Goal: Task Accomplishment & Management: Complete application form

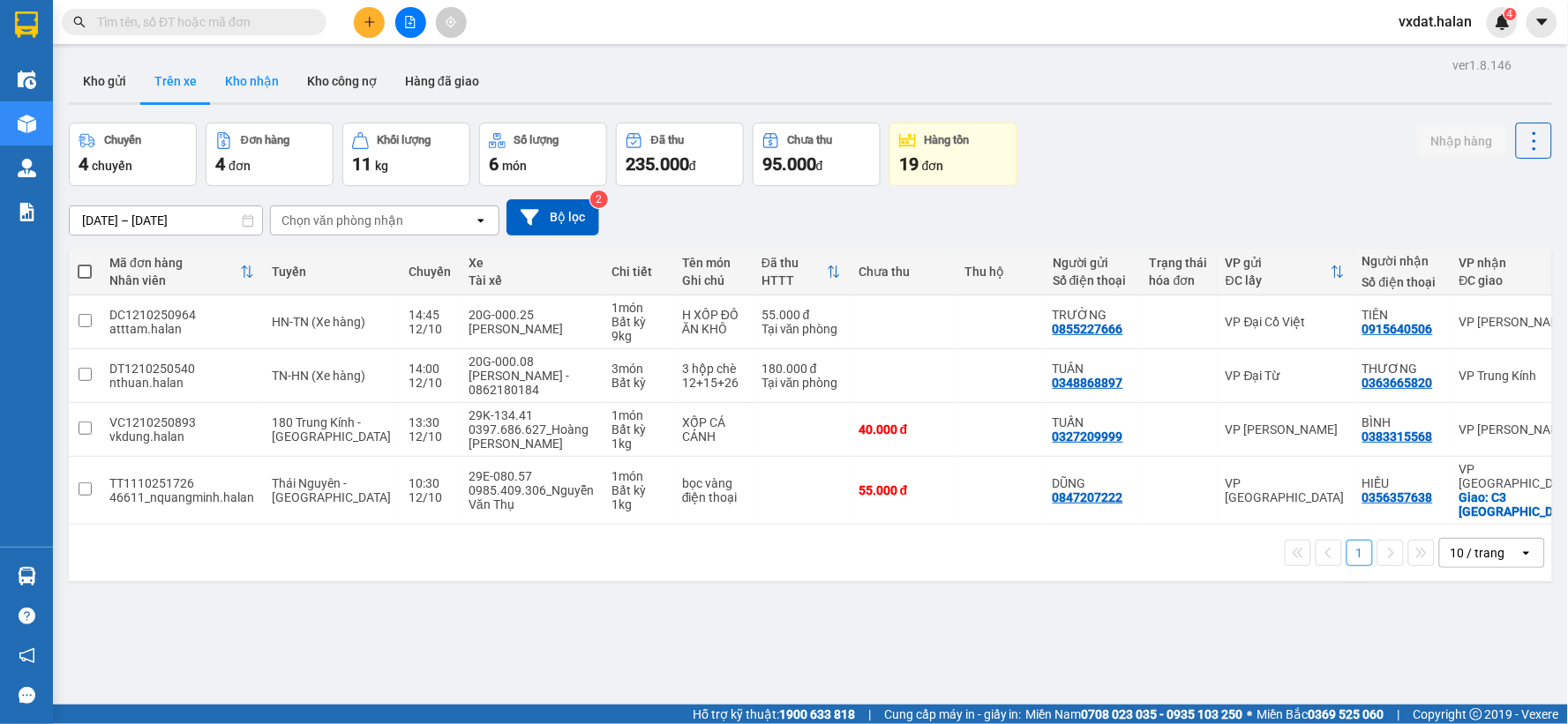
click at [225, 72] on button "Kho nhận" at bounding box center [252, 82] width 82 height 43
type input "[DATE] – [DATE]"
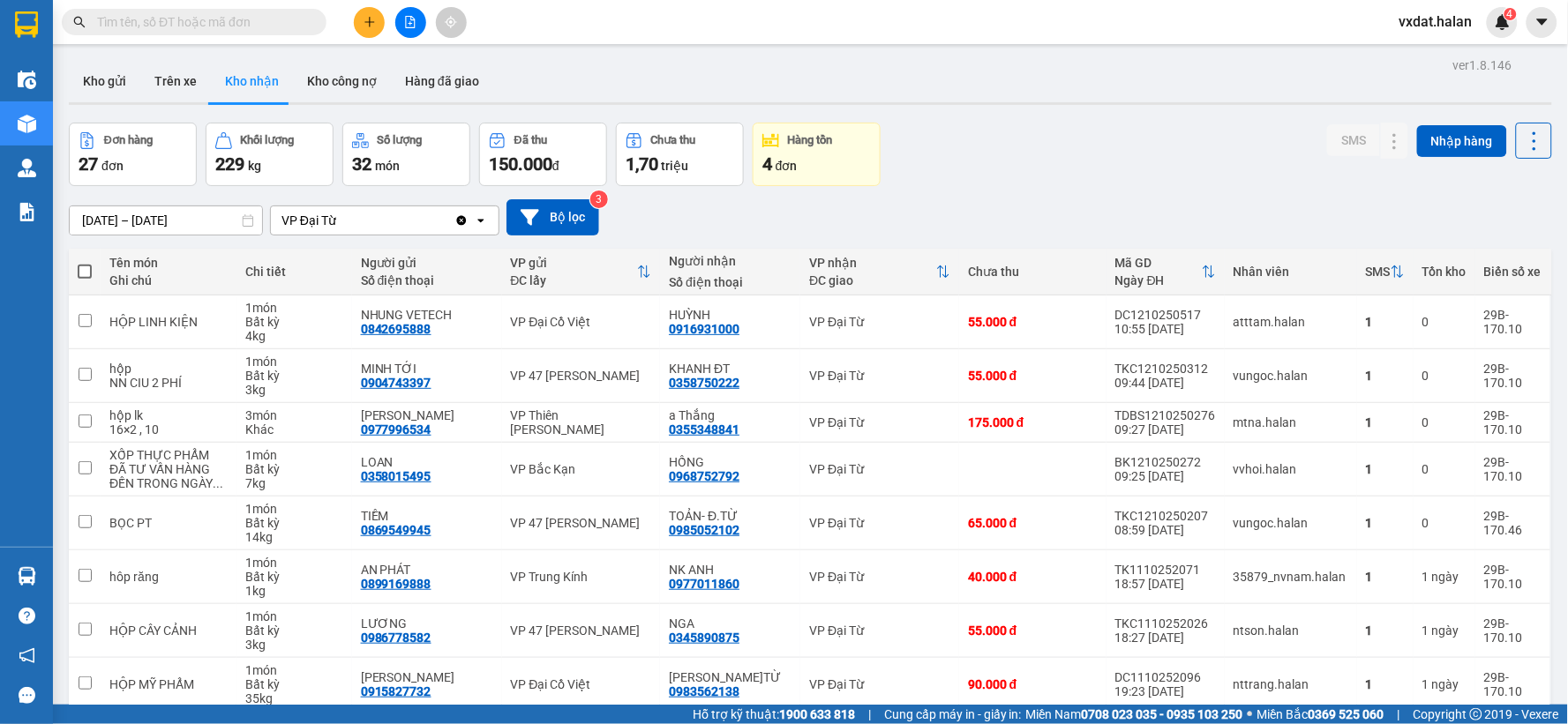
click at [1124, 177] on div "Đơn hàng 27 đơn Khối lượng 229 kg Số lượng 32 món Đã thu 150.000 đ Chưa thu 1,7…" at bounding box center [810, 154] width 1483 height 63
click at [1424, 370] on icon at bounding box center [1429, 375] width 12 height 12
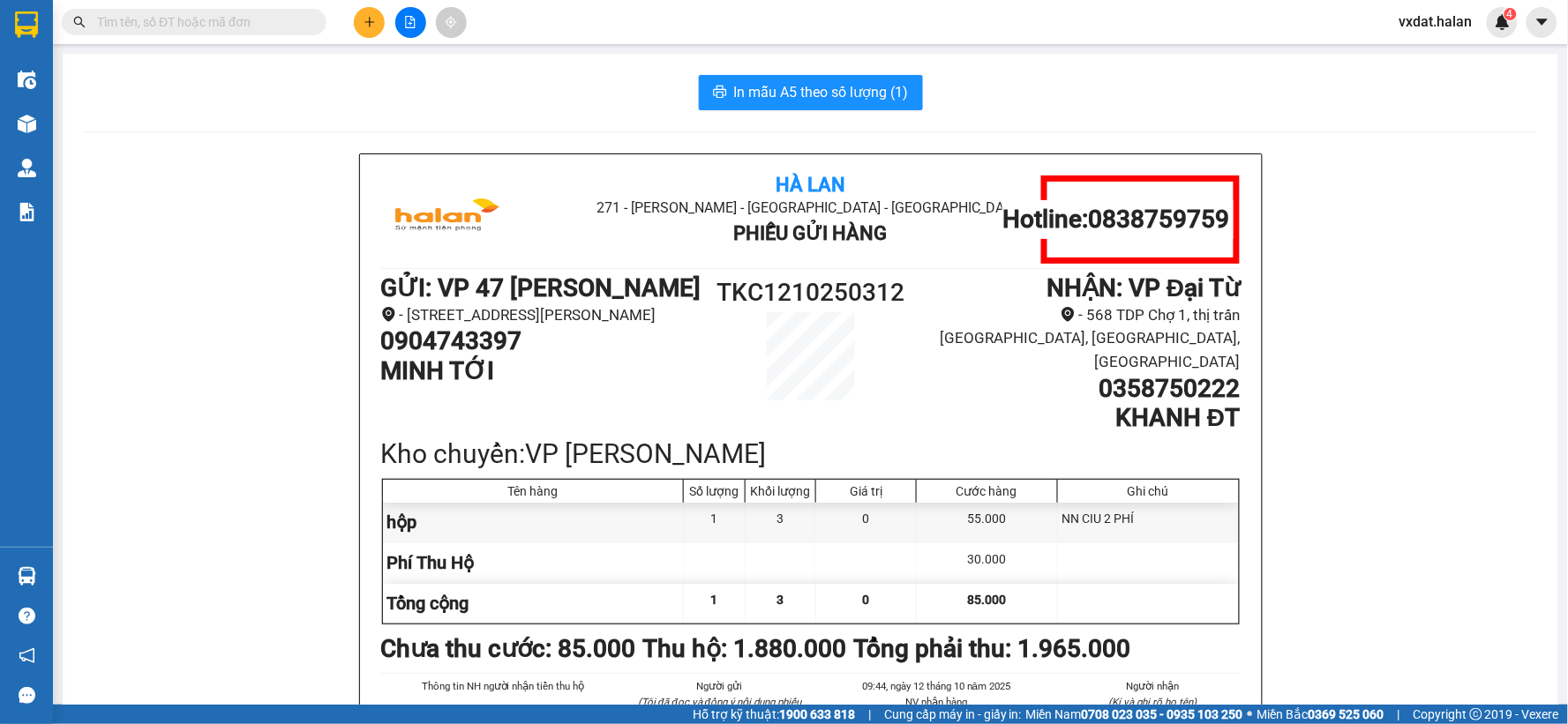
click at [1368, 300] on div "[GEOGRAPHIC_DATA] 271 - [GEOGRAPHIC_DATA] - [GEOGRAPHIC_DATA] Long - [GEOGRAPHI…" at bounding box center [810, 528] width 1453 height 749
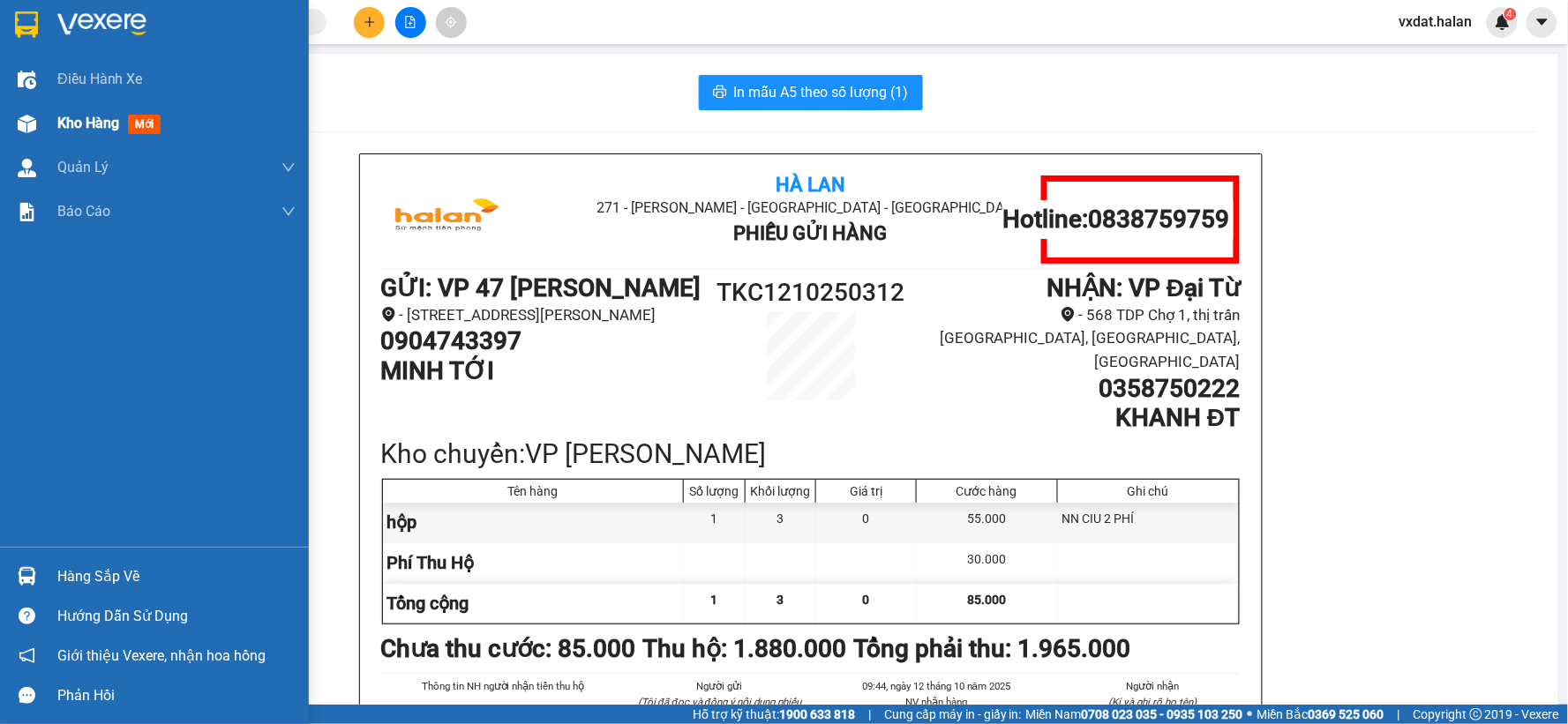
click at [51, 136] on div "Kho hàng mới" at bounding box center [154, 123] width 309 height 44
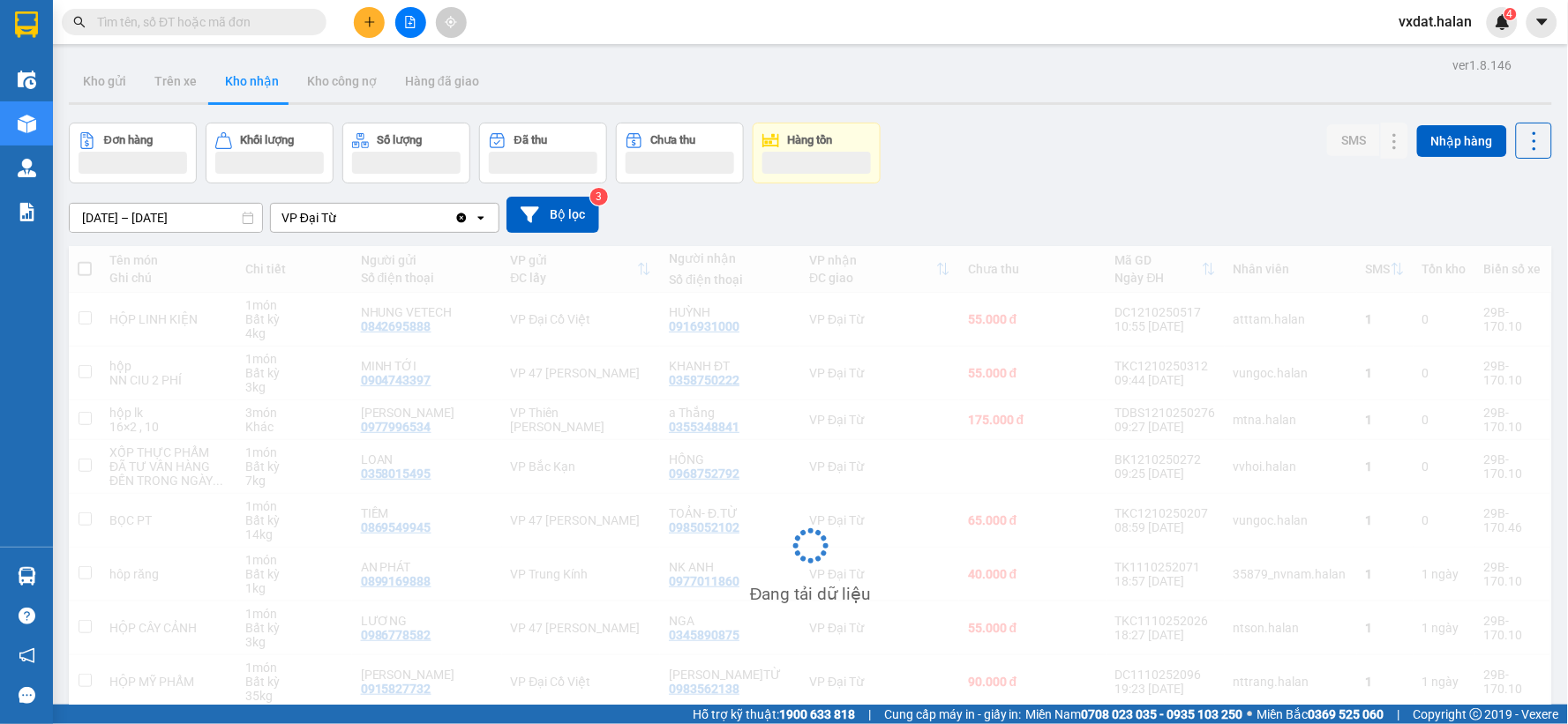
click at [1111, 155] on div "Đơn hàng Khối lượng Số lượng Đã thu Chưa thu Hàng tồn SMS Nhập hàng" at bounding box center [810, 152] width 1483 height 60
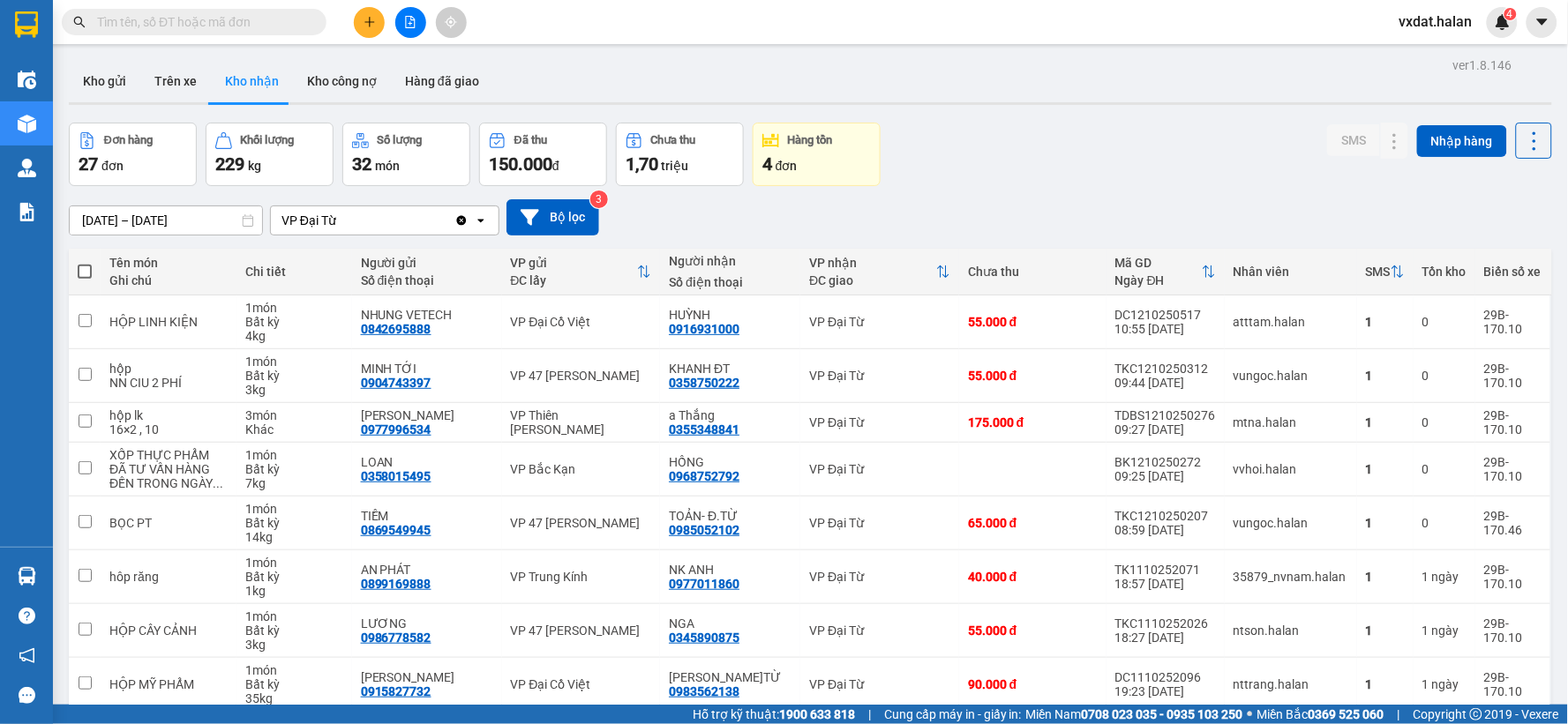
scroll to position [98, 0]
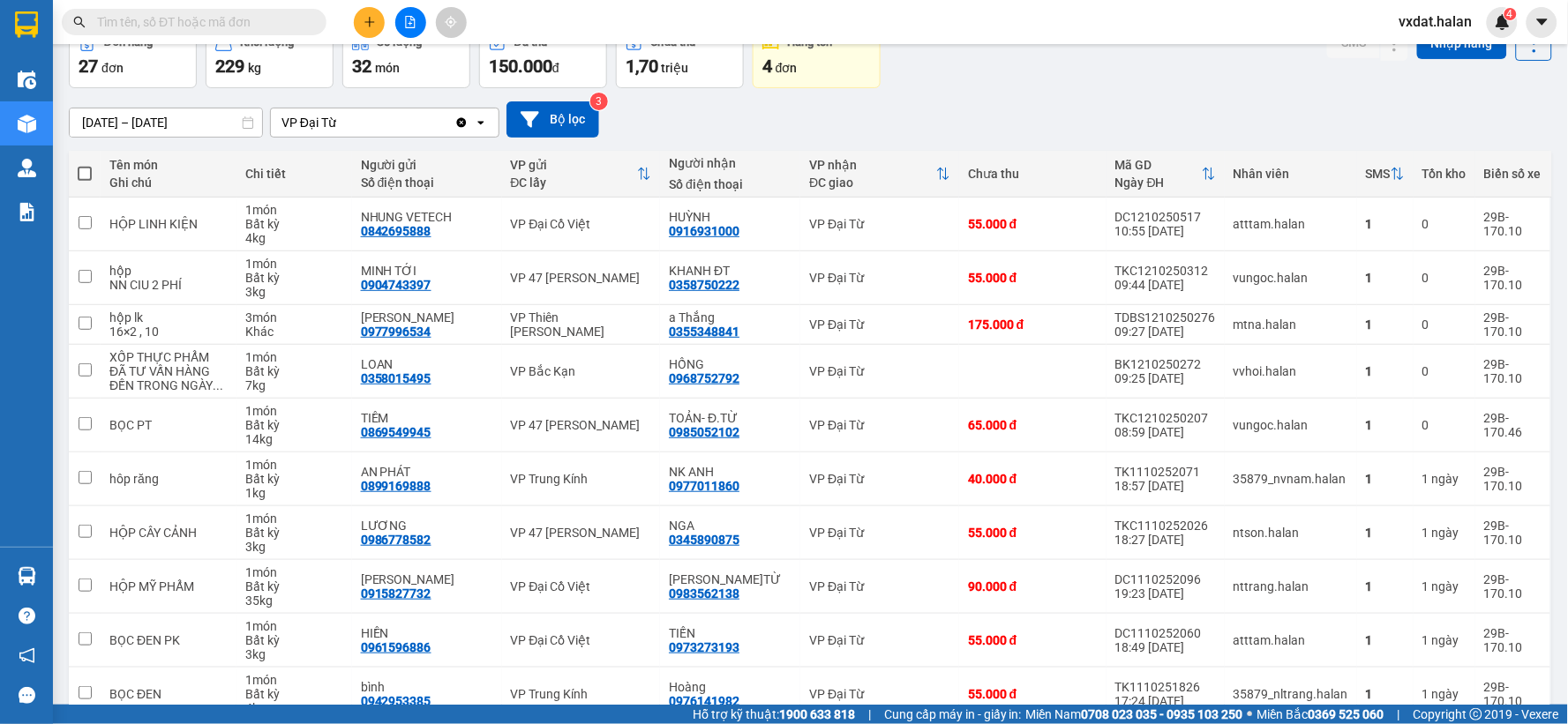
click at [990, 110] on div "[DATE] – [DATE] Press the down arrow key to interact with the calendar and sele…" at bounding box center [810, 119] width 1483 height 36
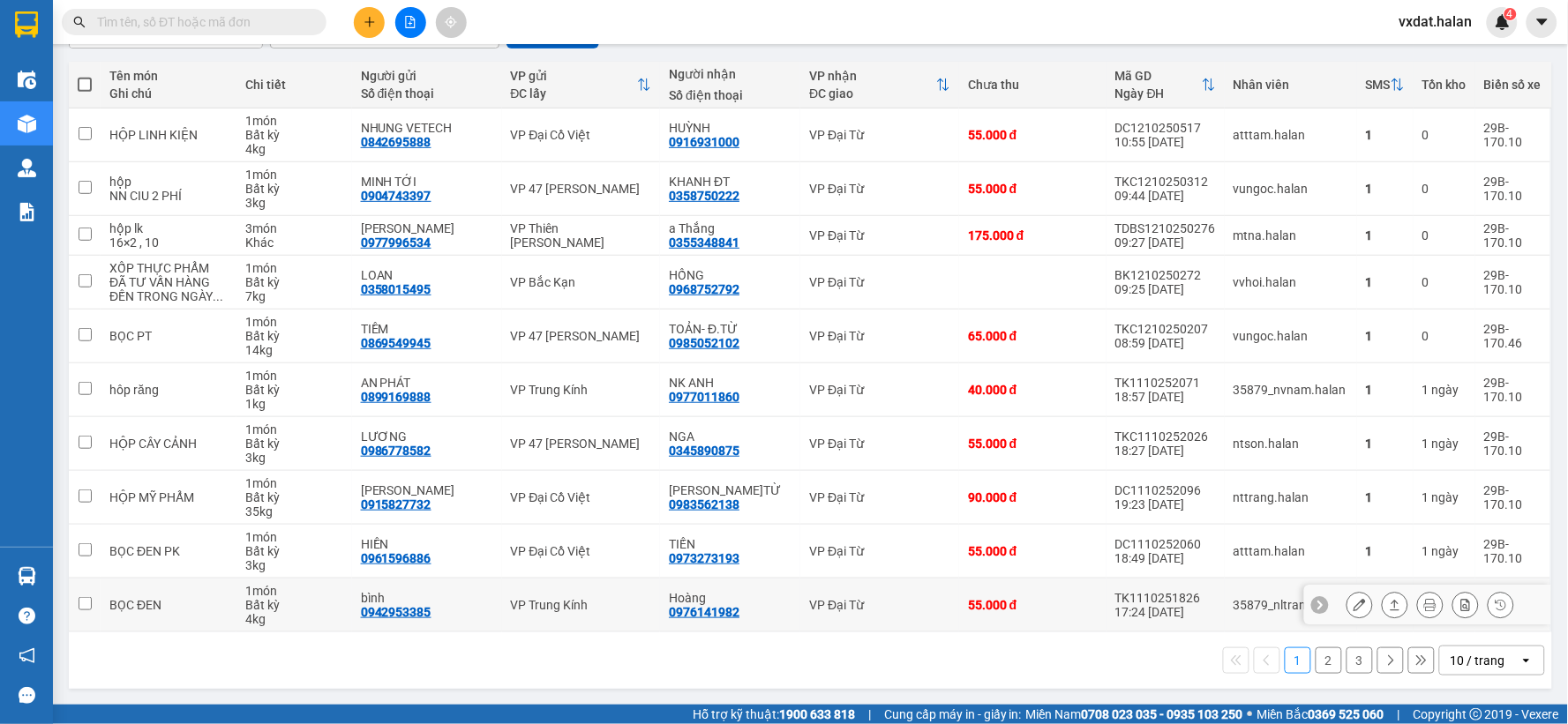
click at [1382, 597] on button at bounding box center [1394, 605] width 25 height 31
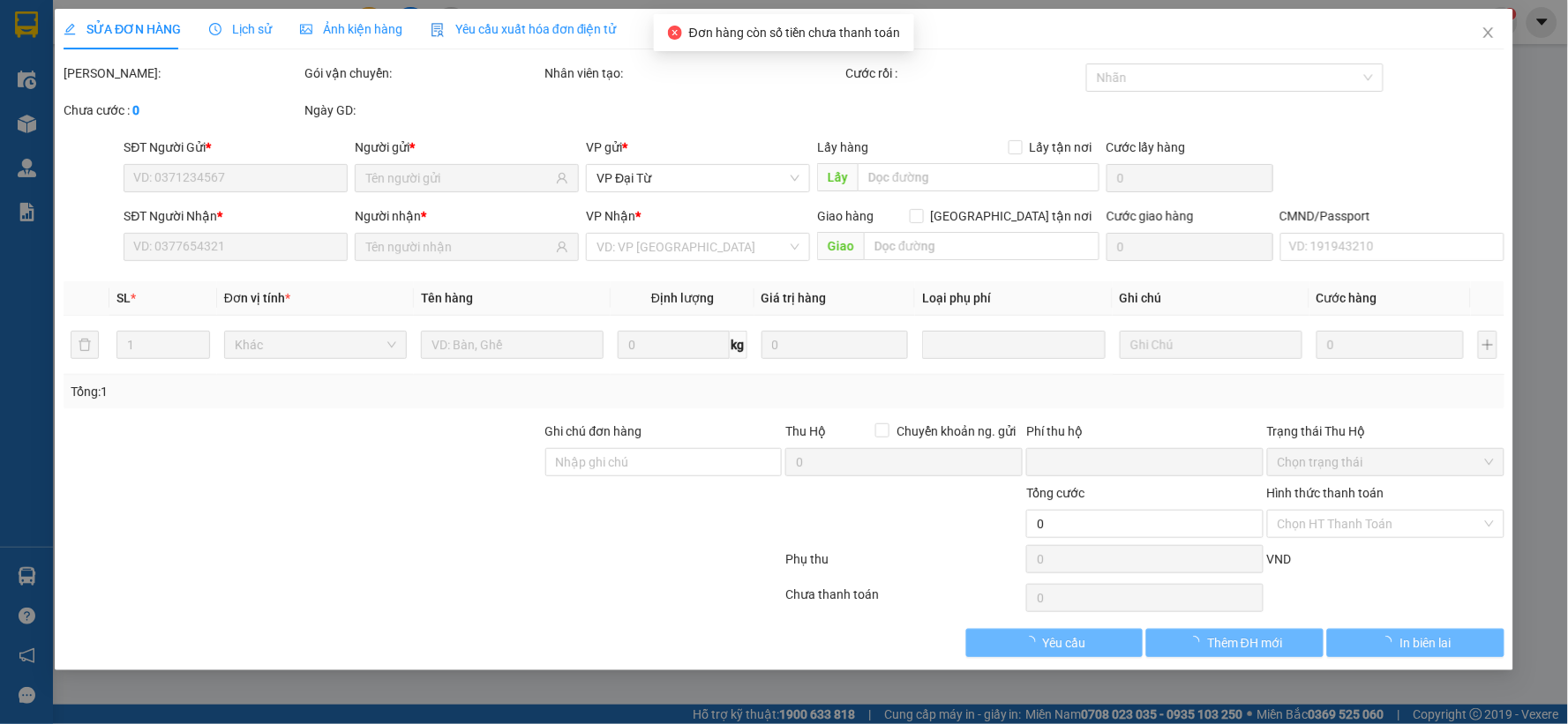
type input "0942953385"
type input "bình"
type input "0976141982"
type input "Hoàng"
type input "0"
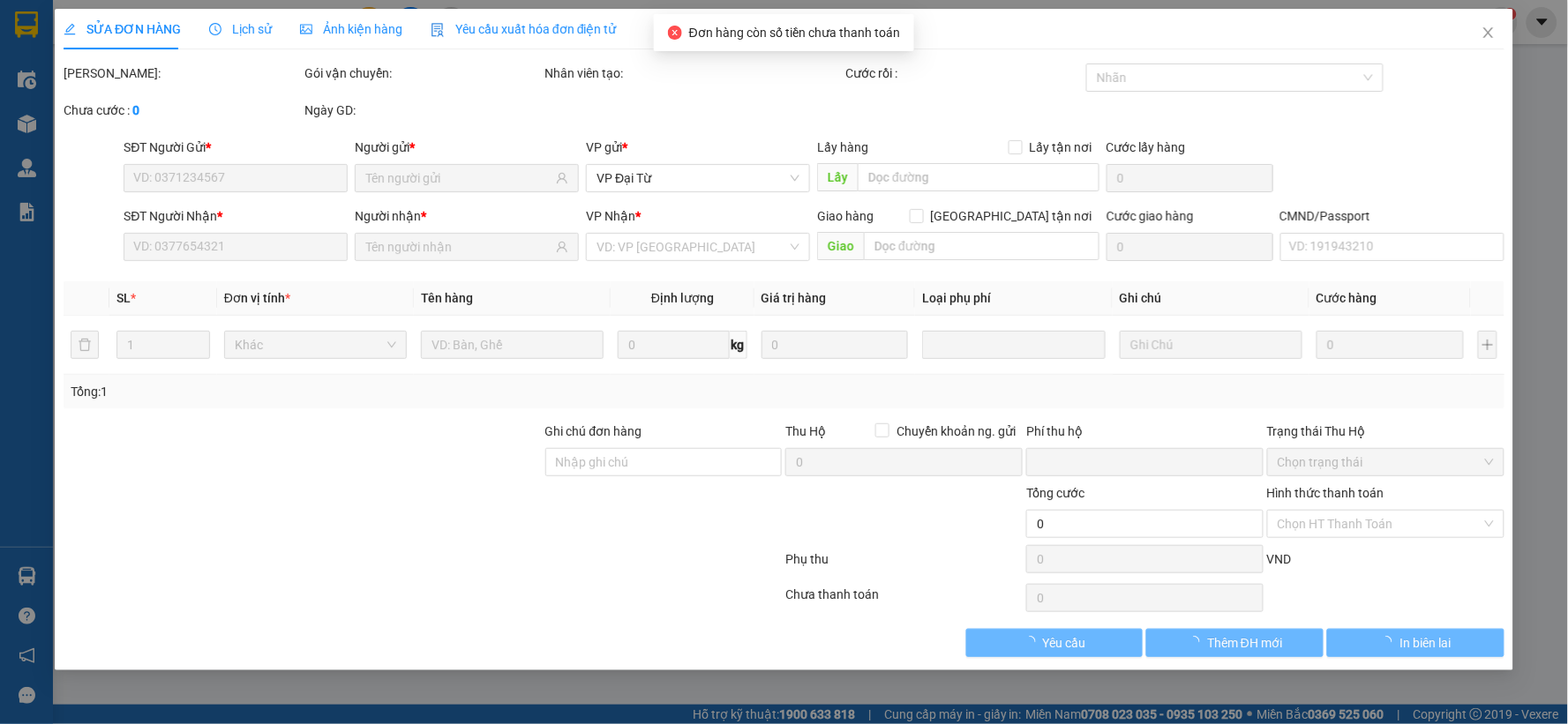
type input "55.000"
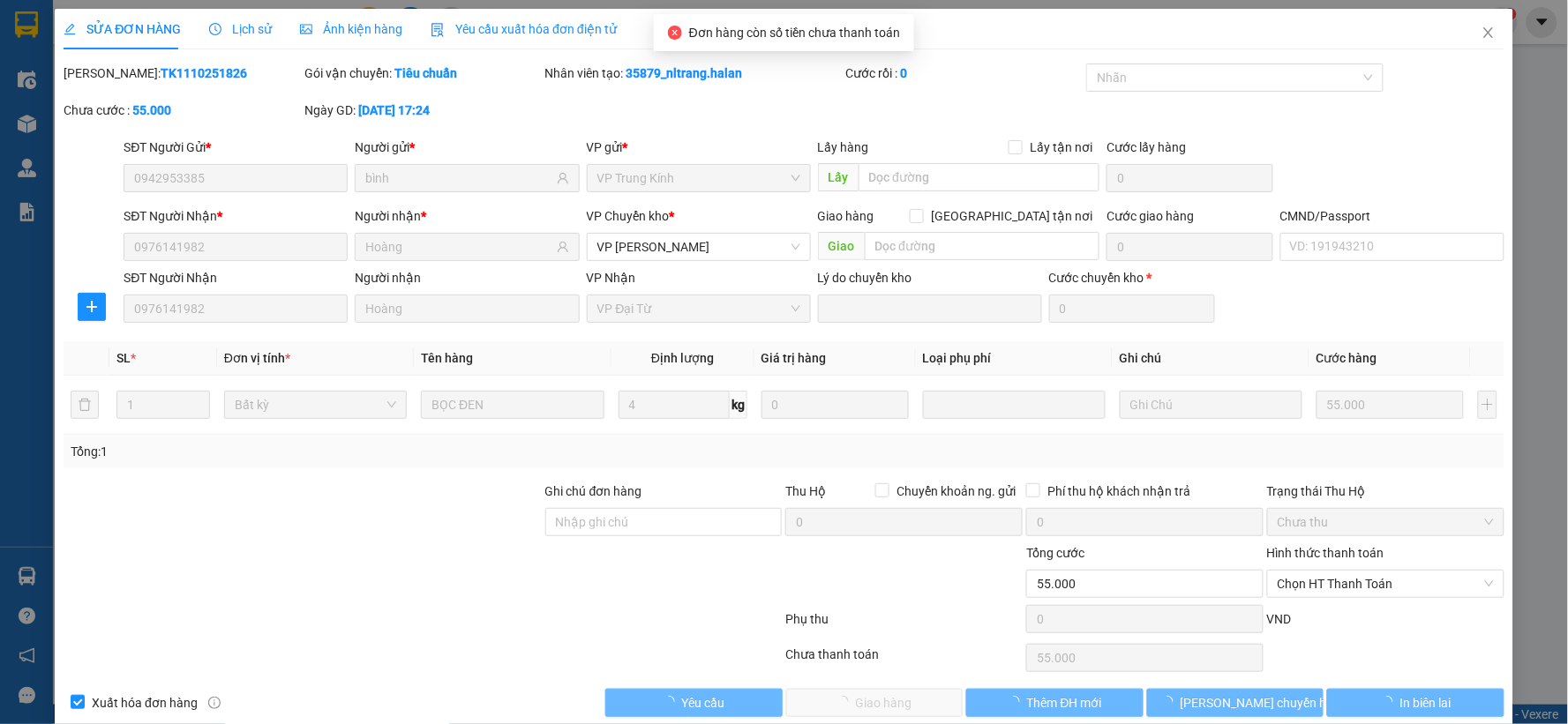
click at [235, 33] on span "Lịch sử" at bounding box center [240, 29] width 62 height 14
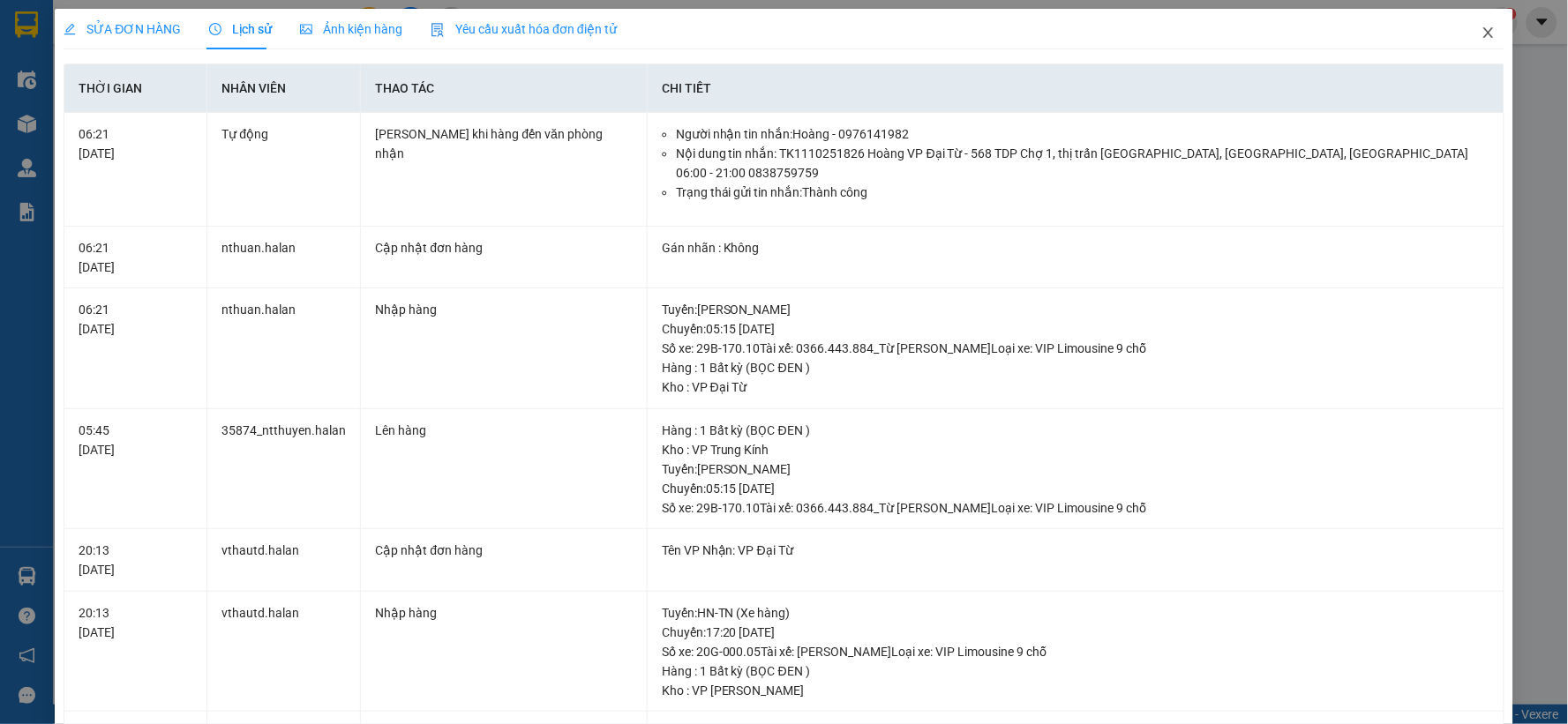
click at [1483, 30] on icon "close" at bounding box center [1488, 32] width 9 height 10
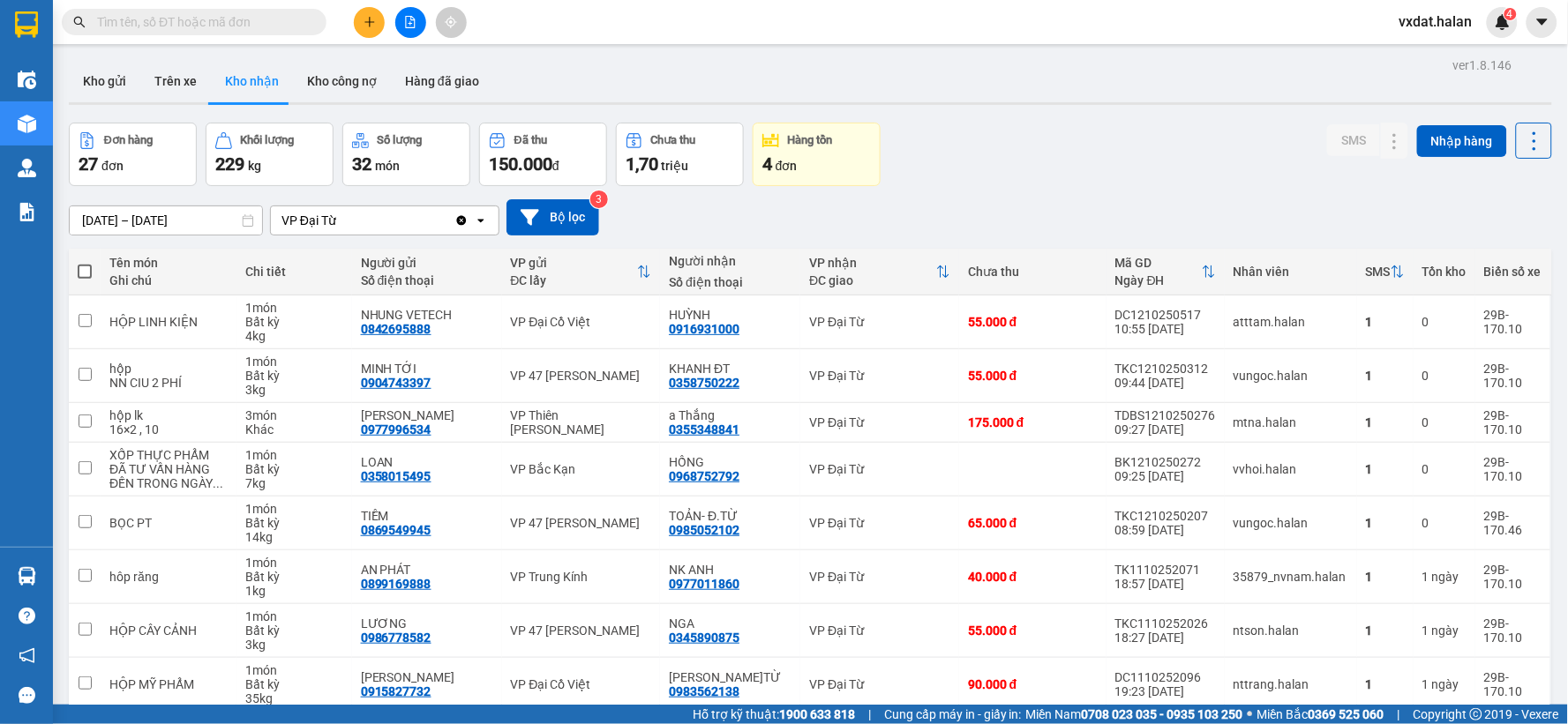
click at [1081, 163] on div "Đơn hàng 27 đơn Khối lượng 229 kg Số lượng 32 món Đã thu 150.000 đ Chưa thu 1,7…" at bounding box center [810, 154] width 1483 height 63
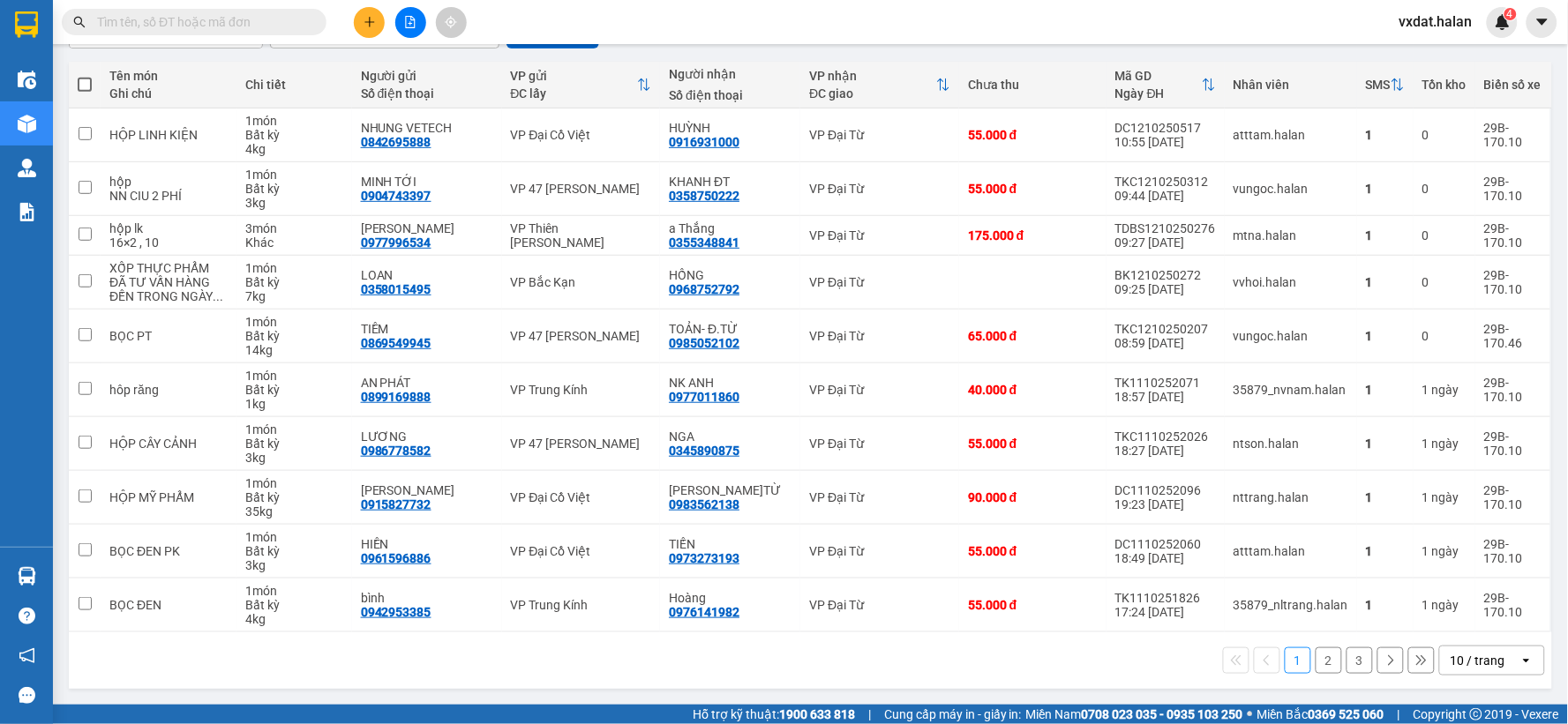
click at [1322, 664] on button "2" at bounding box center [1328, 660] width 26 height 26
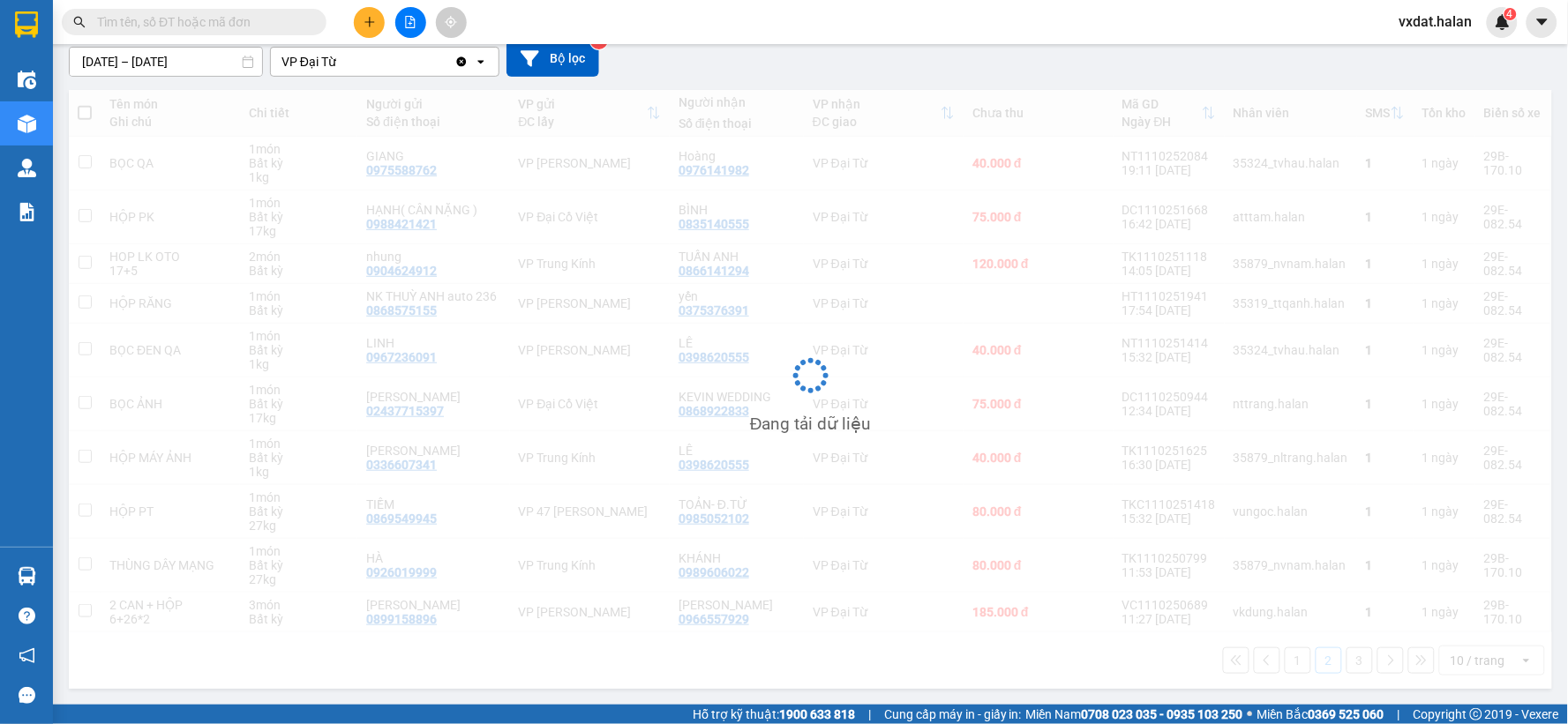
scroll to position [174, 0]
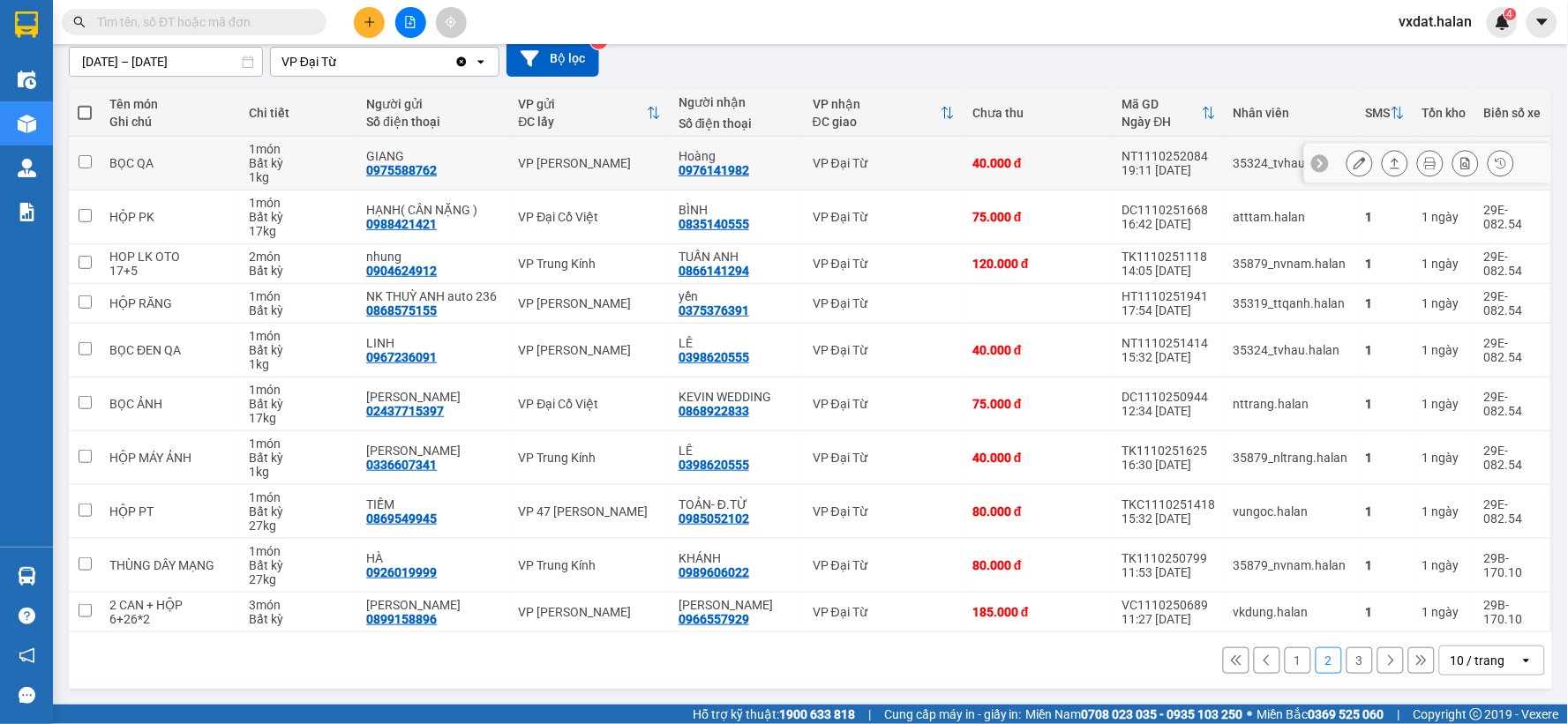
click at [1389, 157] on icon at bounding box center [1394, 163] width 12 height 12
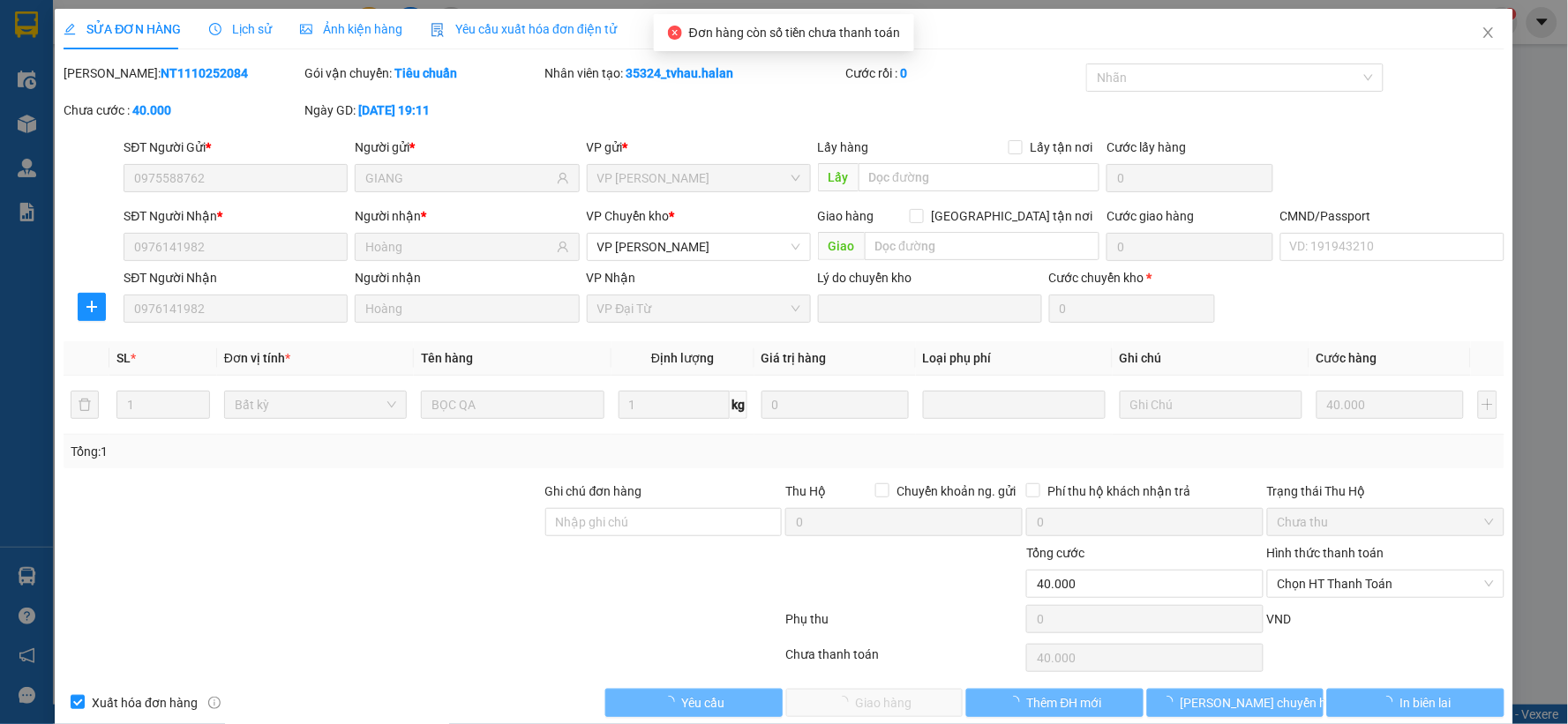
type input "0975588762"
type input "GIANG"
type input "0976141982"
type input "Hoàng"
type input "0"
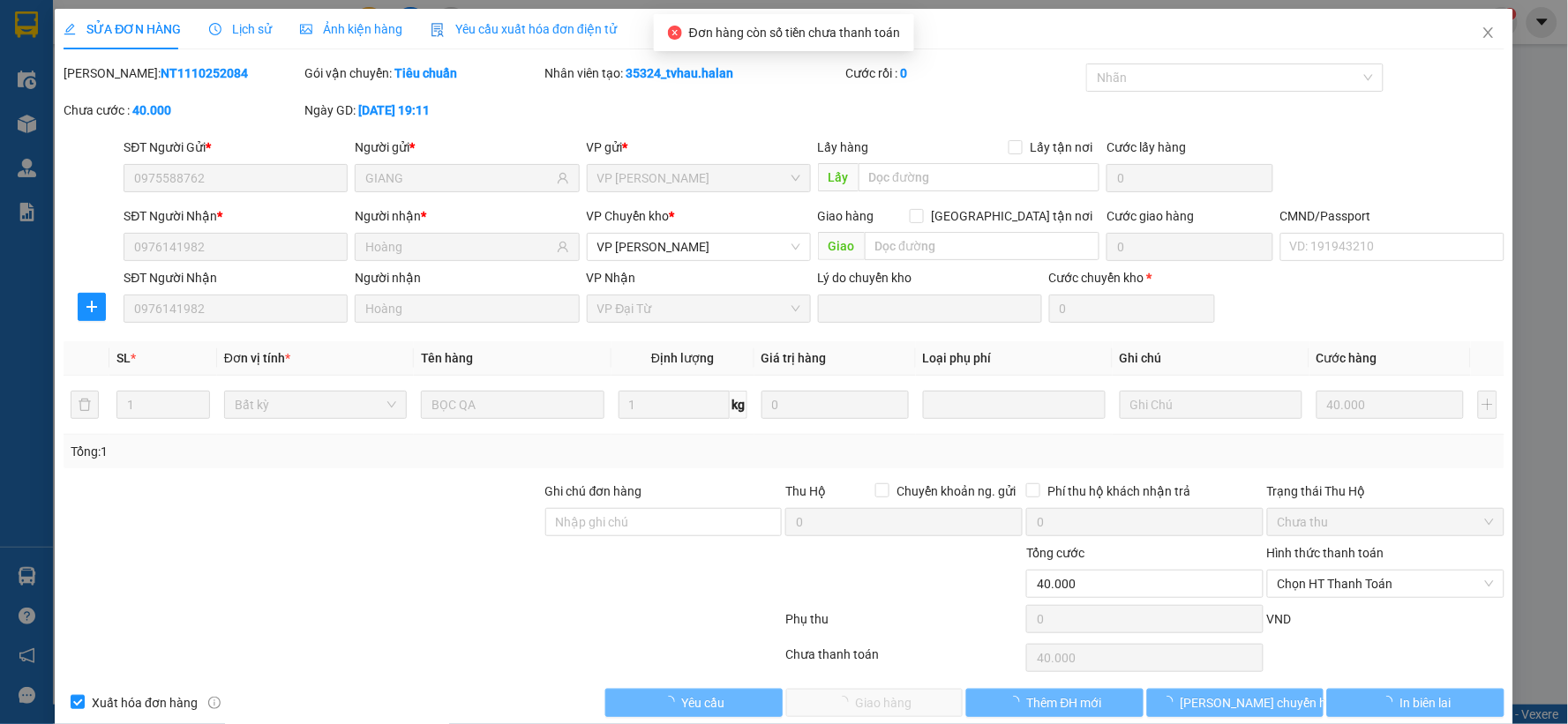
type input "40.000"
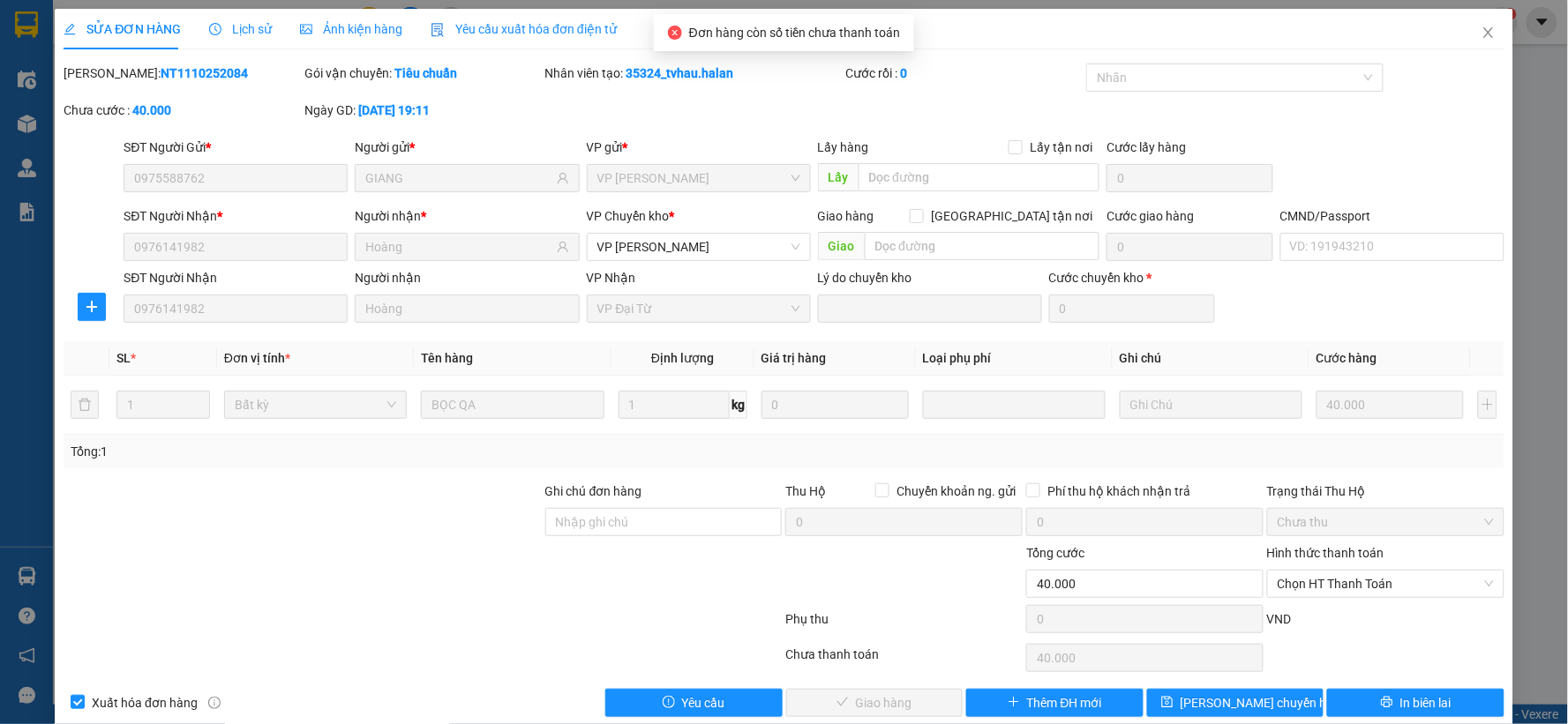
click at [251, 25] on span "Lịch sử" at bounding box center [240, 29] width 62 height 14
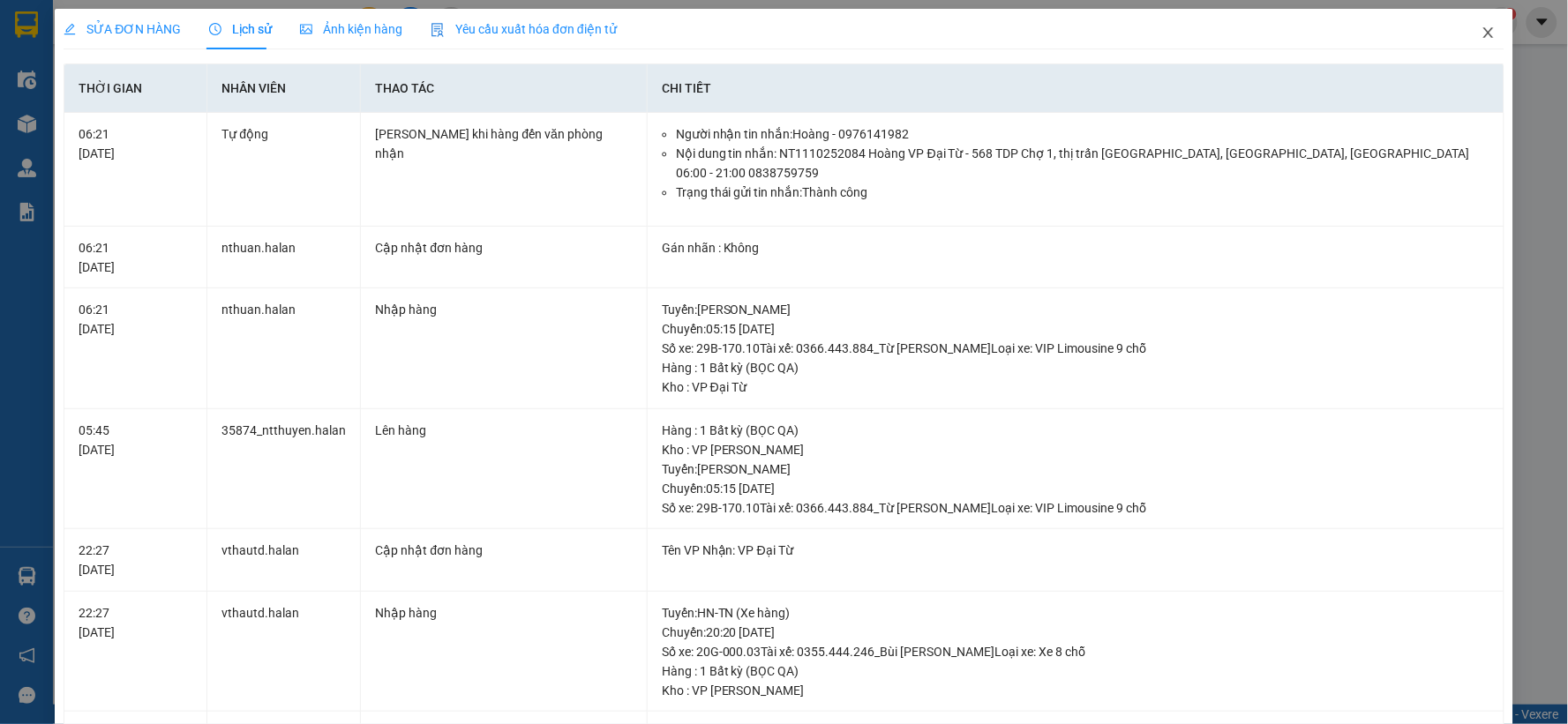
click at [1482, 33] on icon "close" at bounding box center [1488, 33] width 14 height 14
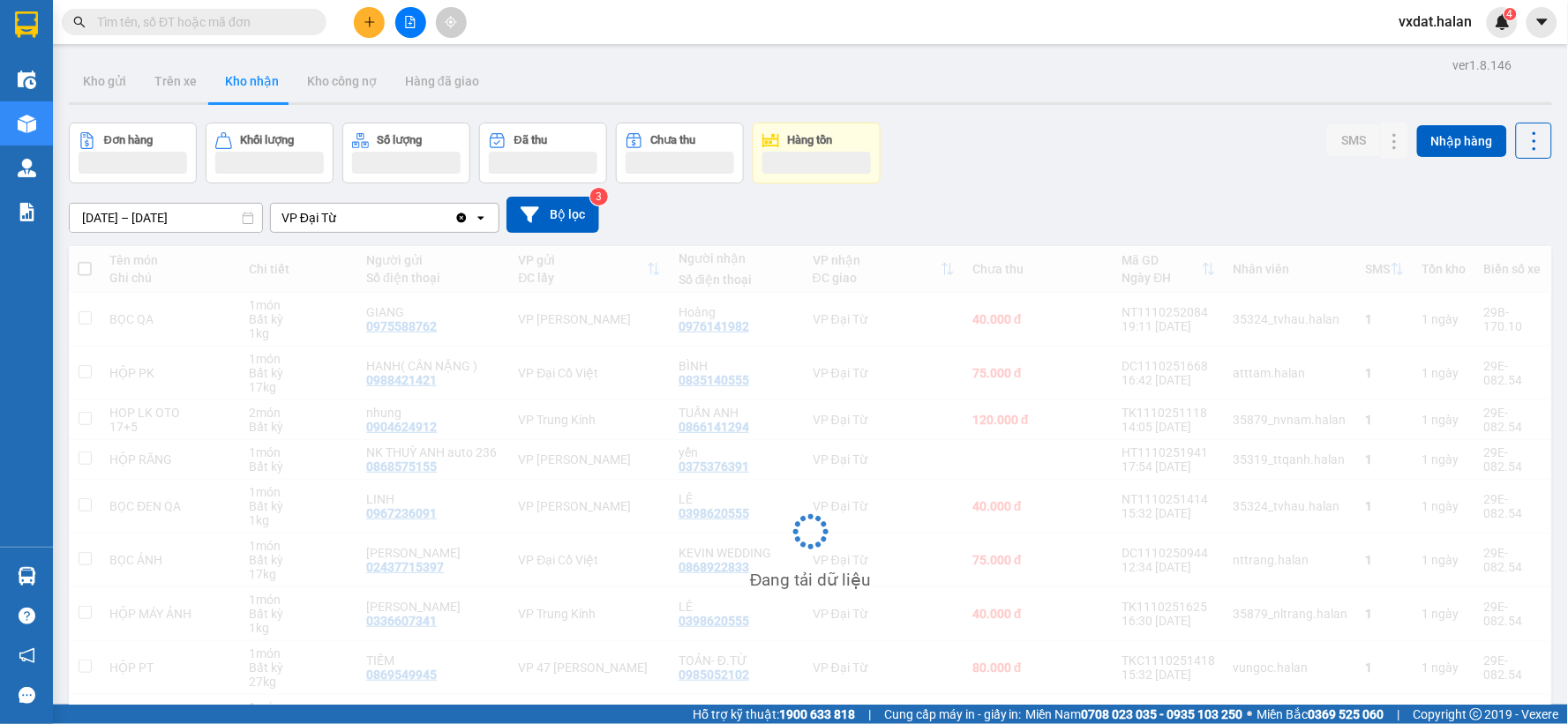
click at [1110, 152] on div "Đơn hàng Khối lượng Số lượng Đã thu Chưa thu Hàng tồn SMS Nhập hàng" at bounding box center [810, 152] width 1483 height 60
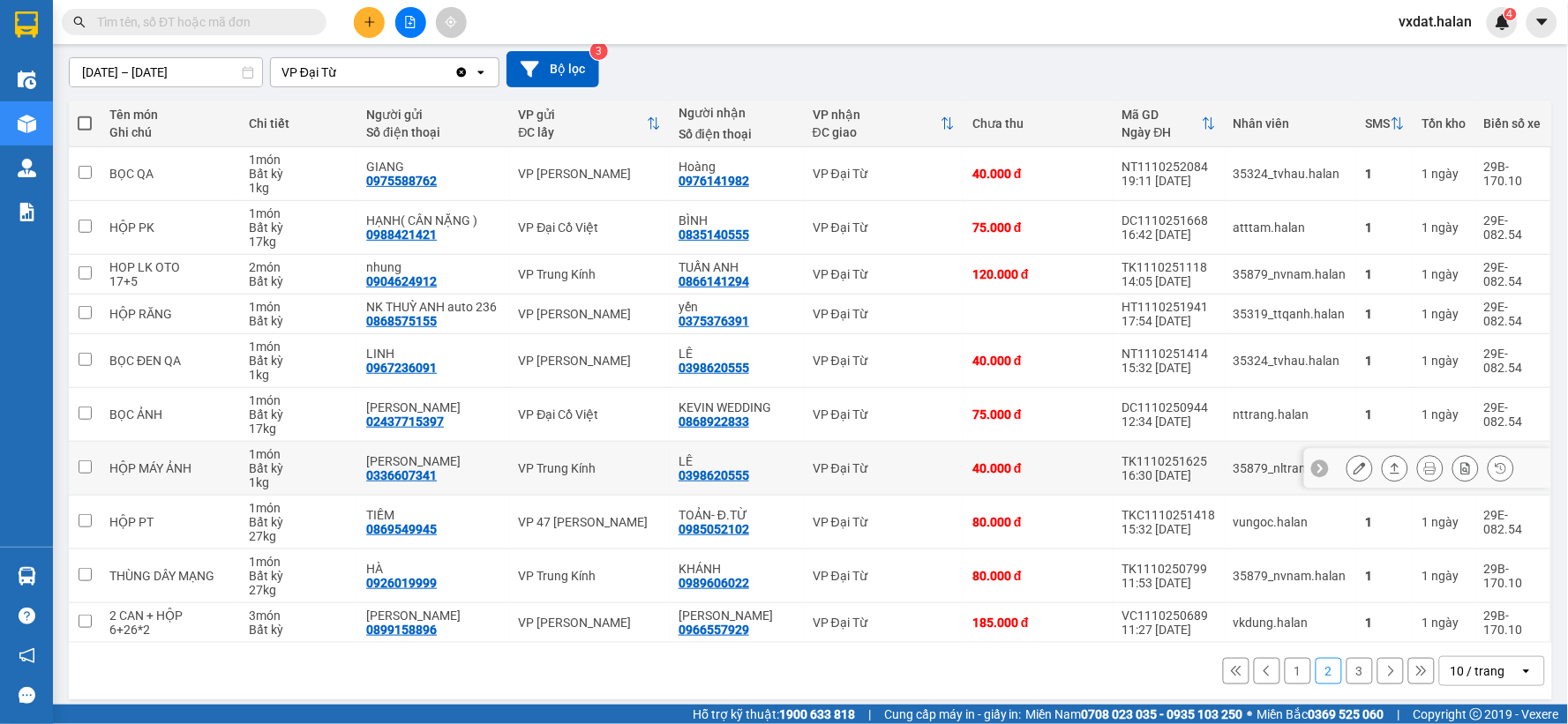
scroll to position [174, 0]
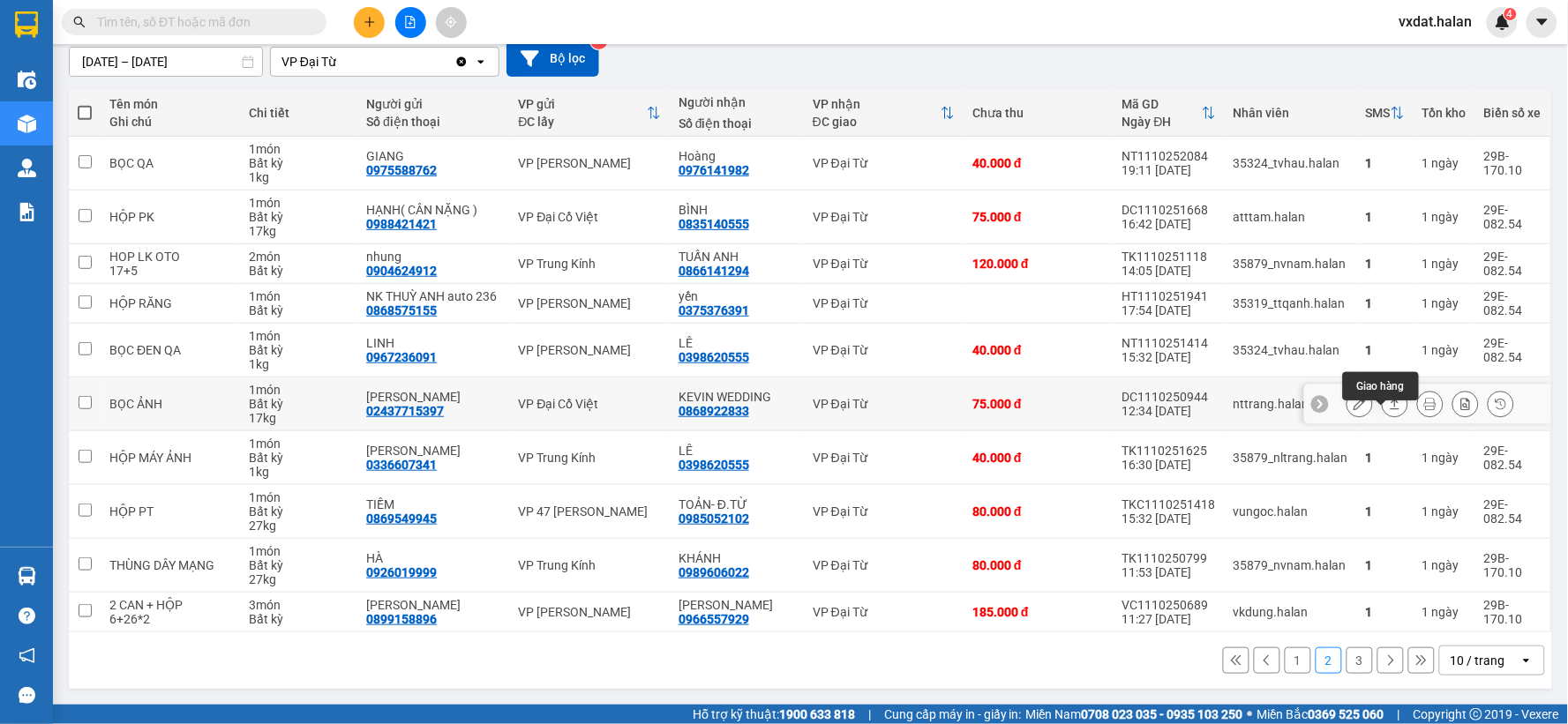
click at [1388, 403] on button at bounding box center [1394, 403] width 25 height 31
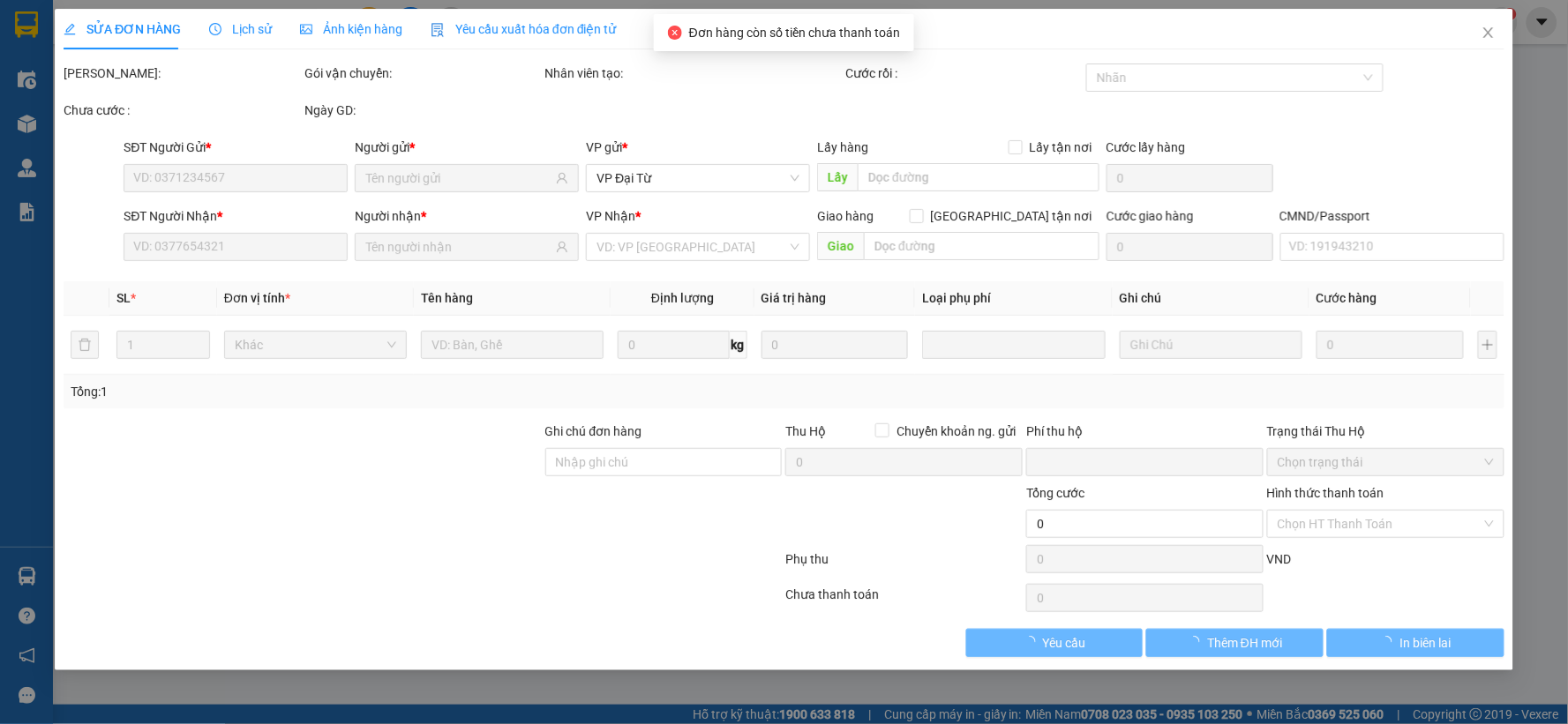
type input "02437715397"
type input "[PERSON_NAME]"
type input "0868922833"
type input "KEVIN WEDDING"
type input "0"
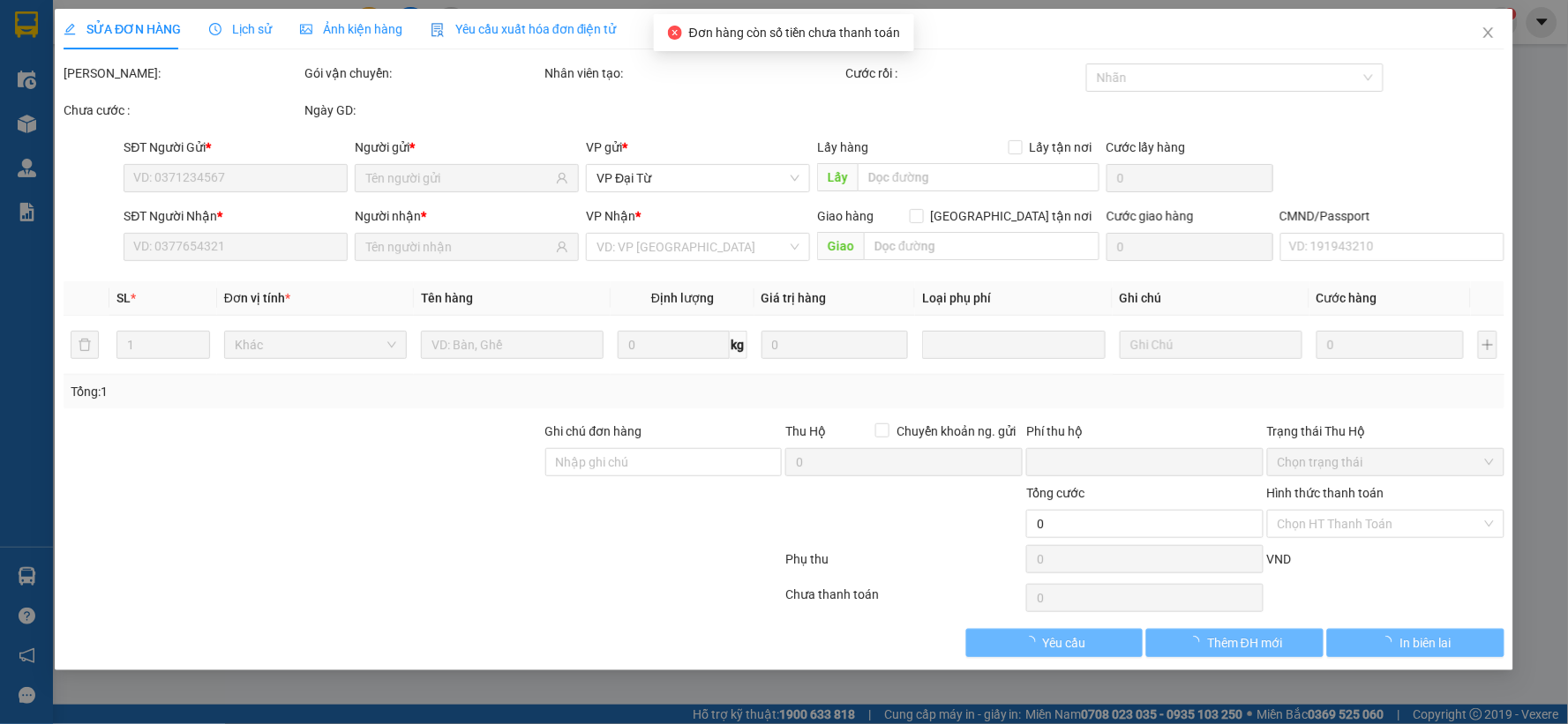
type input "75.000"
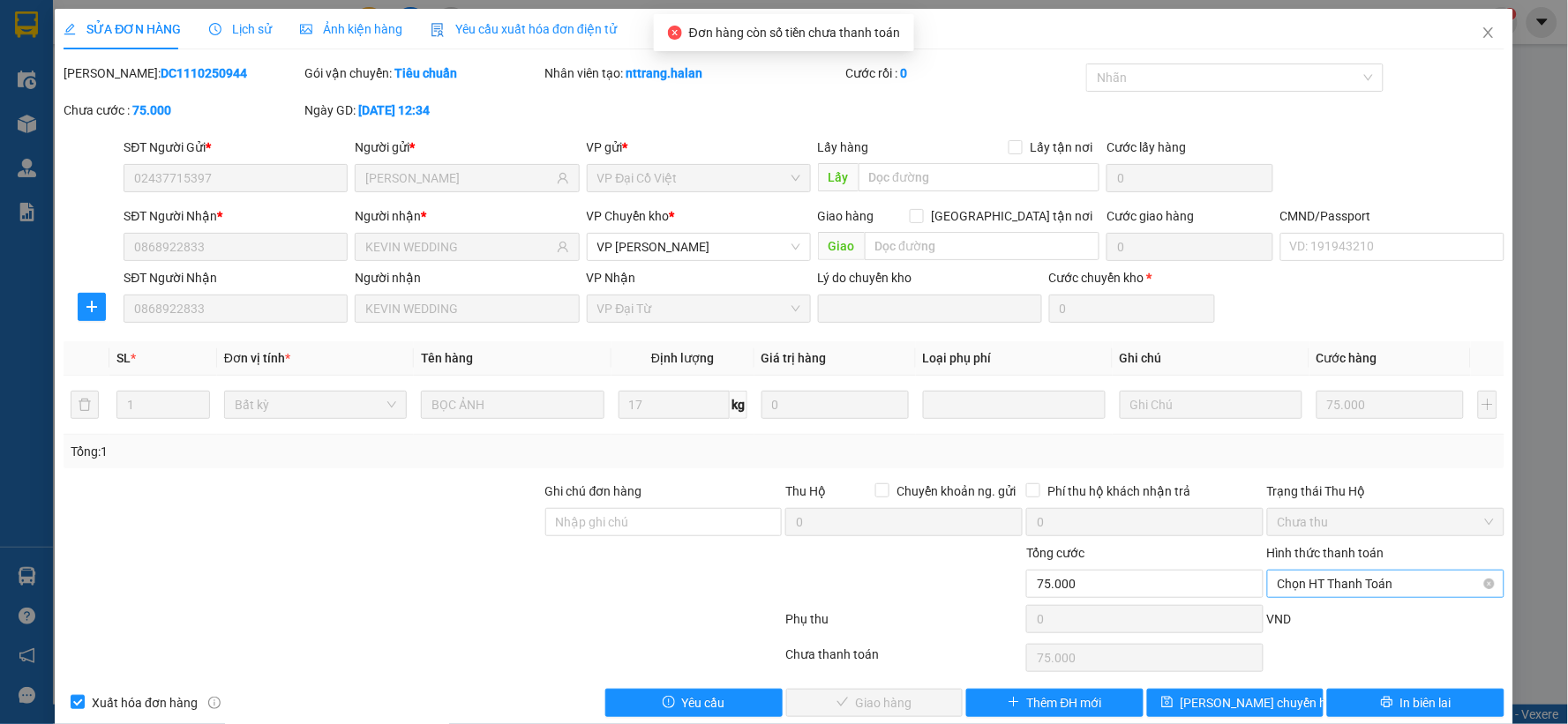
click at [1346, 592] on span "Chọn HT Thanh Toán" at bounding box center [1386, 584] width 216 height 26
click at [1306, 436] on div "Tại văn phòng" at bounding box center [1374, 435] width 214 height 20
type input "0"
click at [880, 703] on span "Giao hàng" at bounding box center [884, 703] width 57 height 20
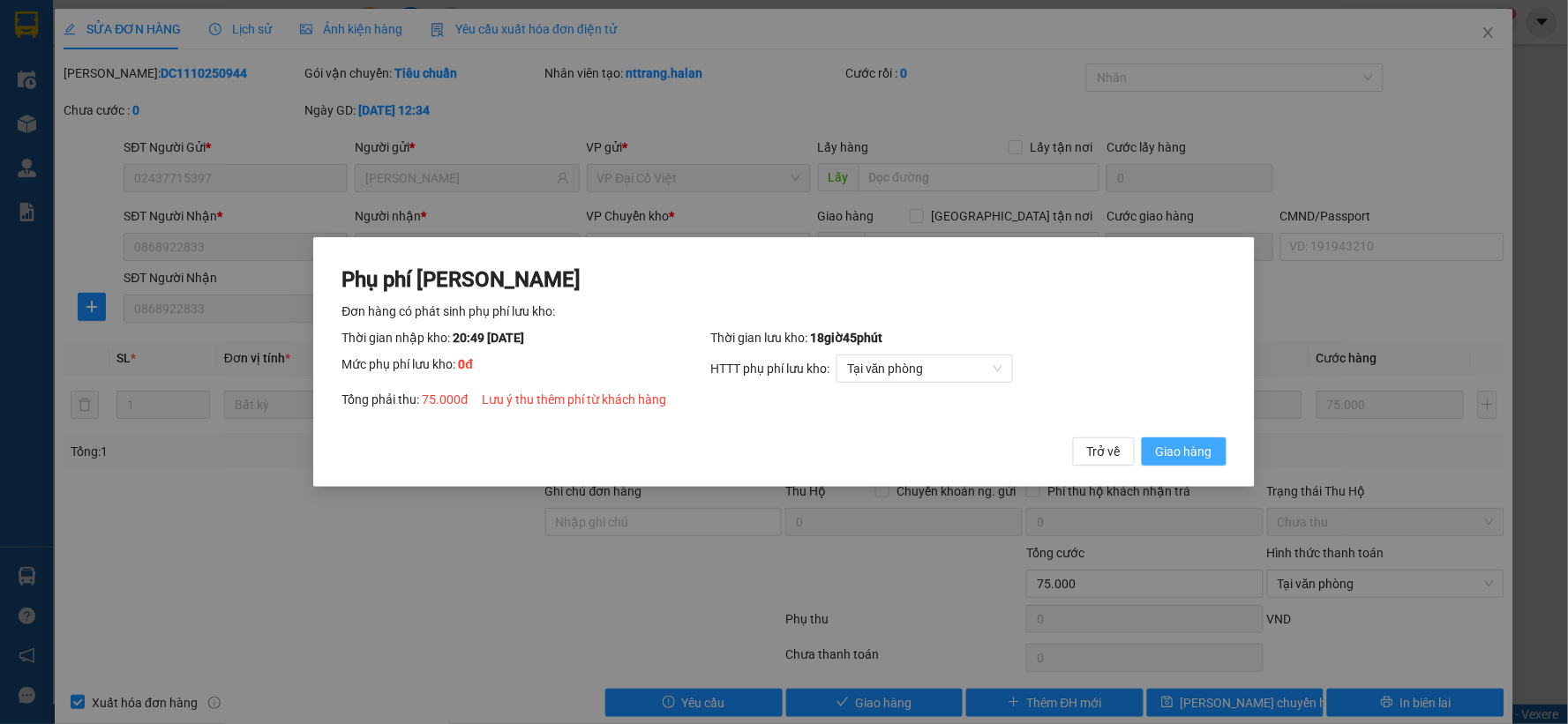
click at [1209, 450] on span "Giao hàng" at bounding box center [1184, 451] width 57 height 20
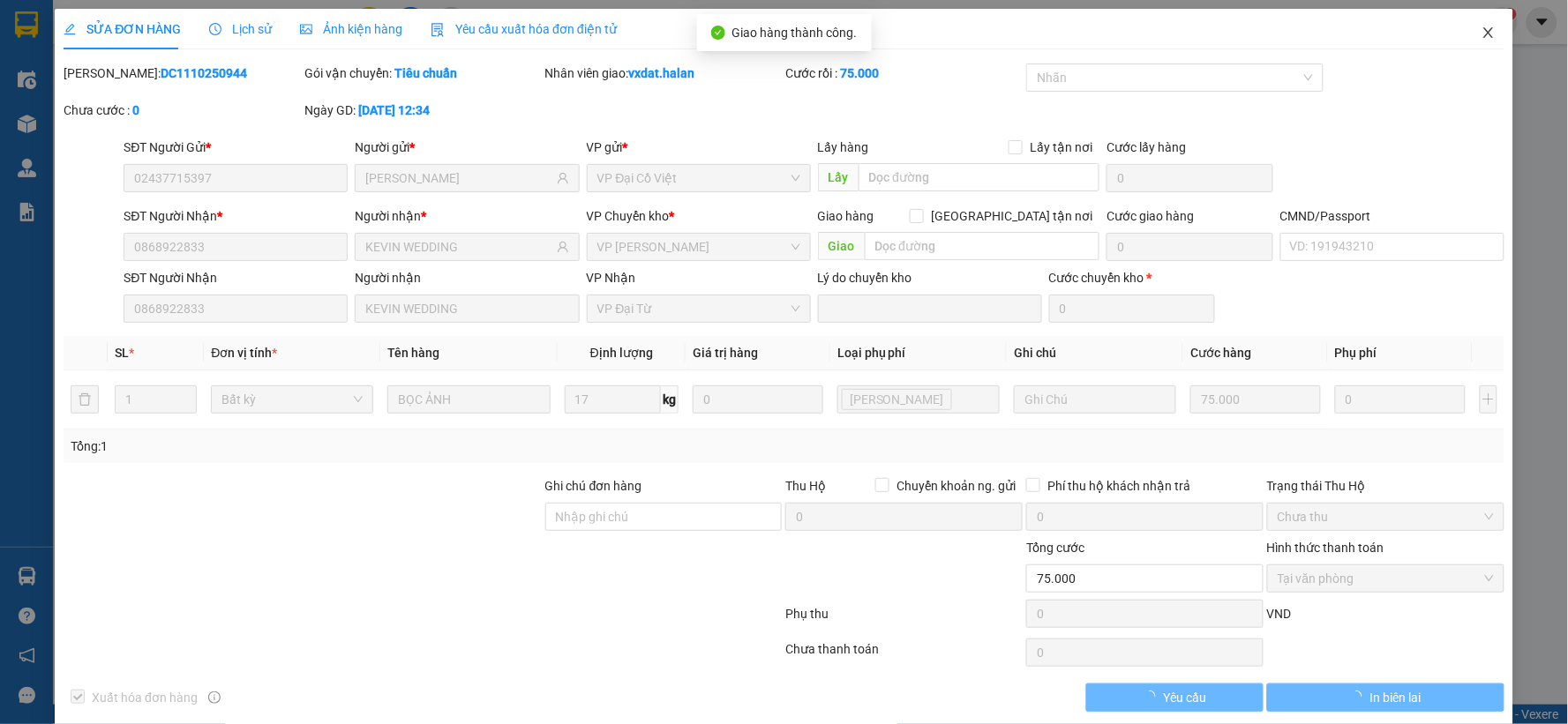
click at [1482, 39] on icon "close" at bounding box center [1488, 33] width 14 height 14
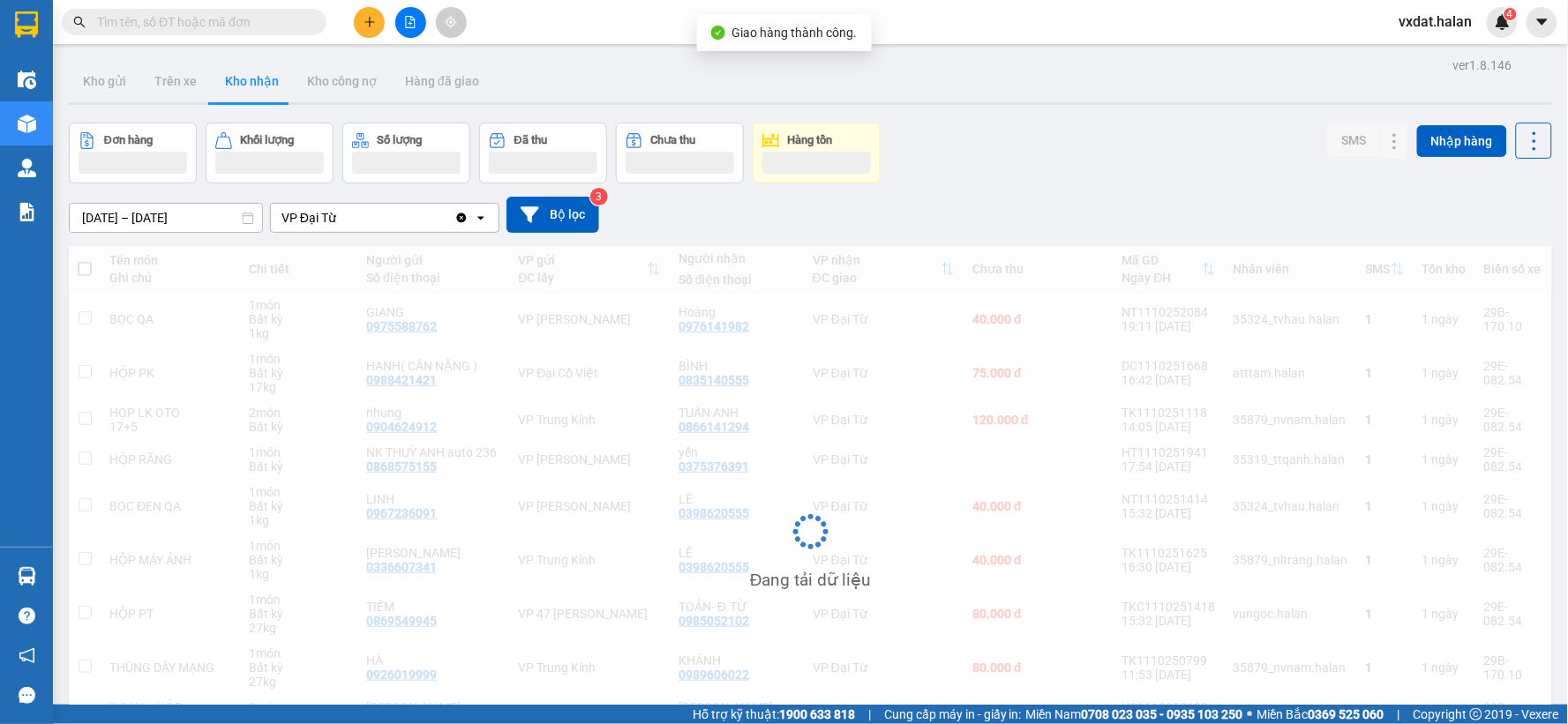
click at [1099, 164] on div "Đơn hàng Khối lượng Số lượng Đã thu Chưa thu Hàng tồn SMS Nhập hàng" at bounding box center [810, 152] width 1483 height 60
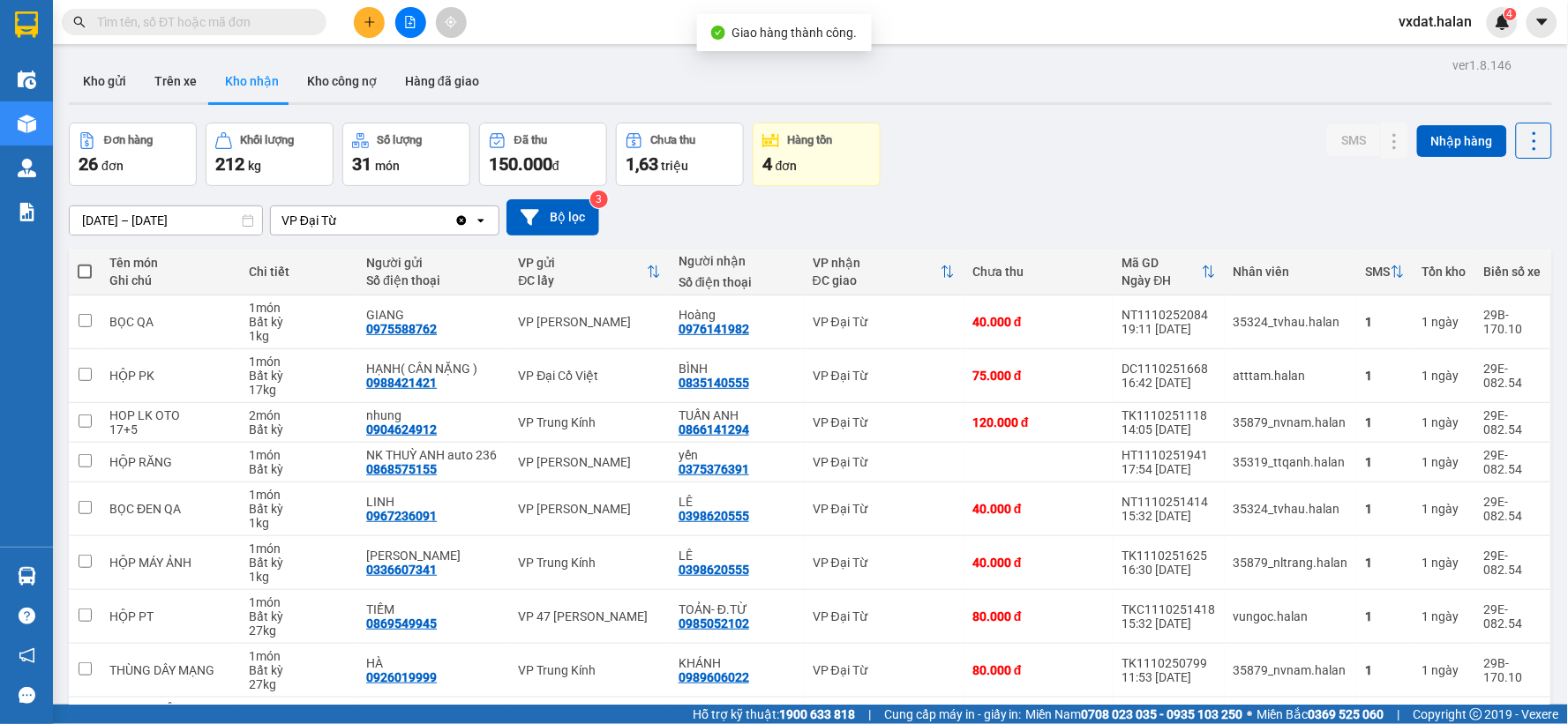
scroll to position [174, 0]
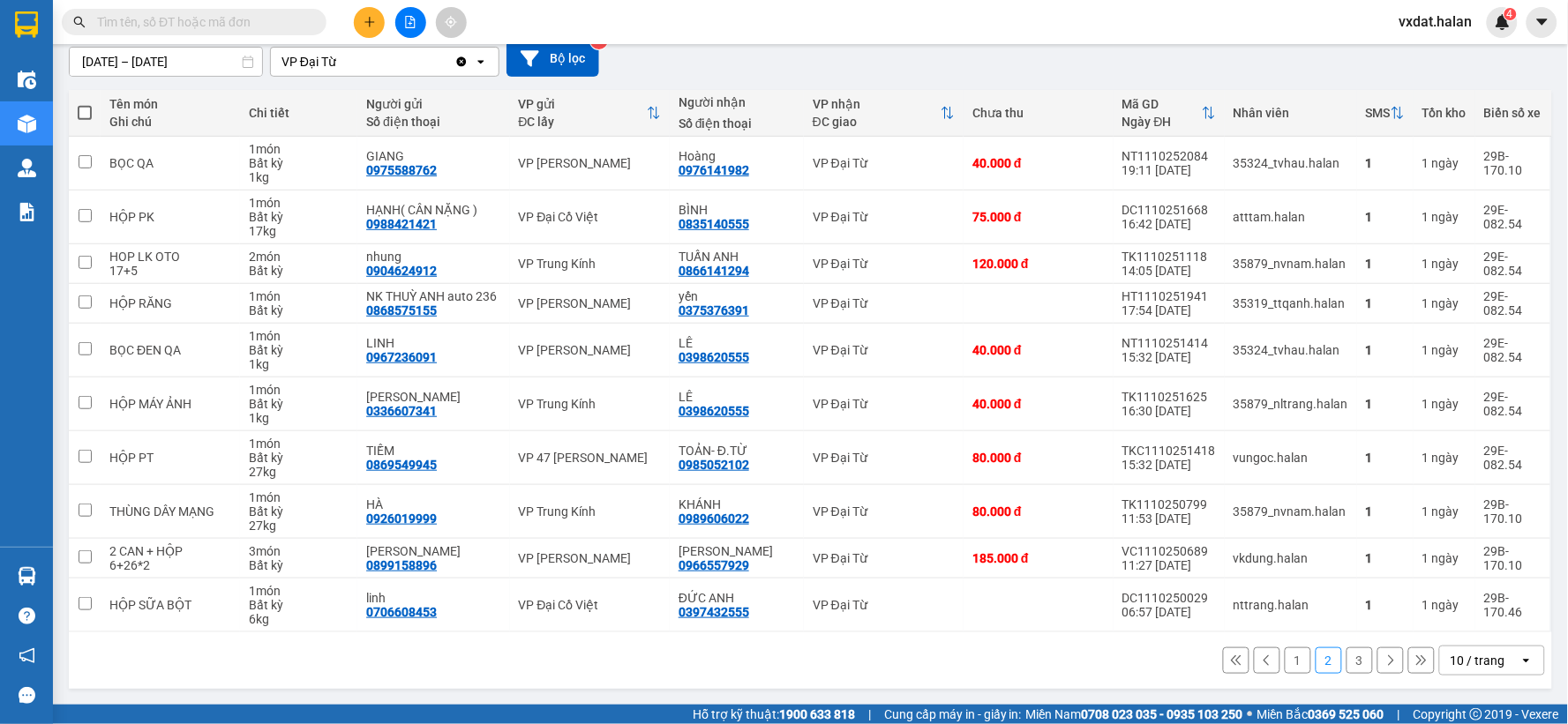
drag, startPoint x: 1352, startPoint y: 674, endPoint x: 1345, endPoint y: 665, distance: 11.4
click at [1351, 668] on div "1 2 3 10 / trang open" at bounding box center [810, 660] width 1468 height 30
click at [1353, 665] on button "3" at bounding box center [1360, 660] width 26 height 26
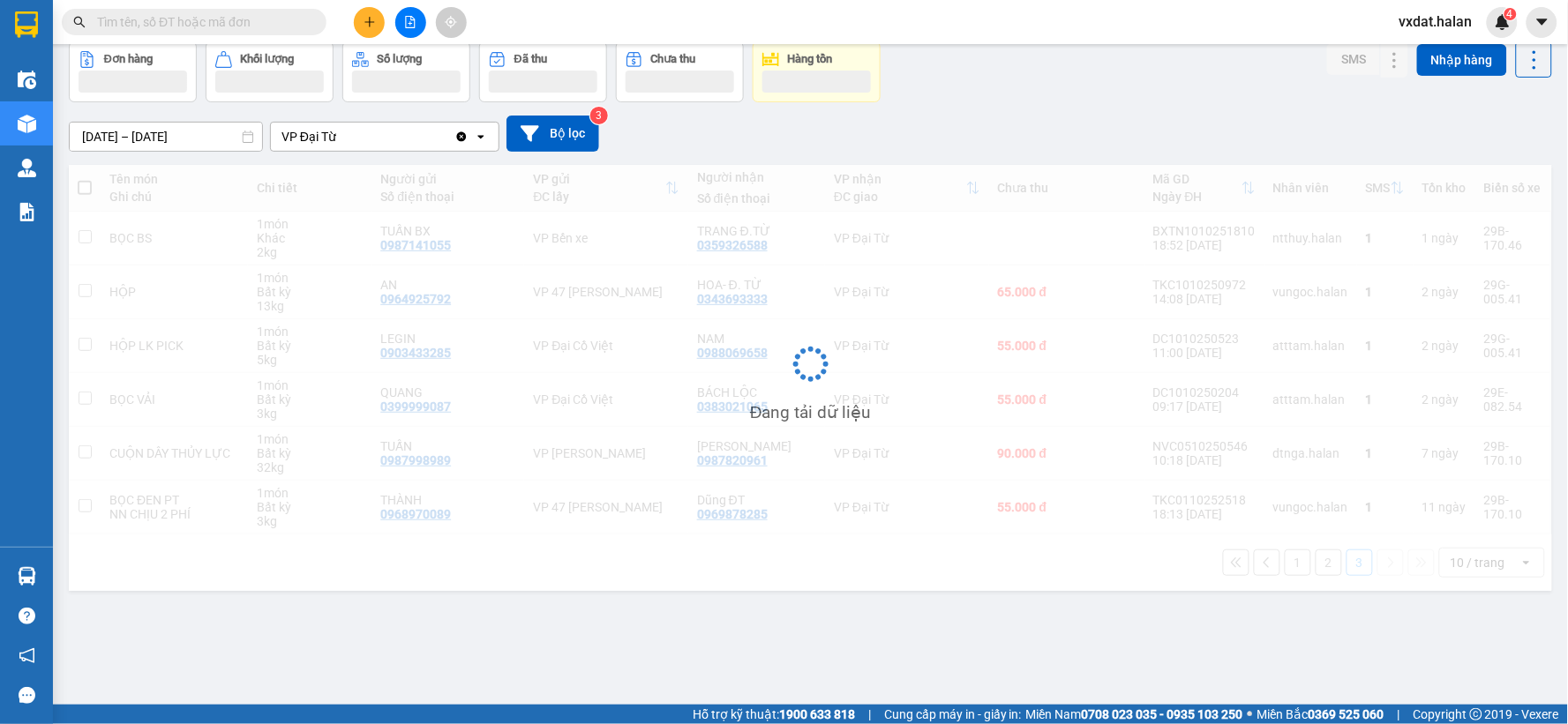
scroll to position [81, 0]
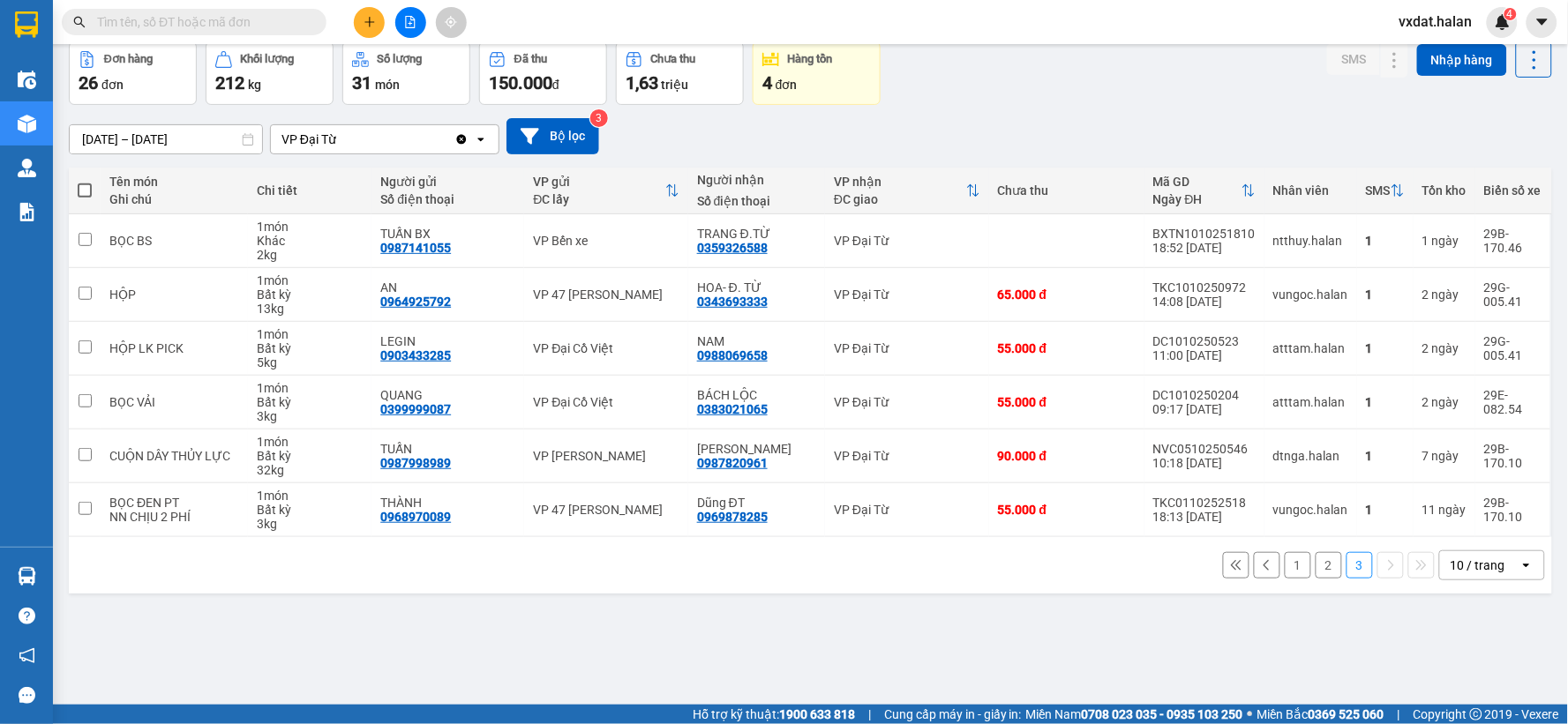
click at [1161, 625] on div "ver 1.8.146 Kho gửi Trên xe Kho nhận Kho công nợ Hàng đã giao Đơn hàng 26 đơn K…" at bounding box center [810, 334] width 1497 height 724
click at [1056, 598] on div "ver 1.8.146 Kho gửi Trên xe Kho nhận Kho công nợ Hàng đã giao Đơn hàng 26 đơn K…" at bounding box center [810, 334] width 1497 height 724
click at [1114, 118] on div "[DATE] – [DATE] Press the down arrow key to interact with the calendar and sele…" at bounding box center [810, 136] width 1483 height 36
drag, startPoint x: 1325, startPoint y: 571, endPoint x: 1316, endPoint y: 564, distance: 11.4
click at [1319, 570] on button "2" at bounding box center [1328, 565] width 26 height 26
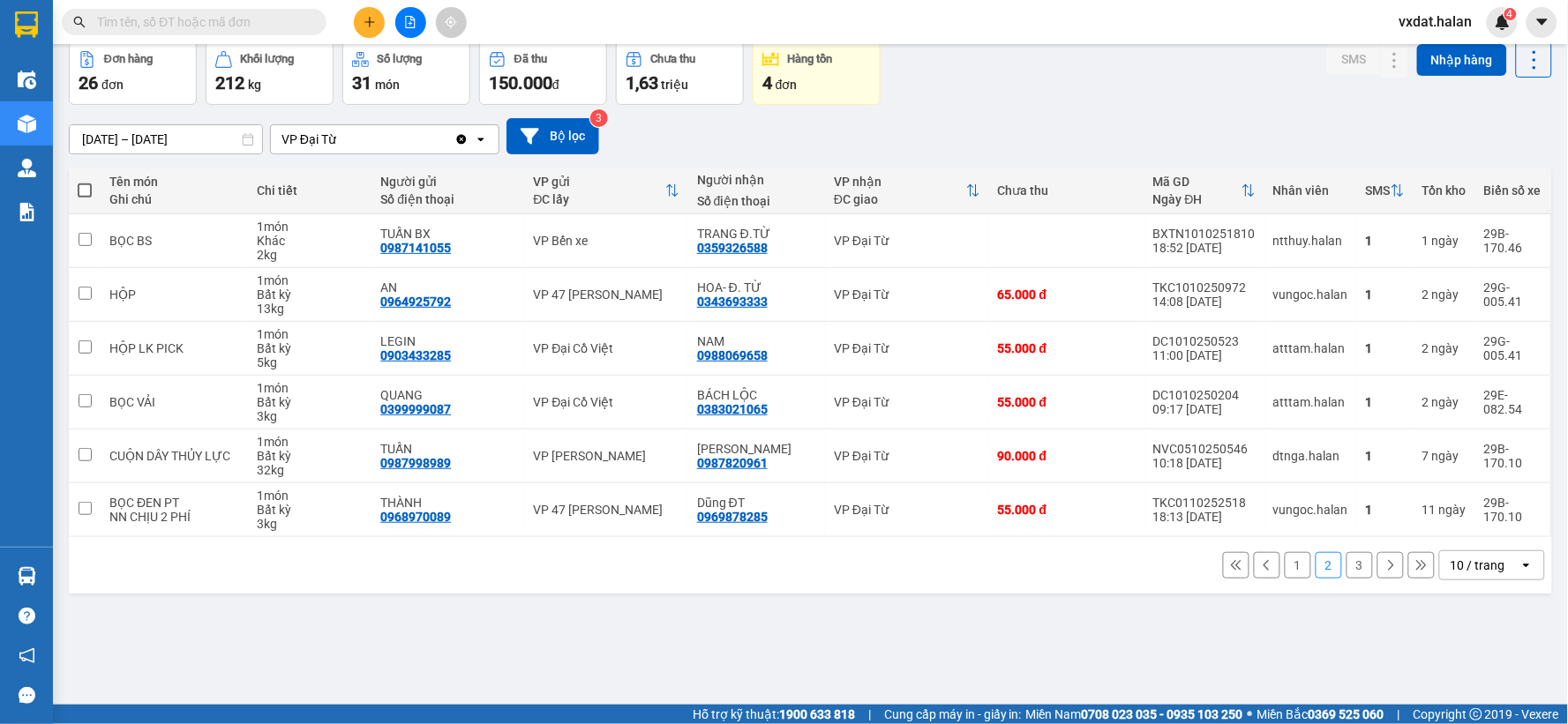
click at [0, 0] on div "Đang tải dữ liệu" at bounding box center [0, 0] width 0 height 0
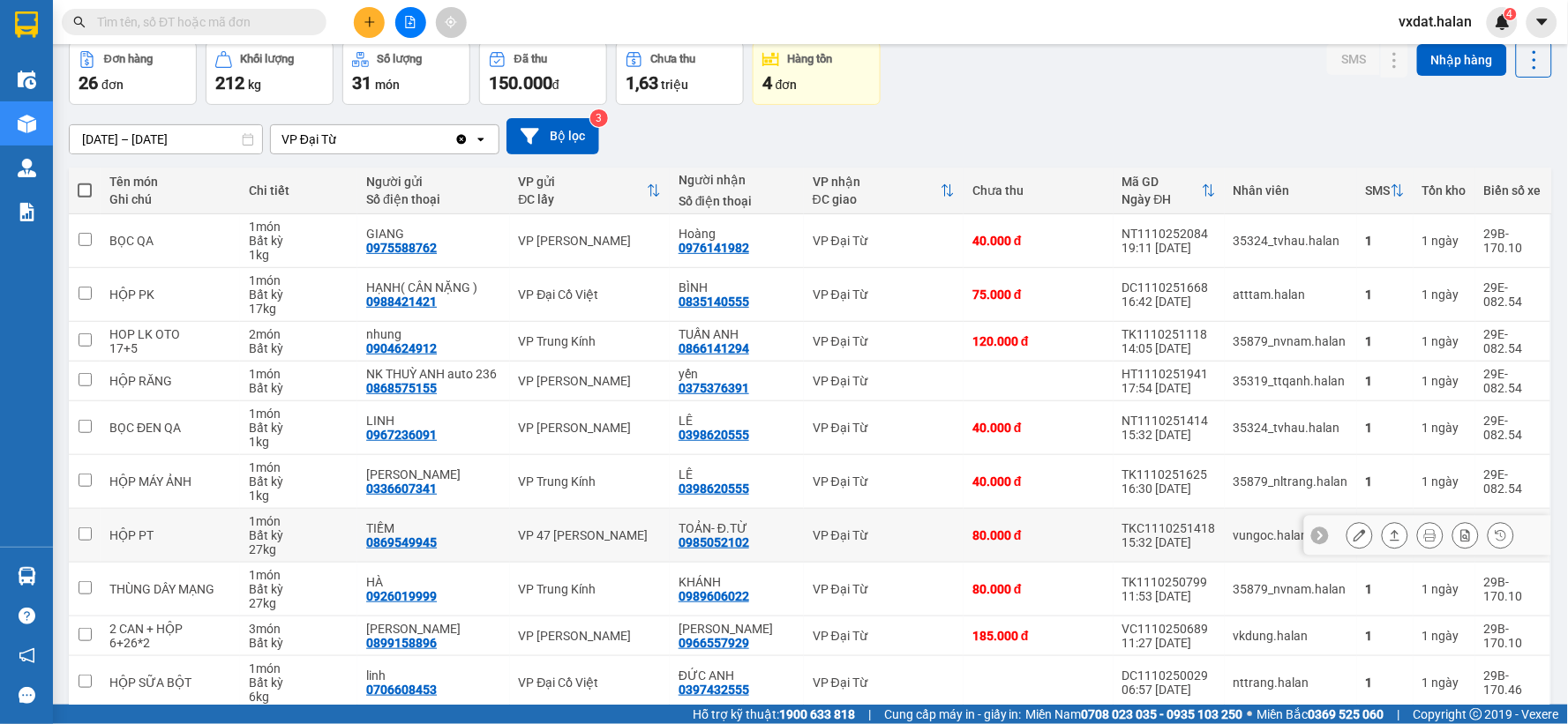
scroll to position [174, 0]
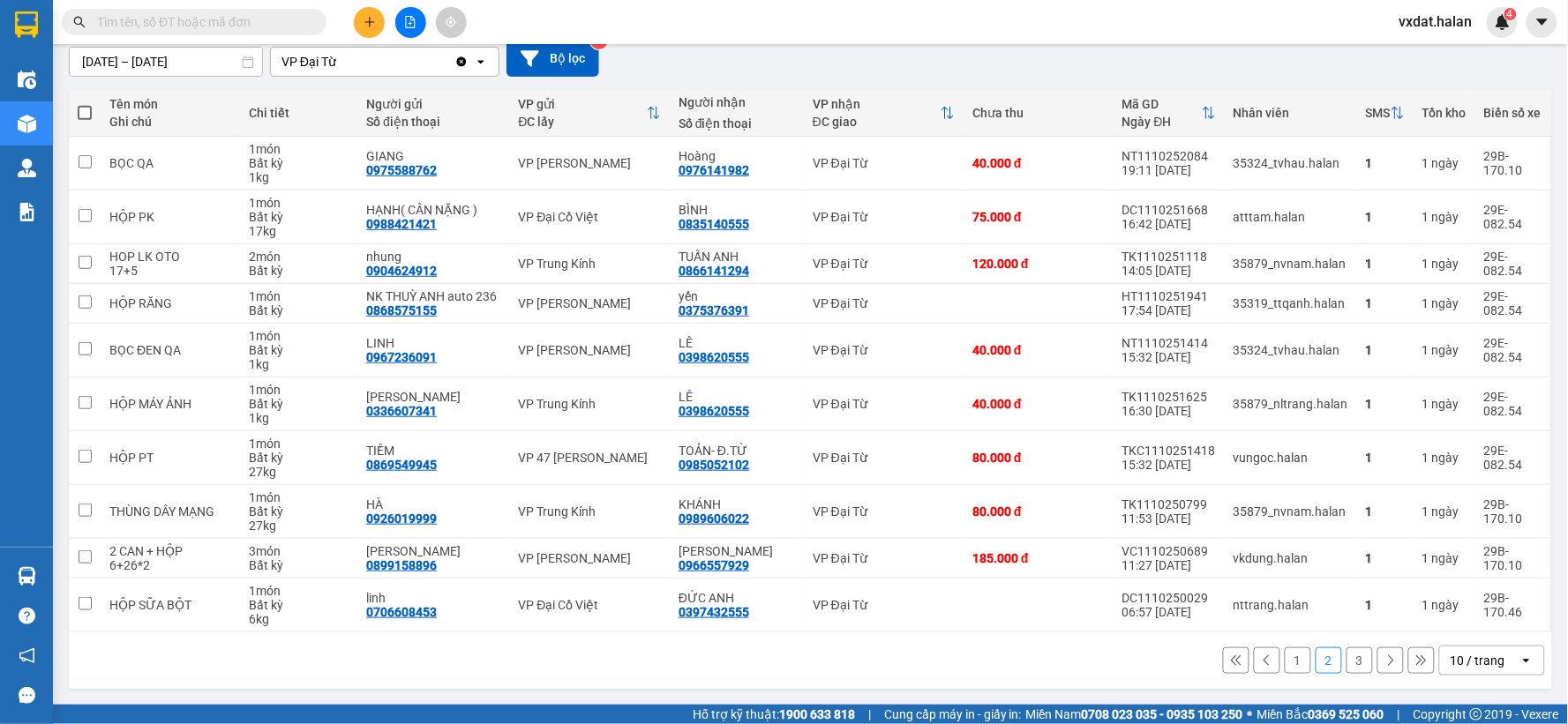
click at [1288, 664] on button "1" at bounding box center [1297, 660] width 26 height 26
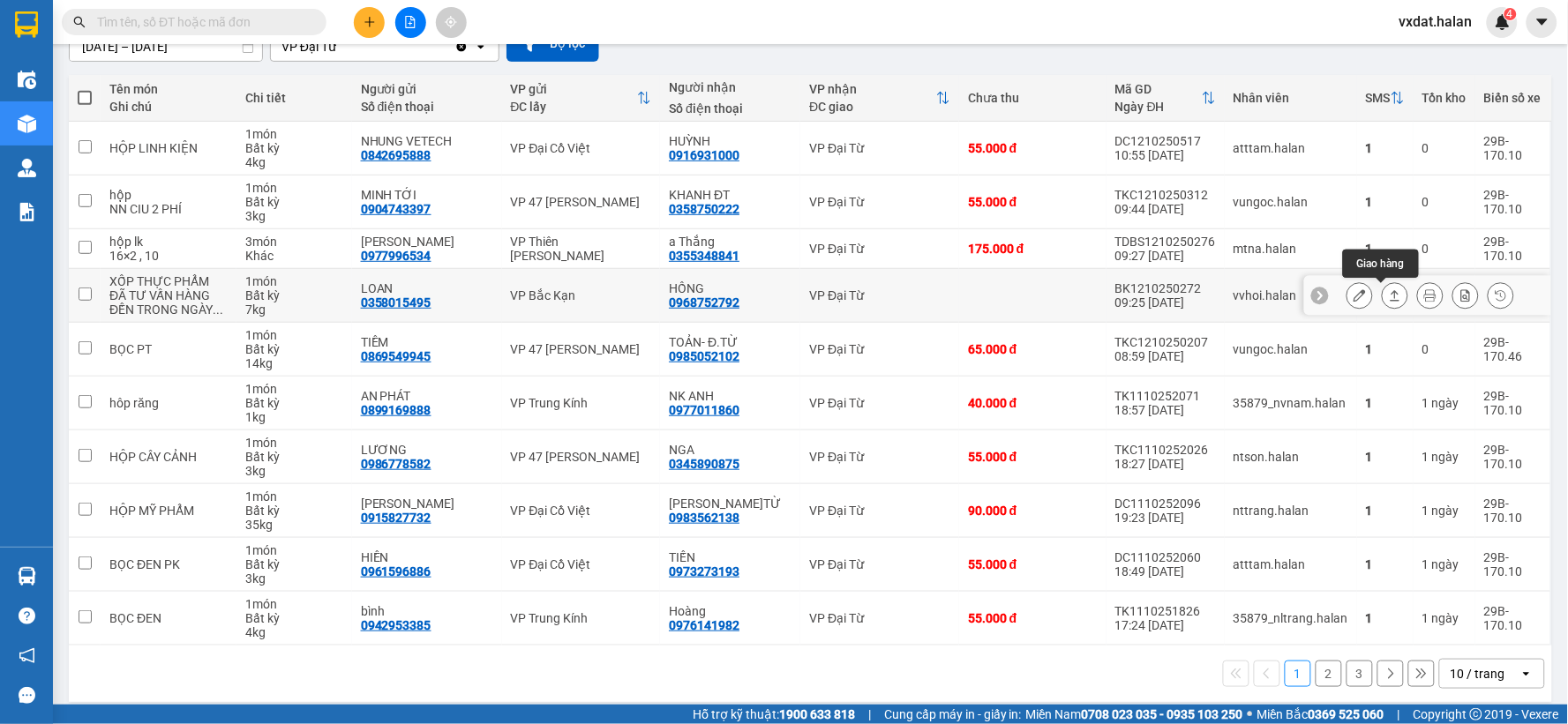
click at [1389, 293] on icon at bounding box center [1394, 295] width 12 height 12
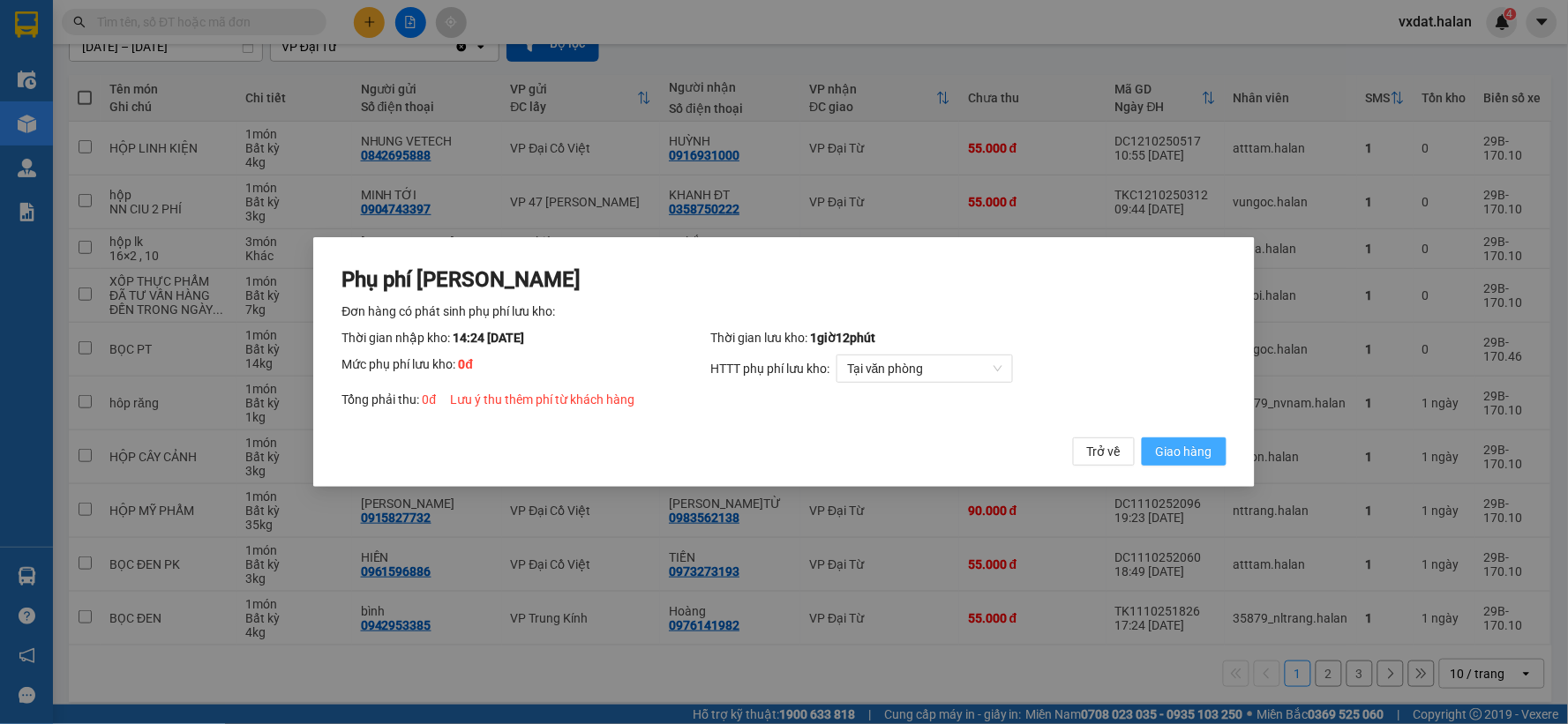
click at [1214, 451] on button "Giao hàng" at bounding box center [1183, 451] width 85 height 28
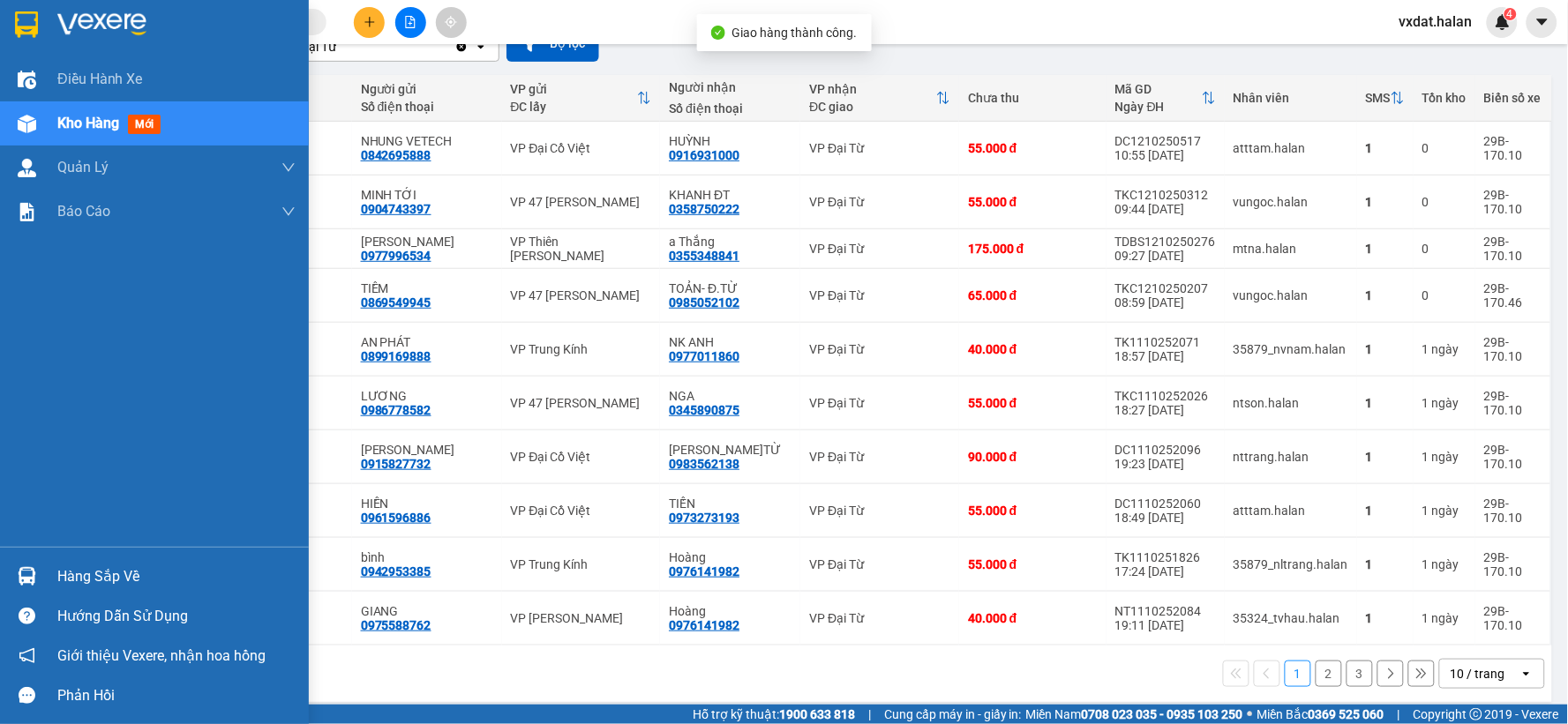
click at [32, 573] on img at bounding box center [27, 576] width 19 height 19
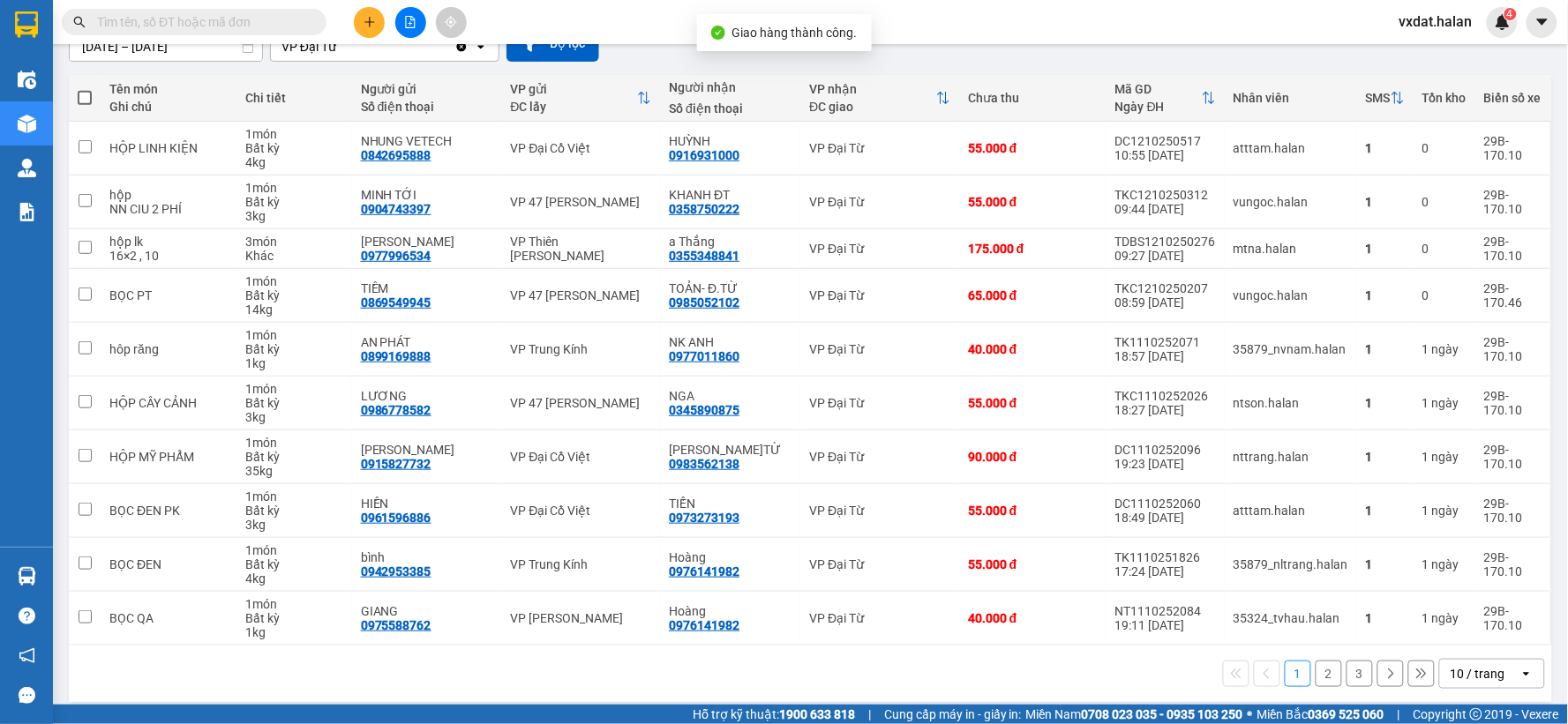
click at [933, 660] on section "Kết quả tìm kiếm ( 0 ) Bộ lọc No Data vxdat.halan 4 Điều hành xe Kho hàng mới Q…" at bounding box center [784, 362] width 1568 height 724
click at [367, 30] on button at bounding box center [368, 22] width 31 height 31
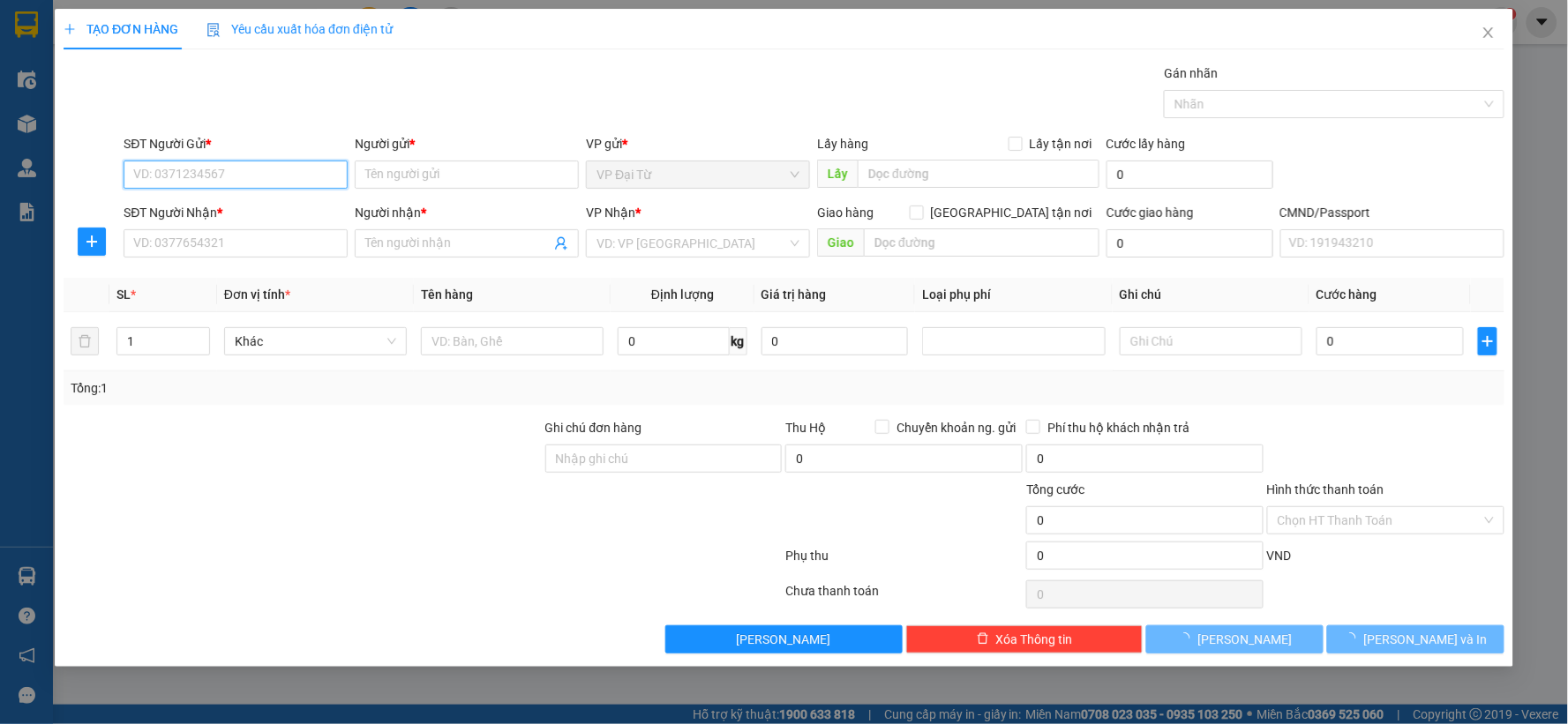
click at [370, 27] on span "Yêu cầu xuất hóa đơn điện tử" at bounding box center [299, 29] width 186 height 14
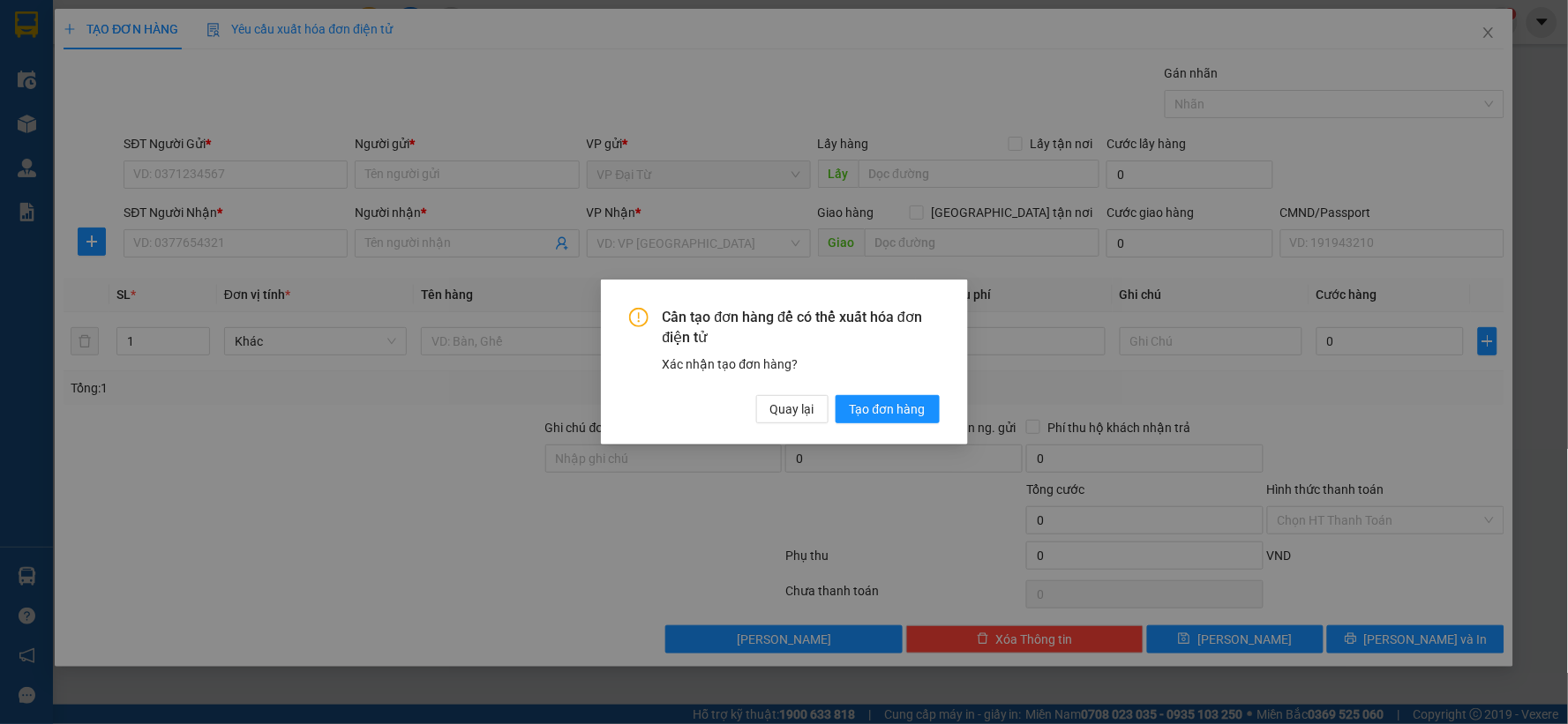
click at [806, 428] on div "Cần tạo đơn hàng để có thể xuất hóa đơn điện tử Xác nhận tạo đơn hàng? Quay lại…" at bounding box center [784, 362] width 367 height 165
click at [805, 408] on span "Quay lại" at bounding box center [791, 409] width 44 height 20
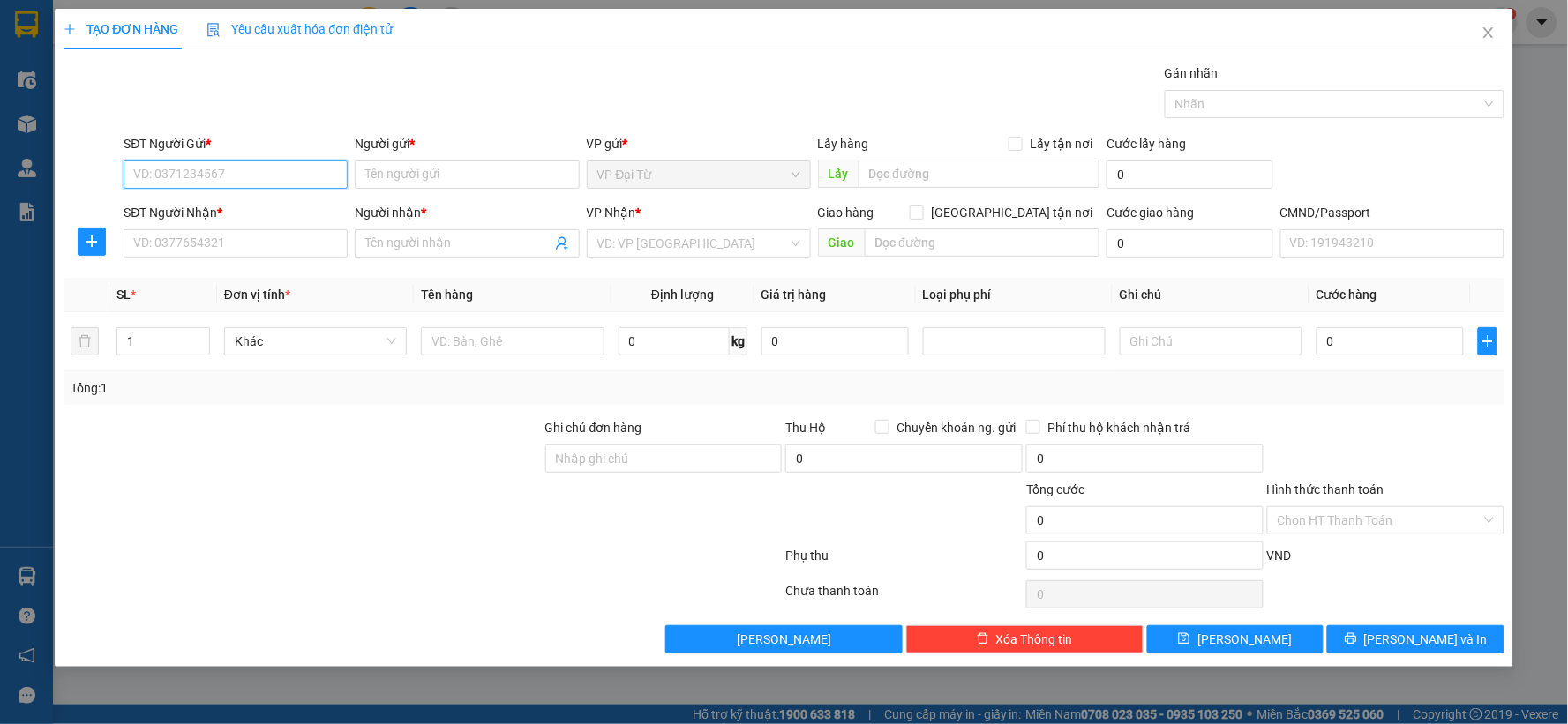
click at [249, 177] on input "SĐT Người Gửi *" at bounding box center [235, 175] width 224 height 28
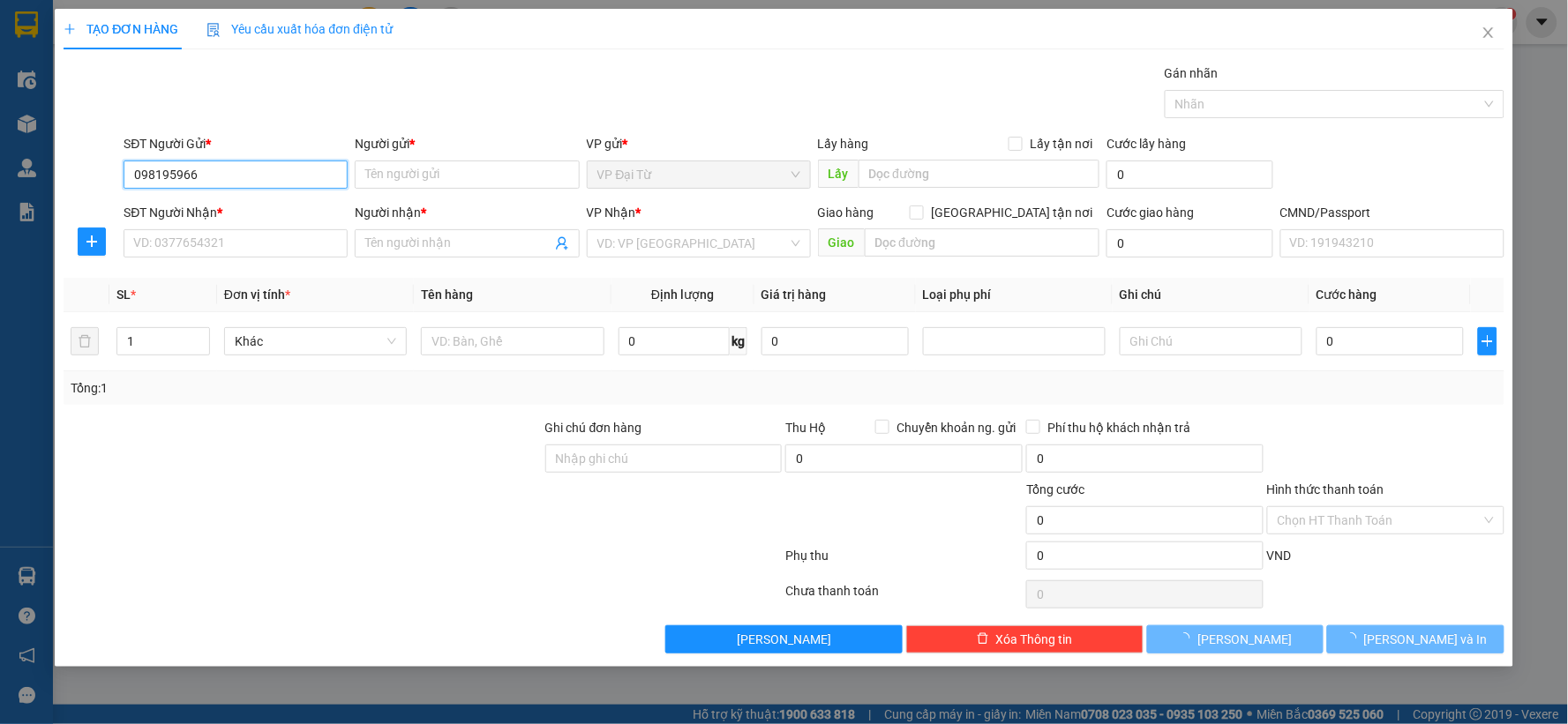
type input "0981959661"
click at [208, 201] on div "0981959661 - SỰ" at bounding box center [235, 209] width 203 height 20
type input "SỰ"
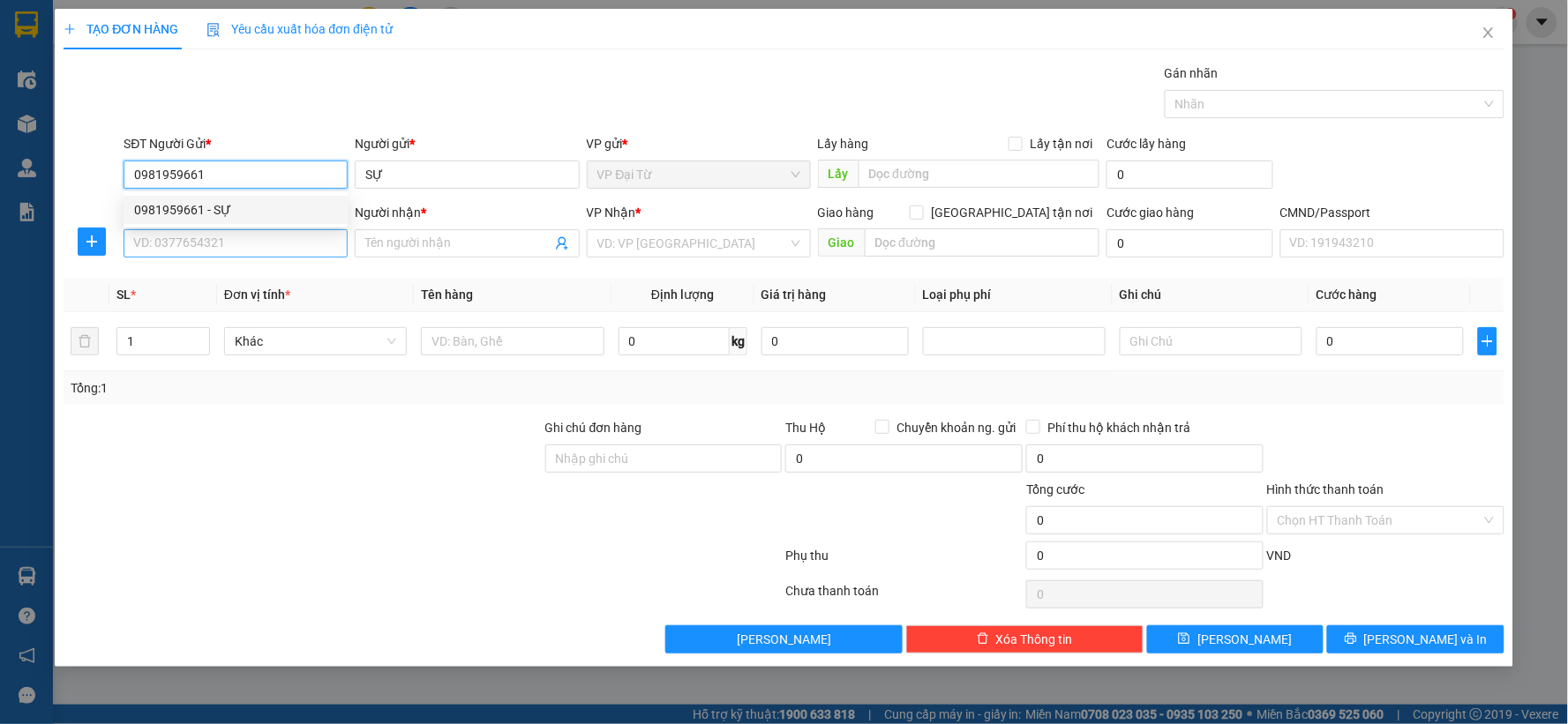
type input "0981959661"
click at [223, 248] on input "SĐT Người Nhận *" at bounding box center [235, 244] width 224 height 28
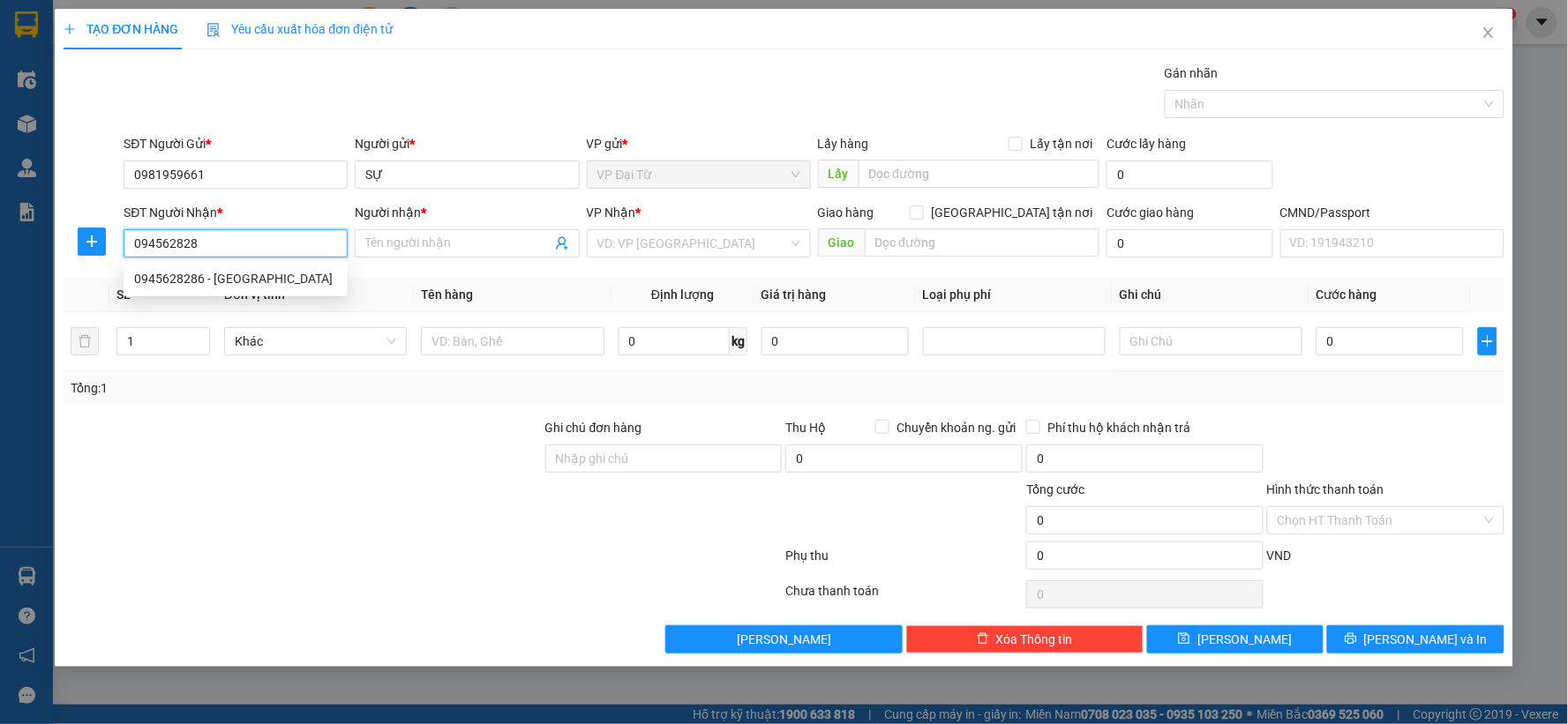
type input "0945628286"
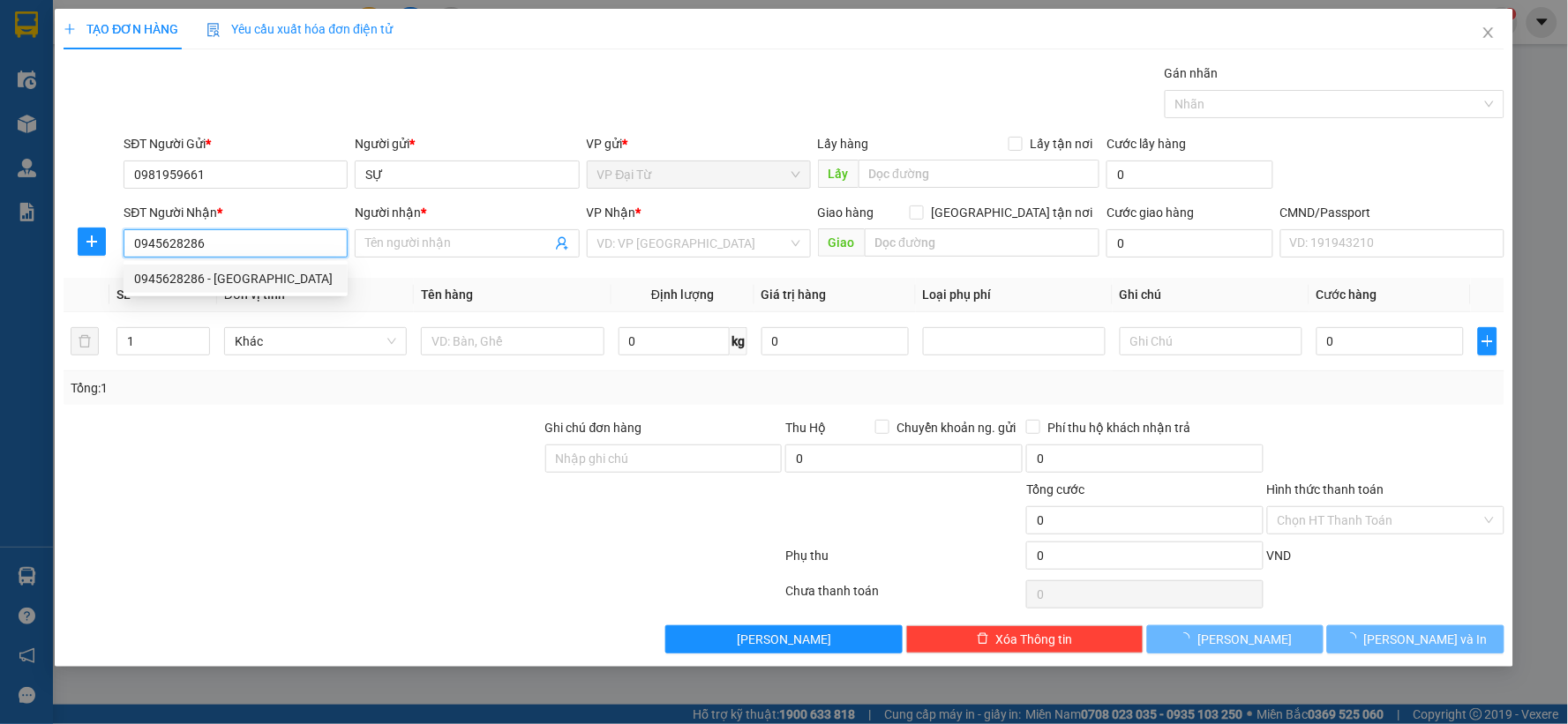
click at [249, 275] on div "0945628286 - [GEOGRAPHIC_DATA]" at bounding box center [235, 278] width 203 height 20
type input "VIỆT TRẦN"
type input "0945628286"
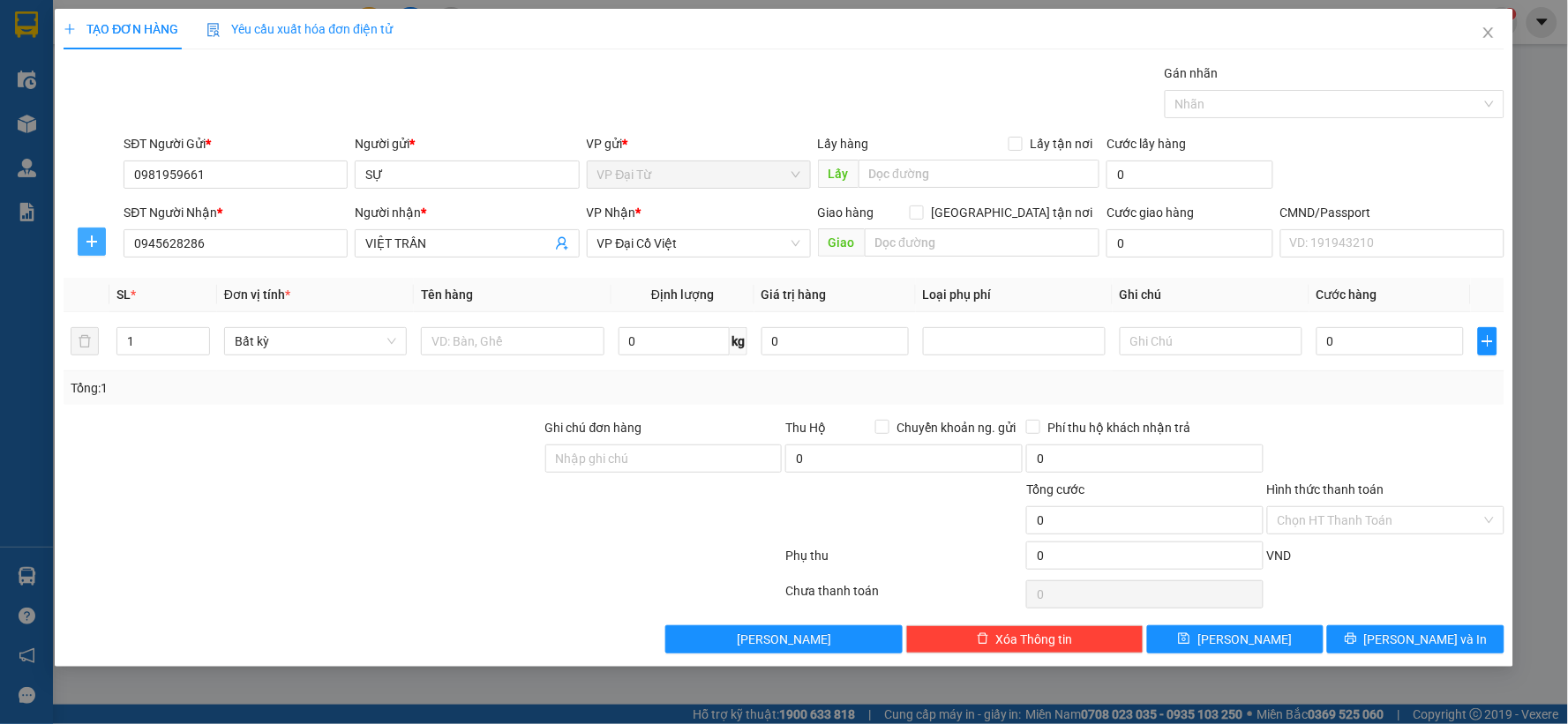
click at [86, 238] on icon "plus" at bounding box center [91, 241] width 14 height 14
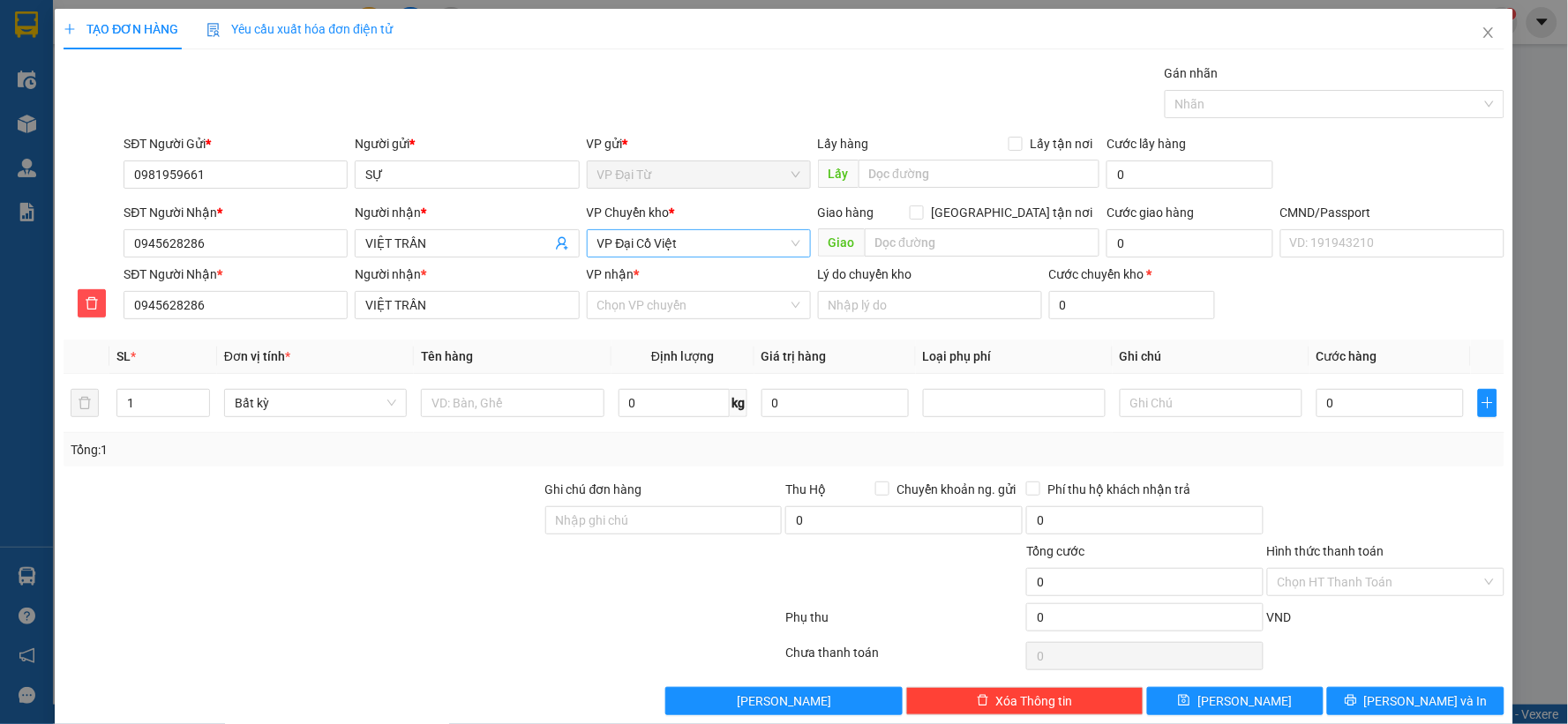
click at [695, 244] on span "VP Đại Cồ Việt" at bounding box center [698, 244] width 203 height 26
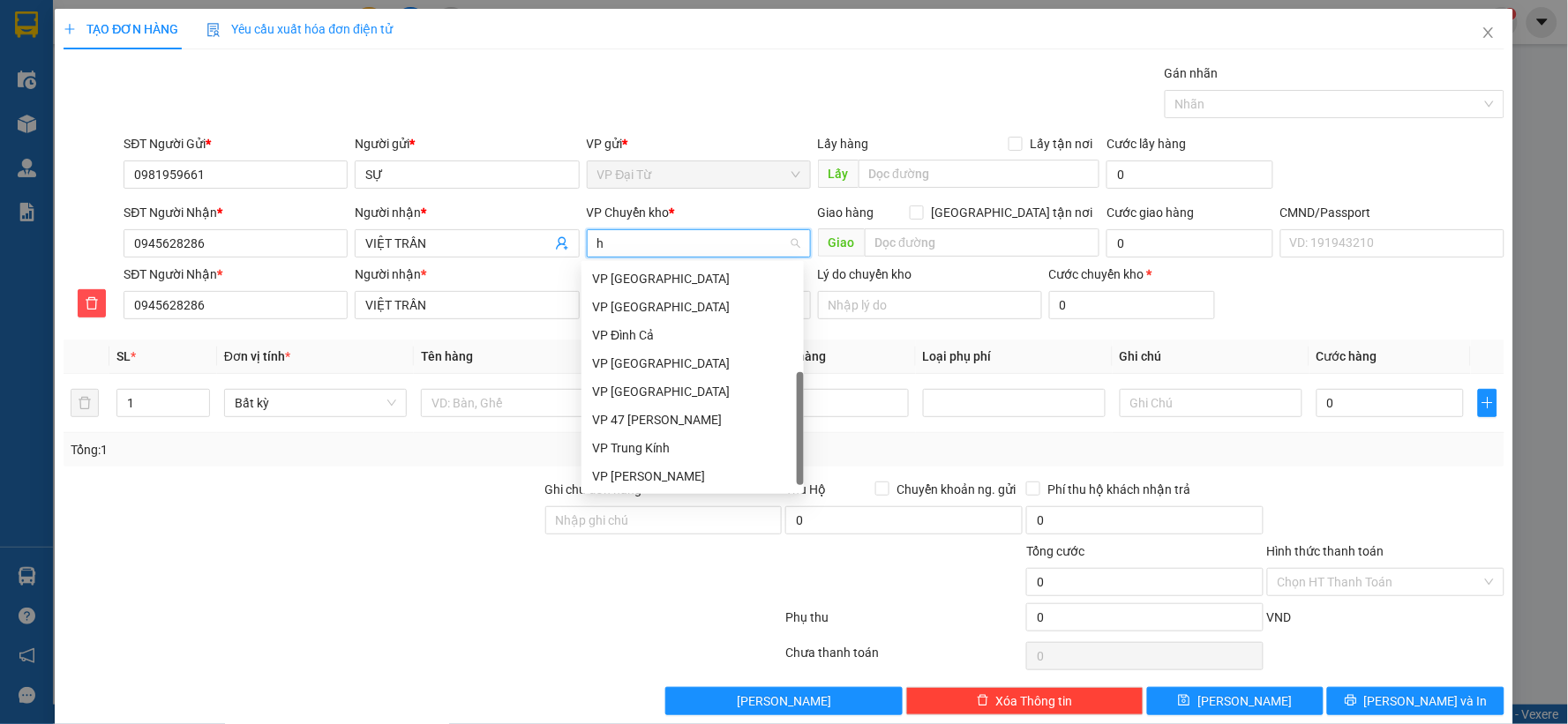
type input "hg"
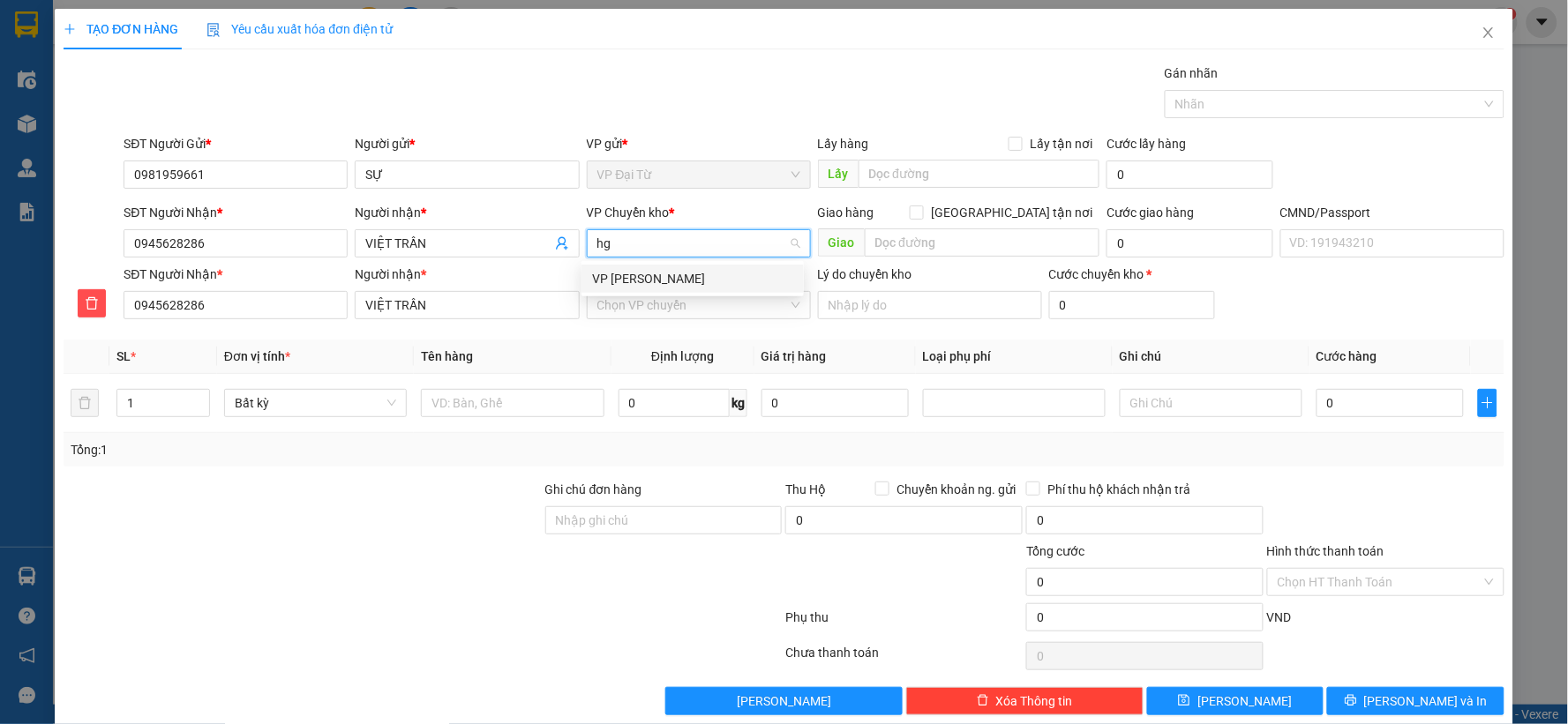
click at [675, 275] on div "VP [PERSON_NAME]" at bounding box center [692, 278] width 201 height 20
click at [671, 318] on input "VP nhận *" at bounding box center [692, 305] width 191 height 26
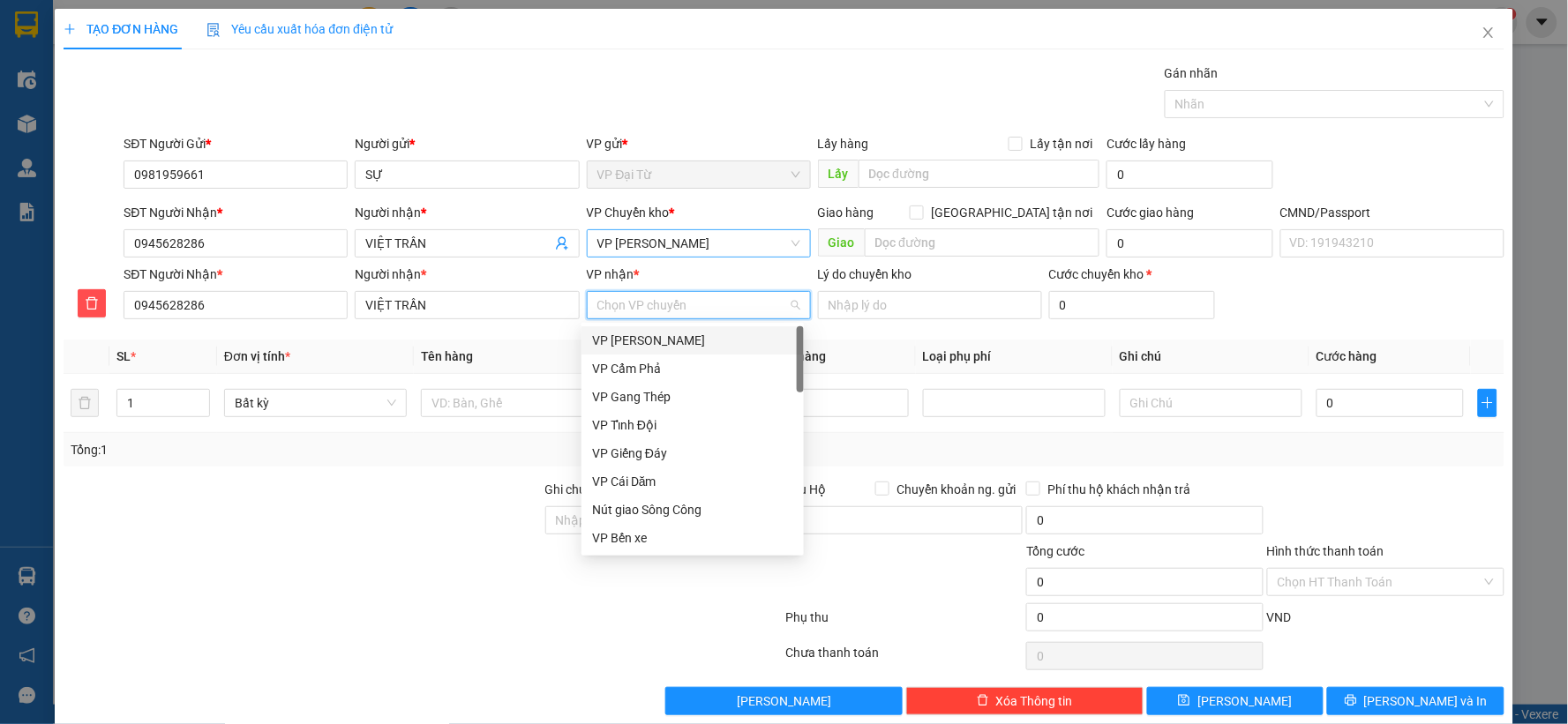
click at [671, 311] on input "VP nhận *" at bounding box center [692, 305] width 191 height 26
type input "dc"
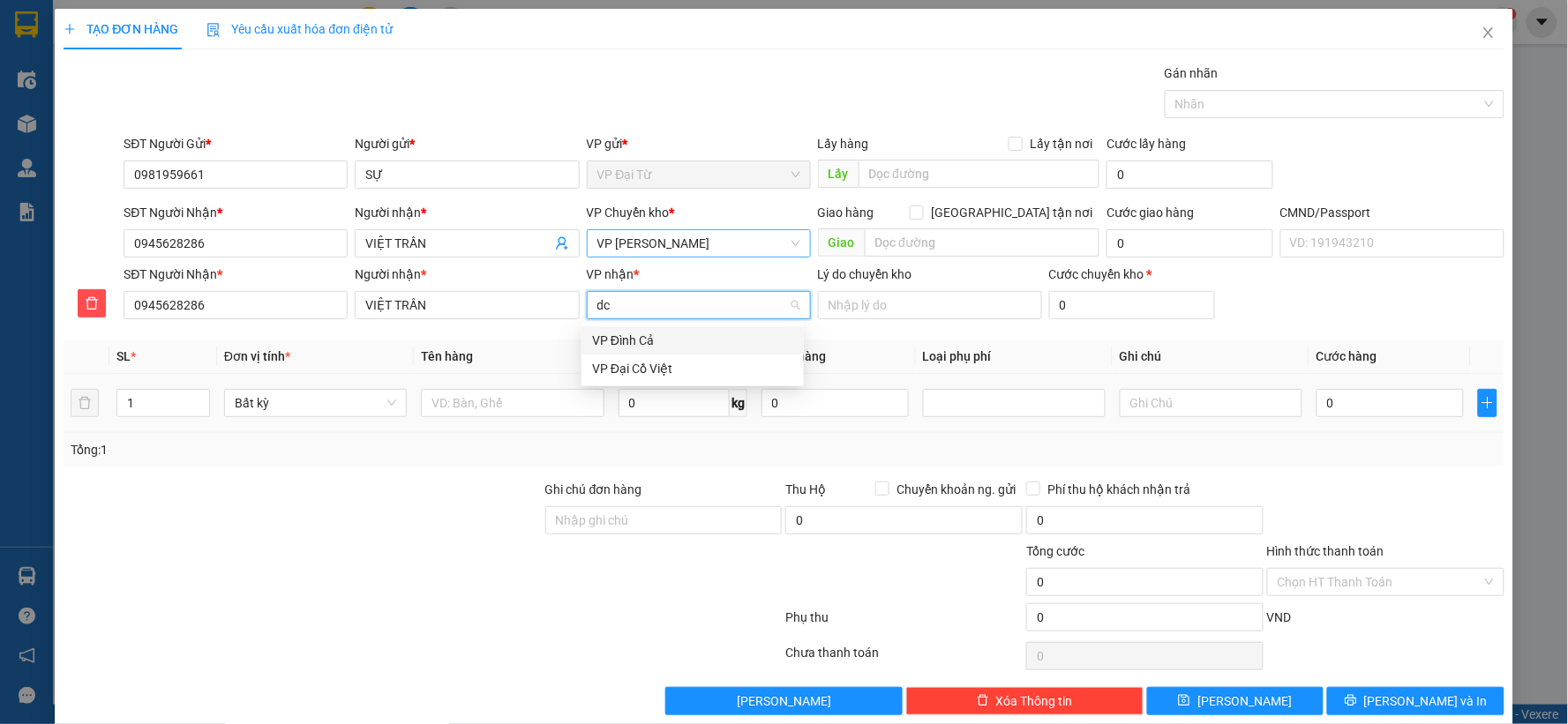
click at [650, 366] on div "VP Đại Cồ Việt" at bounding box center [692, 368] width 201 height 20
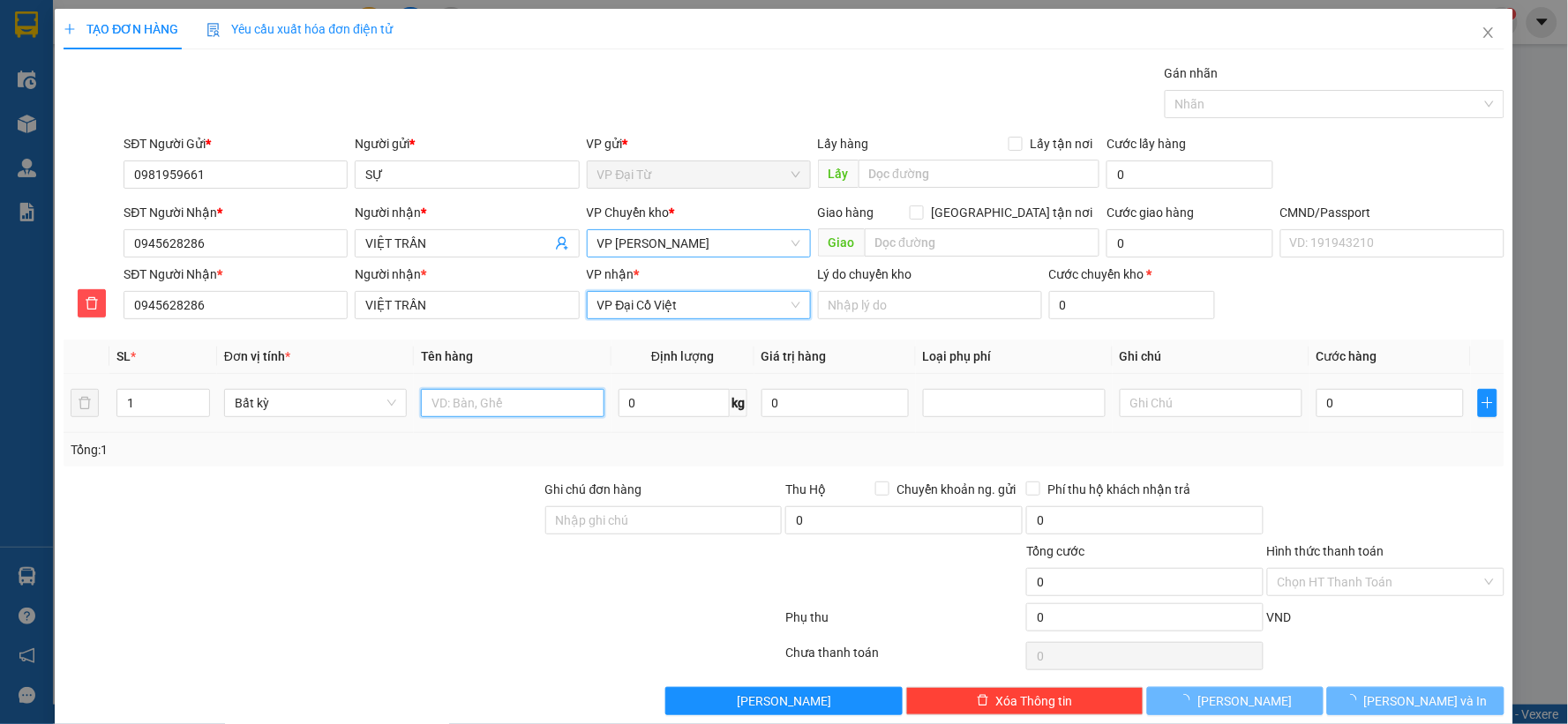
click at [521, 408] on input "text" at bounding box center [512, 402] width 182 height 28
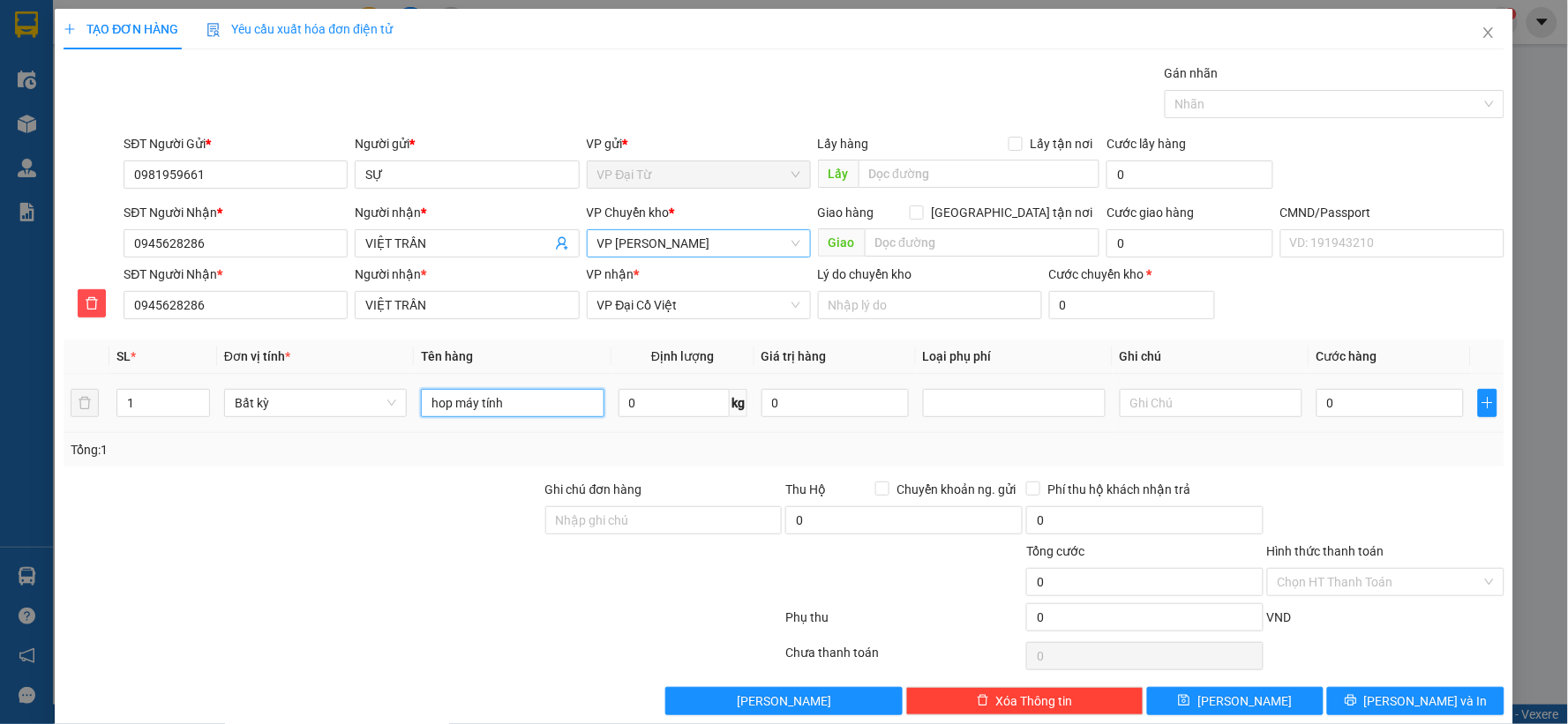
type input "hop máy tính"
type input "2"
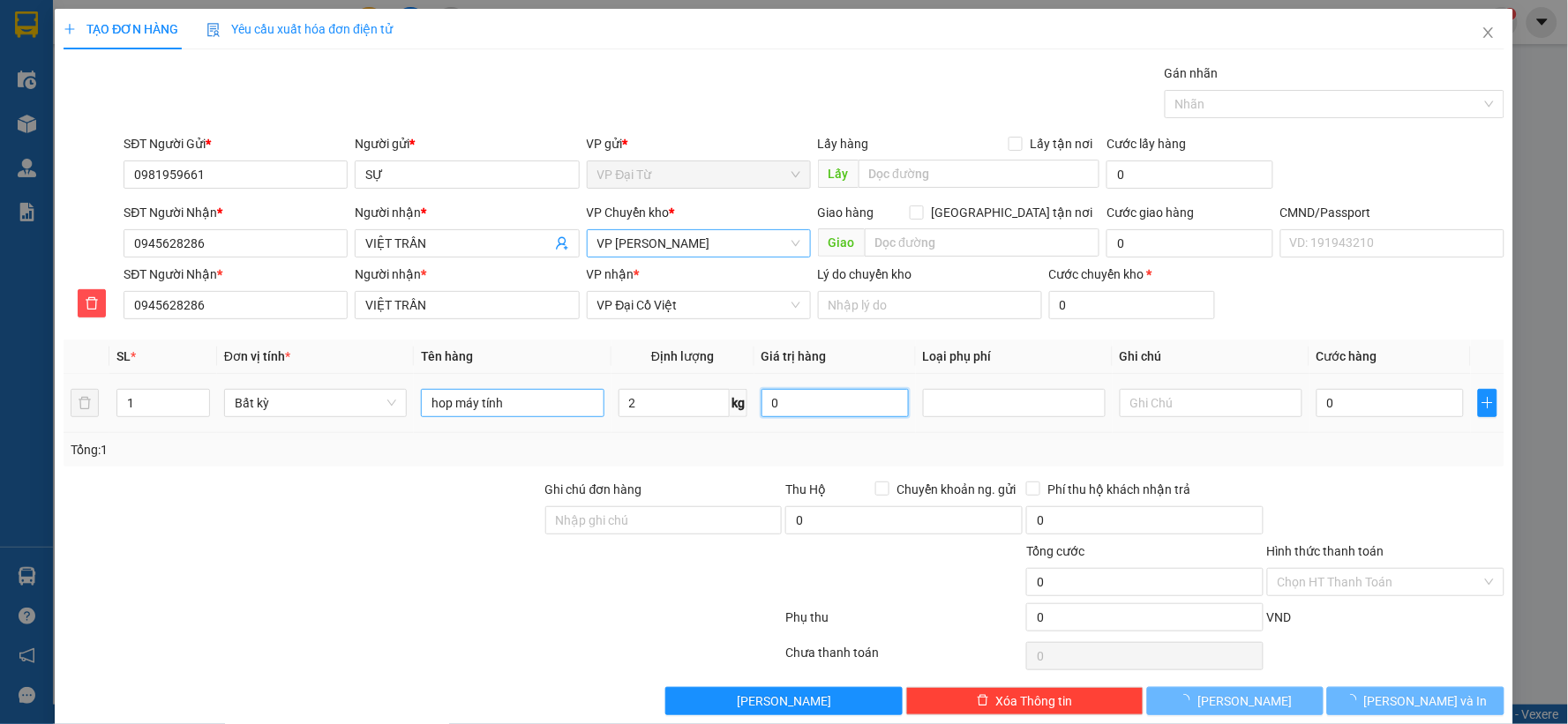
type input "40.000"
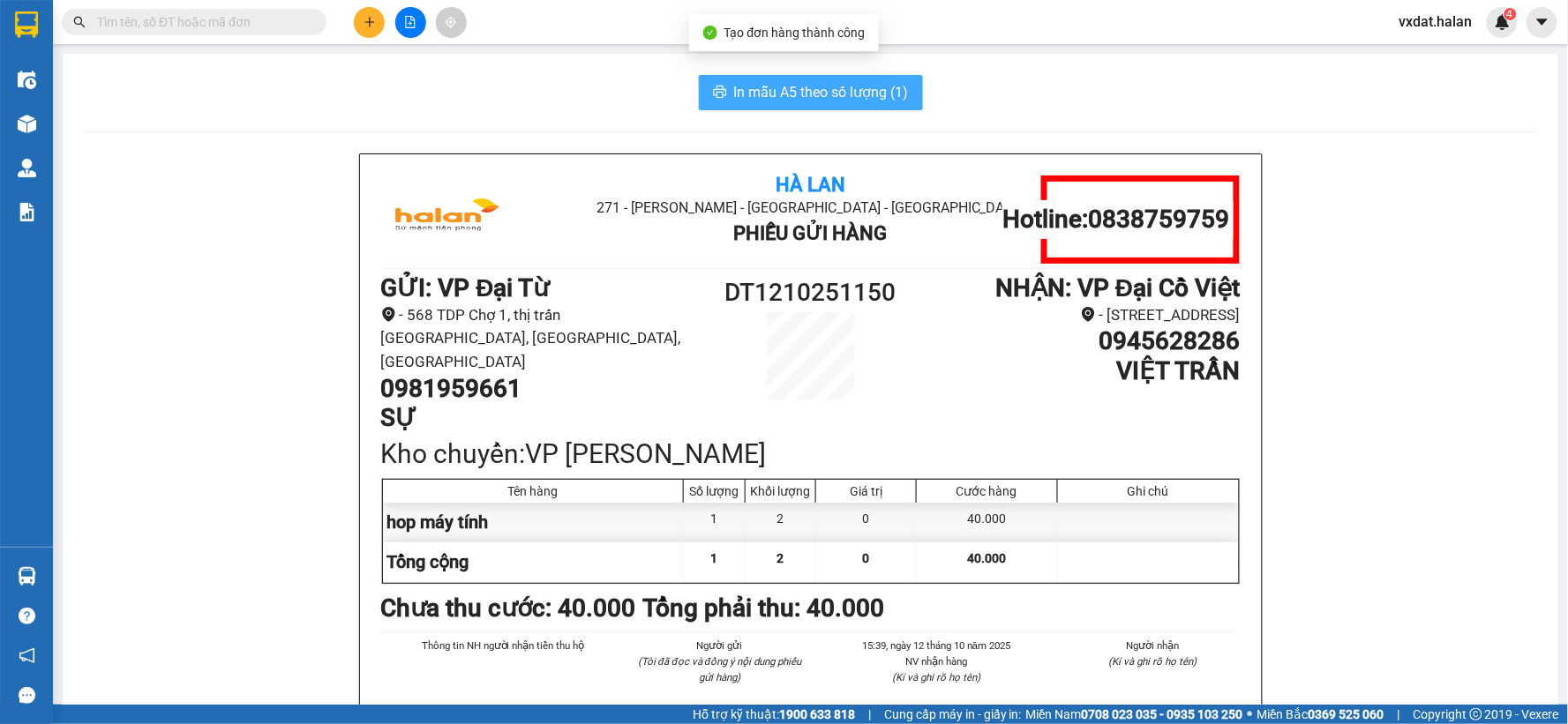
click at [834, 82] on span "In mẫu A5 theo số lượng (1)" at bounding box center [821, 92] width 175 height 22
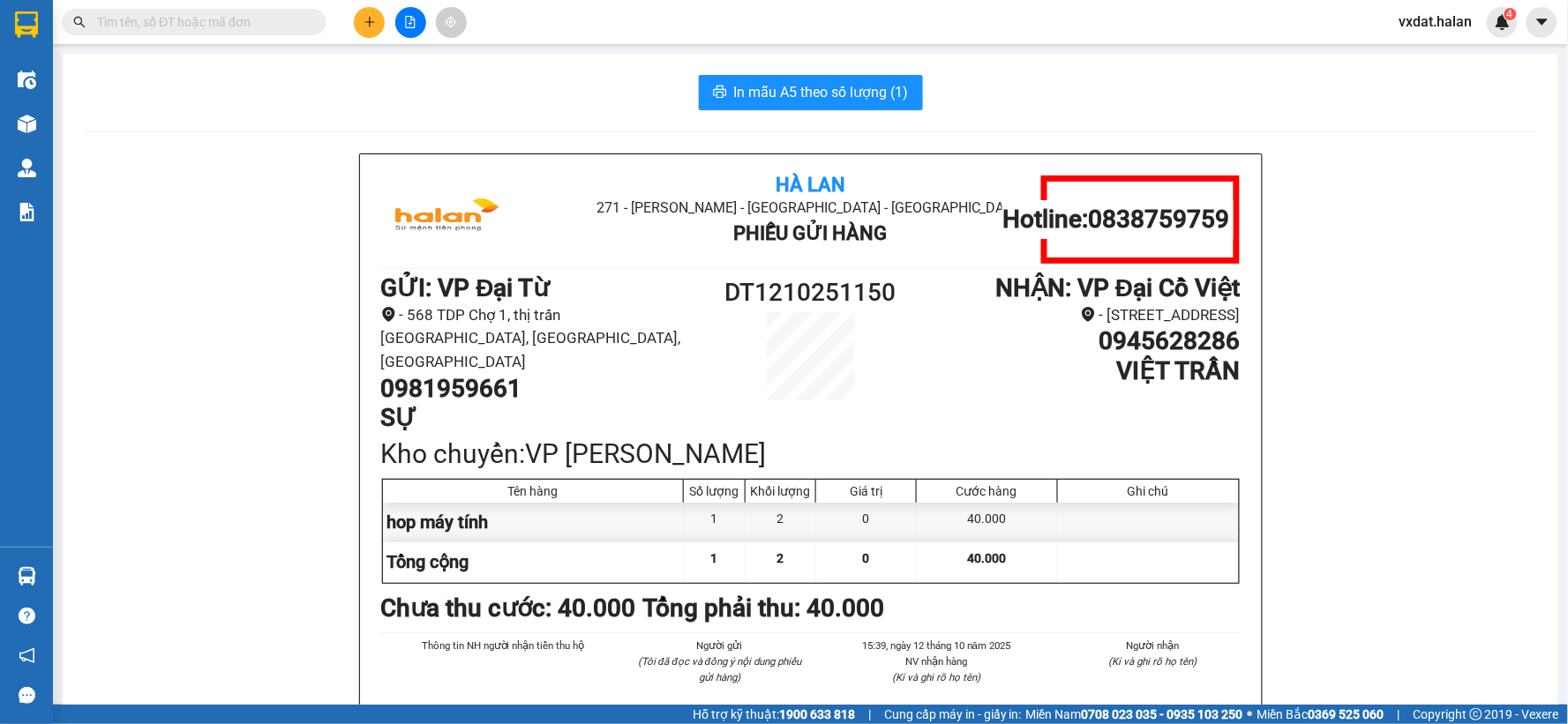
click at [366, 21] on icon "plus" at bounding box center [369, 21] width 9 height 1
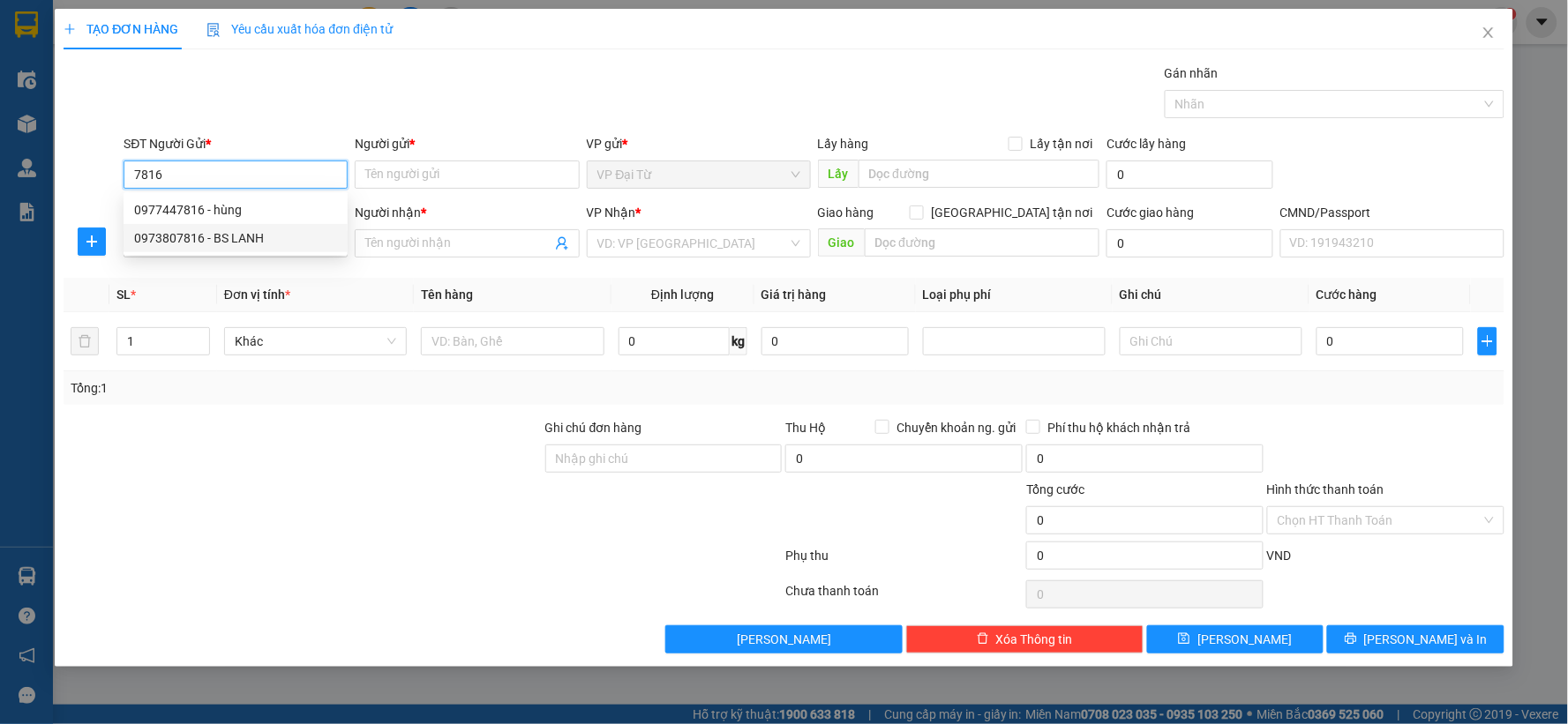
click at [248, 235] on div "0973807816 - BS LANH" at bounding box center [235, 238] width 203 height 20
type input "0973807816"
type input "BS LANH"
type input "0973807816"
click at [259, 236] on input "SĐT Người Nhận *" at bounding box center [235, 244] width 224 height 28
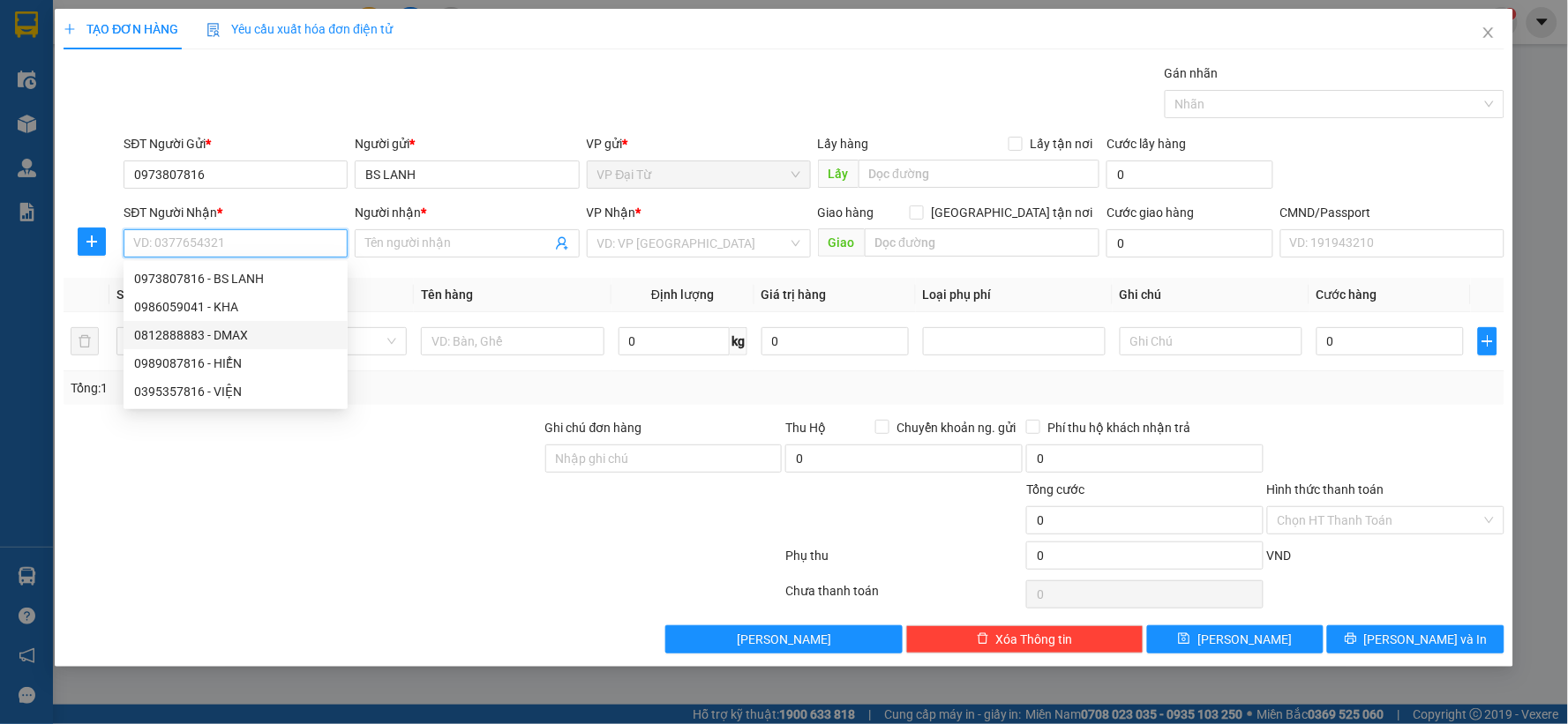
click at [233, 330] on div "0812888883 - DMAX" at bounding box center [235, 335] width 203 height 20
type input "0812888883"
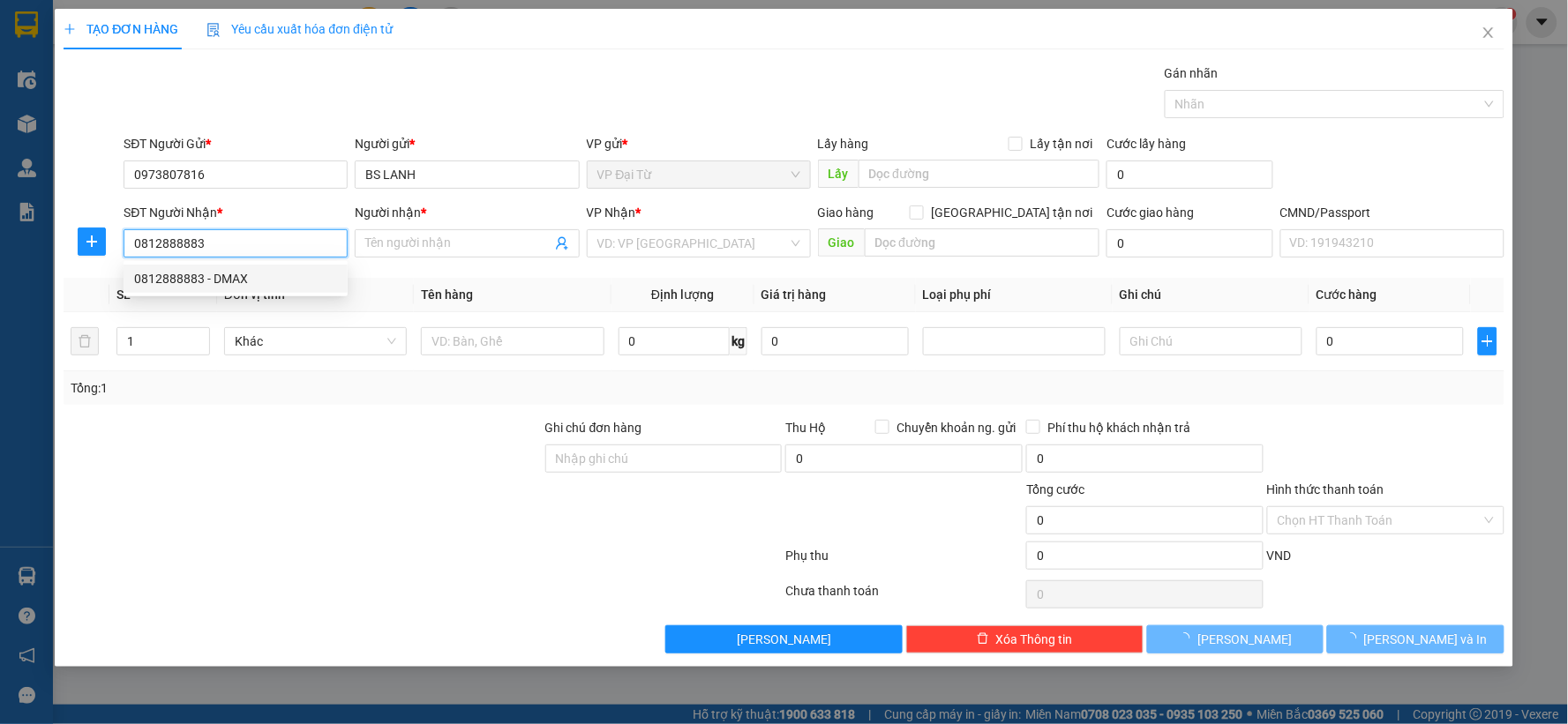
type input "DMAX"
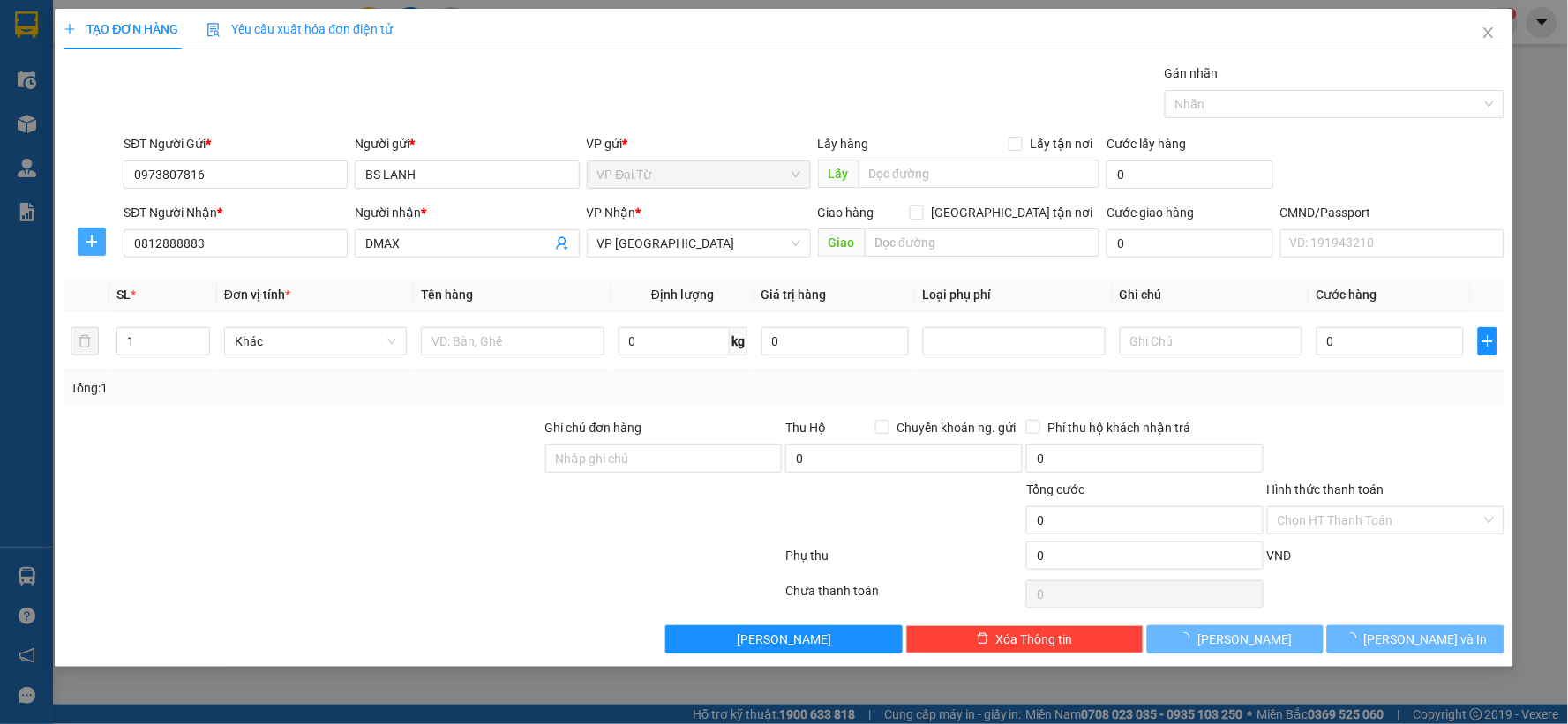
click at [101, 250] on button "button" at bounding box center [91, 242] width 28 height 28
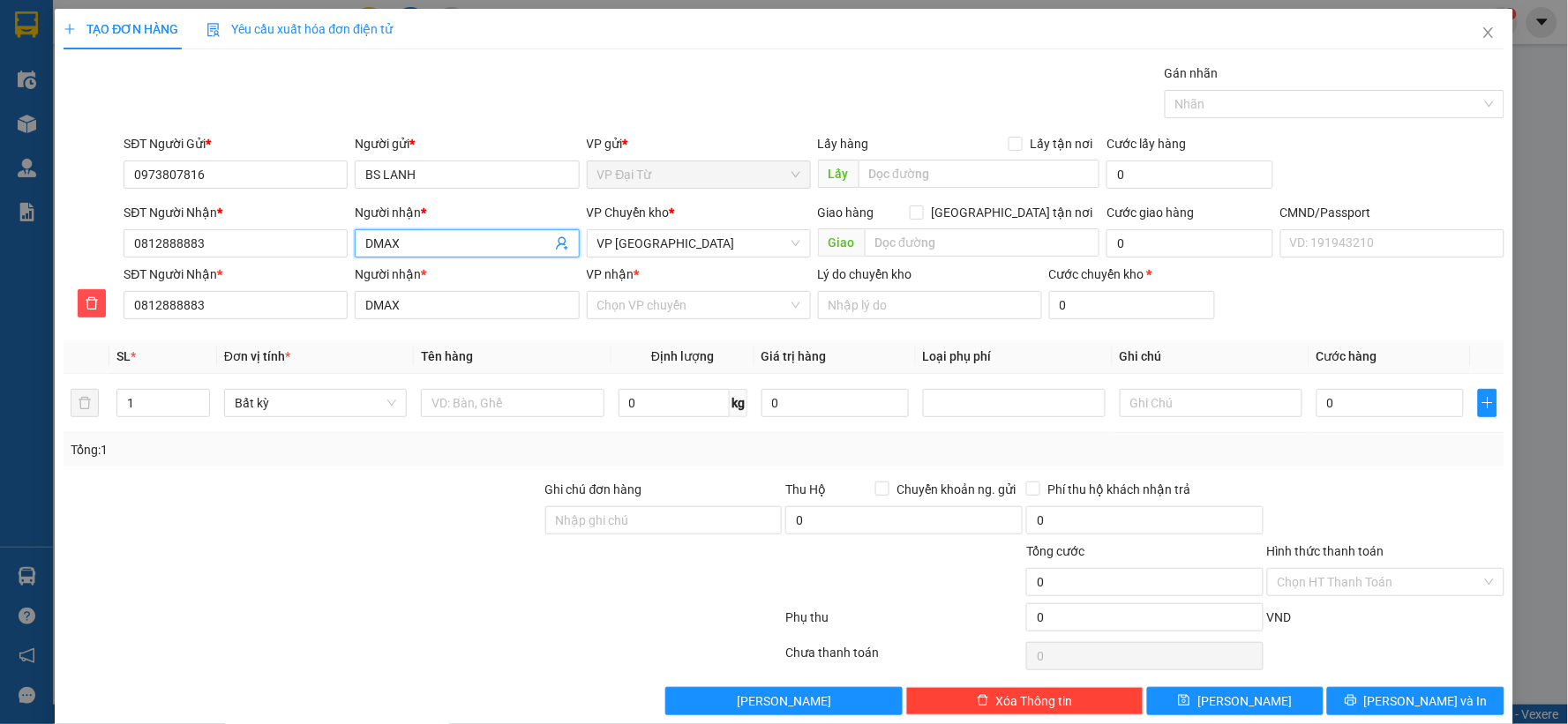
click at [430, 231] on span "DMAX" at bounding box center [466, 244] width 224 height 28
click at [270, 233] on input "0812888883" at bounding box center [235, 244] width 224 height 28
click at [668, 227] on div "VP Chuyển kho *" at bounding box center [698, 216] width 224 height 26
click at [668, 245] on span "VP [GEOGRAPHIC_DATA]" at bounding box center [698, 244] width 203 height 26
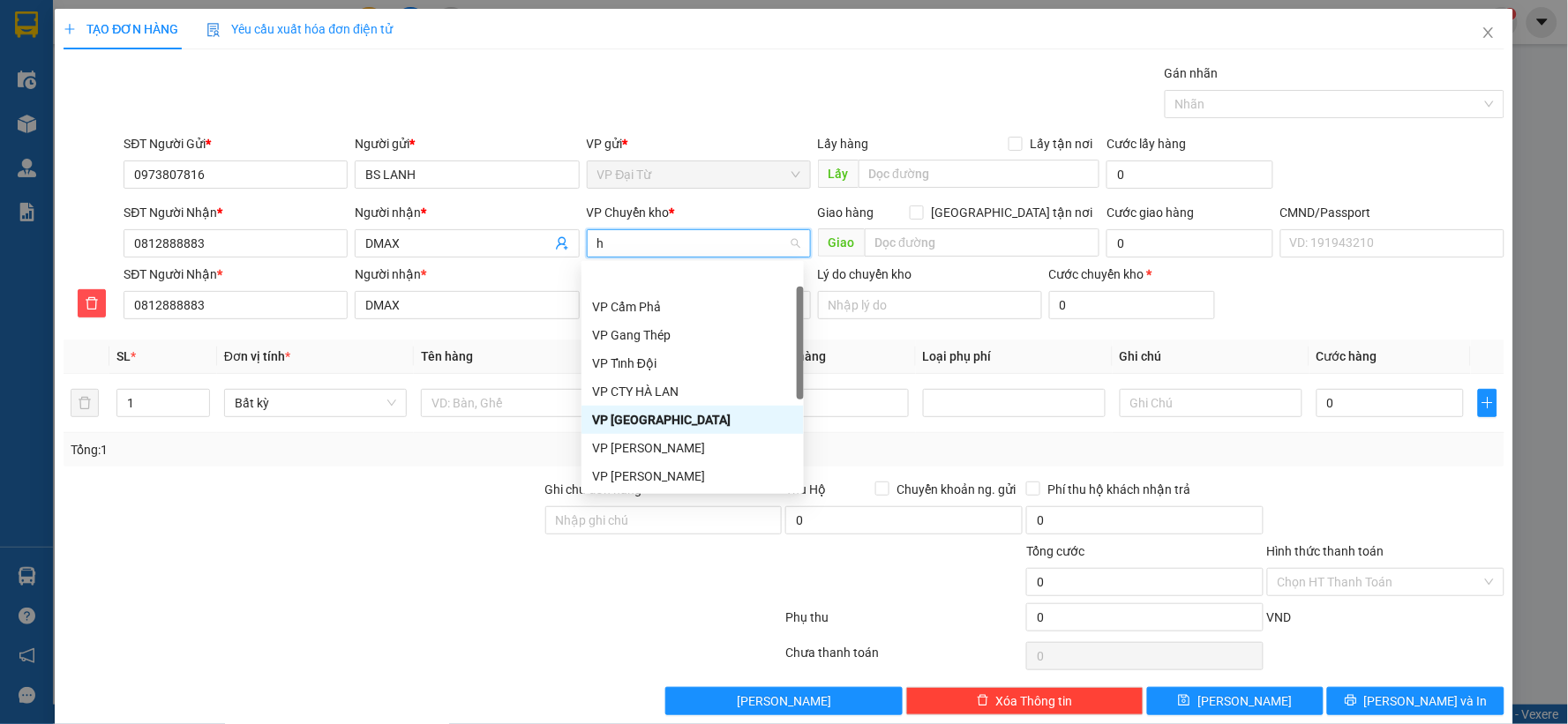
type input "hg"
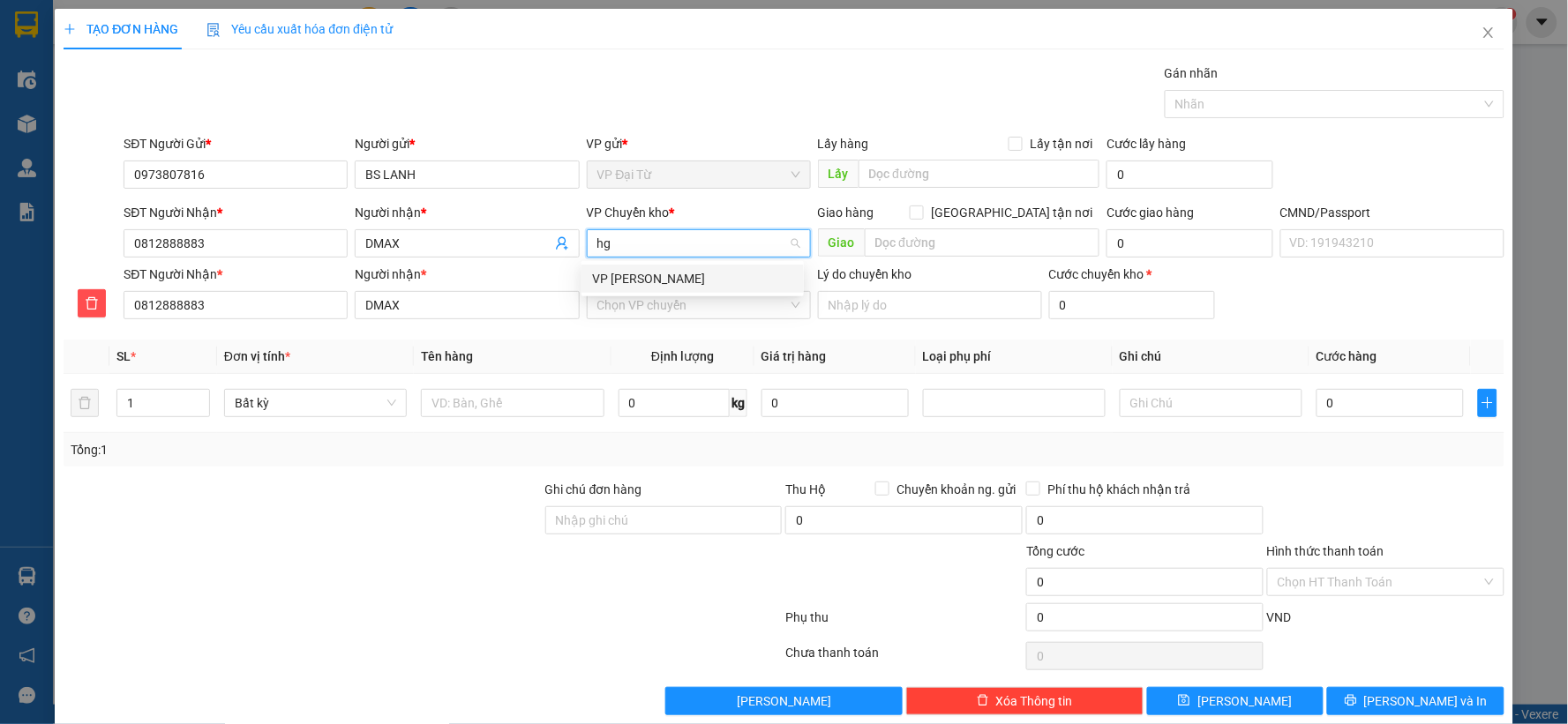
click at [637, 277] on div "VP [PERSON_NAME]" at bounding box center [692, 278] width 201 height 20
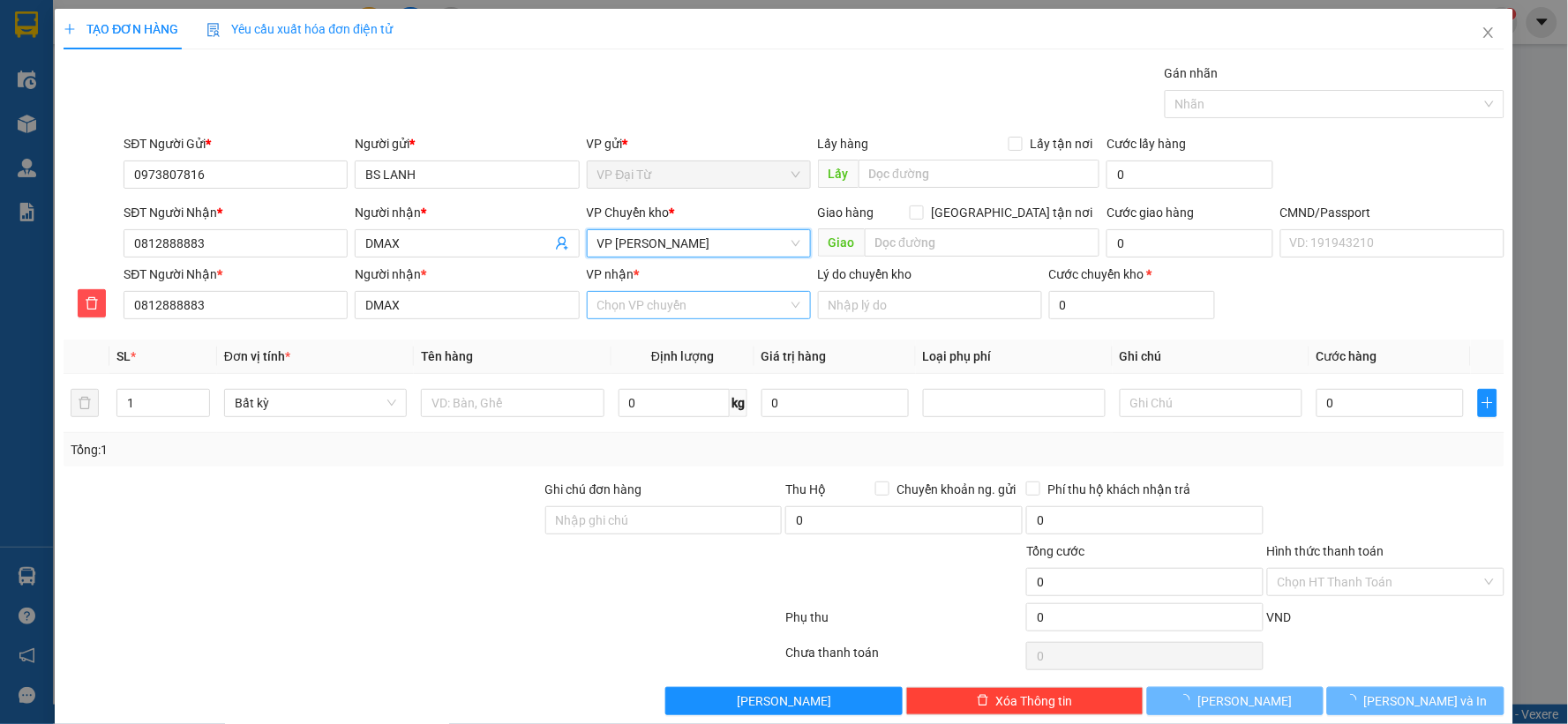
click at [668, 313] on input "VP nhận *" at bounding box center [692, 305] width 191 height 26
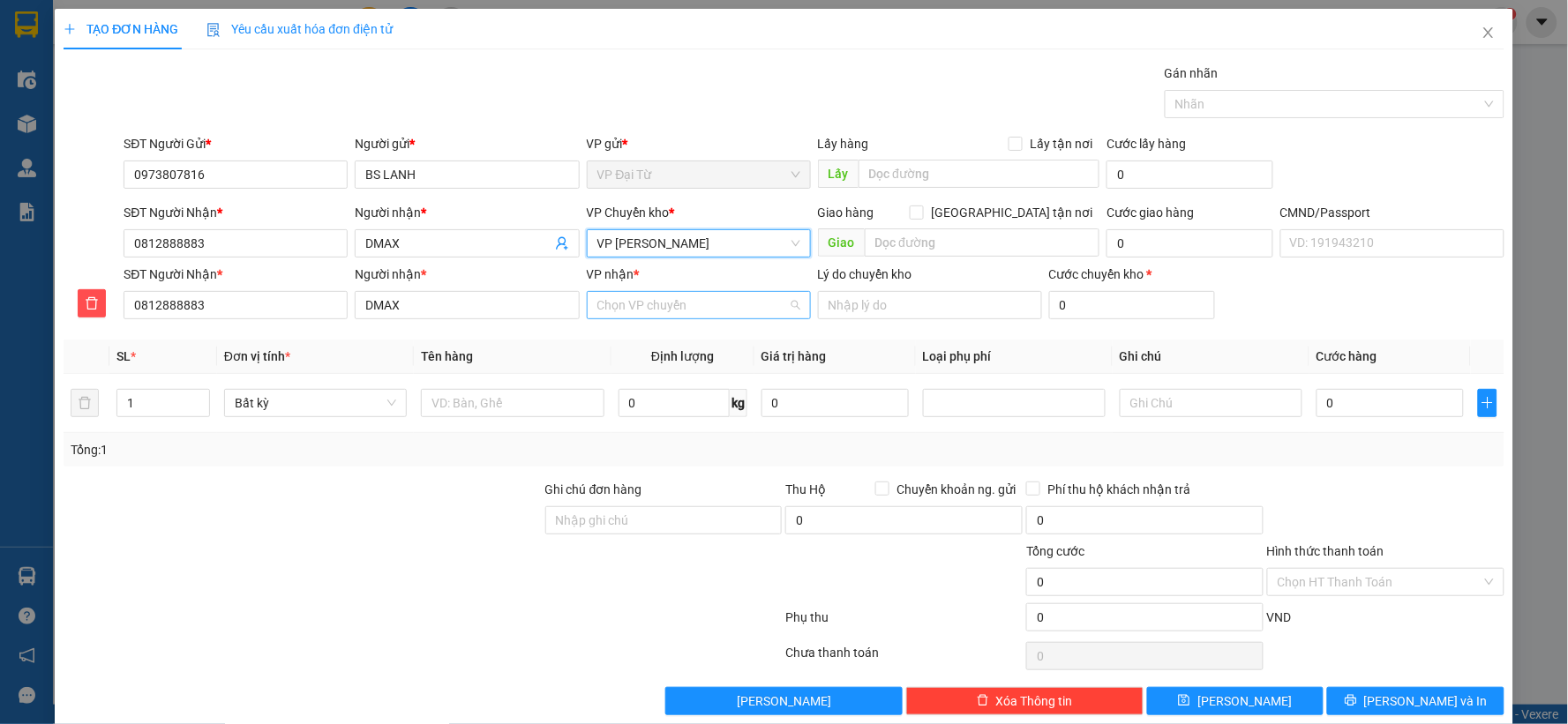
click at [668, 311] on input "VP nhận *" at bounding box center [692, 305] width 191 height 26
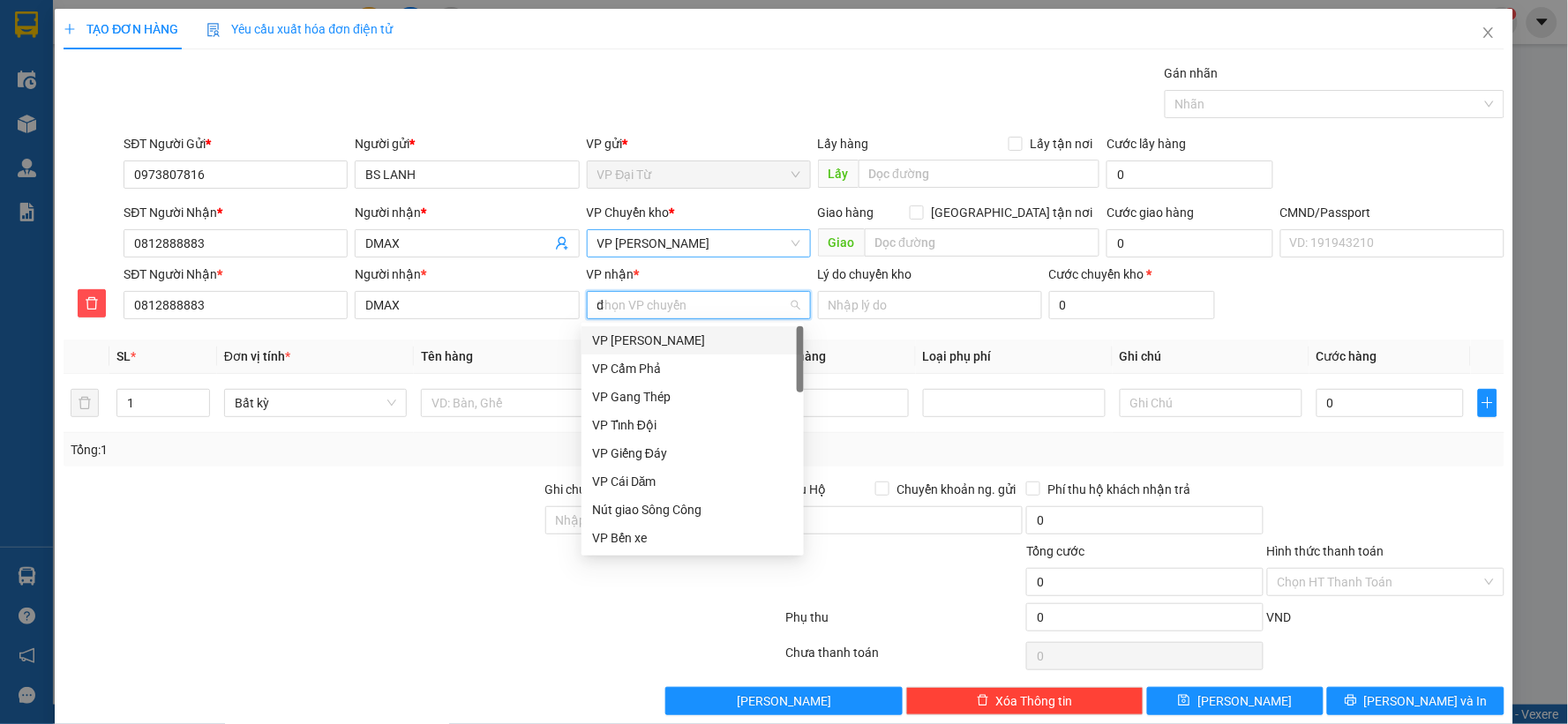
type input "dc"
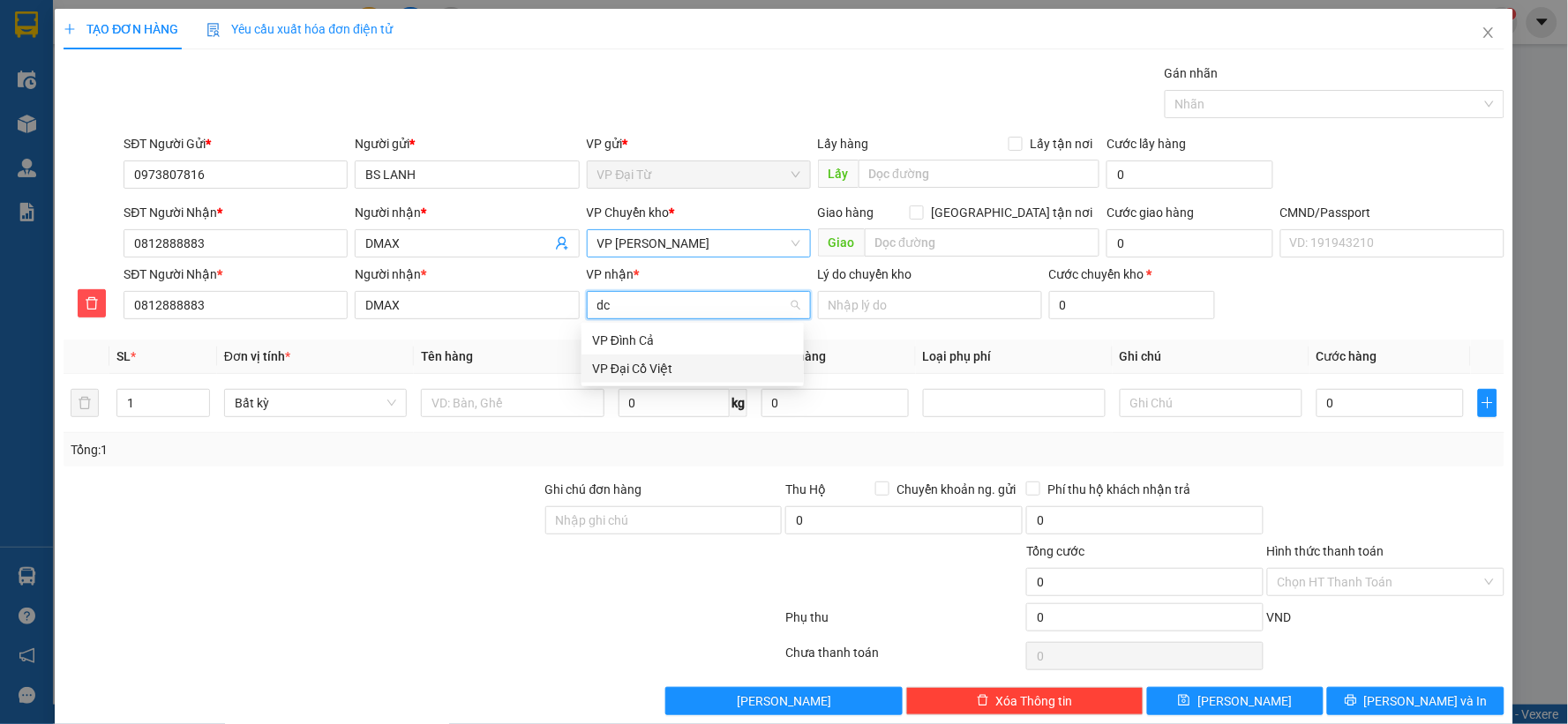
drag, startPoint x: 646, startPoint y: 367, endPoint x: 532, endPoint y: 409, distance: 121.5
click at [645, 368] on div "VP Đại Cồ Việt" at bounding box center [692, 368] width 201 height 20
click at [532, 409] on input "text" at bounding box center [512, 402] width 182 height 28
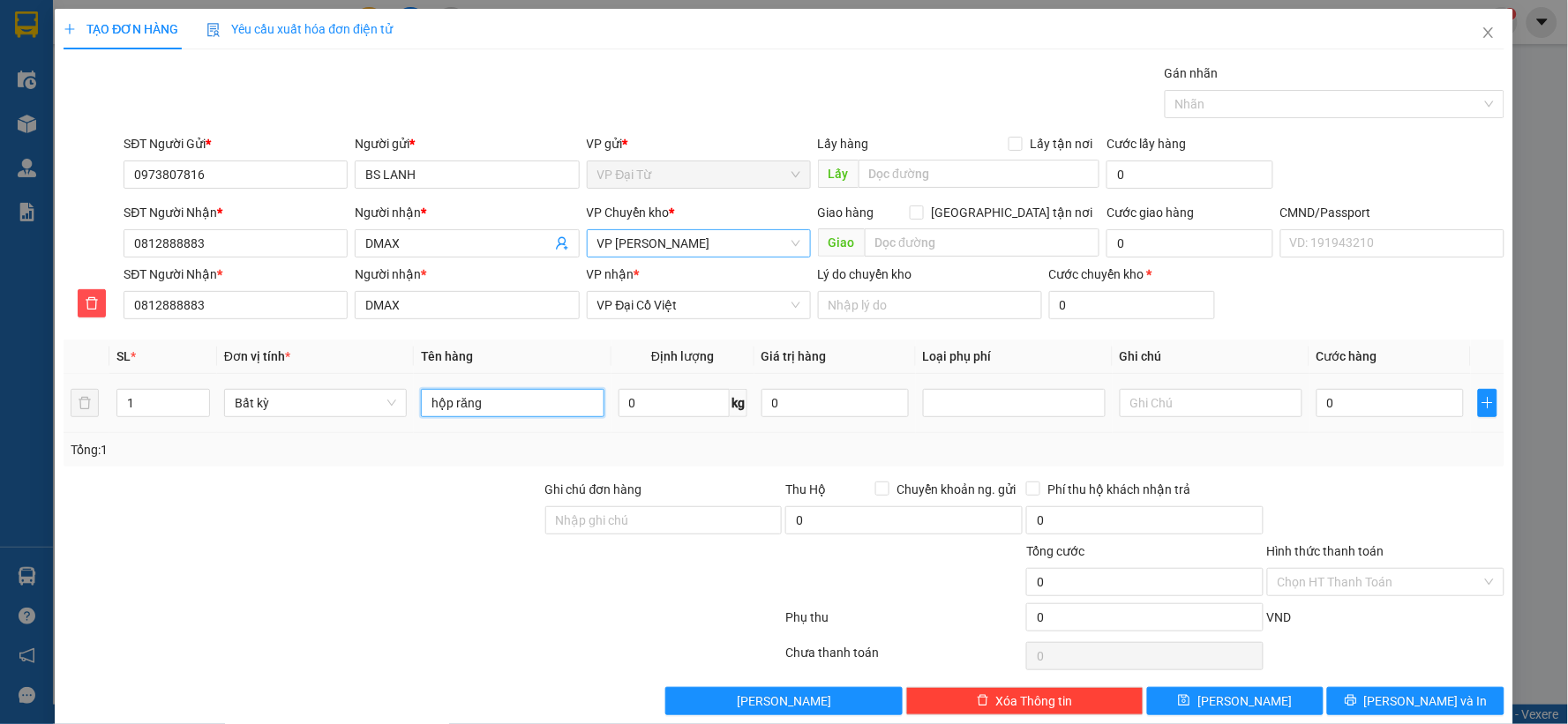
type input "hộp răng"
type input "0.5"
type input "40.000"
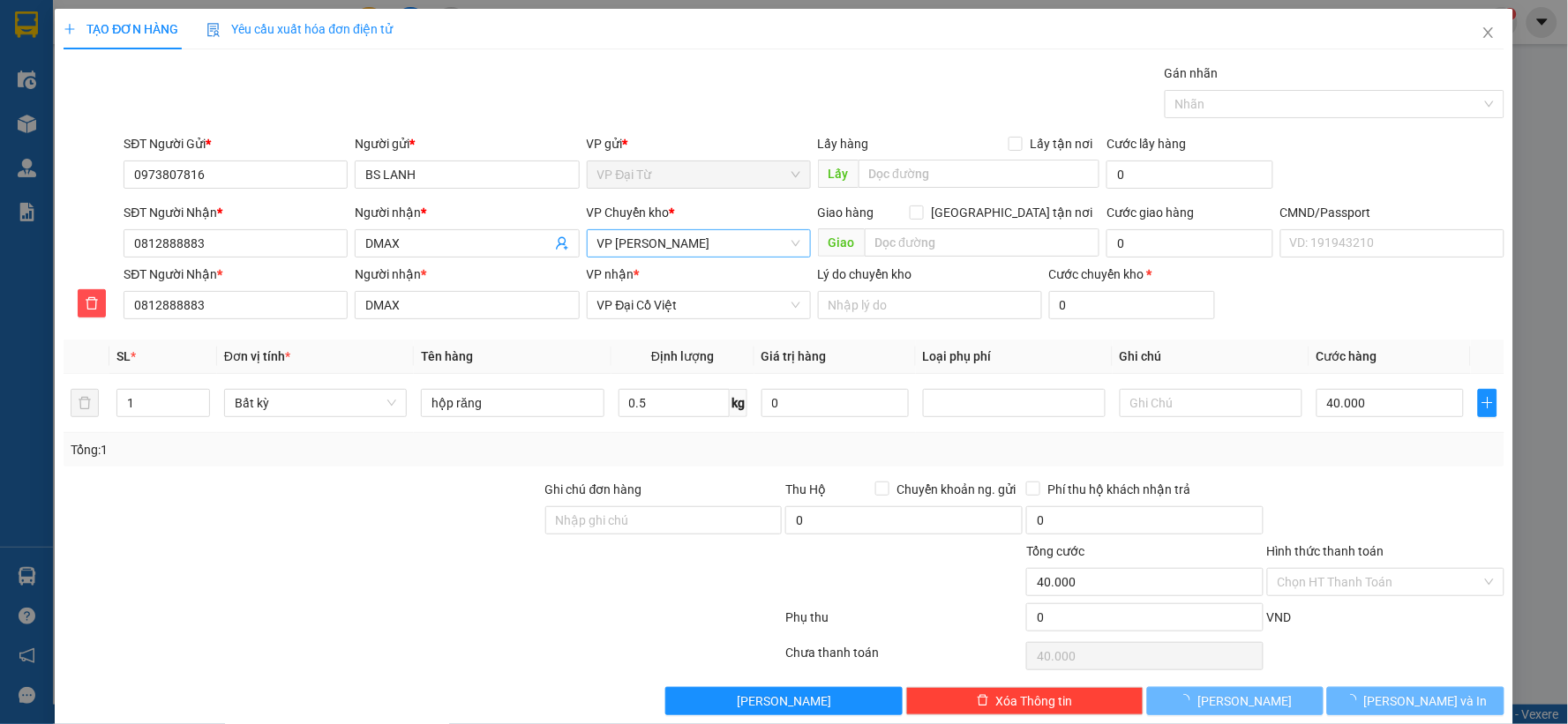
drag, startPoint x: 1379, startPoint y: 576, endPoint x: 1330, endPoint y: 411, distance: 172.1
click at [1379, 574] on input "Hình thức thanh toán" at bounding box center [1379, 582] width 204 height 26
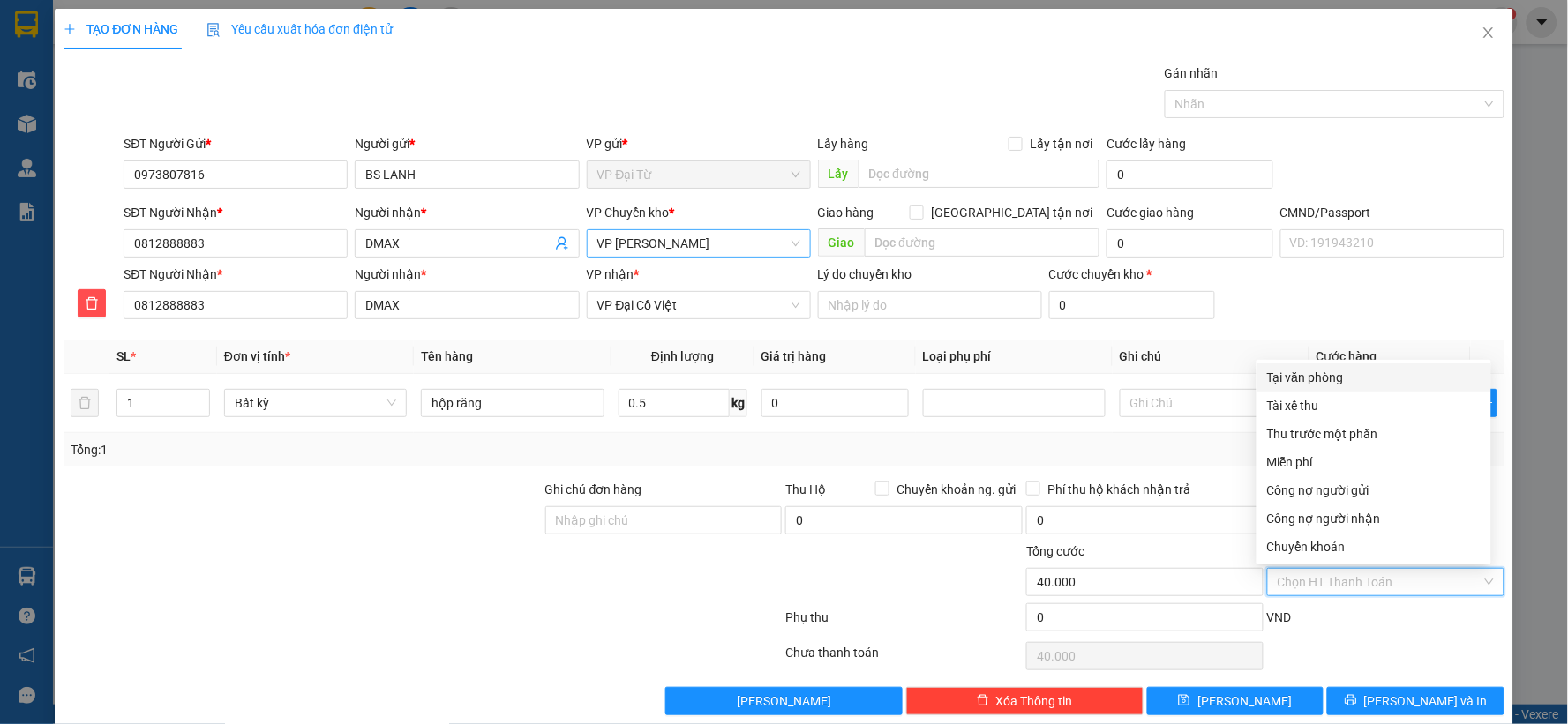
click at [1316, 381] on div "Tại văn phòng" at bounding box center [1374, 377] width 214 height 20
type input "0"
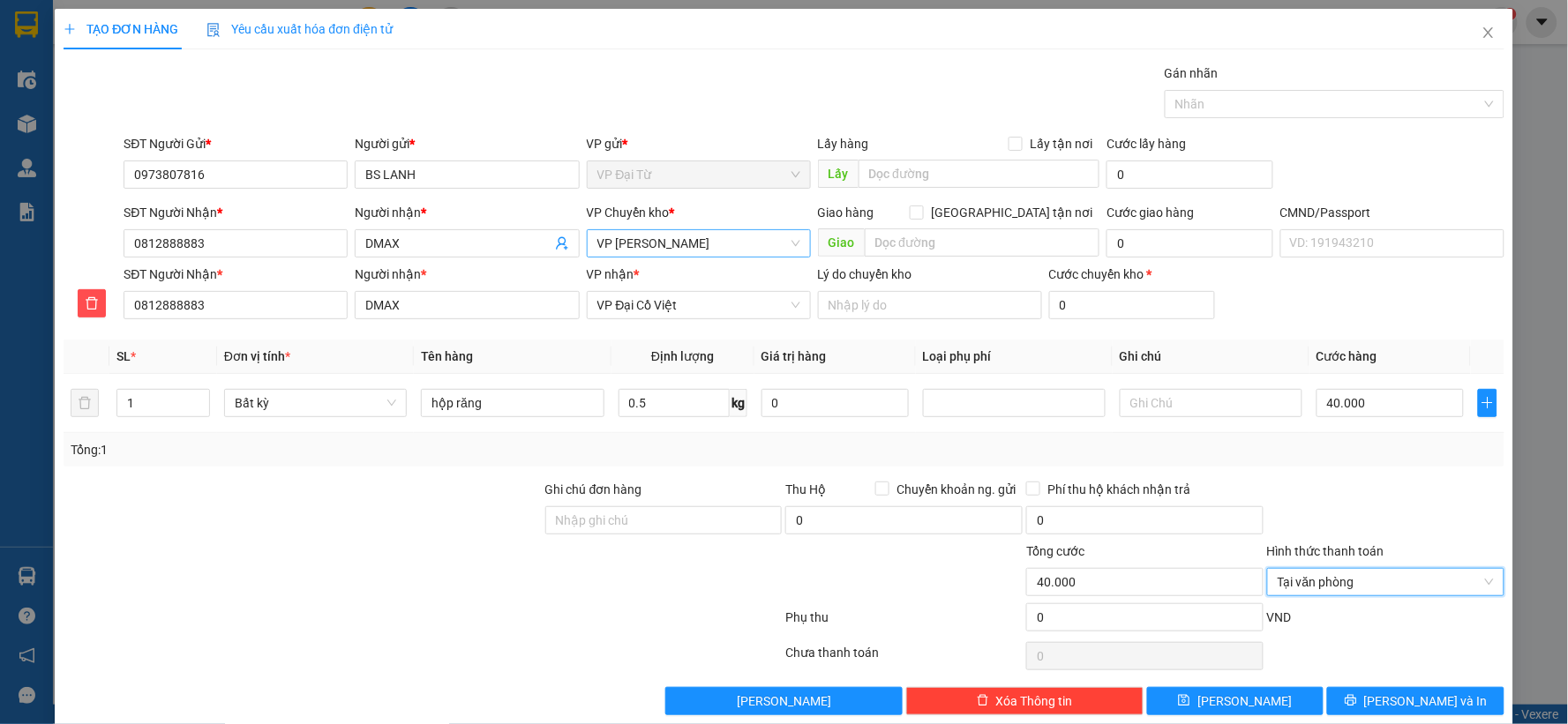
click at [1402, 684] on div "Transit Pickup Surcharge Ids Transit Deliver Surcharge Ids Transit Deliver Surc…" at bounding box center [783, 388] width 1441 height 652
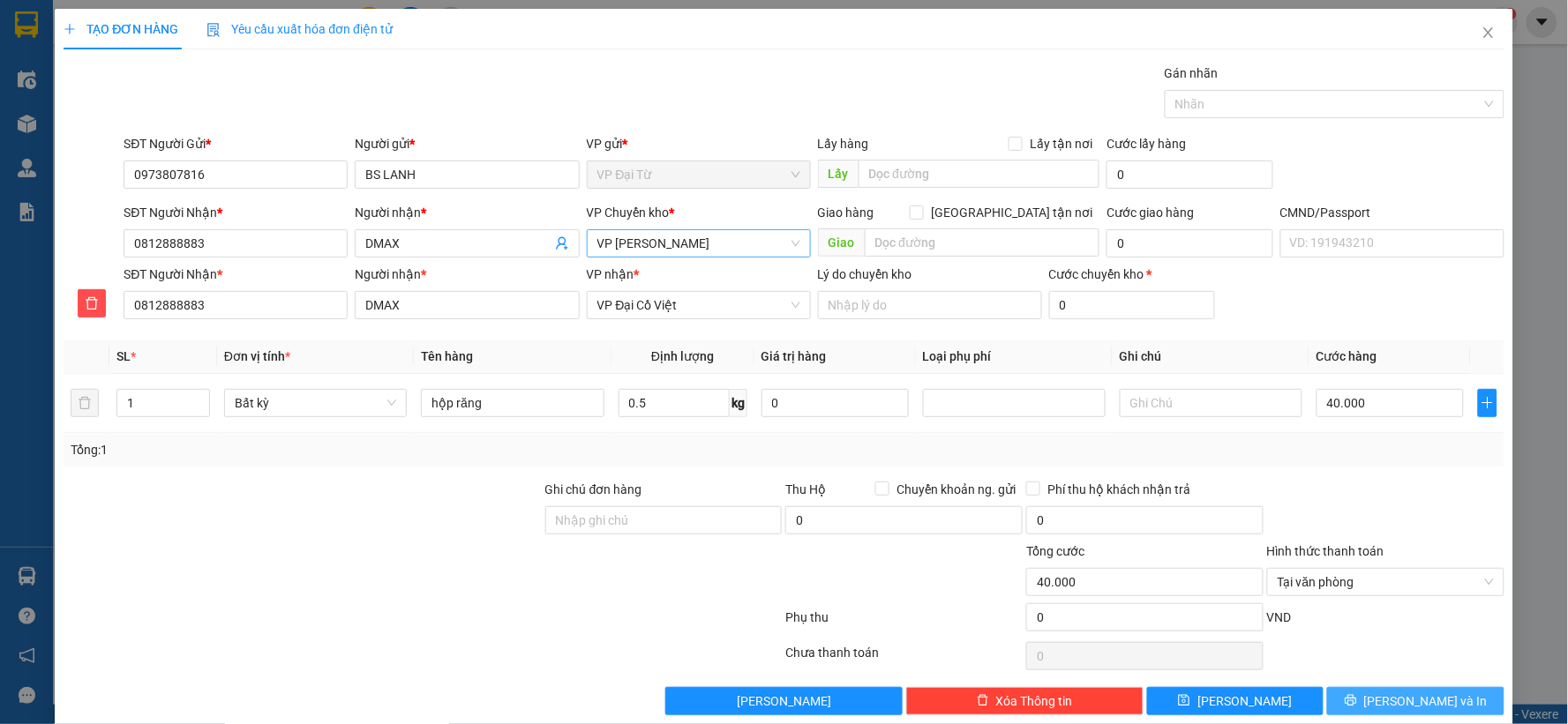
click at [1412, 693] on span "[PERSON_NAME] và In" at bounding box center [1425, 701] width 124 height 20
click at [1412, 691] on span "[PERSON_NAME] và In" at bounding box center [1425, 701] width 124 height 20
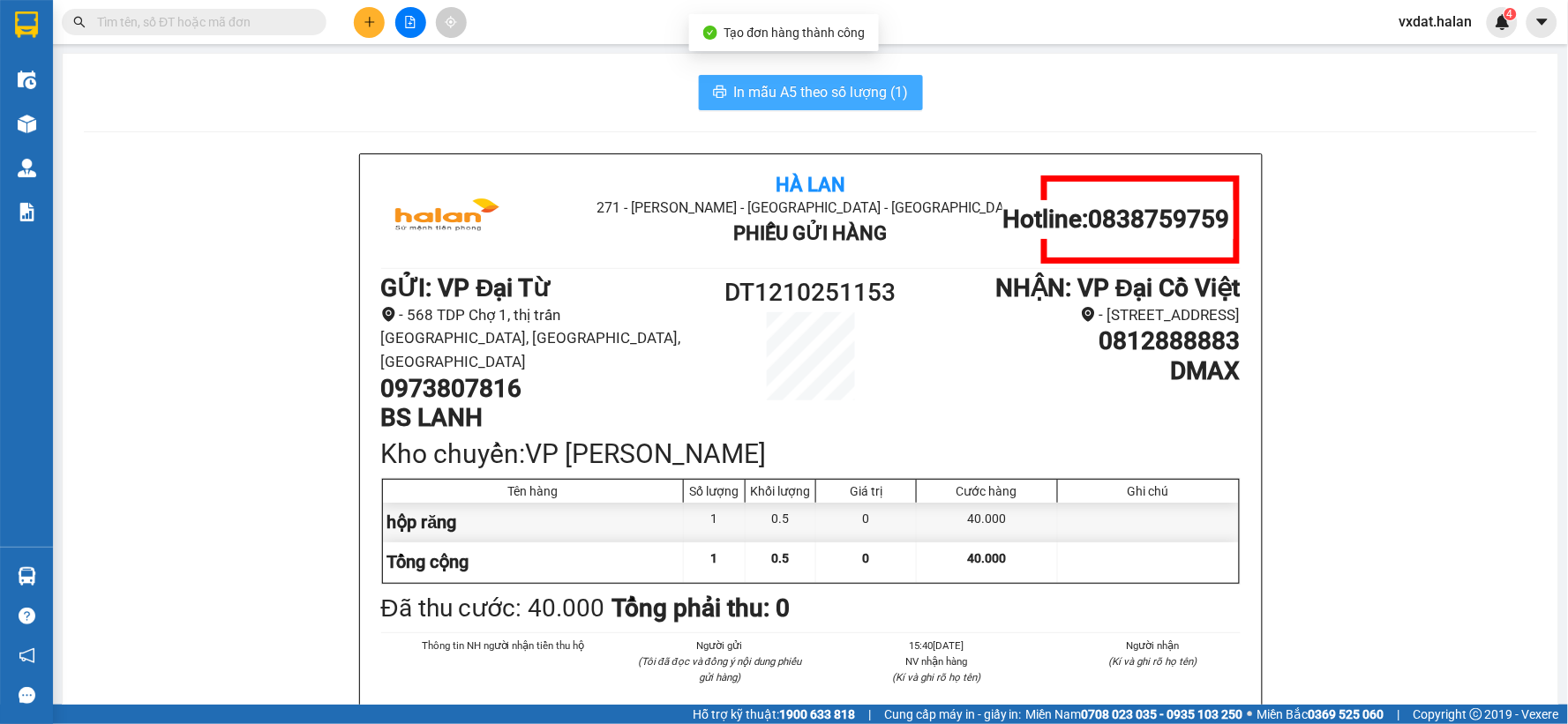
click at [830, 85] on span "In mẫu A5 theo số lượng (1)" at bounding box center [821, 92] width 175 height 22
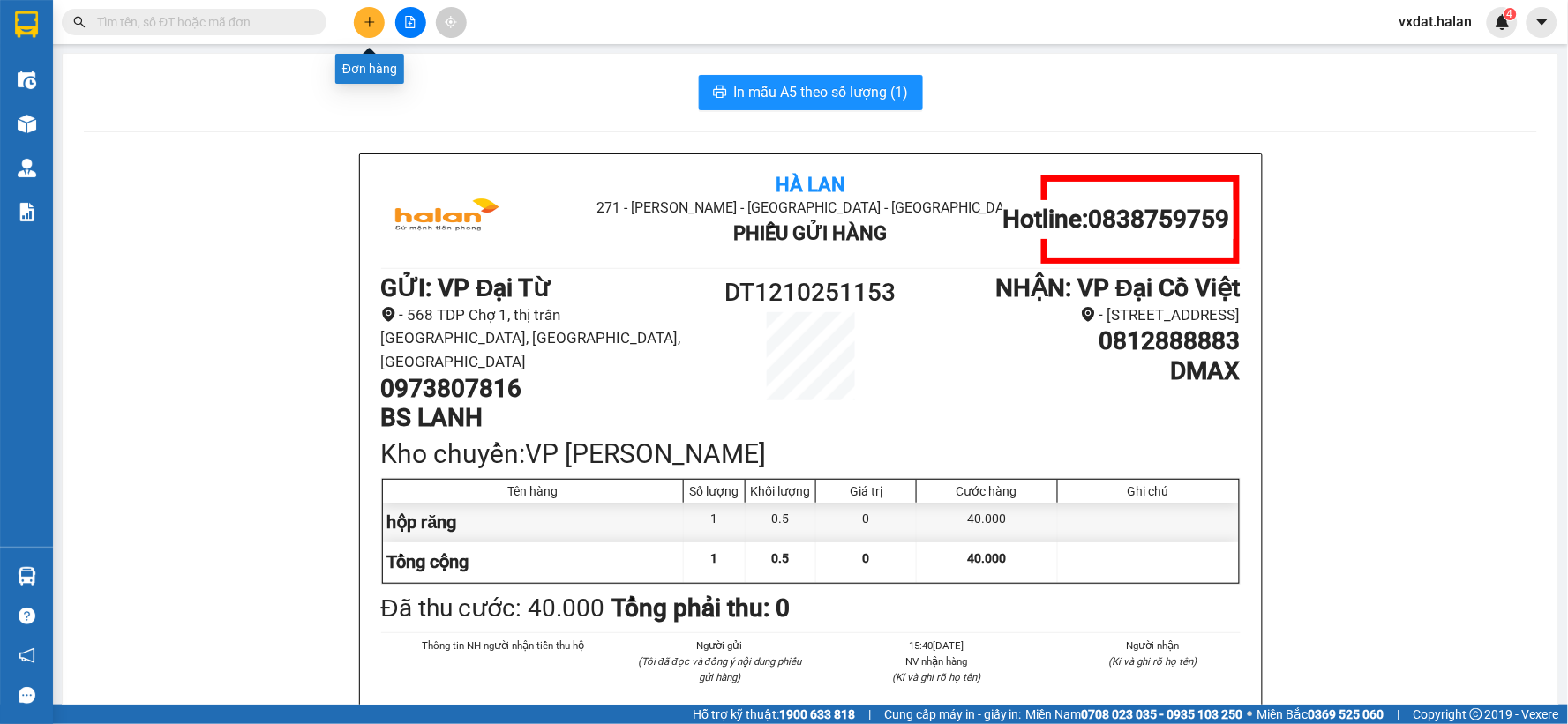
click at [366, 13] on button at bounding box center [368, 22] width 31 height 31
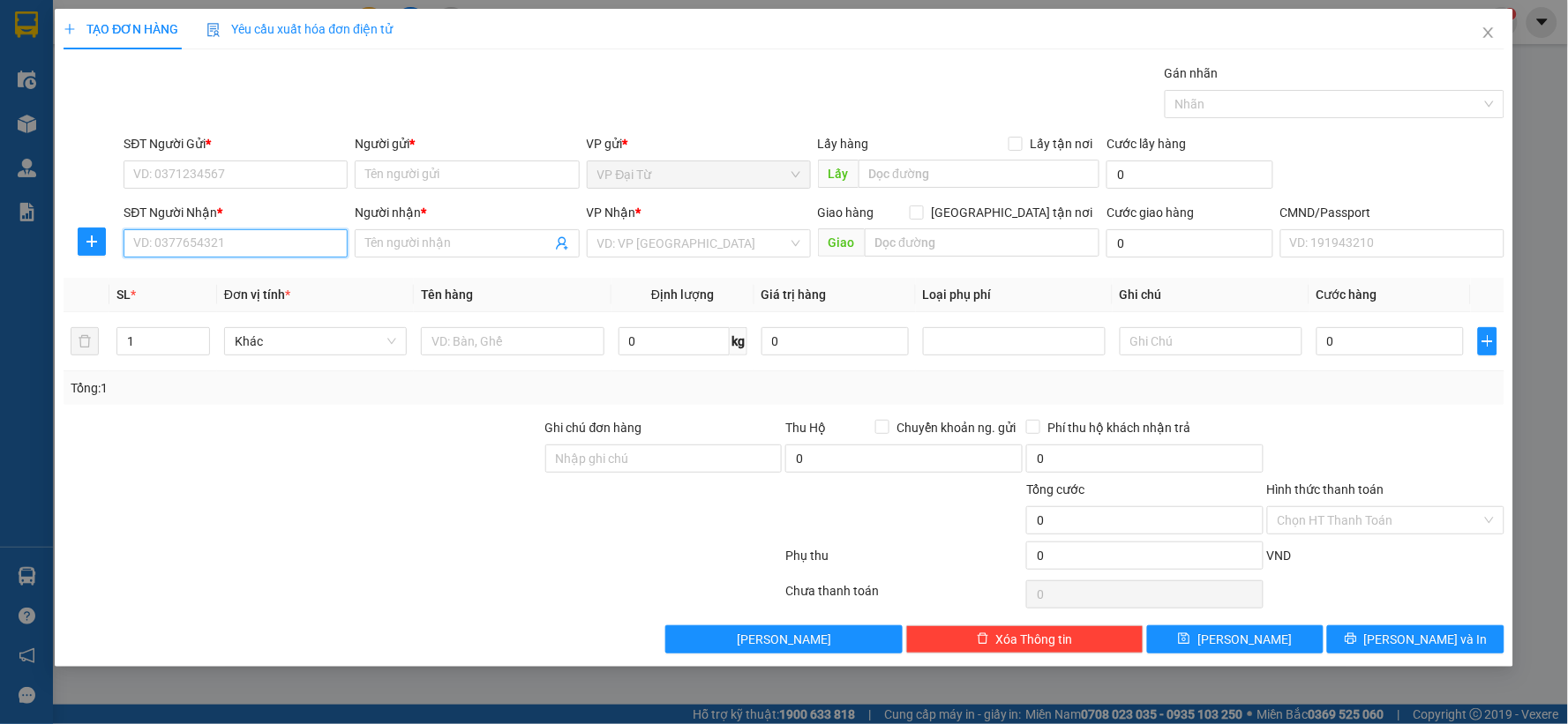
click at [207, 244] on input "SĐT Người Nhận *" at bounding box center [235, 244] width 224 height 28
click at [289, 275] on div "0945908866 - NGÂN" at bounding box center [235, 278] width 203 height 20
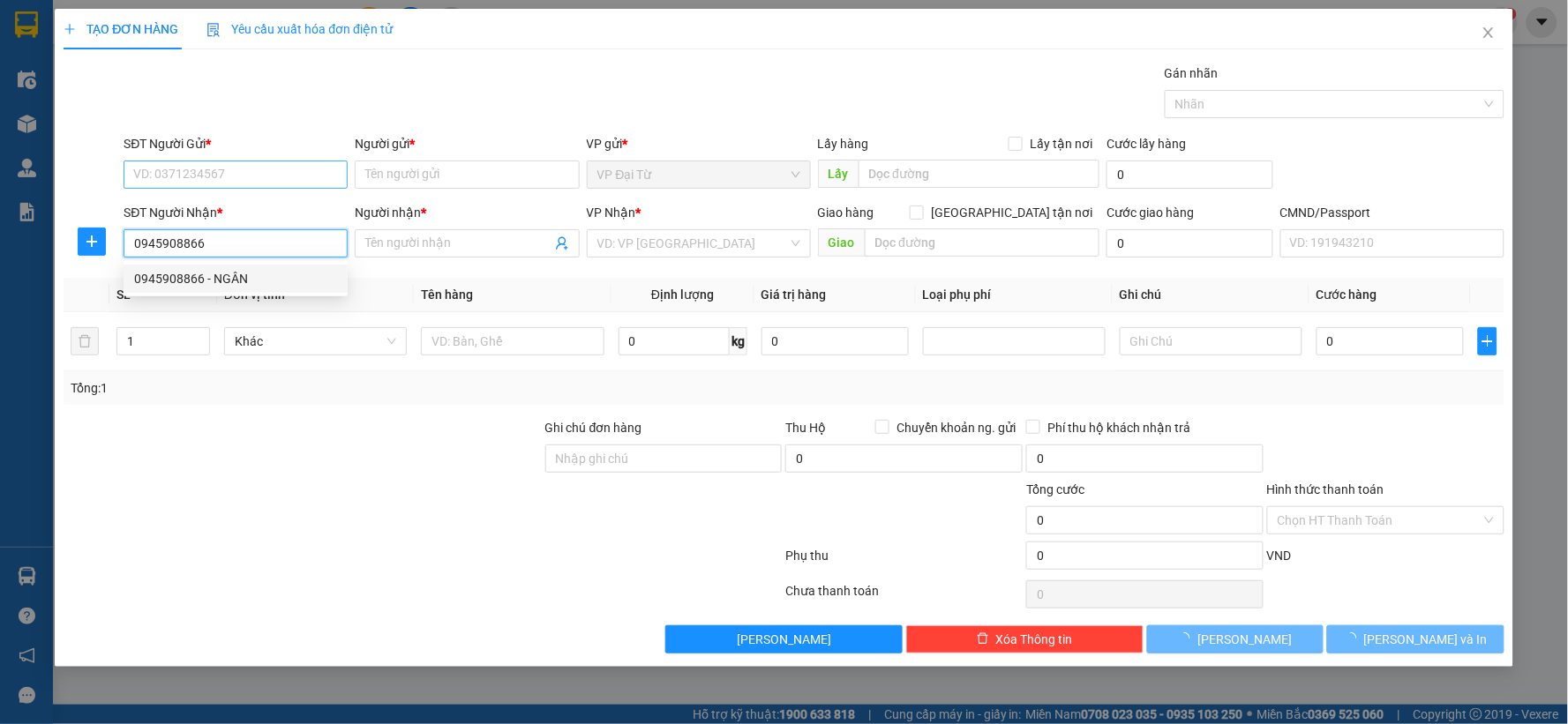
type input "0945908866"
click at [286, 183] on input "SĐT Người Gửi *" at bounding box center [235, 175] width 224 height 28
type input "NGÂN"
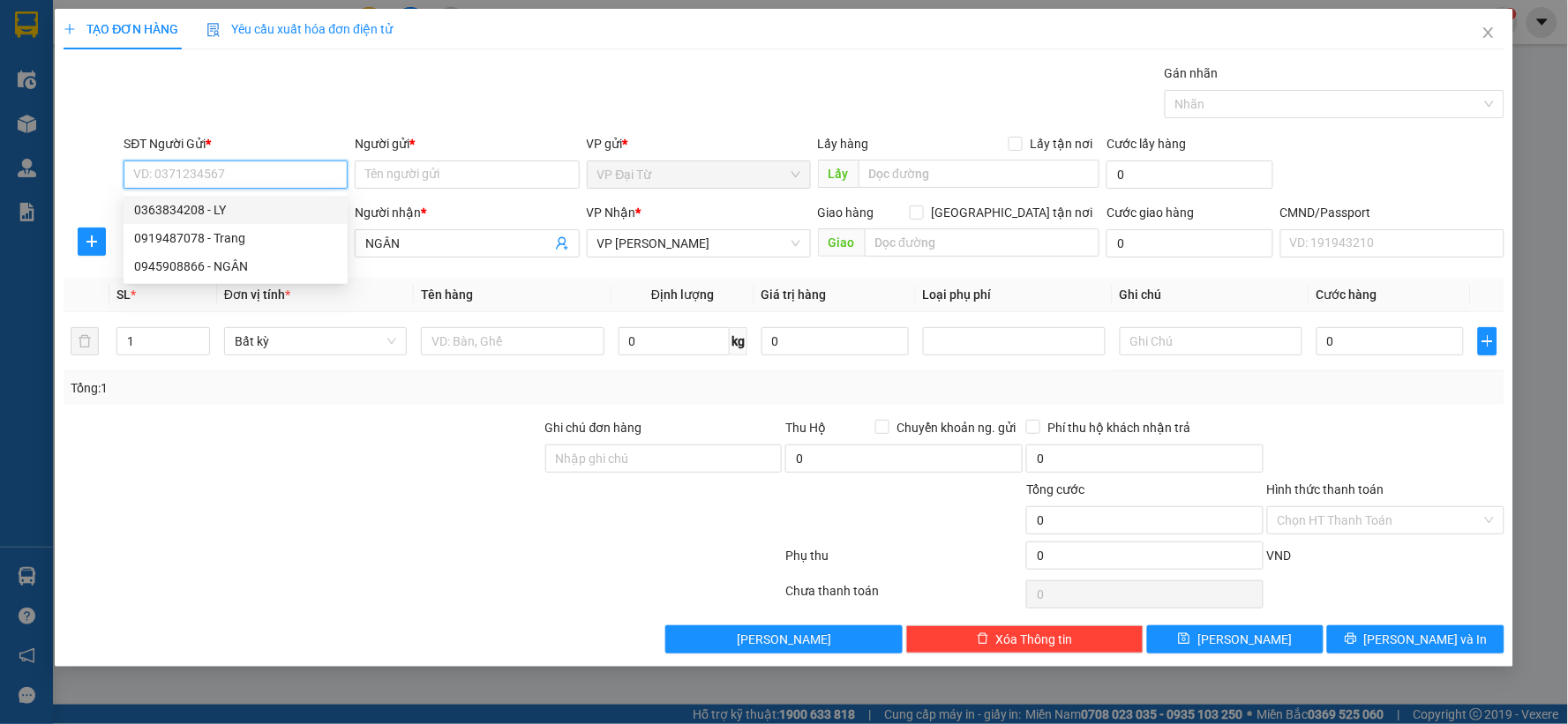
click at [233, 204] on div "0363834208 - LY" at bounding box center [235, 209] width 203 height 20
type input "0363834208"
type input "LY"
click at [83, 247] on span "plus" at bounding box center [91, 241] width 26 height 14
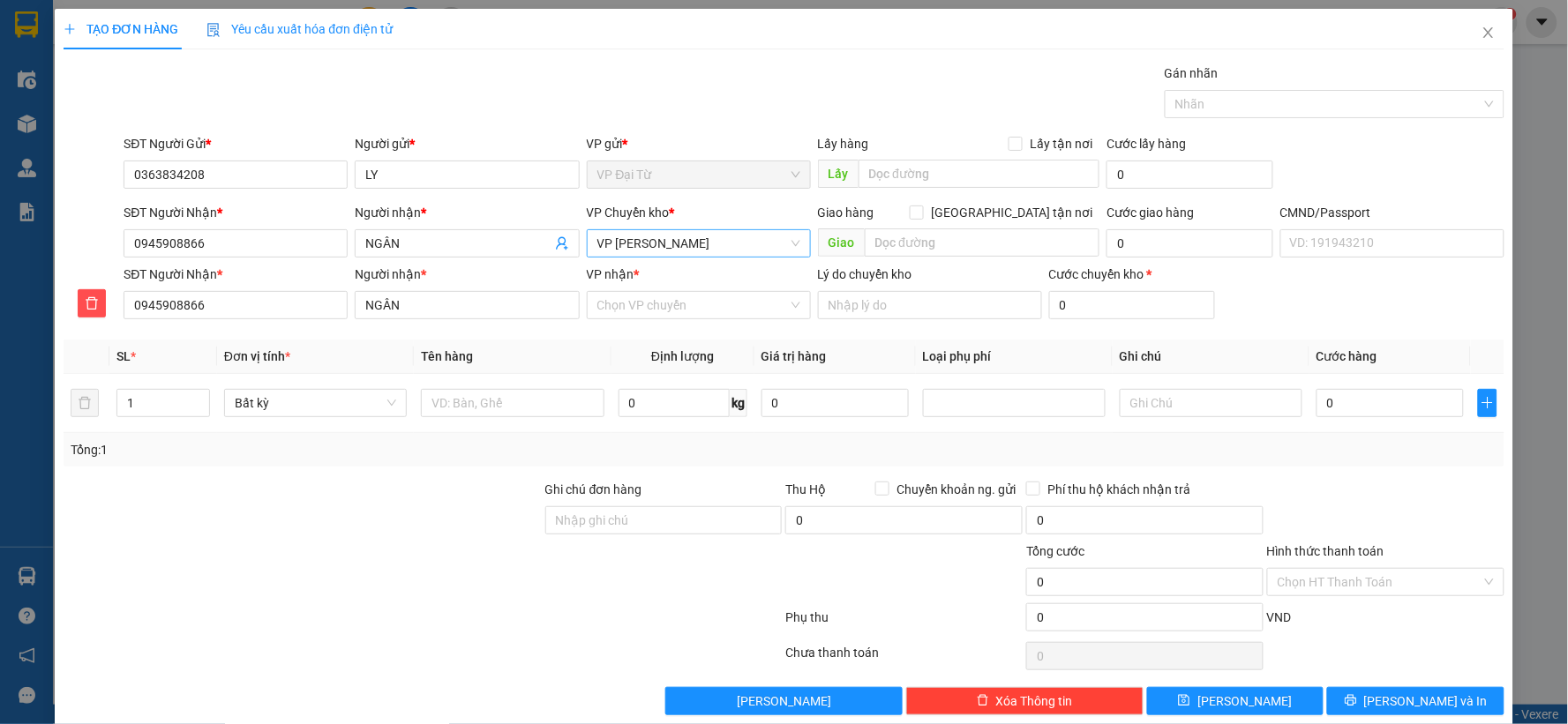
click at [656, 247] on span "VP [PERSON_NAME]" at bounding box center [698, 244] width 203 height 26
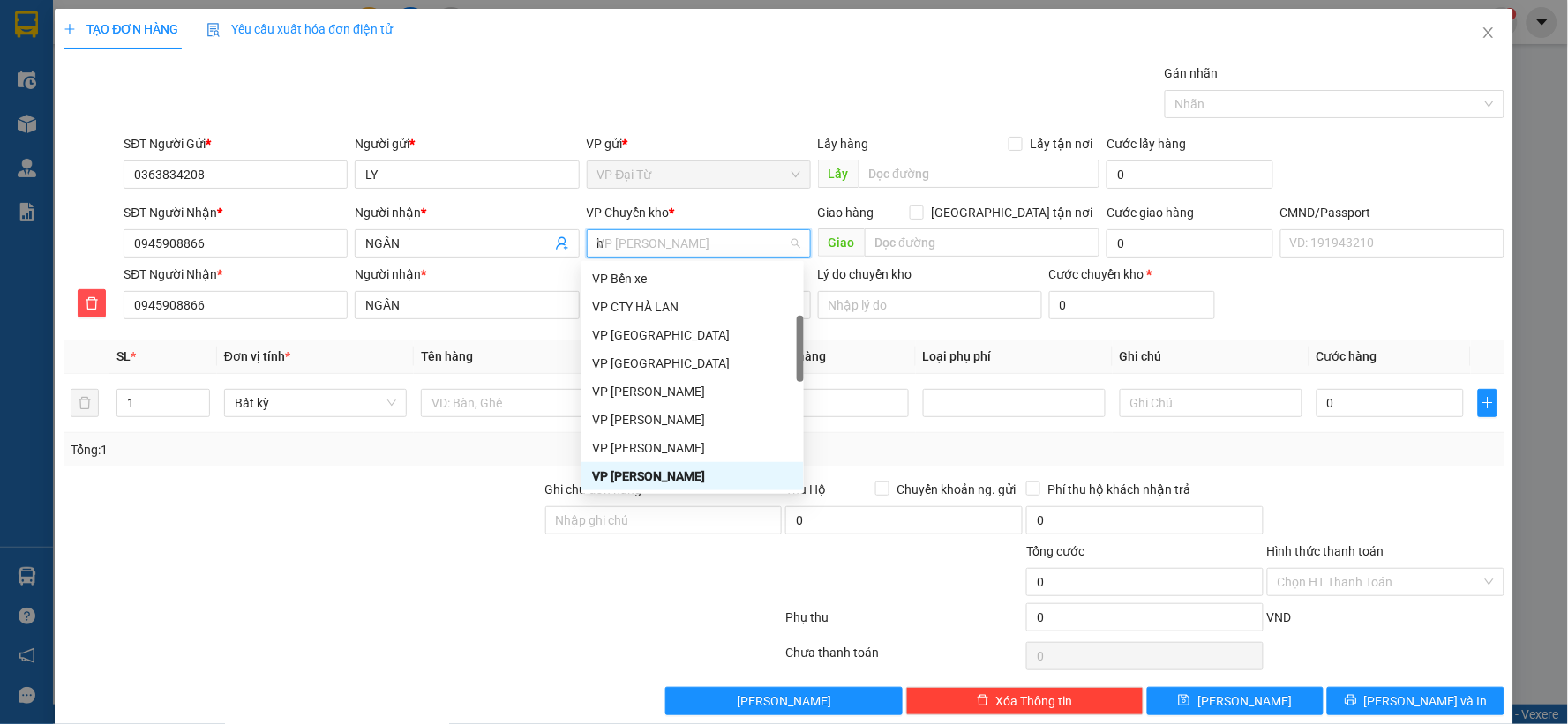
type input "hg"
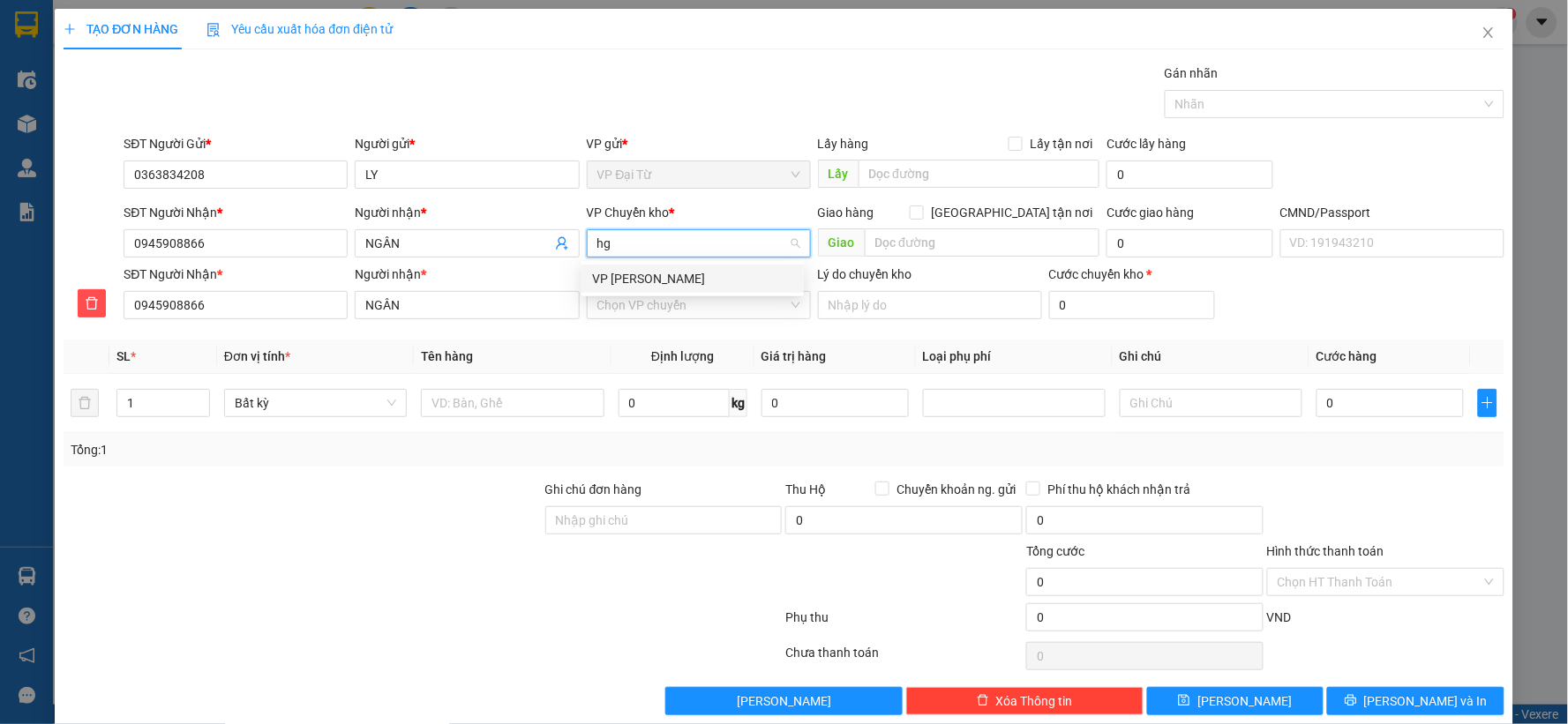
scroll to position [0, 0]
click at [655, 270] on div "VP [PERSON_NAME]" at bounding box center [692, 278] width 201 height 20
click at [659, 297] on input "VP nhận *" at bounding box center [692, 305] width 191 height 26
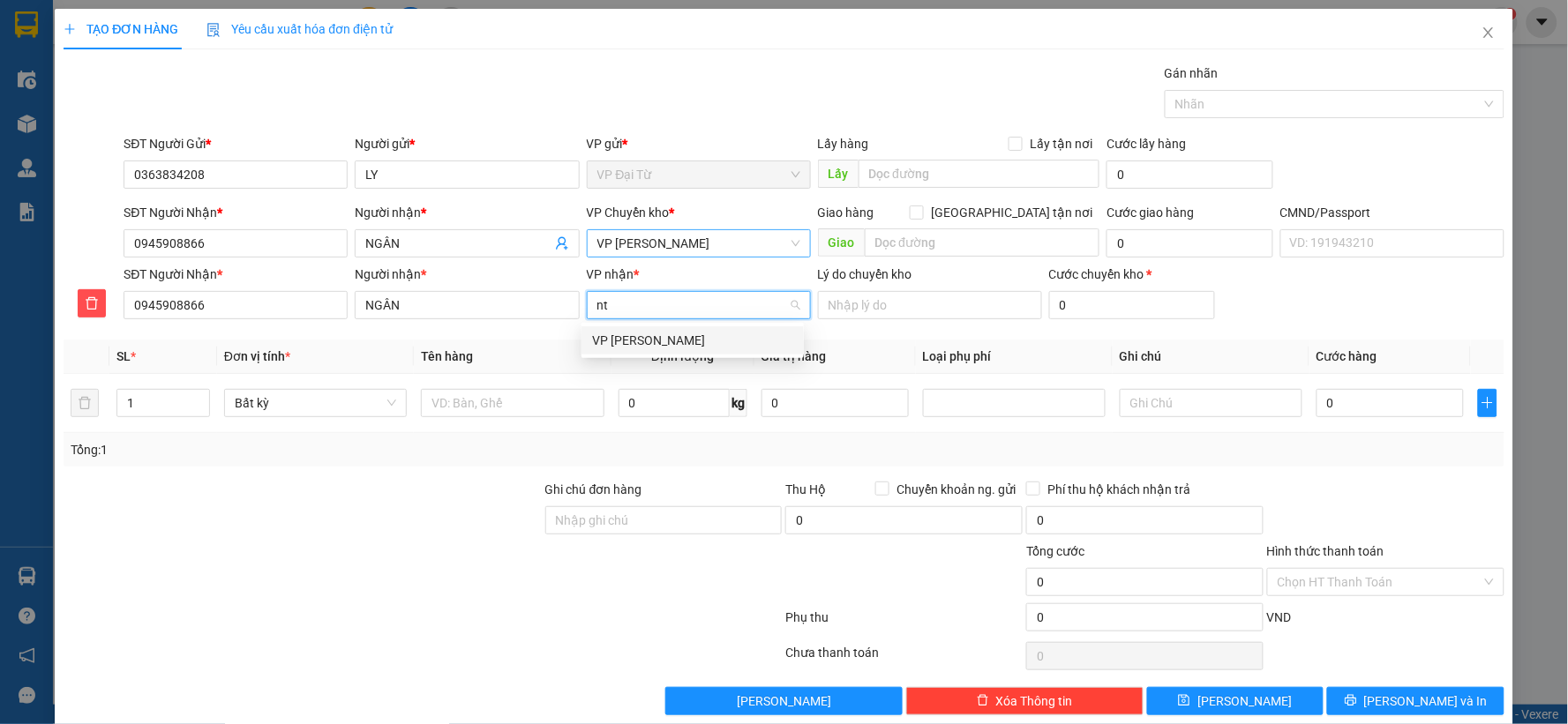
type input "nt"
drag, startPoint x: 661, startPoint y: 323, endPoint x: 651, endPoint y: 338, distance: 18.0
click at [659, 323] on body "Kết quả tìm kiếm ( 0 ) Bộ lọc No Data vxdat.halan 4 Điều hành xe Kho hàng mới Q…" at bounding box center [784, 362] width 1568 height 724
click at [650, 313] on input "VP nhận *" at bounding box center [692, 305] width 191 height 26
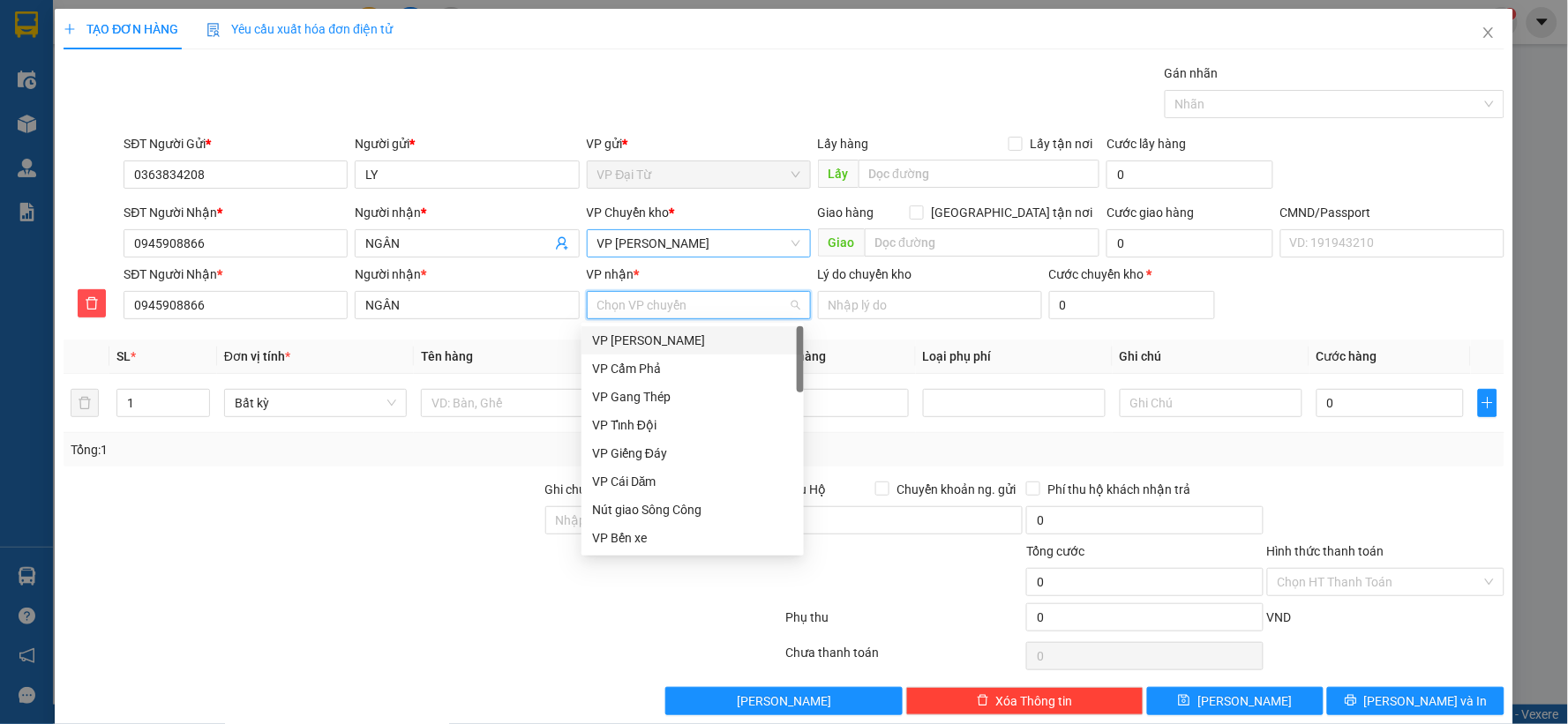
click at [653, 309] on input "VP nhận *" at bounding box center [692, 305] width 191 height 26
type input "nt"
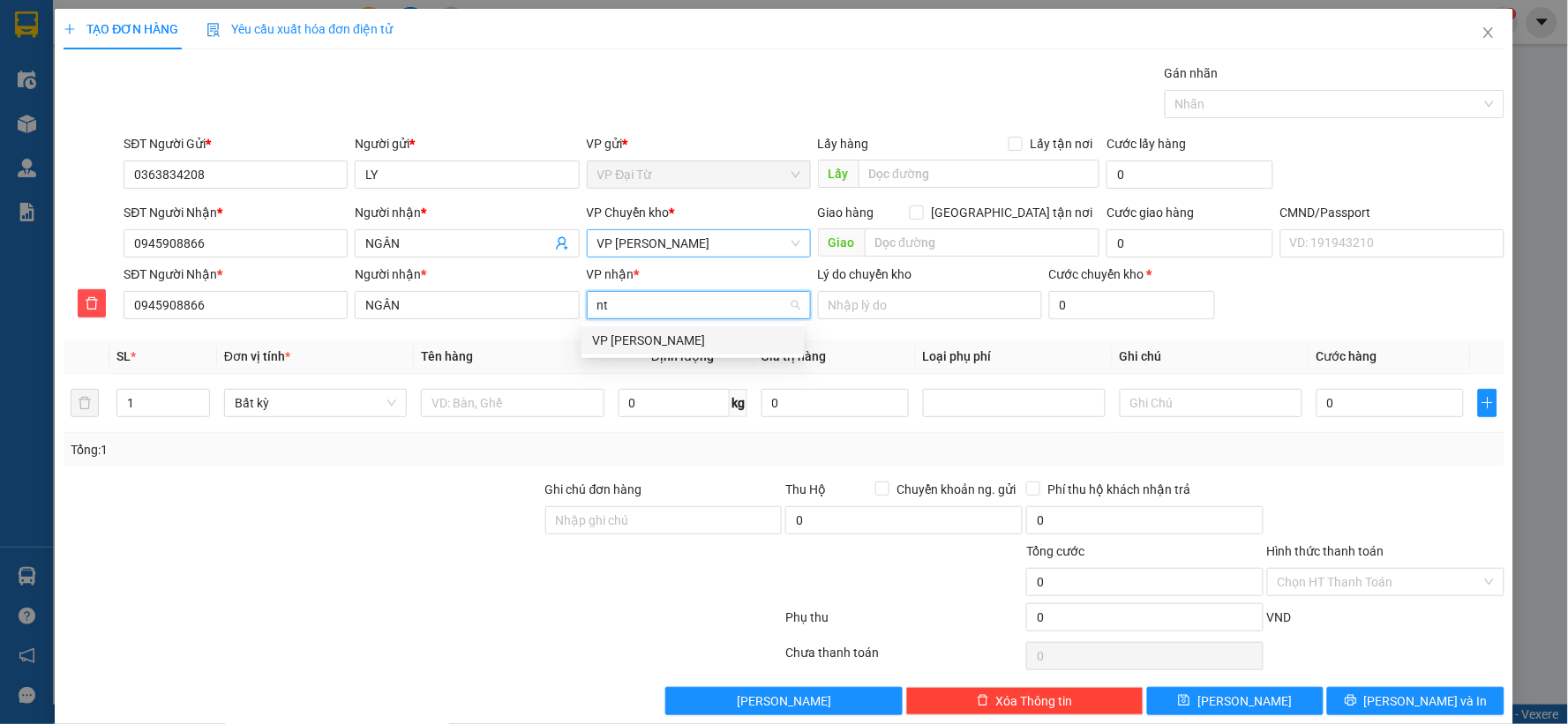
click at [655, 336] on div "VP [PERSON_NAME]" at bounding box center [692, 340] width 201 height 20
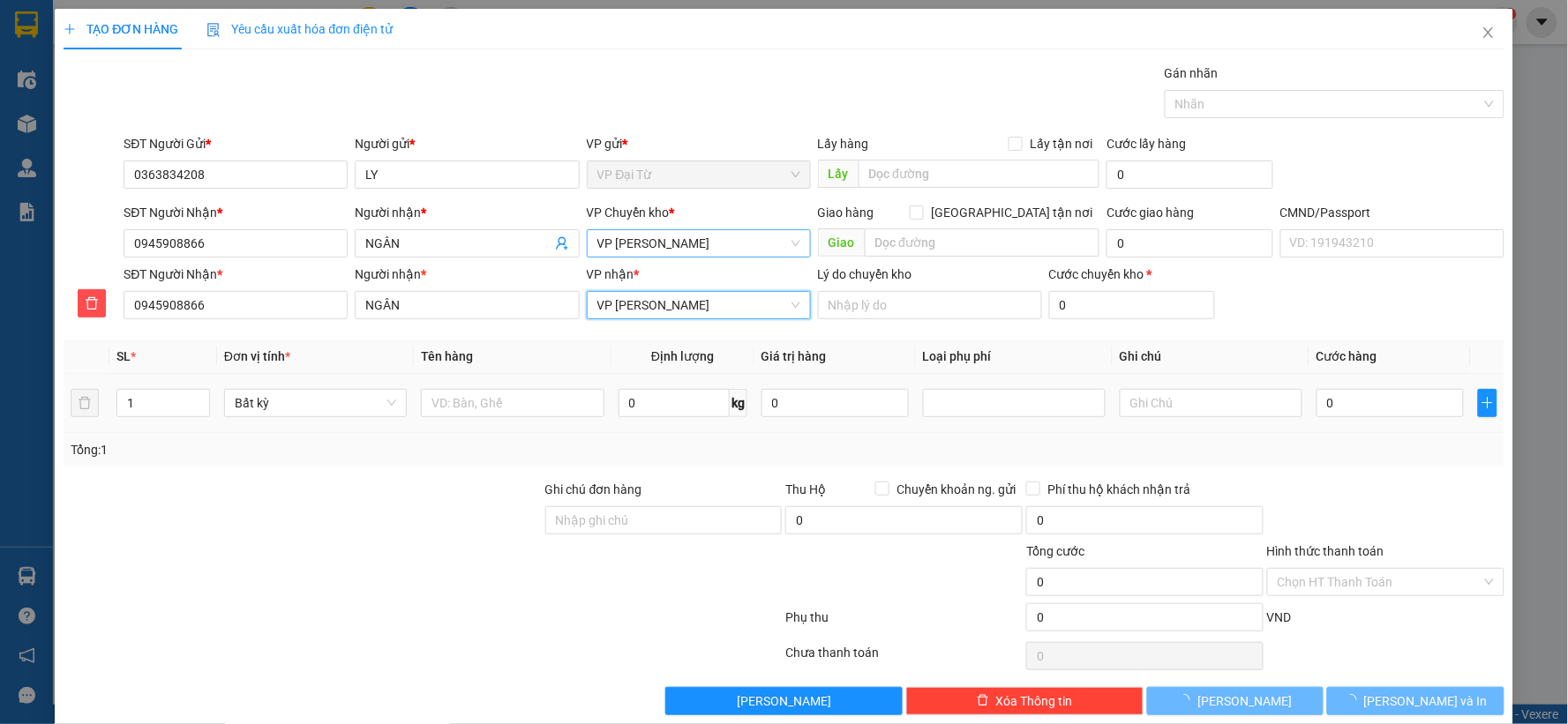
click at [548, 380] on td at bounding box center [512, 403] width 197 height 59
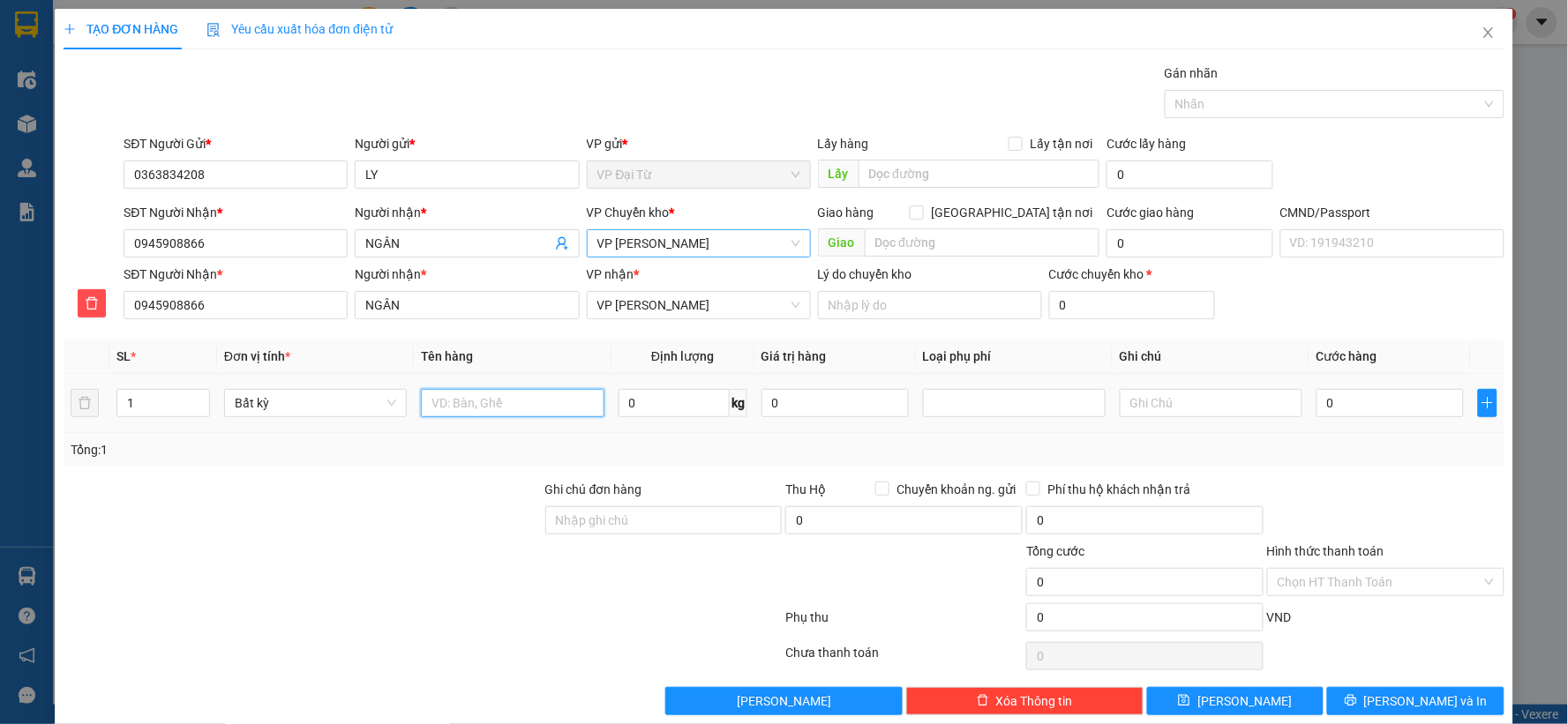
click at [537, 402] on input "text" at bounding box center [512, 402] width 182 height 28
type input "hop chè"
type input "4"
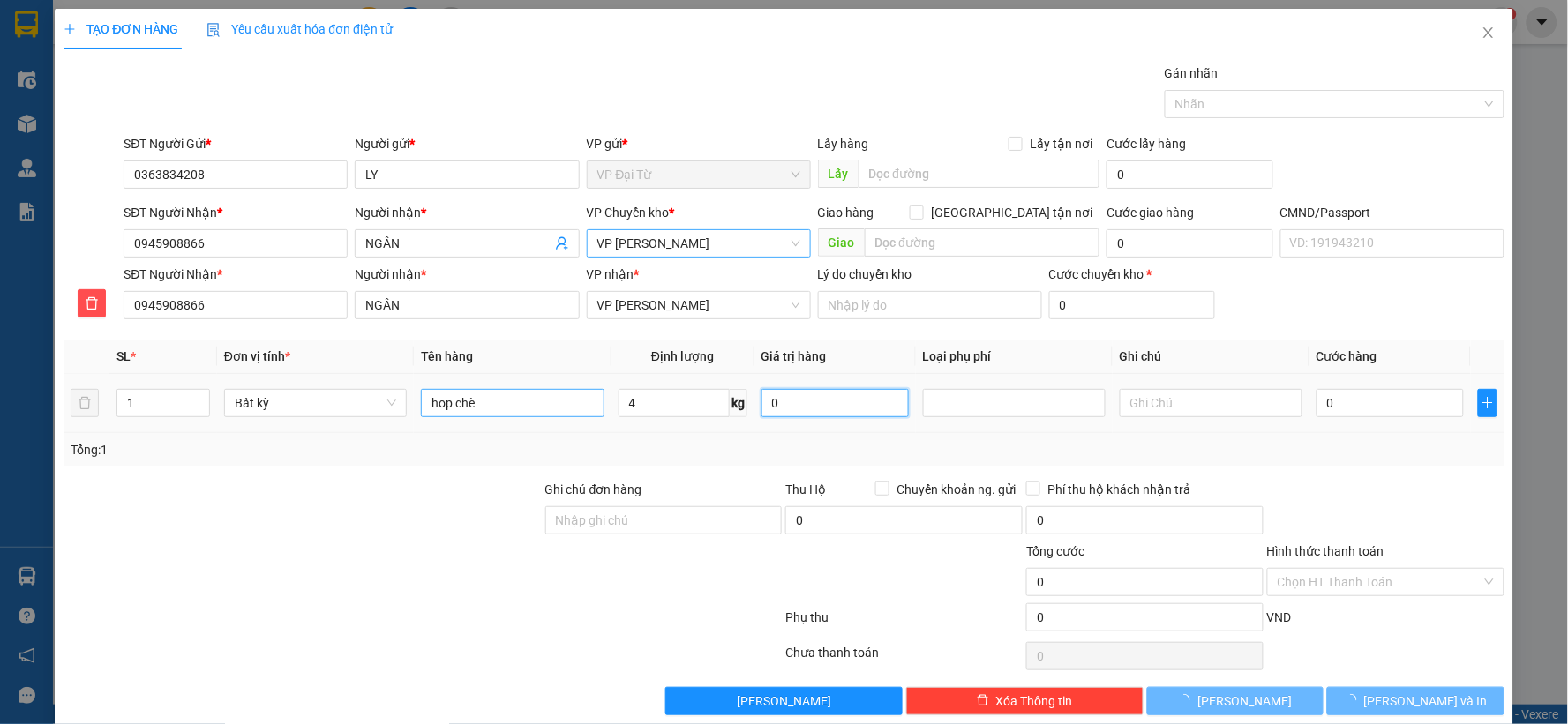
type input "55.000"
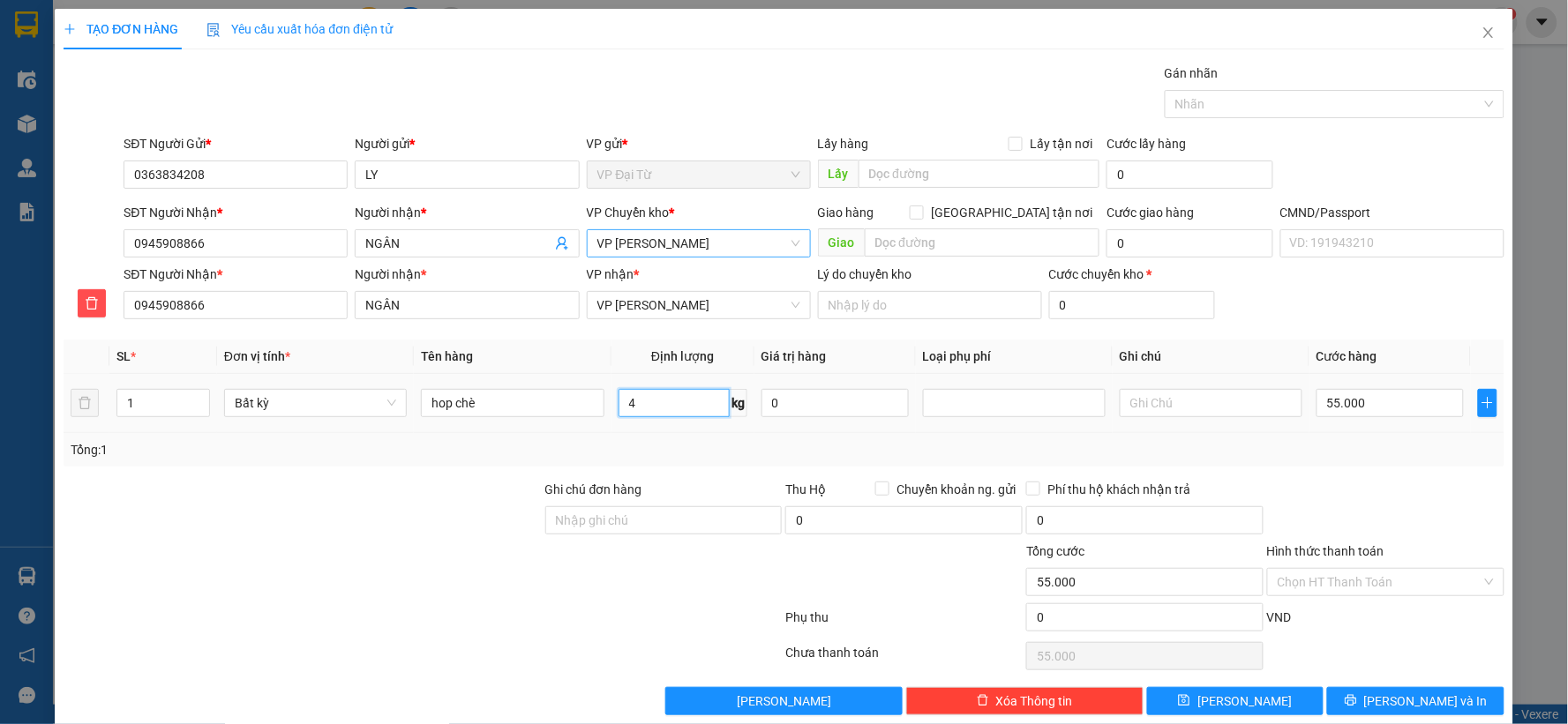
click at [711, 415] on input "4" at bounding box center [674, 402] width 112 height 28
type input "6"
click at [1408, 691] on span "[PERSON_NAME] và In" at bounding box center [1425, 701] width 124 height 20
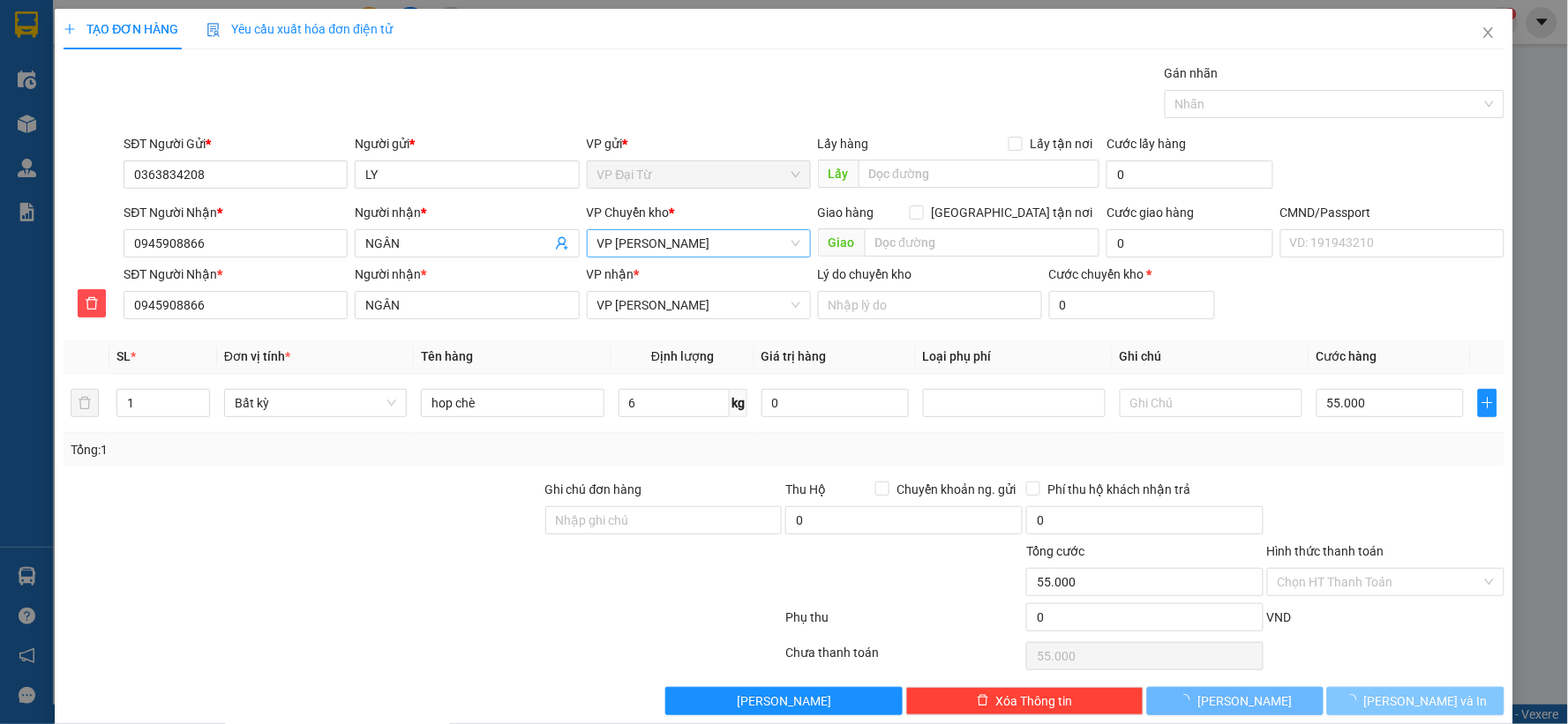
click at [1407, 692] on span "[PERSON_NAME] và In" at bounding box center [1425, 701] width 124 height 20
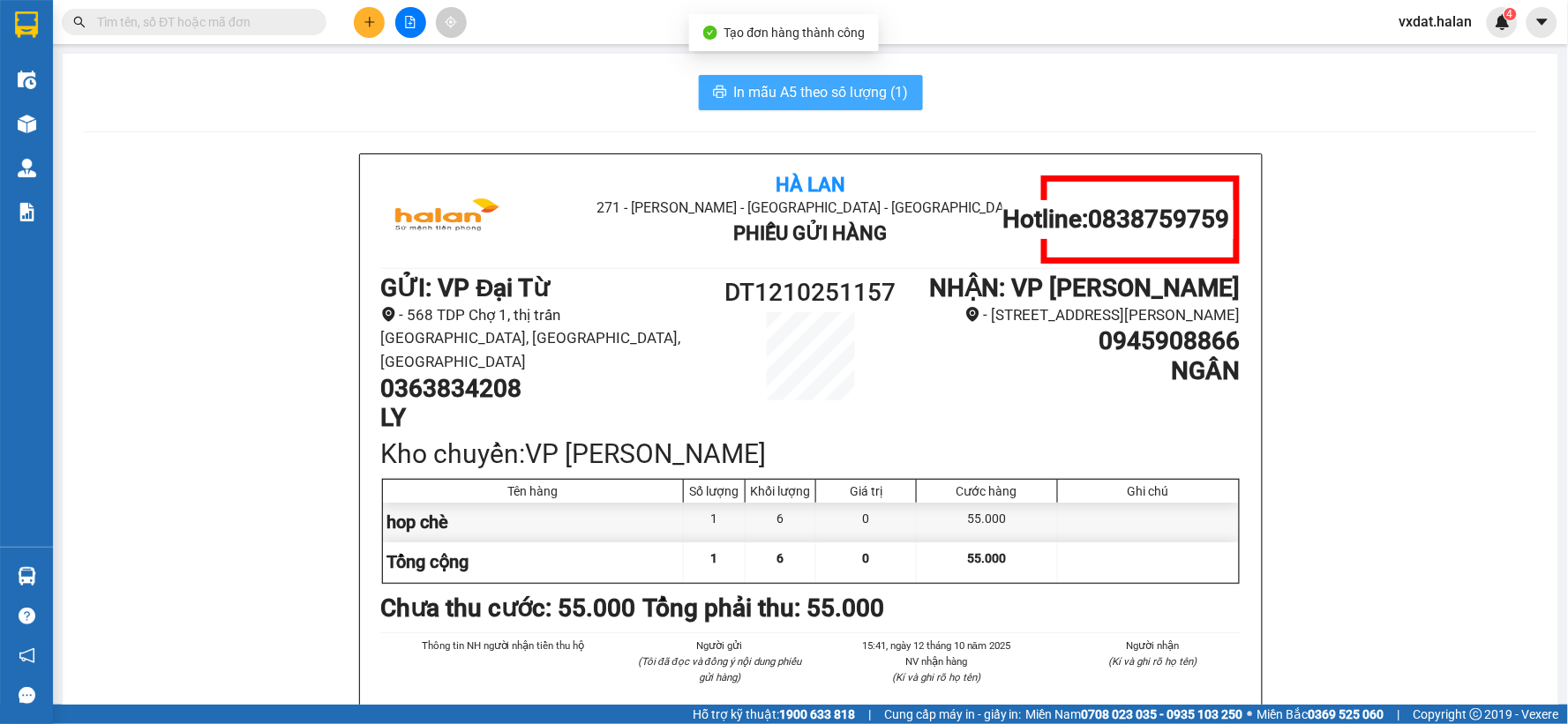
click at [858, 100] on span "In mẫu A5 theo số lượng (1)" at bounding box center [821, 92] width 175 height 22
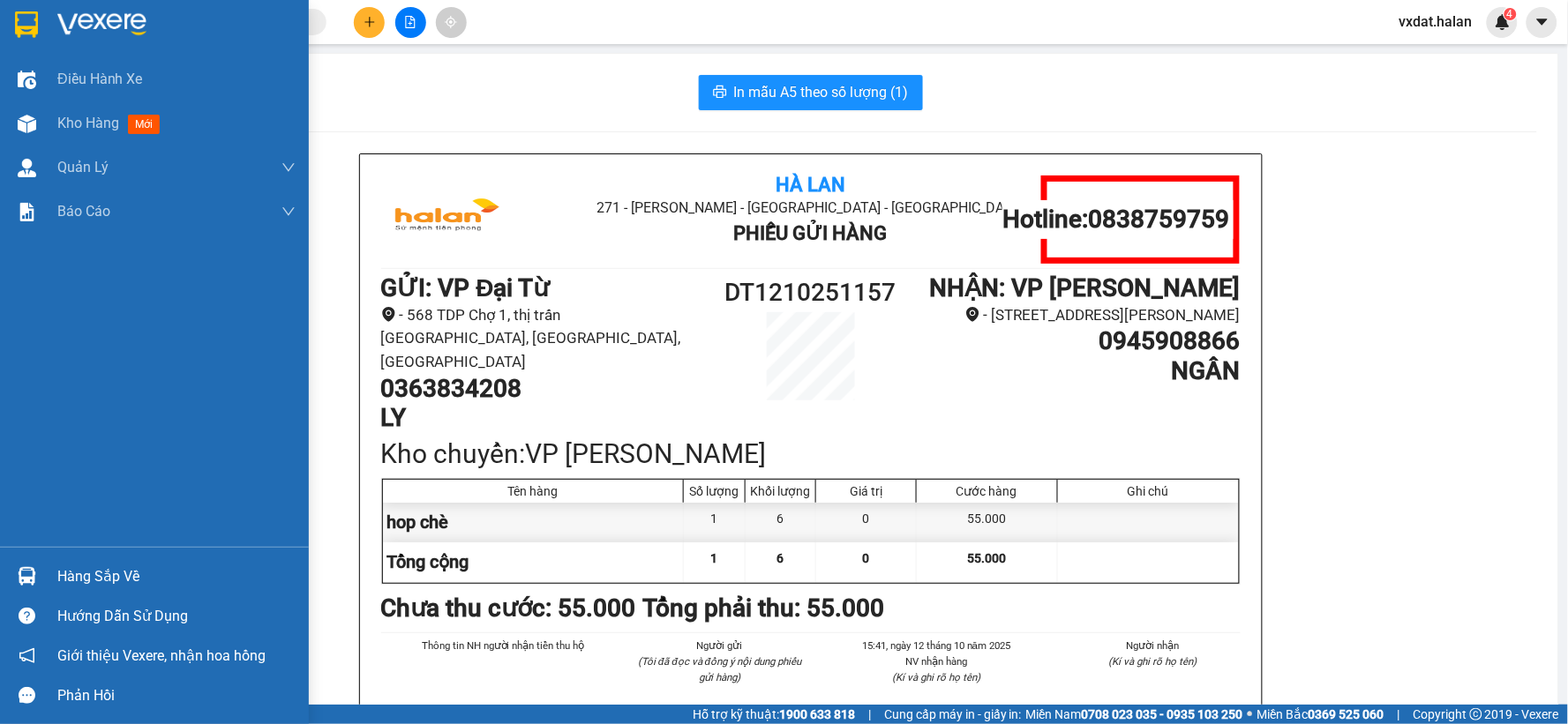
click at [56, 588] on div "Hàng sắp về" at bounding box center [154, 576] width 309 height 40
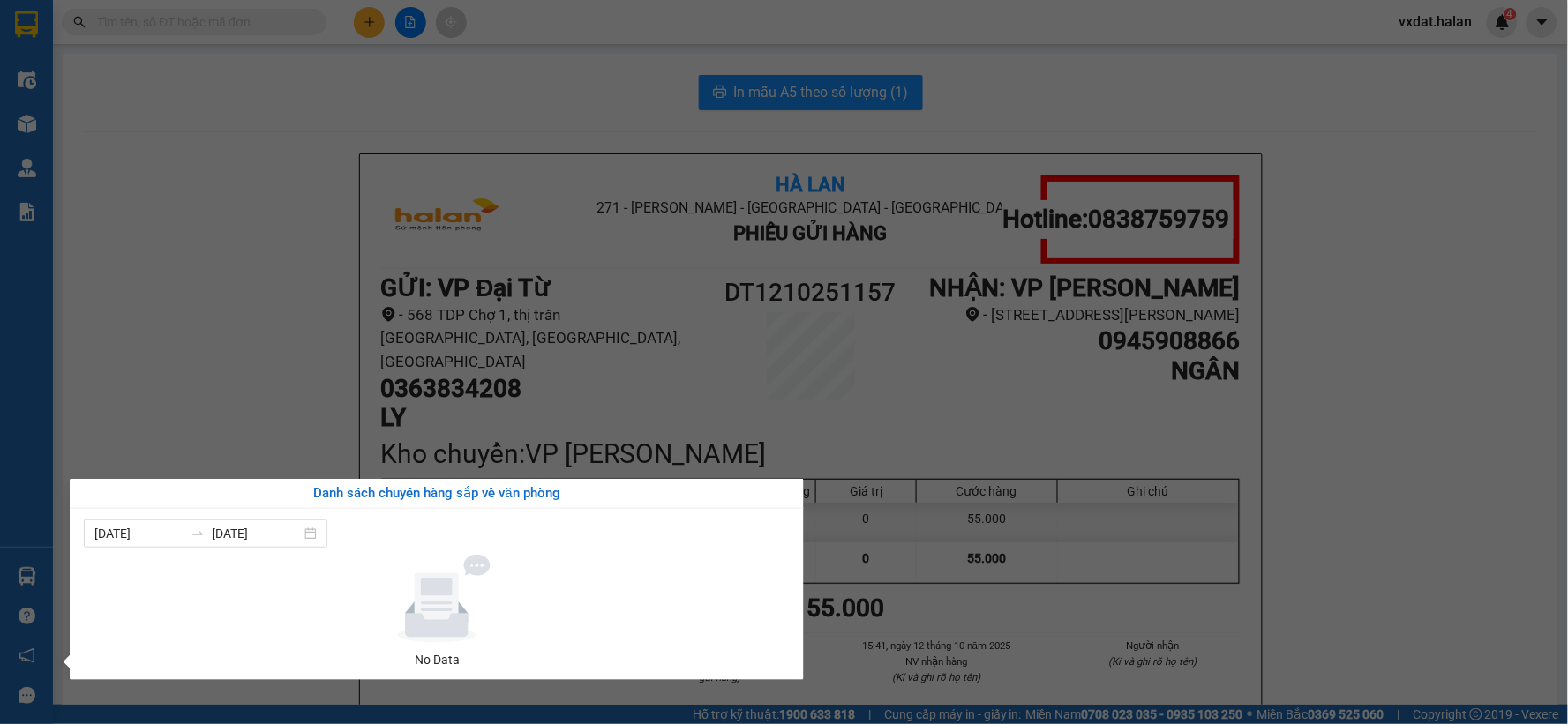
click at [273, 303] on section "Kết quả tìm kiếm ( 0 ) Bộ lọc No Data vxdat.halan 4 Điều hành xe Kho hàng mới Q…" at bounding box center [784, 362] width 1568 height 724
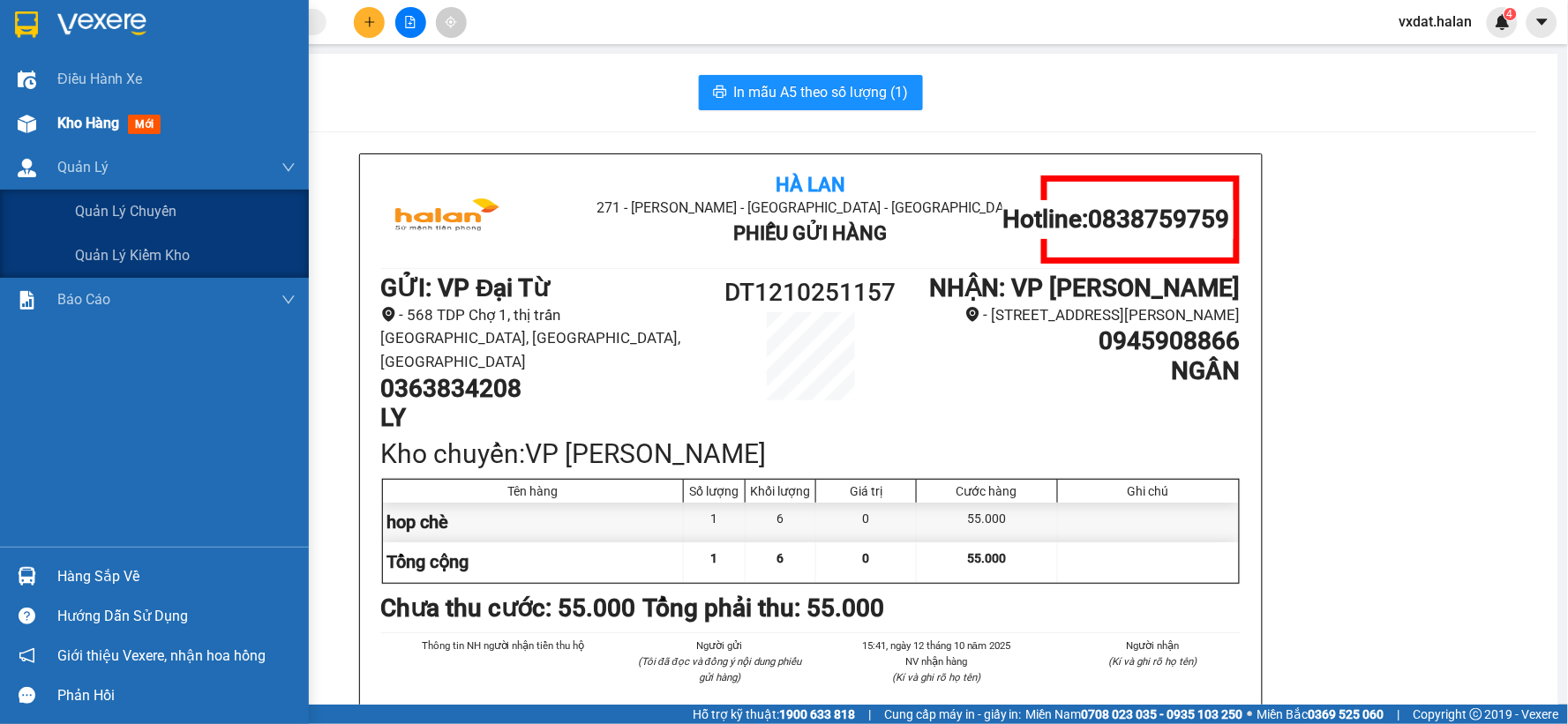
click at [22, 111] on div at bounding box center [26, 124] width 31 height 31
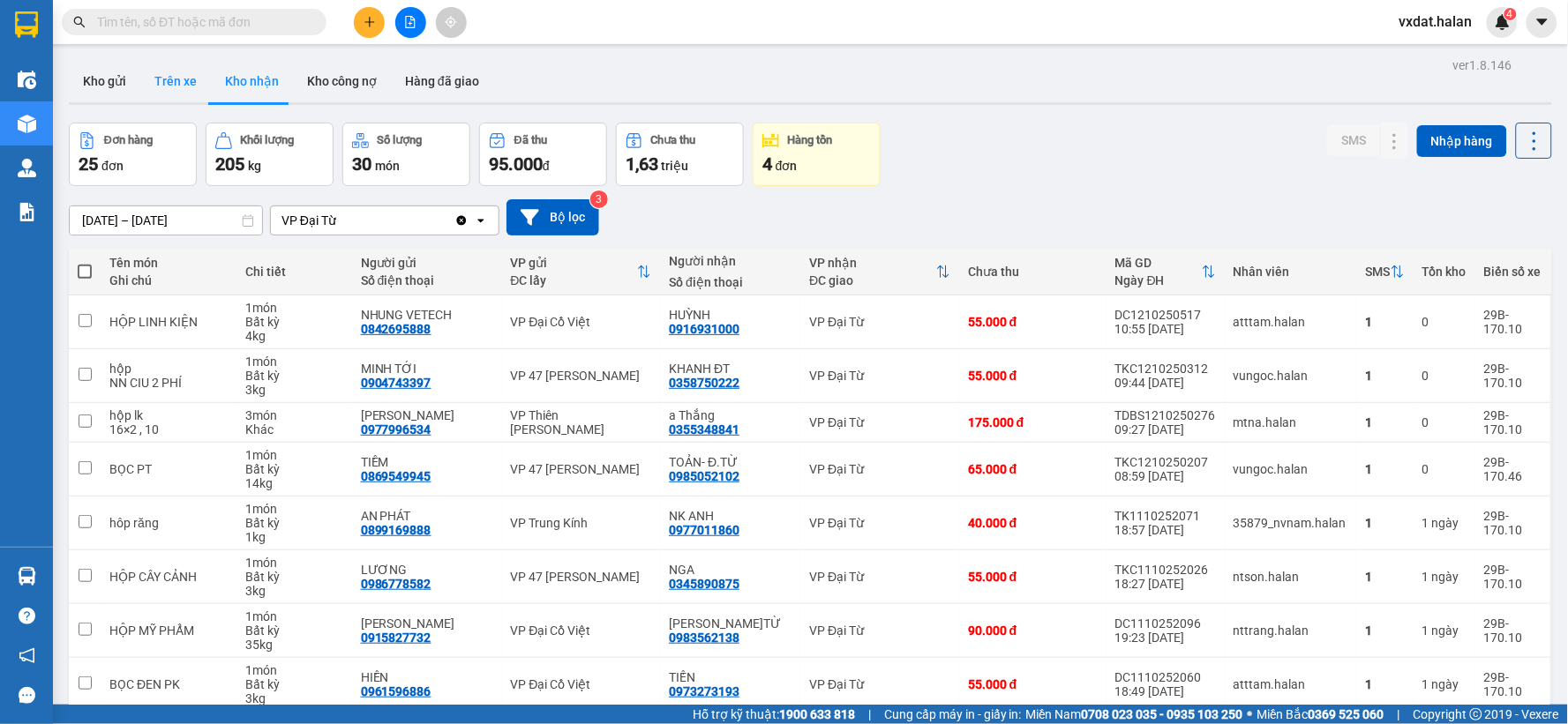
click at [172, 82] on button "Trên xe" at bounding box center [176, 82] width 71 height 43
type input "[DATE] – [DATE]"
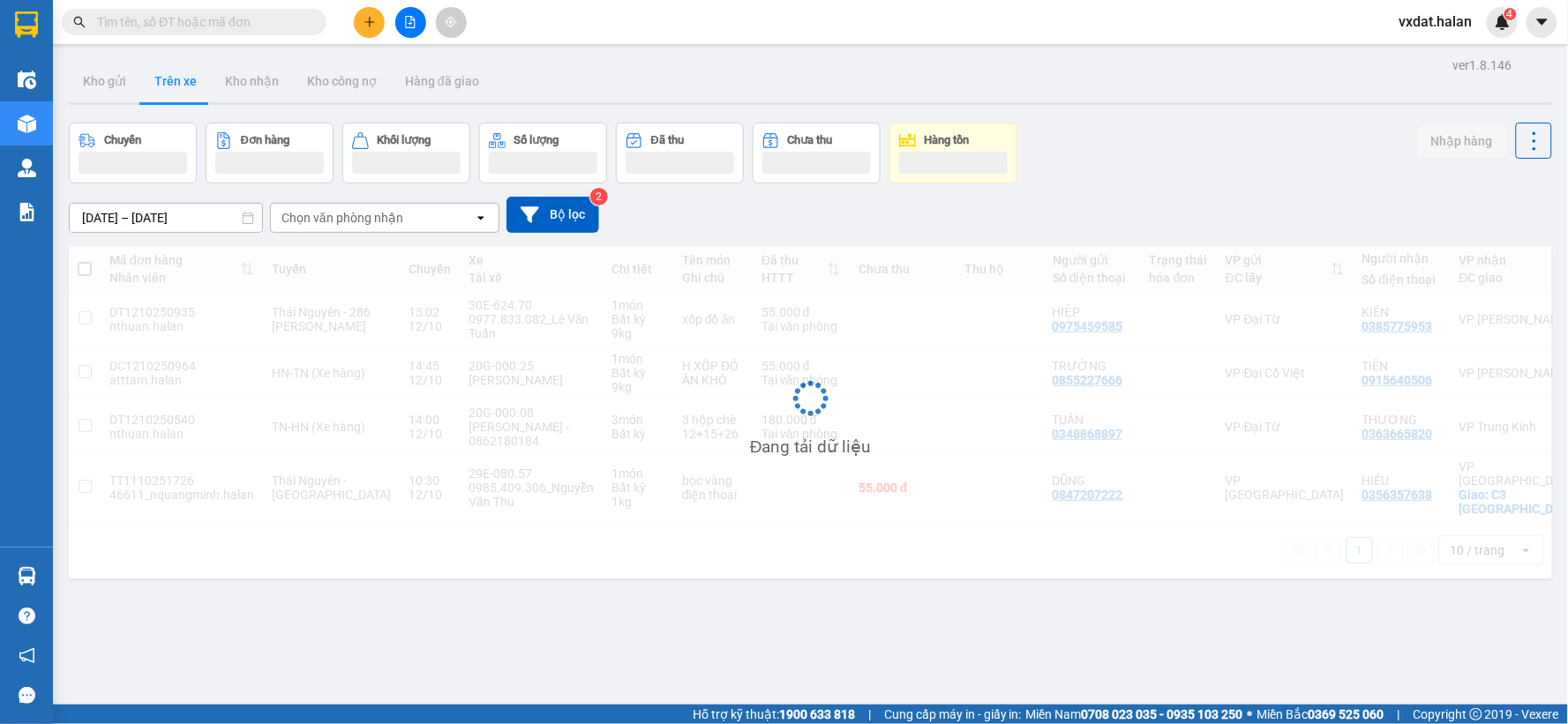
click at [1213, 155] on div "Chuyến Đơn hàng Khối lượng Số lượng Đã thu Chưa thu Hàng tồn Nhập hàng" at bounding box center [810, 152] width 1483 height 60
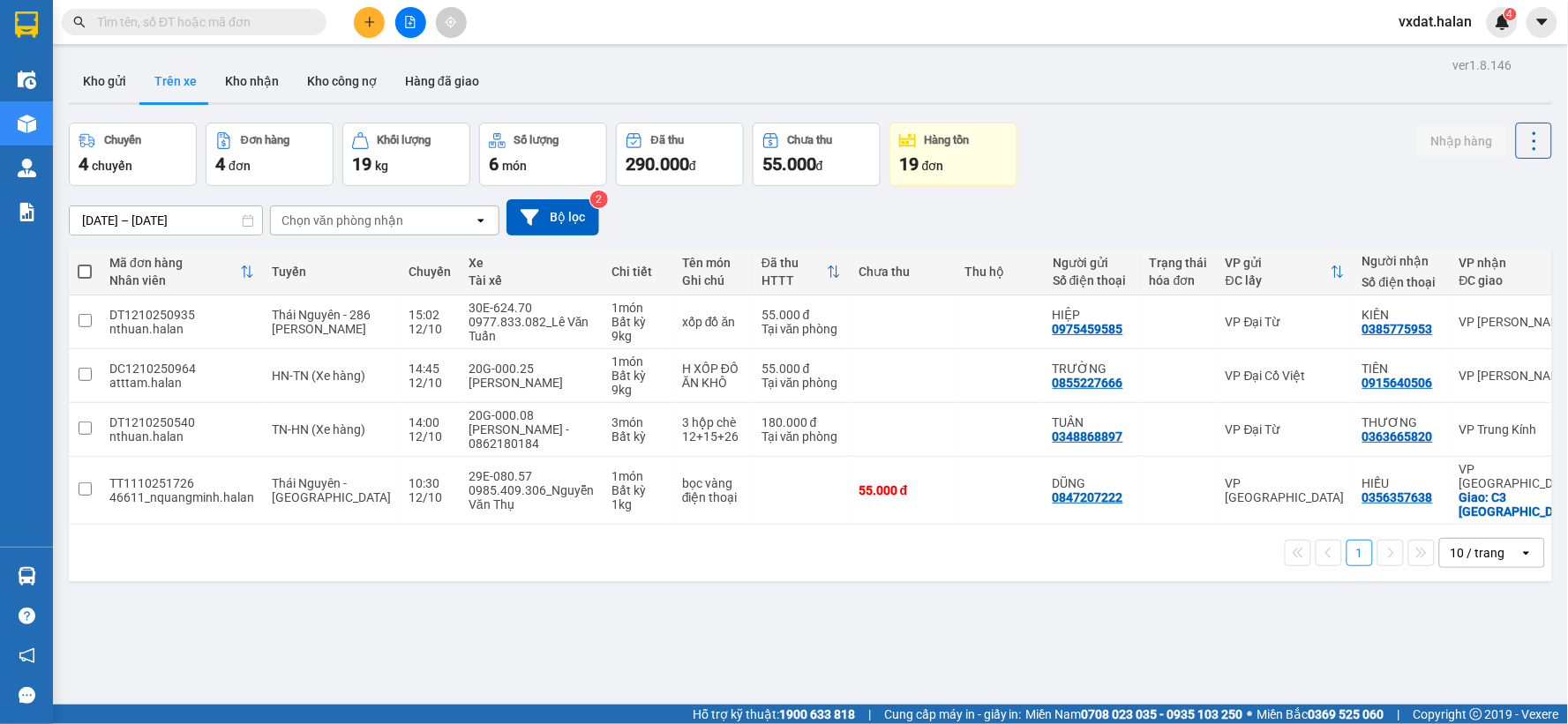
click at [316, 23] on span at bounding box center [313, 21] width 10 height 20
click at [305, 23] on span at bounding box center [193, 21] width 265 height 26
click at [297, 23] on input "text" at bounding box center [201, 21] width 208 height 20
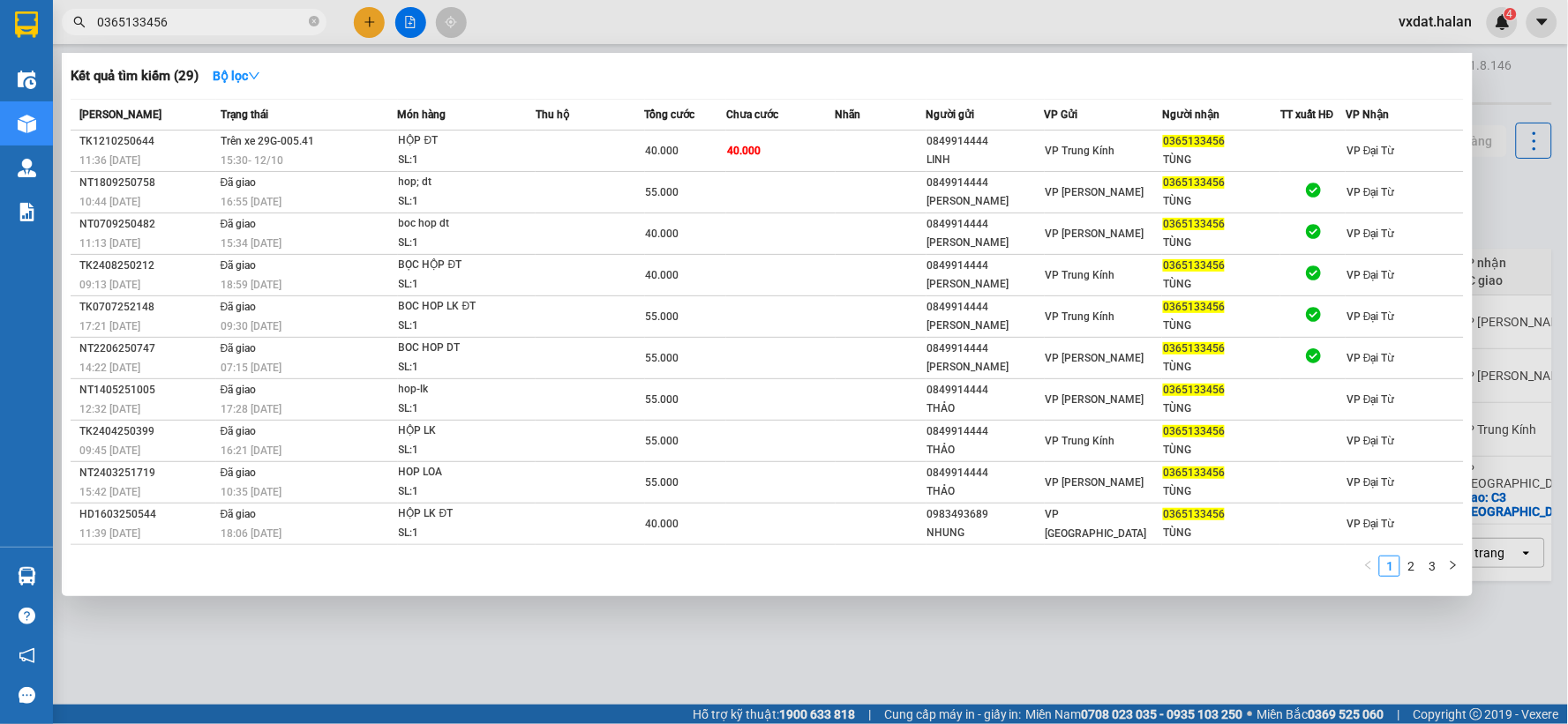
type input "0365133456"
click at [417, 83] on div "Kết quả tìm kiếm ( 29 ) Bộ lọc" at bounding box center [767, 75] width 1393 height 28
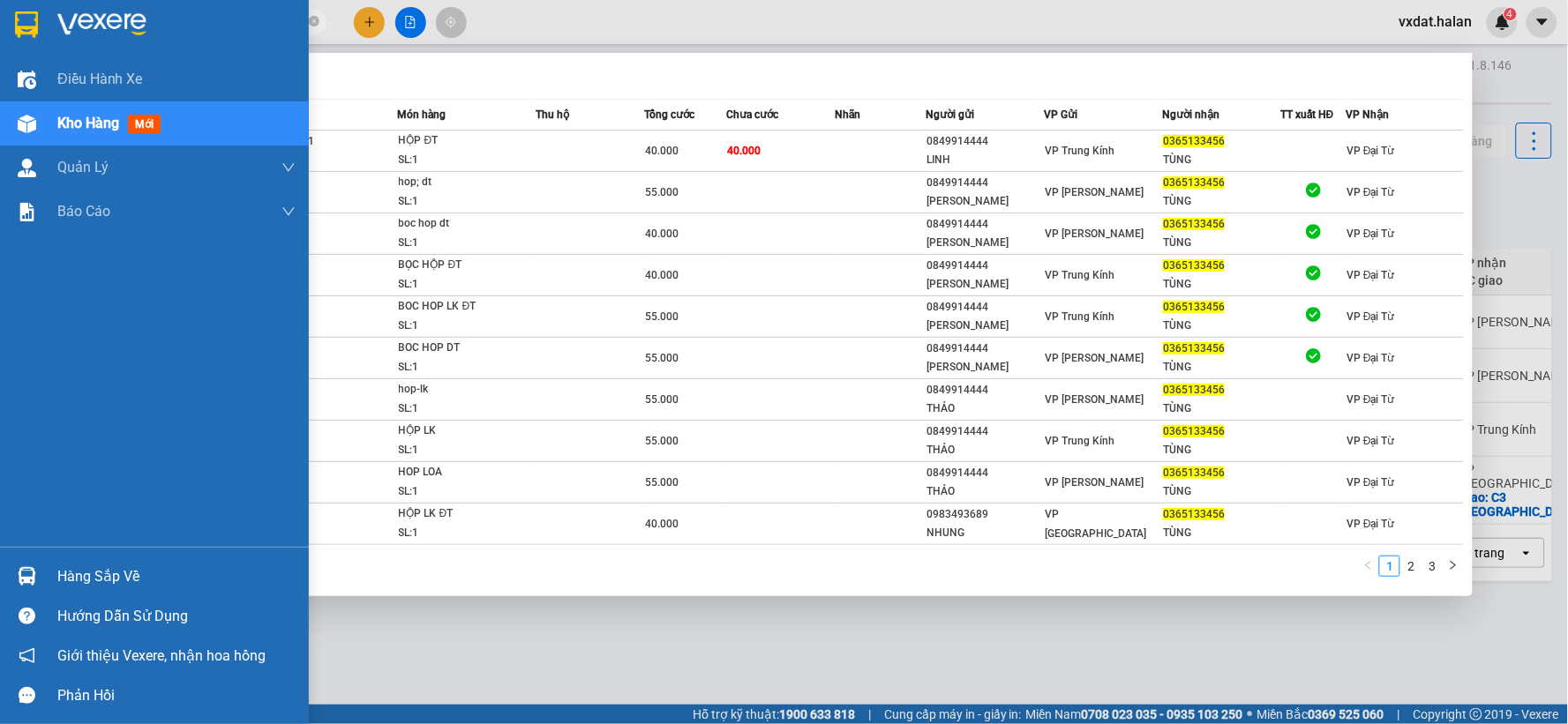
click at [20, 571] on img at bounding box center [27, 576] width 19 height 19
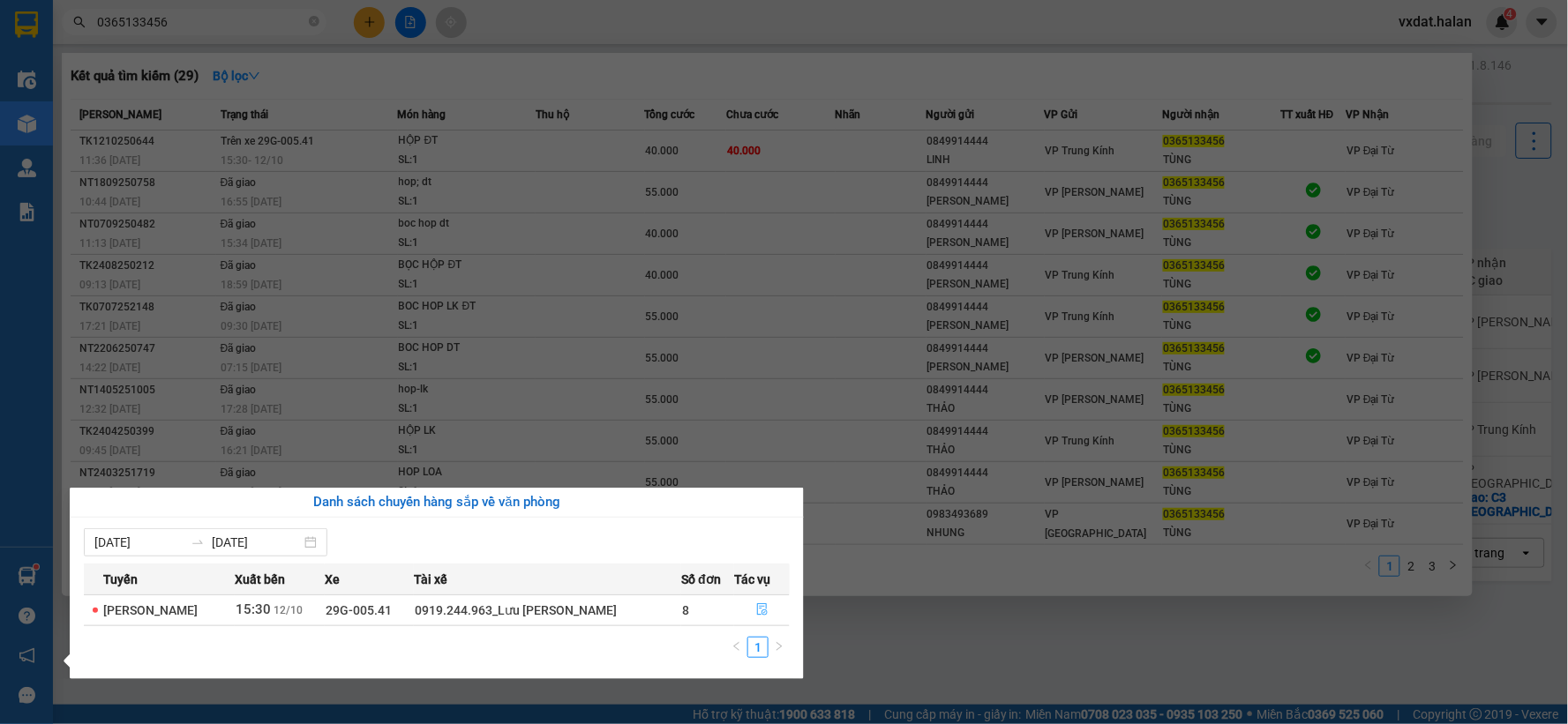
click at [777, 622] on button "button" at bounding box center [762, 610] width 54 height 28
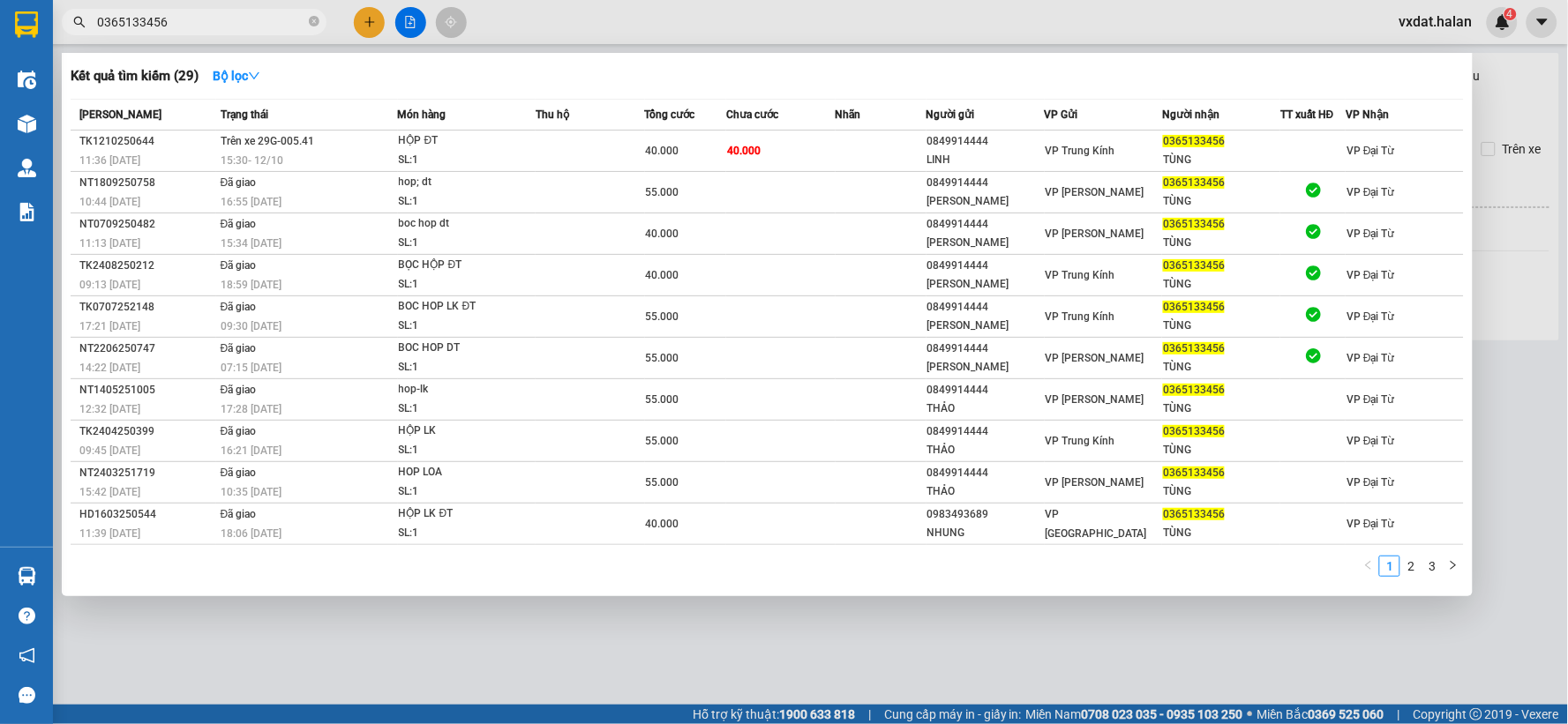
click at [682, 659] on div at bounding box center [784, 362] width 1568 height 724
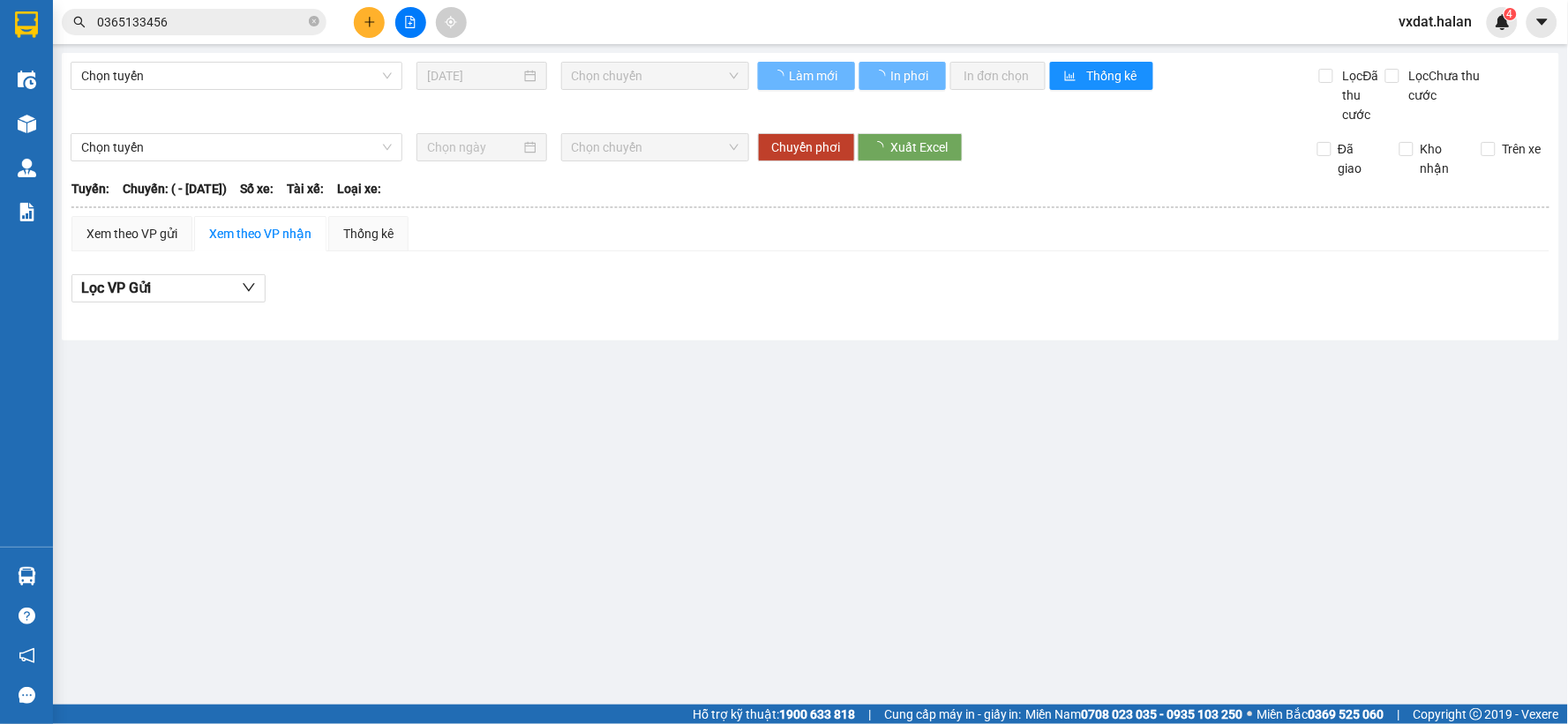
click at [565, 670] on main "Chọn tuyến [DATE] Chọn chuyến Làm mới In phơi In đơn chọn Thống kê Lọc Đã thu c…" at bounding box center [784, 352] width 1568 height 704
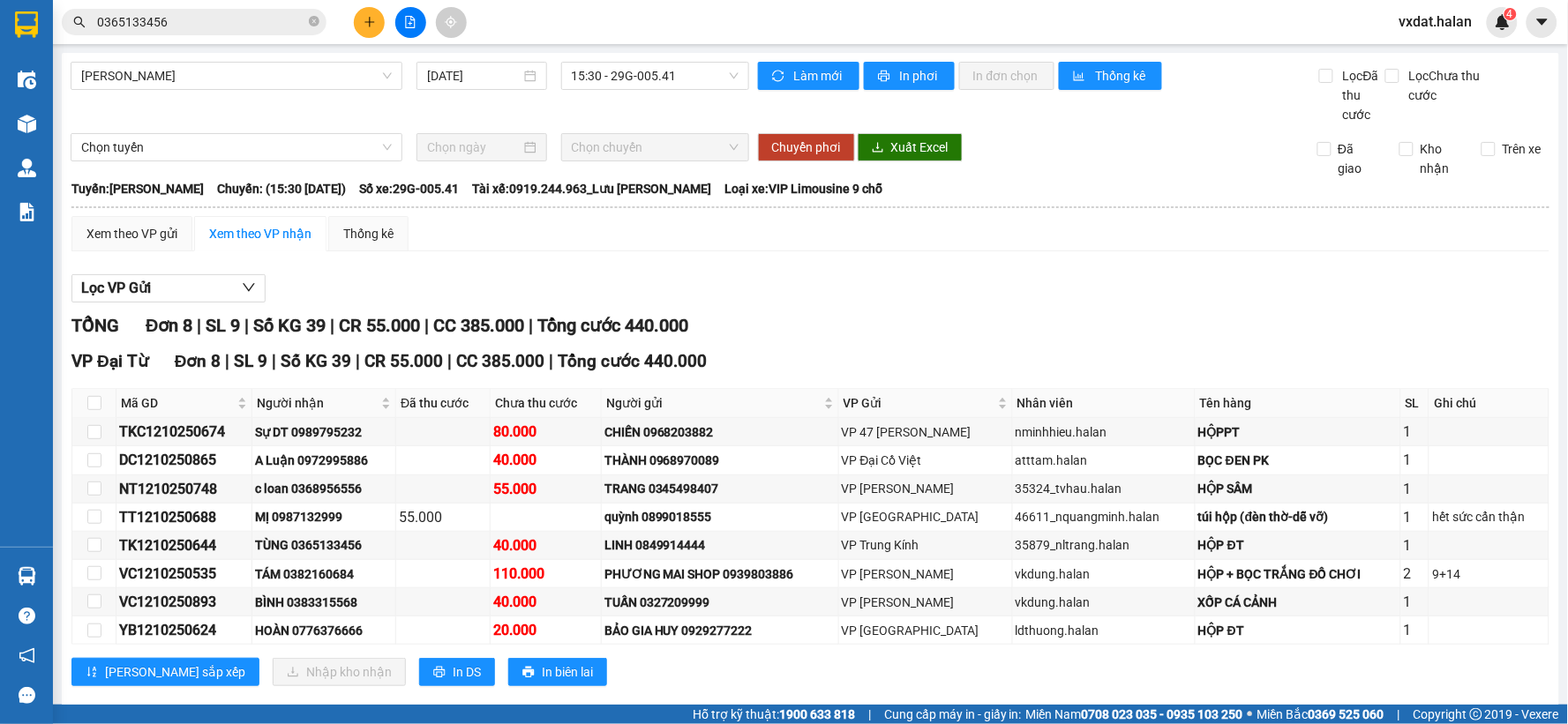
scroll to position [32, 0]
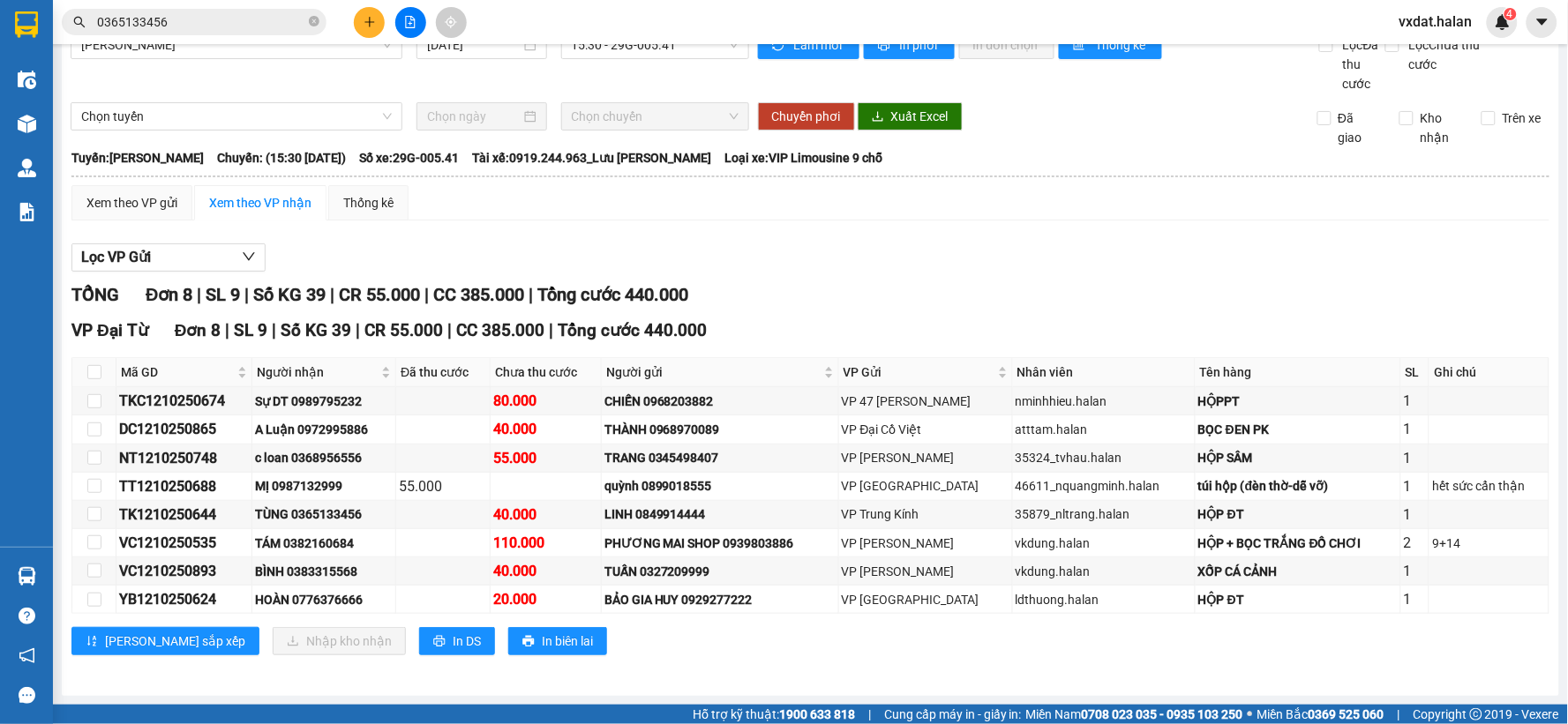
click at [931, 234] on div "Lọc VP Gửi TỔNG Đơn 8 | SL 9 | Số KG 39 | CR 55.000 | CC 385.000 | Tổng cước 4…" at bounding box center [810, 455] width 1478 height 442
click at [901, 291] on div "TỔNG Đơn 8 | SL 9 | Số KG 39 | CR 55.000 | CC 385.000 | Tổng cước 440.000" at bounding box center [810, 295] width 1478 height 27
click at [756, 284] on div "TỔNG Đơn 8 | SL 9 | Số KG 39 | CR 55.000 | CC 385.000 | Tổng cước 440.000" at bounding box center [810, 295] width 1478 height 27
click at [760, 248] on div "Lọc VP Gửi" at bounding box center [810, 257] width 1478 height 29
click at [405, 231] on div "Xem theo VP gửi Xem theo VP nhận Thống kê Lọc VP Gửi TỔNG Đơn 8 | SL 9 | Số KG…" at bounding box center [810, 430] width 1478 height 492
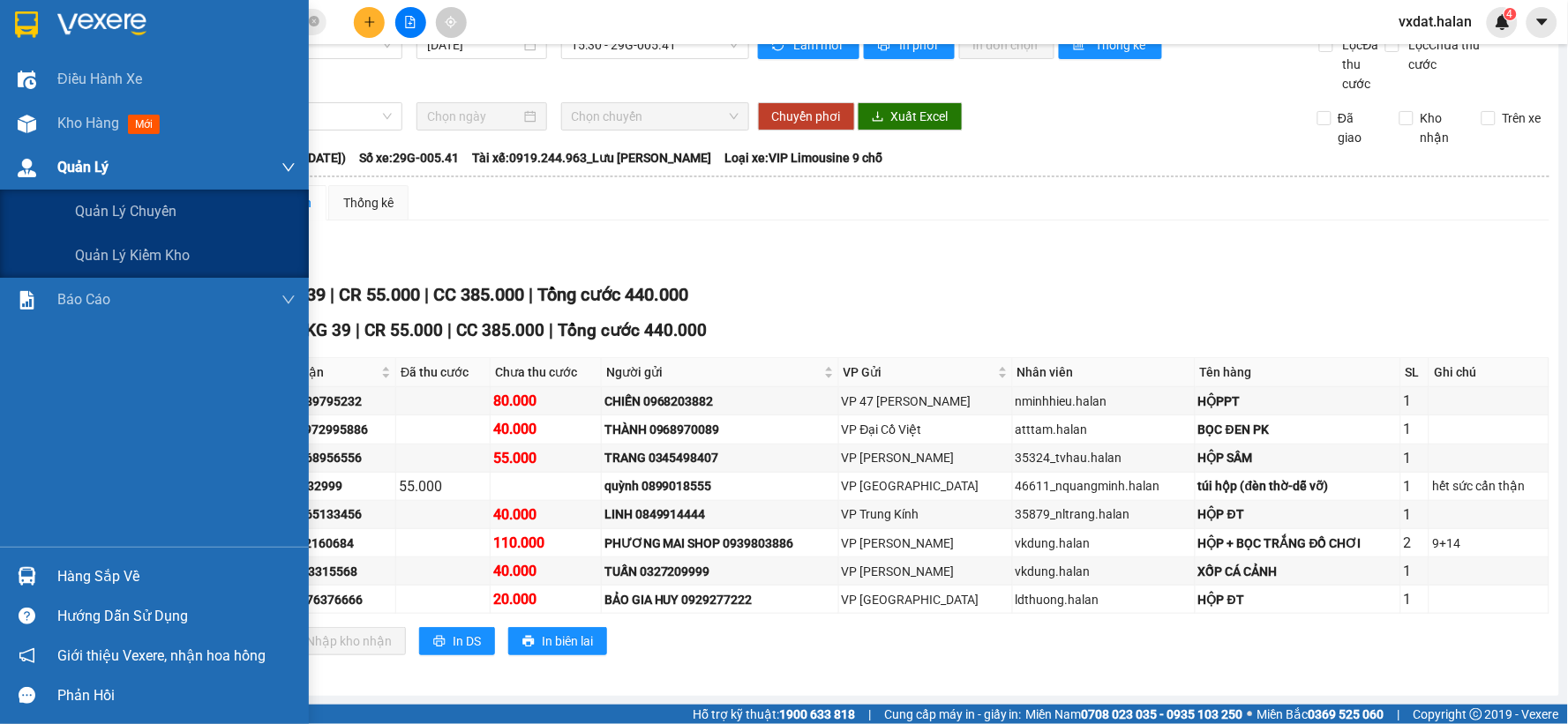
click at [7, 146] on div "Quản Lý" at bounding box center [154, 167] width 309 height 44
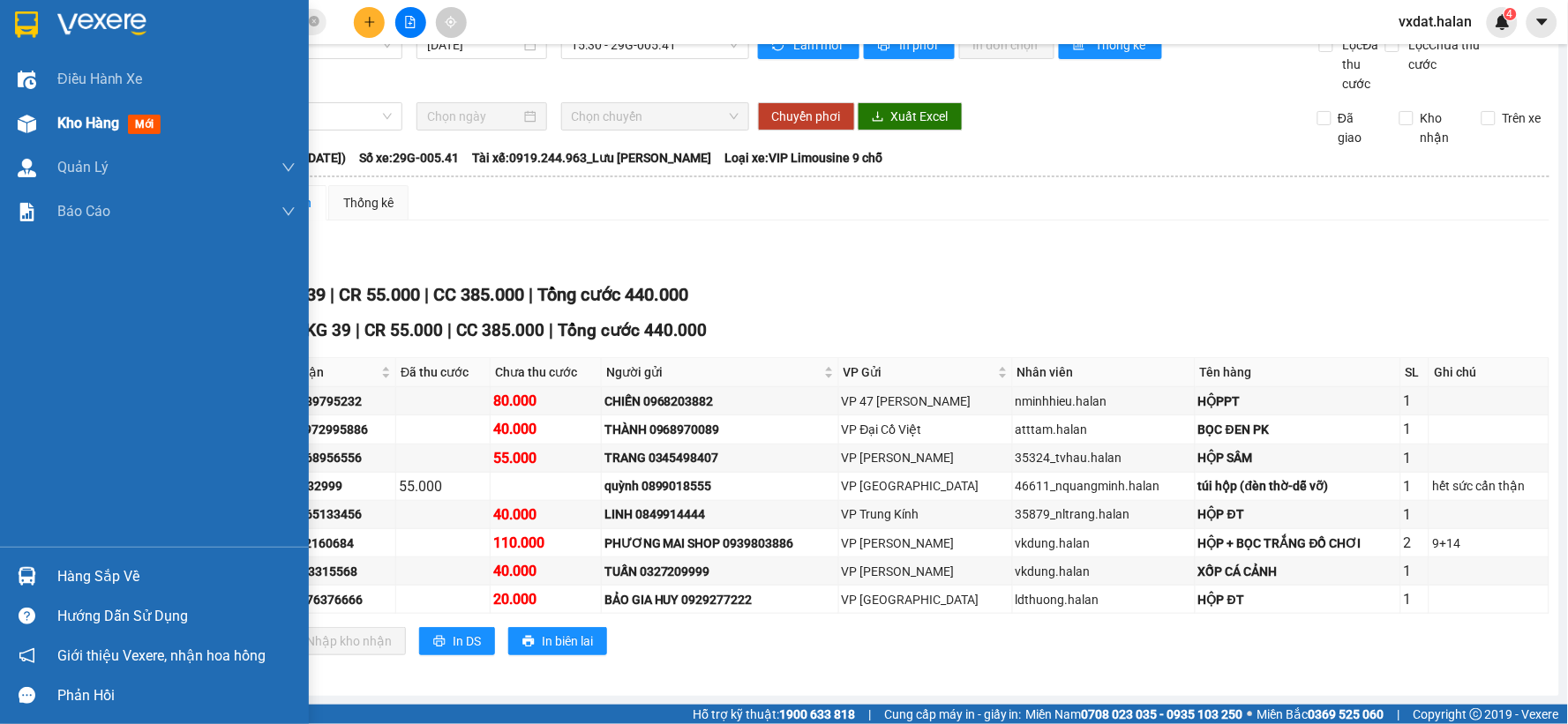
click at [9, 132] on div "Kho hàng mới" at bounding box center [154, 123] width 309 height 44
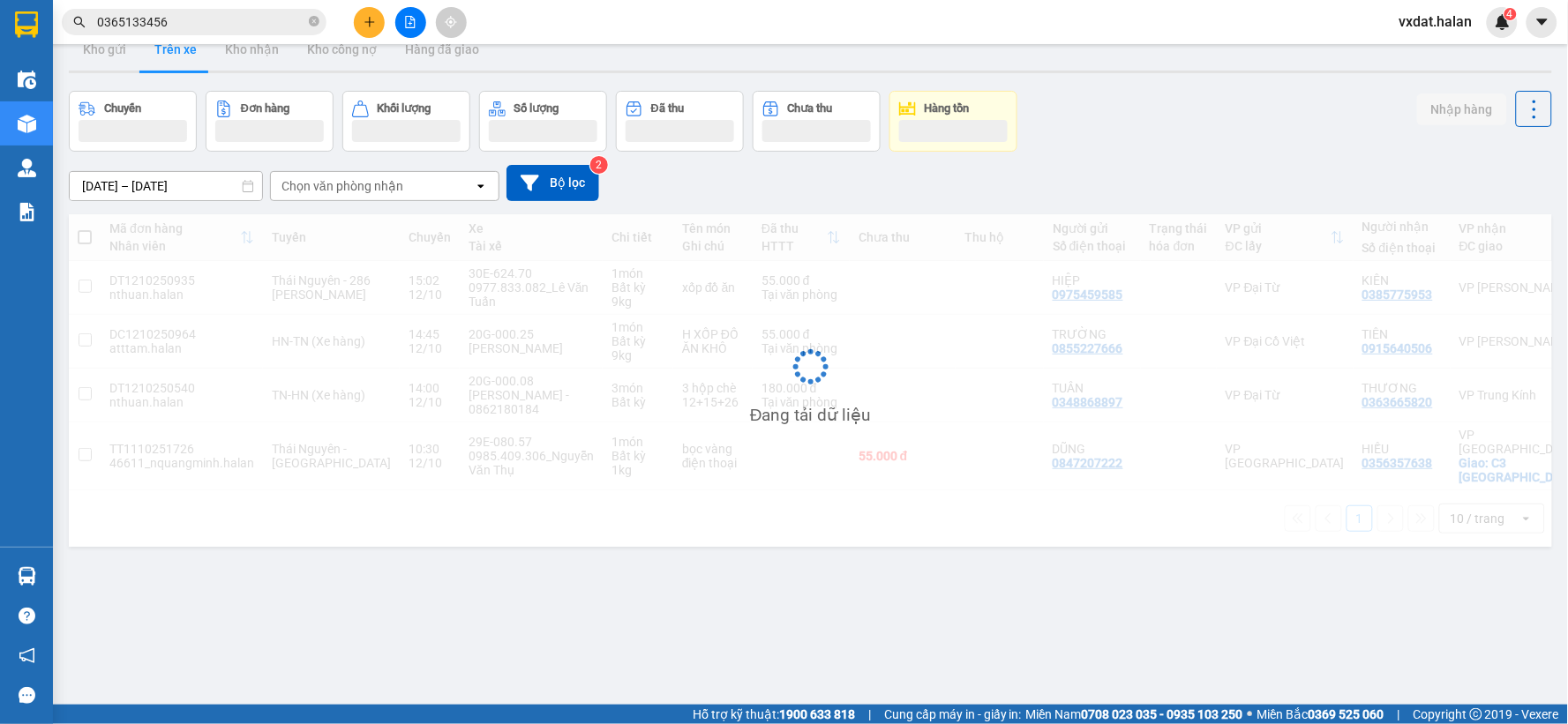
click at [1123, 155] on div "[DATE] – [DATE] Press the down arrow key to interact with the calendar and sele…" at bounding box center [810, 182] width 1483 height 62
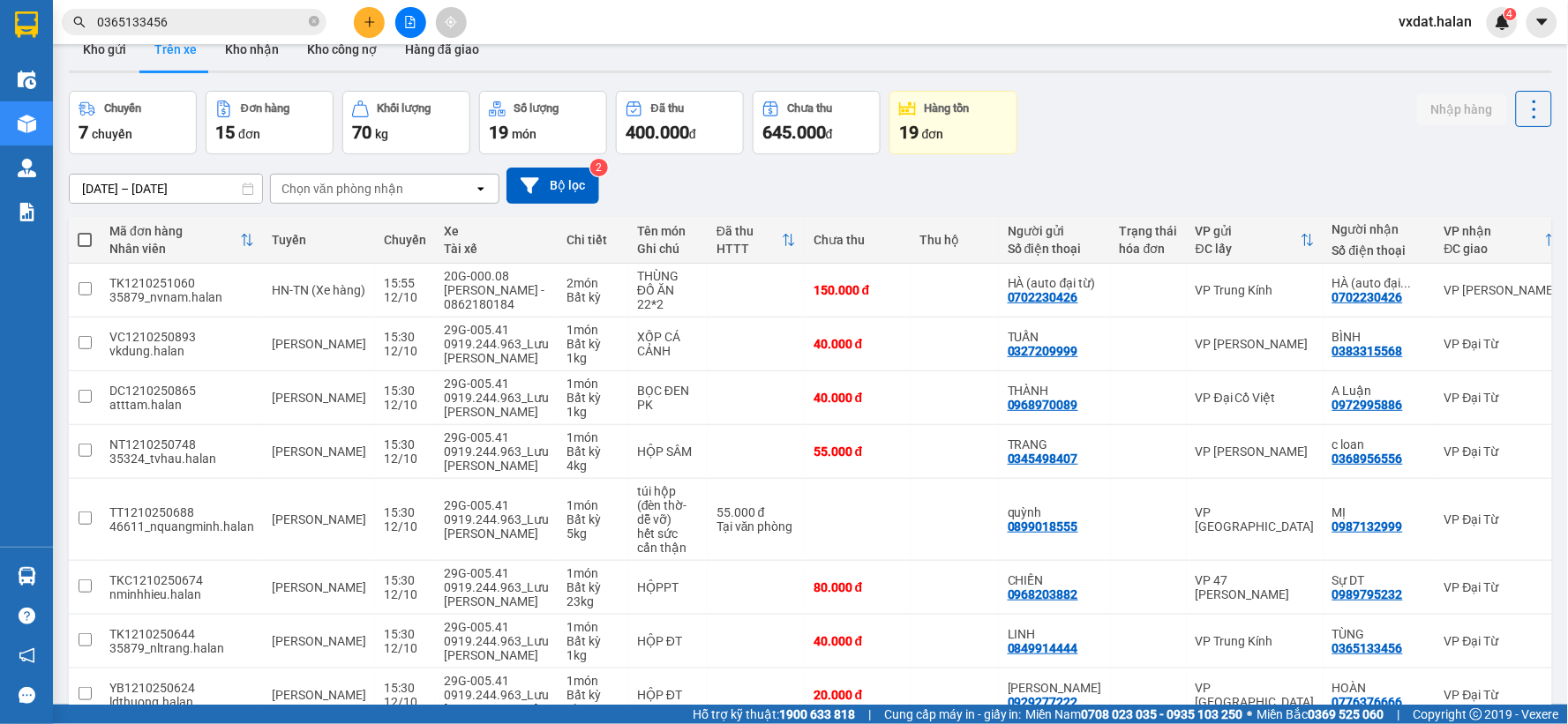
click at [1159, 143] on div "Chuyến 7 chuyến Đơn hàng 15 đơn Khối lượng 70 kg Số lượng 19 món Đã thu 400.000…" at bounding box center [810, 123] width 1483 height 63
click at [770, 51] on div "Kho gửi Trên xe Kho nhận Kho công nợ Hàng đã giao" at bounding box center [810, 51] width 1483 height 46
click at [1096, 154] on div "[DATE] – [DATE] Press the down arrow key to interact with the calendar and sele…" at bounding box center [810, 185] width 1483 height 62
click at [1125, 89] on div "ver 1.8.146 Kho gửi Trên xe Kho nhận Kho công nợ Hàng đã giao Chuyến 7 chuyến Đ…" at bounding box center [810, 471] width 1497 height 900
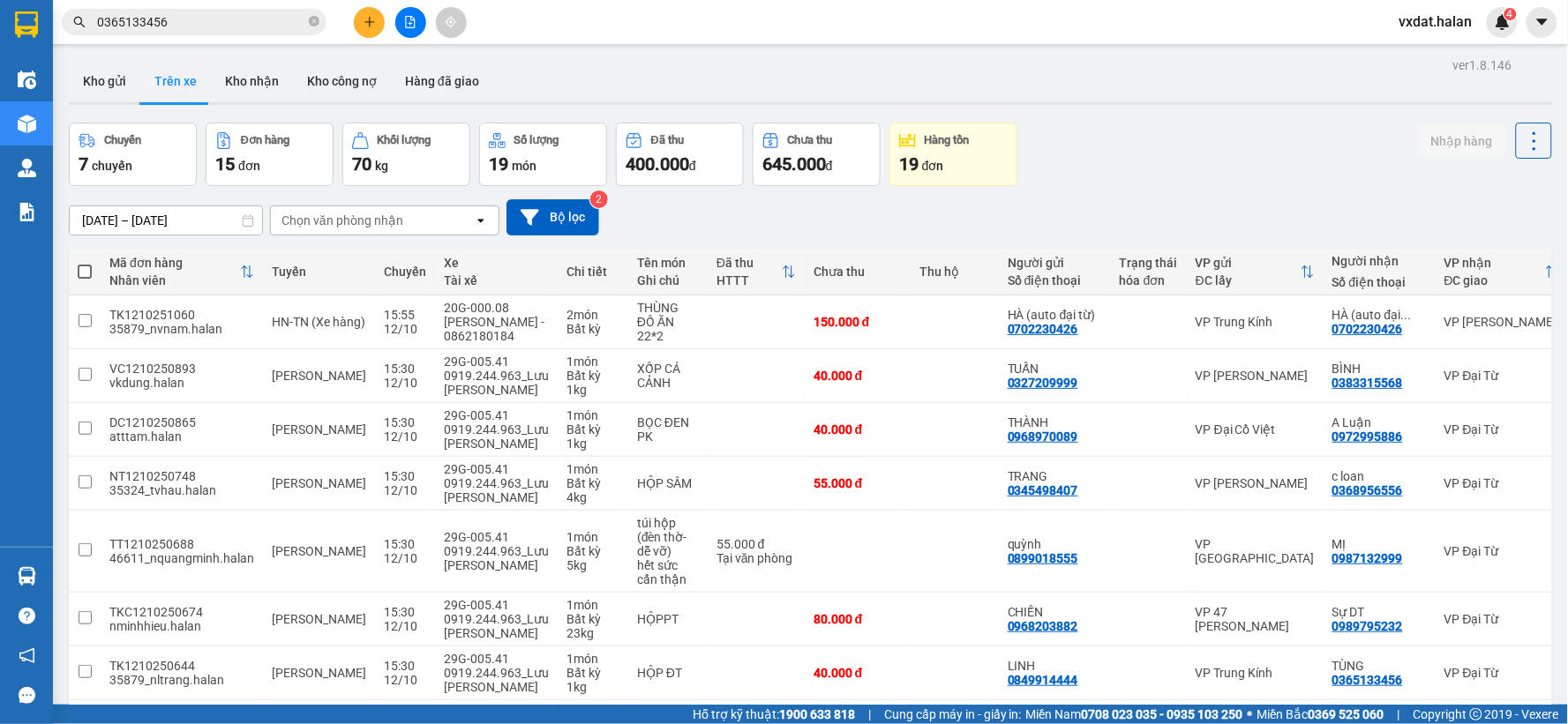
scroll to position [266, 0]
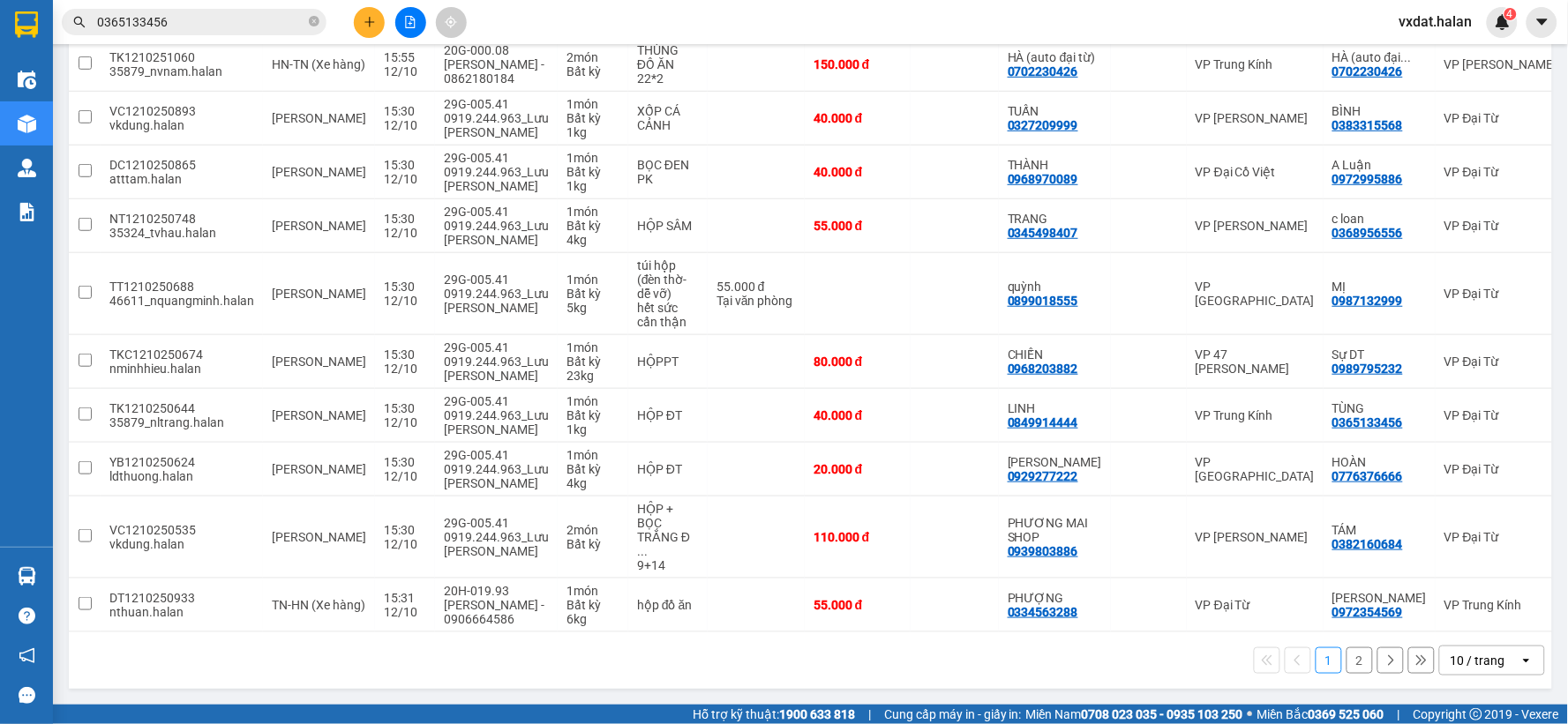
click at [1347, 670] on button "2" at bounding box center [1360, 660] width 26 height 26
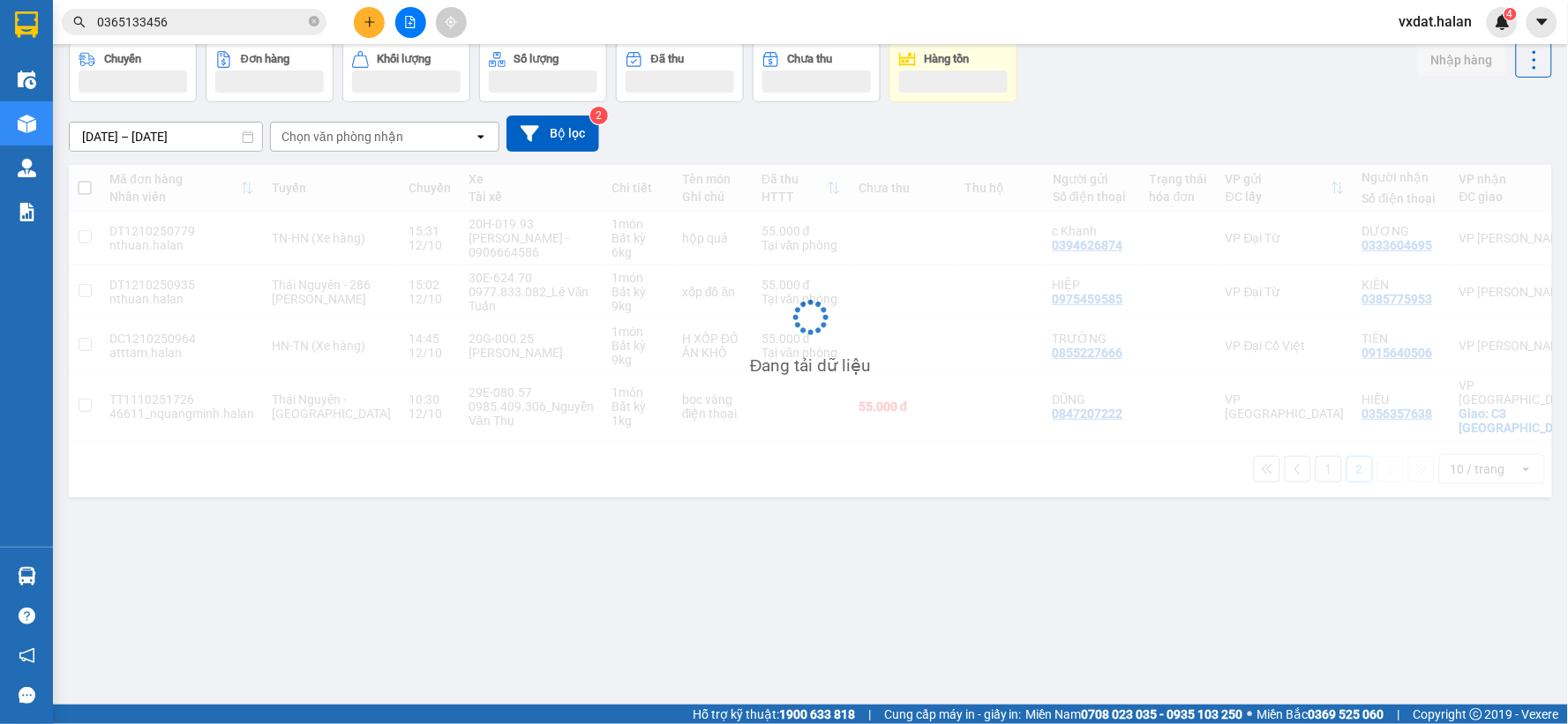
scroll to position [81, 0]
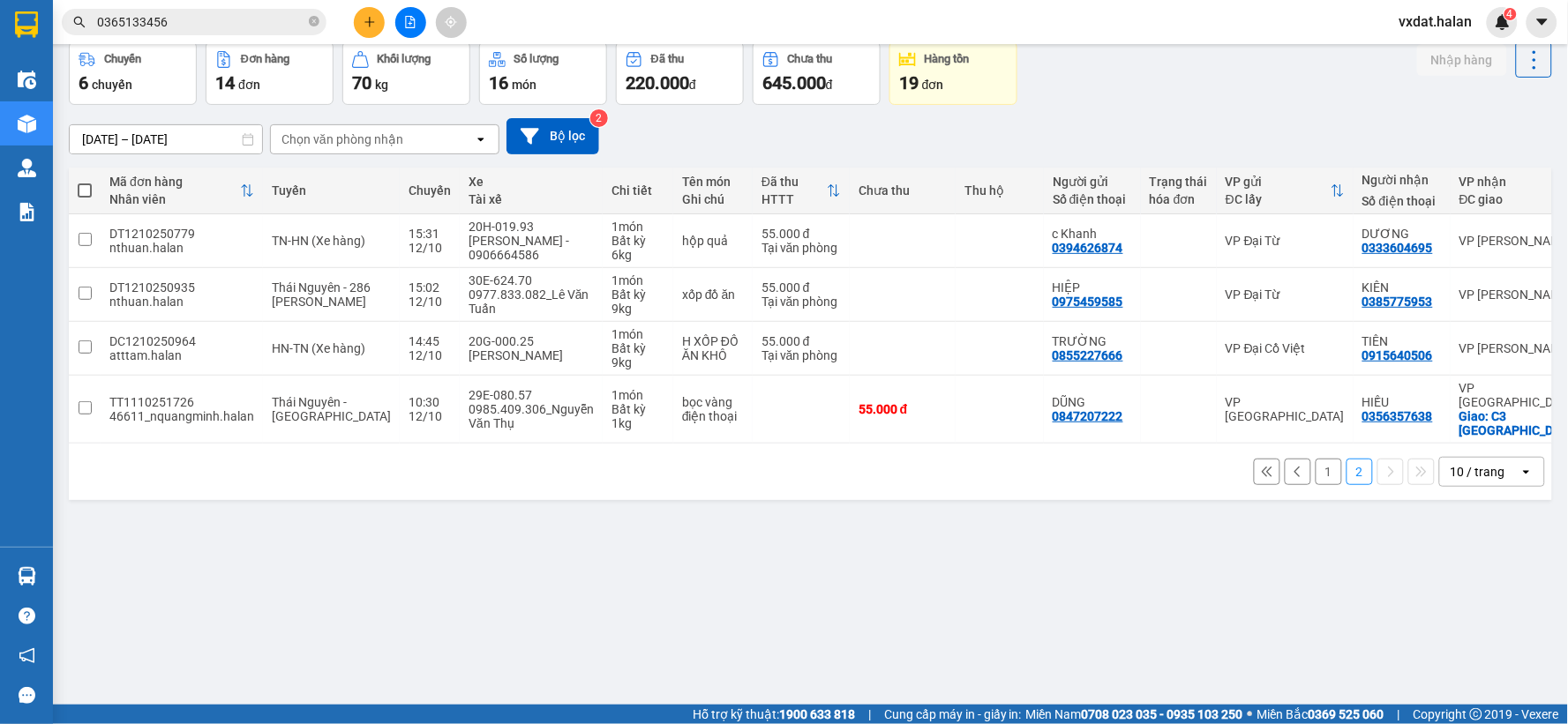
click at [707, 607] on div "ver 1.8.146 Kho gửi Trên xe Kho nhận Kho công nợ Hàng đã giao Chuyến 6 chuyến Đ…" at bounding box center [810, 334] width 1497 height 724
click at [512, 587] on div "ver 1.8.146 Kho gửi Trên xe Kho nhận Kho công nợ Hàng đã giao Chuyến 6 chuyến Đ…" at bounding box center [810, 334] width 1497 height 724
click at [1318, 473] on button "1" at bounding box center [1328, 471] width 26 height 26
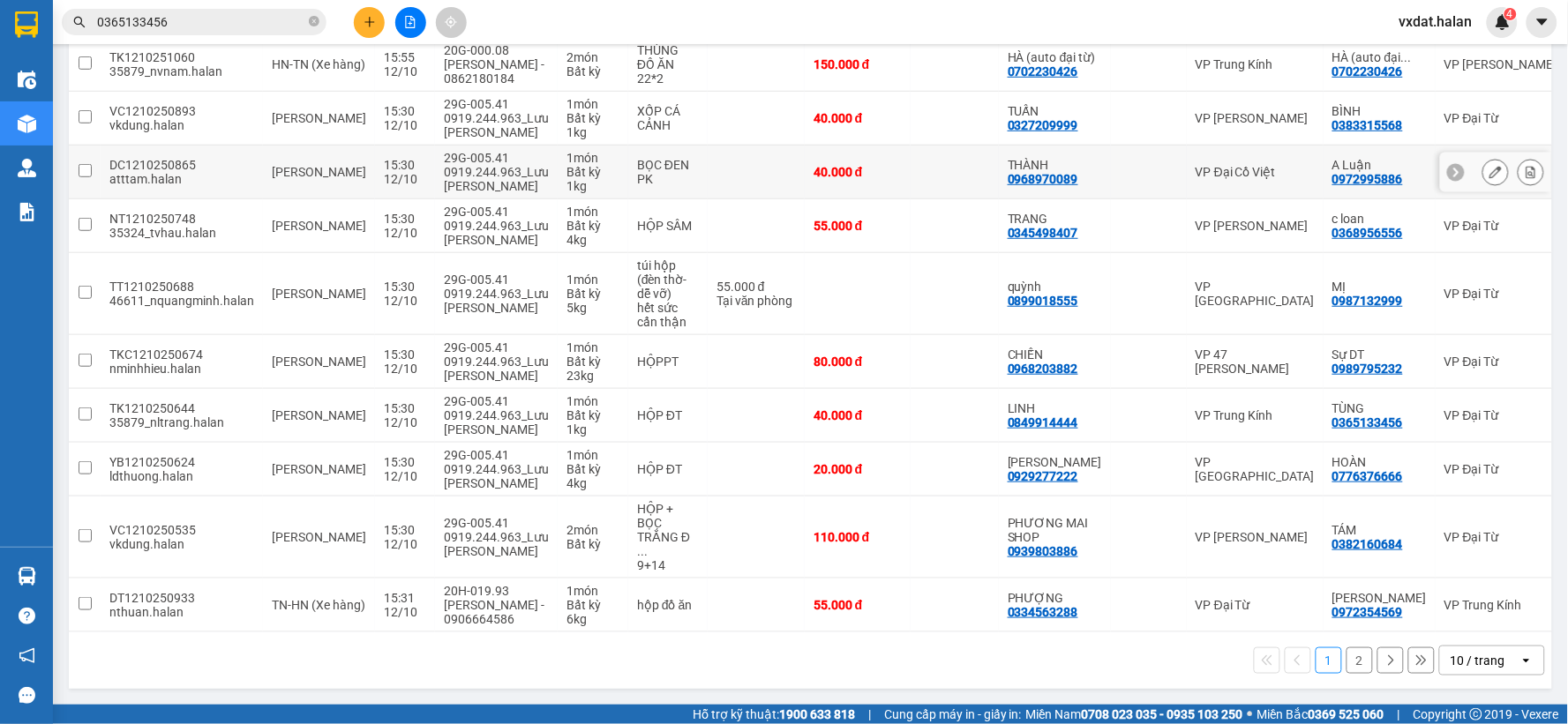
scroll to position [168, 0]
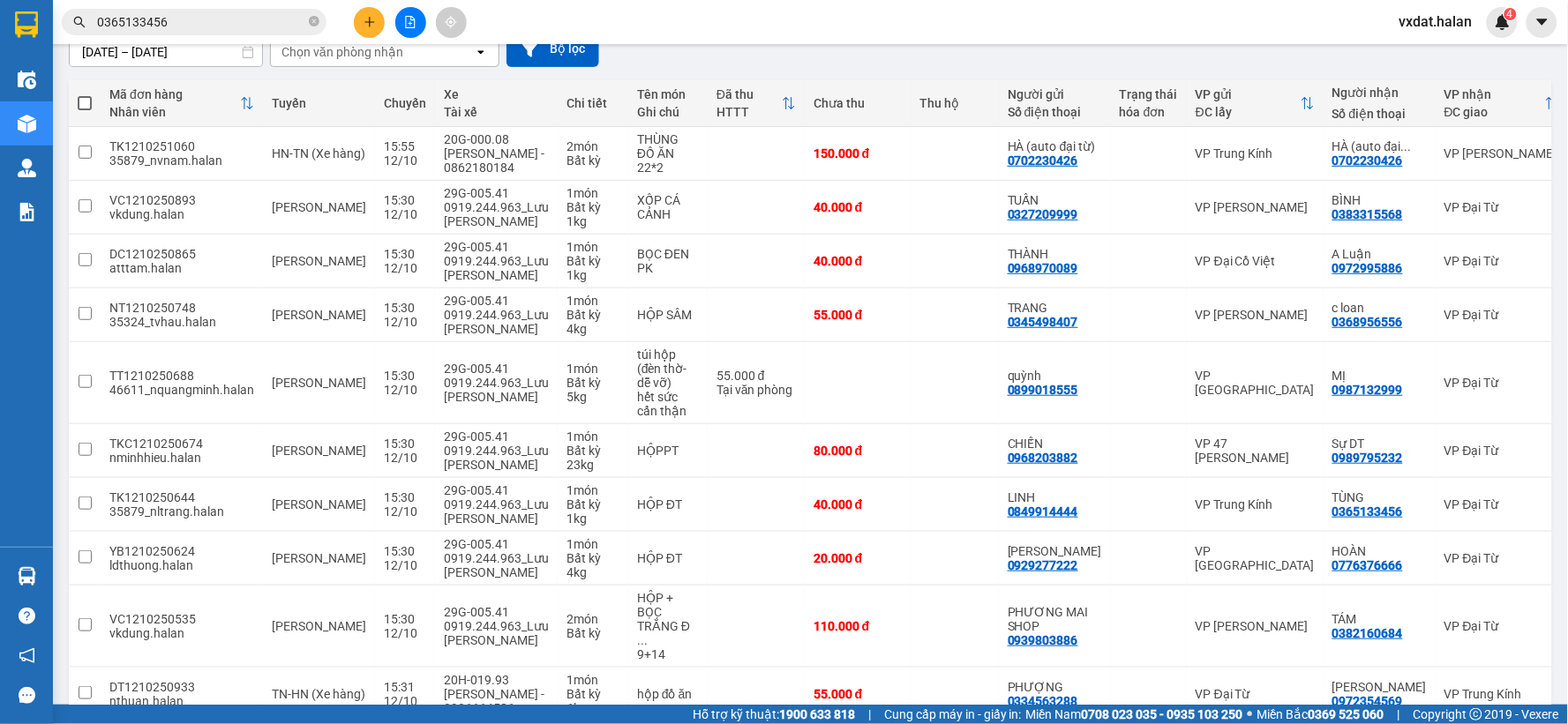
click at [959, 12] on div "Kết quả tìm kiếm ( 29 ) Bộ lọc Mã ĐH Trạng thái Món hàng Thu hộ Tổng cước Chưa …" at bounding box center [784, 21] width 1568 height 44
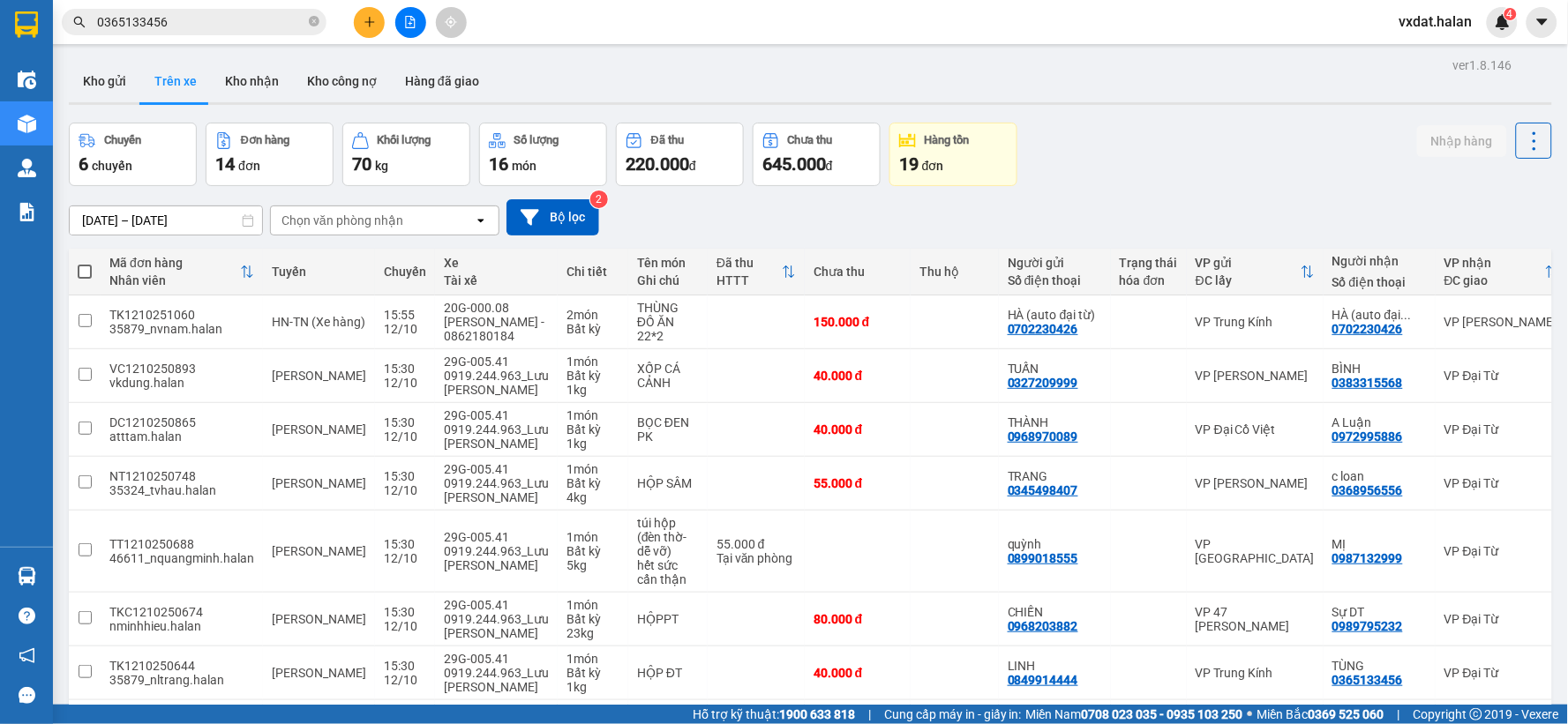
drag, startPoint x: 254, startPoint y: 72, endPoint x: 1153, endPoint y: 128, distance: 900.7
click at [1123, 129] on div "ver 1.8.146 Kho gửi Trên xe Kho nhận Kho công nợ Hàng đã giao Chuyến 6 chuyến Đ…" at bounding box center [810, 503] width 1497 height 900
click at [1159, 128] on div "Chuyến 6 chuyến Đơn hàng 14 đơn Khối lượng 70 kg Số lượng 16 món Đã thu 220.000…" at bounding box center [810, 154] width 1483 height 63
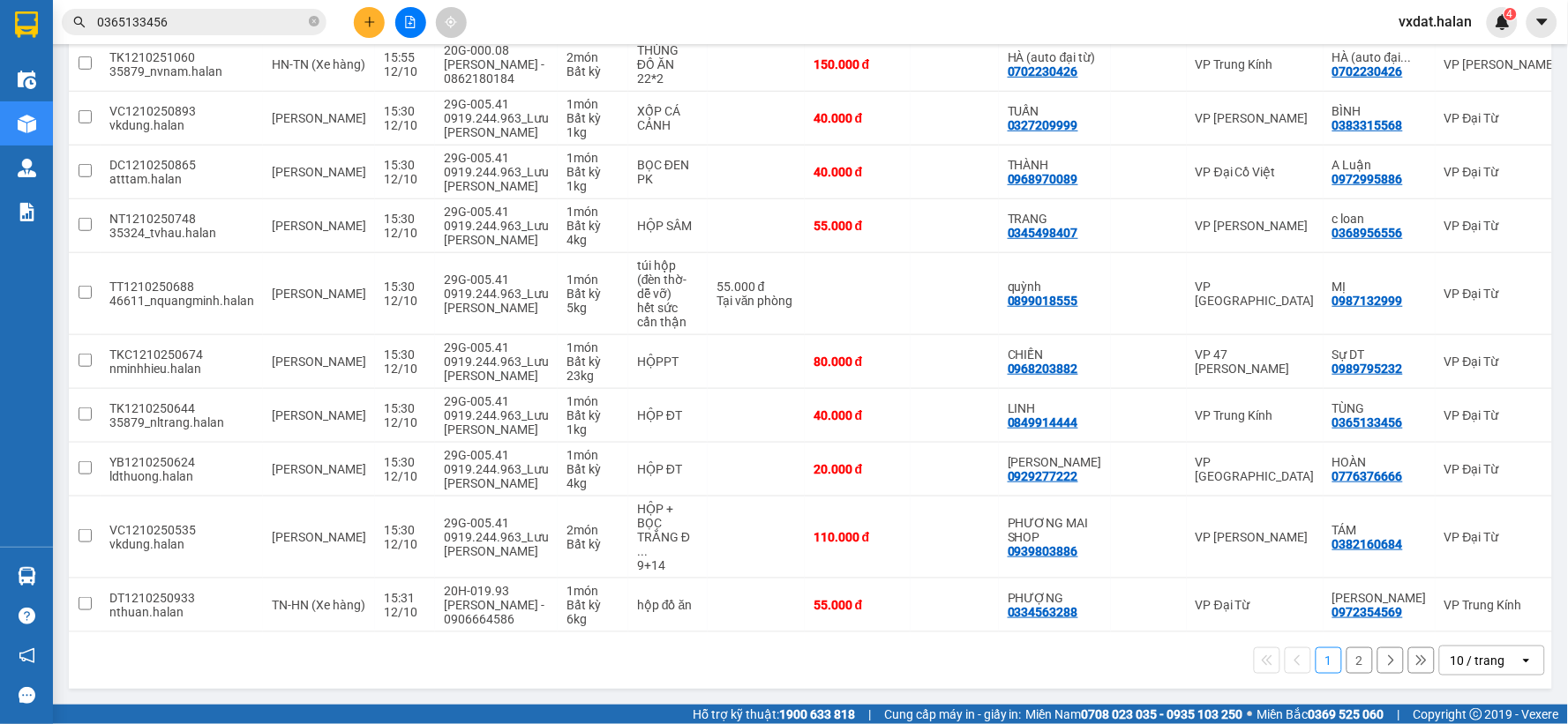
click at [1347, 661] on button "2" at bounding box center [1360, 660] width 26 height 26
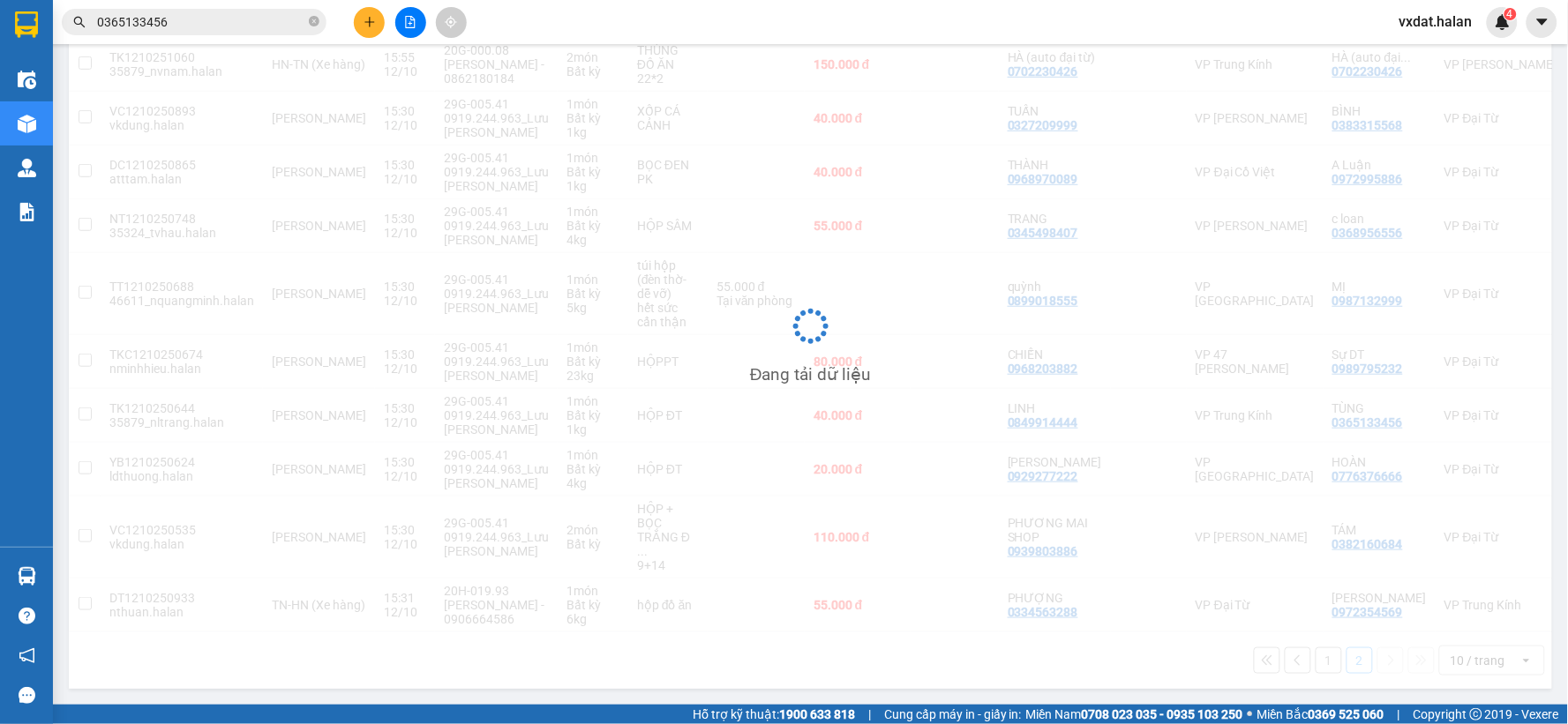
scroll to position [81, 0]
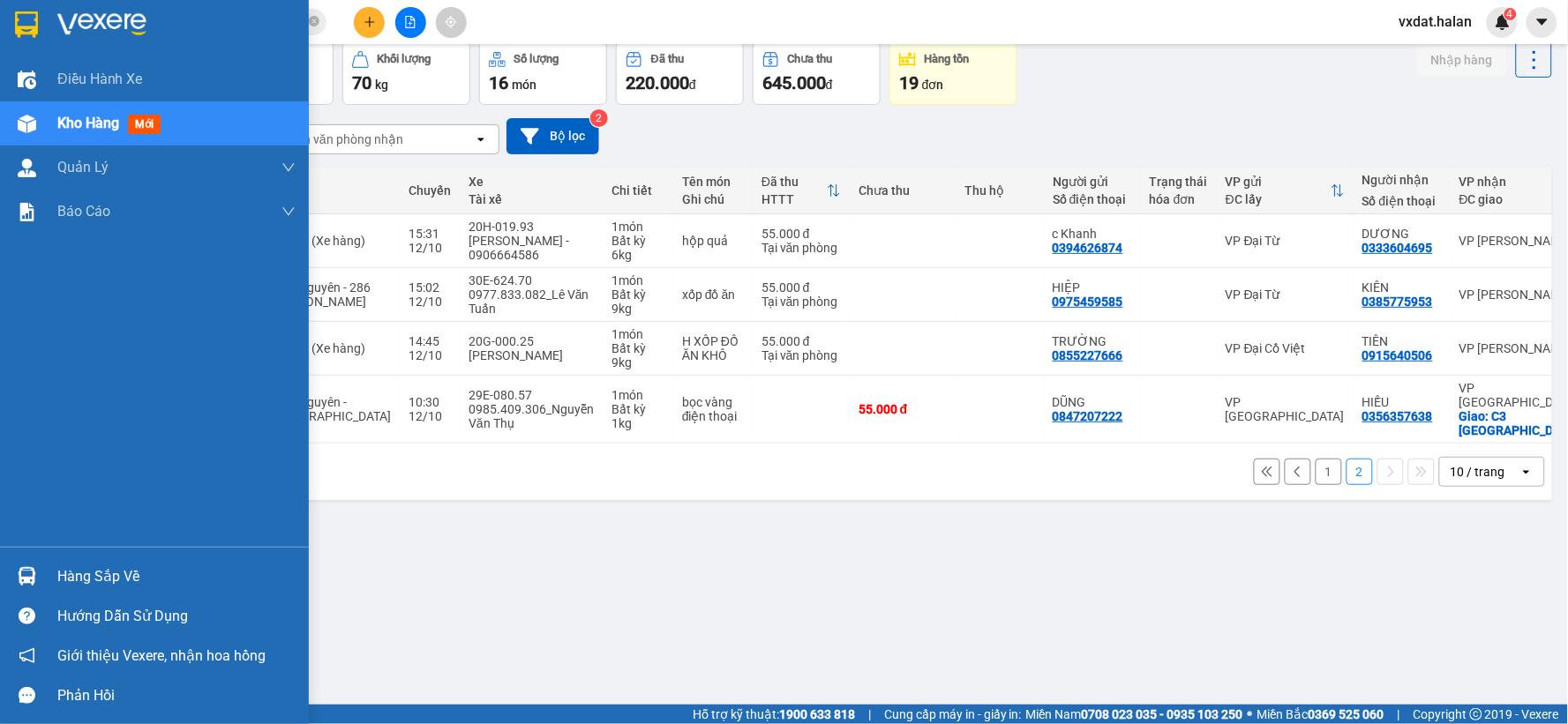
click at [18, 567] on img at bounding box center [27, 576] width 19 height 19
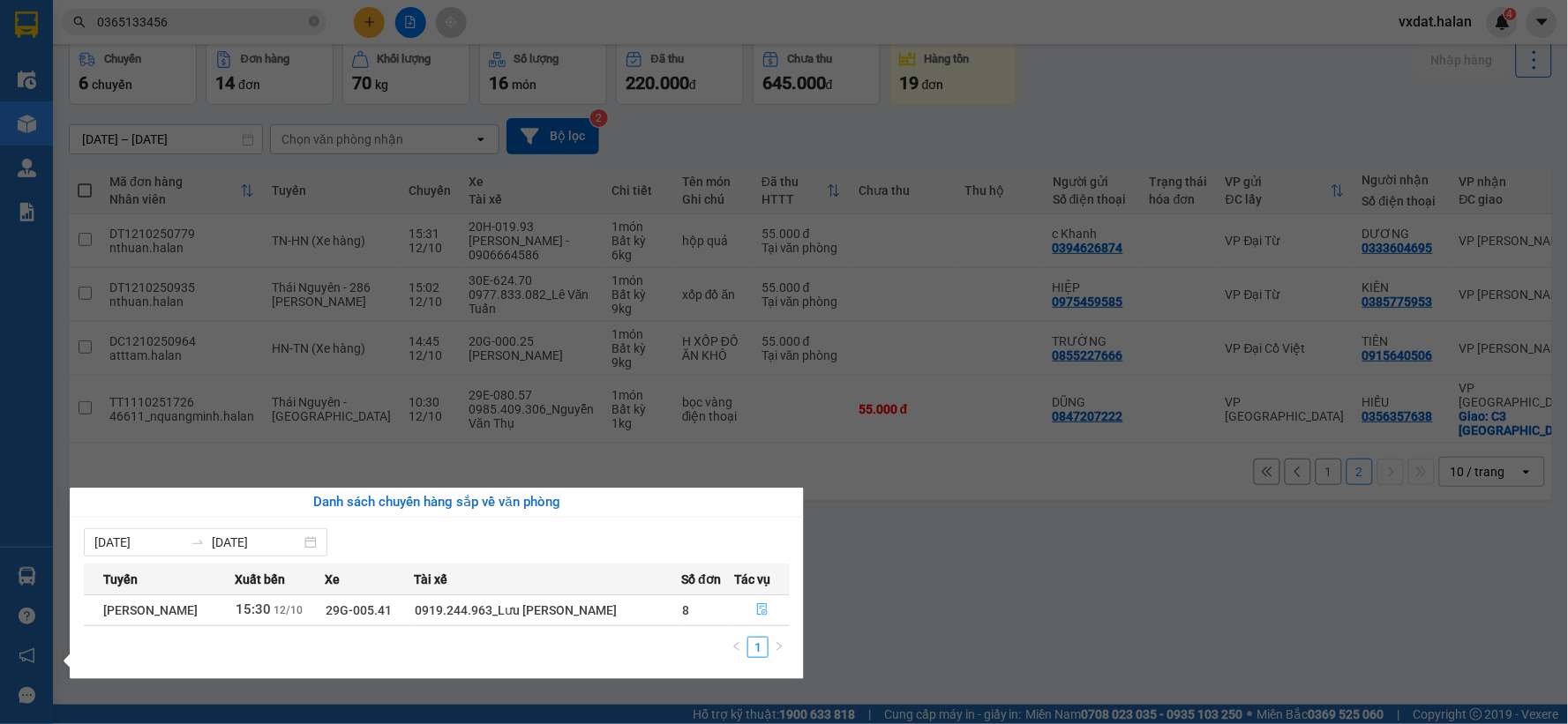
click at [771, 609] on button "button" at bounding box center [762, 610] width 54 height 28
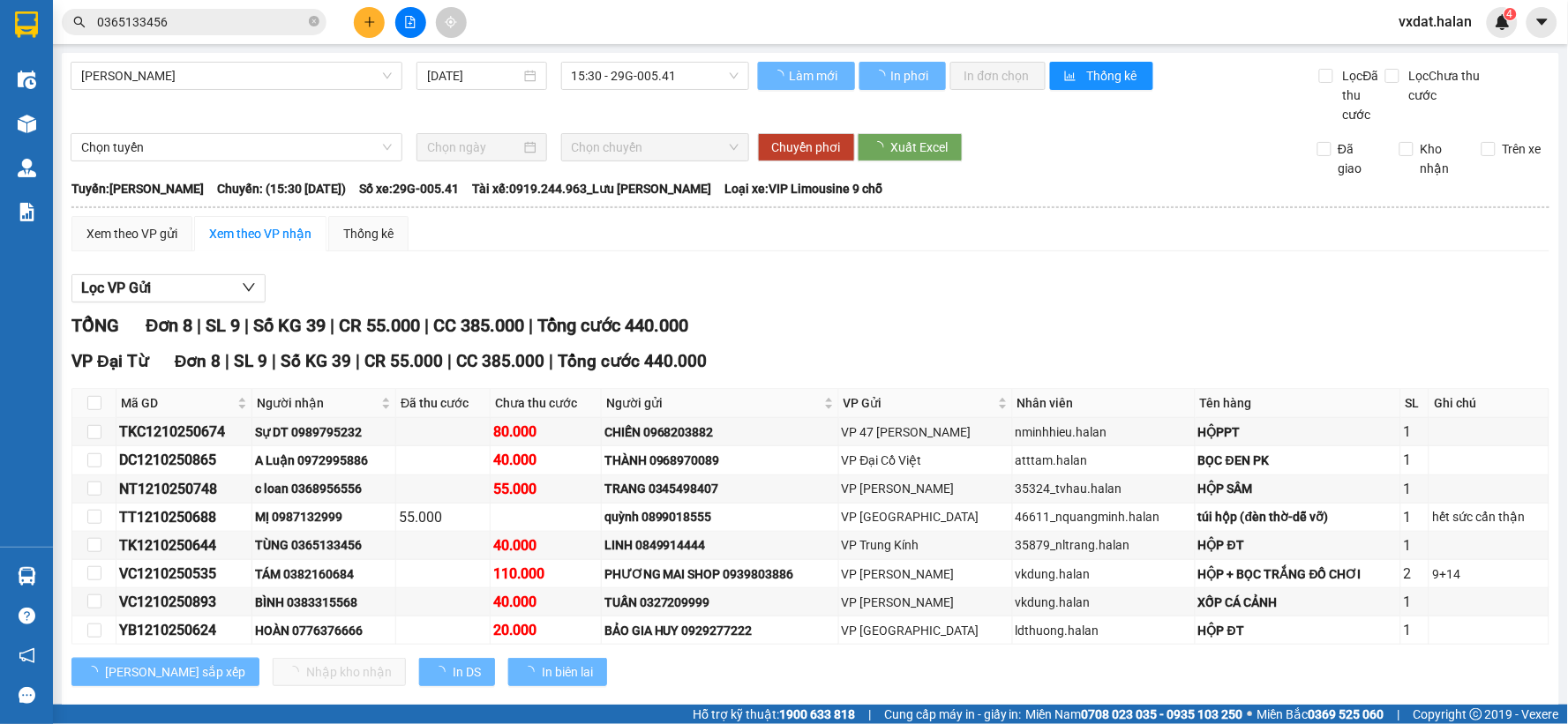
click at [985, 309] on div "Lọc VP Gửi TỔNG Đơn 8 | SL 9 | Số KG 39 | CR 55.000 | CC 385.000 | Tổng cước 4…" at bounding box center [810, 487] width 1478 height 442
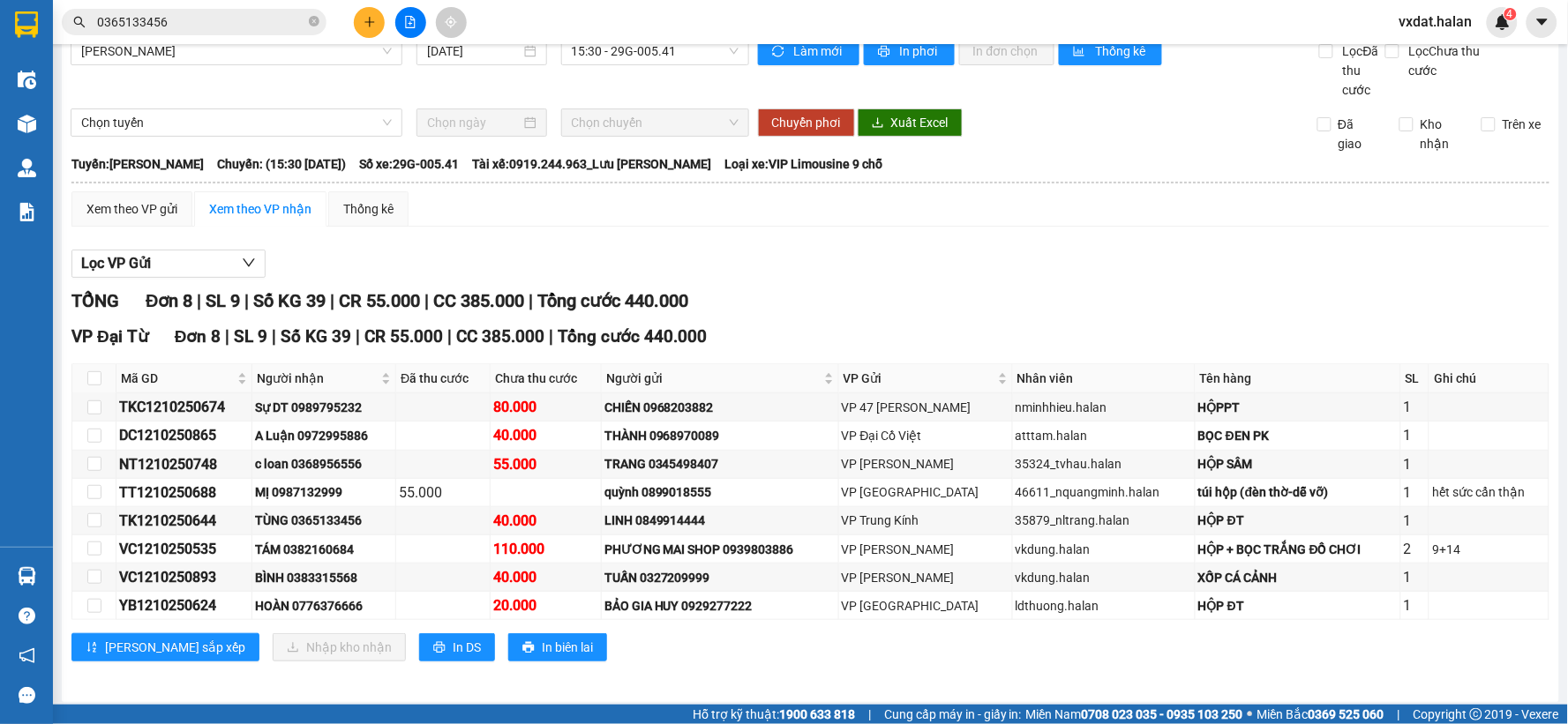
scroll to position [32, 0]
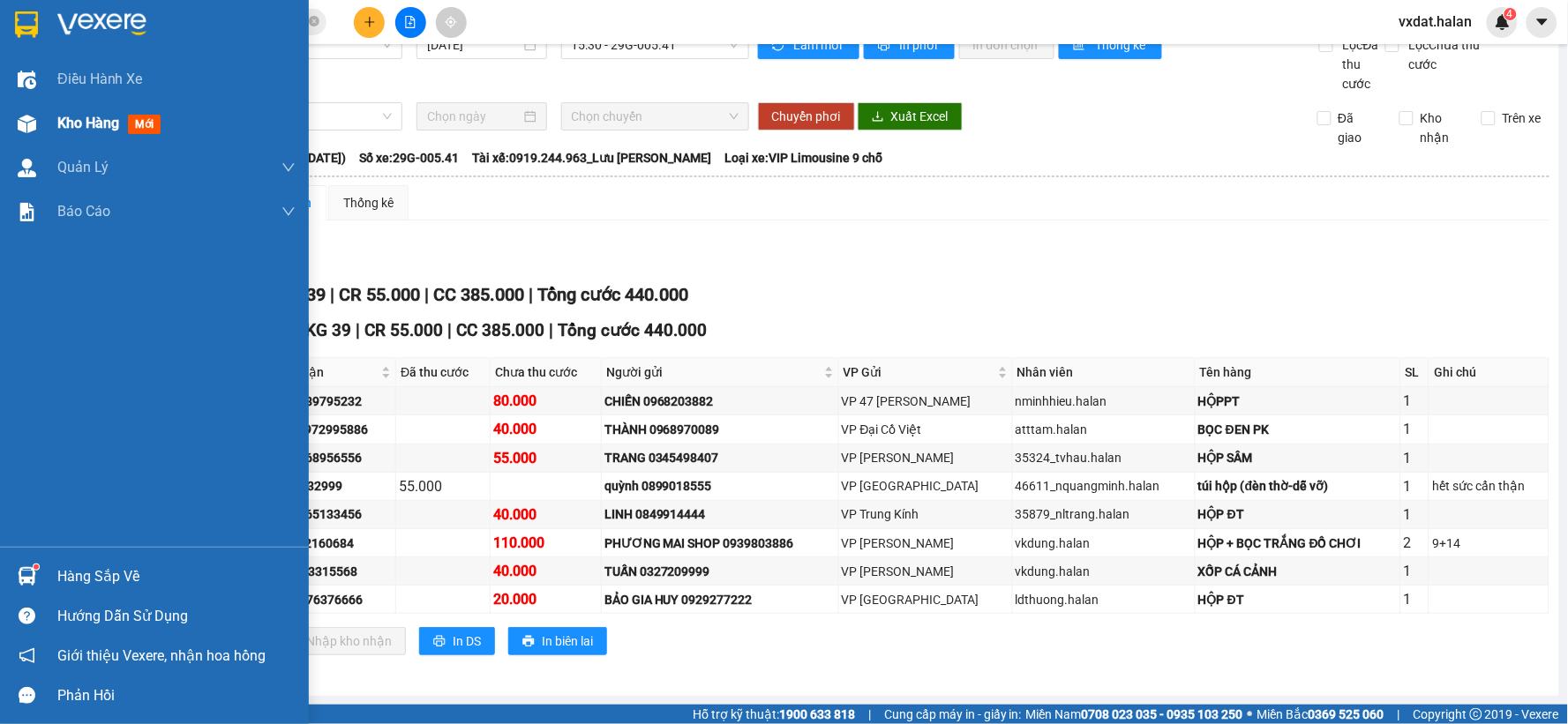
click at [27, 125] on img at bounding box center [27, 124] width 19 height 19
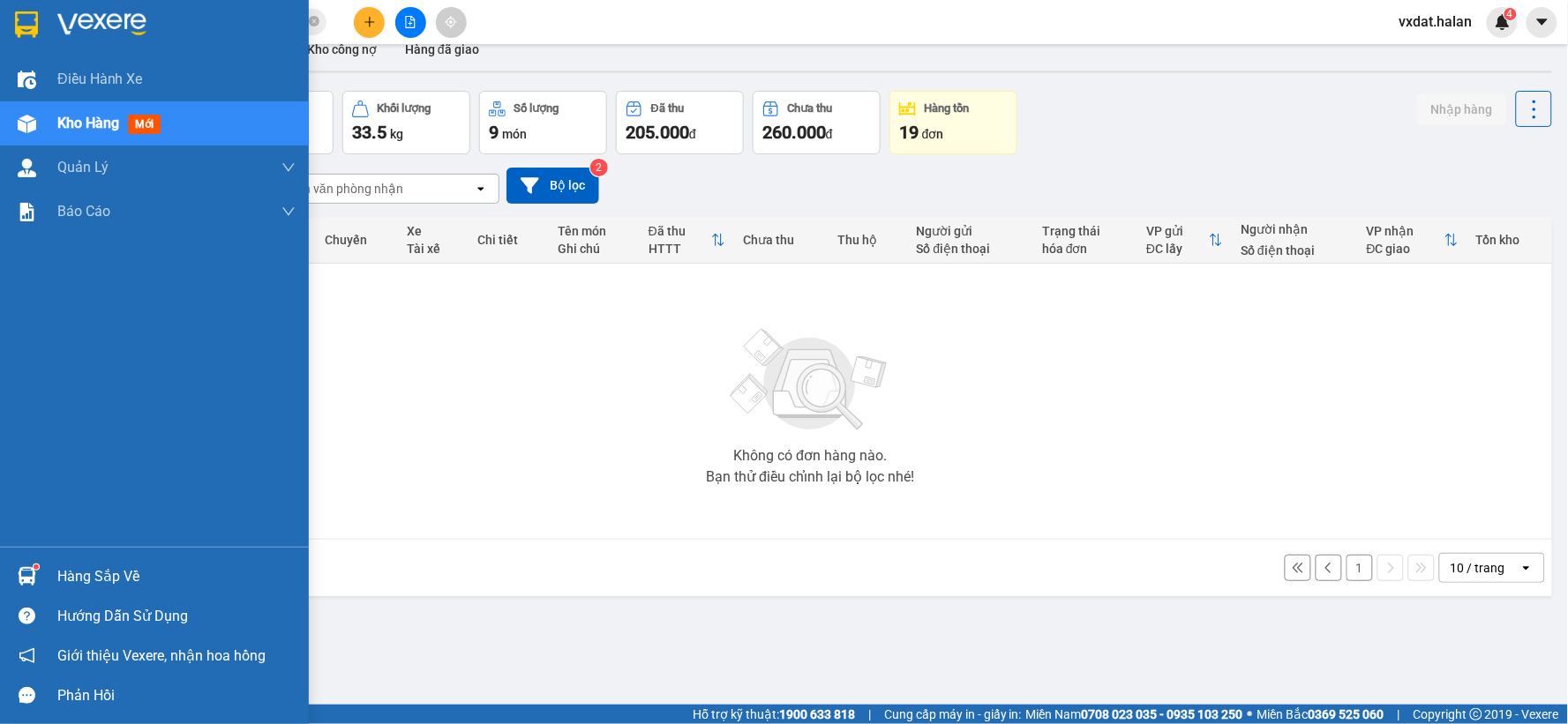
click at [44, 584] on div "Hàng sắp về" at bounding box center [154, 576] width 309 height 40
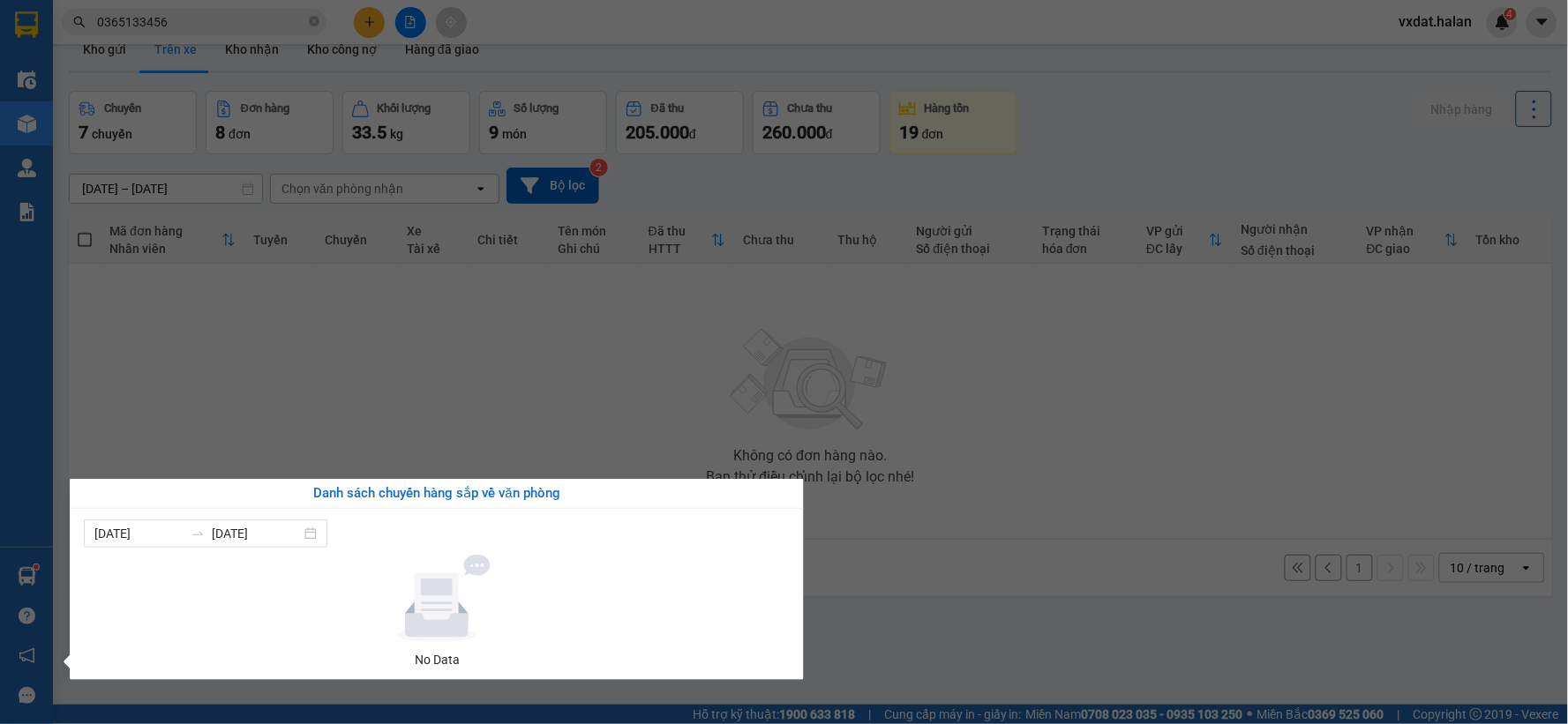
click at [566, 388] on section "Kết quả tìm kiếm ( 29 ) Bộ lọc Mã ĐH Trạng thái Món hàng Thu hộ Tổng cước Chưa …" at bounding box center [784, 362] width 1568 height 724
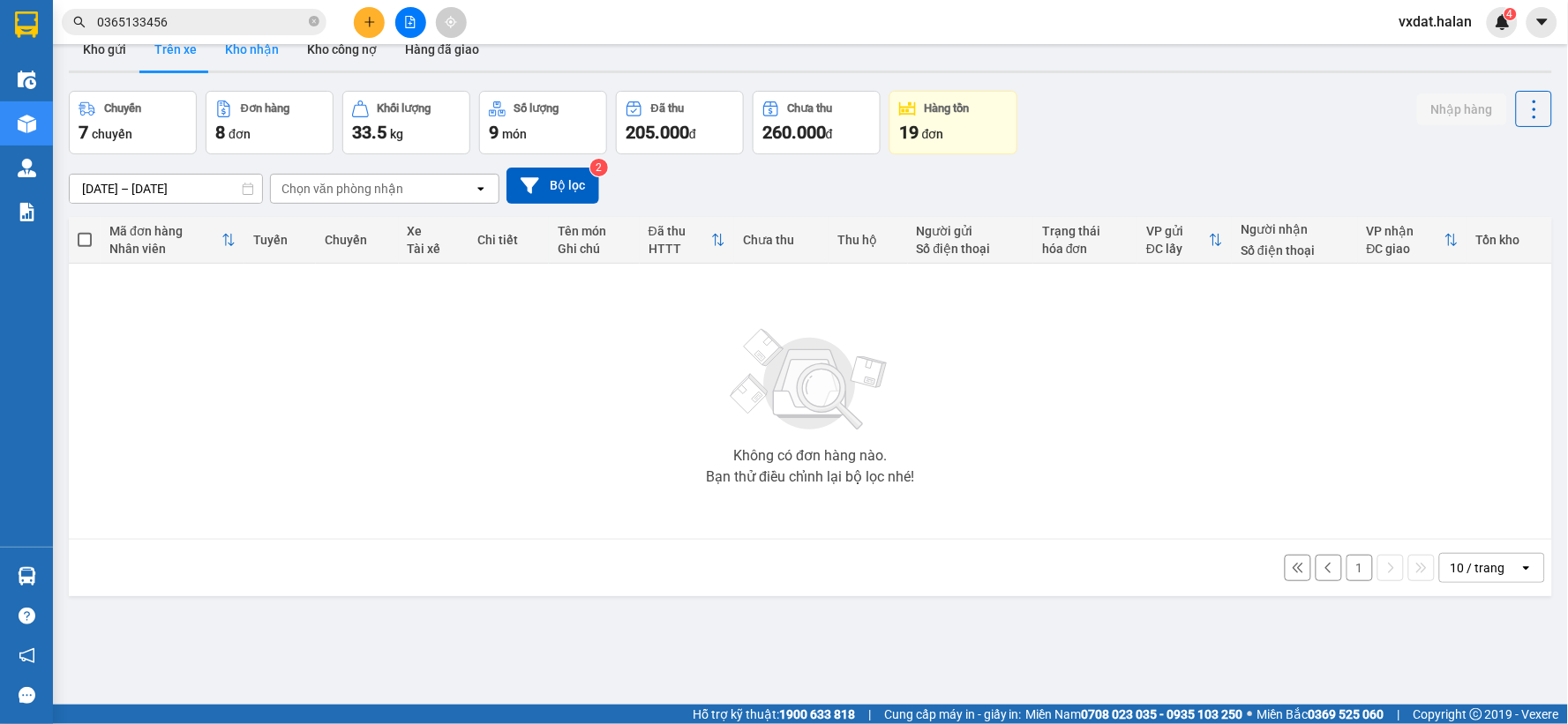
drag, startPoint x: 288, startPoint y: 48, endPoint x: 259, endPoint y: 54, distance: 29.6
click at [259, 54] on div "Kho gửi Trên xe Kho nhận Kho công nợ Hàng đã giao" at bounding box center [810, 51] width 1483 height 46
click at [259, 54] on button "Kho nhận" at bounding box center [252, 49] width 82 height 43
type input "[DATE] – [DATE]"
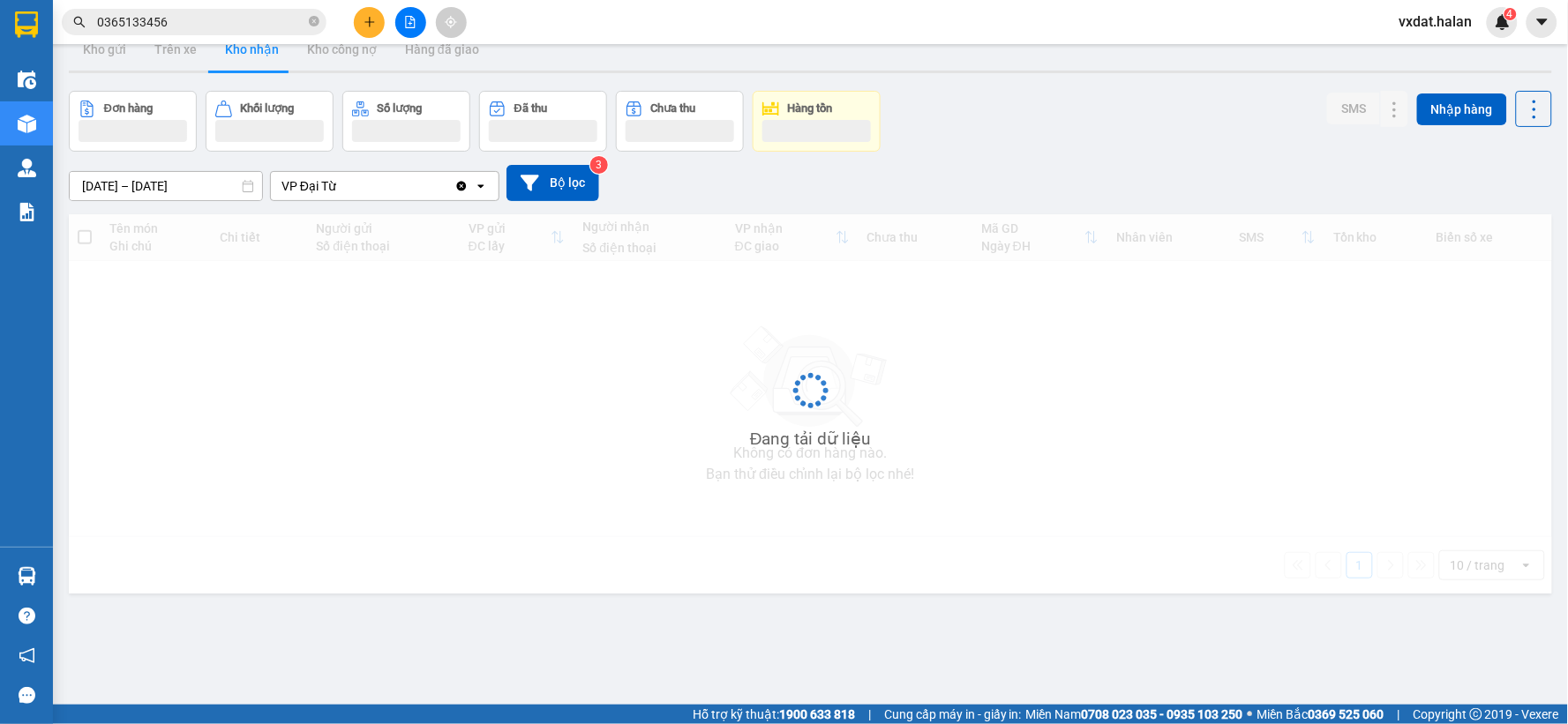
click at [1089, 146] on div "Đơn hàng Khối lượng Số lượng Đã thu Chưa thu Hàng tồn SMS Nhập hàng" at bounding box center [810, 121] width 1483 height 60
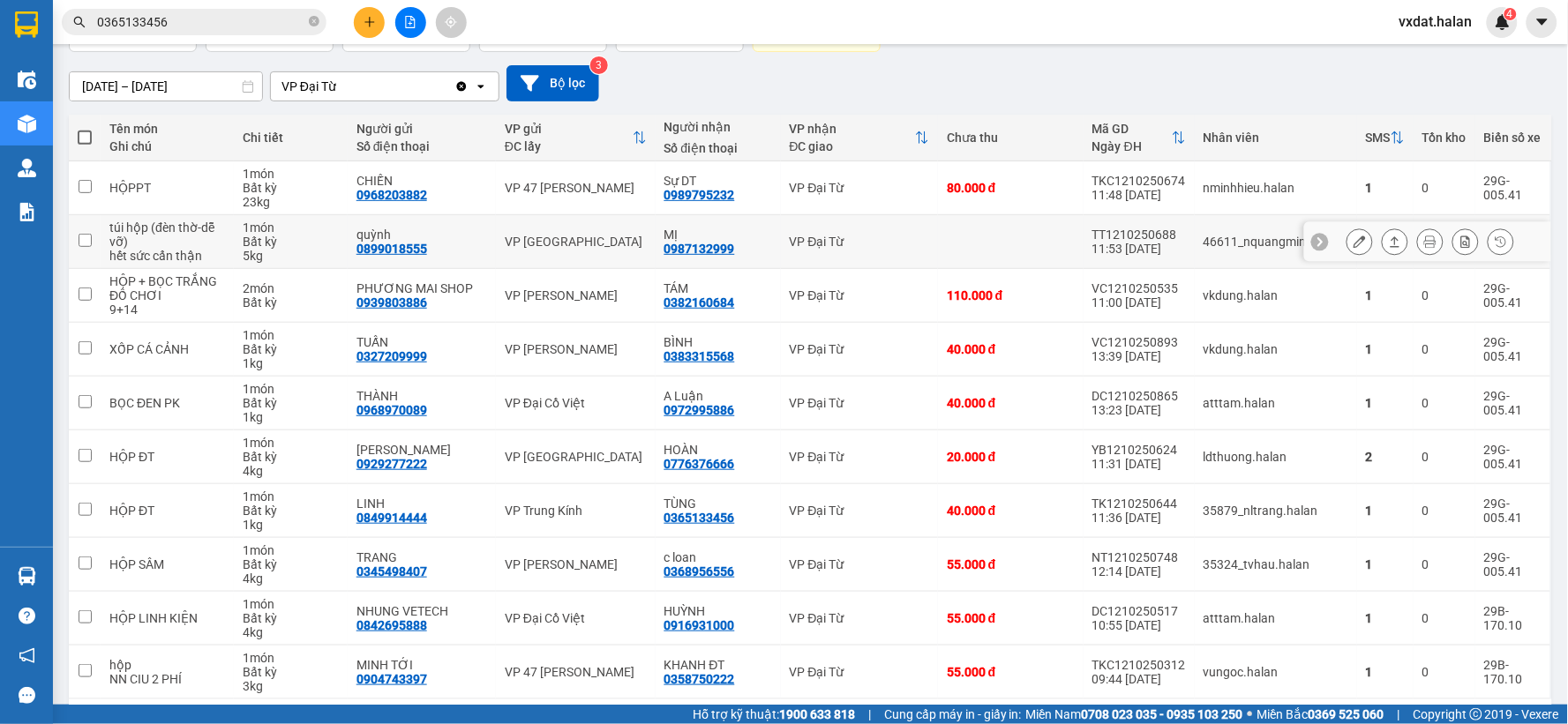
scroll to position [203, 0]
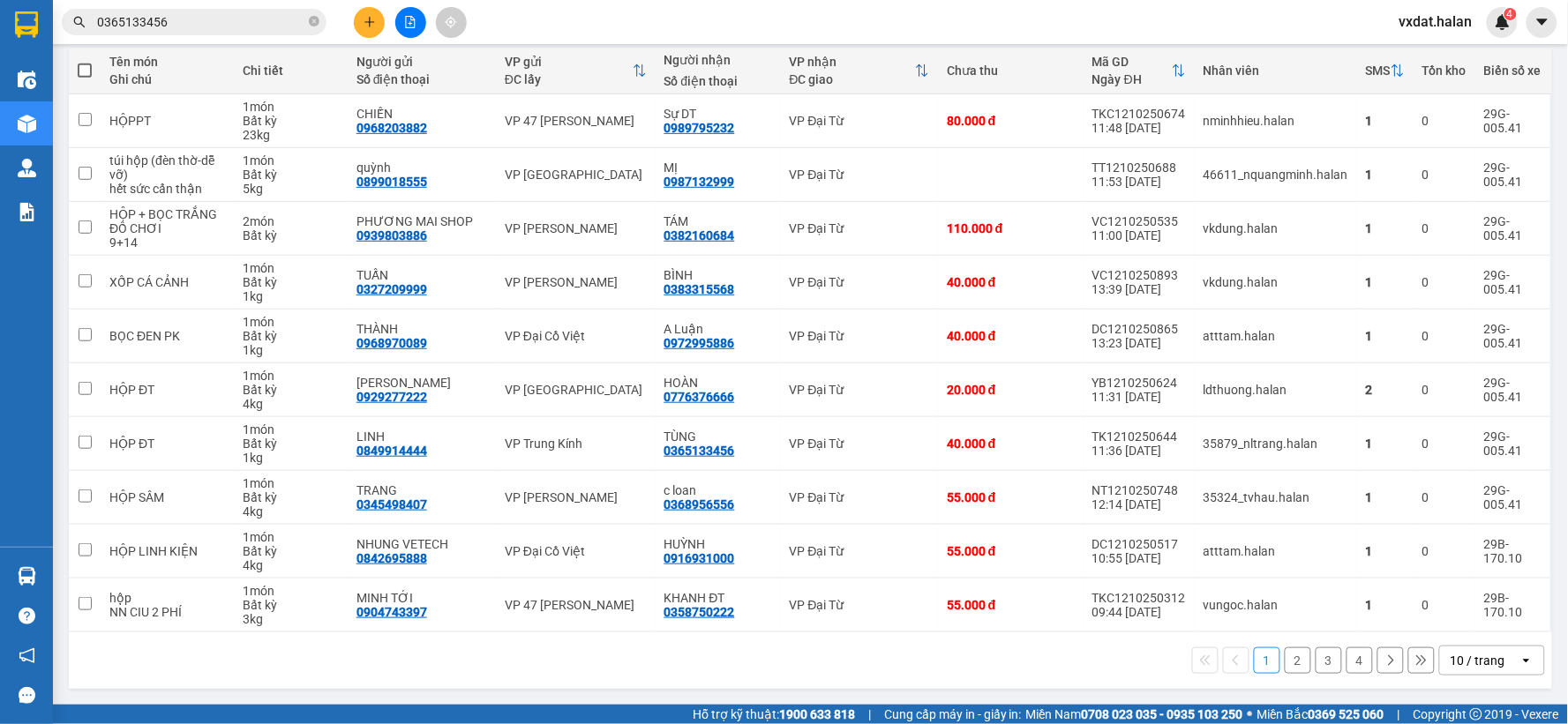
click at [1347, 662] on button "4" at bounding box center [1360, 660] width 26 height 26
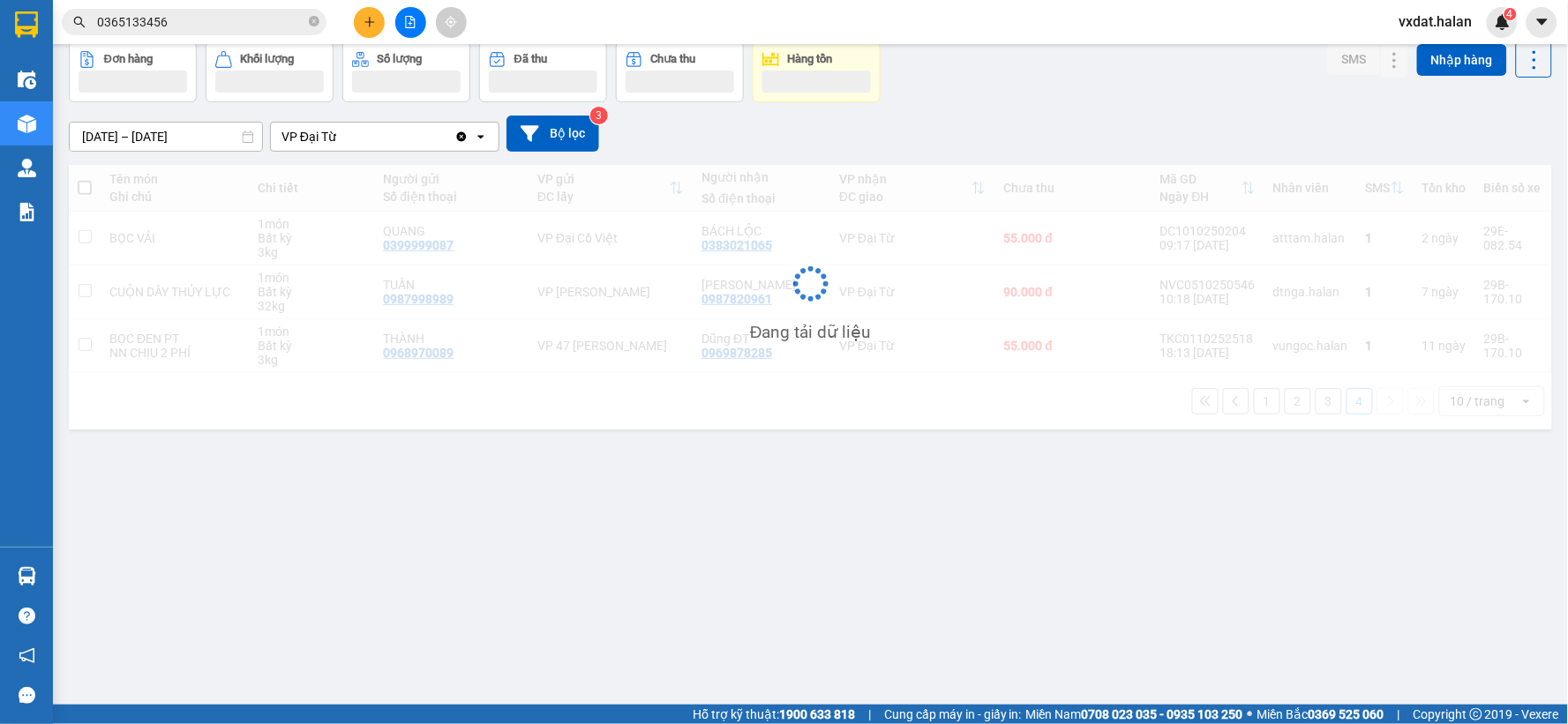
scroll to position [81, 0]
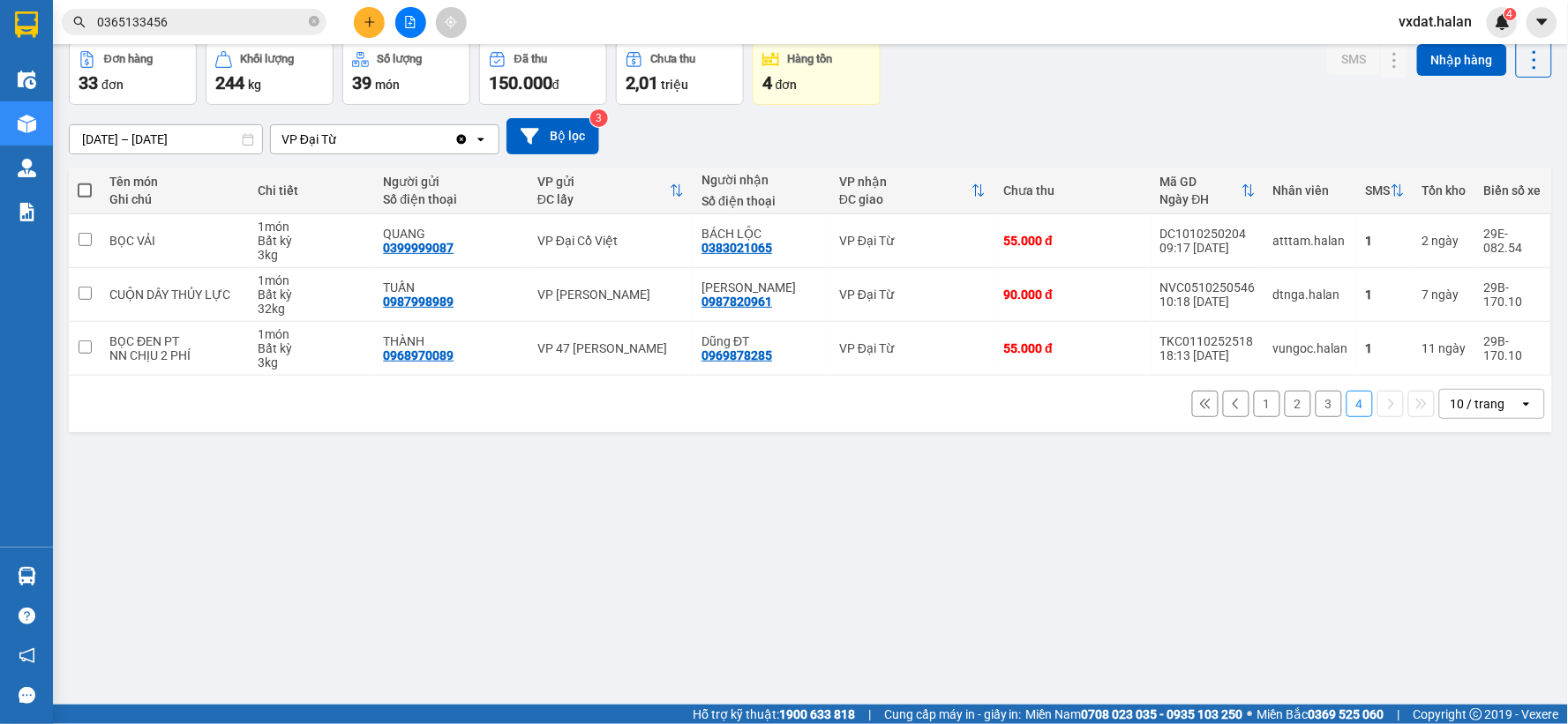
click at [1321, 405] on button "3" at bounding box center [1328, 403] width 26 height 26
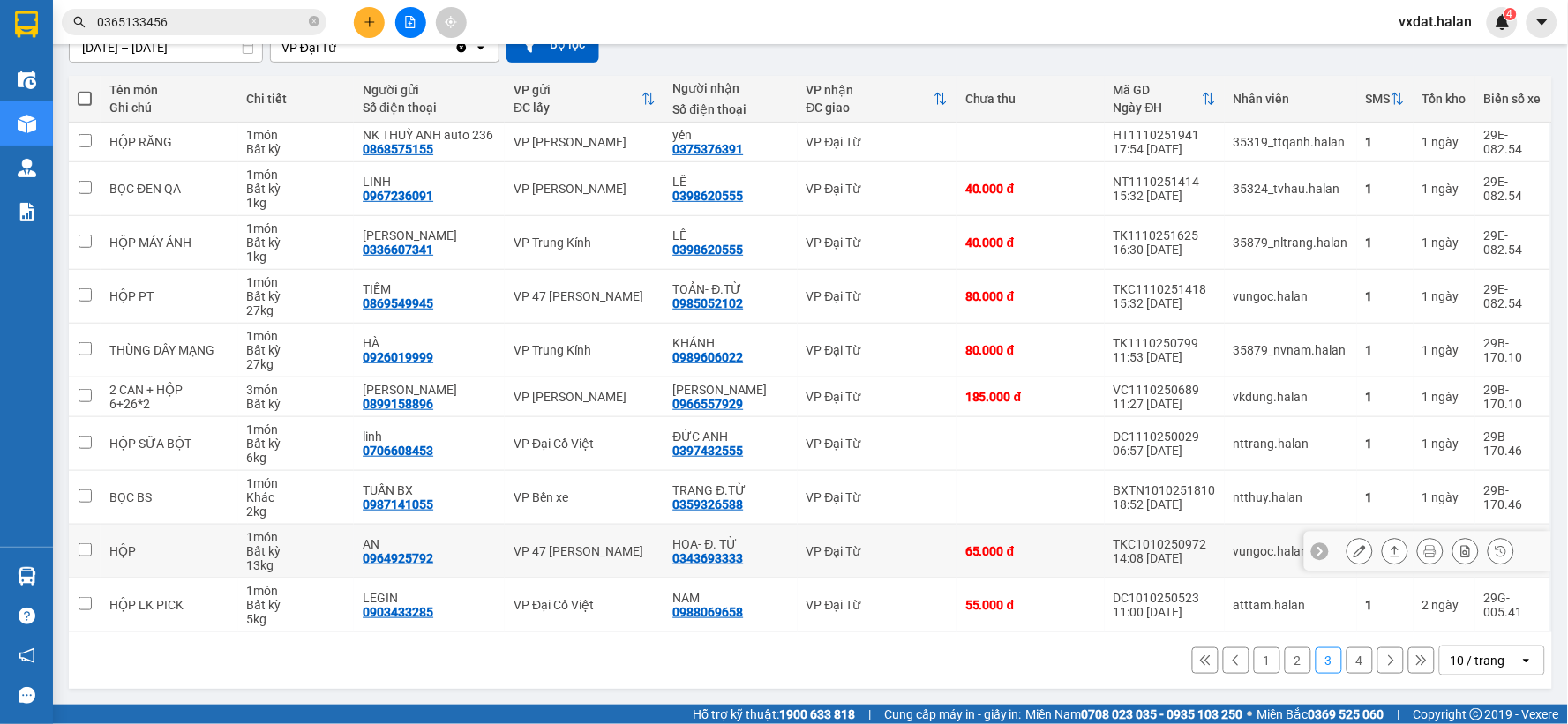
scroll to position [189, 0]
click at [717, 503] on div "0359326588" at bounding box center [709, 504] width 71 height 14
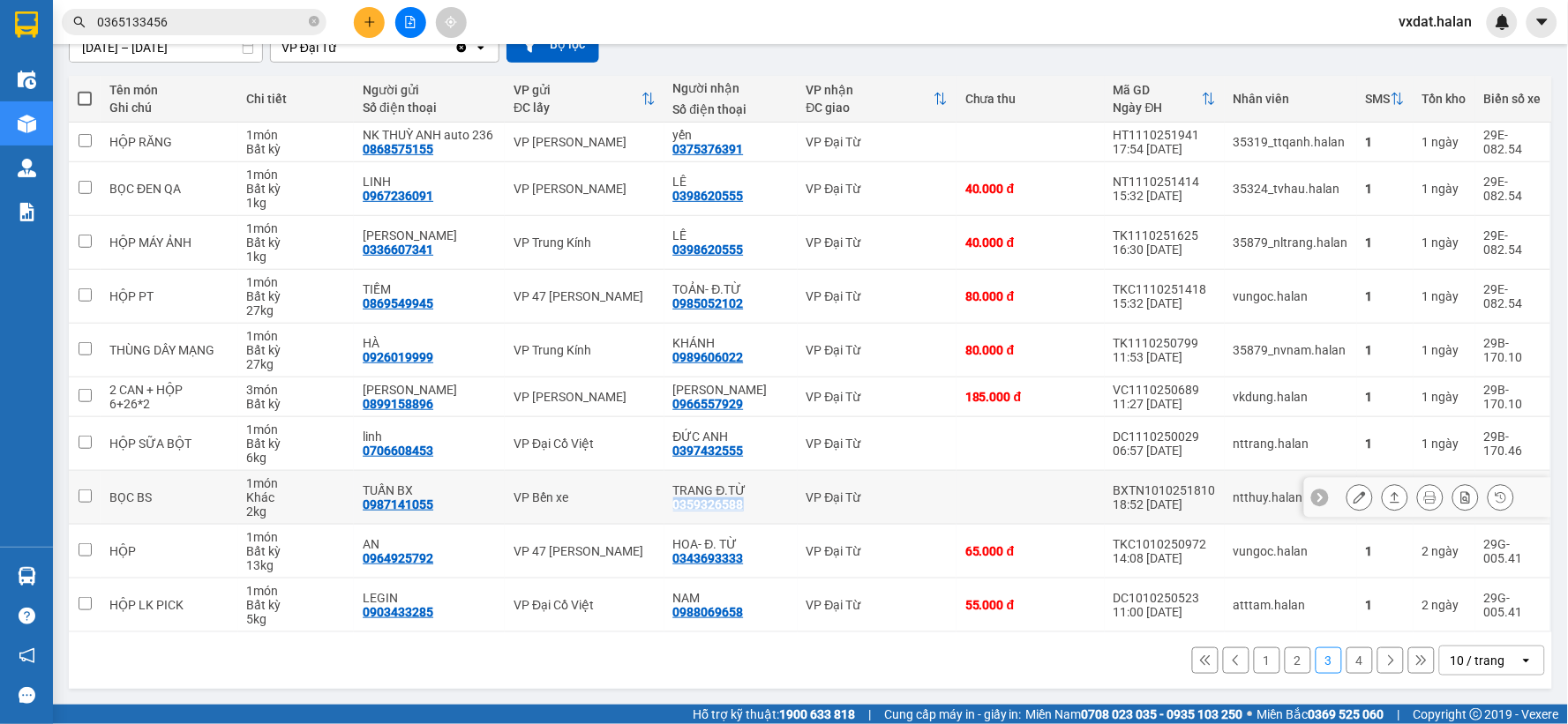
copy div "0359326588"
click at [368, 16] on icon "plus" at bounding box center [369, 21] width 12 height 12
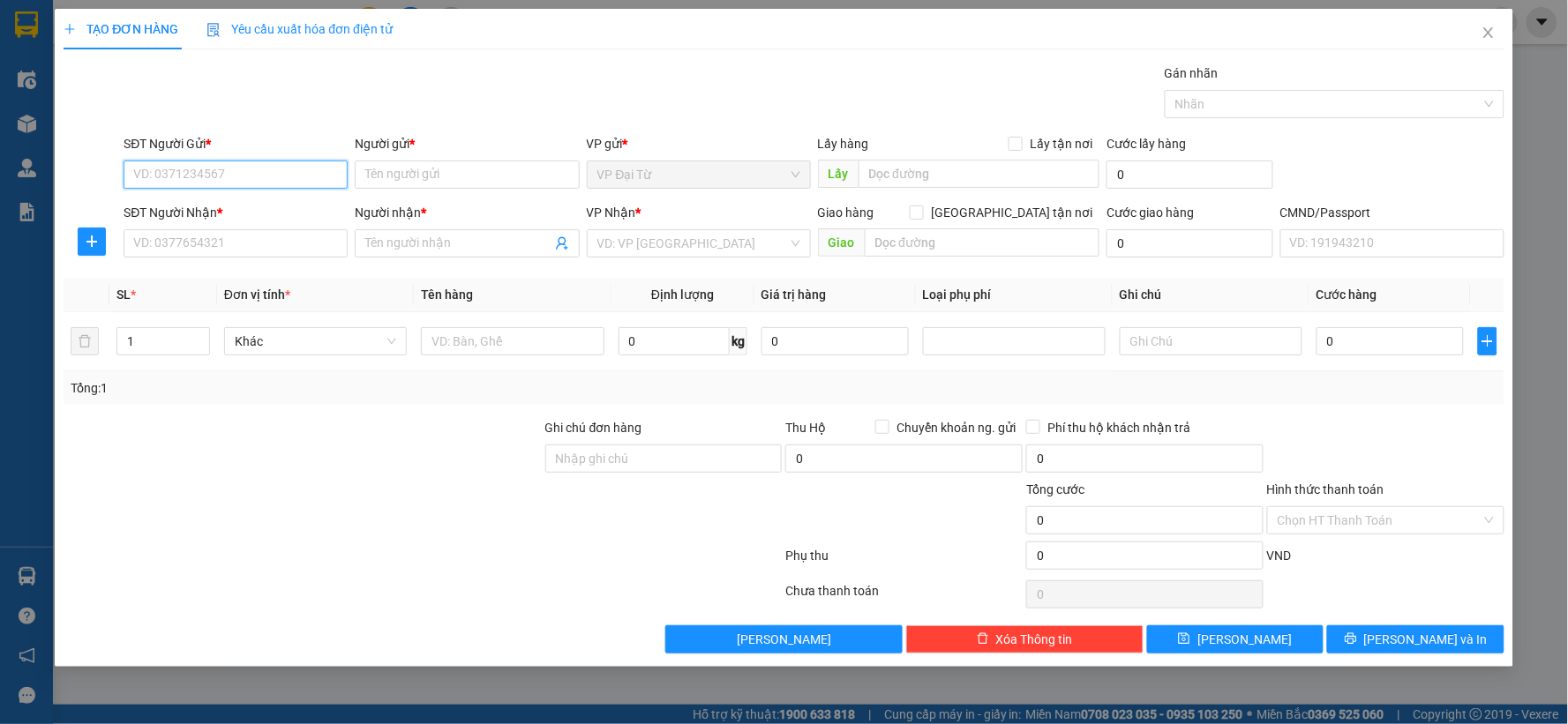
paste input "0359326588"
type input "0359326588"
drag, startPoint x: 259, startPoint y: 200, endPoint x: 265, endPoint y: 218, distance: 19.0
click at [259, 201] on div "0359326588 - [PERSON_NAME]TỪ" at bounding box center [235, 209] width 203 height 20
type input "TRANG Đ.TỪ"
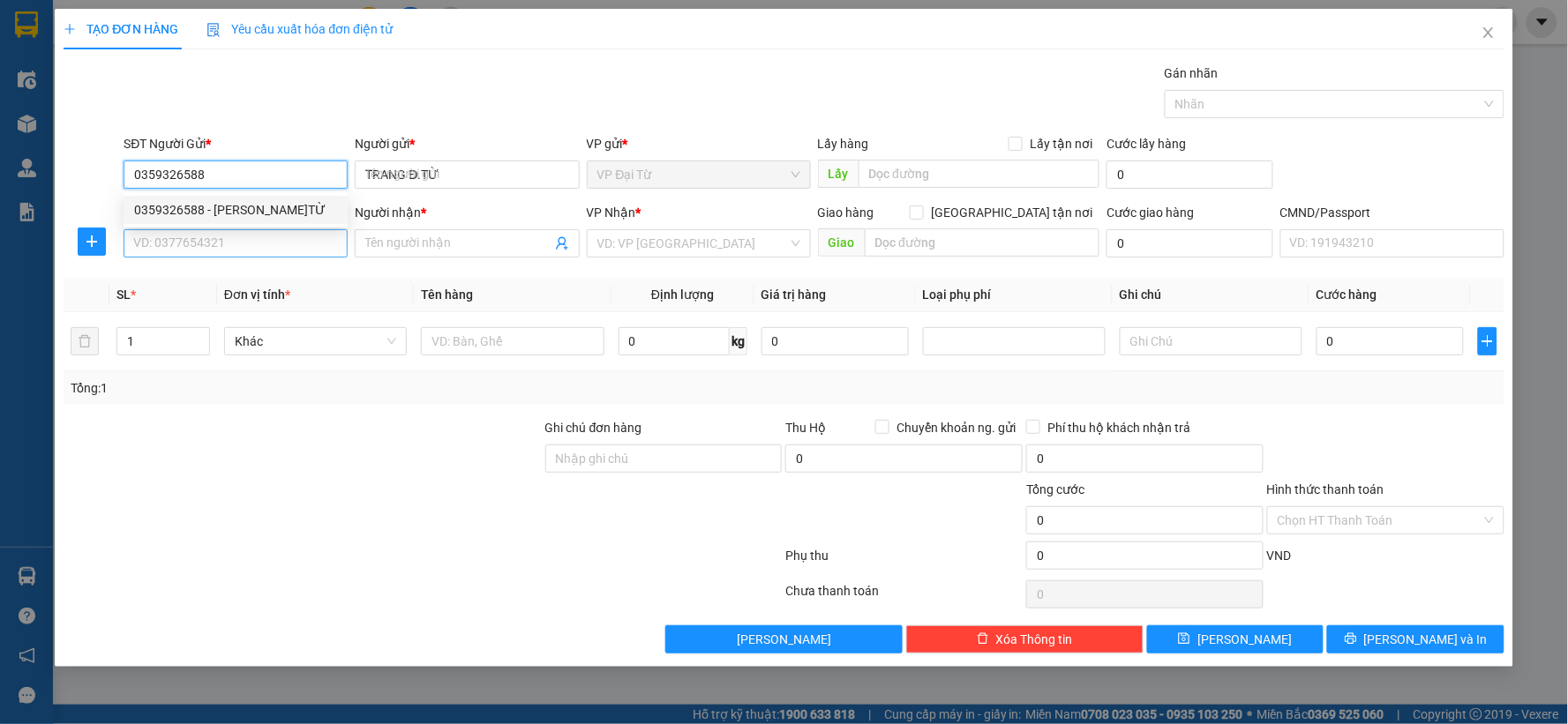
type input "0359326588"
click at [273, 248] on input "SĐT Người Nhận *" at bounding box center [235, 244] width 224 height 28
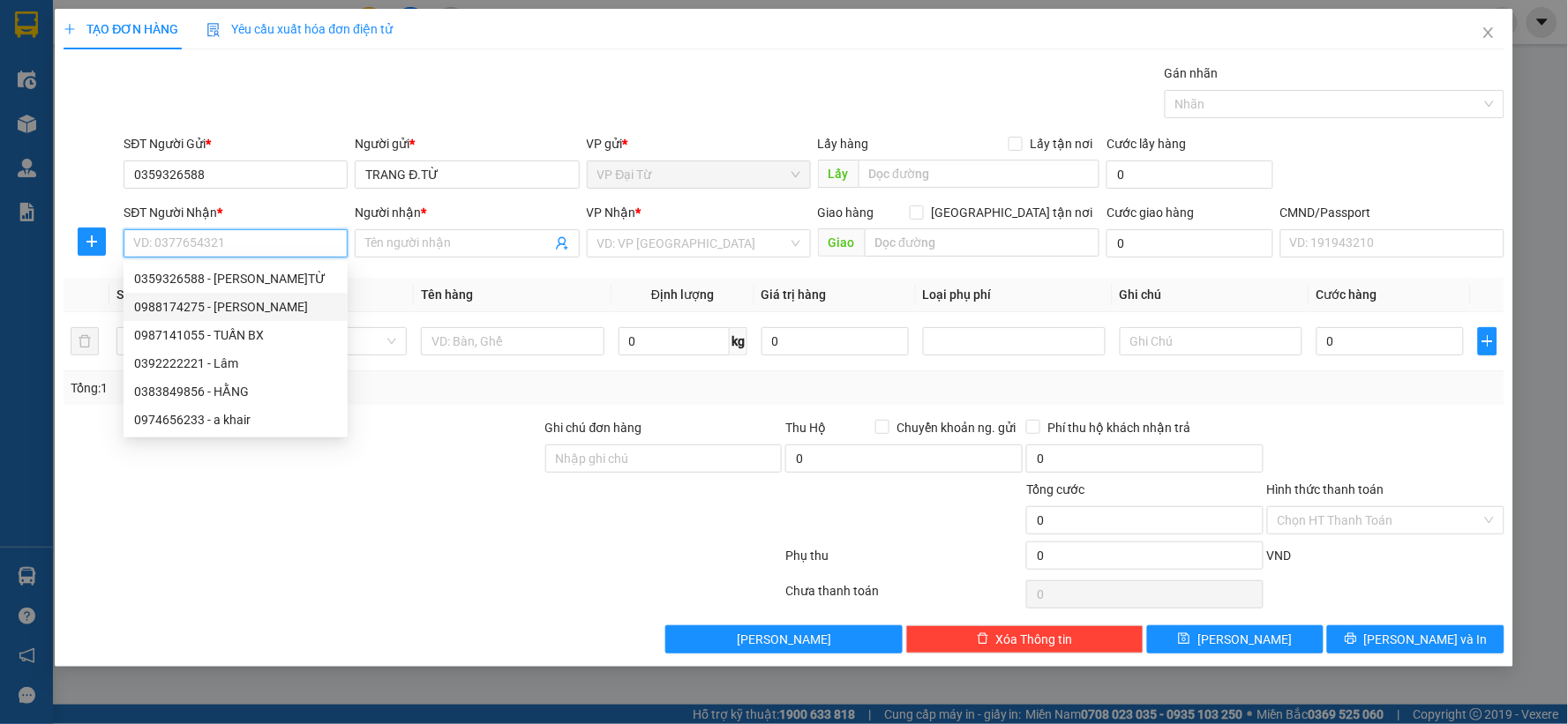
click at [217, 309] on div "0988174275 - [PERSON_NAME]" at bounding box center [235, 307] width 203 height 20
type input "0988174275"
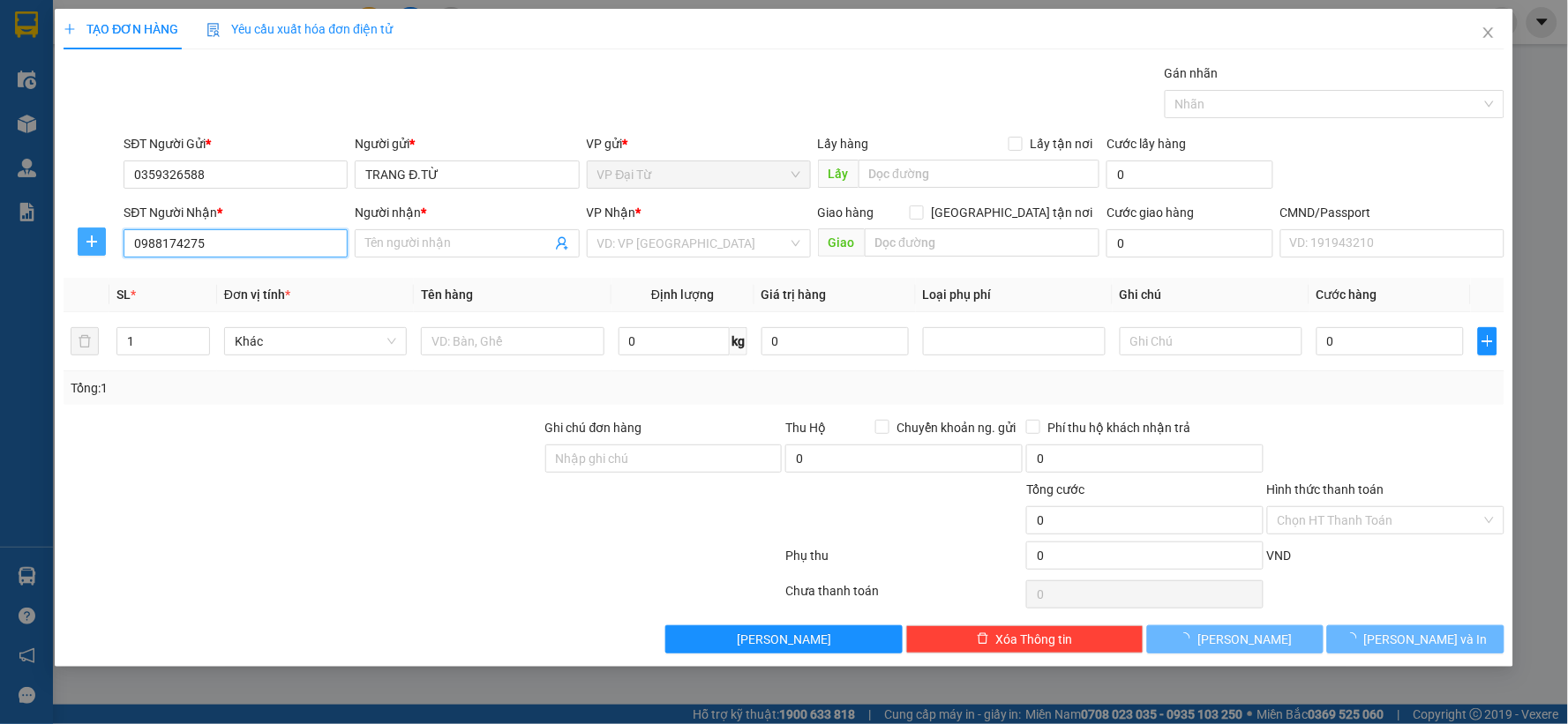
type input "LINH"
click at [83, 244] on span "plus" at bounding box center [91, 241] width 26 height 14
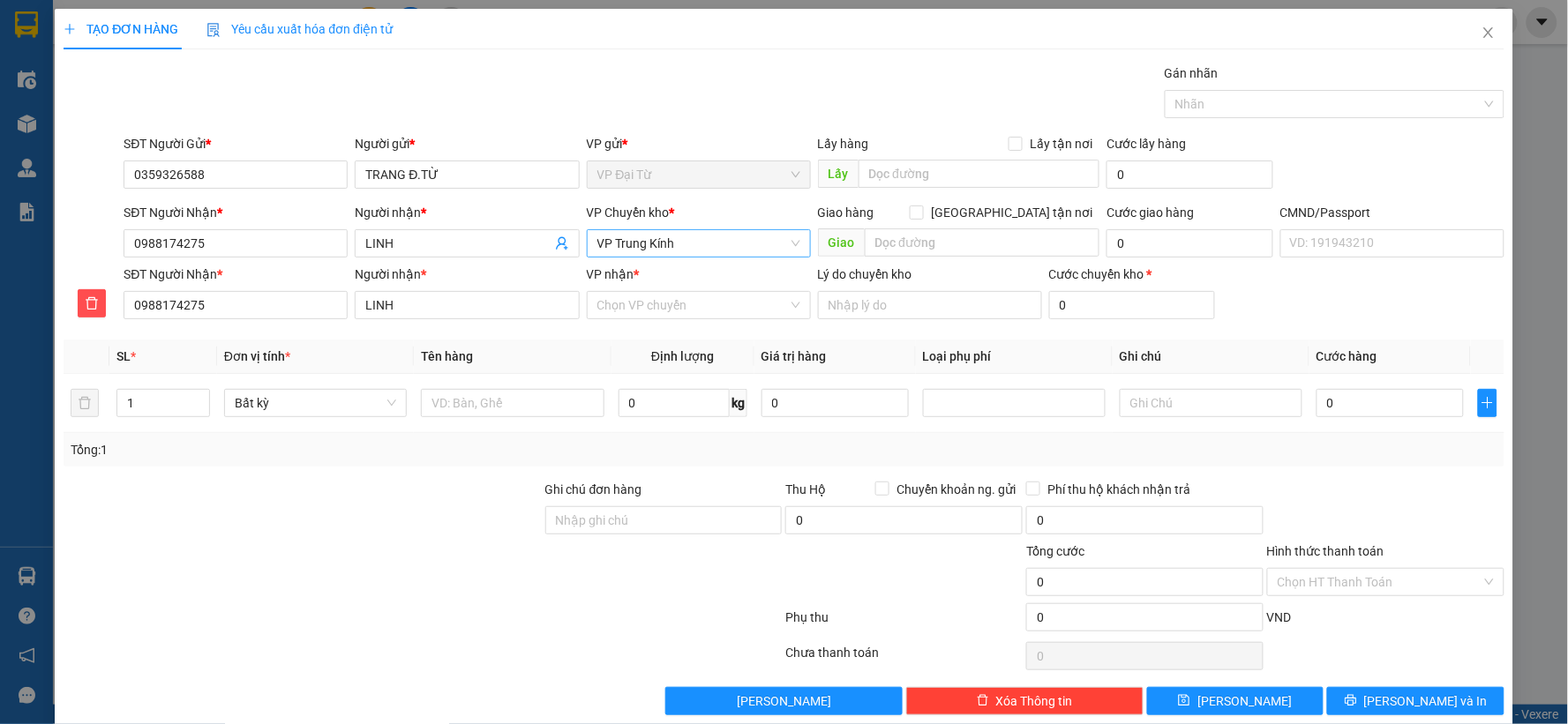
click at [716, 239] on span "VP Trung Kính" at bounding box center [698, 244] width 203 height 26
type input "hg"
click at [651, 271] on div "VP [PERSON_NAME]" at bounding box center [692, 278] width 201 height 20
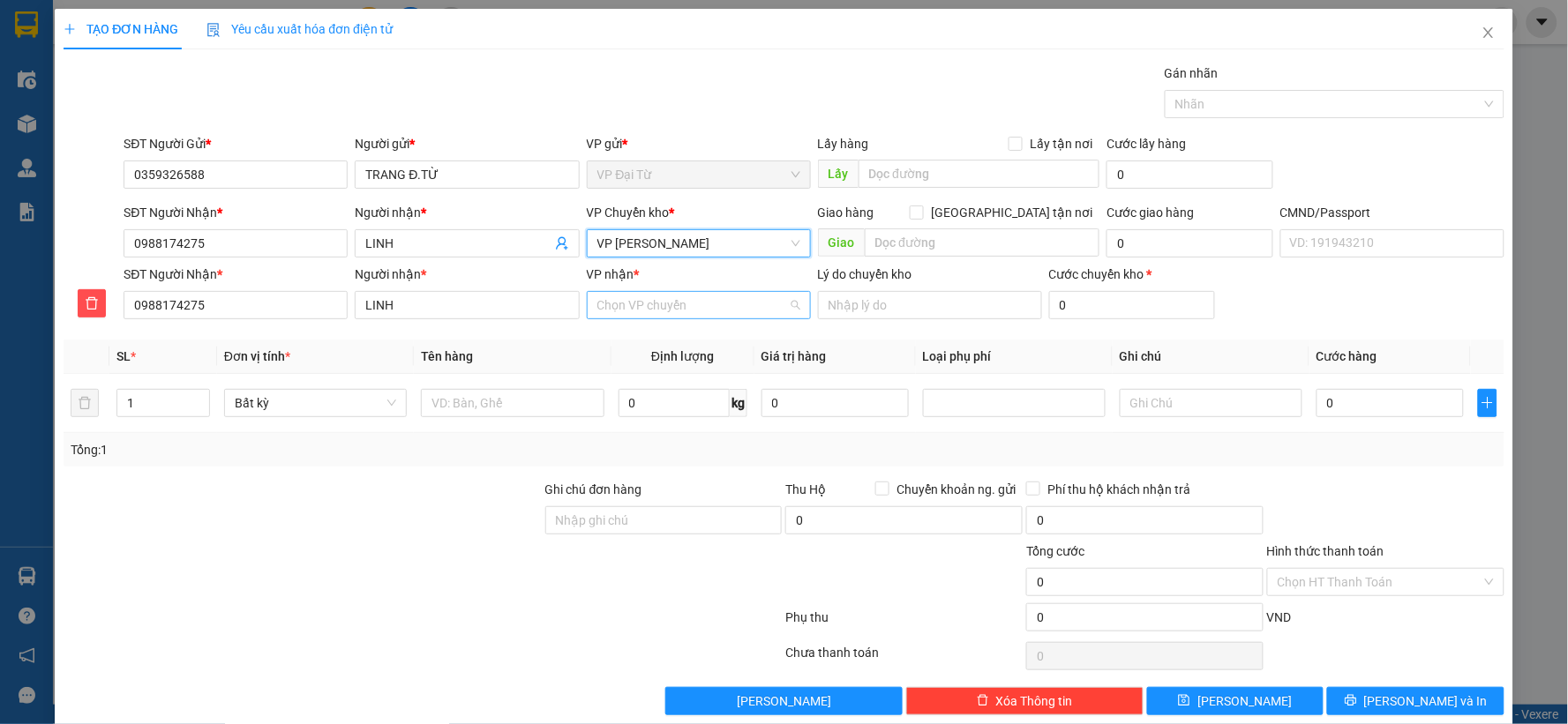
click at [683, 310] on input "VP nhận *" at bounding box center [692, 305] width 191 height 26
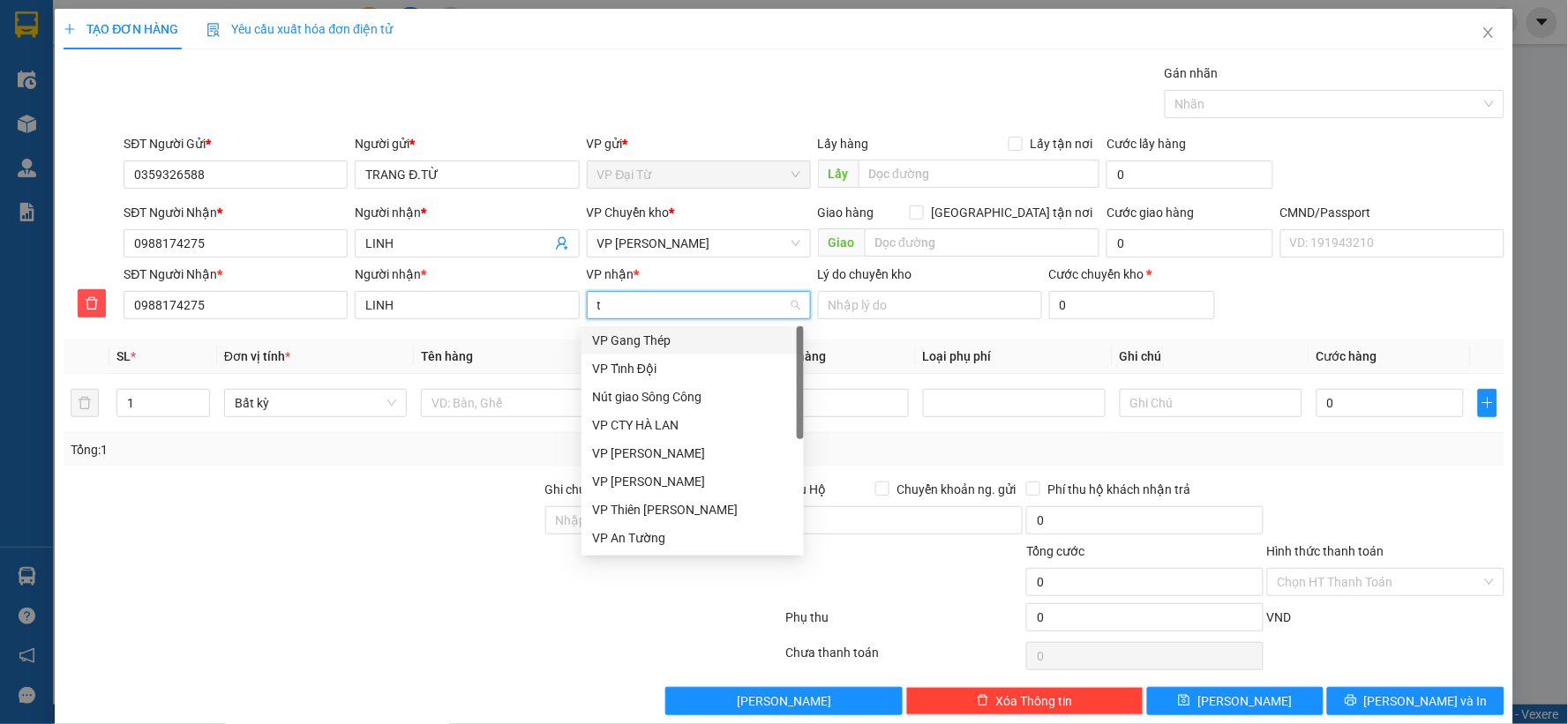
type input "tk"
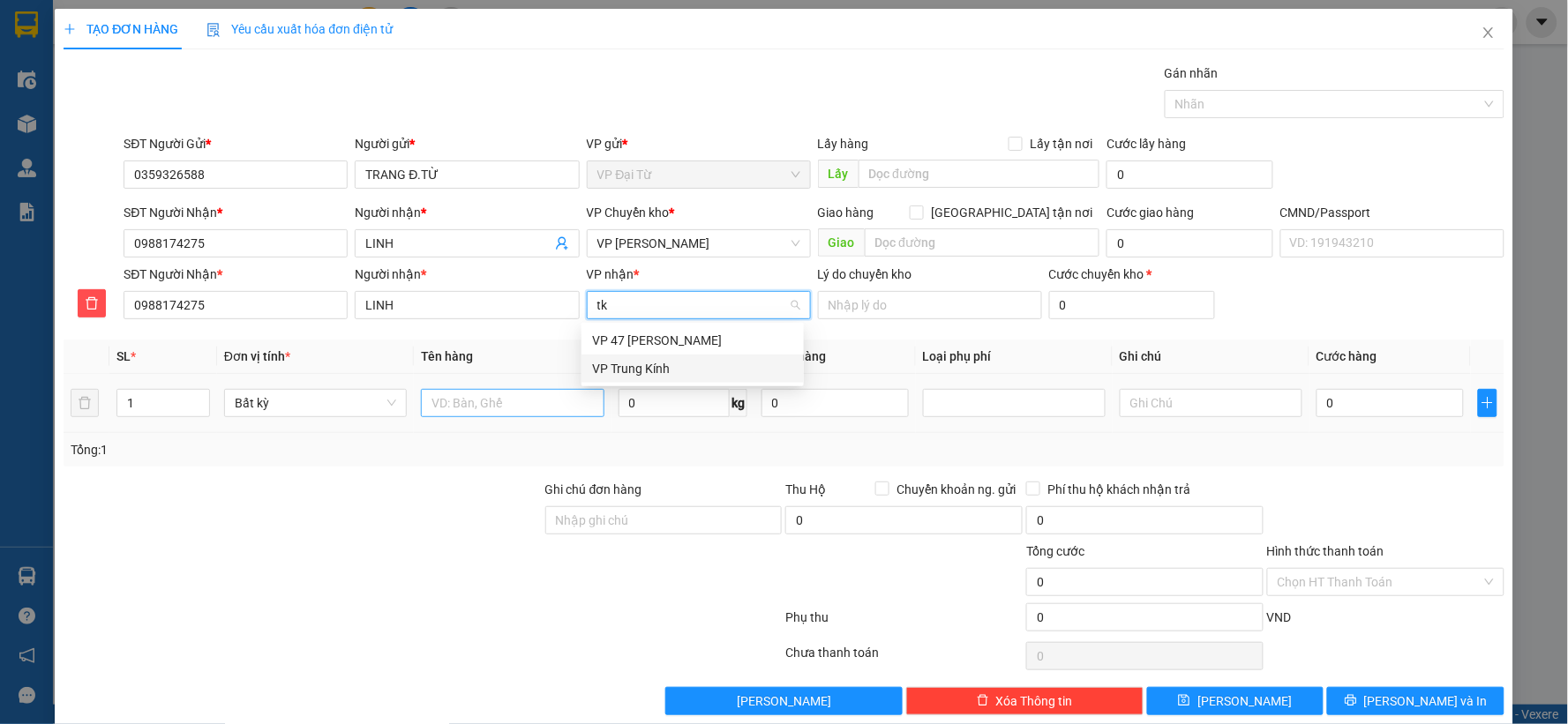
drag, startPoint x: 654, startPoint y: 359, endPoint x: 500, endPoint y: 402, distance: 159.9
click at [651, 362] on div "VP Trung Kính" at bounding box center [692, 368] width 201 height 20
click at [500, 402] on input "text" at bounding box center [512, 402] width 182 height 28
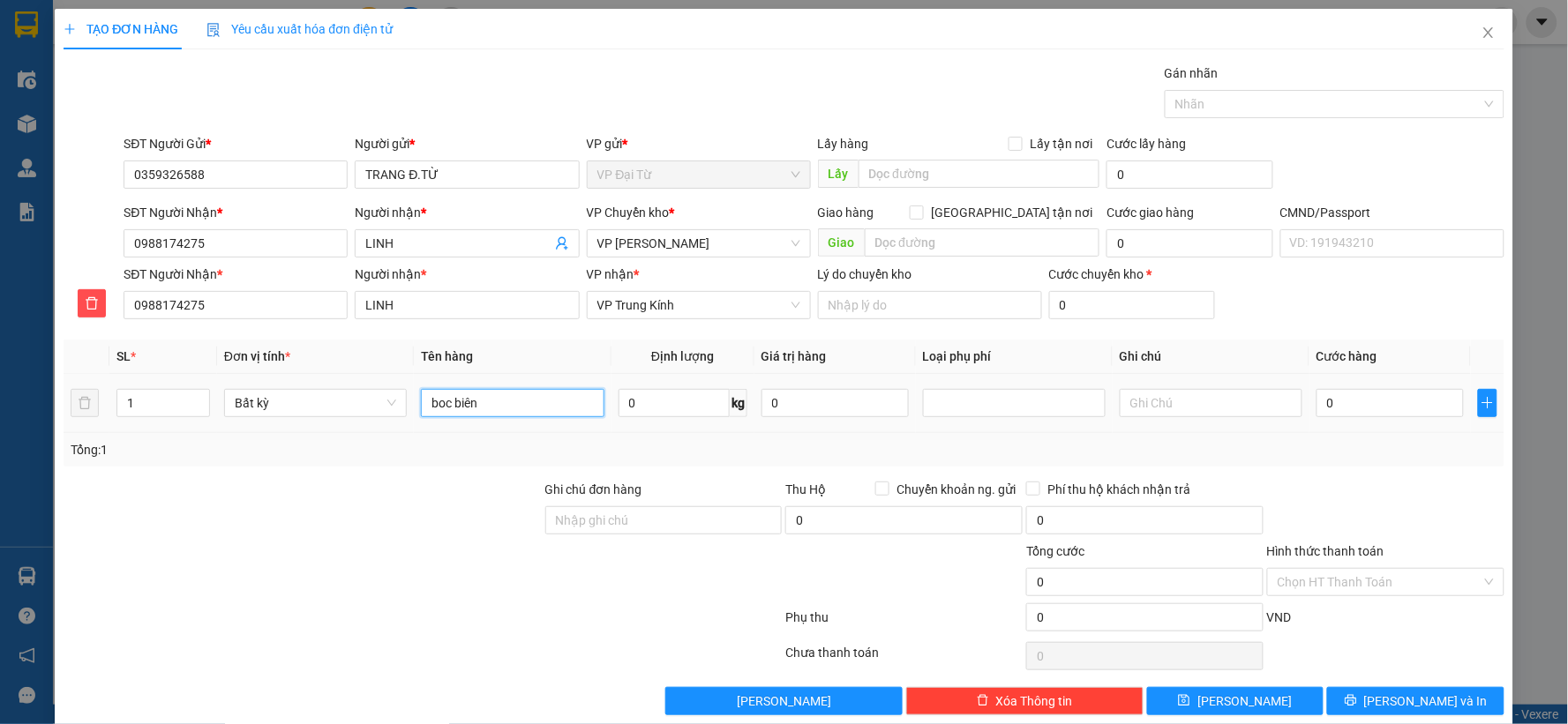
type input "boc biên"
type input "0.5"
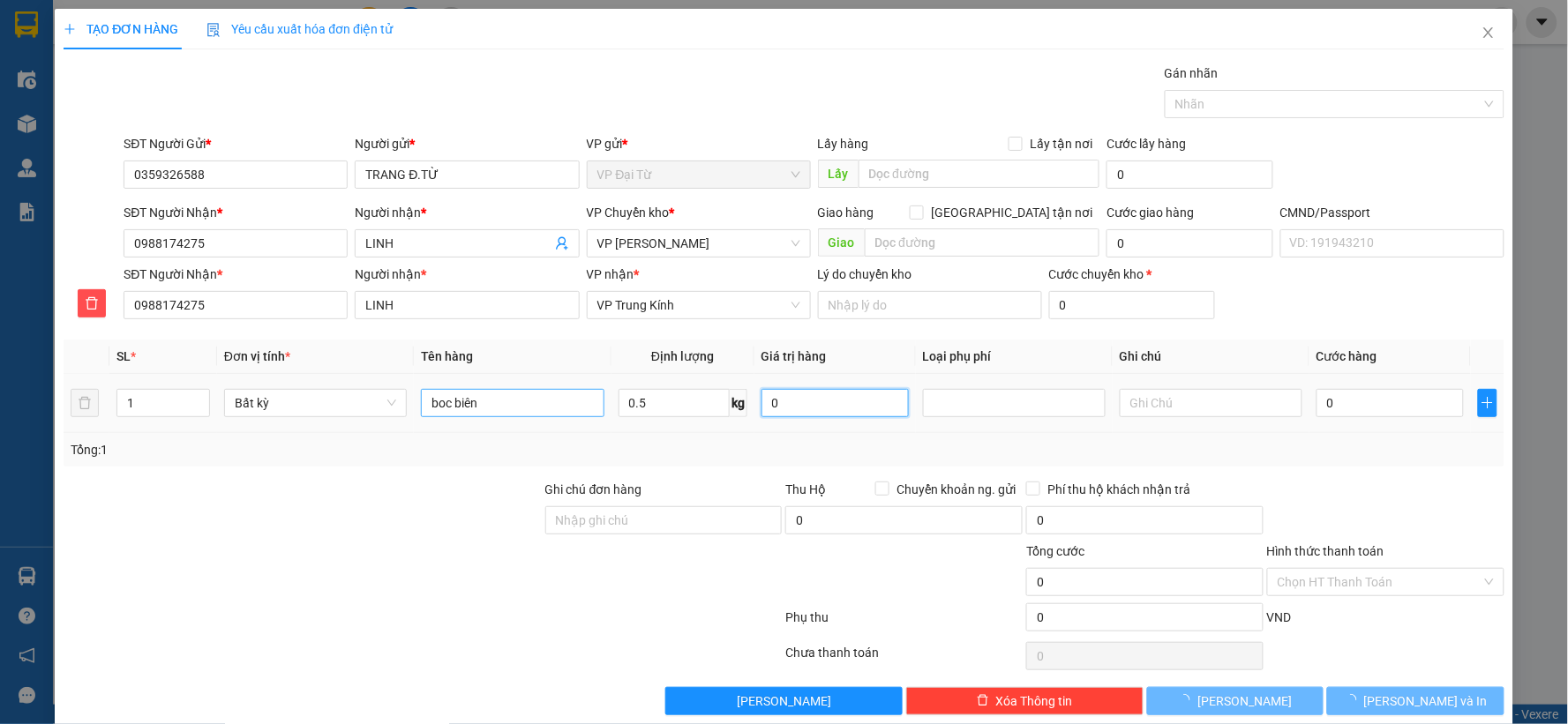
type input "40.000"
click at [1241, 454] on div "Tổng: 1" at bounding box center [784, 449] width 1427 height 20
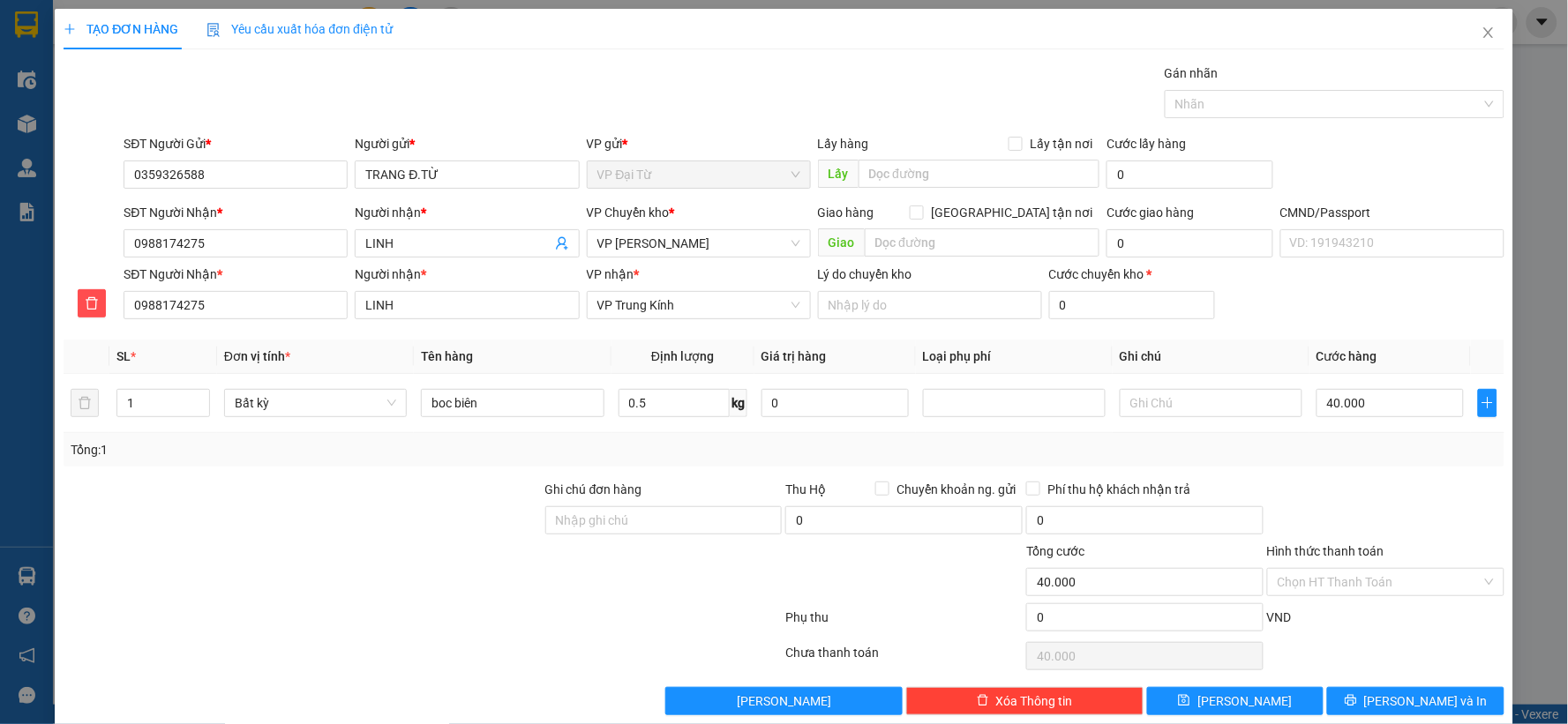
click at [1256, 322] on div "SĐT Người Nhận * 0988174275 Người nhận * LINH VP nhận * VP Trung Kính Lý do chu…" at bounding box center [813, 296] width 1387 height 61
click at [1333, 466] on div "Tổng: 1" at bounding box center [783, 450] width 1441 height 33
click at [794, 80] on div "Gói vận chuyển * Tiêu chuẩn Gán nhãn Nhãn" at bounding box center [813, 94] width 1387 height 61
click at [1168, 454] on div "Tổng: 1" at bounding box center [784, 449] width 1427 height 20
click at [1183, 434] on div "Tổng: 1" at bounding box center [783, 450] width 1441 height 33
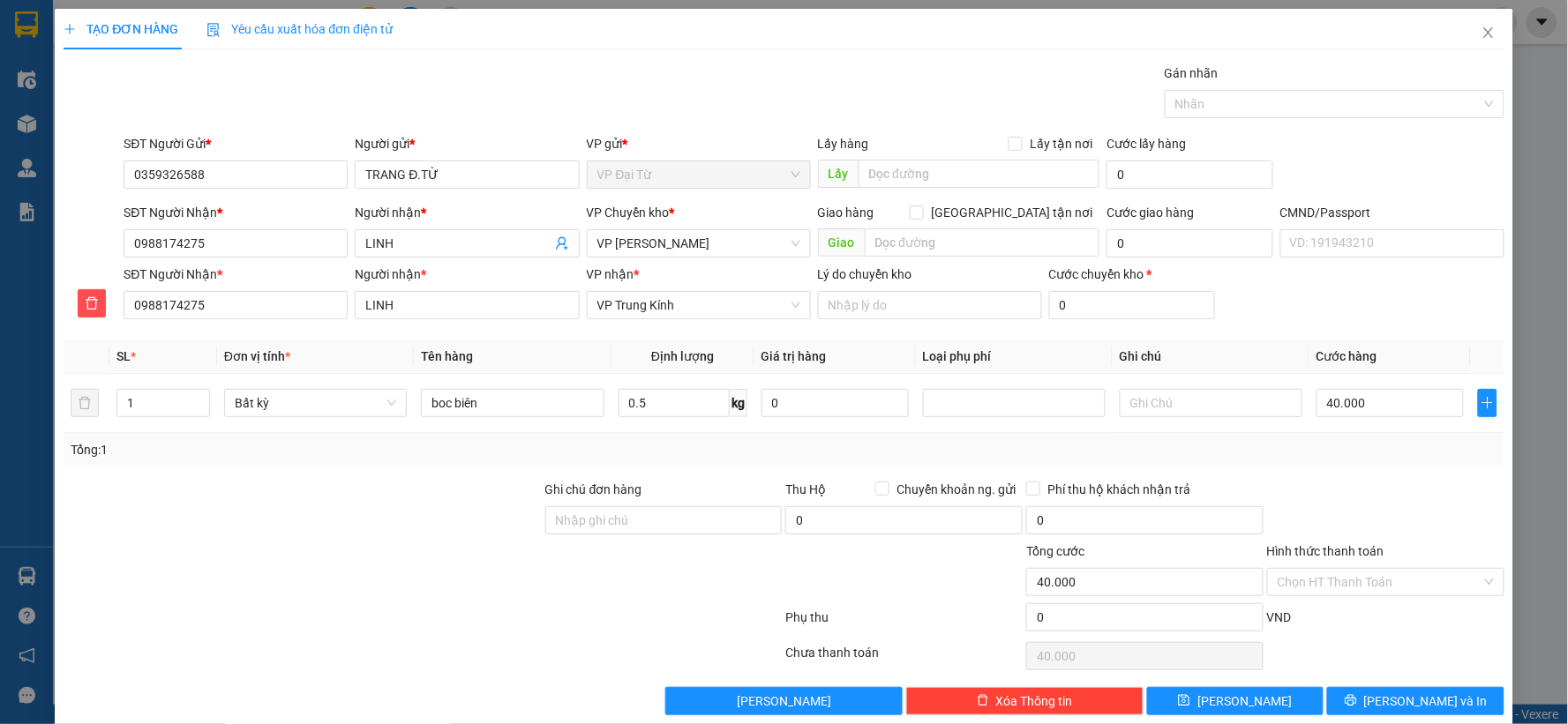
click at [1359, 480] on div at bounding box center [1385, 510] width 241 height 61
click at [1361, 692] on button "[PERSON_NAME] và In" at bounding box center [1415, 701] width 178 height 28
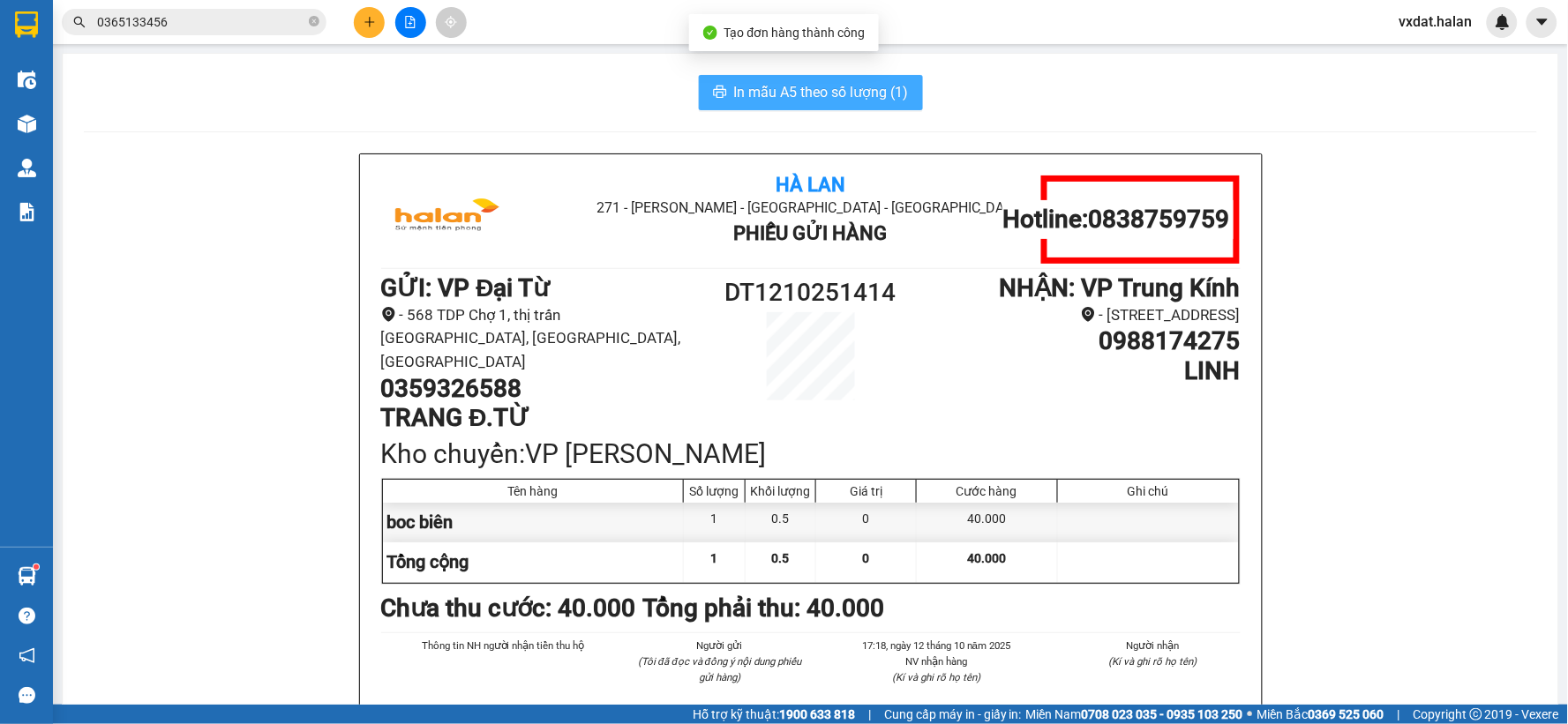
click at [745, 108] on button "In mẫu A5 theo số lượng (1)" at bounding box center [810, 93] width 224 height 35
click at [746, 103] on button "In mẫu A5 theo số lượng (1)" at bounding box center [810, 93] width 224 height 35
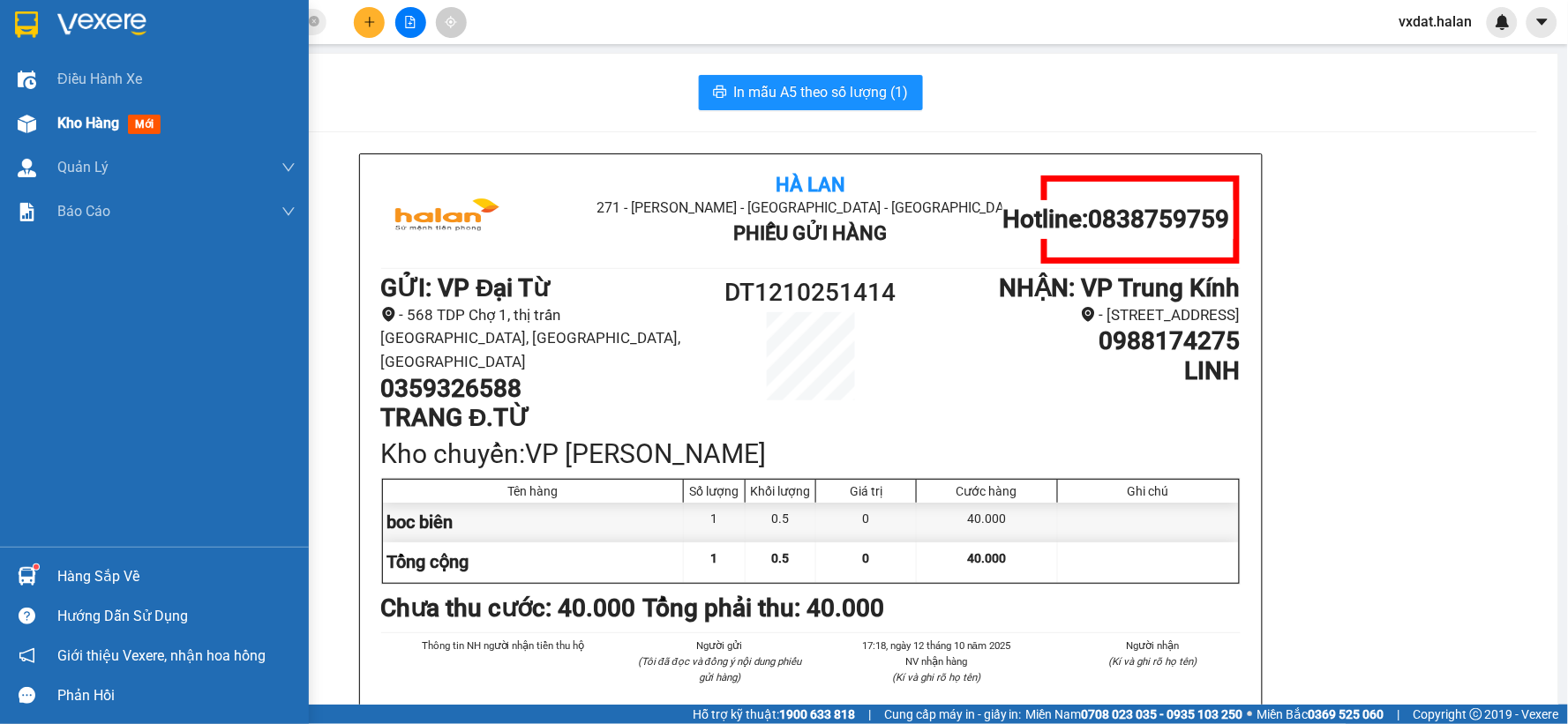
click at [44, 128] on div "Kho hàng mới" at bounding box center [154, 123] width 309 height 44
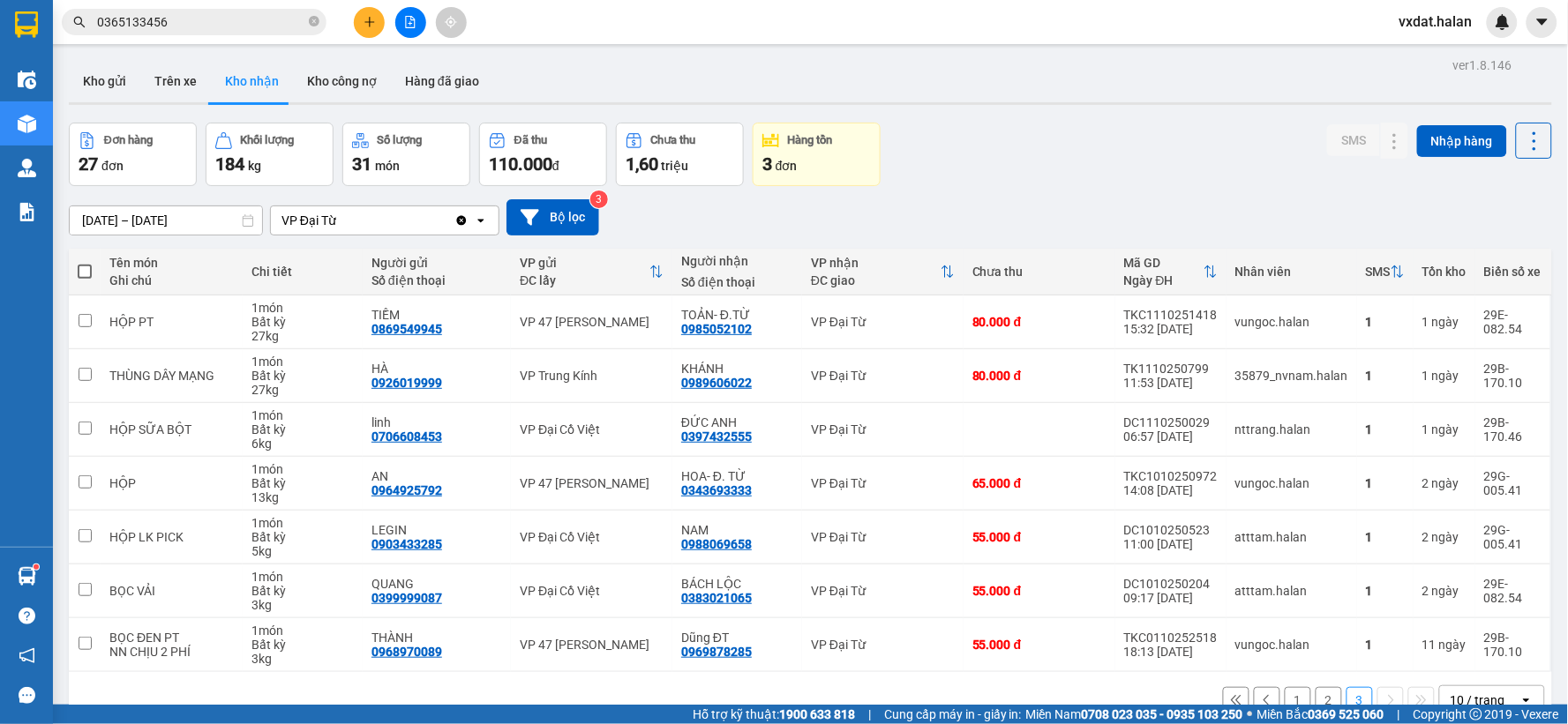
click at [1082, 151] on div "Đơn hàng 27 đơn Khối lượng 184 kg Số lượng 31 món Đã thu 110.000 đ Chưa thu 1,6…" at bounding box center [810, 154] width 1483 height 63
click at [1389, 432] on icon at bounding box center [1394, 428] width 12 height 12
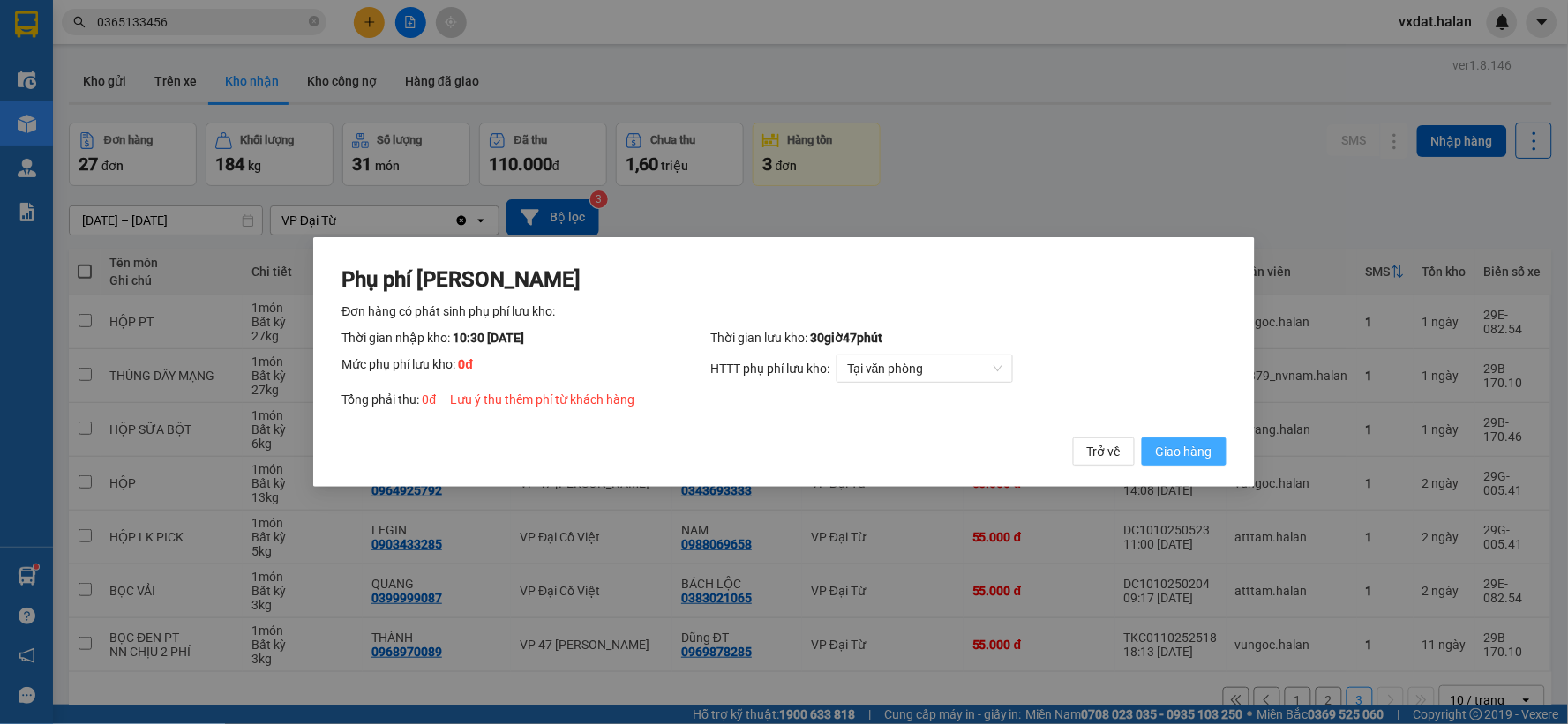
click at [1197, 454] on span "Giao hàng" at bounding box center [1184, 451] width 57 height 20
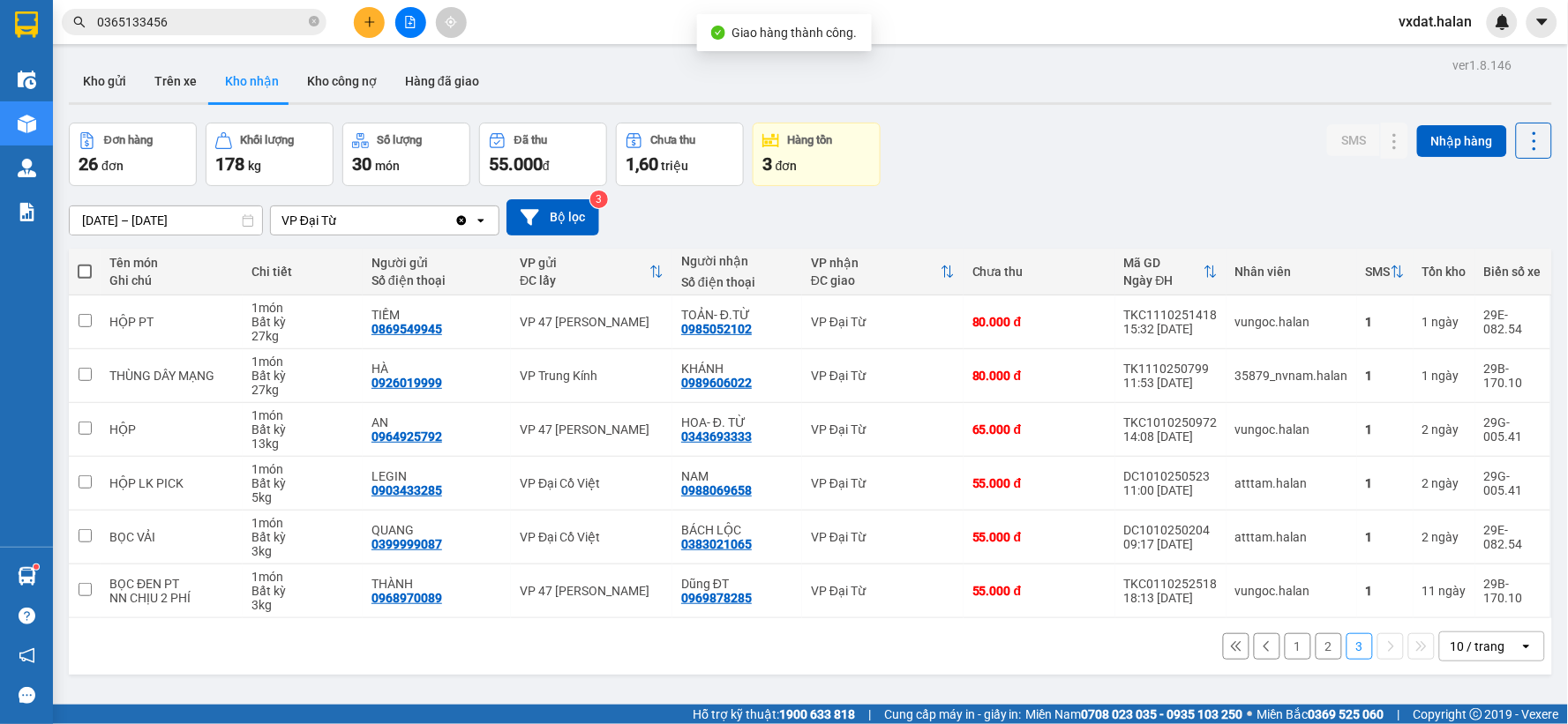
click at [1062, 188] on div "[DATE] – [DATE] Press the down arrow key to interact with the calendar and sele…" at bounding box center [810, 217] width 1483 height 62
click at [236, 15] on input "0365133456" at bounding box center [201, 21] width 208 height 20
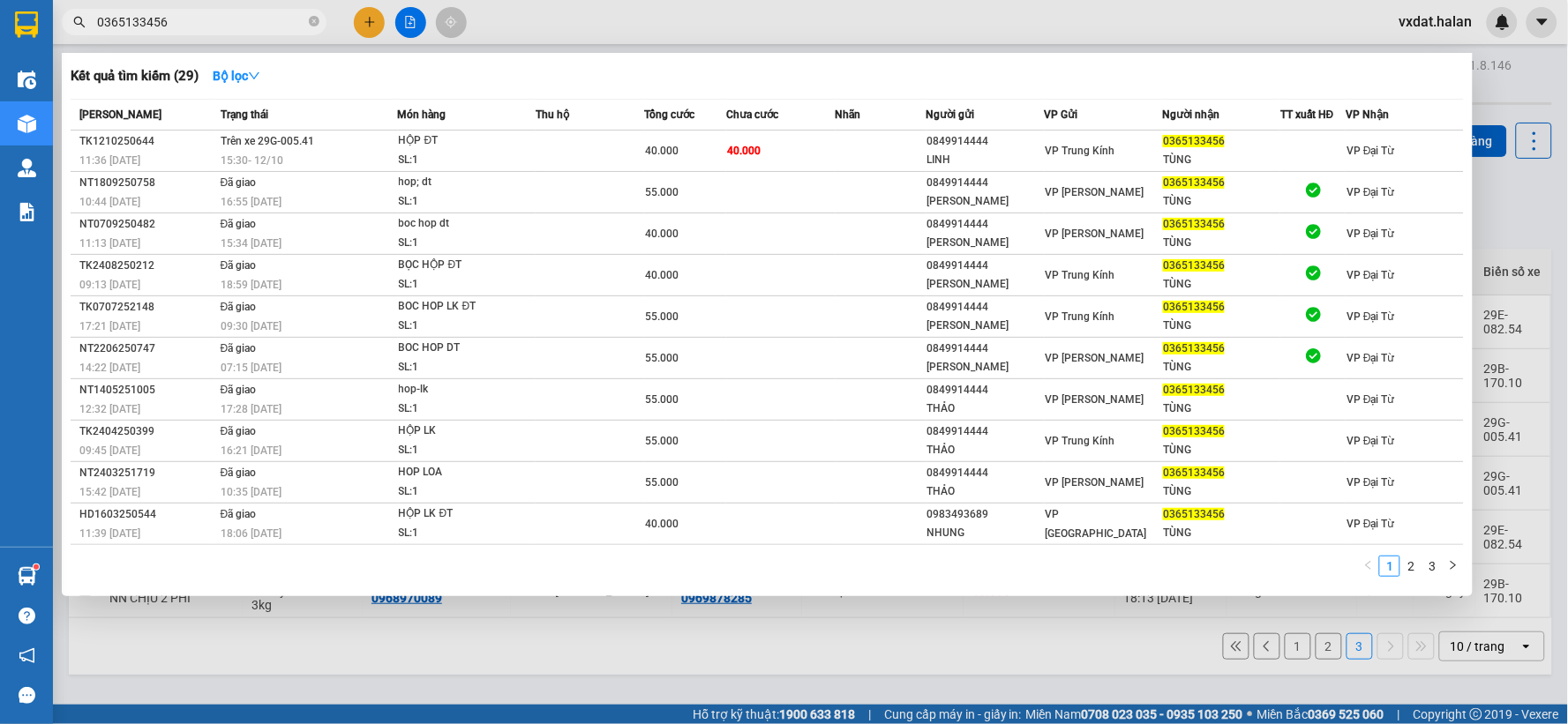
click at [236, 15] on input "0365133456" at bounding box center [201, 21] width 208 height 20
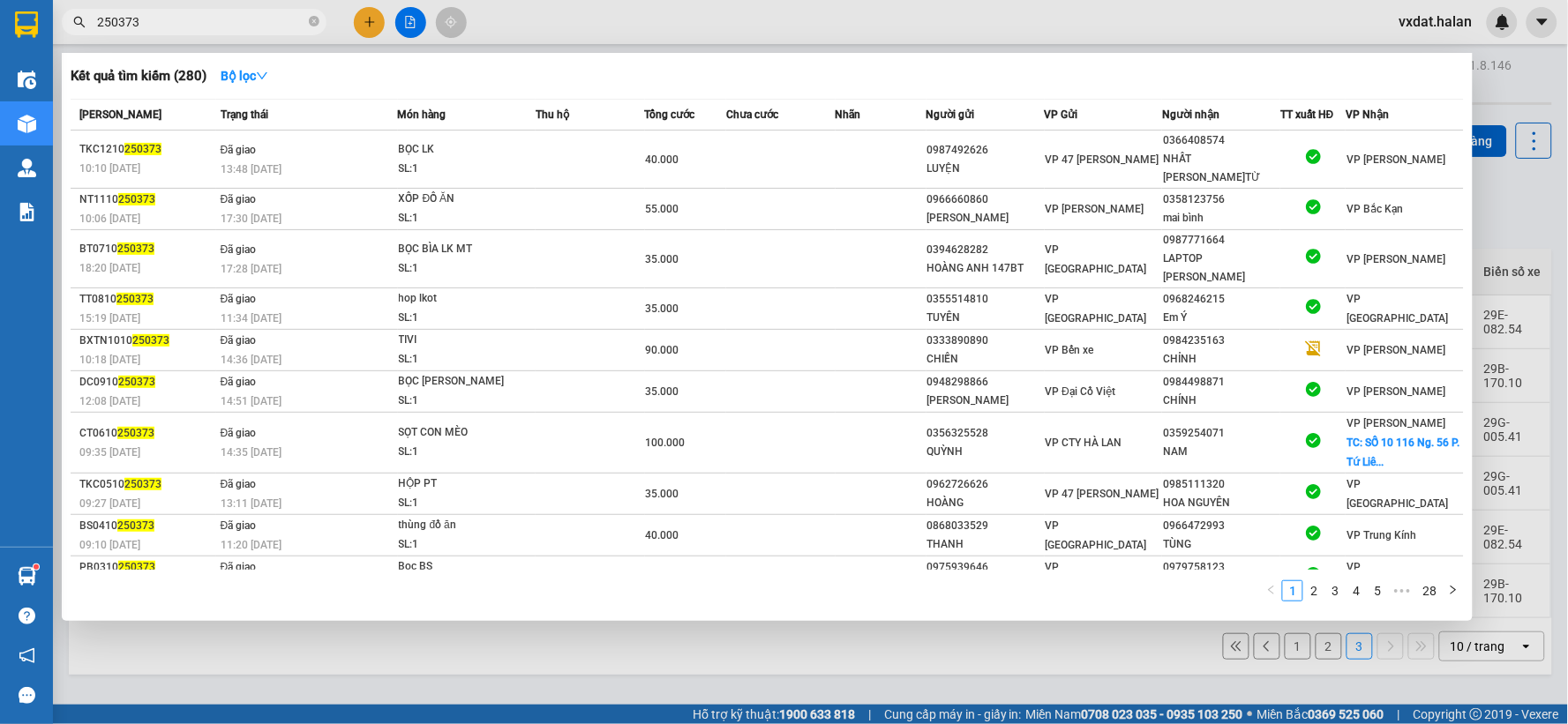
drag, startPoint x: 1169, startPoint y: 43, endPoint x: 1153, endPoint y: 40, distance: 16.3
click at [1169, 43] on div at bounding box center [784, 362] width 1568 height 724
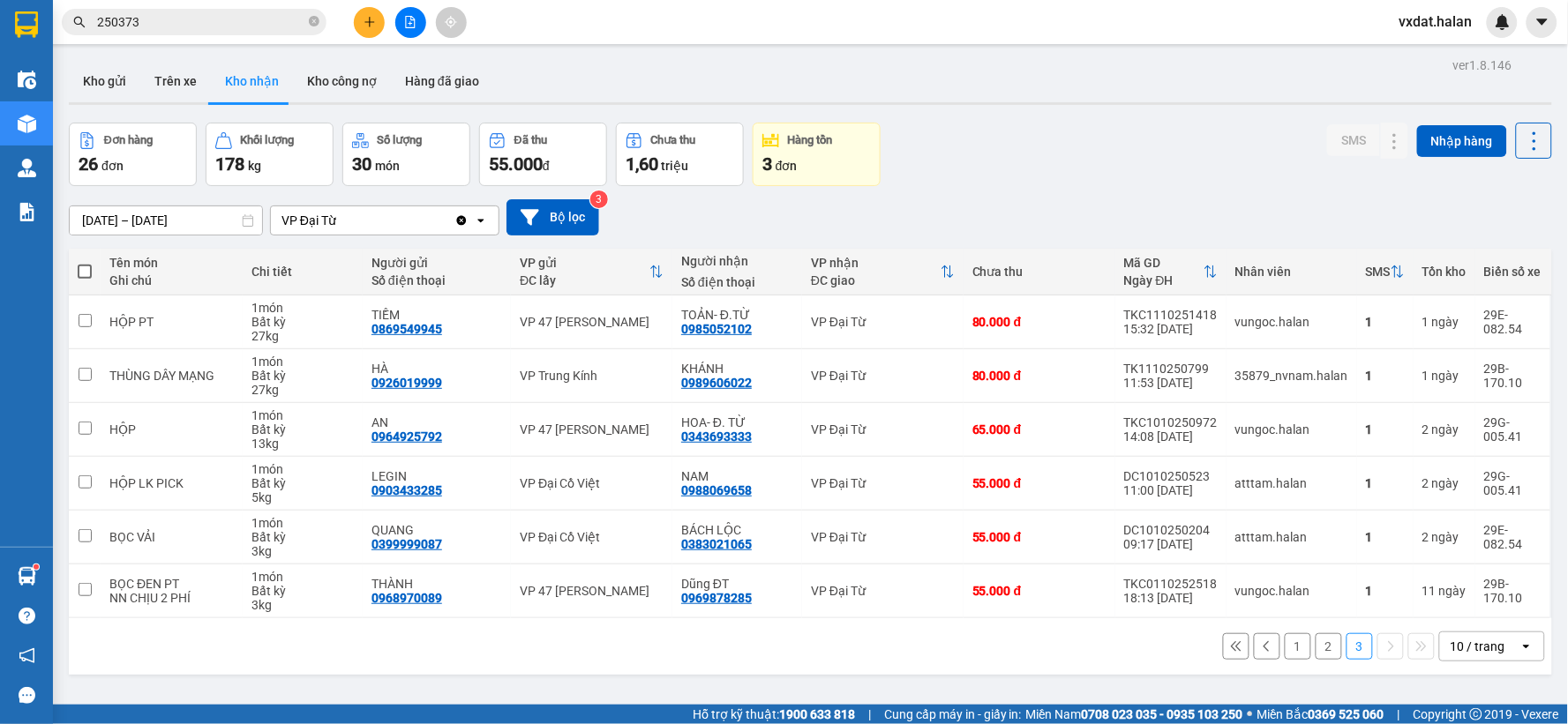
click at [977, 186] on div "[DATE] – [DATE] Press the down arrow key to interact with the calendar and sele…" at bounding box center [810, 217] width 1483 height 62
click at [1219, 163] on div "Đơn hàng 26 đơn Khối lượng 178 kg Số lượng 30 món Đã thu 55.000 đ Chưa thu 1,60…" at bounding box center [810, 154] width 1483 height 63
click at [1284, 651] on button "1" at bounding box center [1297, 646] width 26 height 26
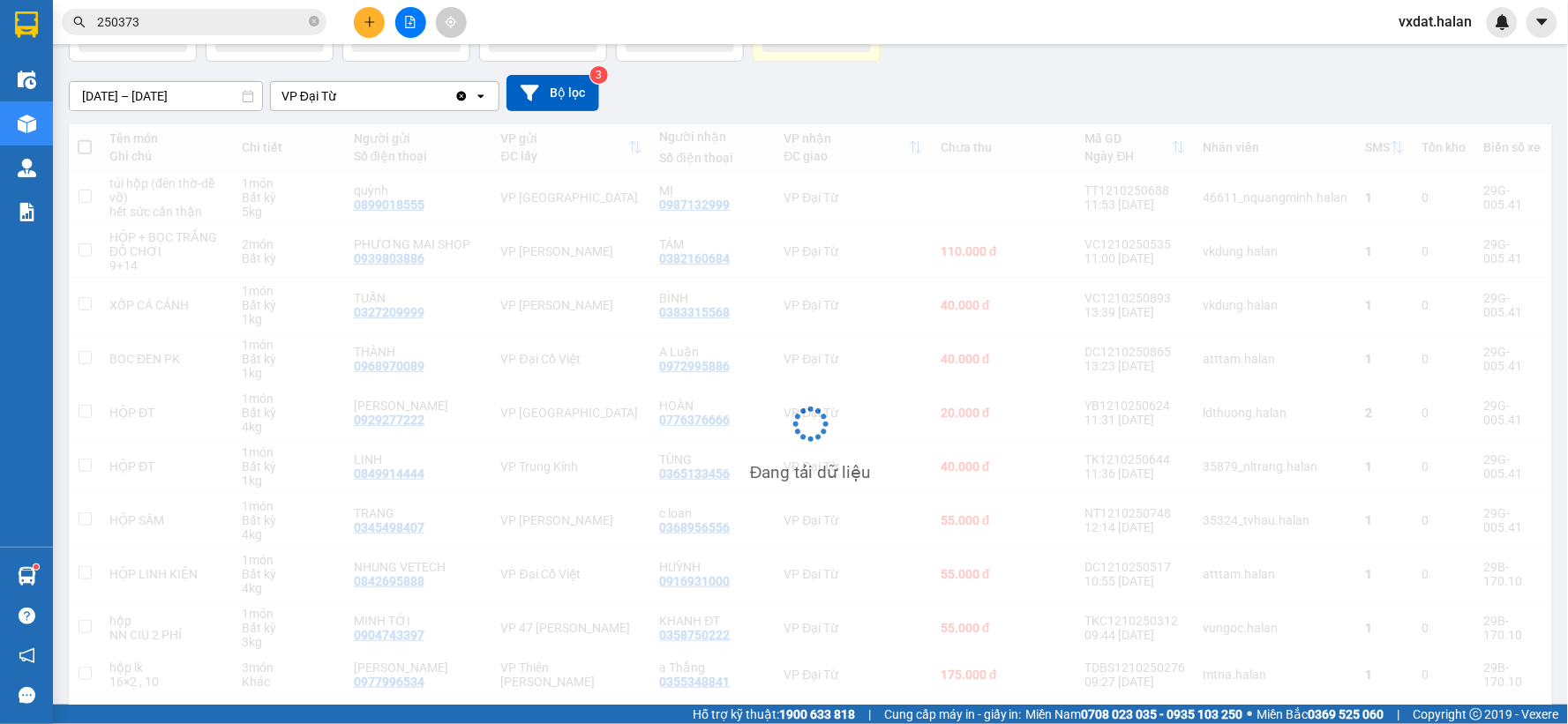
scroll to position [179, 0]
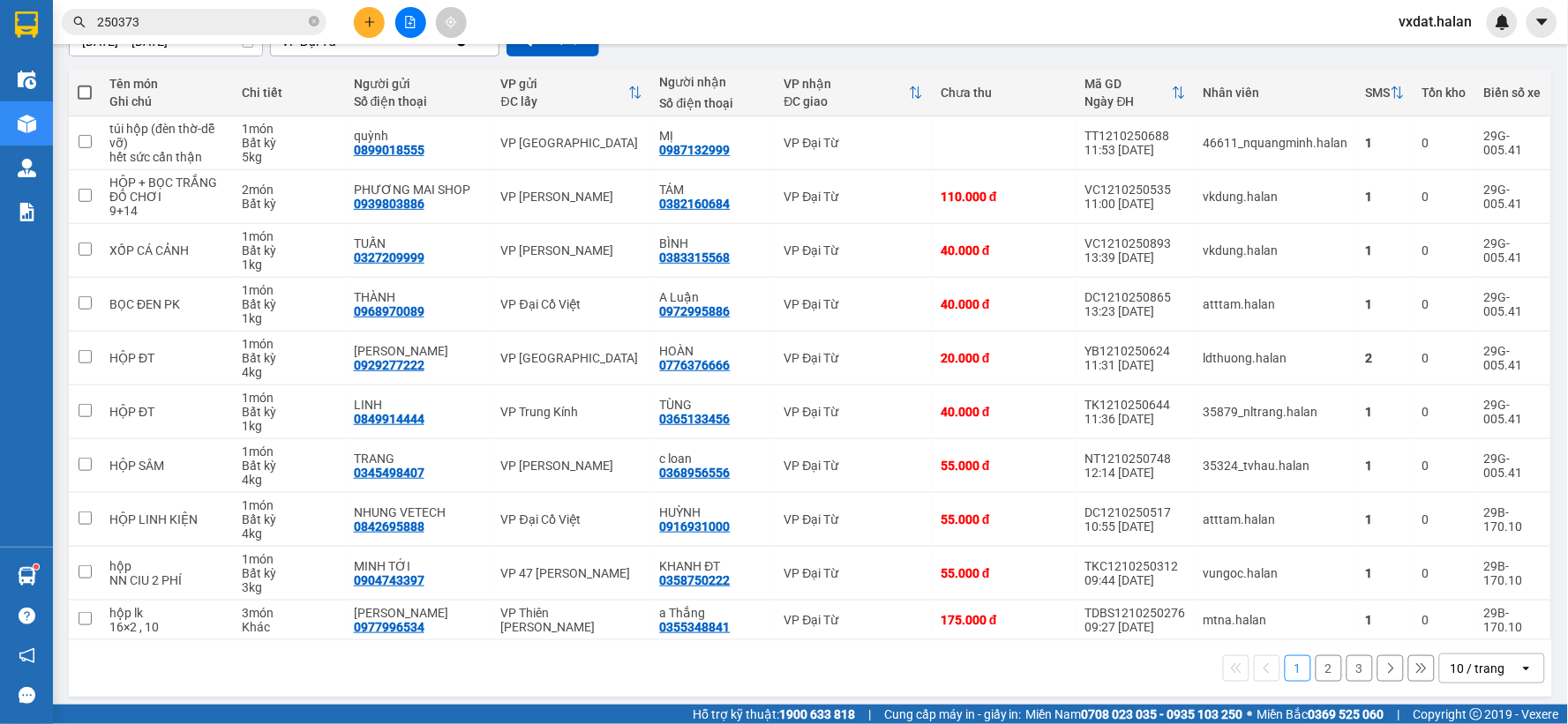
click at [257, 23] on input "250373" at bounding box center [201, 21] width 208 height 20
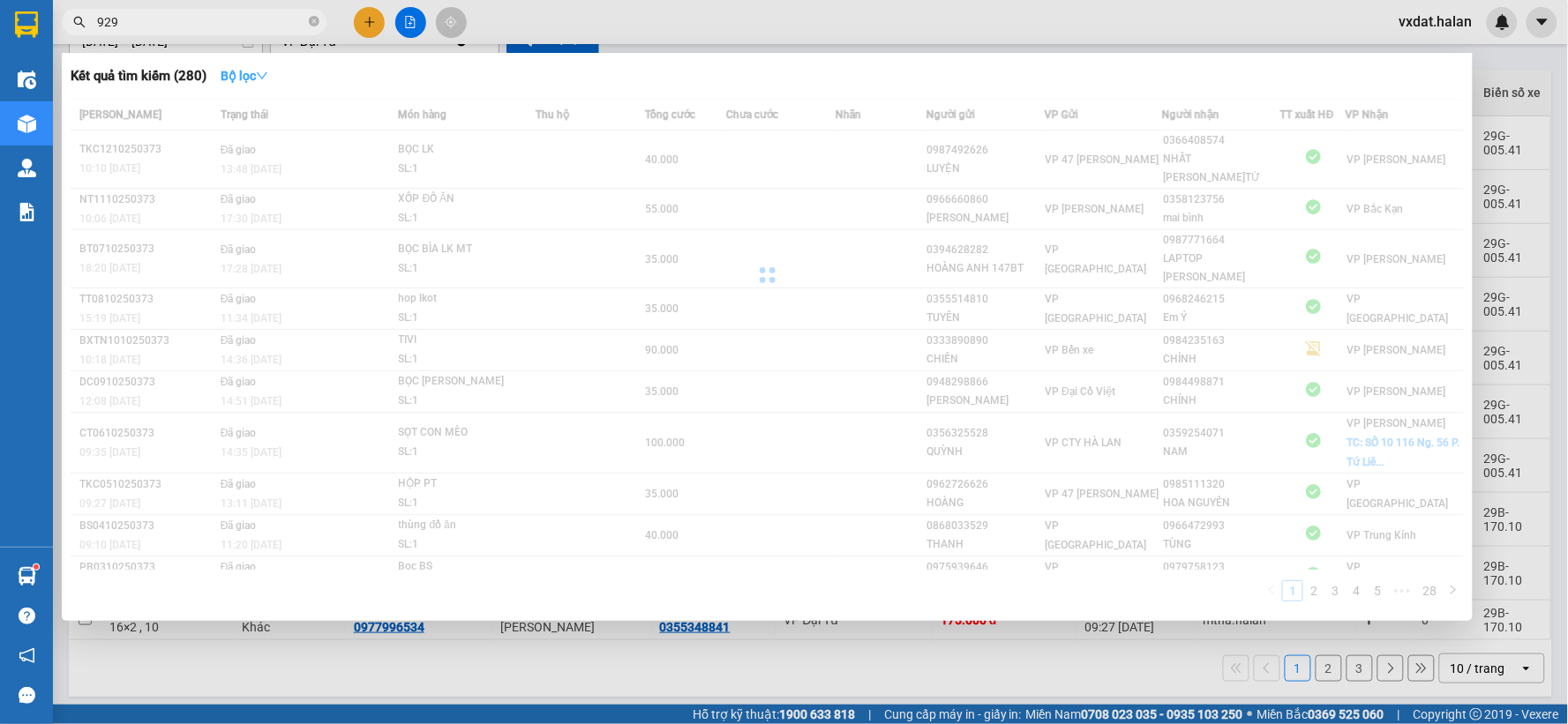
type input "929"
click at [250, 81] on strong "Bộ lọc" at bounding box center [244, 75] width 47 height 14
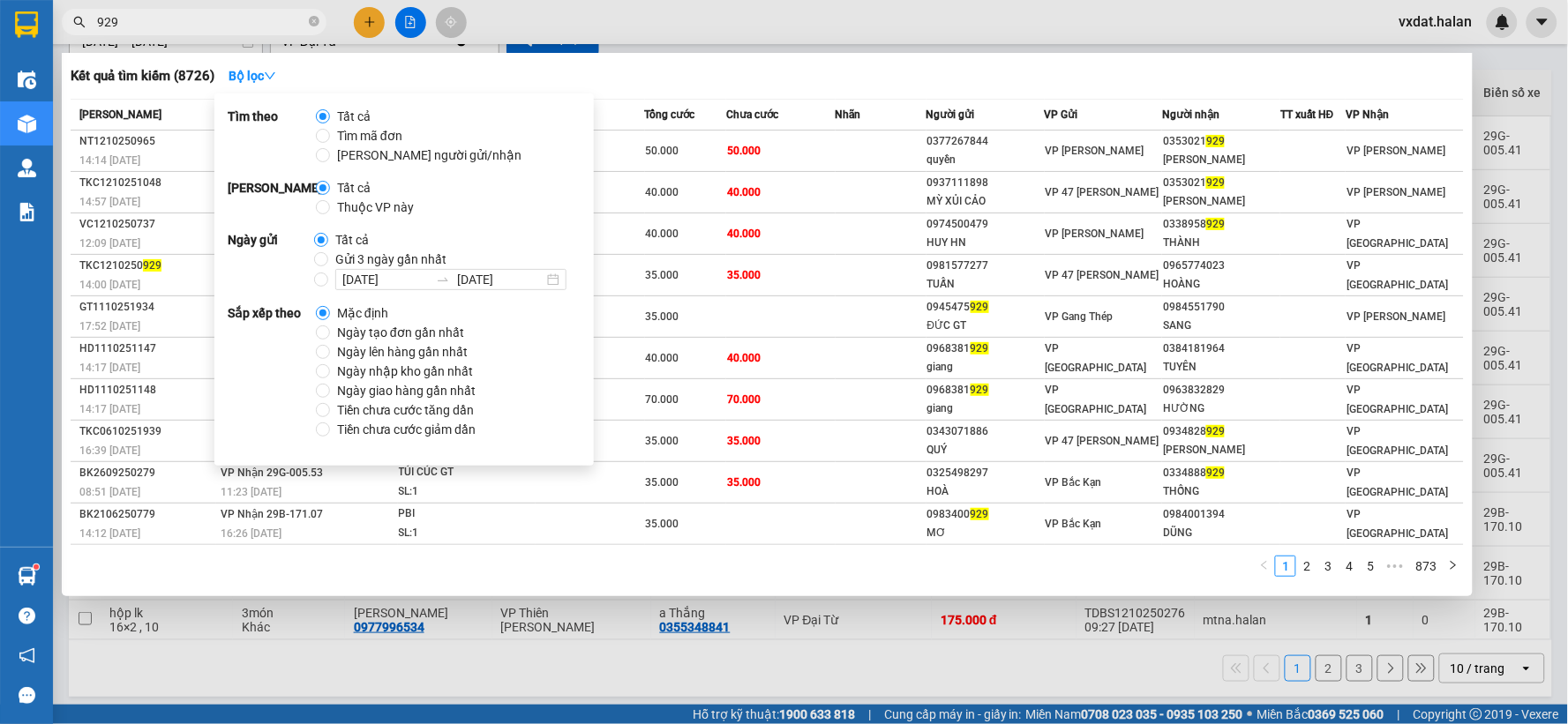
click at [314, 205] on strong "[PERSON_NAME]" at bounding box center [272, 198] width 88 height 39
click at [327, 206] on input "Thuộc VP này" at bounding box center [323, 206] width 14 height 14
radio input "true"
radio input "false"
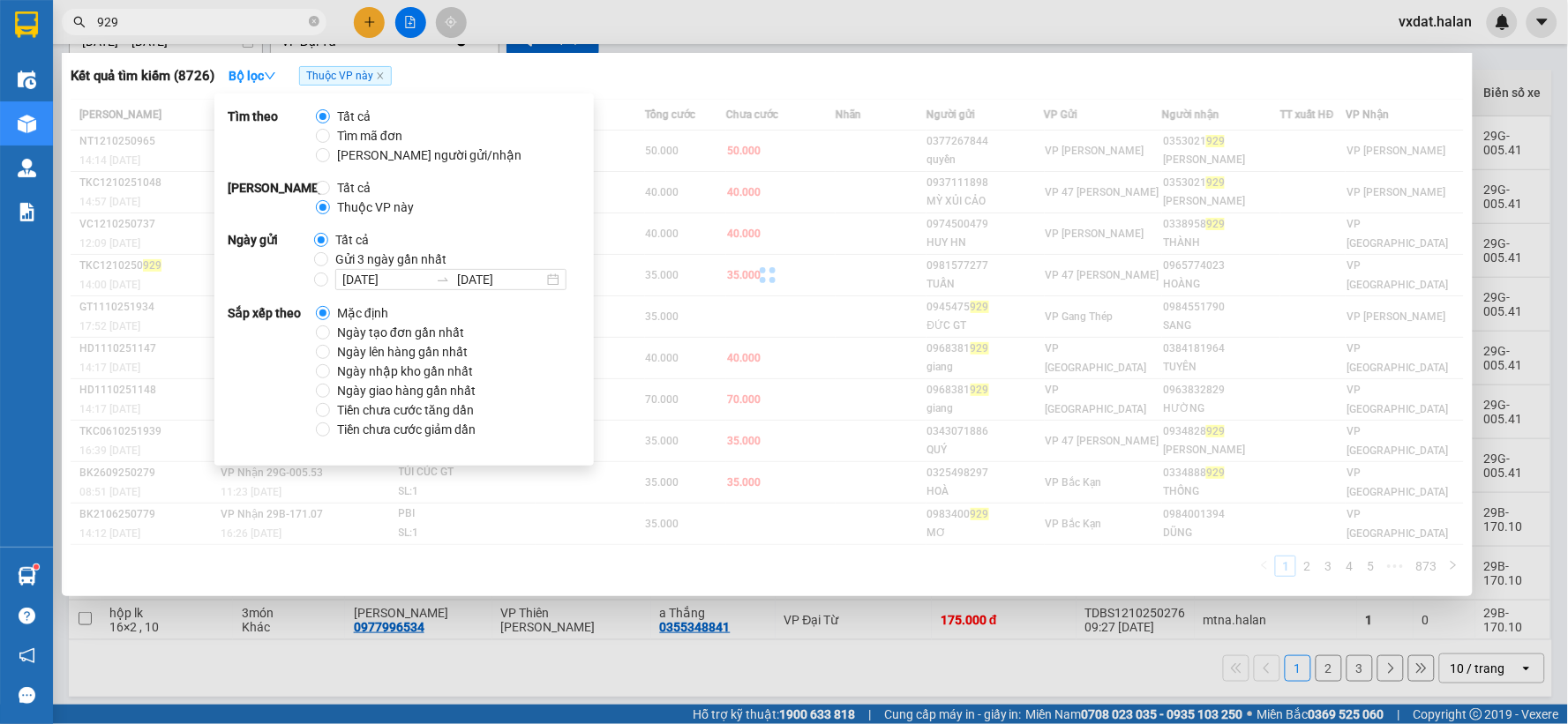
drag, startPoint x: 901, startPoint y: 79, endPoint x: 902, endPoint y: 71, distance: 8.1
click at [902, 79] on div "Kết quả tìm kiếm ( 8726 ) Bộ lọc Thuộc VP này" at bounding box center [767, 75] width 1393 height 28
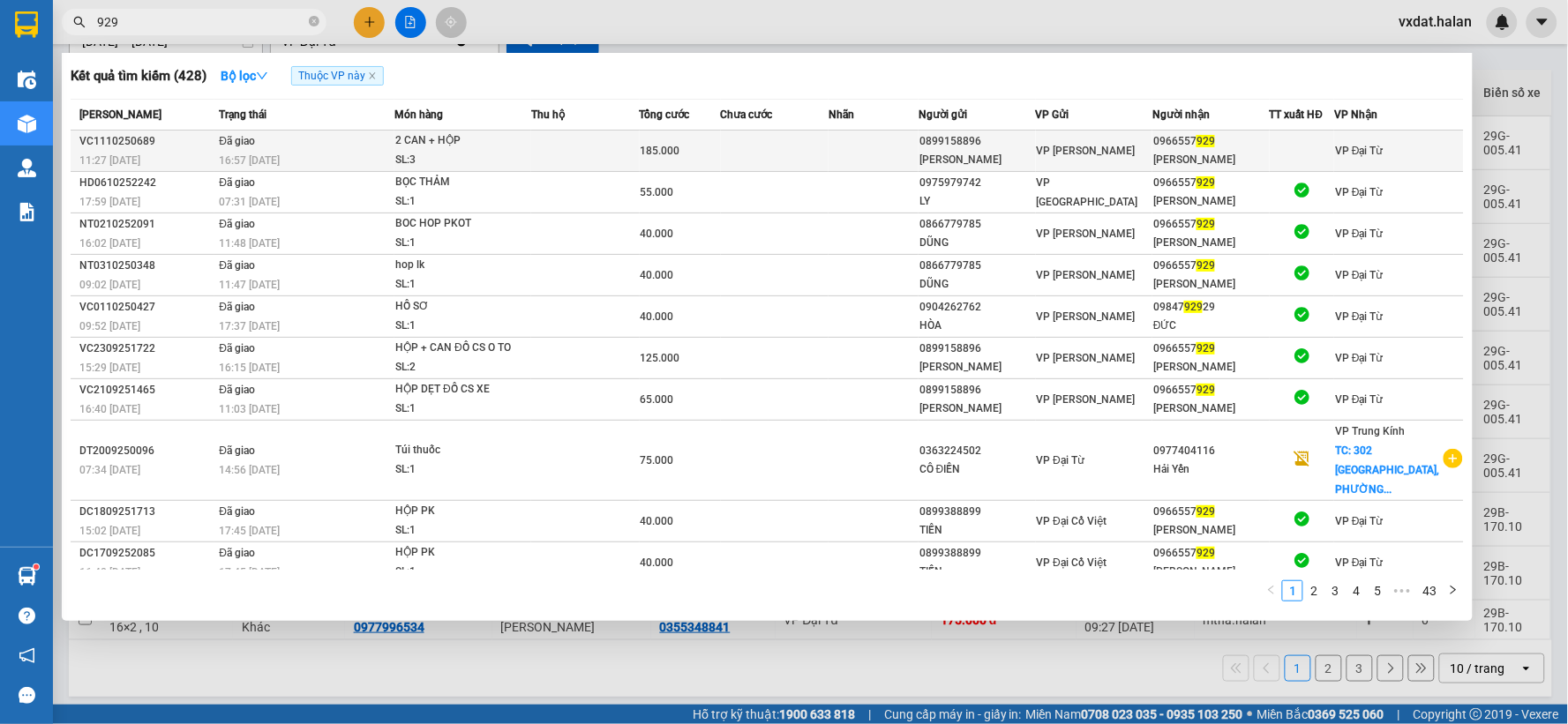
click at [1204, 138] on span "929" at bounding box center [1205, 140] width 19 height 12
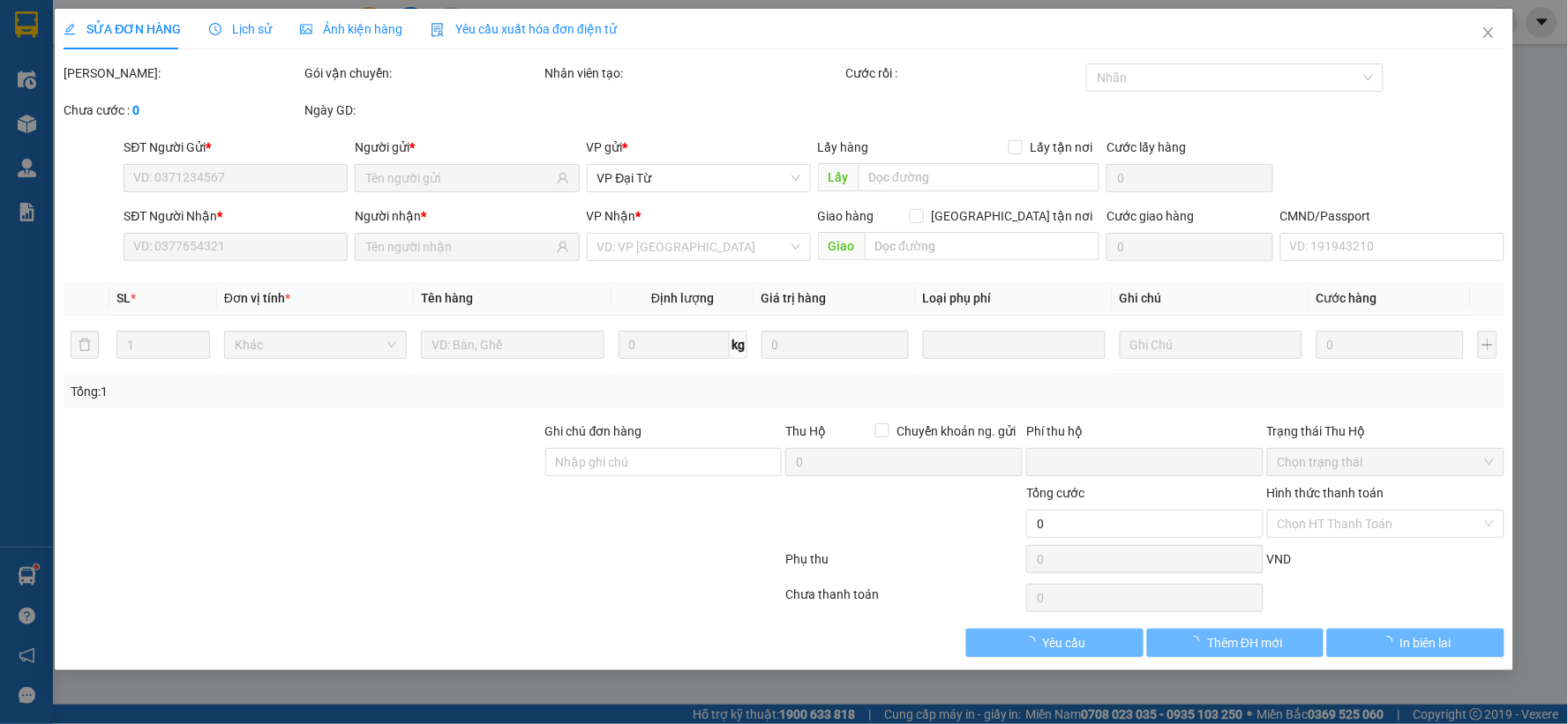
type input "0899158896"
type input "[PERSON_NAME]"
type input "0966557929"
type input "[PERSON_NAME]"
type input "0"
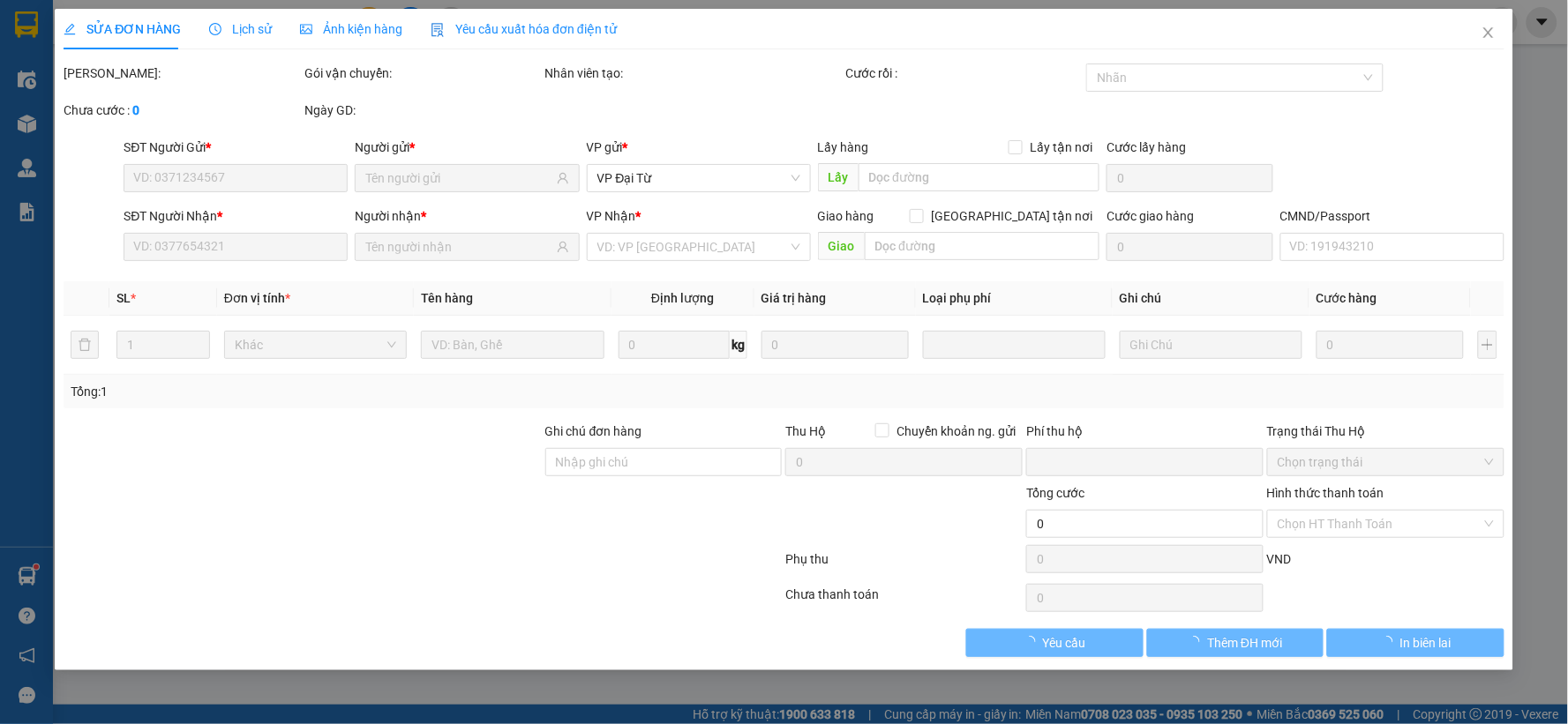
type input "185.000"
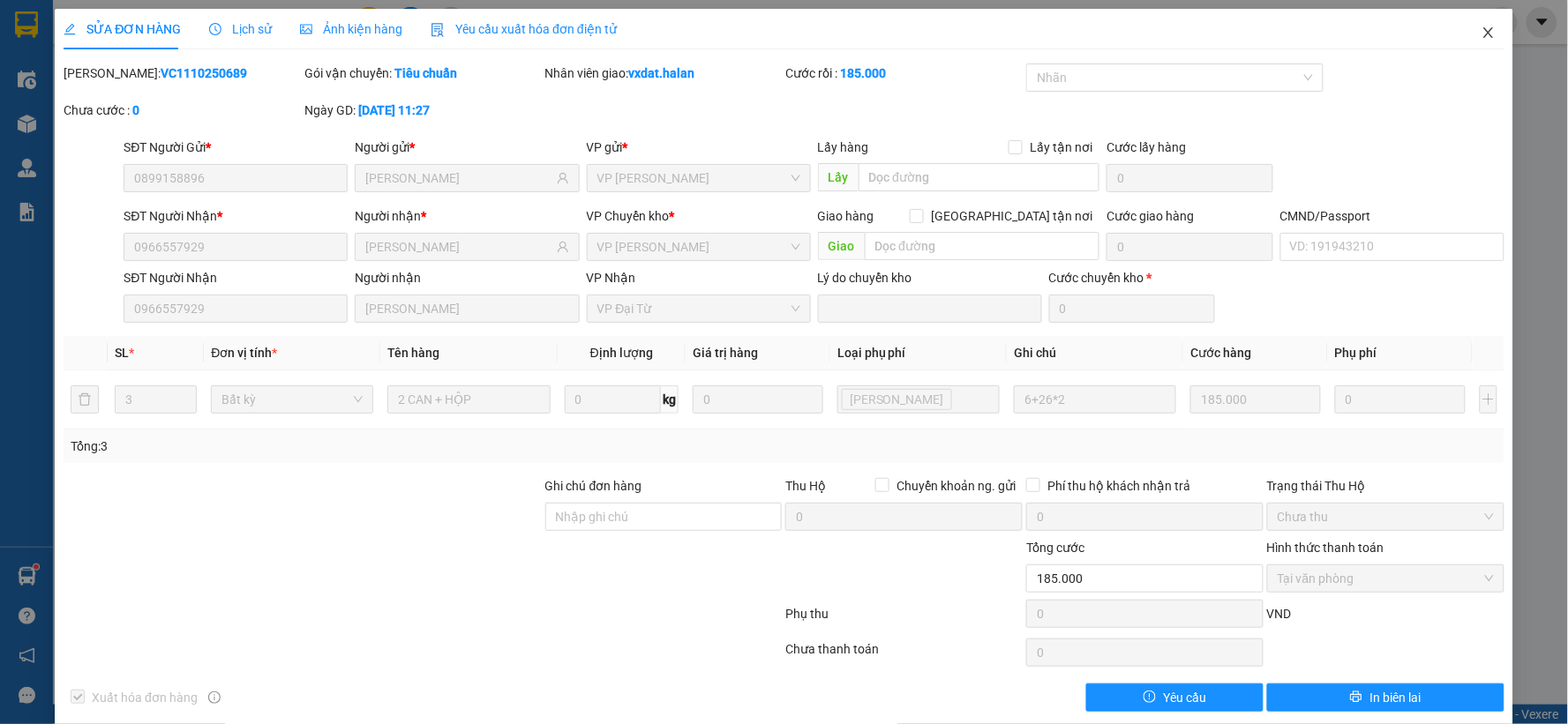
click at [1467, 21] on span "Close" at bounding box center [1488, 33] width 49 height 49
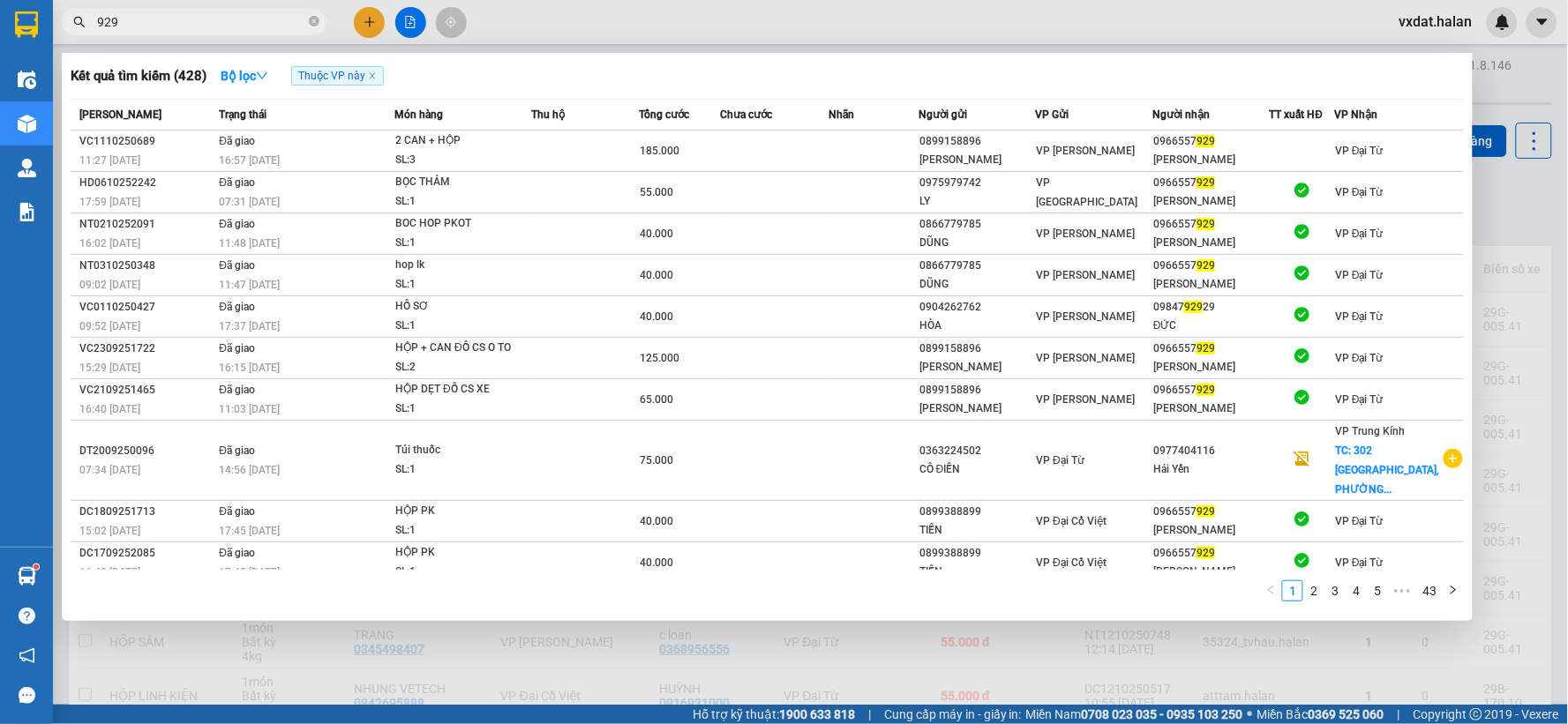
click at [170, 26] on input "929" at bounding box center [201, 21] width 208 height 20
paste input "0966557"
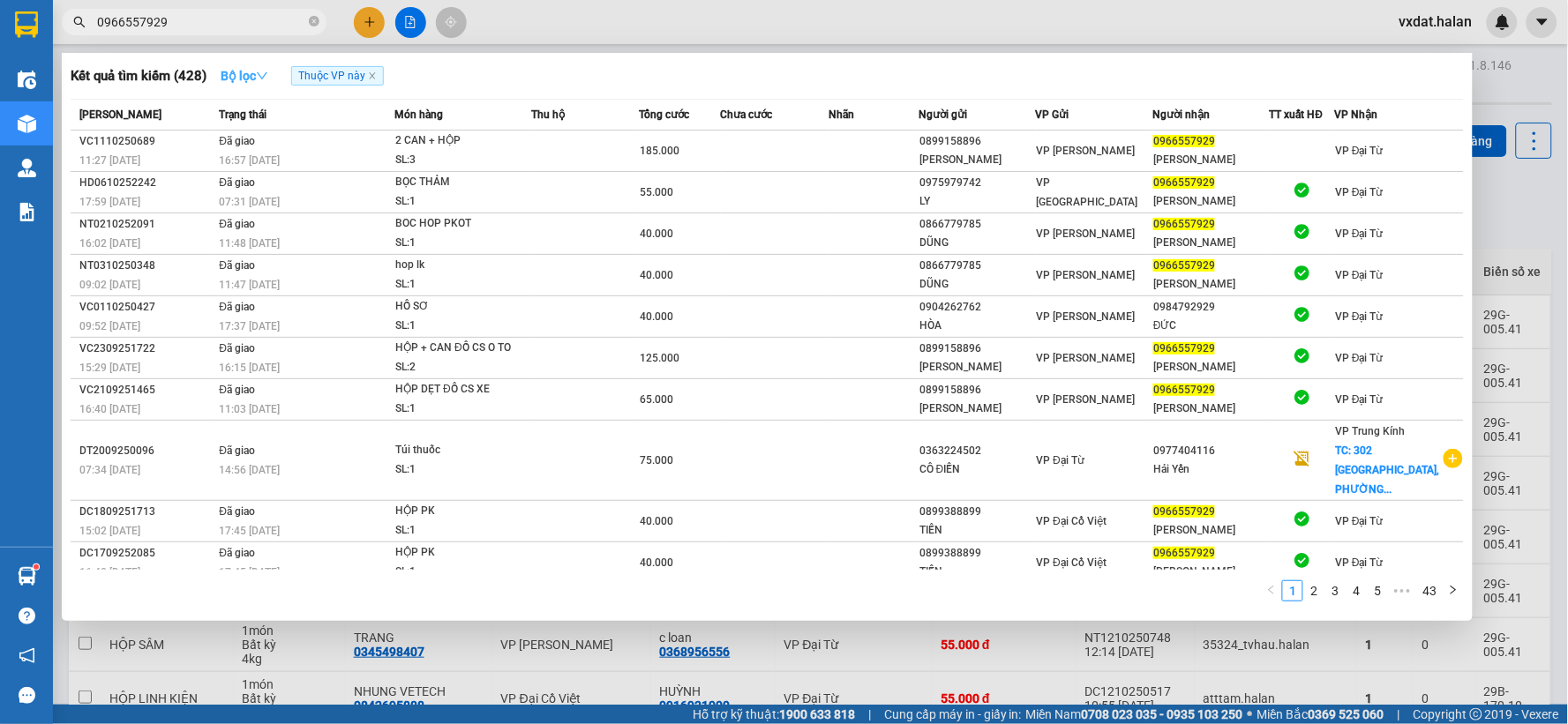
type input "0966557929"
click at [266, 89] on button "Bộ lọc" at bounding box center [245, 75] width 76 height 28
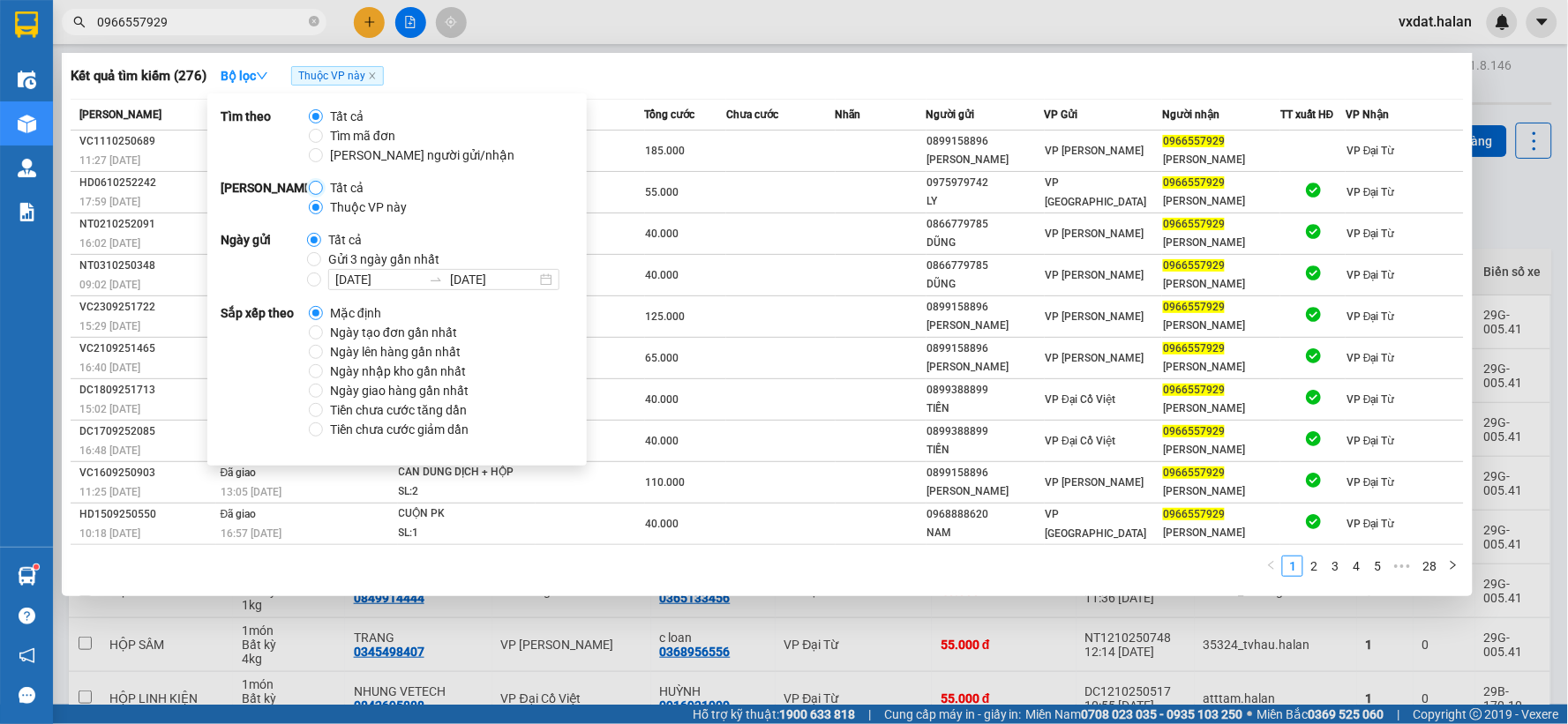
click at [312, 189] on input "Tất cả" at bounding box center [315, 187] width 14 height 14
radio input "true"
radio input "false"
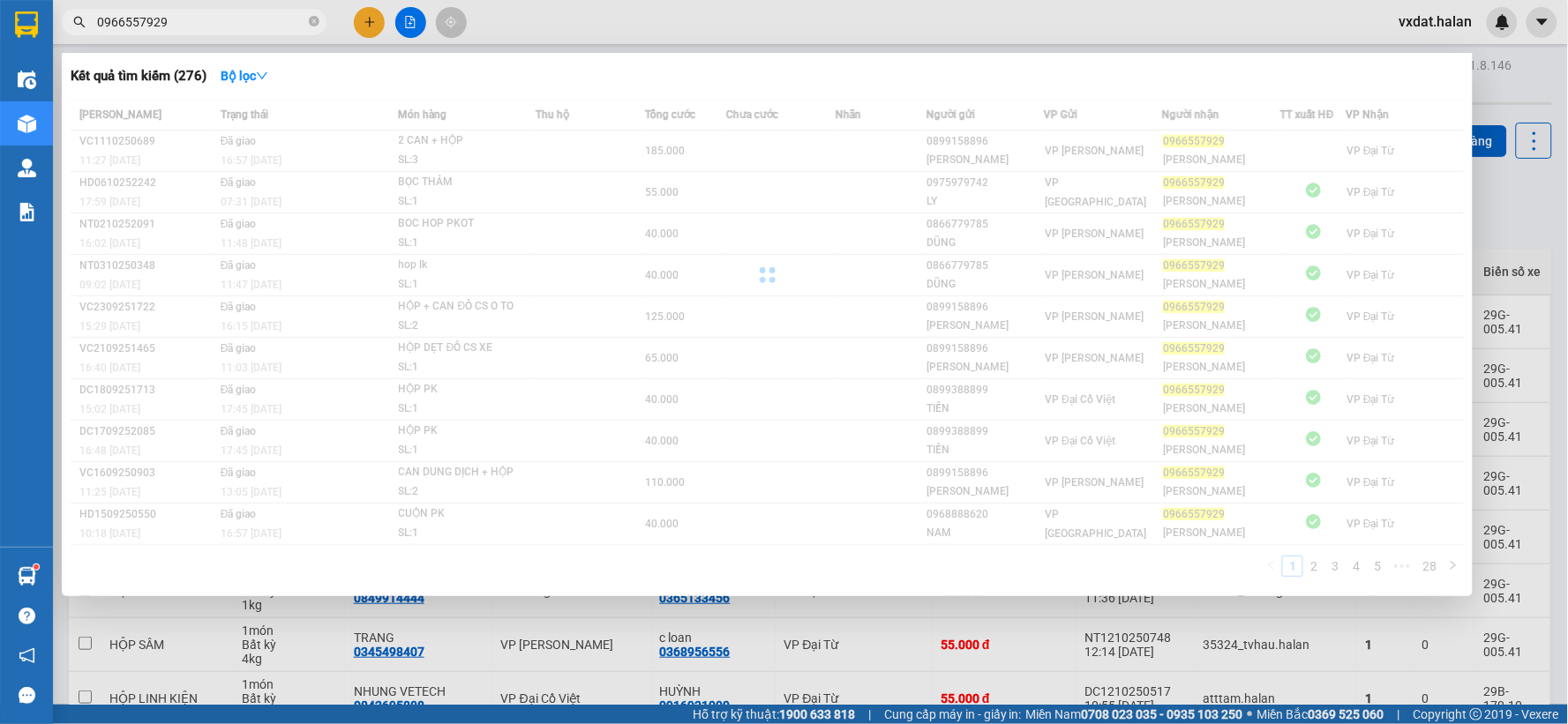
click at [804, 59] on div "Kết quả tìm kiếm ( 276 ) Bộ lọc Mã ĐH Trạng thái Món hàng Thu hộ Tổng cước Chưa…" at bounding box center [766, 324] width 1411 height 543
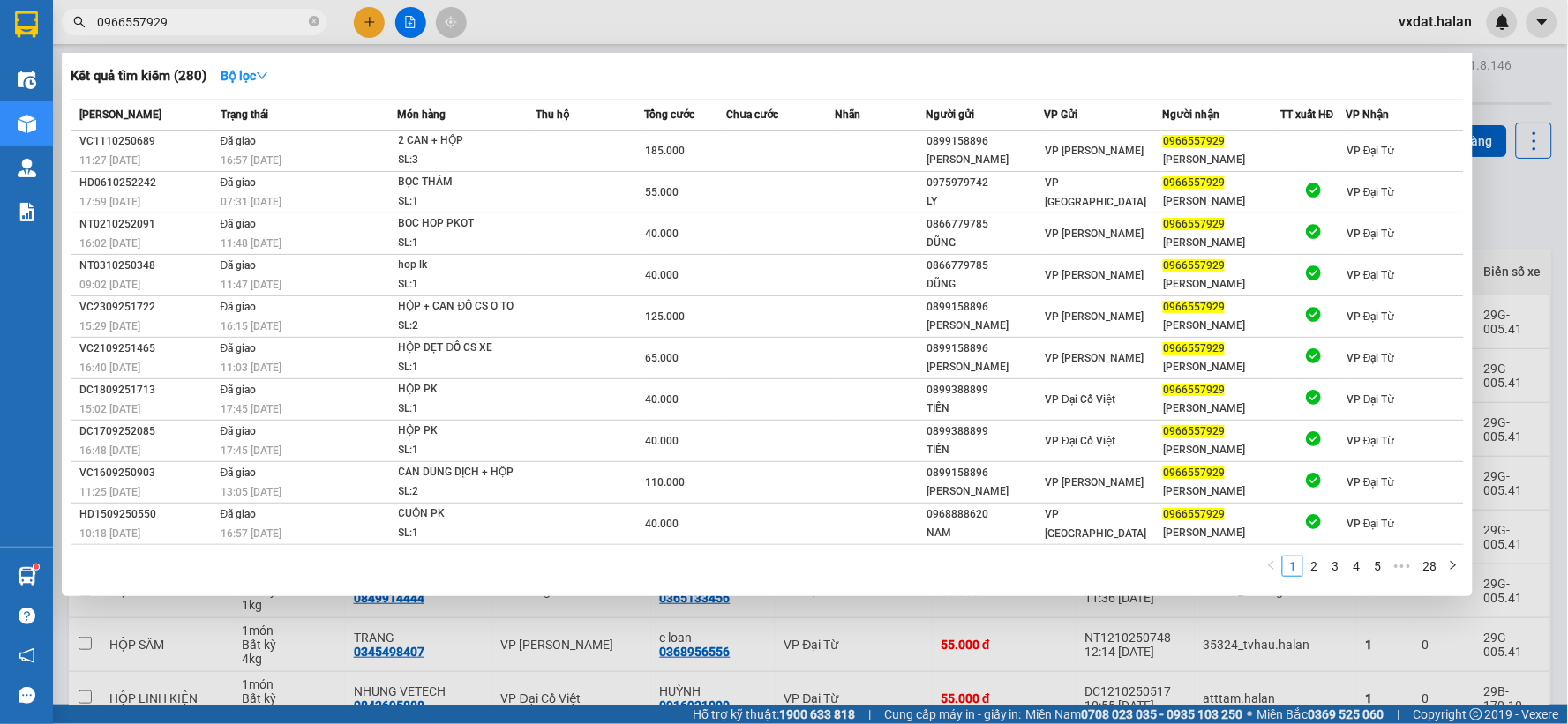
click at [796, 68] on div "Kết quả tìm kiếm ( 280 ) Bộ lọc" at bounding box center [767, 75] width 1393 height 28
click at [780, 638] on div at bounding box center [784, 362] width 1568 height 724
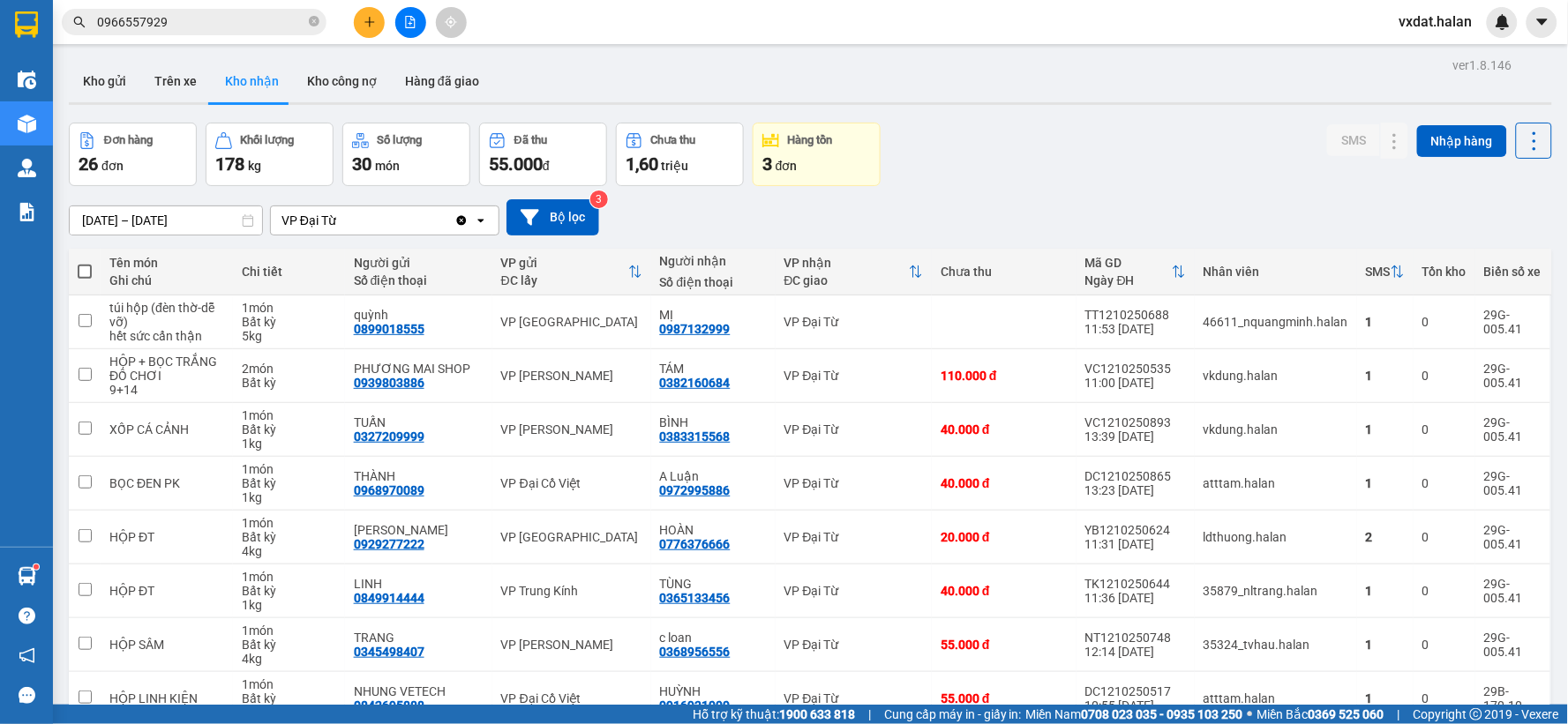
click at [1043, 207] on div "[DATE] – [DATE] Press the down arrow key to interact with the calendar and sele…" at bounding box center [810, 217] width 1483 height 36
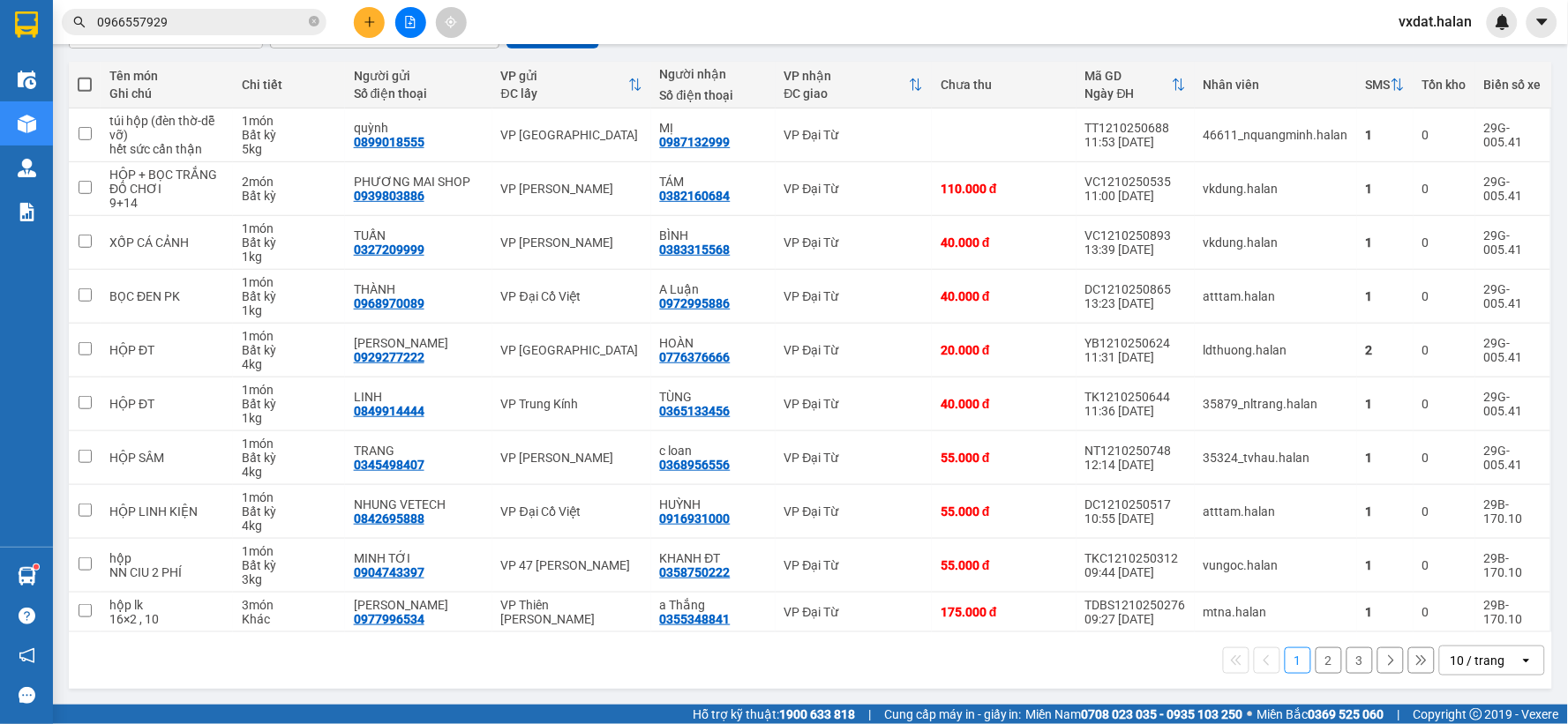
scroll to position [189, 0]
click at [807, 670] on div "1 2 3 10 / trang open" at bounding box center [810, 660] width 1468 height 30
click at [1315, 668] on button "2" at bounding box center [1328, 660] width 26 height 26
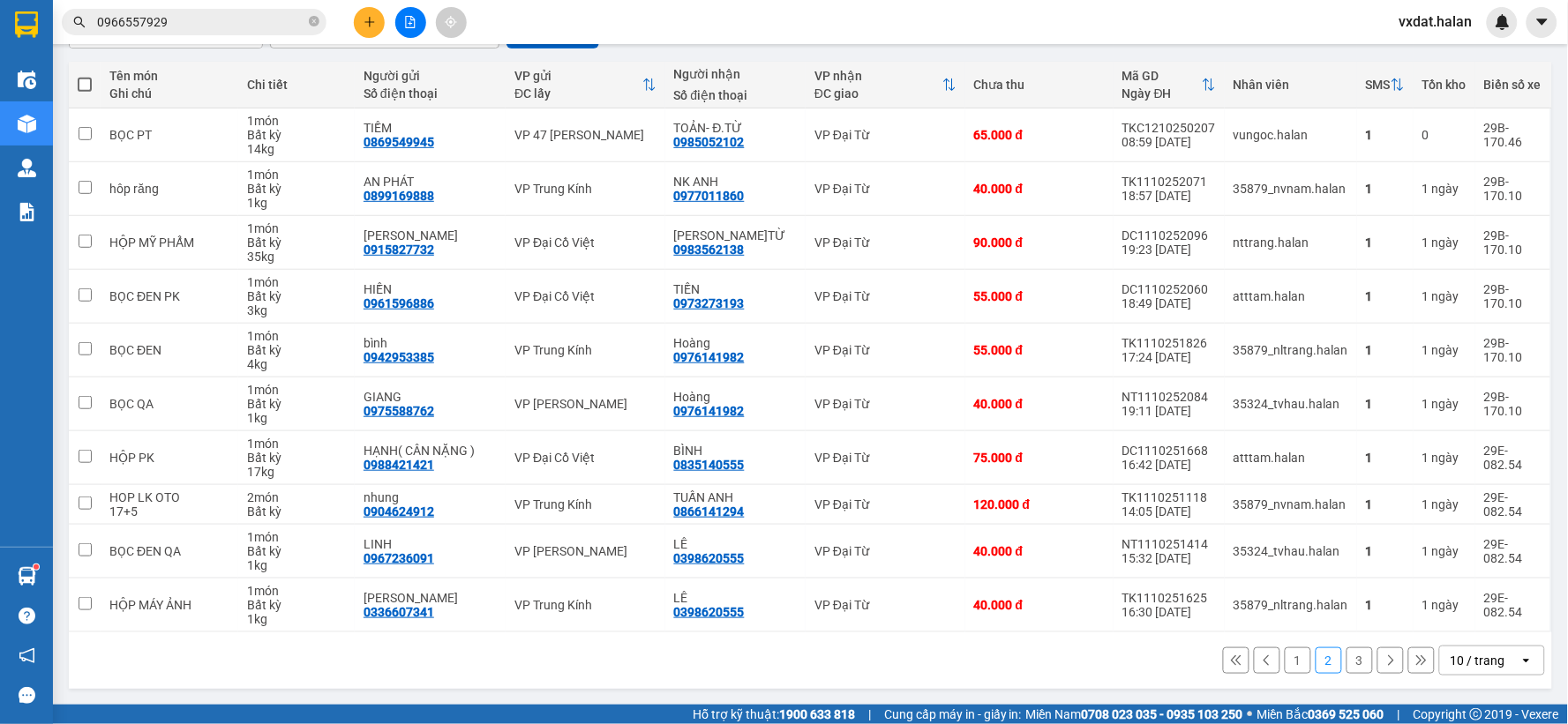
click at [1121, 664] on div "1 2 3 10 / trang open" at bounding box center [810, 660] width 1468 height 30
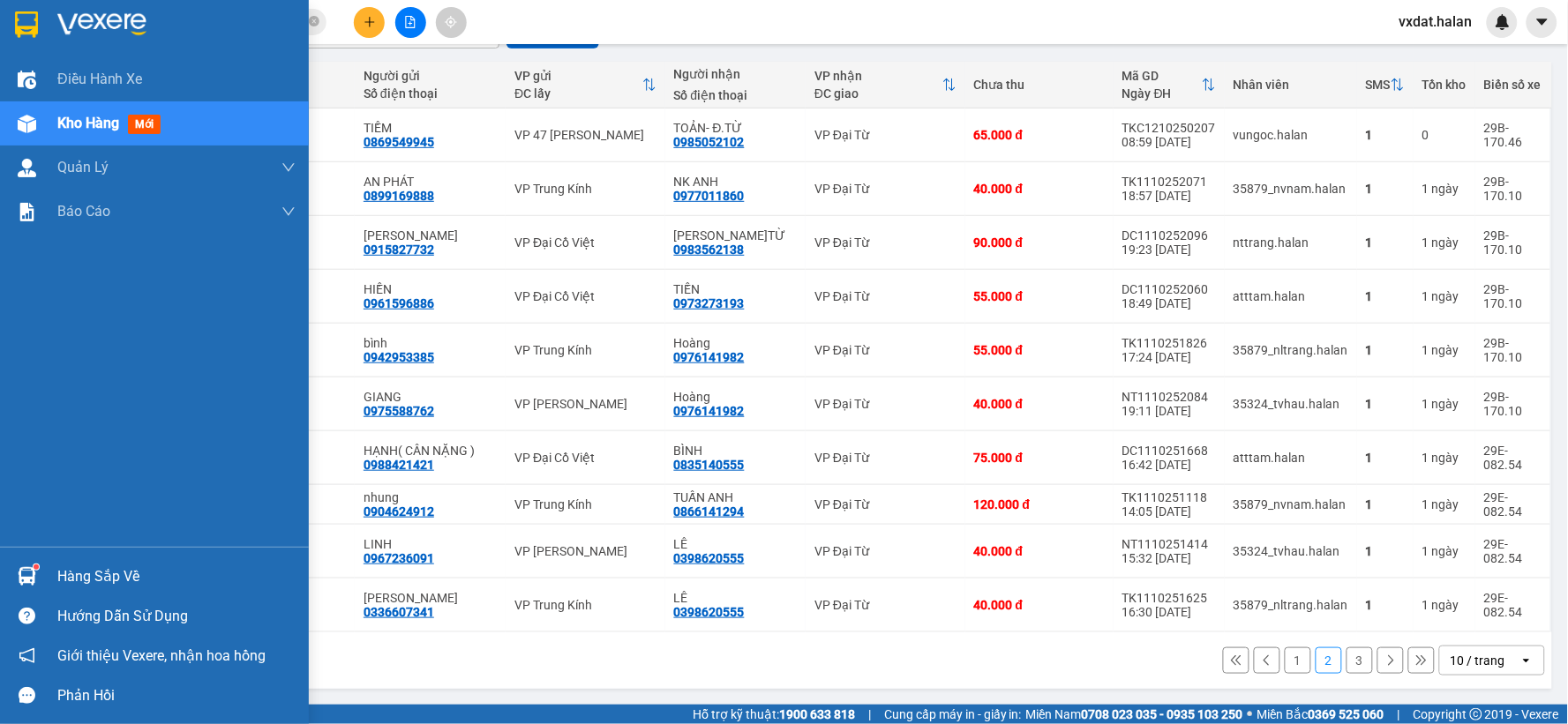
click at [18, 577] on img at bounding box center [27, 576] width 19 height 19
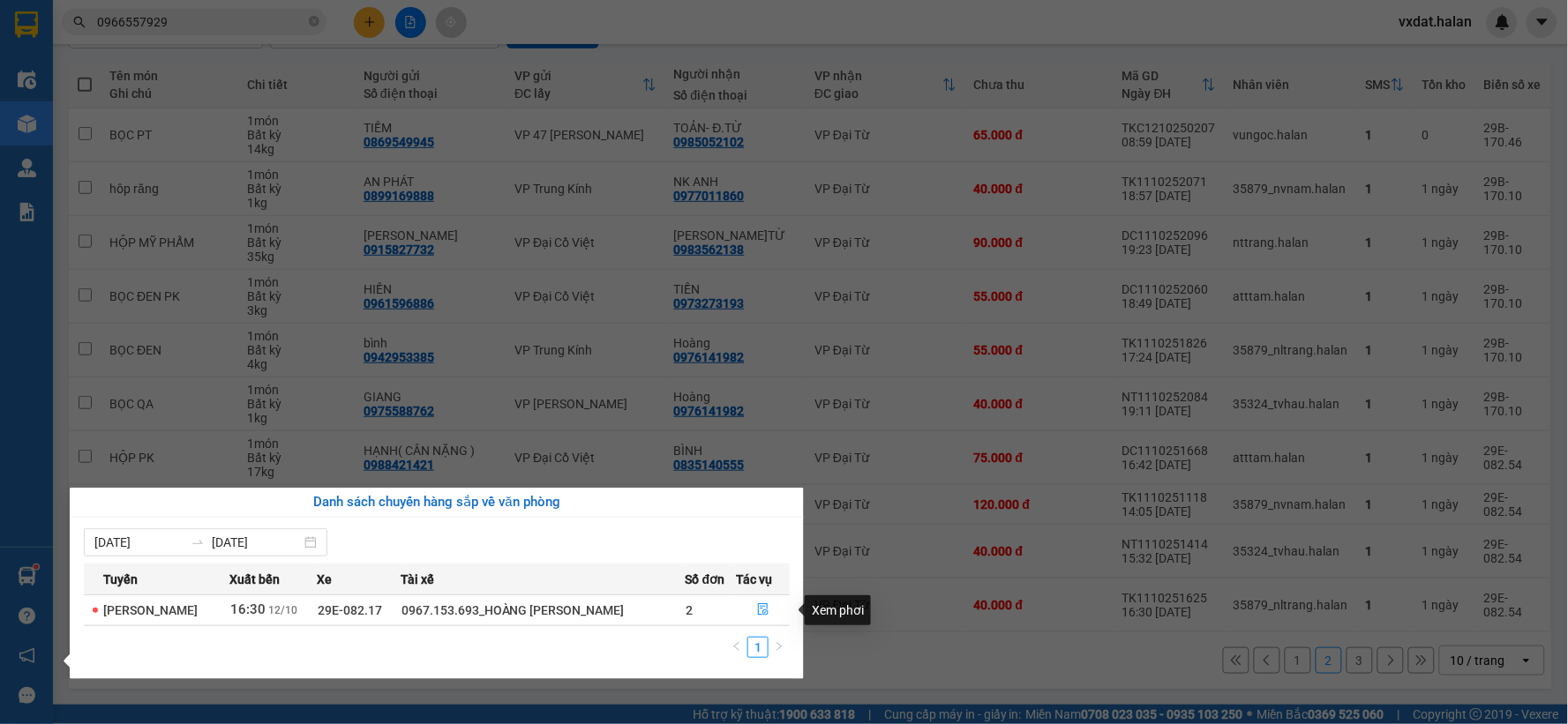
click at [869, 670] on section "Kết quả tìm kiếm ( 280 ) Bộ lọc Mã ĐH Trạng thái Món hàng Thu hộ Tổng cước Chưa…" at bounding box center [784, 362] width 1568 height 724
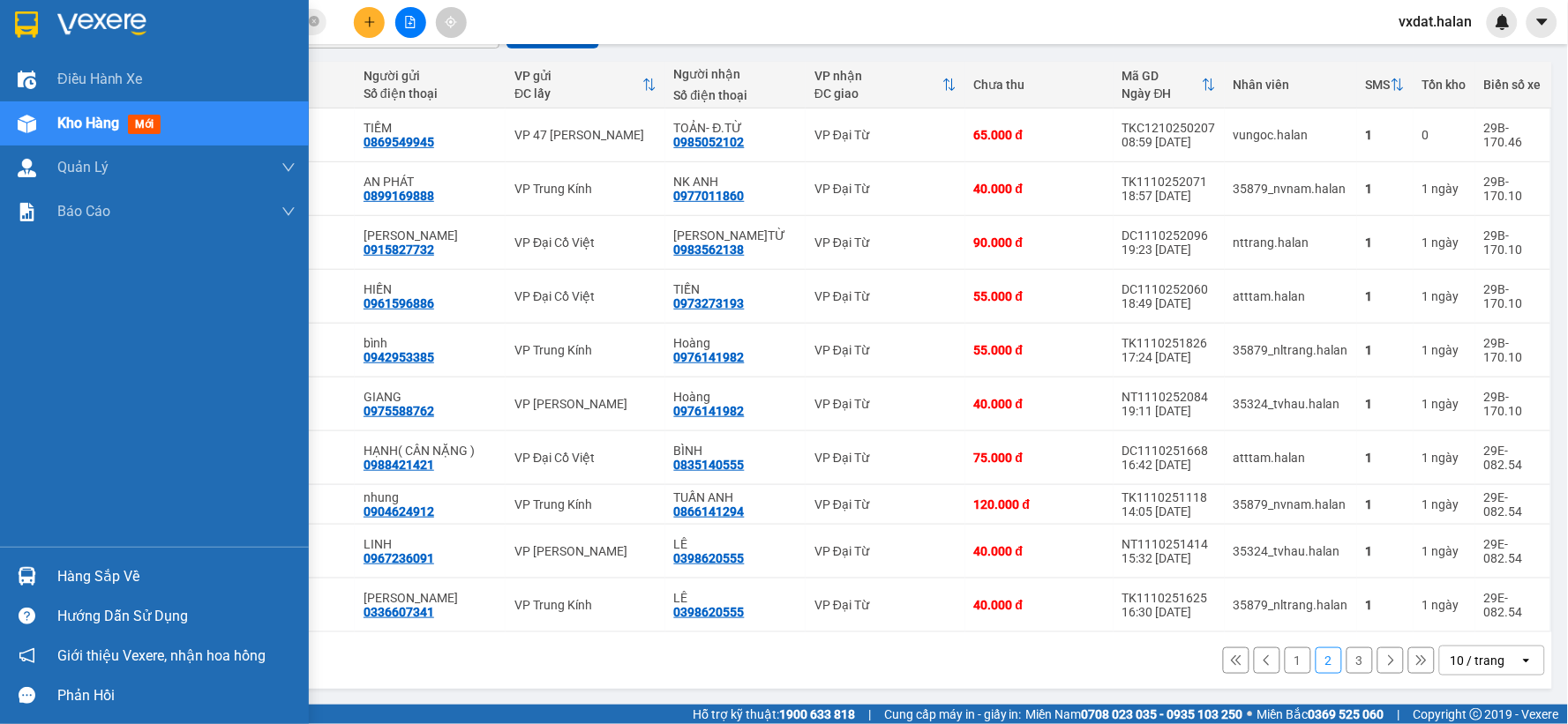
click at [33, 582] on img at bounding box center [27, 576] width 19 height 19
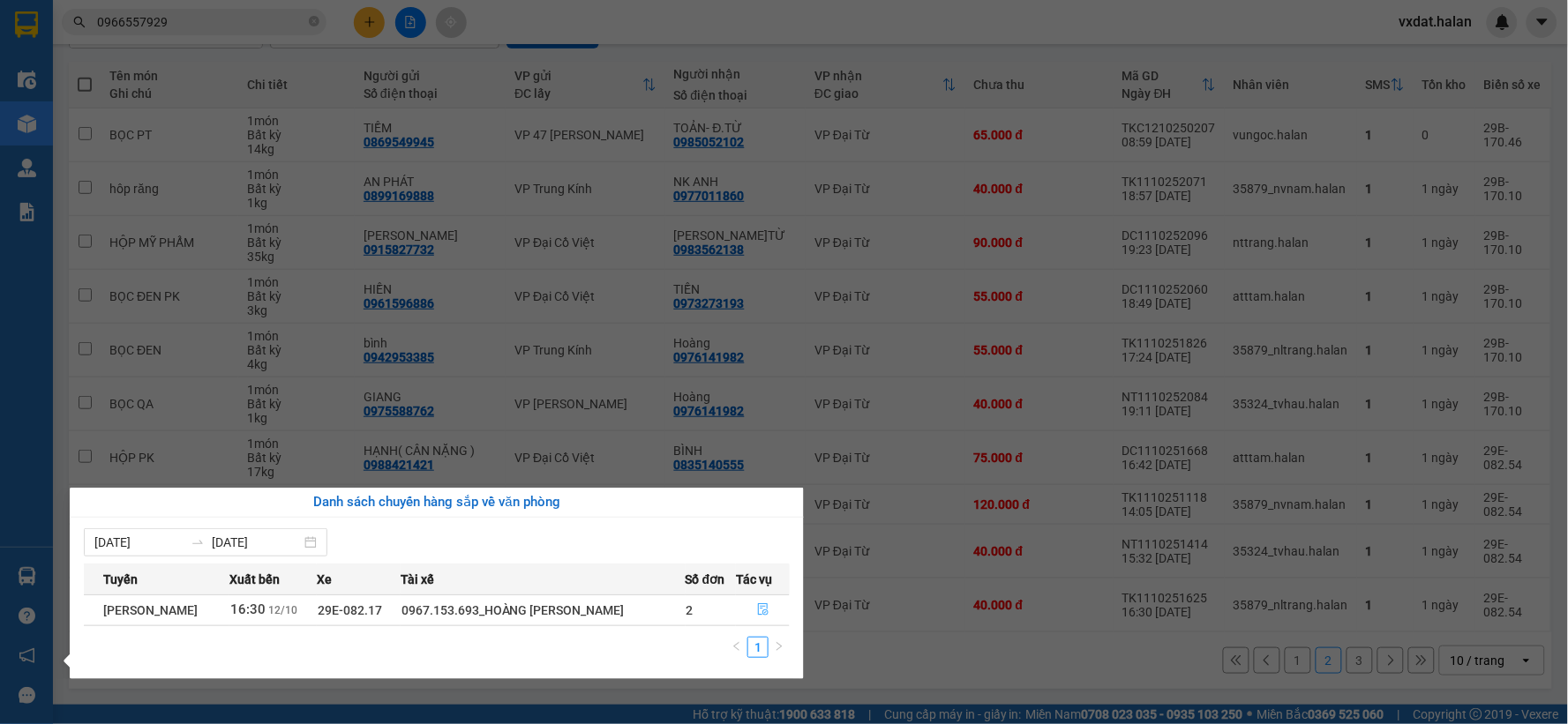
click at [782, 610] on button "button" at bounding box center [763, 610] width 52 height 28
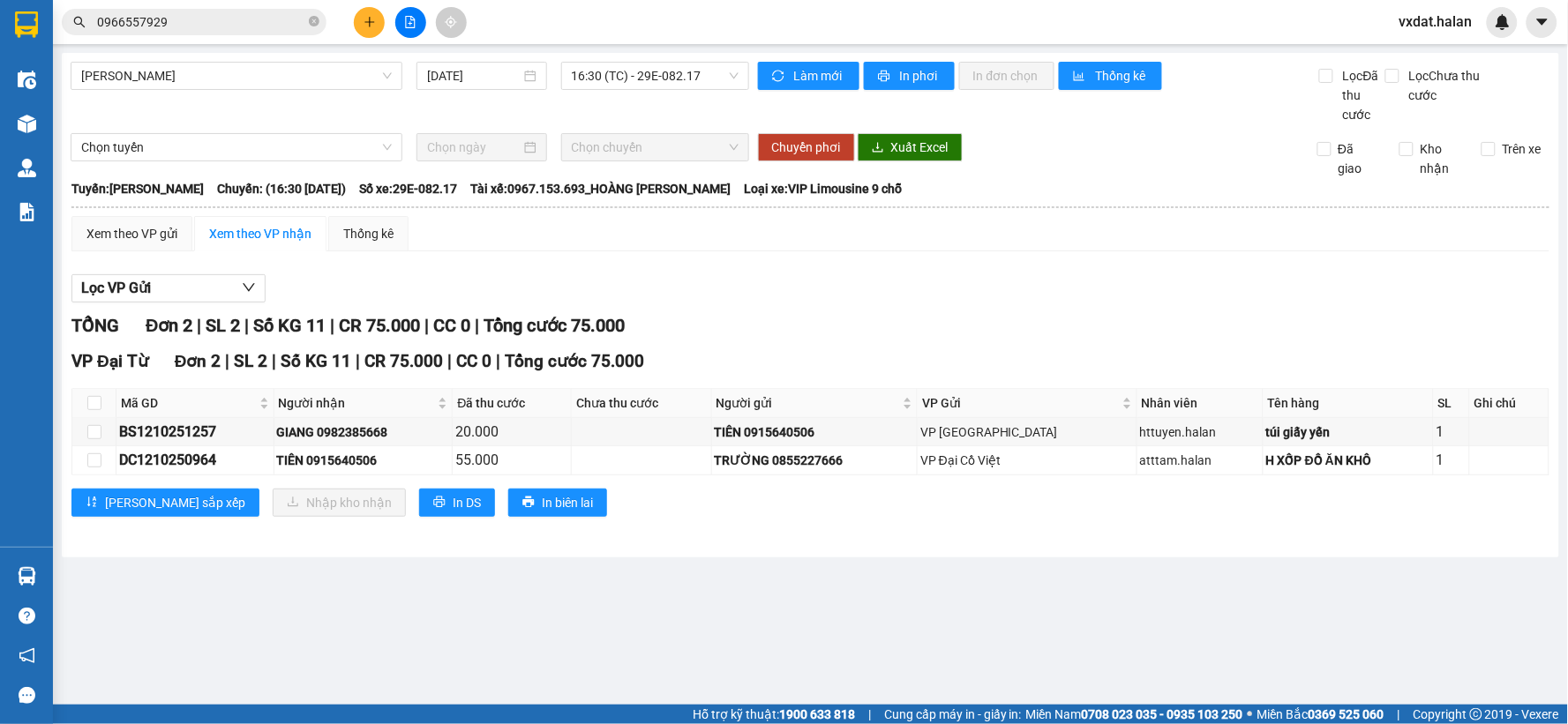
click at [935, 241] on div "Xem theo VP gửi Xem theo VP nhận Thống kê" at bounding box center [810, 233] width 1478 height 35
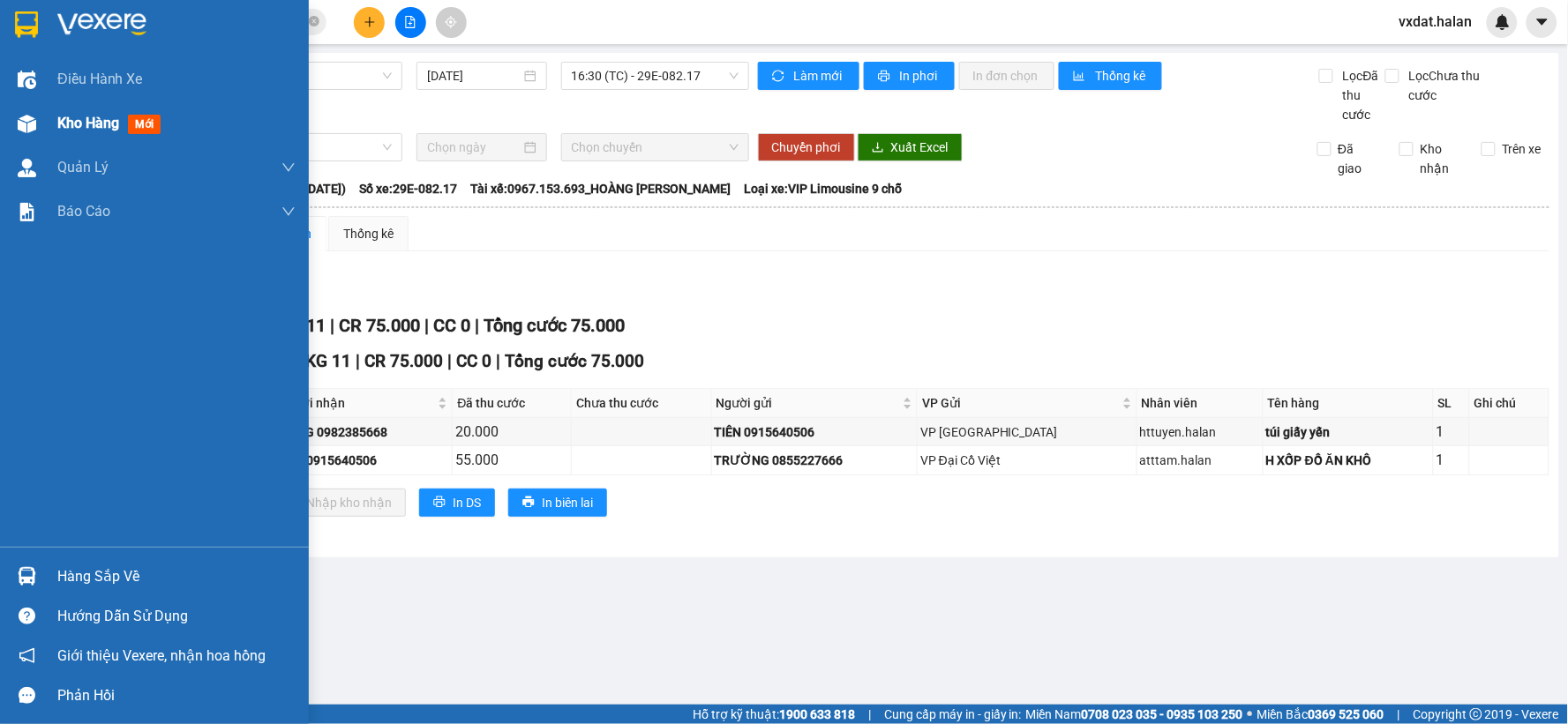
click at [40, 134] on div at bounding box center [26, 124] width 31 height 31
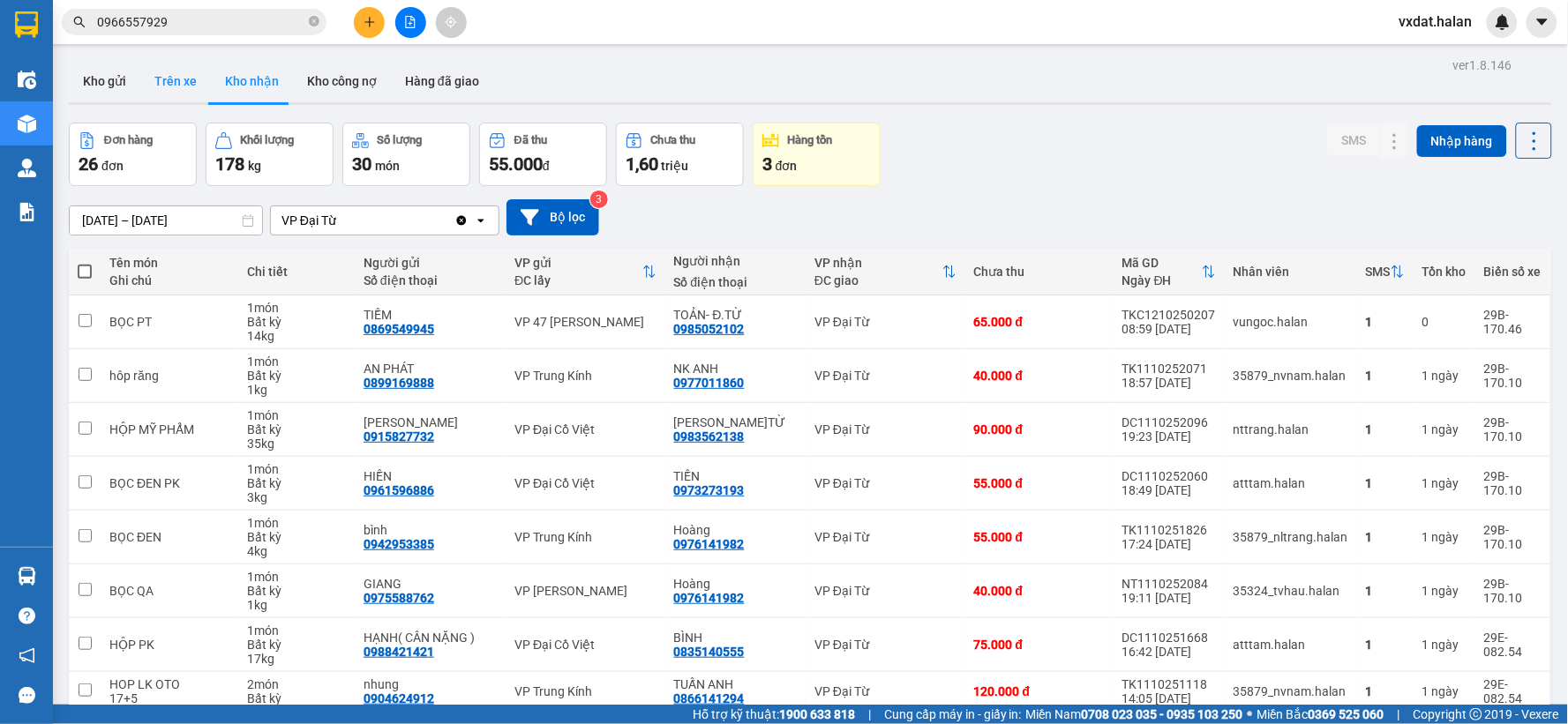
click at [181, 89] on button "Trên xe" at bounding box center [176, 82] width 71 height 43
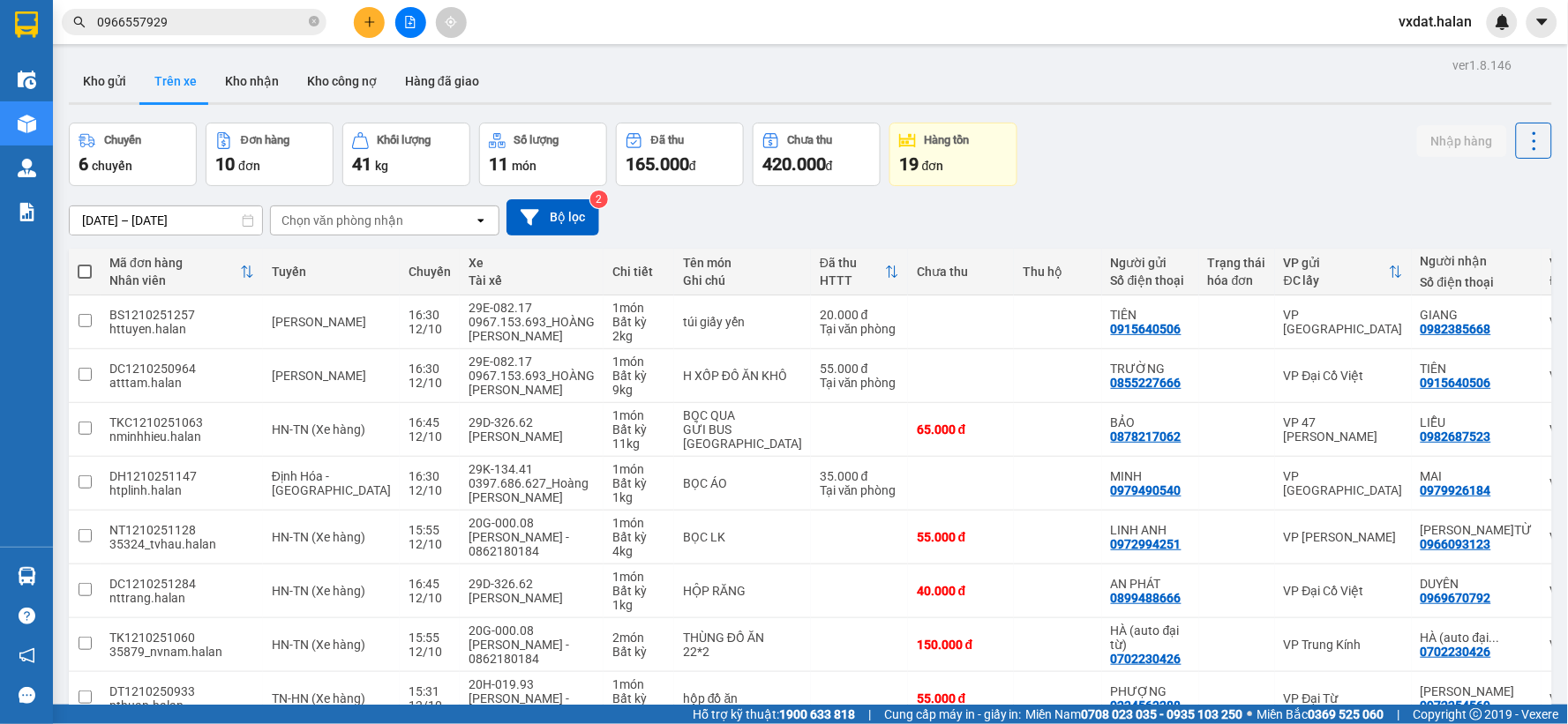
click at [1140, 182] on div "Chuyến 6 chuyến Đơn hàng 10 đơn Khối lượng 41 kg Số lượng 11 món Đã thu 165.000…" at bounding box center [810, 154] width 1483 height 63
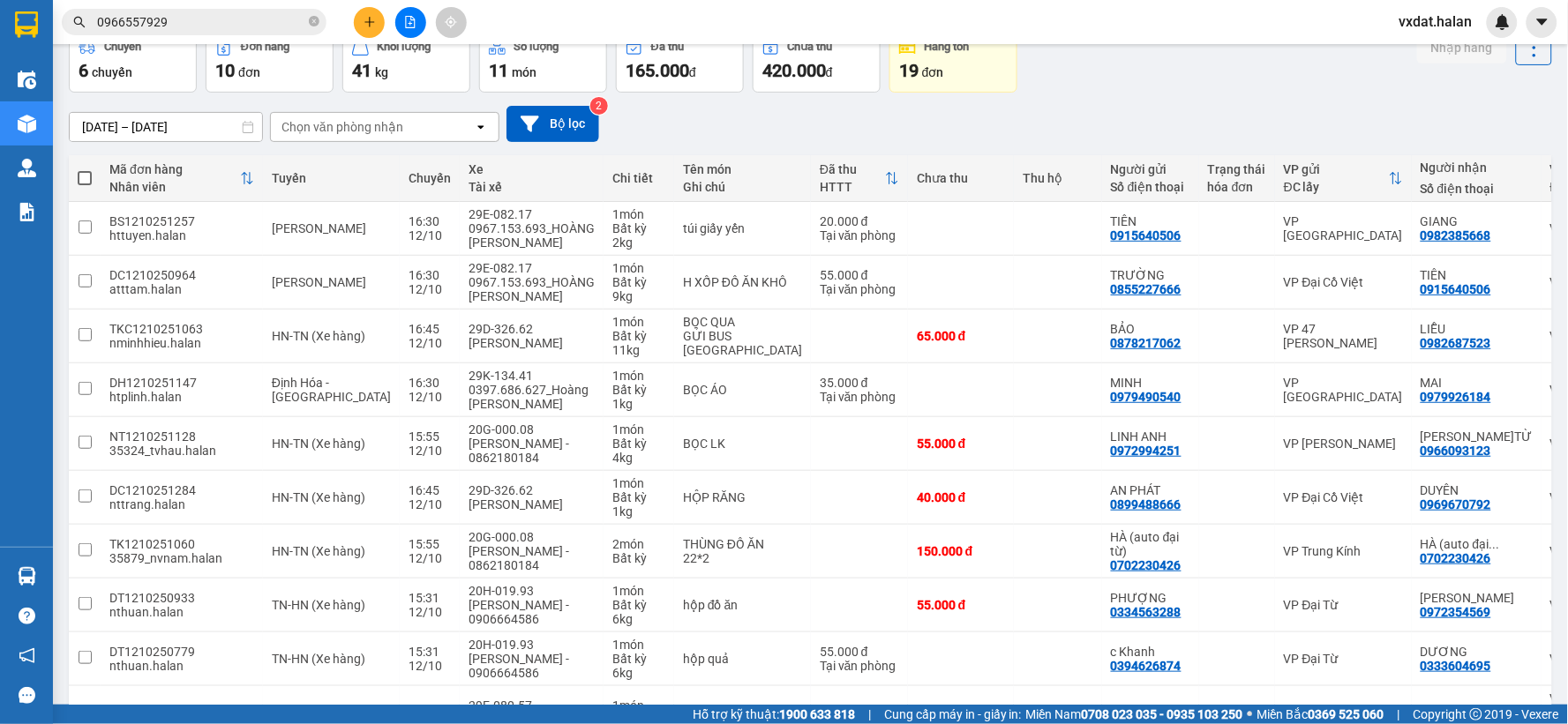
scroll to position [209, 0]
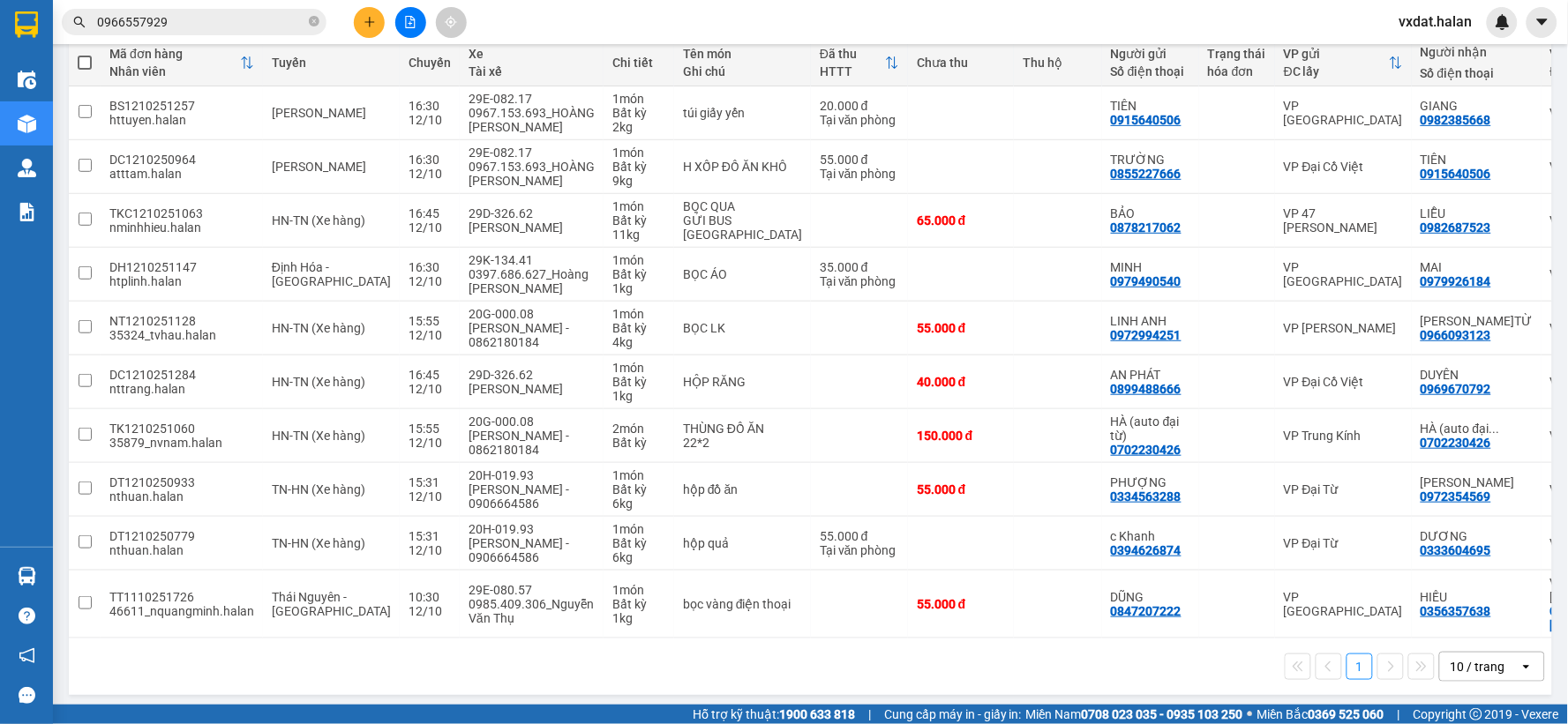
click at [947, 655] on div "1 10 / trang open" at bounding box center [810, 666] width 1468 height 30
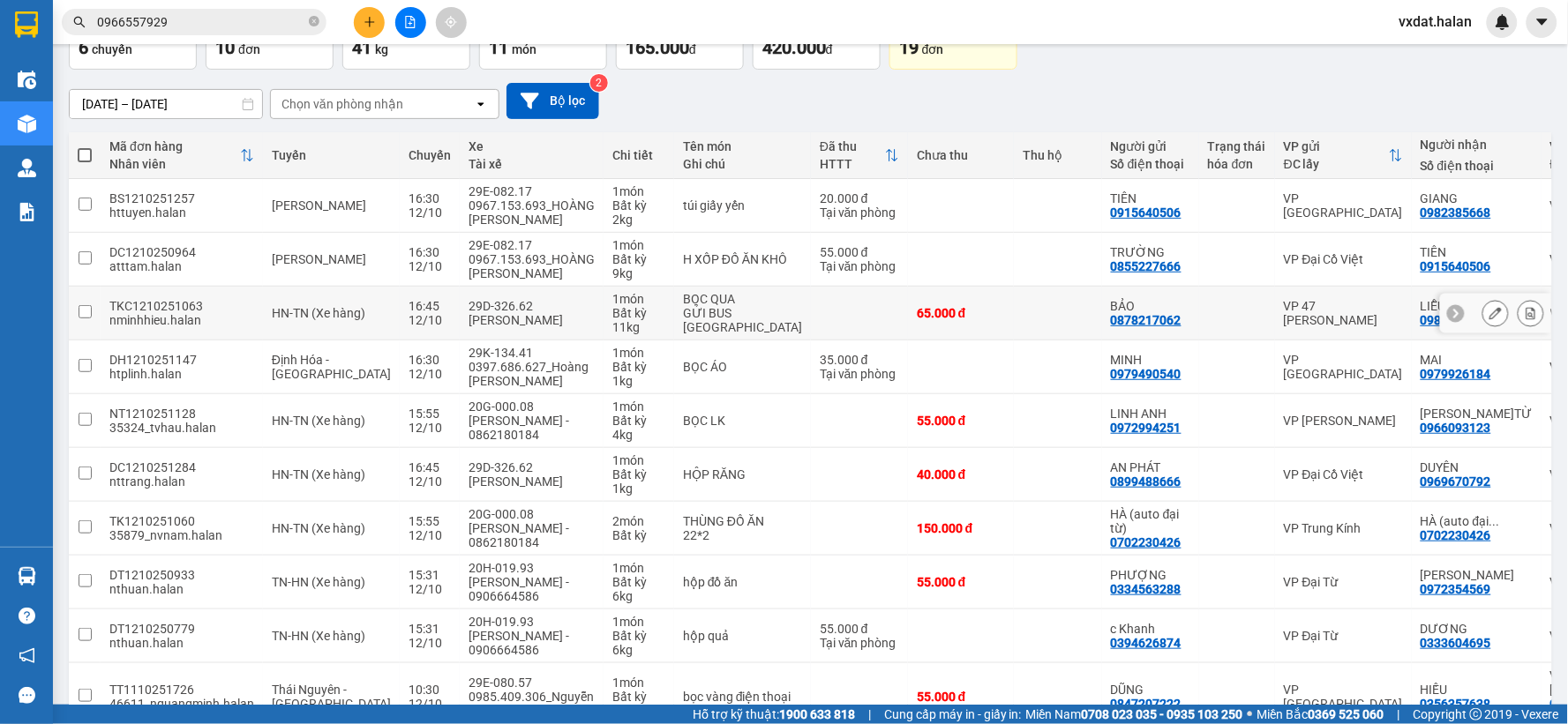
scroll to position [0, 0]
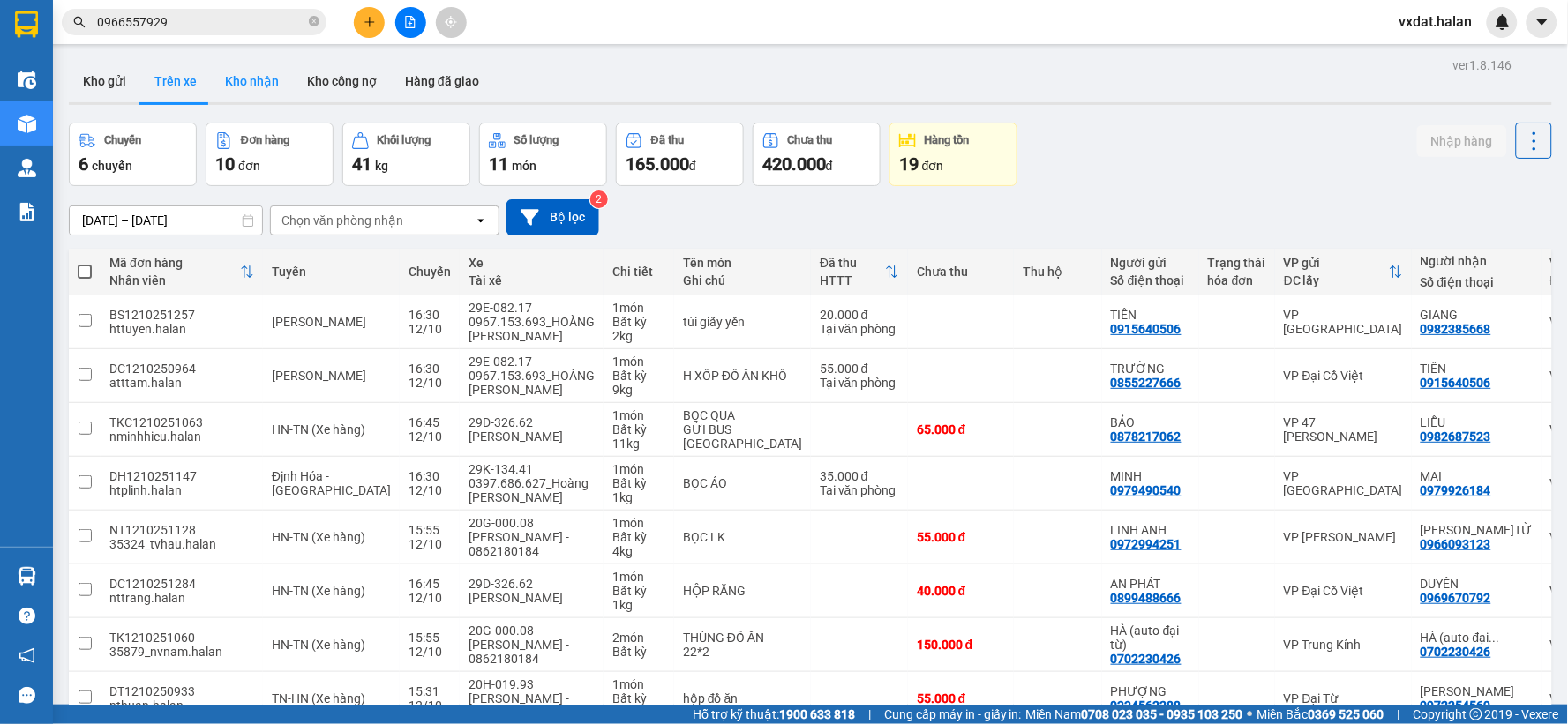
click at [248, 97] on button "Kho nhận" at bounding box center [252, 82] width 82 height 43
type input "[DATE] – [DATE]"
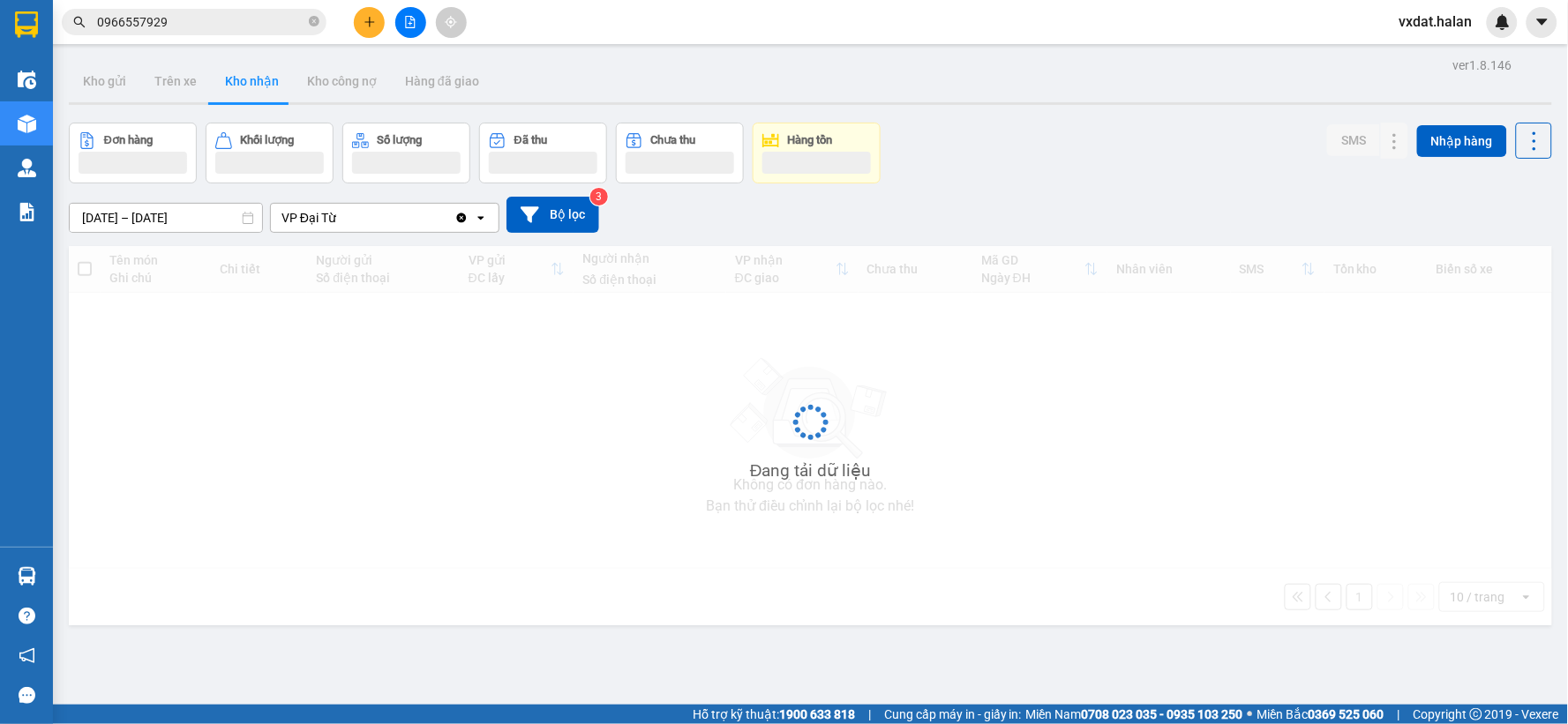
click at [1072, 148] on div "Đơn hàng Khối lượng Số lượng Đã thu Chưa thu Hàng tồn SMS Nhập hàng" at bounding box center [810, 152] width 1483 height 60
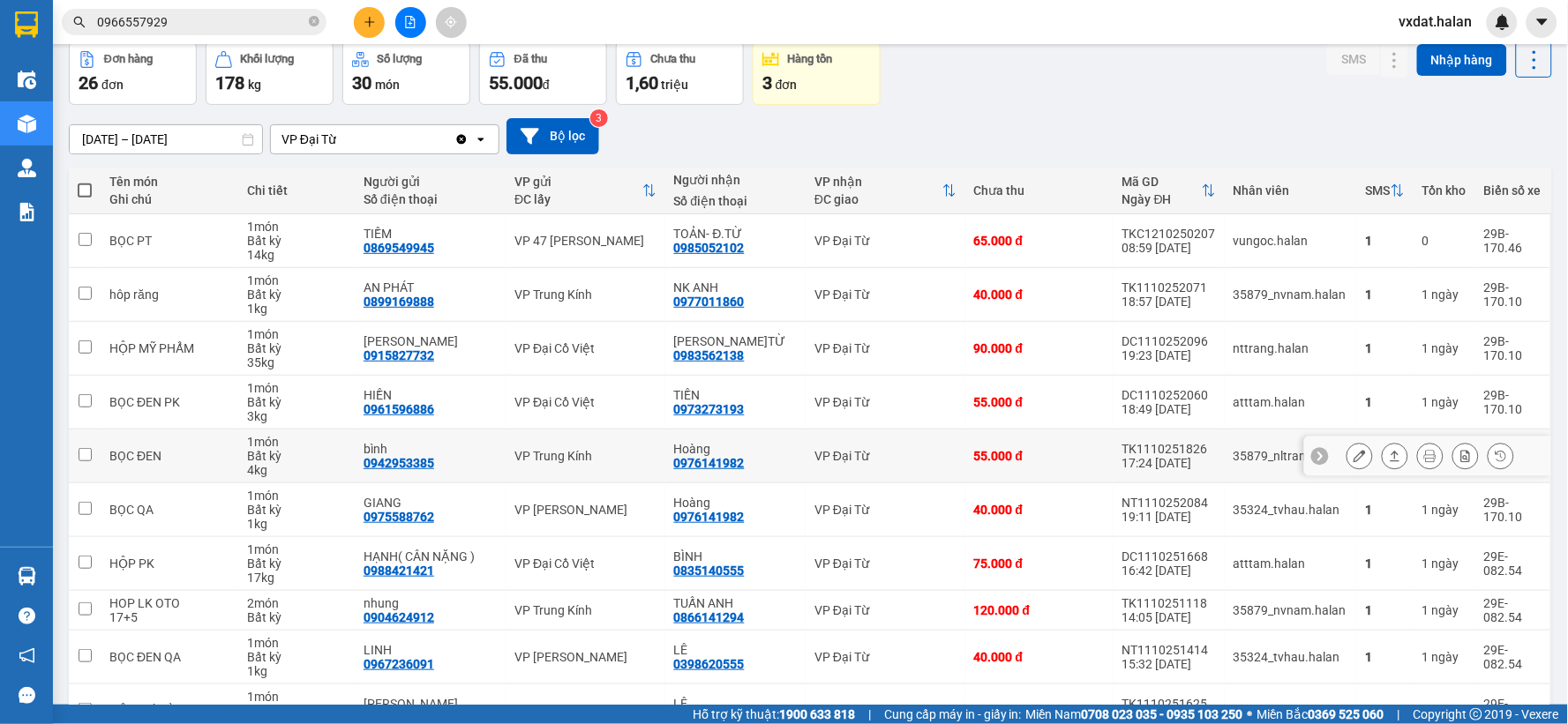
scroll to position [189, 0]
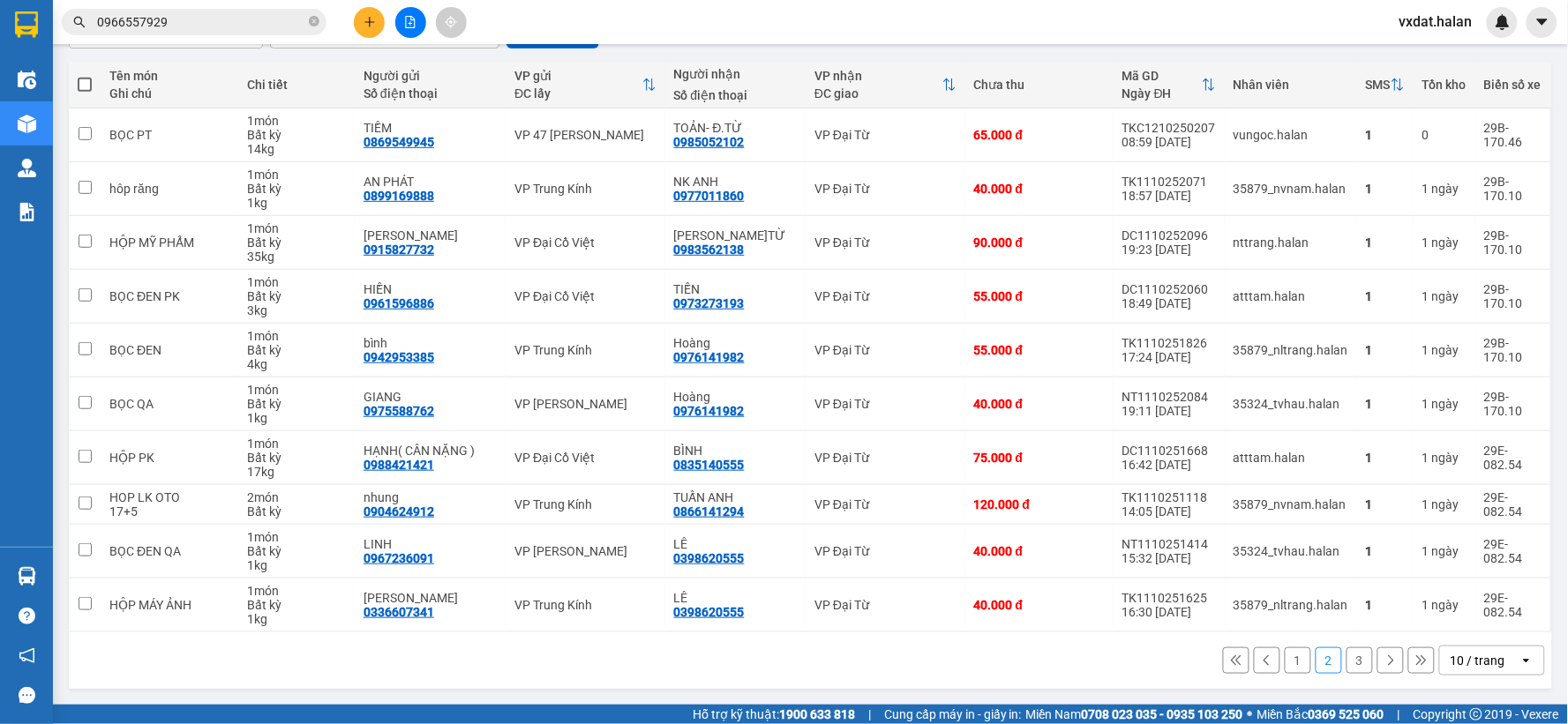
click at [1292, 665] on button "1" at bounding box center [1297, 660] width 26 height 26
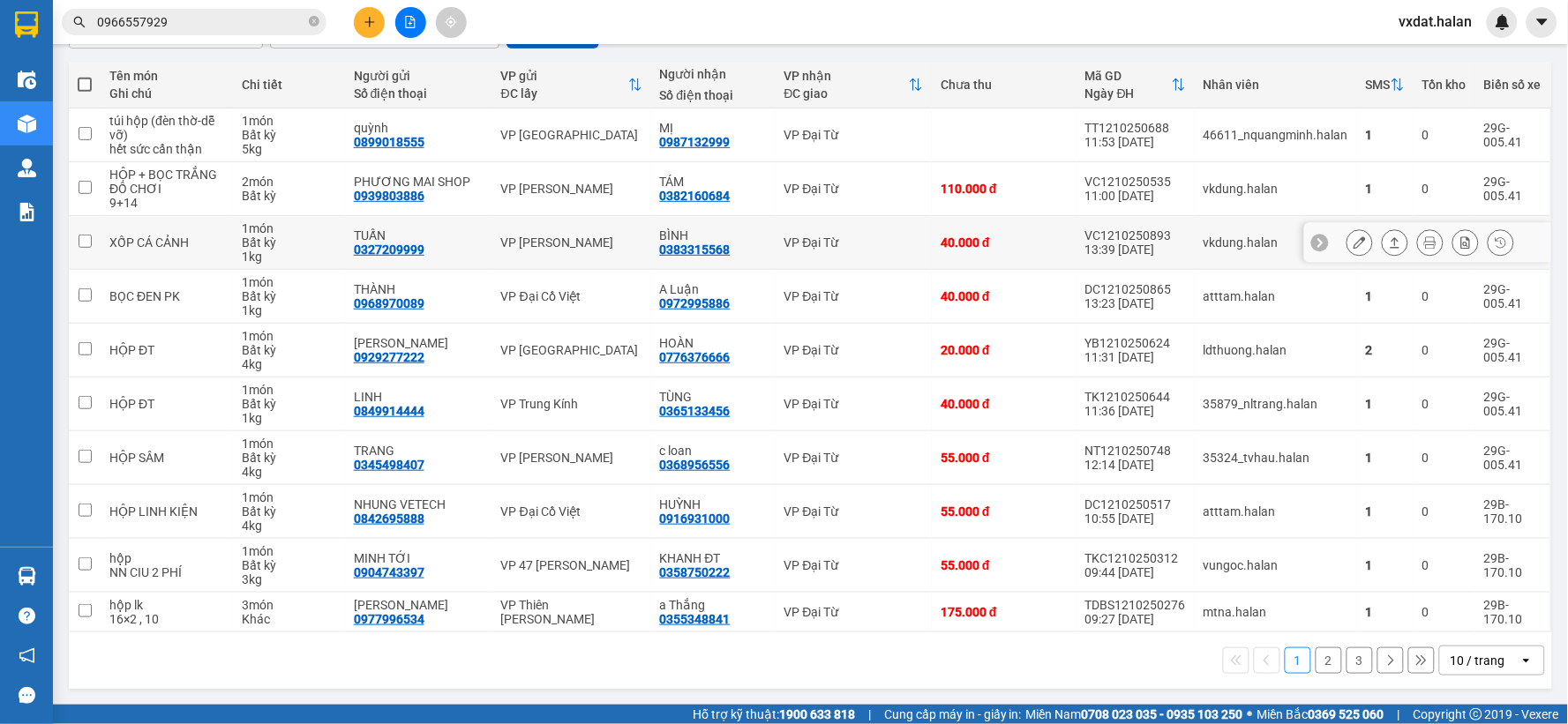
click at [1390, 236] on button at bounding box center [1394, 243] width 25 height 31
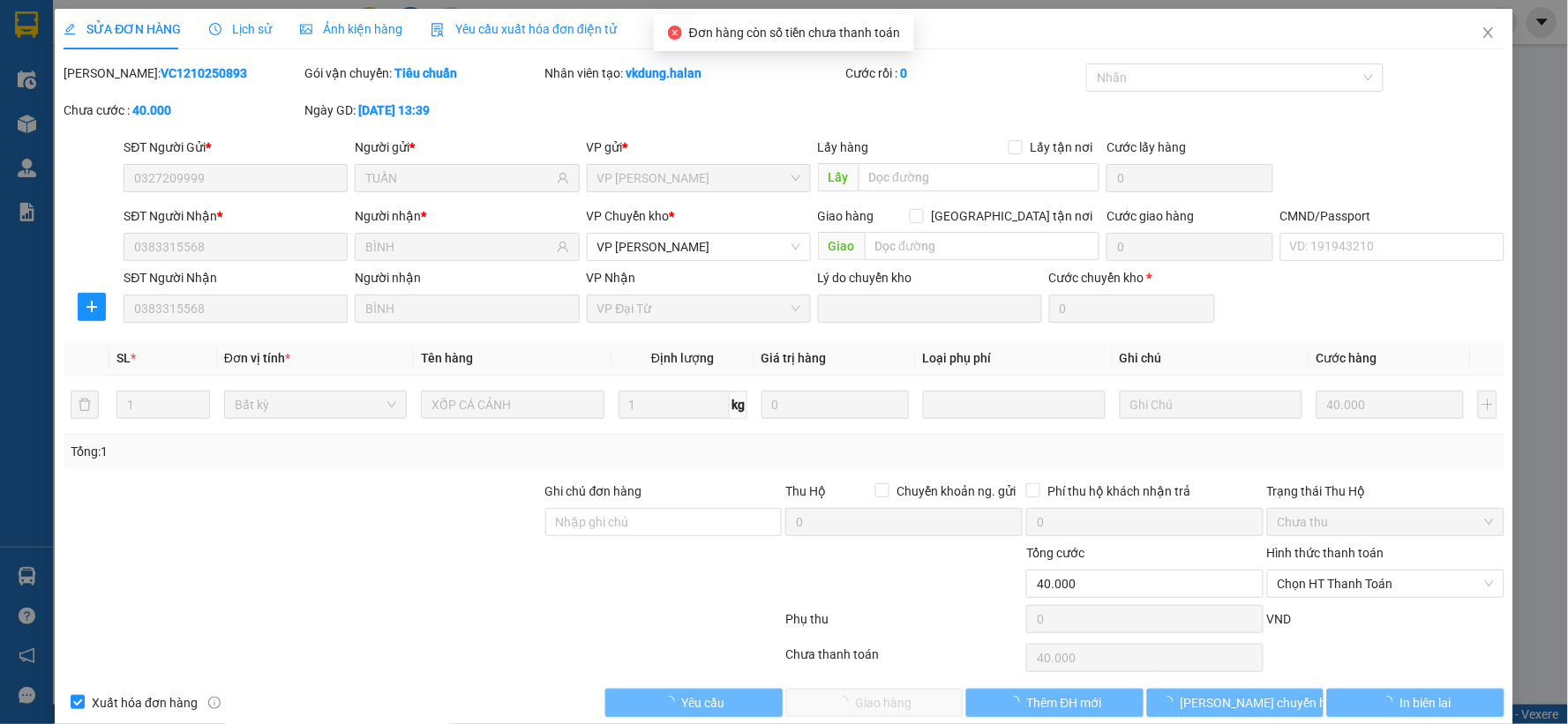
type input "0327209999"
type input "TUẤN"
type input "0383315568"
type input "BÌNH"
type input "0"
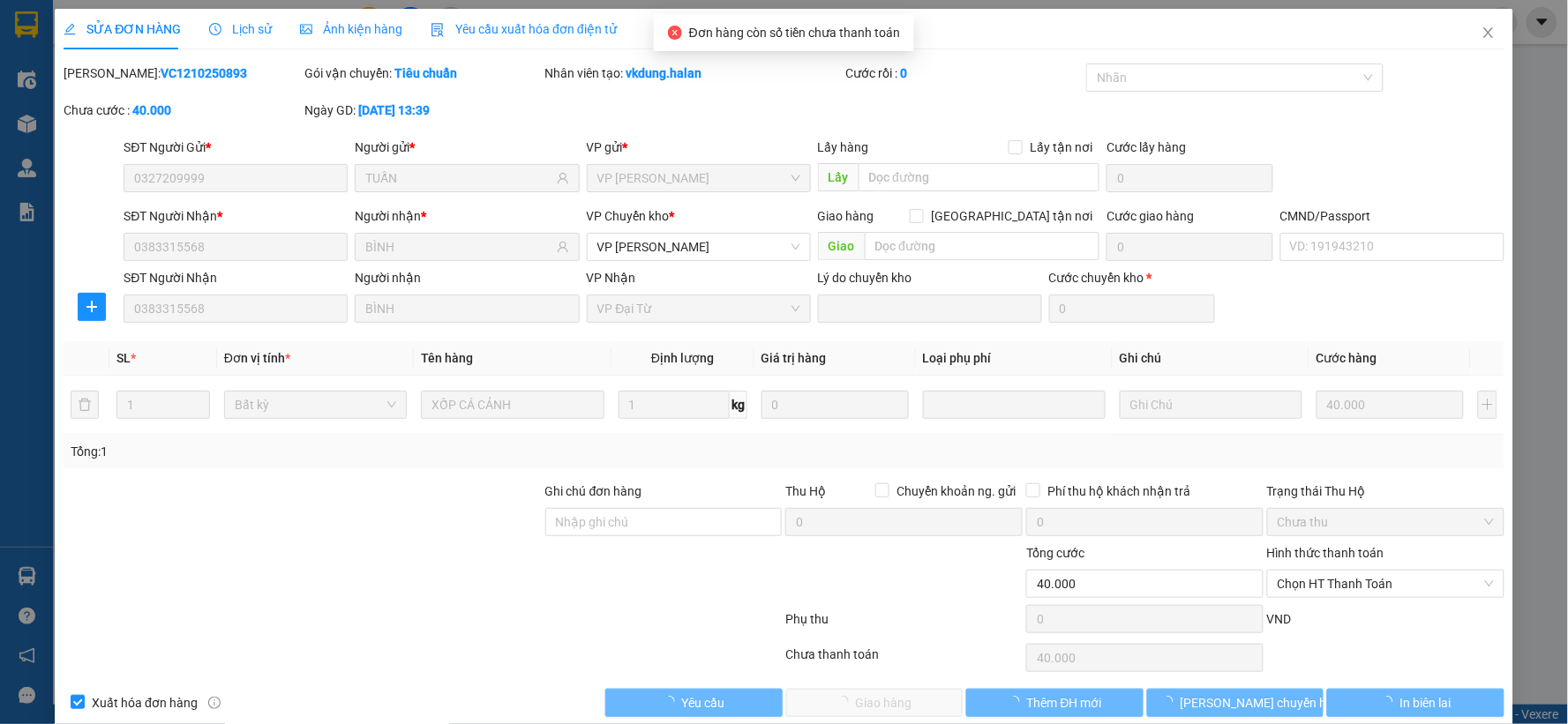
type input "40.000"
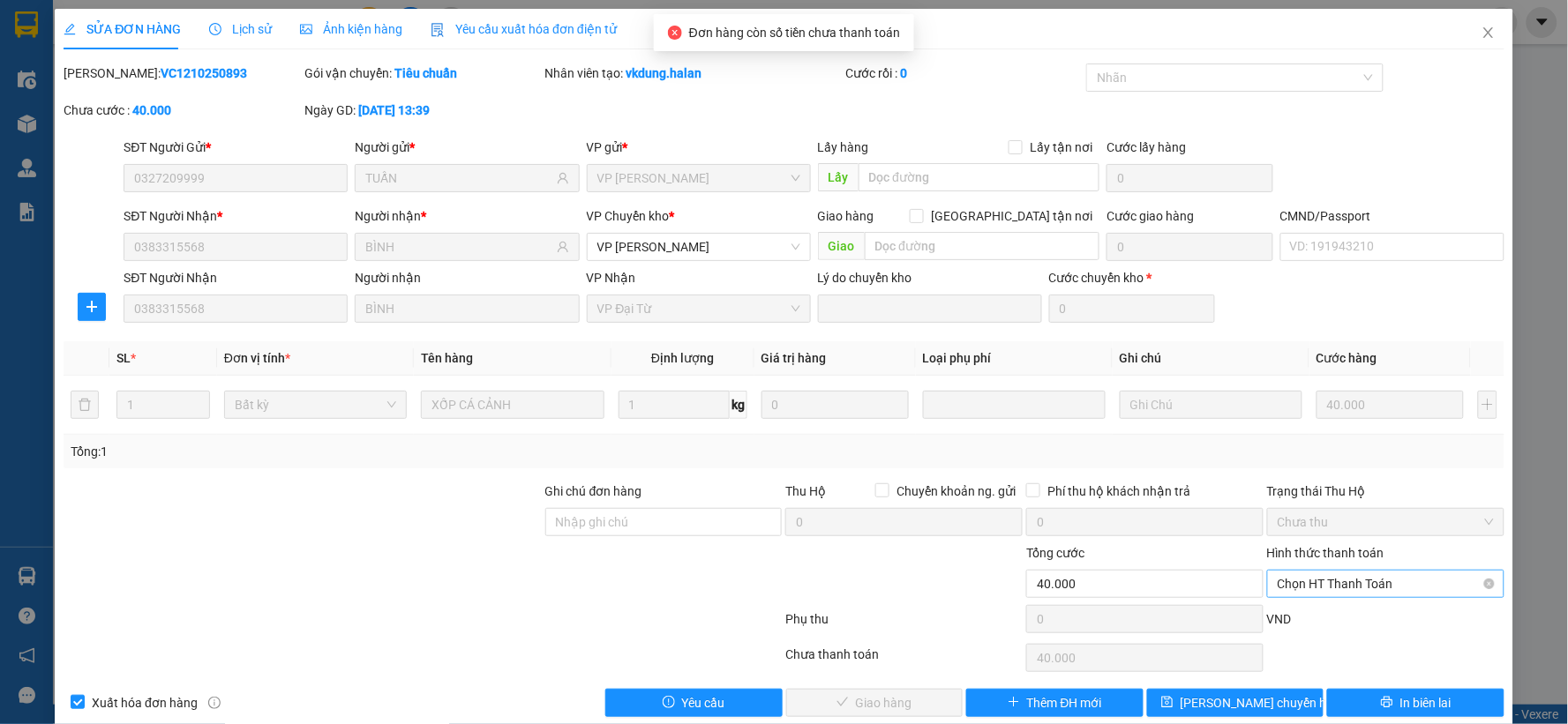
click at [1352, 595] on span "Chọn HT Thanh Toán" at bounding box center [1386, 584] width 216 height 26
click at [1311, 441] on div "Tại văn phòng" at bounding box center [1374, 435] width 214 height 20
type input "0"
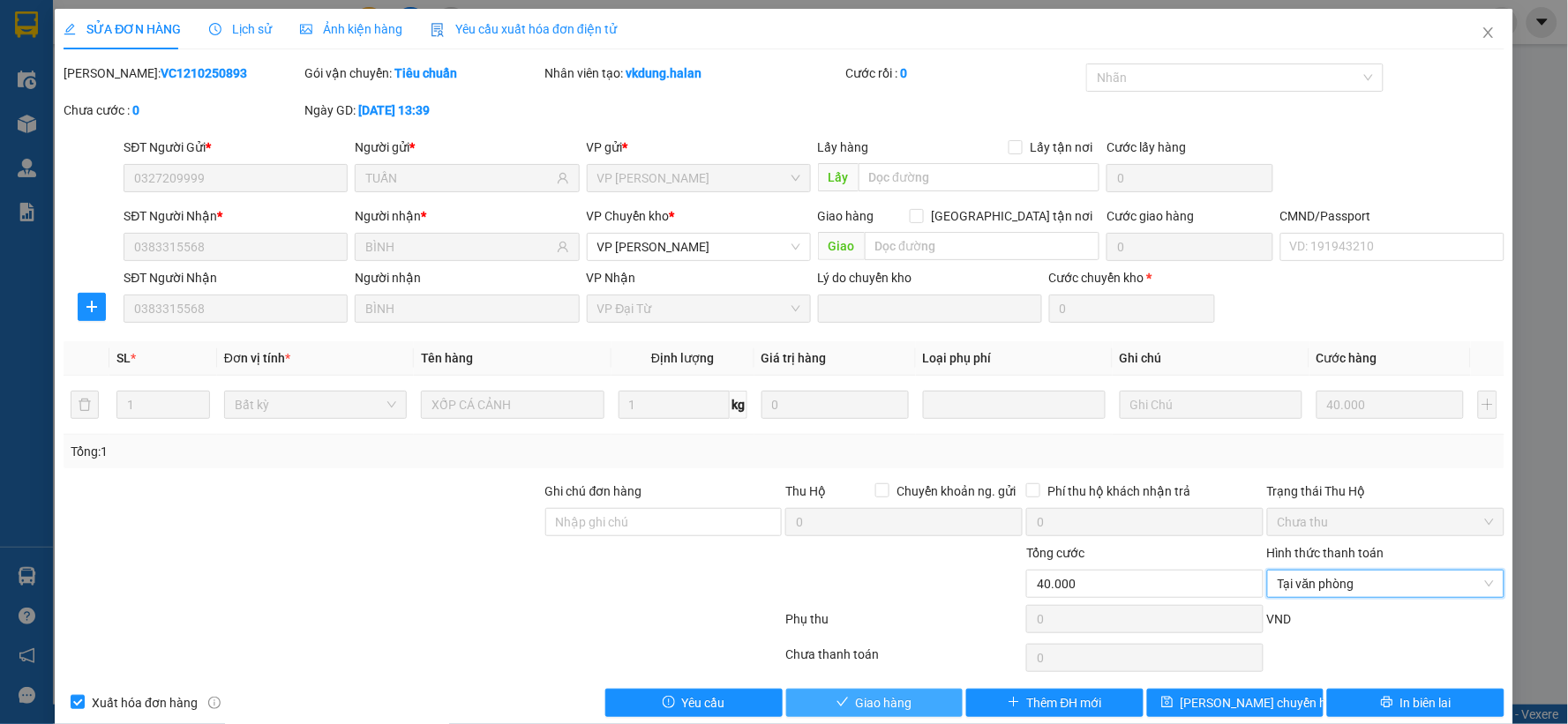
click at [909, 710] on button "Giao hàng" at bounding box center [874, 703] width 178 height 28
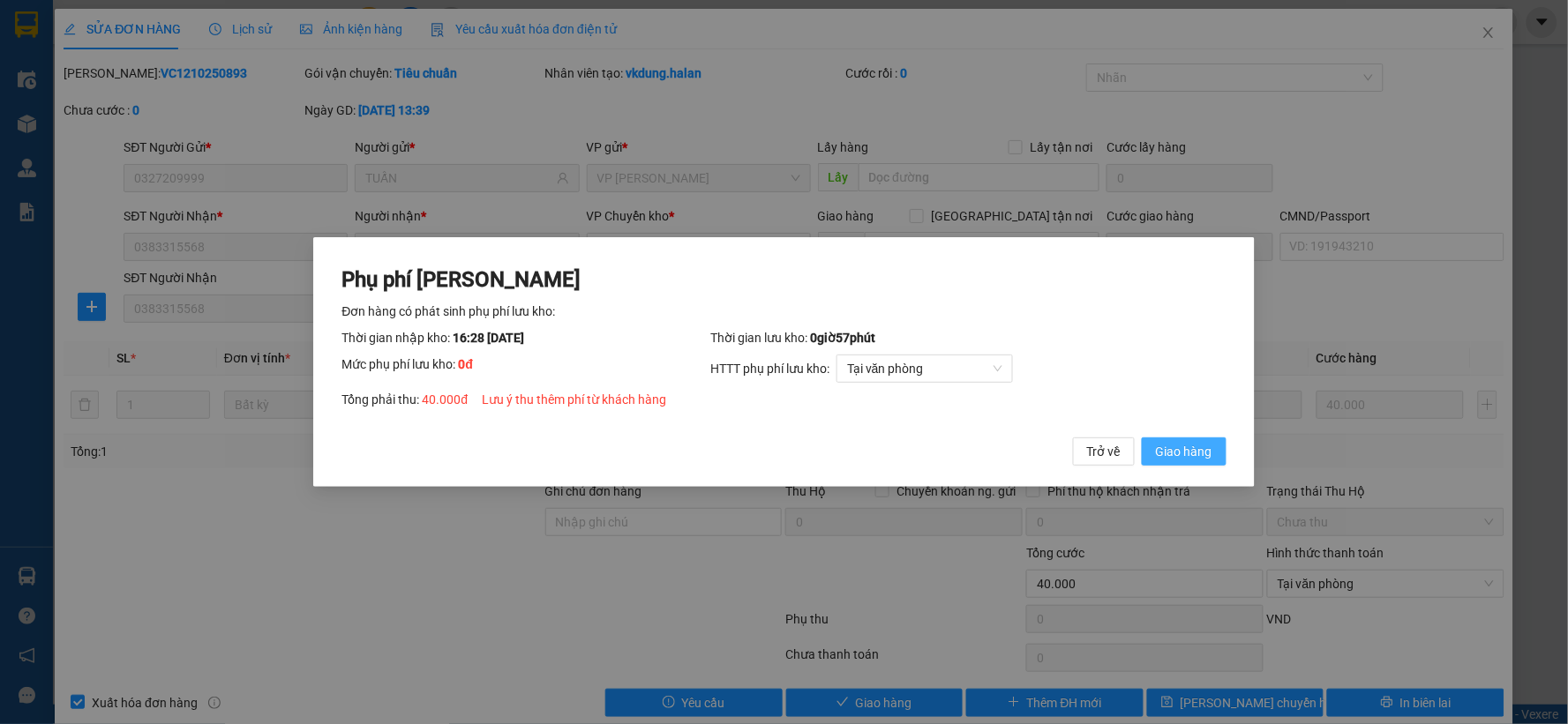
click at [1189, 461] on span "Giao hàng" at bounding box center [1184, 451] width 57 height 20
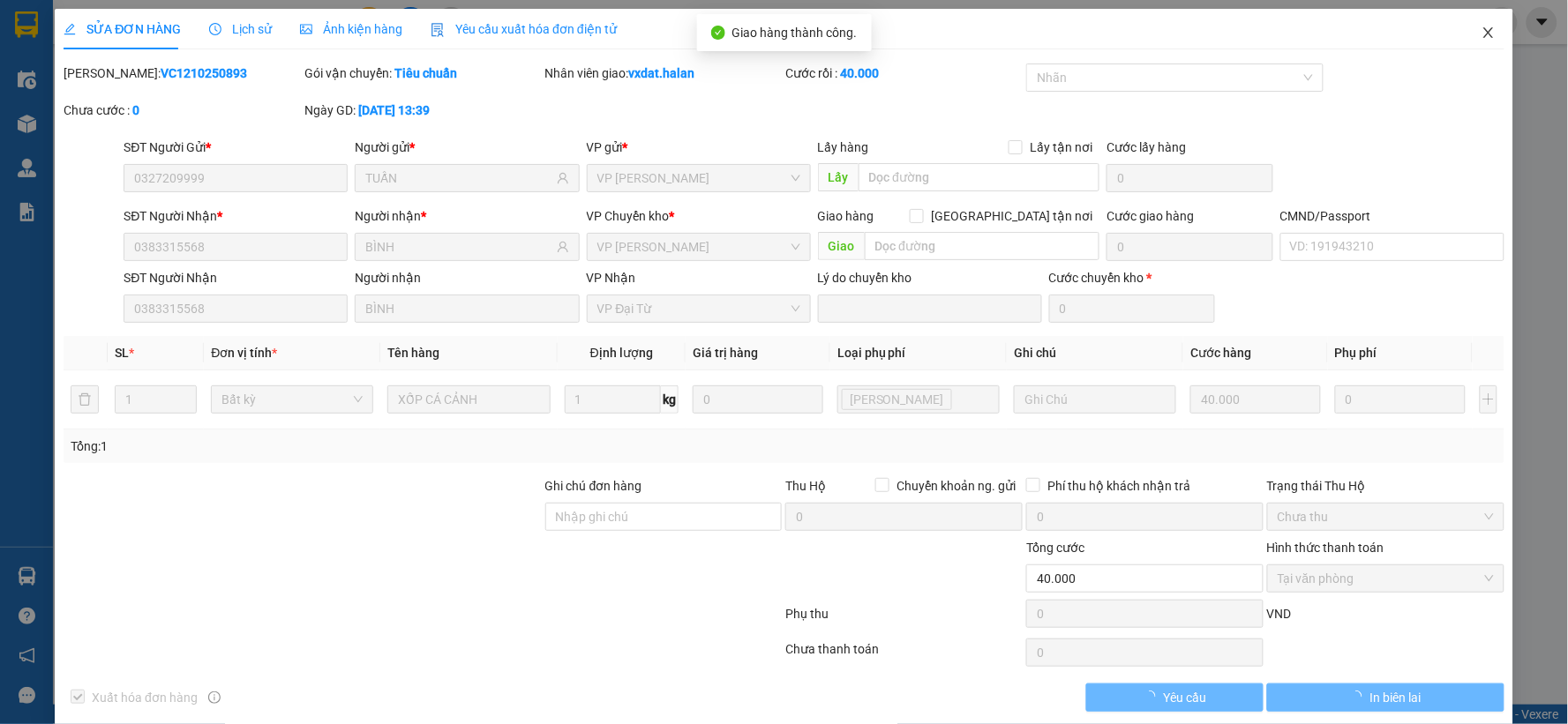
click at [1483, 36] on icon "close" at bounding box center [1488, 32] width 9 height 10
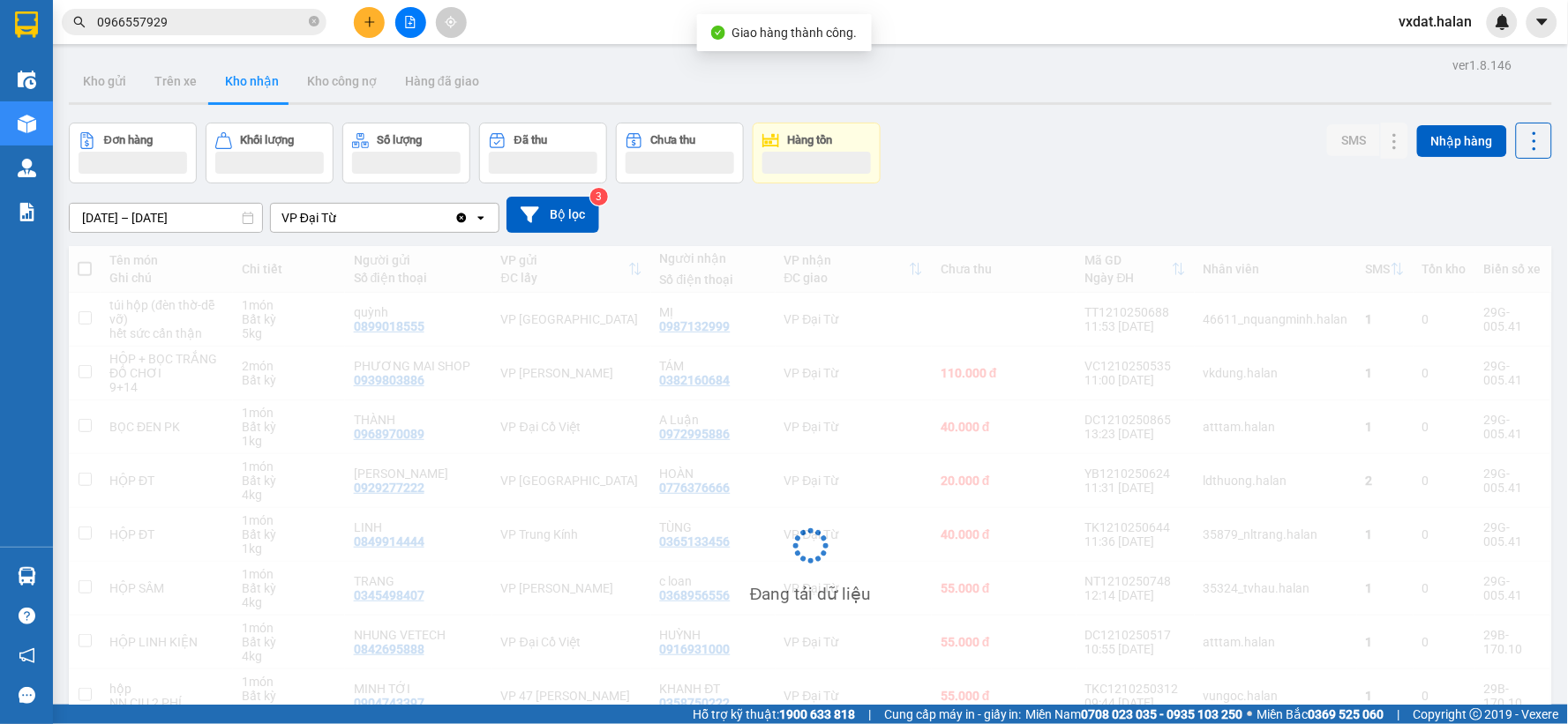
click at [1034, 191] on div "[DATE] – [DATE] Press the down arrow key to interact with the calendar and sele…" at bounding box center [810, 214] width 1483 height 62
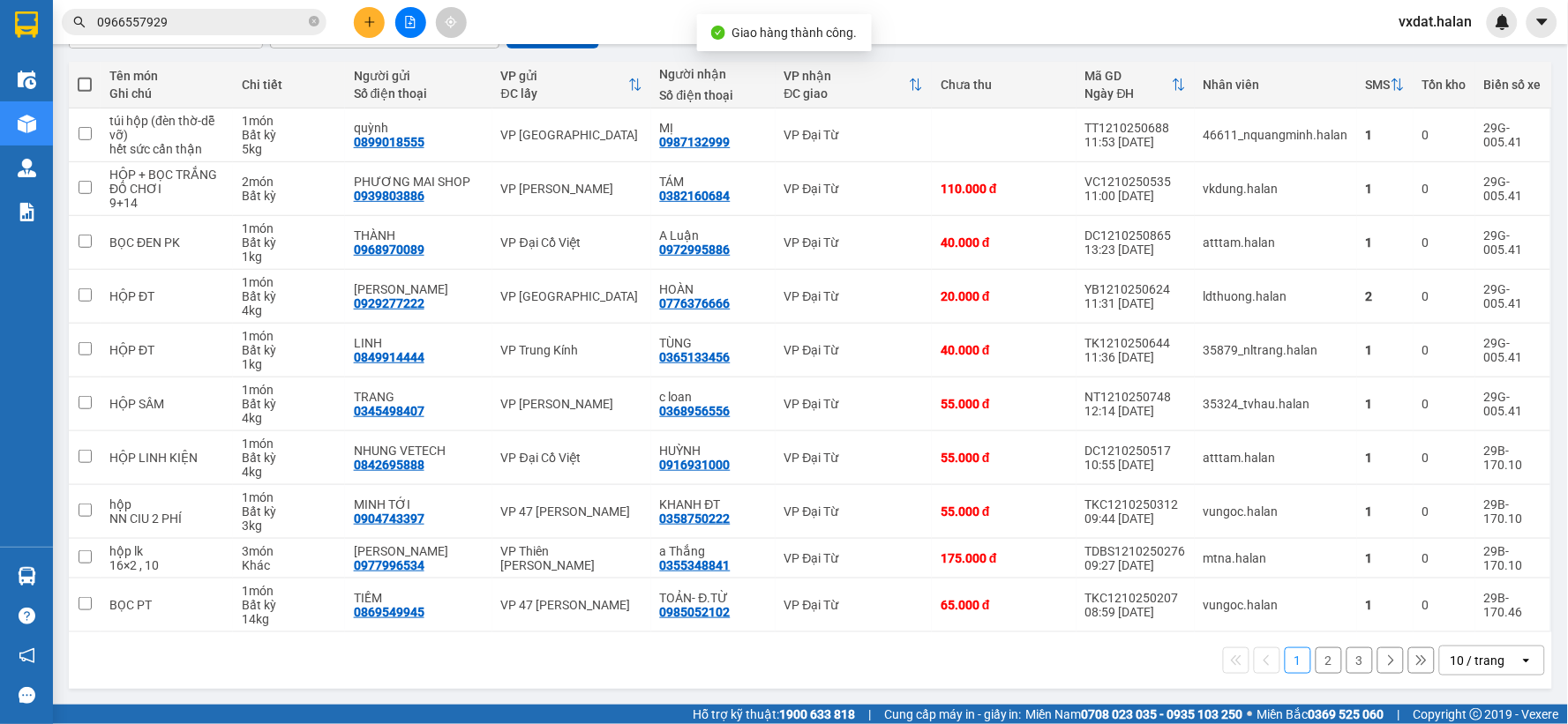
scroll to position [189, 0]
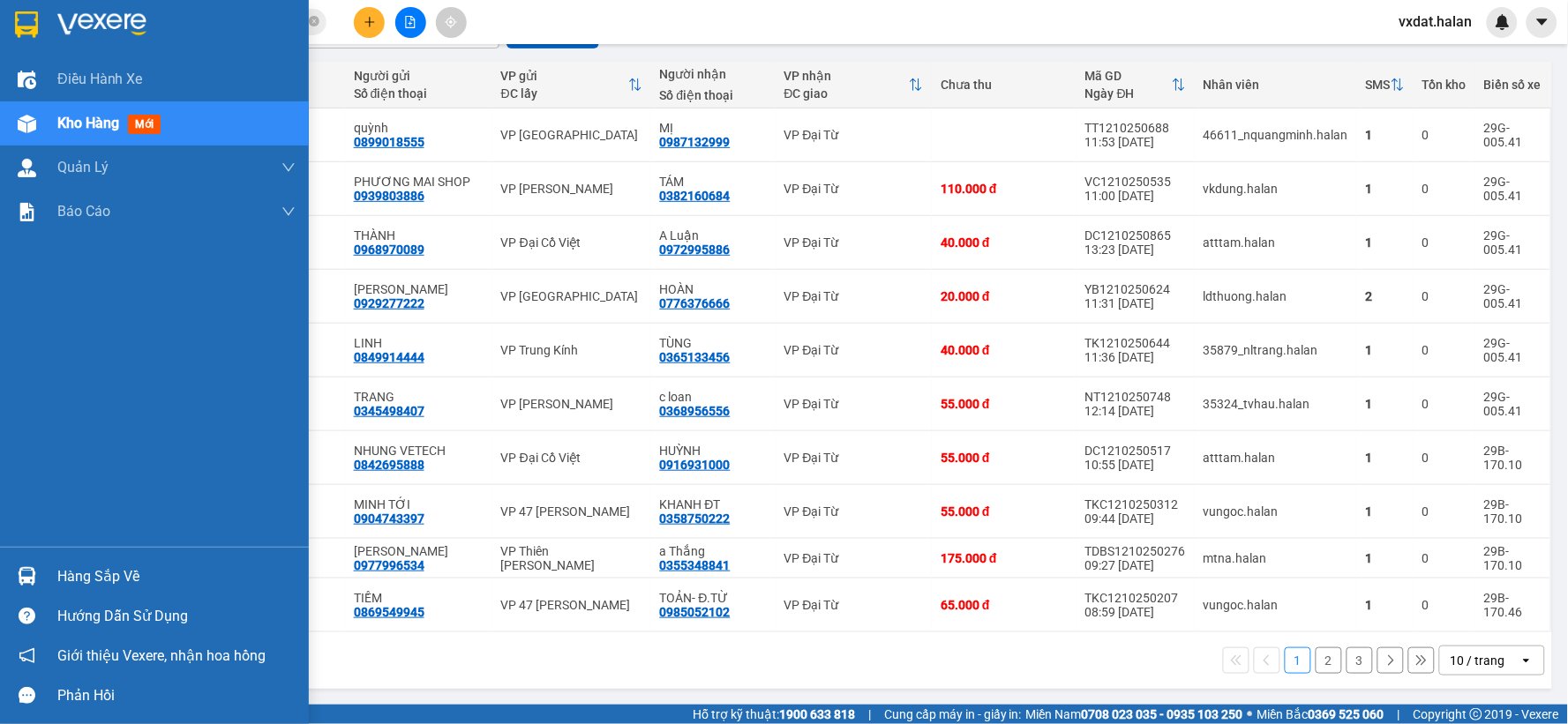
click at [32, 586] on div at bounding box center [26, 575] width 31 height 31
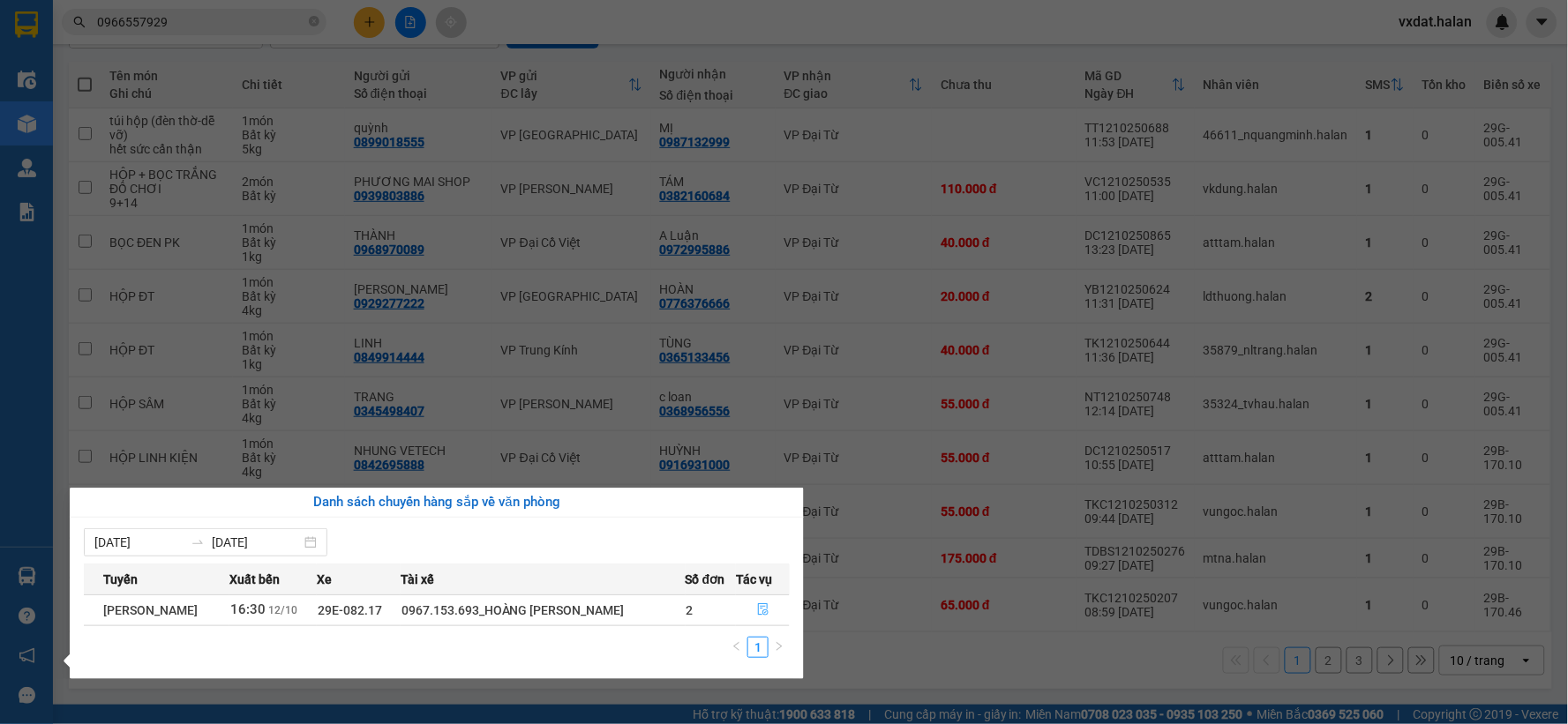
click at [779, 607] on button "button" at bounding box center [763, 610] width 52 height 28
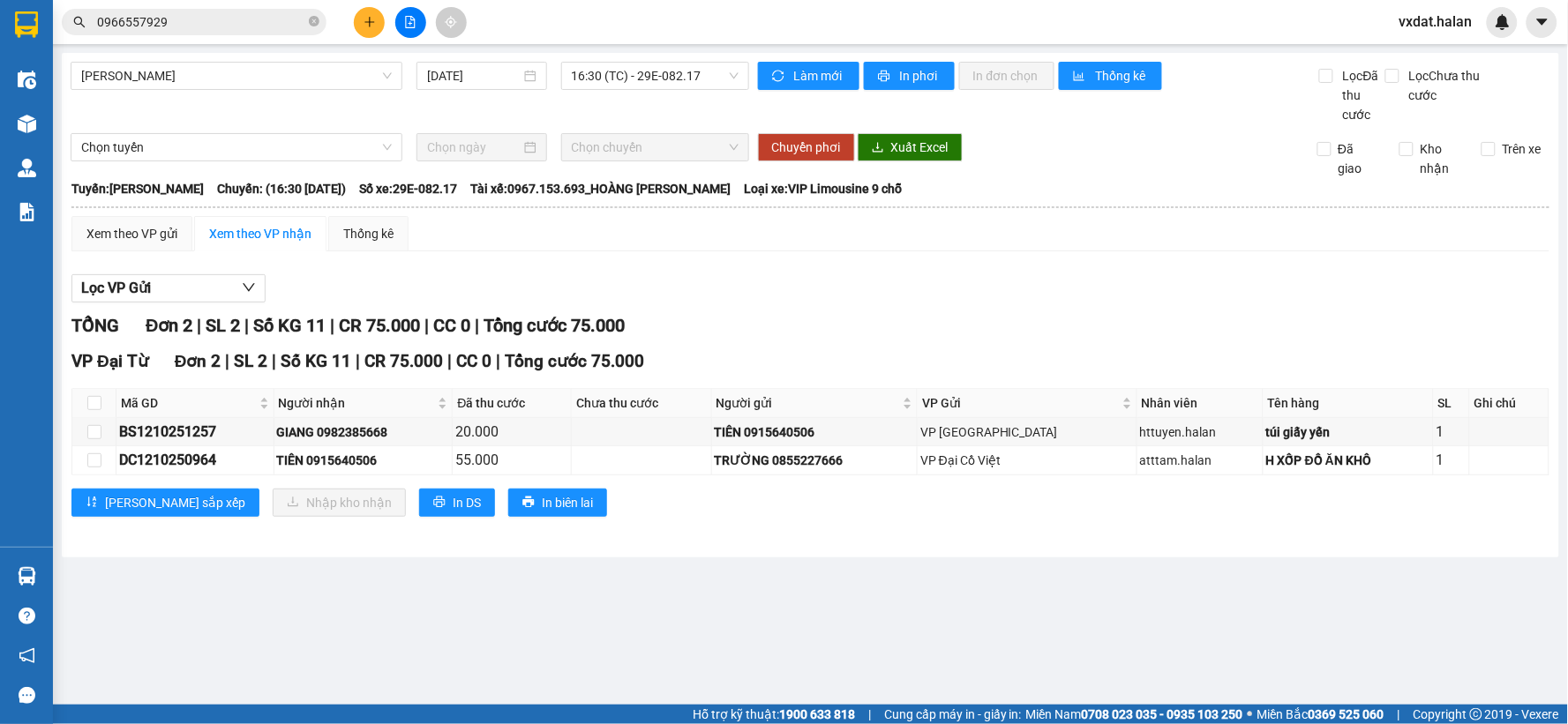
click at [839, 666] on main "[GEOGRAPHIC_DATA] - [GEOGRAPHIC_DATA] [DATE] 16:30 (TC) - 29E-082.17 Làm mới In…" at bounding box center [784, 352] width 1568 height 704
click at [875, 309] on div "Lọc VP Gửi TỔNG Đơn 2 | SL 2 | Số KG 11 | CR 75.000 | CC 0 | Tổng cước 75.000 …" at bounding box center [810, 402] width 1478 height 273
click at [397, 433] on div "GIANG 0982385668" at bounding box center [364, 431] width 173 height 20
click at [884, 320] on div "TỔNG Đơn 2 | SL 2 | Số KG 11 | CR 75.000 | CC 0 | Tổng cước 75.000" at bounding box center [810, 325] width 1478 height 27
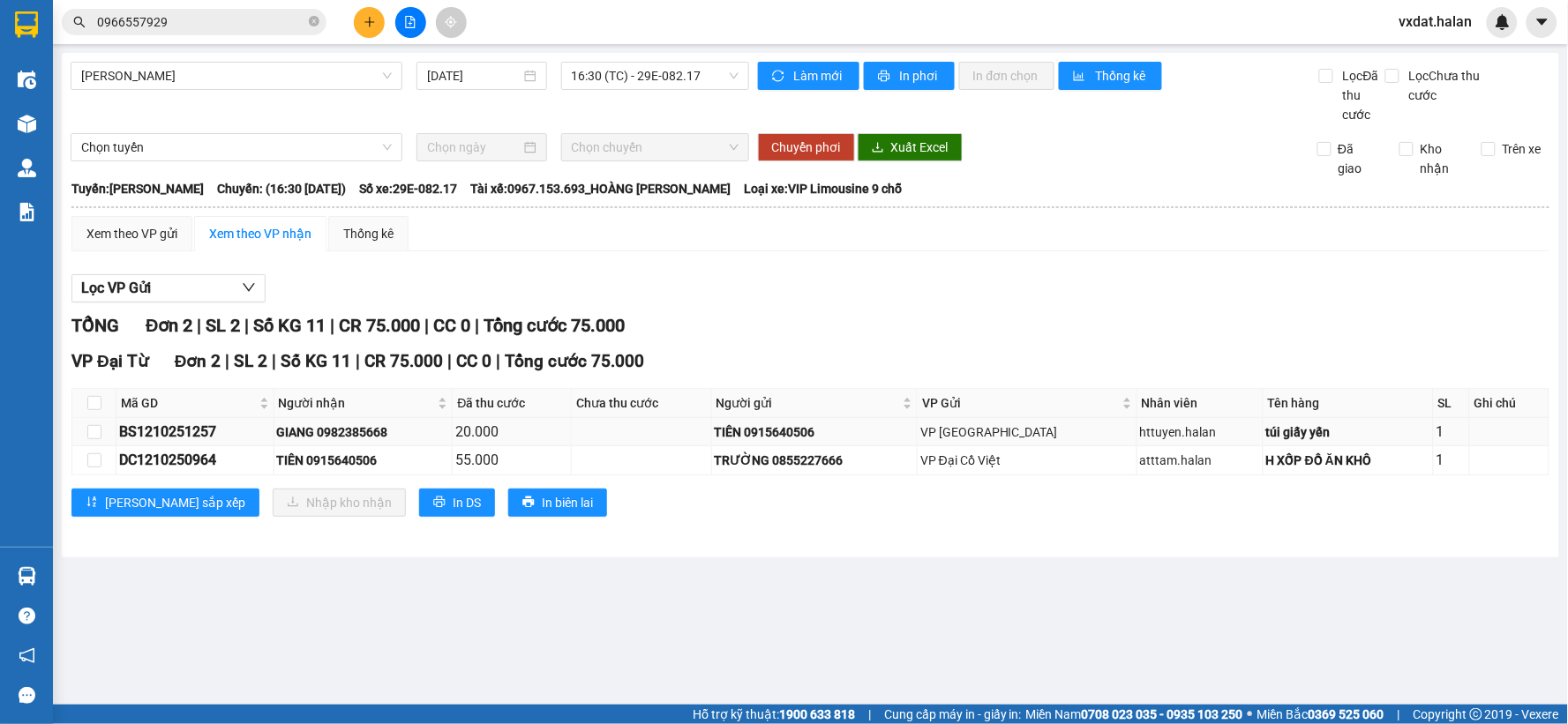
click at [383, 430] on div "GIANG 0982385668" at bounding box center [364, 431] width 173 height 20
copy div "0982385668"
click at [18, 117] on img at bounding box center [27, 124] width 19 height 19
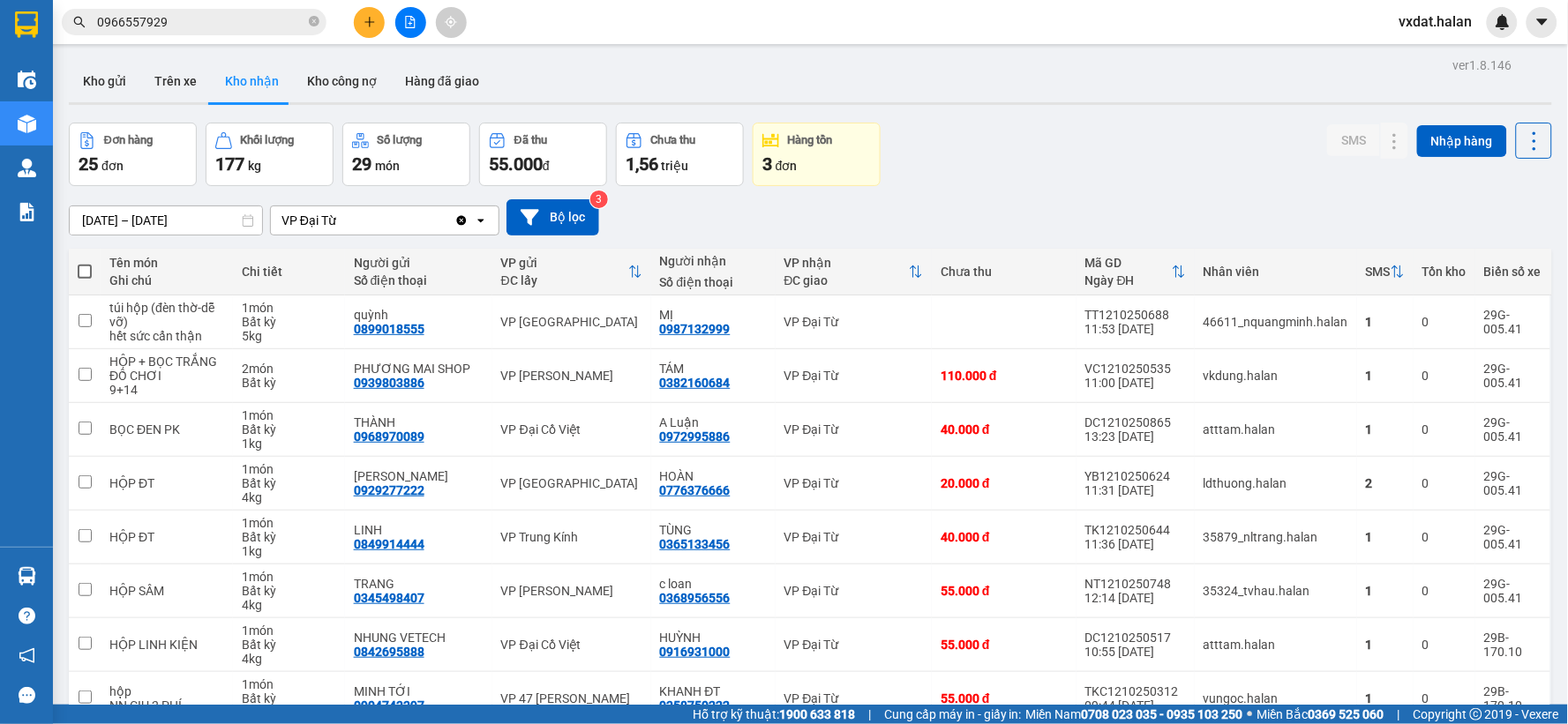
click at [1045, 178] on div "Đơn hàng 25 đơn Khối lượng 177 kg Số lượng 29 món Đã thu 55.000 đ Chưa thu 1,56…" at bounding box center [810, 154] width 1483 height 63
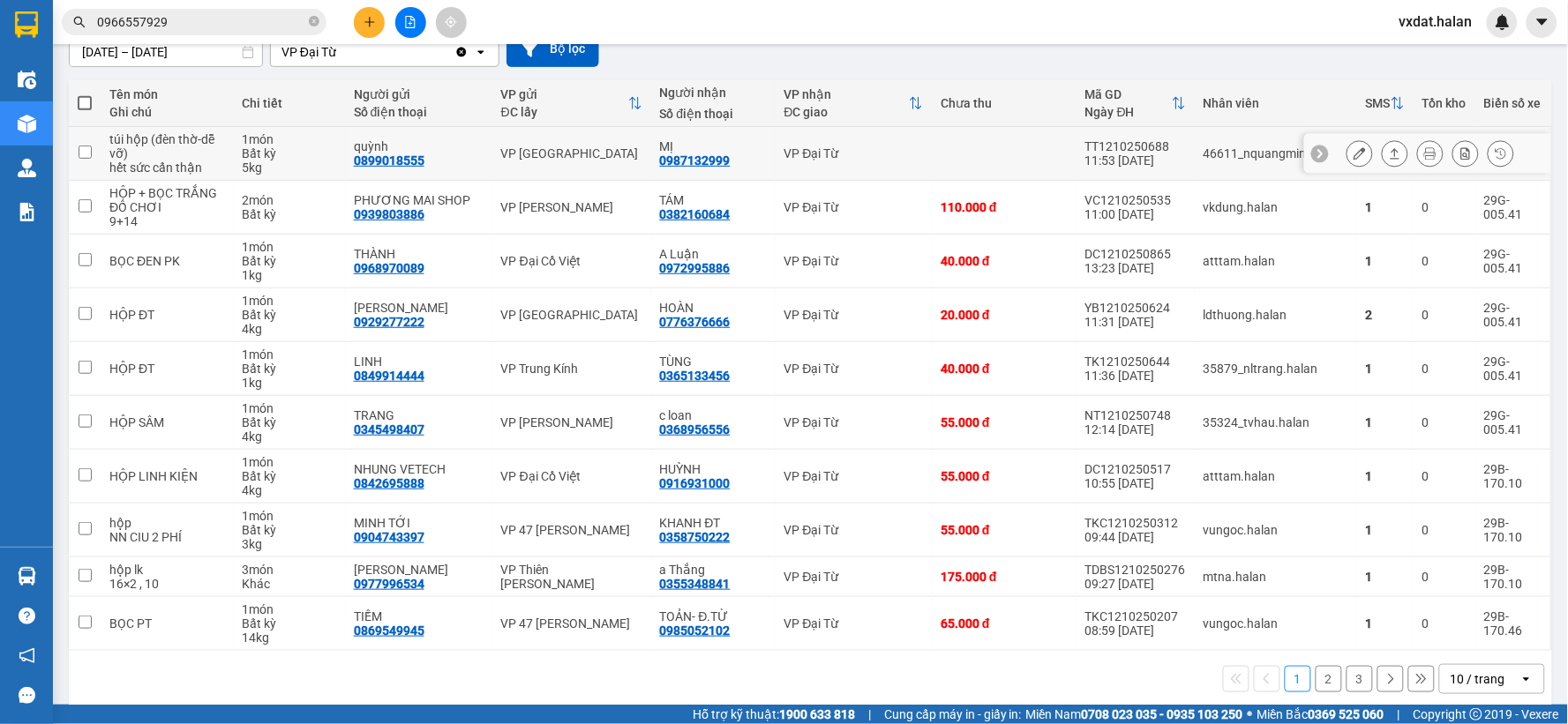
scroll to position [189, 0]
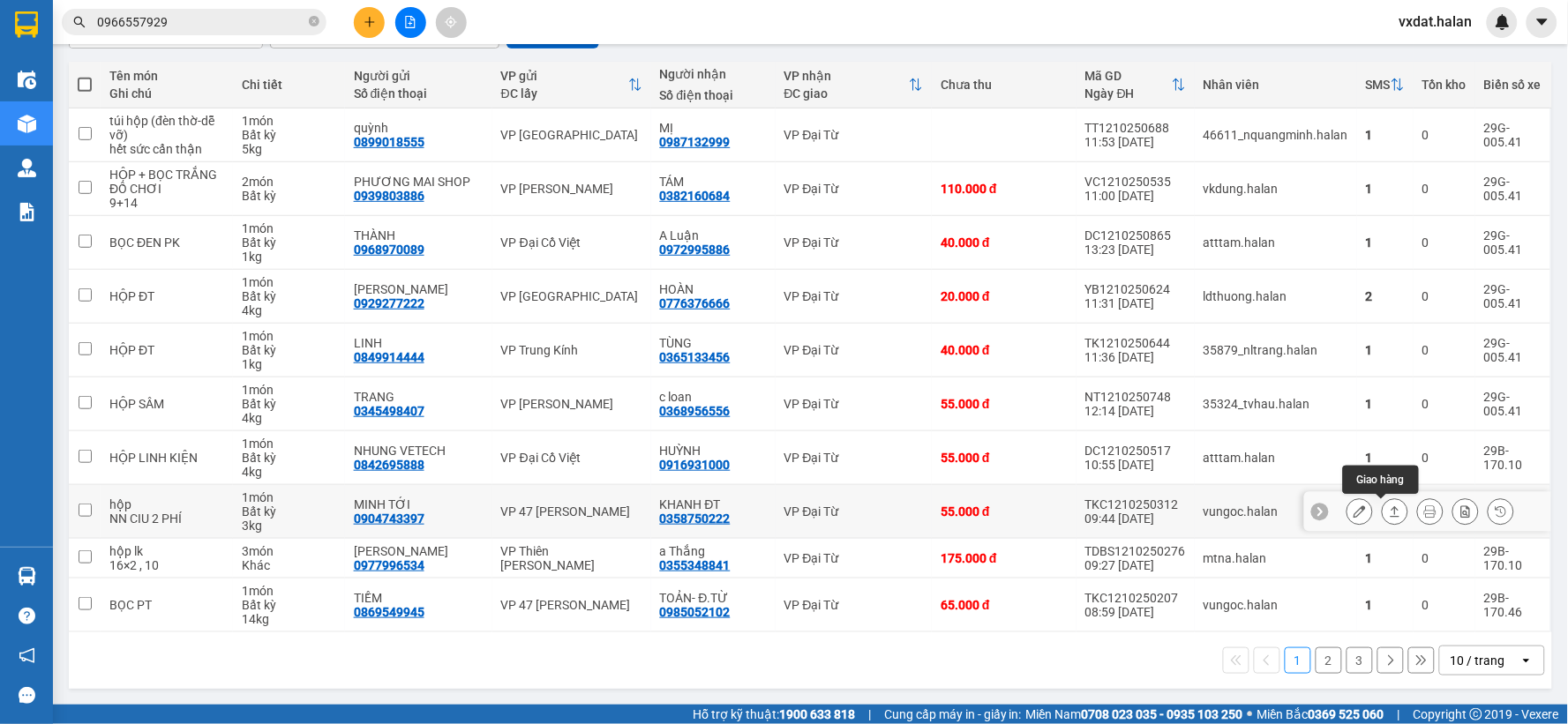
click at [1387, 509] on button at bounding box center [1394, 511] width 25 height 31
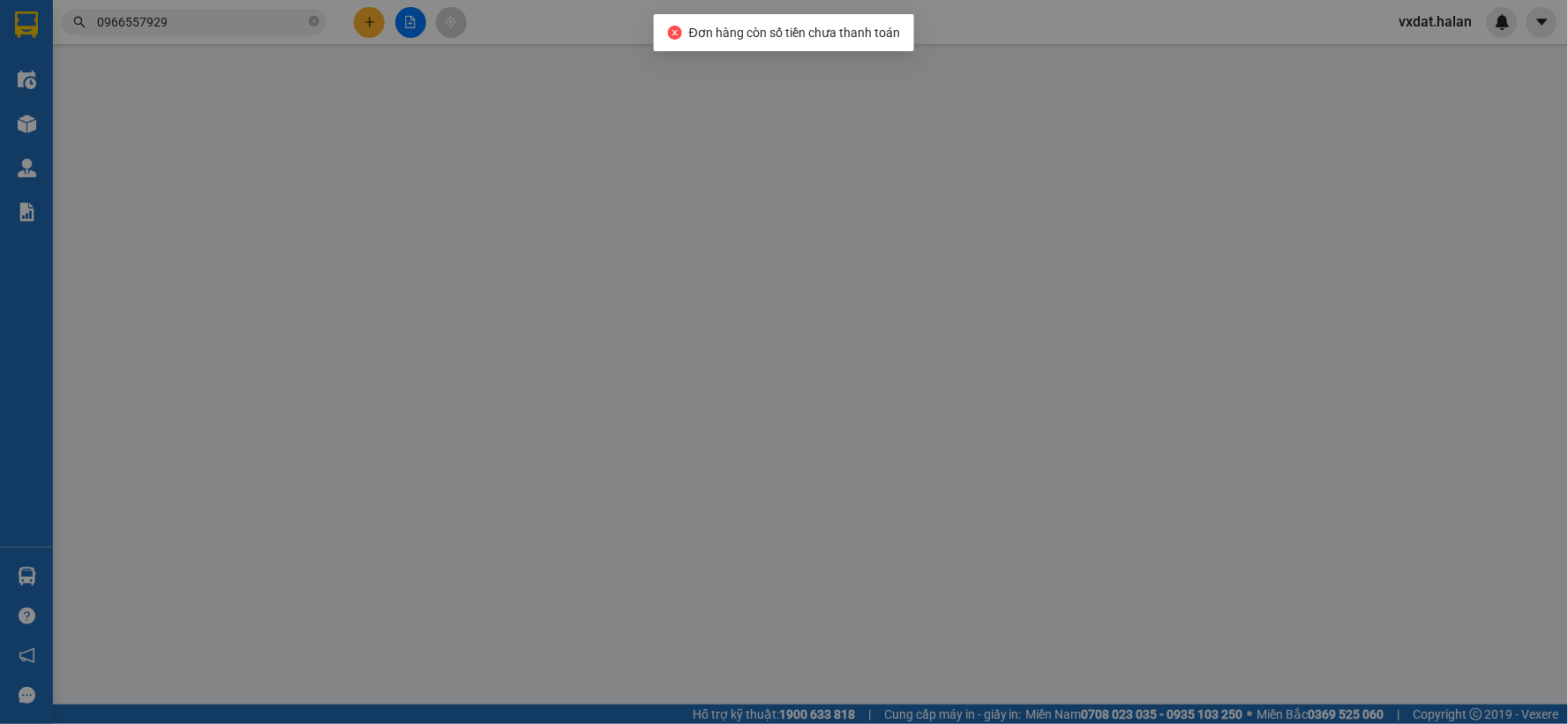
type input "0904743397"
type input "MINH TỚI"
type input "0358750222"
type input "KHANH ĐT"
checkbox input "true"
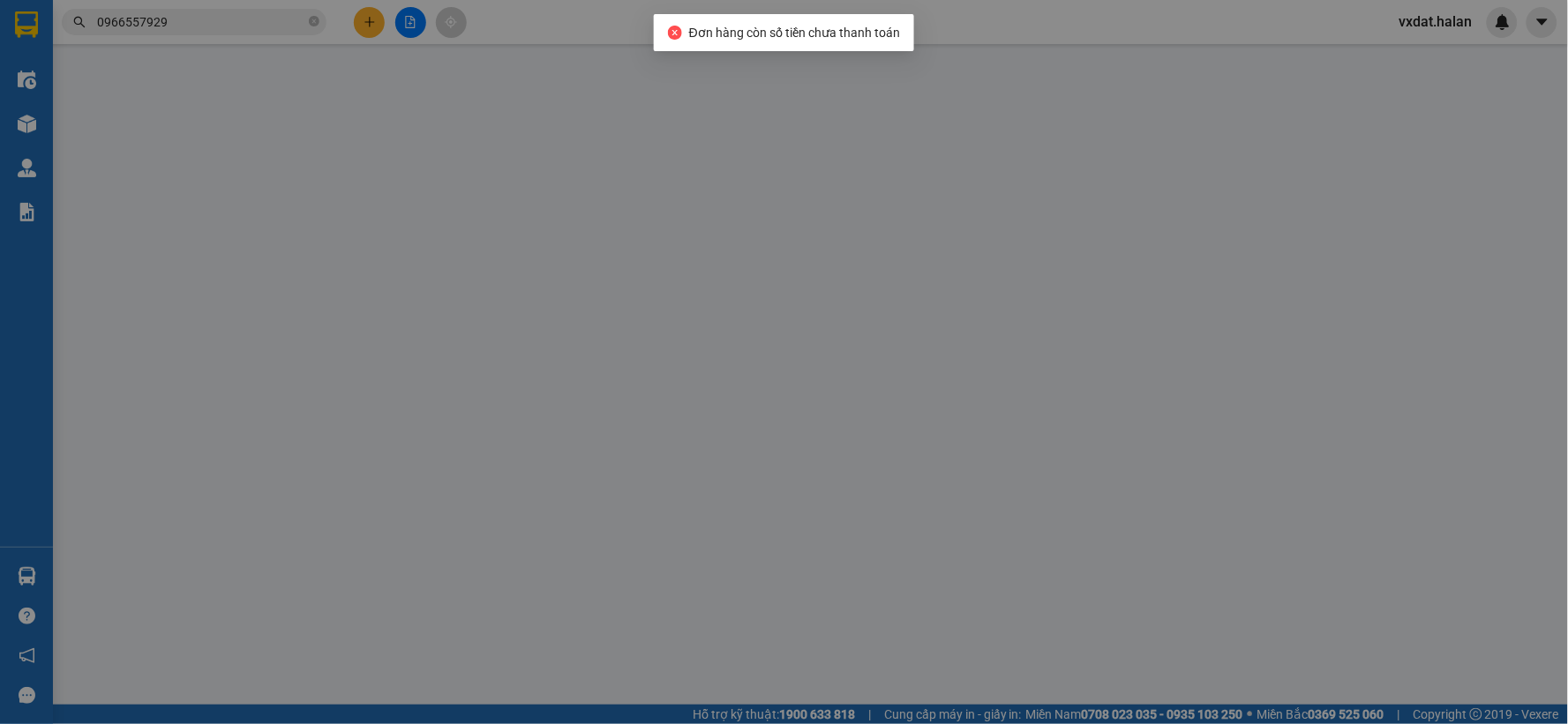
type input "1.880.000"
type input "30.000"
type input "55.000"
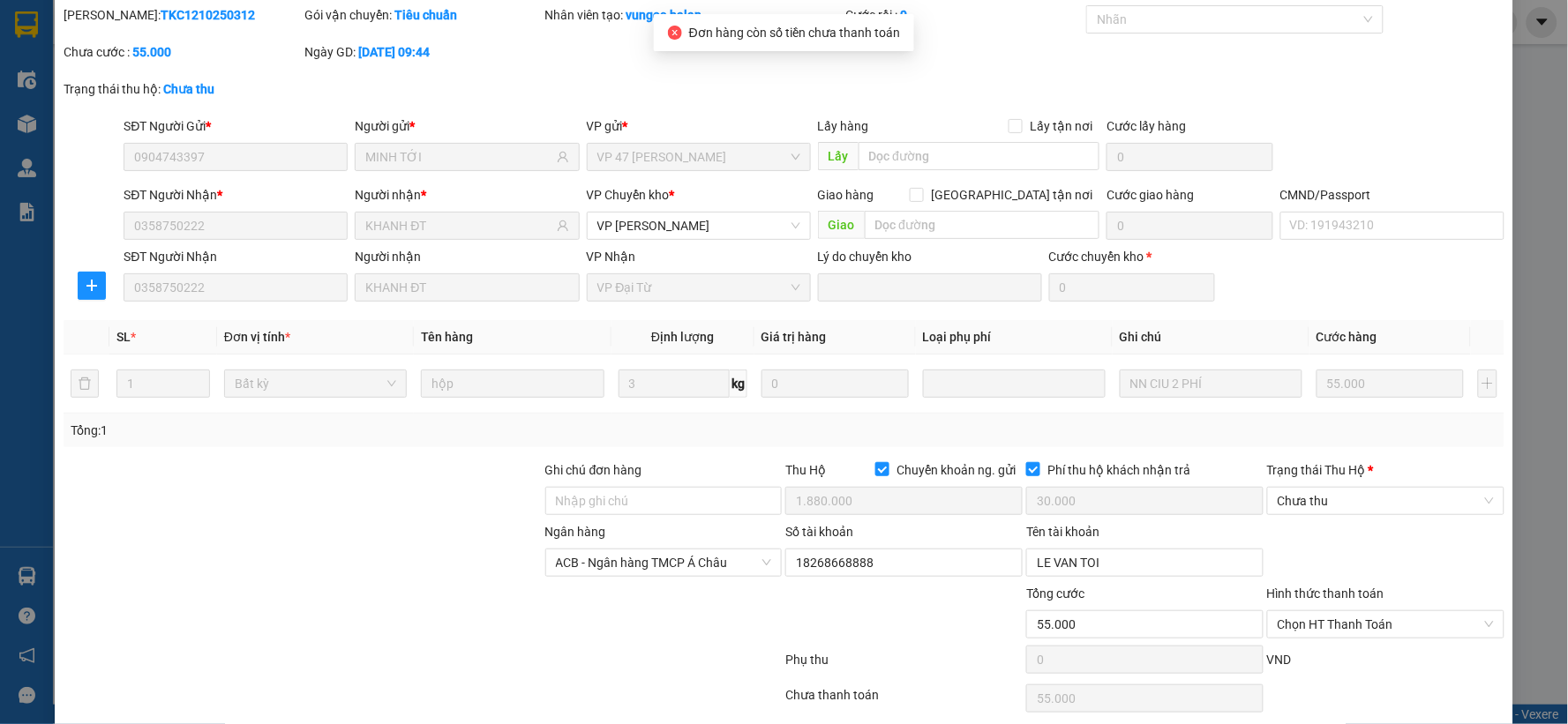
scroll to position [126, 0]
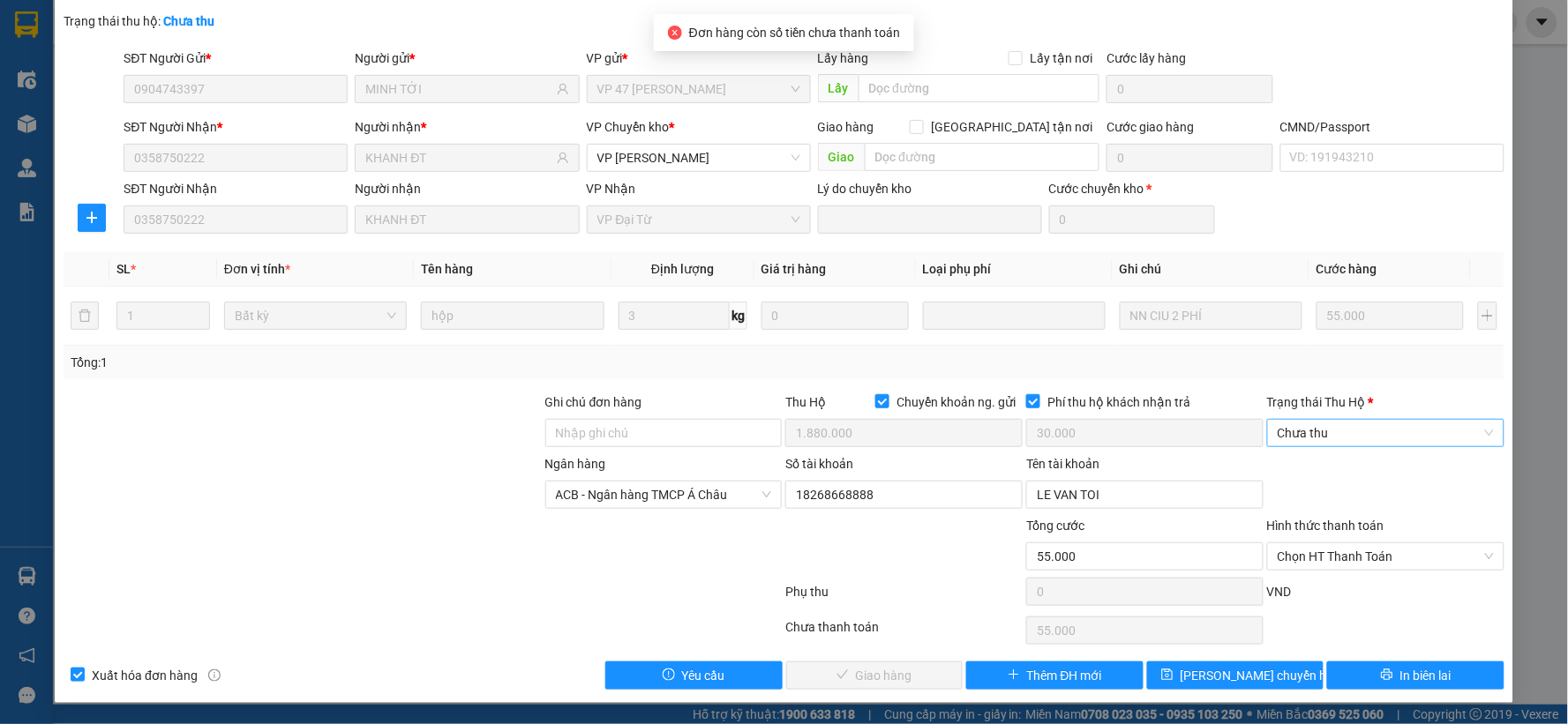
click at [1317, 436] on span "Chưa thu" at bounding box center [1386, 433] width 216 height 26
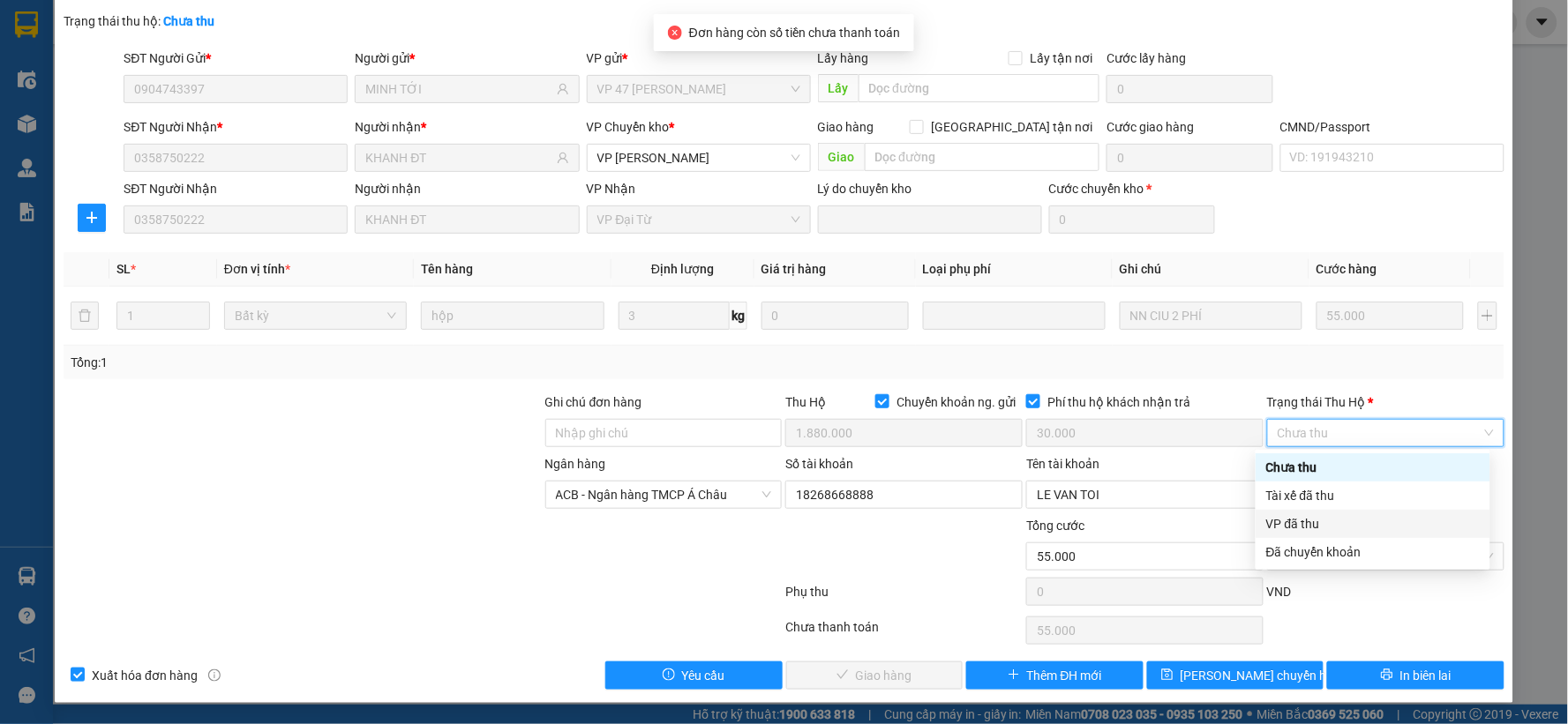
click at [1295, 529] on div "VP đã thu" at bounding box center [1373, 523] width 214 height 20
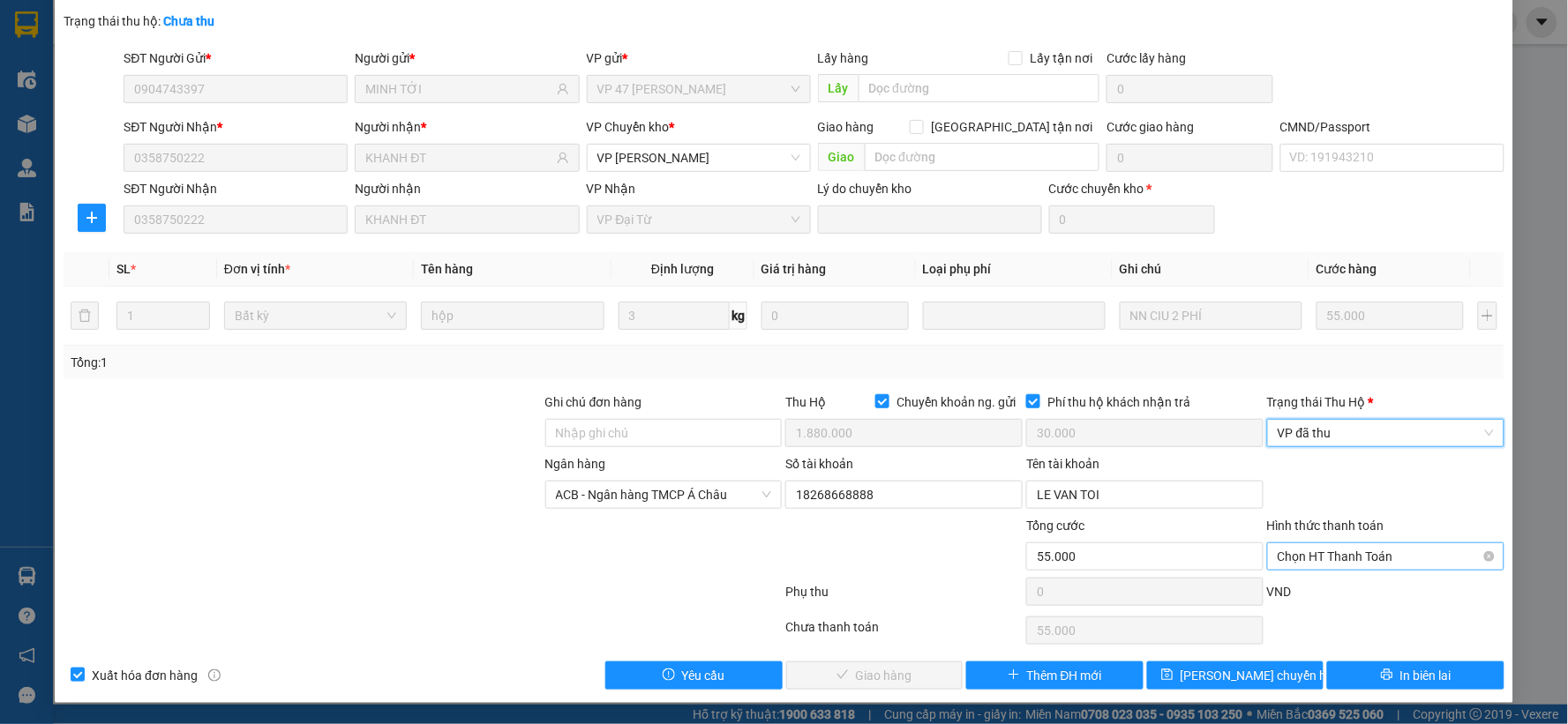
click at [1310, 553] on span "Chọn HT Thanh Toán" at bounding box center [1386, 556] width 216 height 26
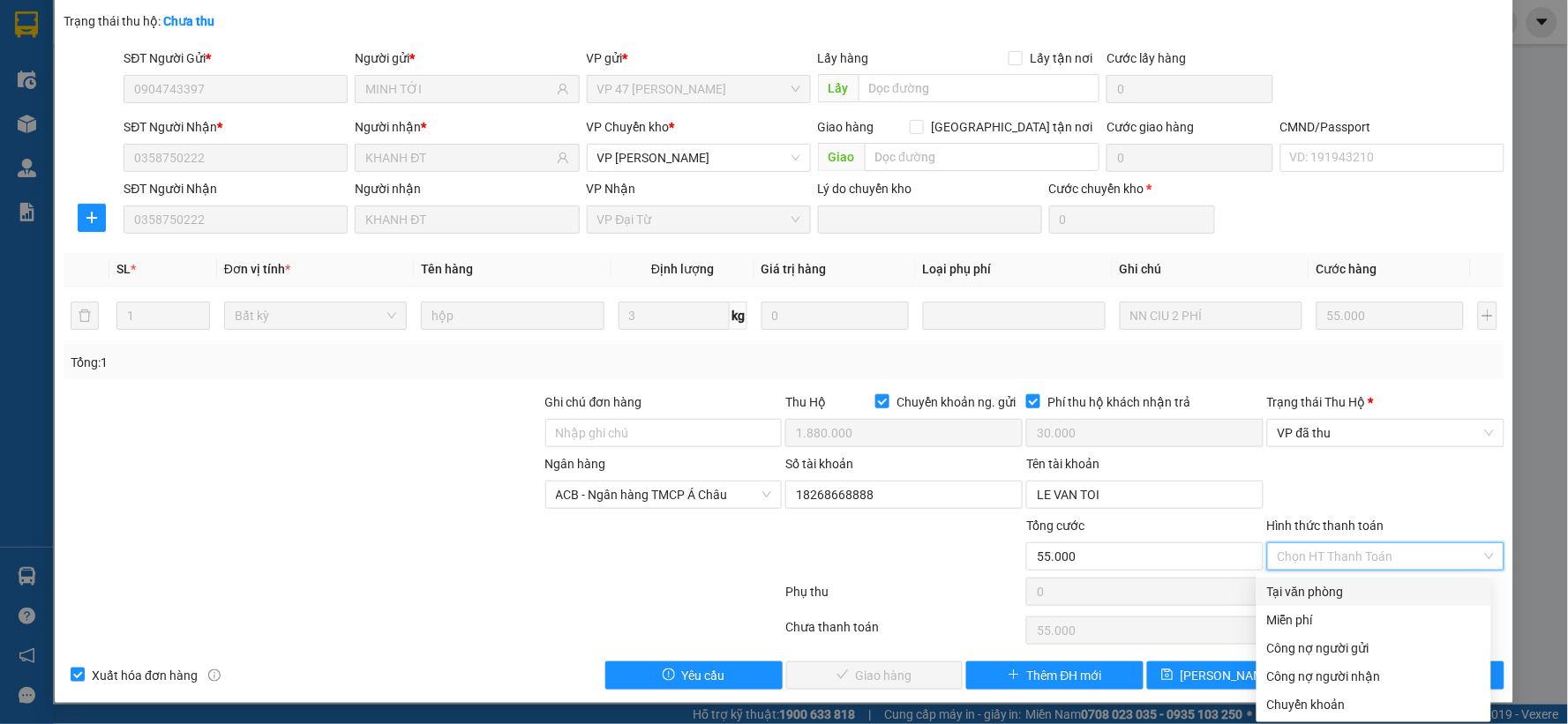
click at [1320, 591] on div "Tại văn phòng" at bounding box center [1374, 591] width 214 height 20
type input "0"
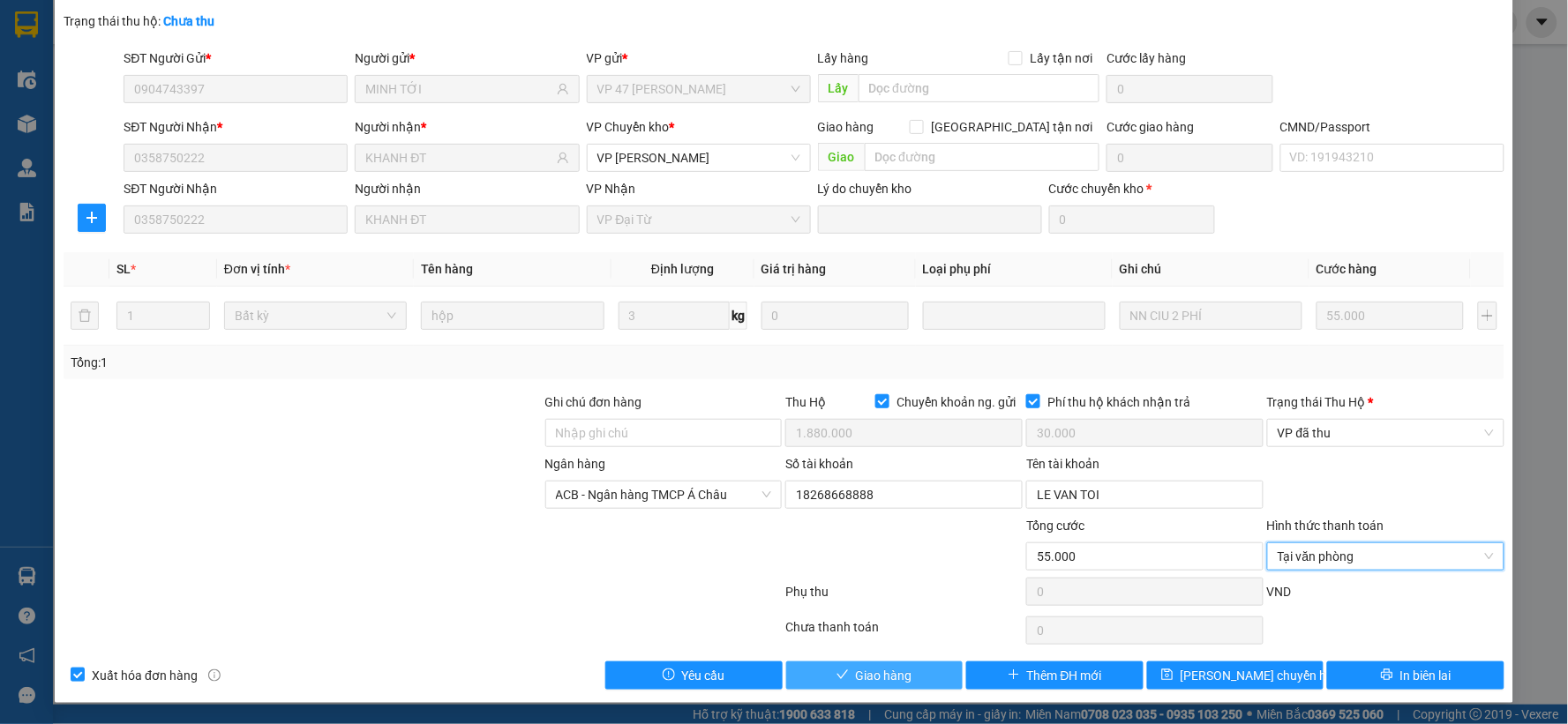
click at [836, 680] on icon "check" at bounding box center [842, 674] width 12 height 12
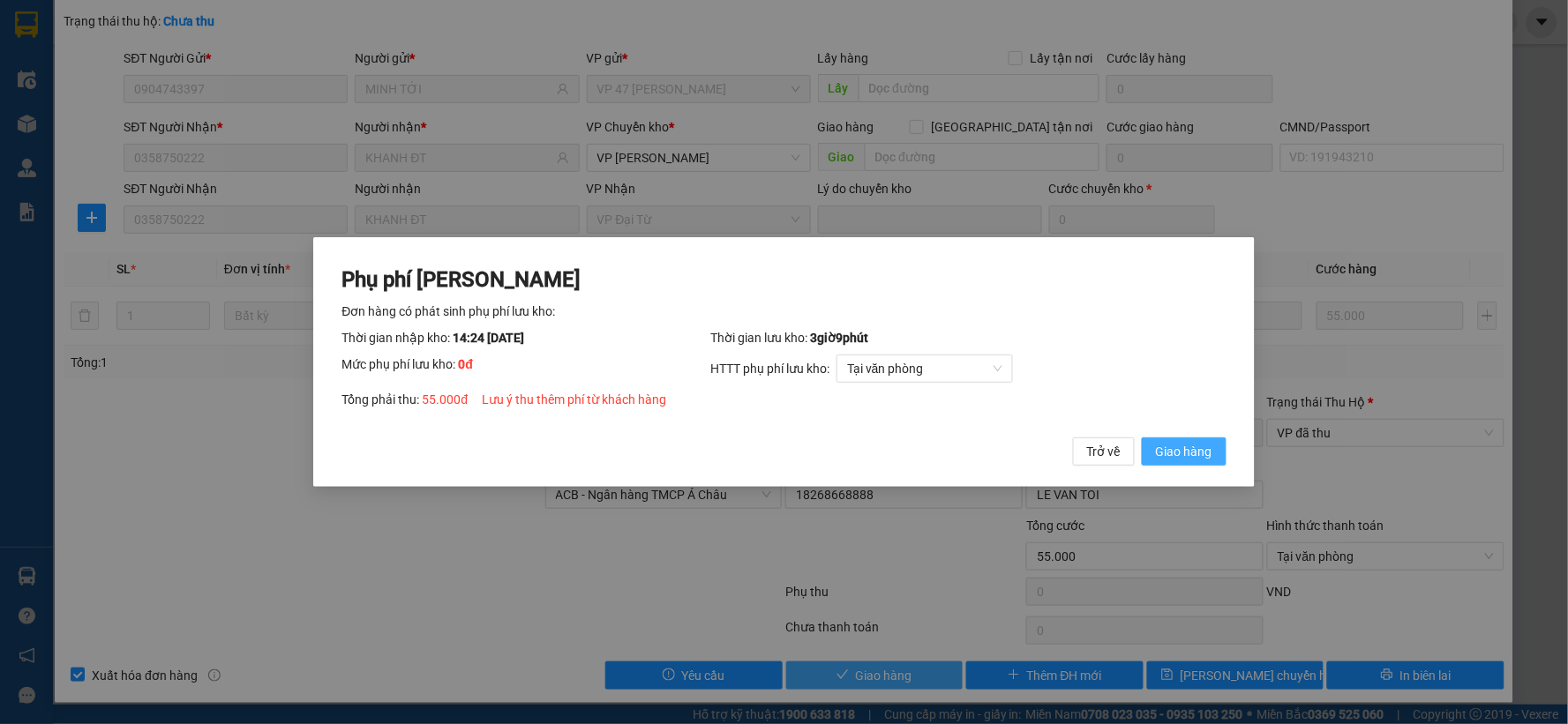
click at [1187, 447] on span "Giao hàng" at bounding box center [1184, 451] width 57 height 20
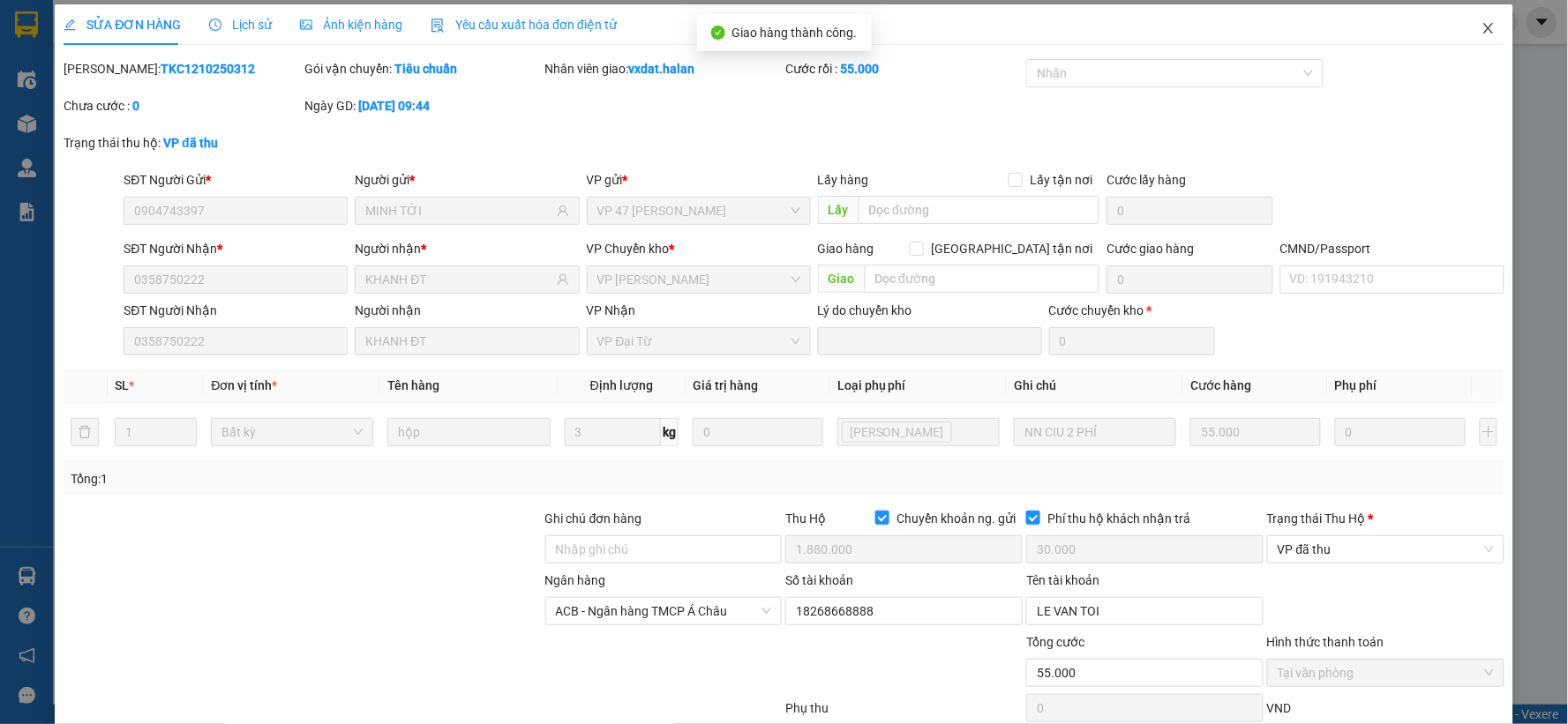
scroll to position [0, 0]
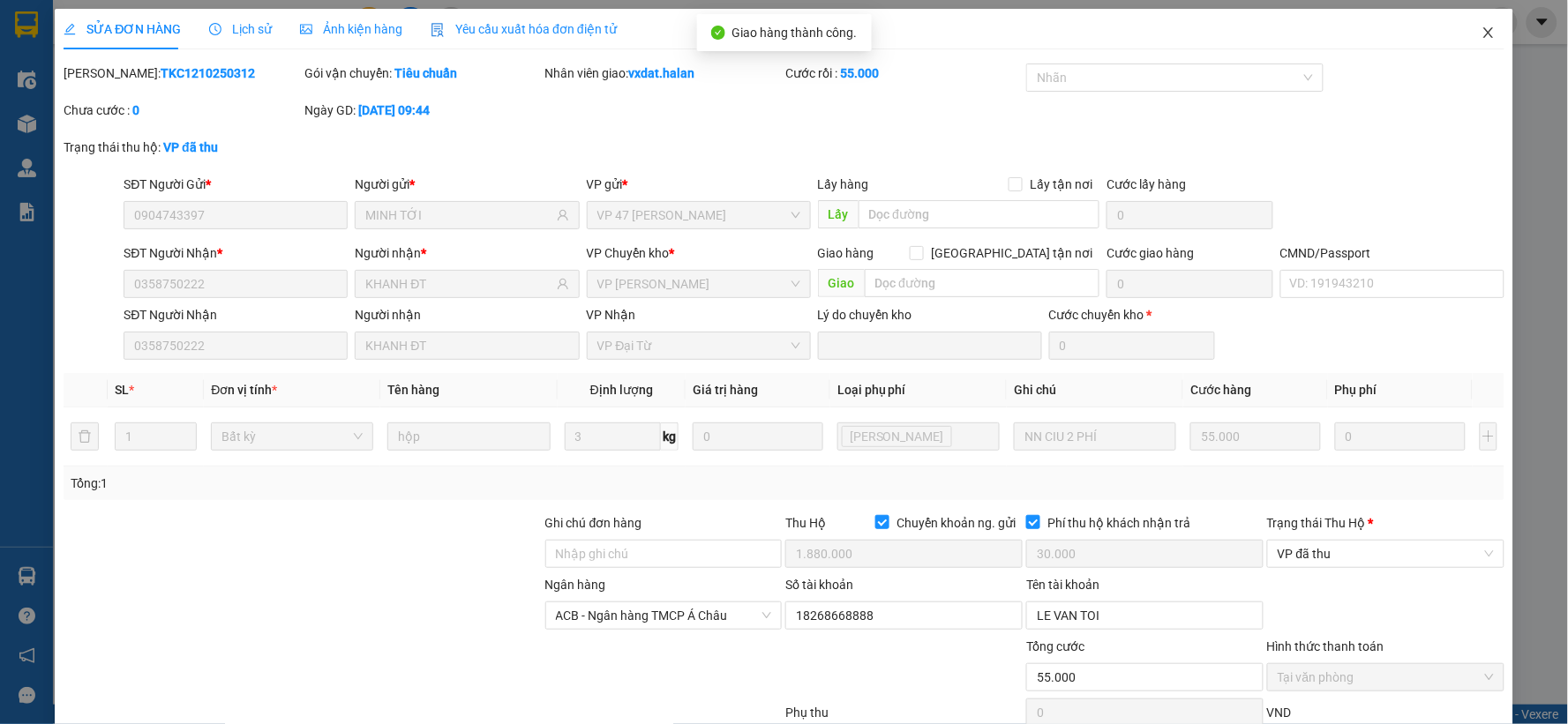
click at [1483, 32] on icon "close" at bounding box center [1488, 32] width 9 height 10
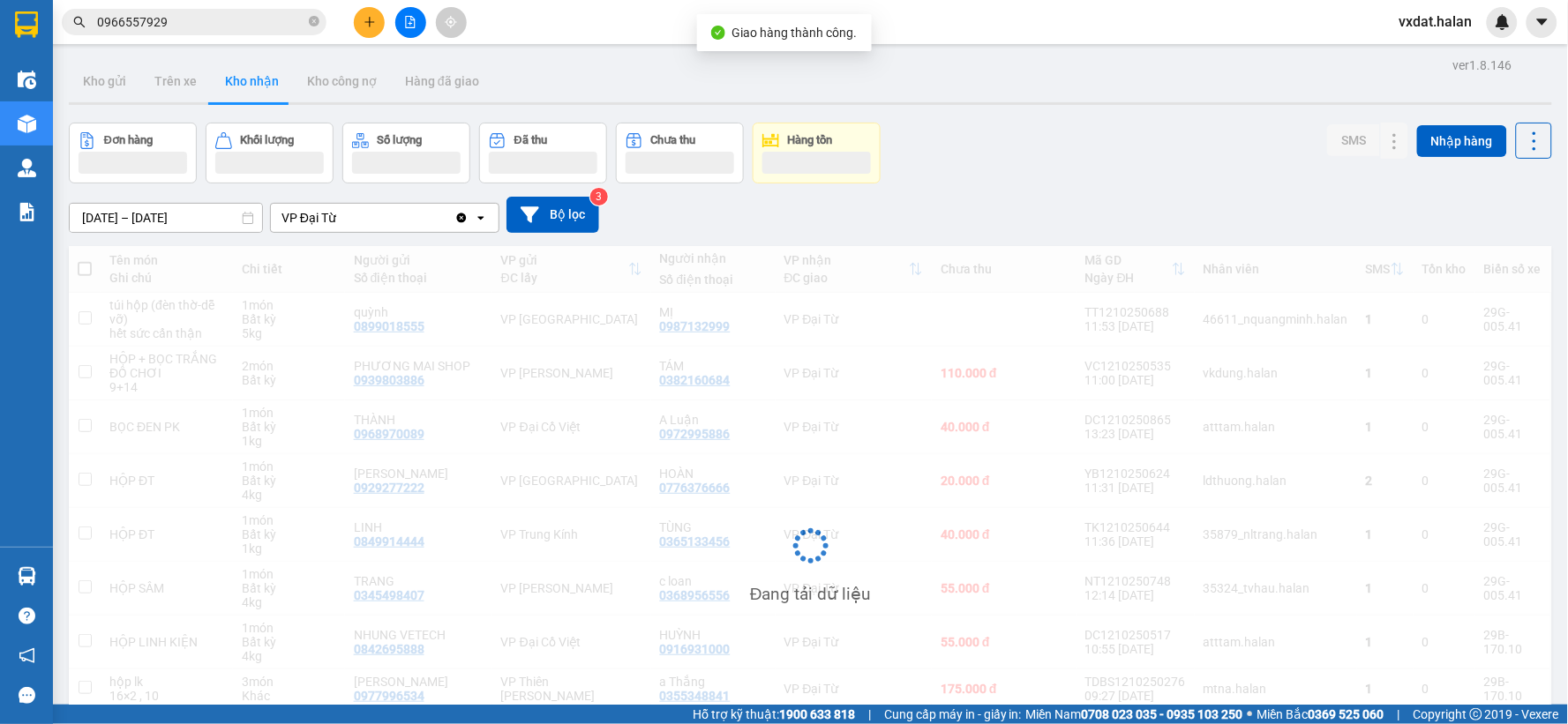
click at [1176, 137] on div "Đơn hàng Khối lượng Số lượng Đã thu Chưa thu Hàng tồn SMS Nhập hàng" at bounding box center [810, 152] width 1483 height 60
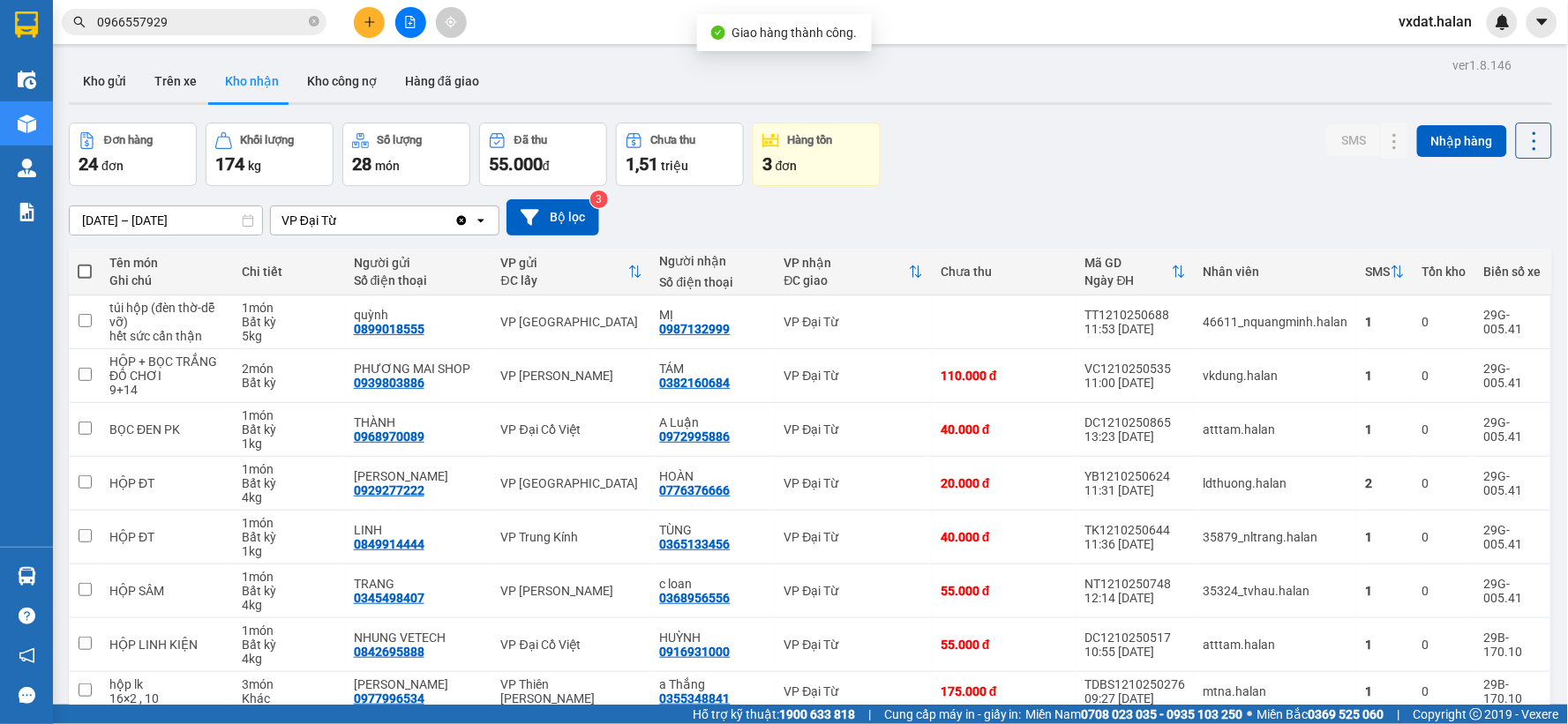
scroll to position [189, 0]
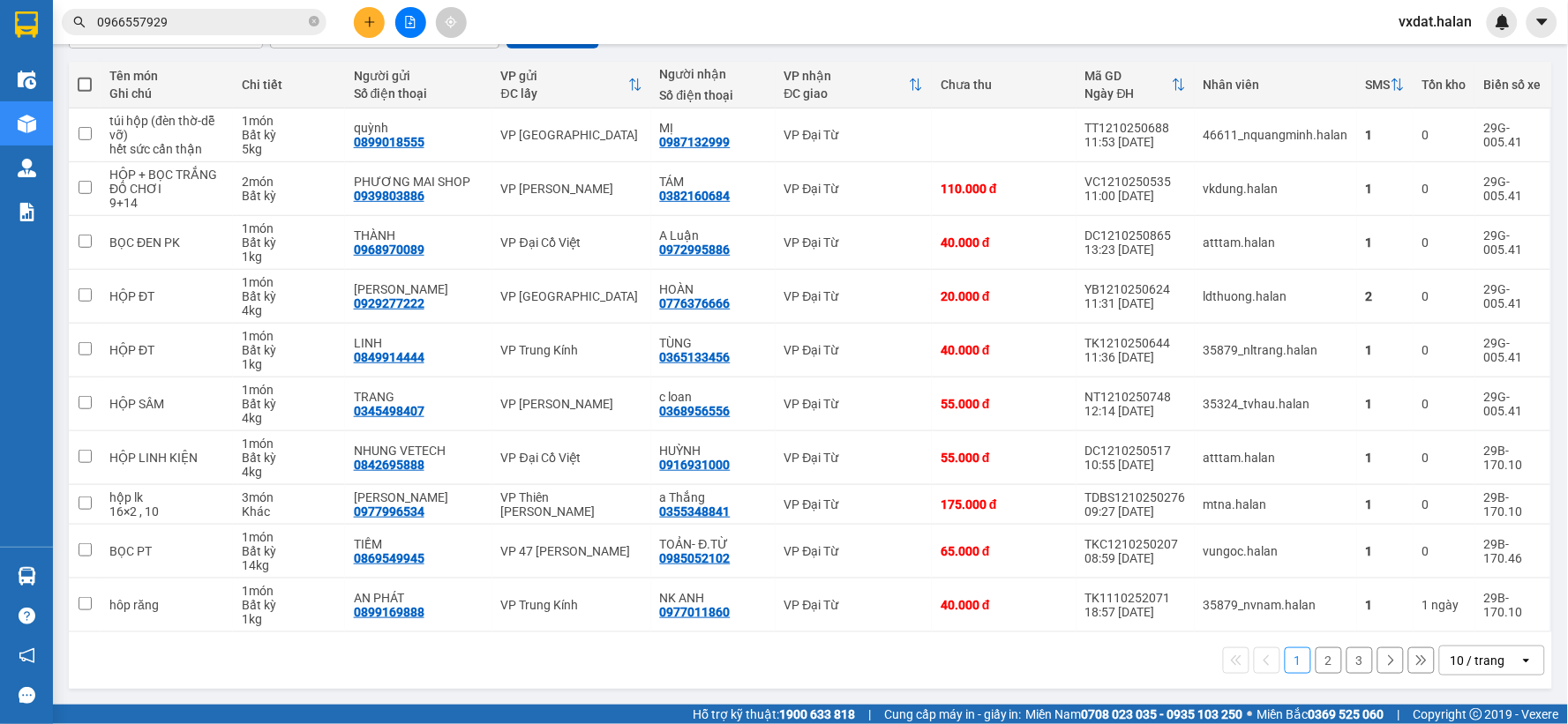
click at [796, 686] on div "1 2 3 10 / trang open" at bounding box center [810, 660] width 1483 height 57
click at [805, 661] on div "1 2 3 10 / trang open" at bounding box center [810, 660] width 1468 height 30
click at [1013, 673] on div "1 2 3 10 / trang open" at bounding box center [810, 660] width 1468 height 30
click at [1318, 657] on button "2" at bounding box center [1328, 660] width 26 height 26
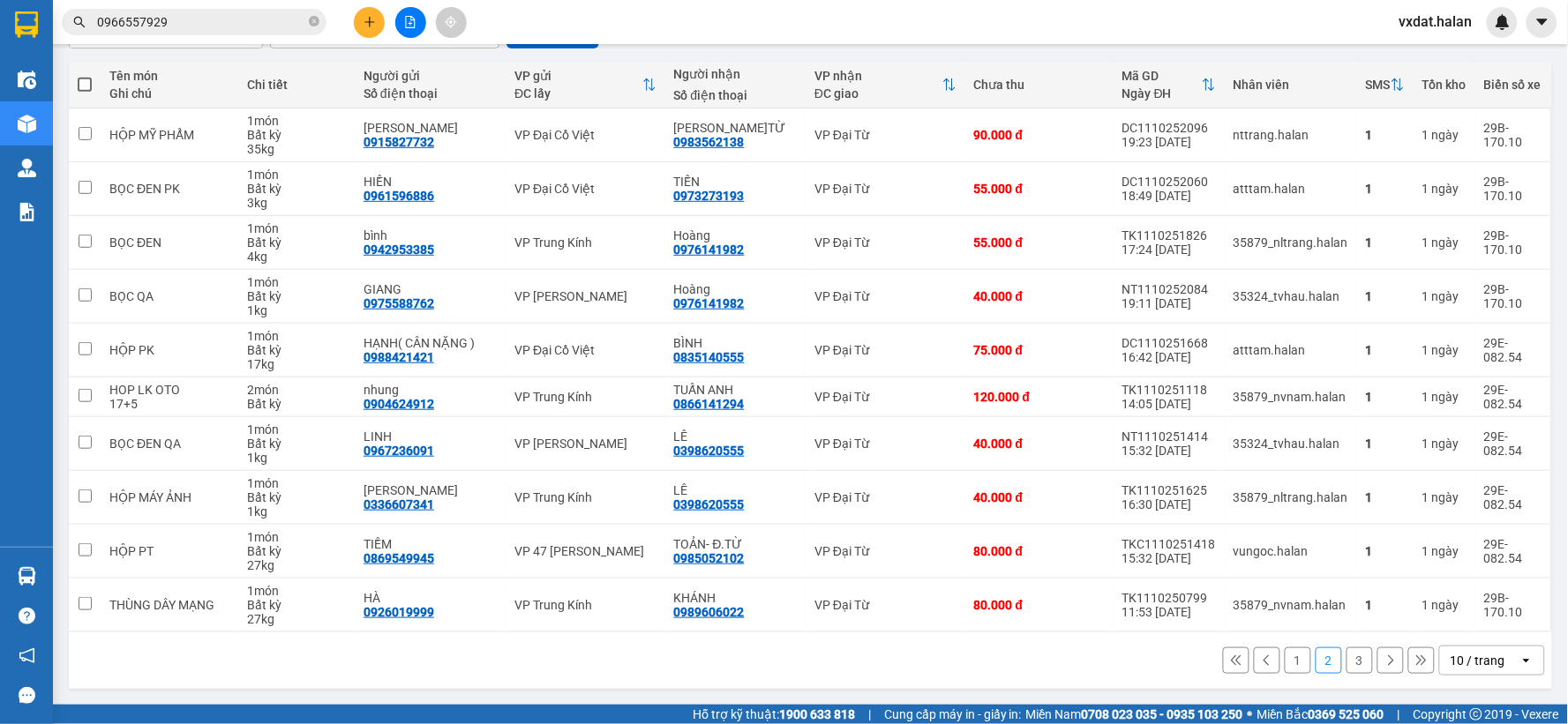
click at [644, 650] on div "1 2 3 10 / trang open" at bounding box center [810, 660] width 1468 height 30
click at [715, 663] on div "1 2 3 10 / trang open" at bounding box center [810, 660] width 1468 height 30
click at [997, 660] on div "1 2 3 10 / trang open" at bounding box center [810, 660] width 1468 height 30
click at [1353, 682] on div "1 2 3 10 / trang open" at bounding box center [810, 660] width 1483 height 57
drag, startPoint x: 1355, startPoint y: 670, endPoint x: 1355, endPoint y: 657, distance: 13.0
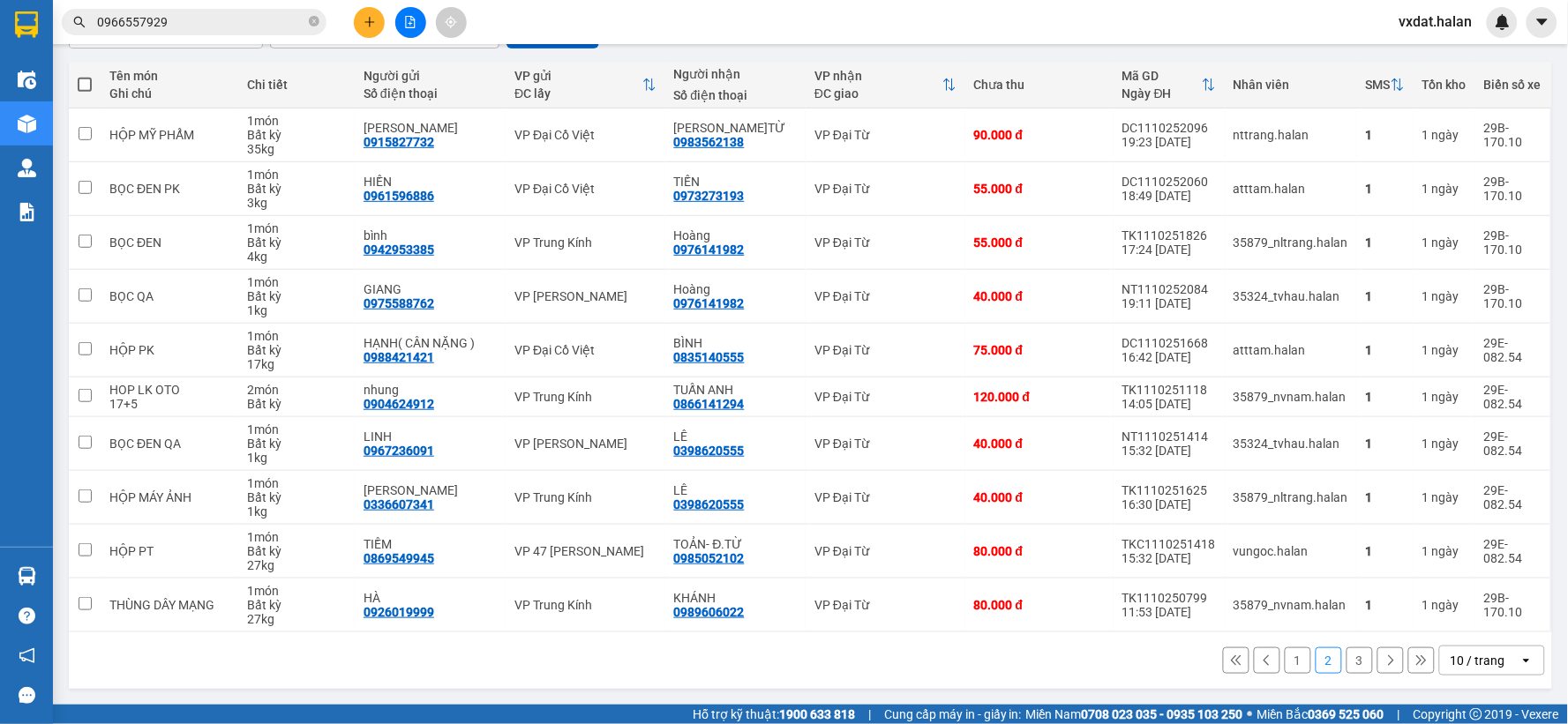
click at [1355, 665] on button "3" at bounding box center [1360, 660] width 26 height 26
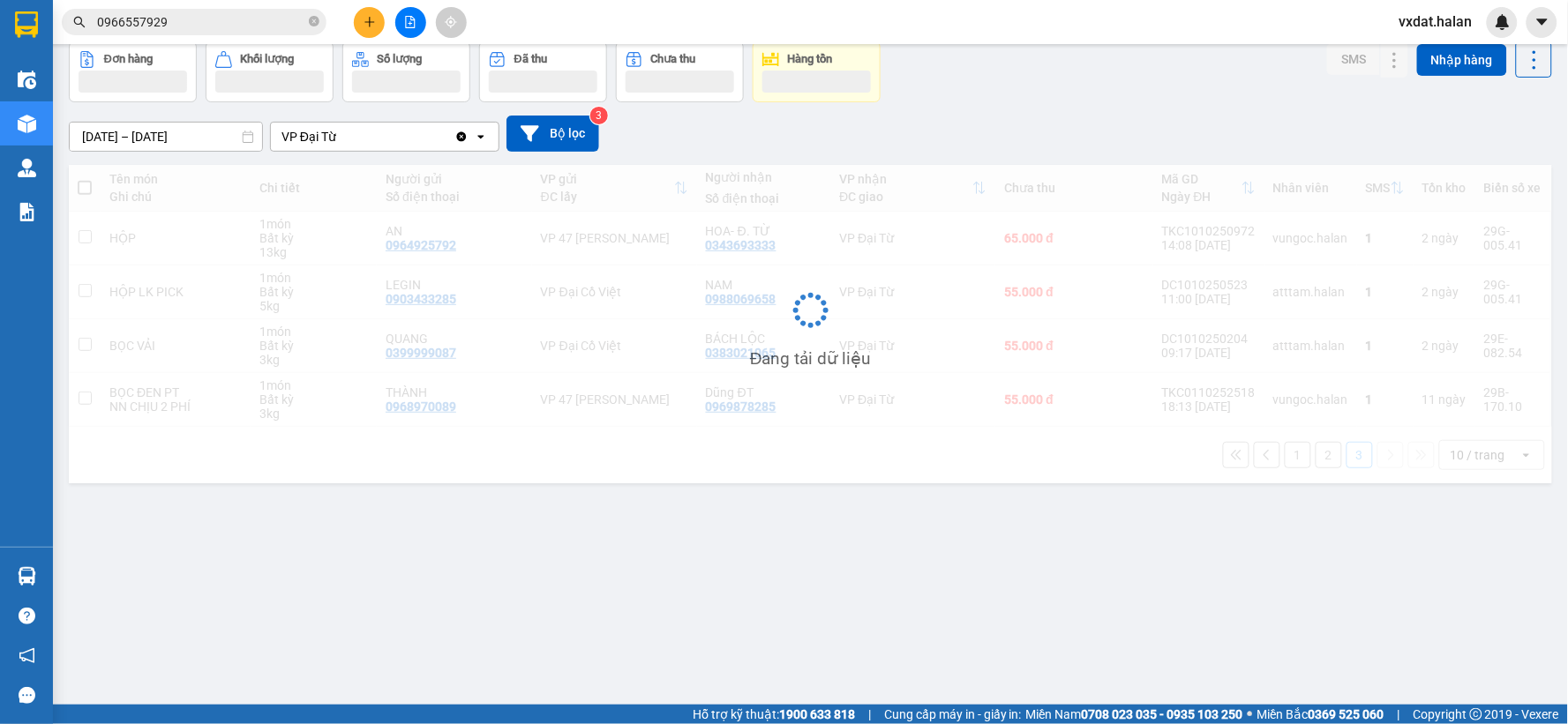
scroll to position [81, 0]
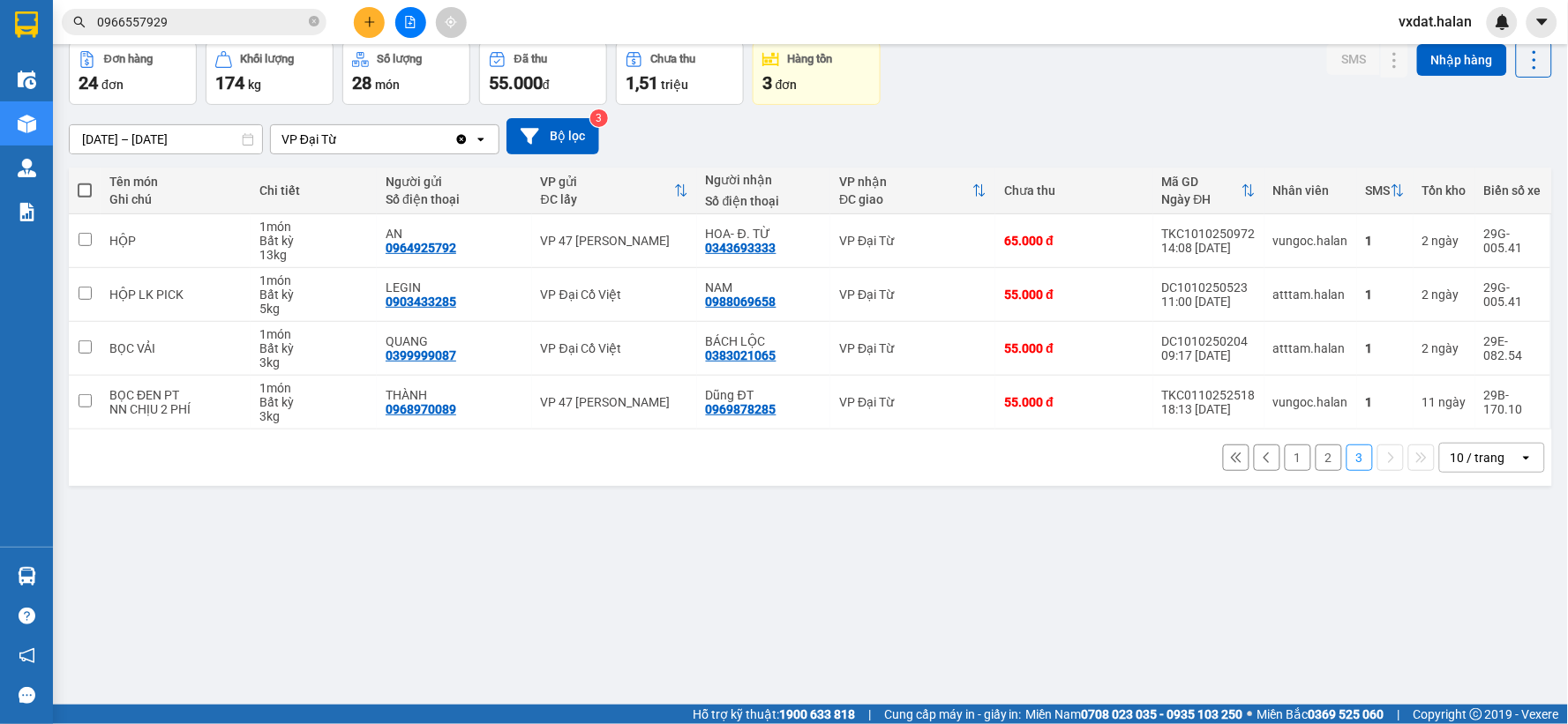
click at [1065, 111] on div "[DATE] – [DATE] Press the down arrow key to interact with the calendar and sele…" at bounding box center [810, 136] width 1483 height 62
click at [1020, 128] on div "[DATE] – [DATE] Press the down arrow key to interact with the calendar and sele…" at bounding box center [810, 136] width 1483 height 36
click at [742, 256] on td "HOA- Đ. TỪ 0343693333" at bounding box center [764, 242] width 134 height 54
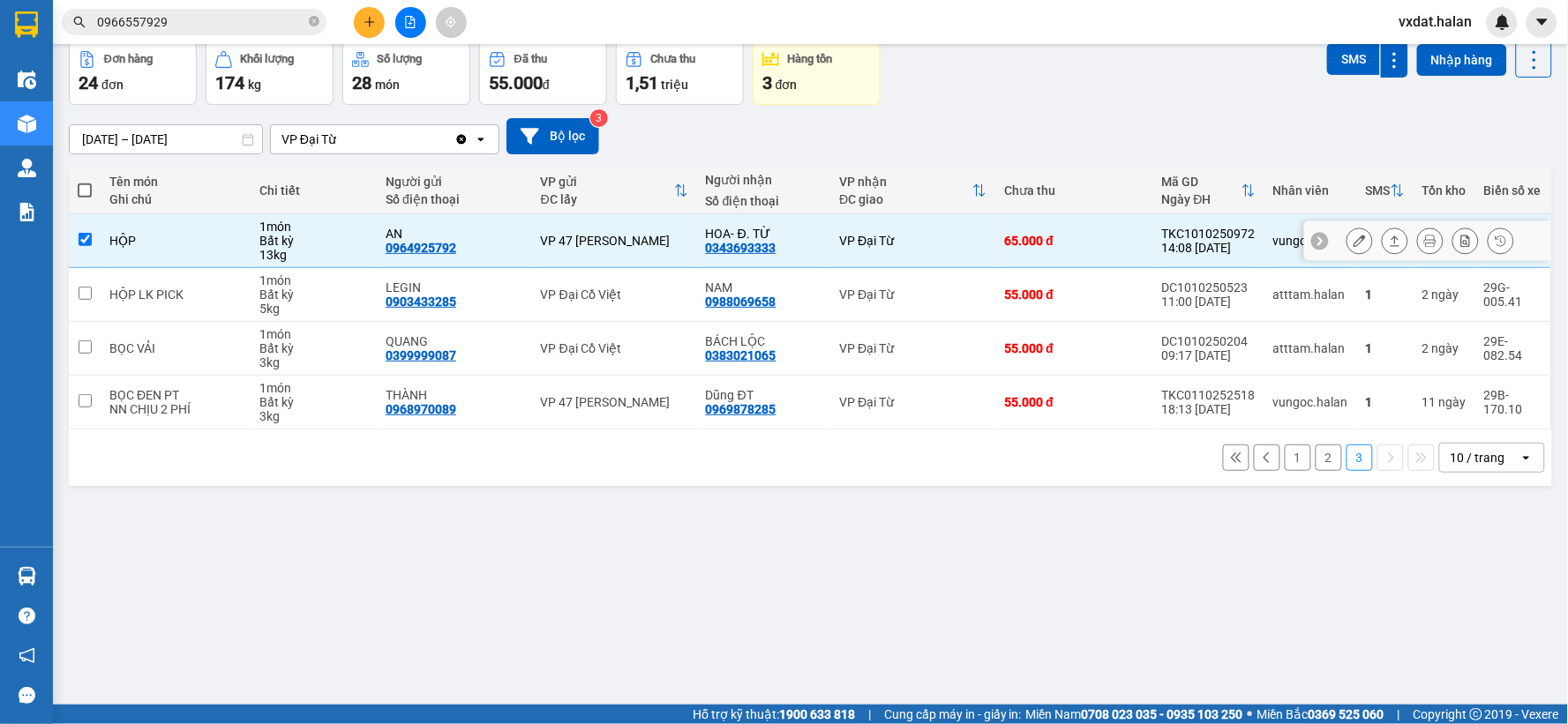
click at [742, 256] on td "HOA- Đ. TỪ 0343693333" at bounding box center [764, 242] width 134 height 54
checkbox input "false"
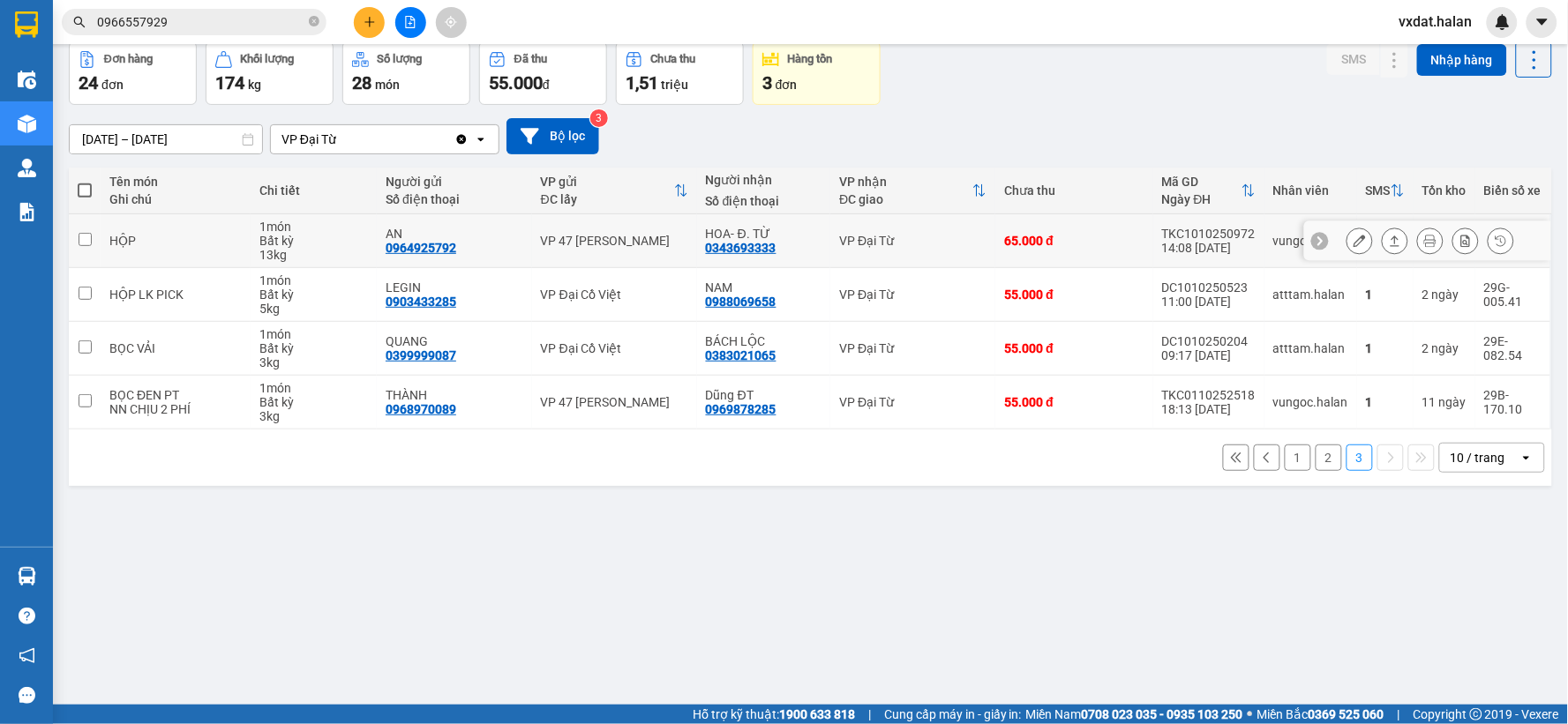
click at [747, 245] on div "0343693333" at bounding box center [741, 247] width 71 height 14
copy div "0343693333"
click at [257, 32] on span "0966557929" at bounding box center [193, 21] width 265 height 26
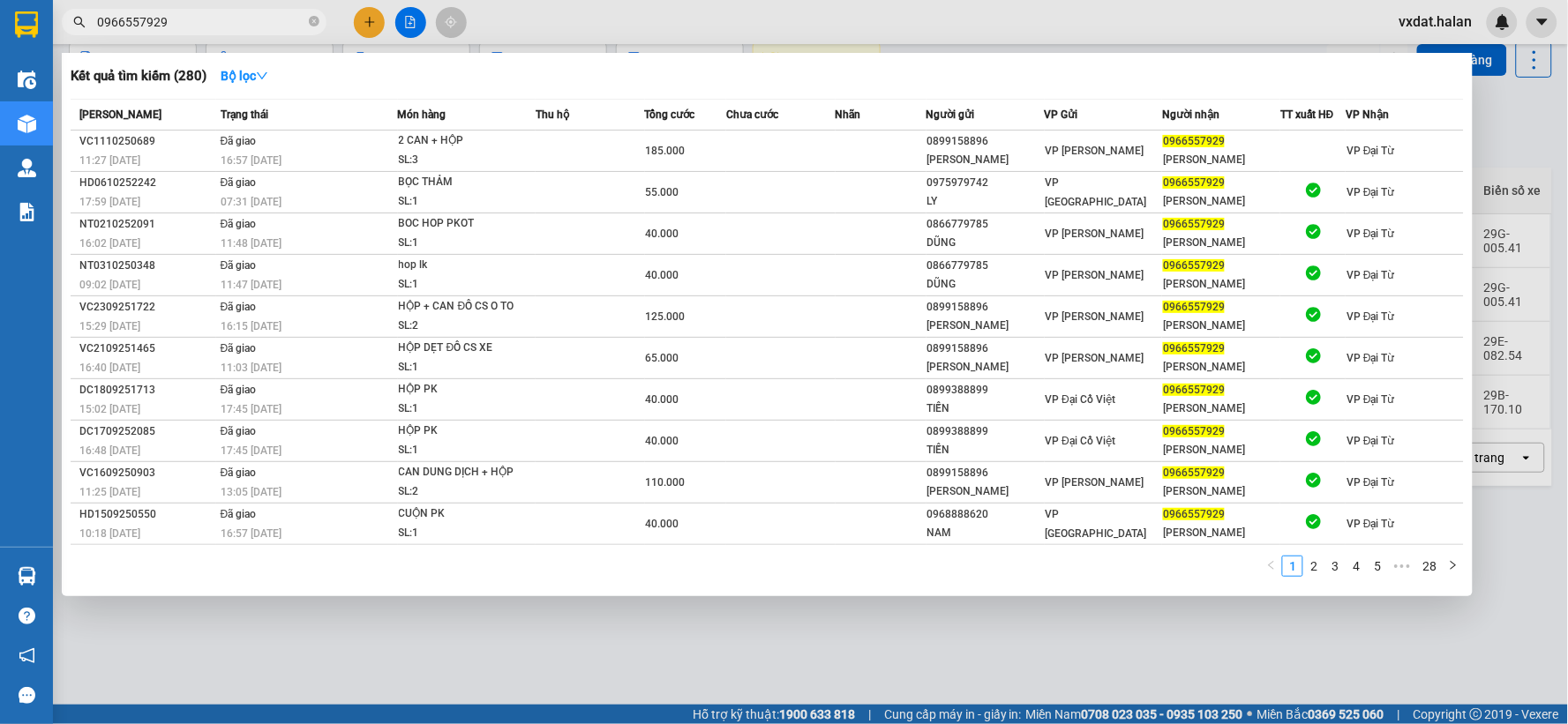
click at [257, 27] on input "0966557929" at bounding box center [201, 21] width 208 height 20
paste input "343693333"
click at [257, 27] on input "0966557929" at bounding box center [201, 21] width 208 height 20
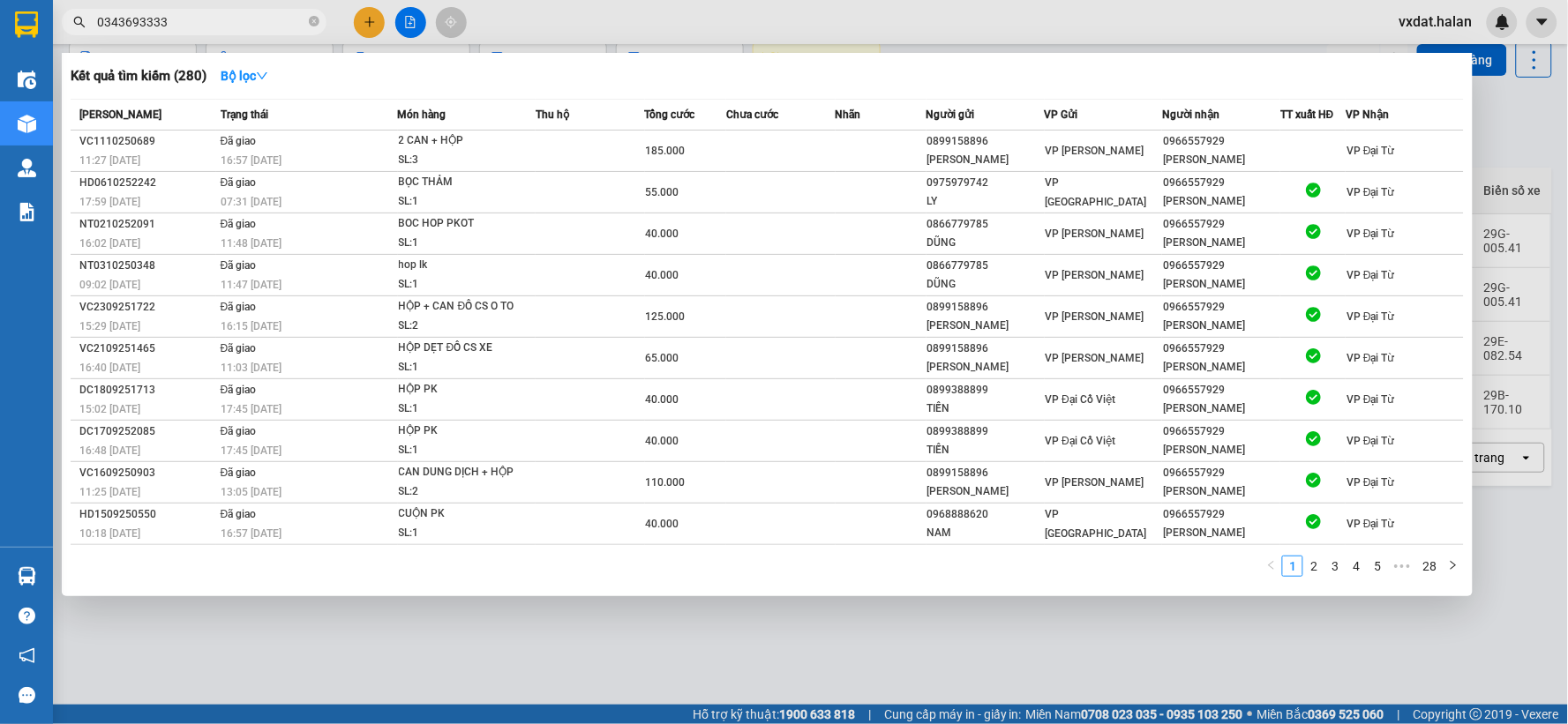
type input "0343693333"
click at [364, 85] on div "Kết quả tìm kiếm ( 280 ) Bộ lọc" at bounding box center [767, 75] width 1393 height 28
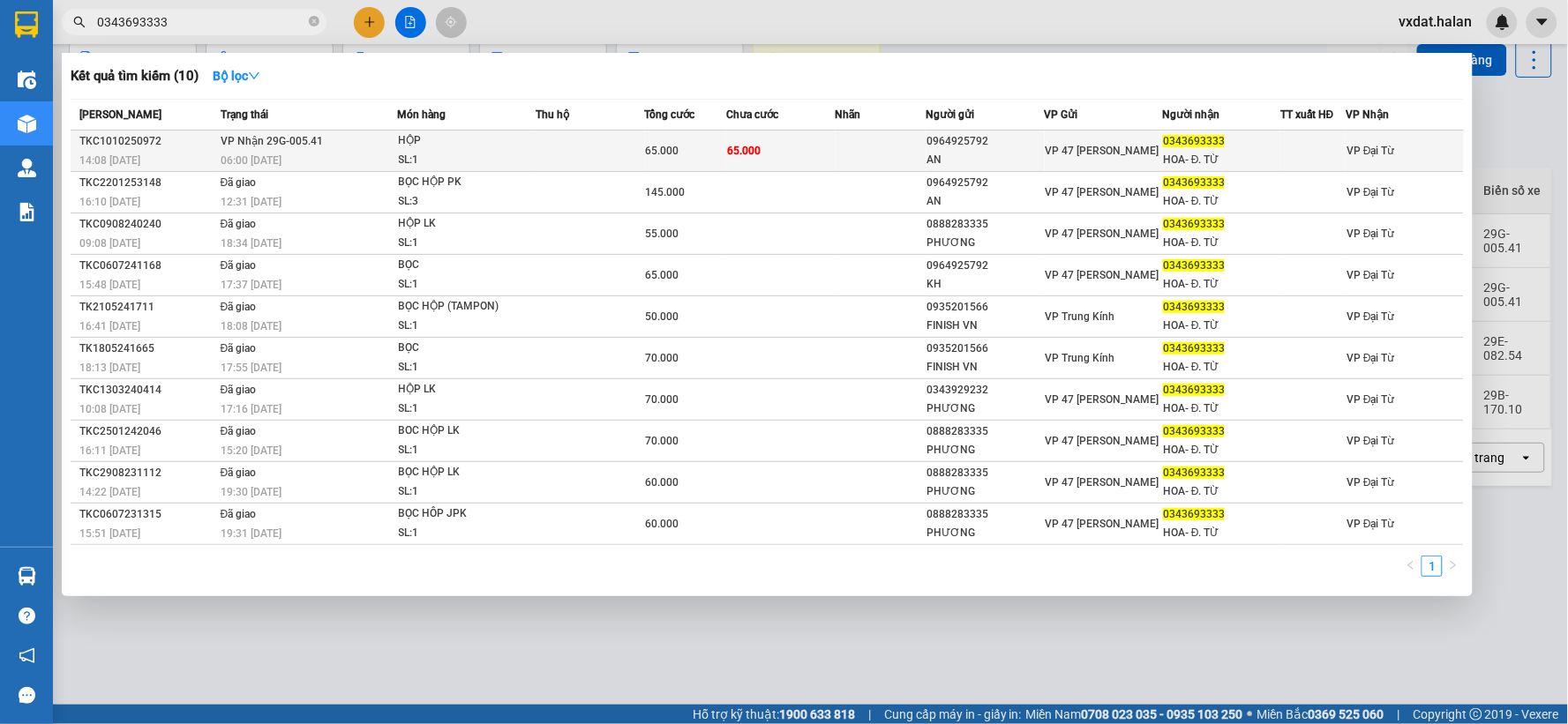
click at [411, 131] on div "HỘP" at bounding box center [465, 140] width 132 height 20
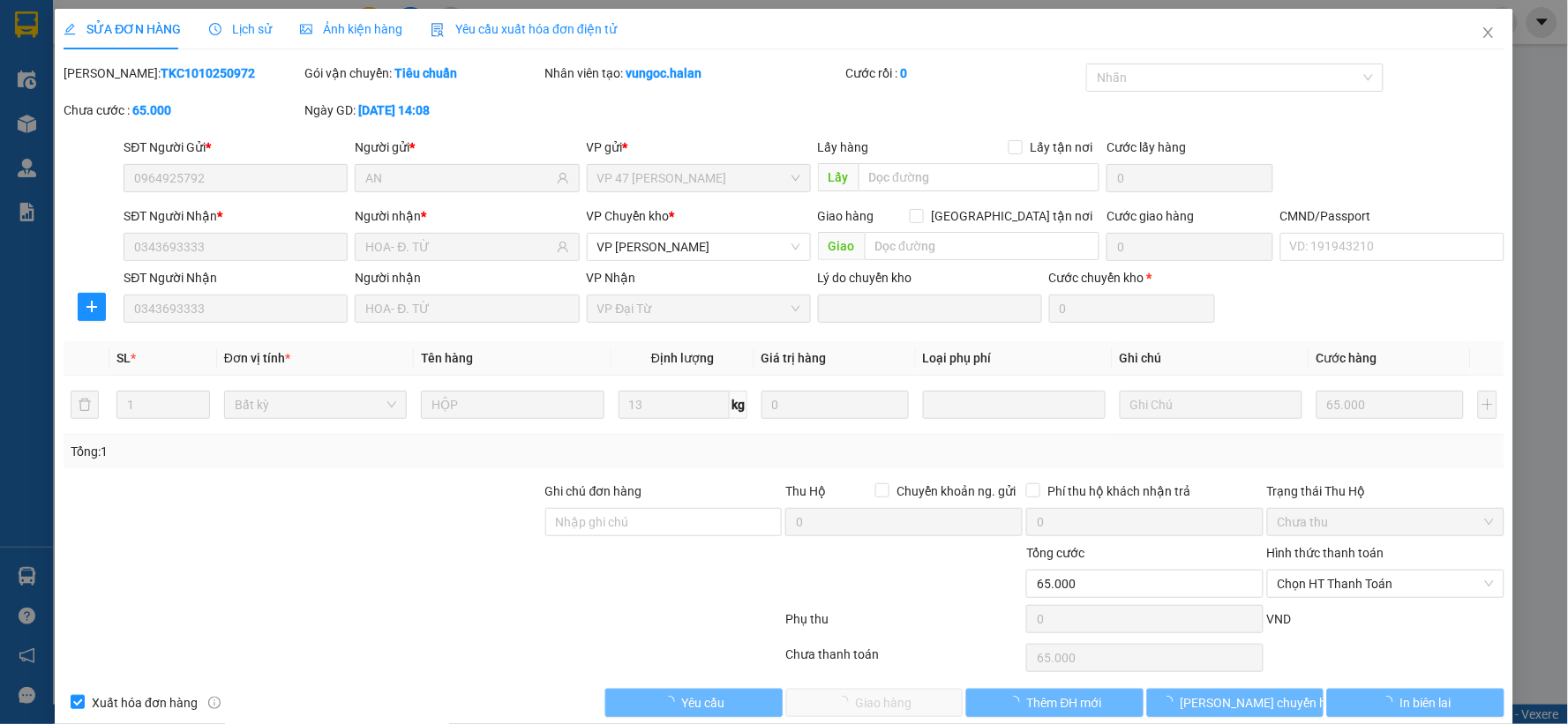
type input "0964925792"
type input "AN"
type input "0343693333"
type input "HOA- Đ. TỪ"
type input "0"
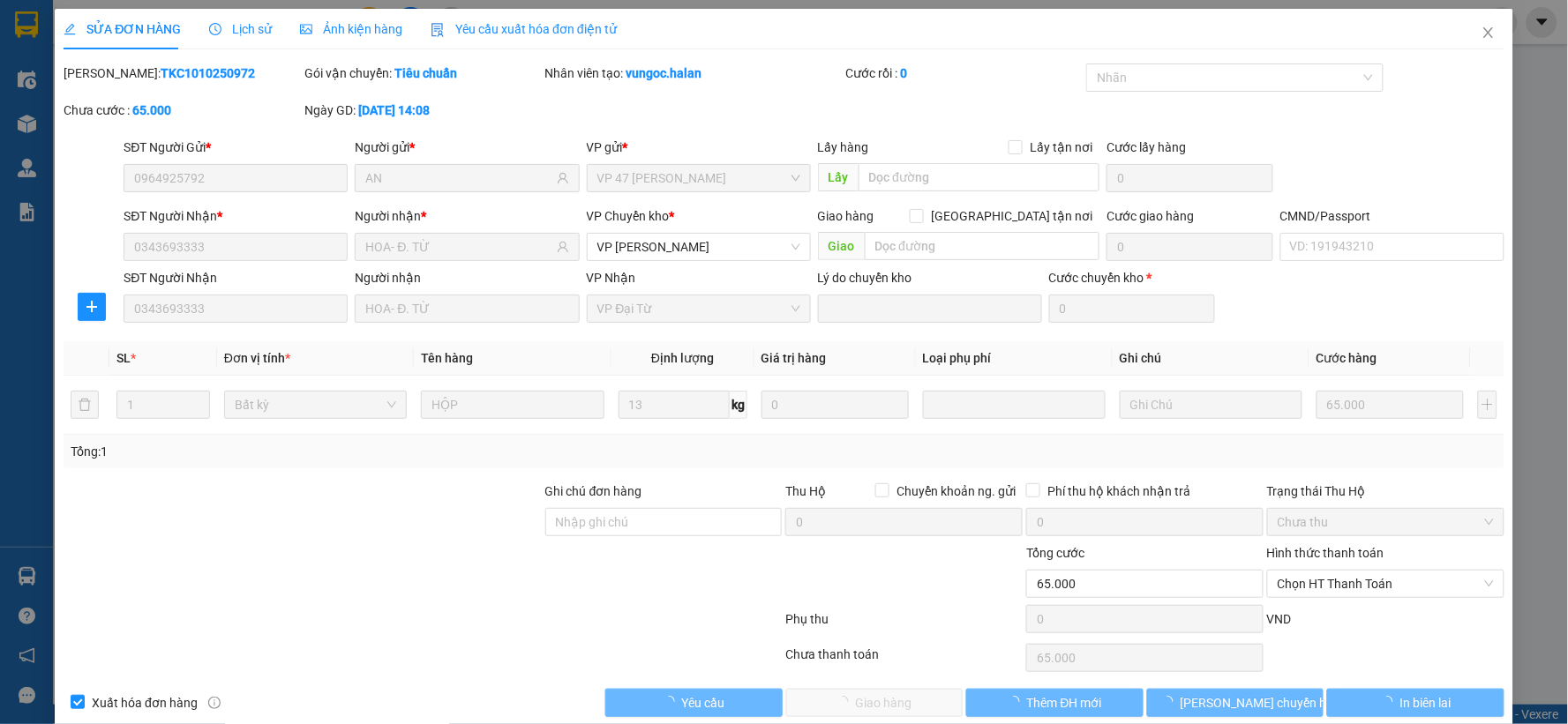
type input "65.000"
click at [265, 36] on span "Lịch sử" at bounding box center [240, 29] width 62 height 14
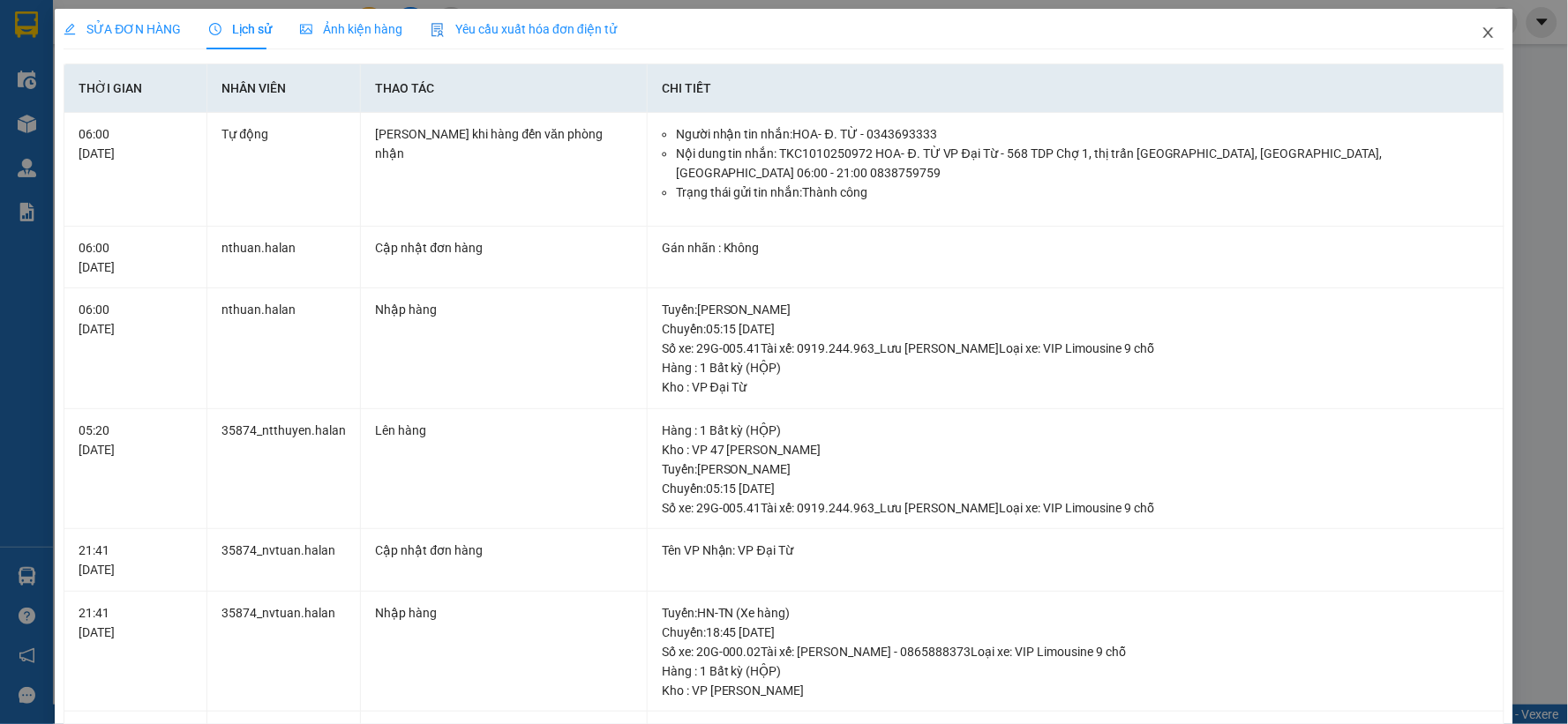
click at [1482, 31] on icon "close" at bounding box center [1488, 33] width 14 height 14
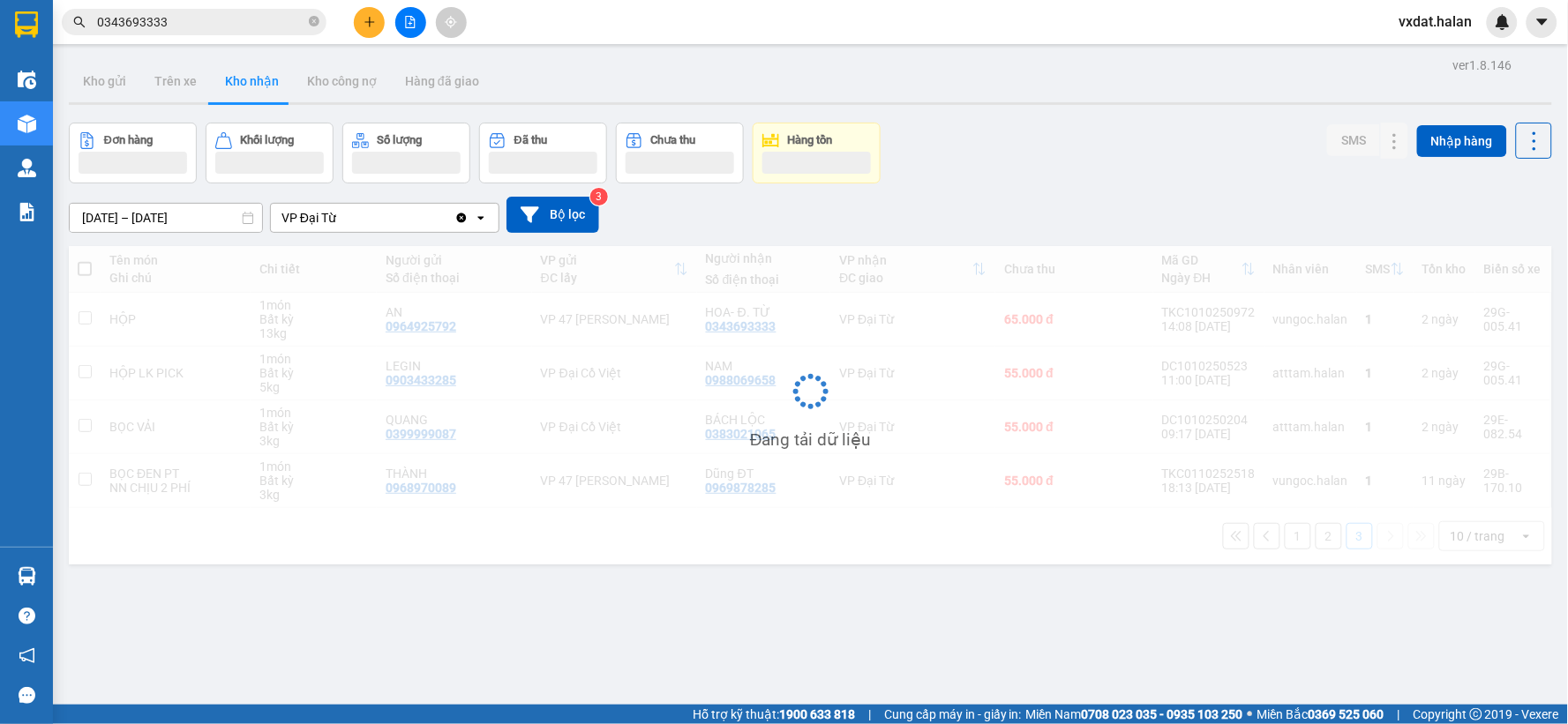
click at [1109, 172] on div "Đơn hàng Khối lượng Số lượng Đã thu Chưa thu Hàng tồn SMS Nhập hàng" at bounding box center [810, 152] width 1483 height 60
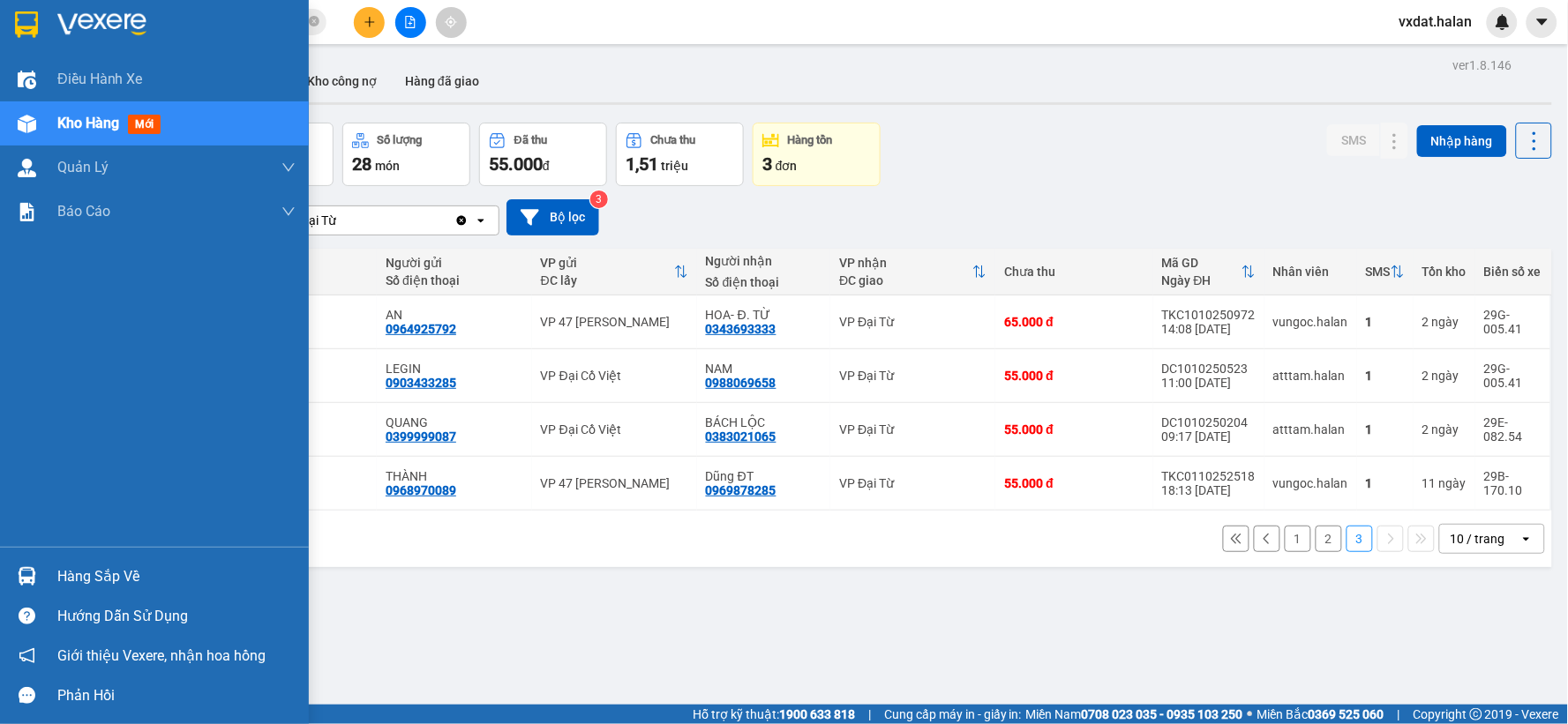
click at [63, 591] on div "Hàng sắp về" at bounding box center [154, 576] width 309 height 40
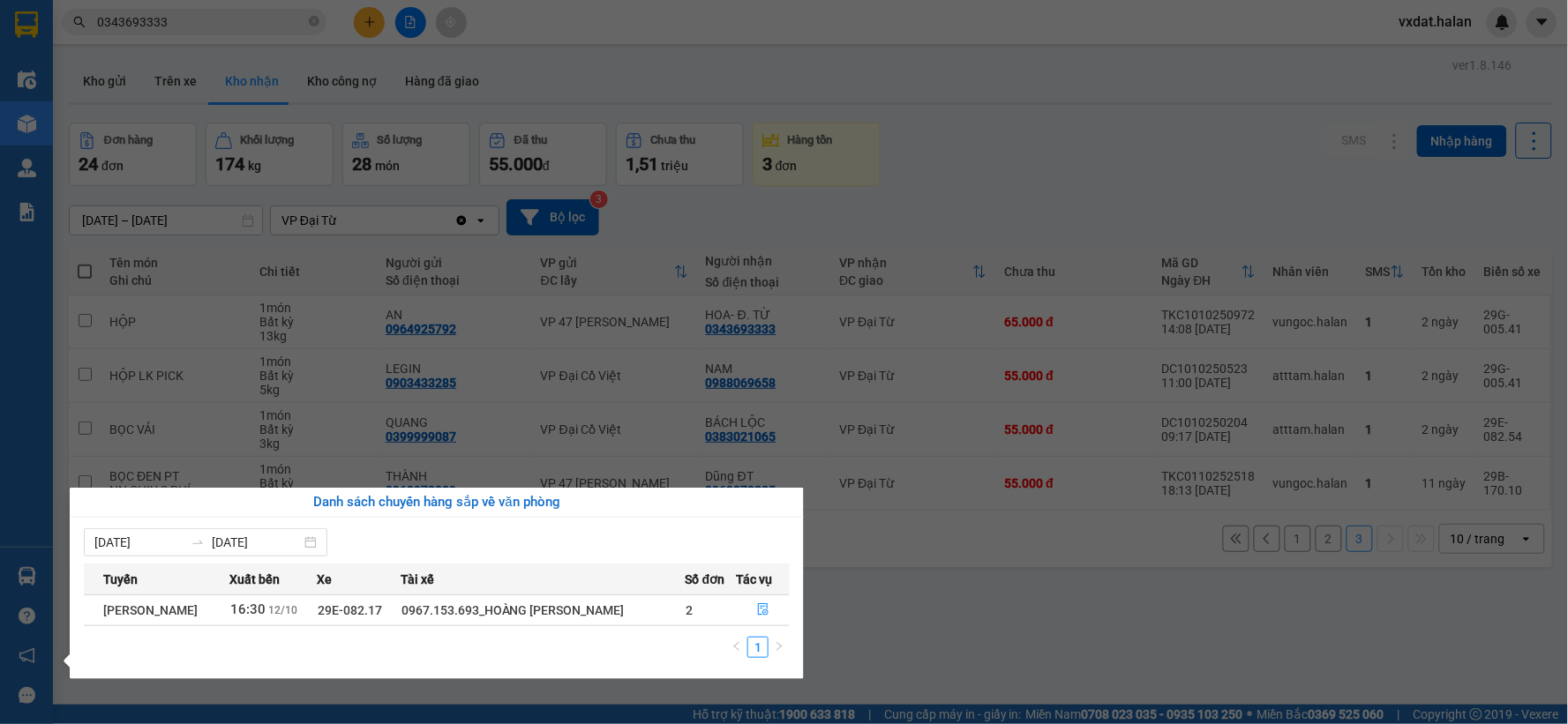
click at [769, 628] on div "Tuyến Xuất bến Xe Tài xế Số đơn Tác vụ [GEOGRAPHIC_DATA] - [GEOGRAPHIC_DATA] 16…" at bounding box center [436, 615] width 706 height 105
click at [765, 607] on icon "file-done" at bounding box center [763, 609] width 12 height 12
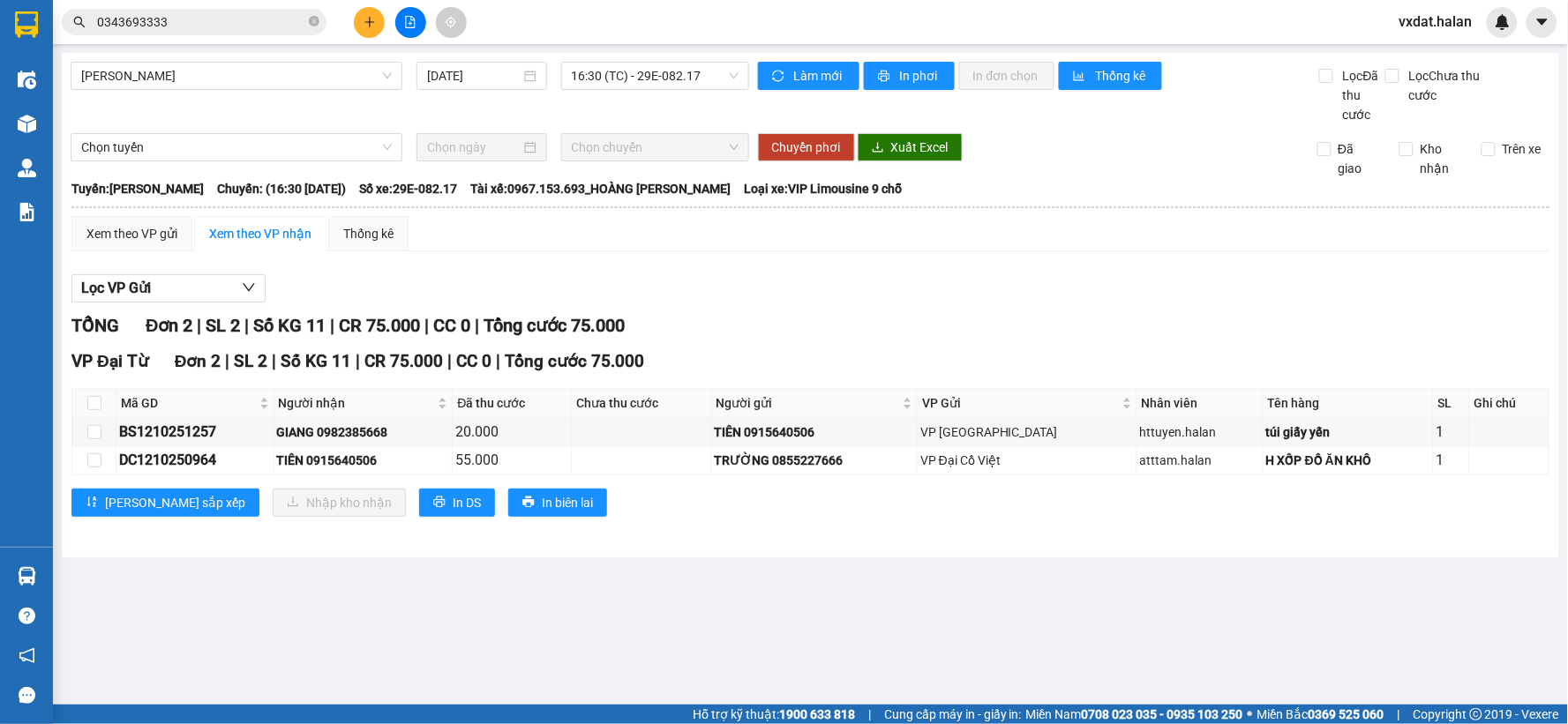
click at [900, 304] on div "Lọc VP Gửi TỔNG Đơn 2 | SL 2 | Số KG 11 | CR 75.000 | CC 0 | Tổng cước 75.000 …" at bounding box center [810, 402] width 1478 height 273
click at [103, 398] on th at bounding box center [94, 402] width 44 height 29
click at [98, 401] on input "checkbox" at bounding box center [94, 402] width 14 height 14
checkbox input "true"
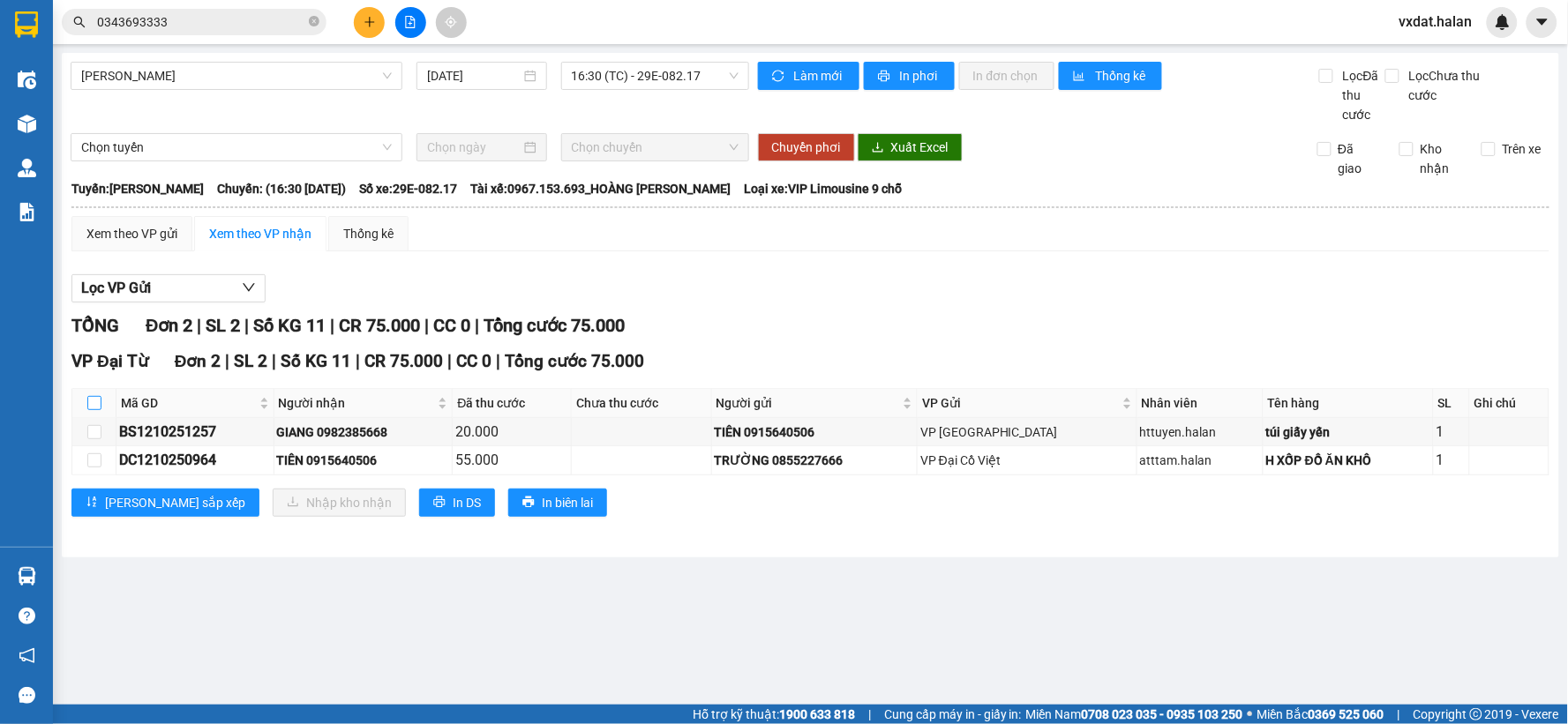
checkbox input "true"
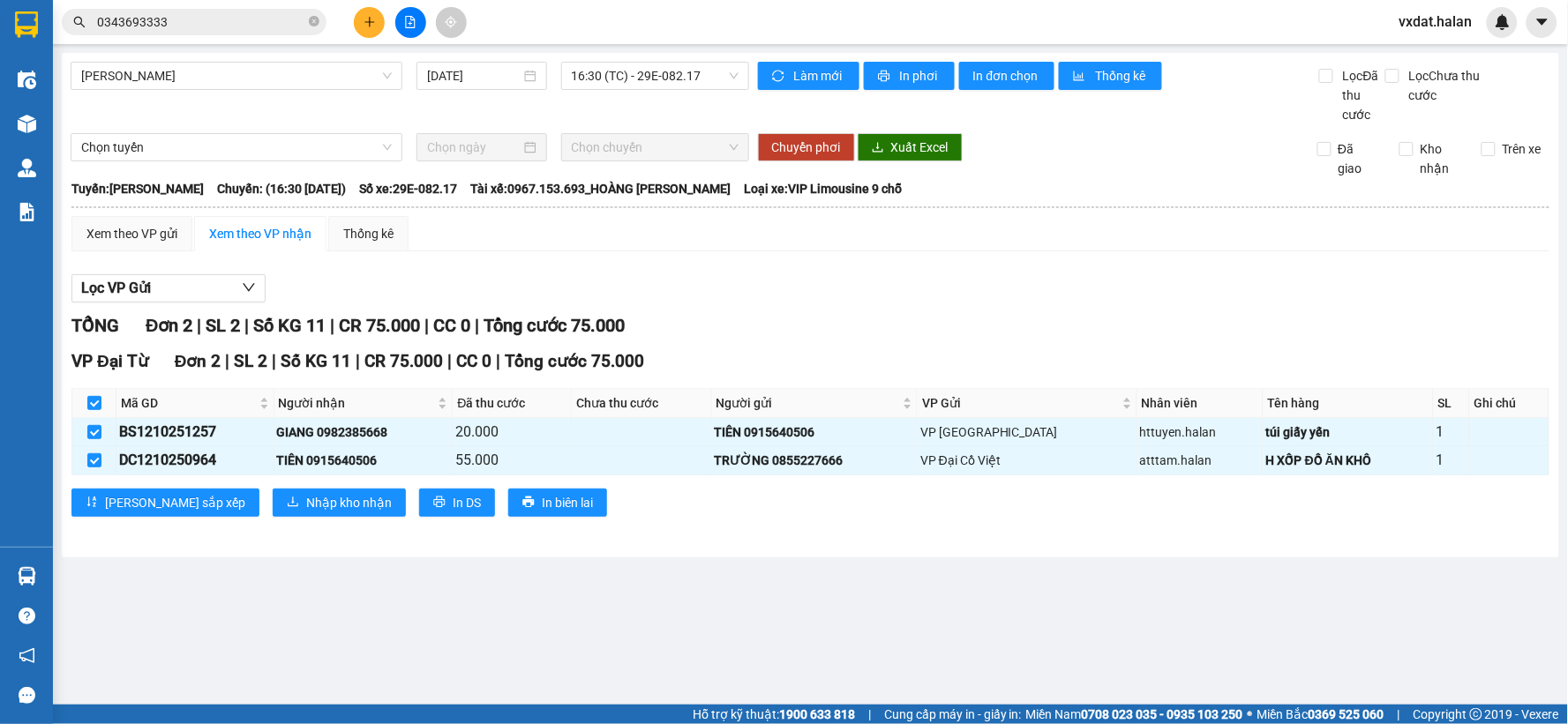
click at [252, 487] on div "VP [GEOGRAPHIC_DATA] 2 | SL 2 | Số KG 11 | CR 75.000 | CC 0 | Tổng cước 75.000 …" at bounding box center [810, 439] width 1478 height 180
click at [306, 501] on span "Nhập kho nhận" at bounding box center [349, 502] width 86 height 20
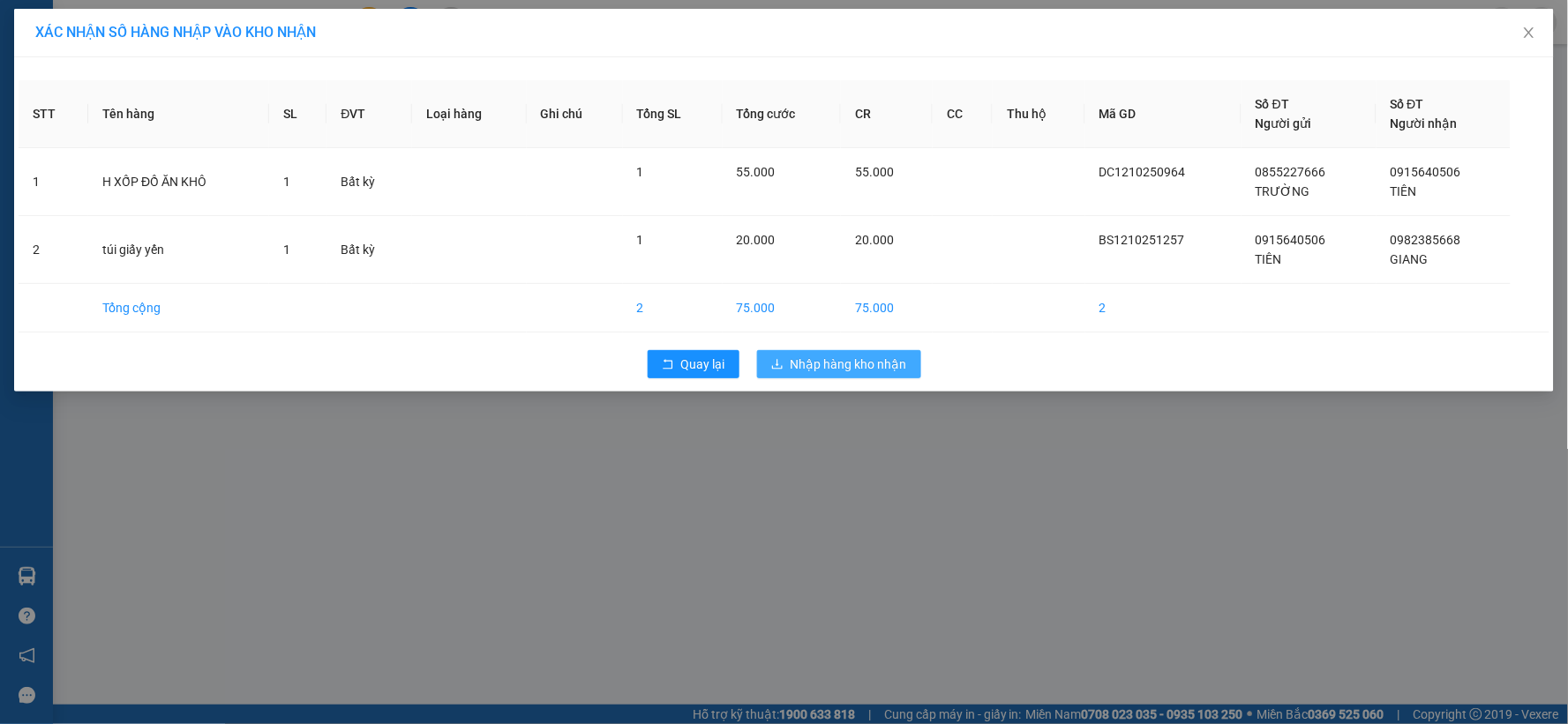
click at [871, 364] on span "Nhập hàng kho nhận" at bounding box center [848, 363] width 116 height 20
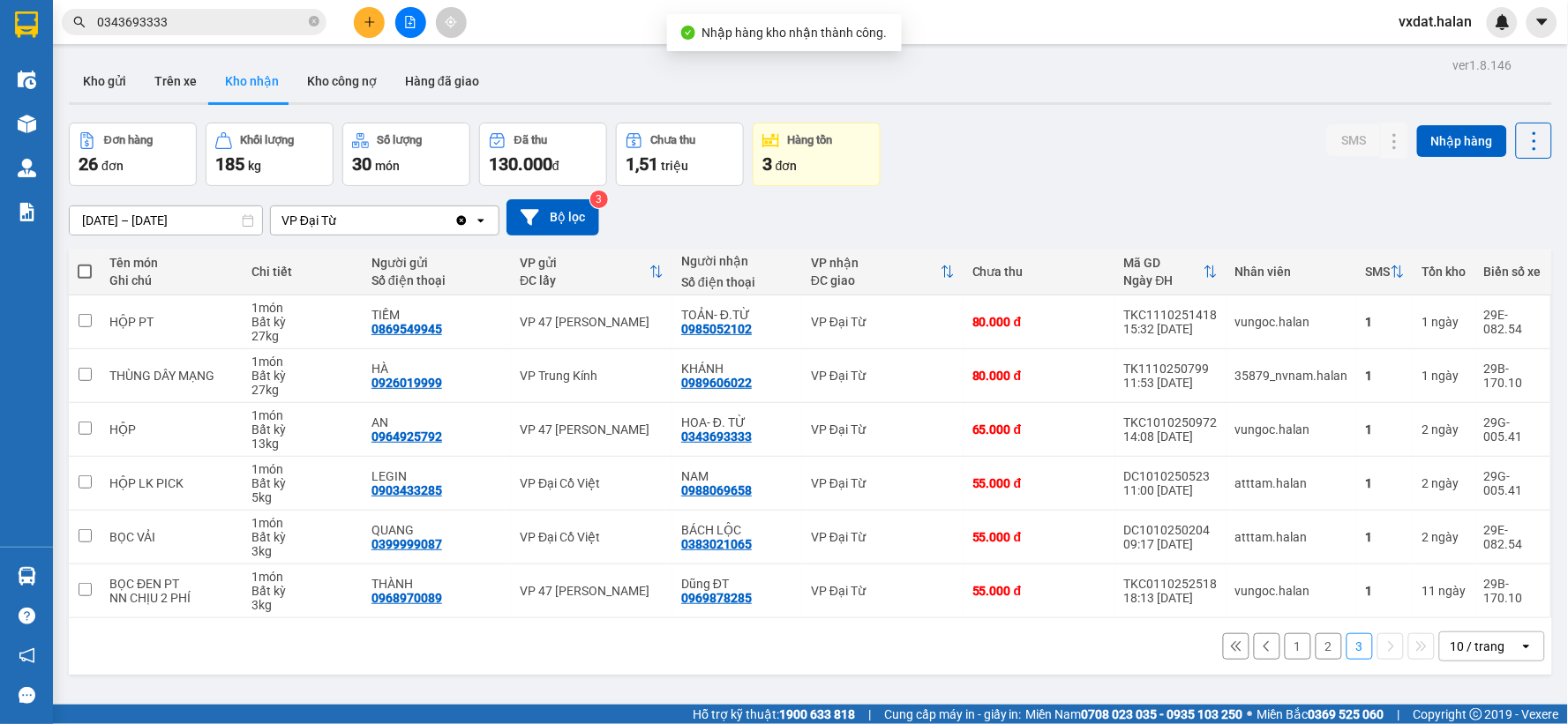
click at [1013, 206] on div "[DATE] – [DATE] Press the down arrow key to interact with the calendar and sele…" at bounding box center [810, 217] width 1483 height 36
click at [1284, 641] on button "1" at bounding box center [1297, 646] width 26 height 26
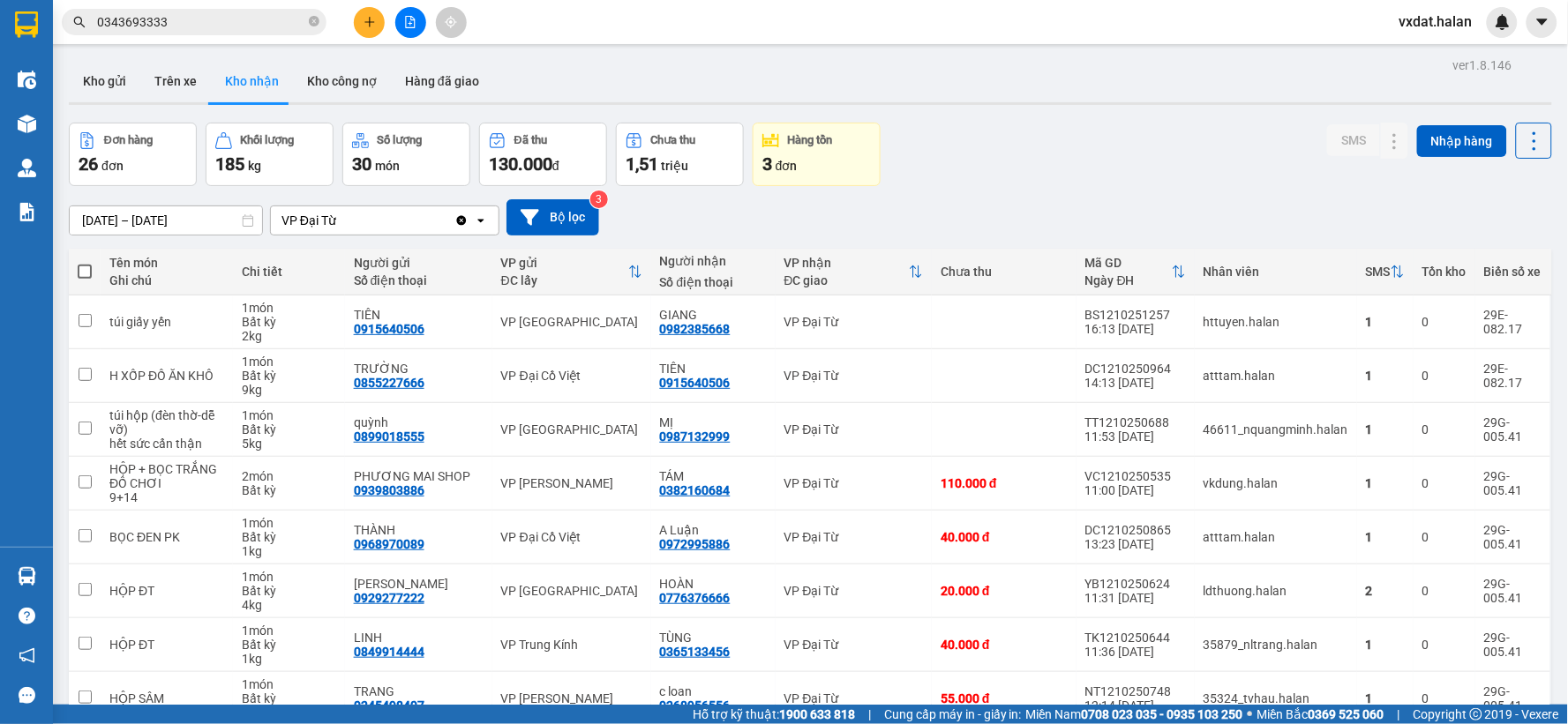
click at [1050, 168] on div "Đơn hàng 26 đơn Khối lượng 185 kg Số lượng 30 món Đã thu 130.000 đ Chưa thu 1,5…" at bounding box center [810, 154] width 1483 height 63
click at [1056, 177] on div "Đơn hàng 26 đơn Khối lượng 185 kg Số lượng 30 món Đã thu 130.000 đ Chưa thu 1,5…" at bounding box center [810, 154] width 1483 height 63
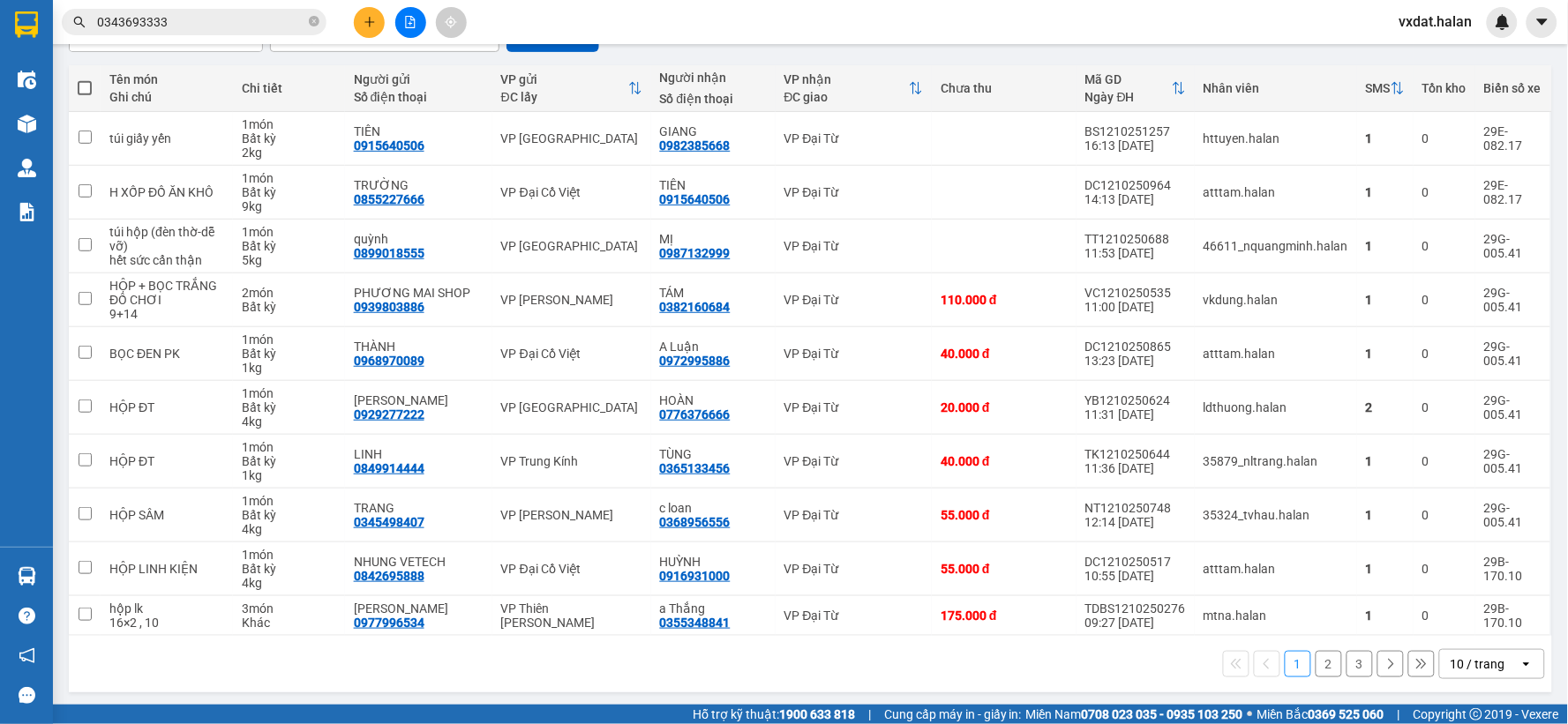
scroll to position [189, 0]
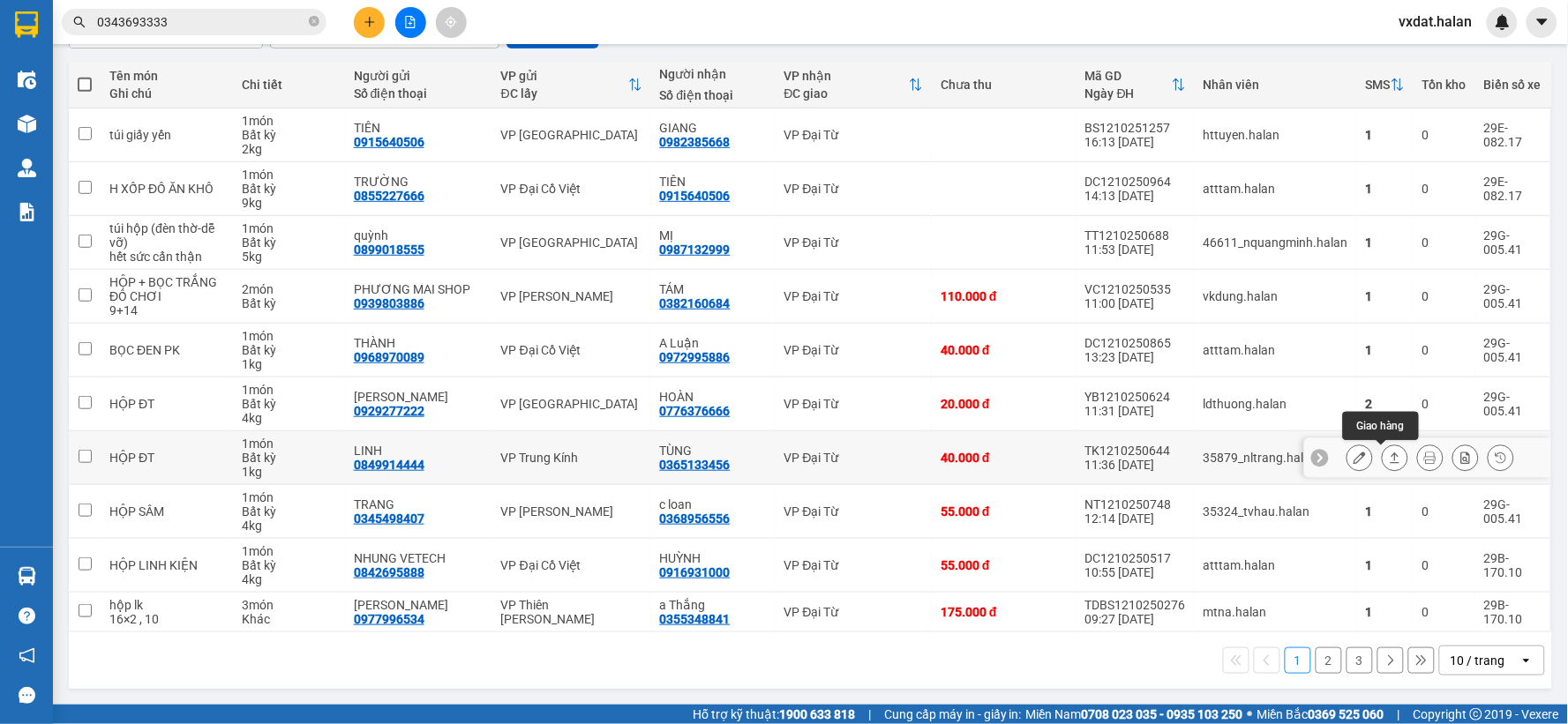
click at [1389, 454] on icon at bounding box center [1394, 457] width 12 height 12
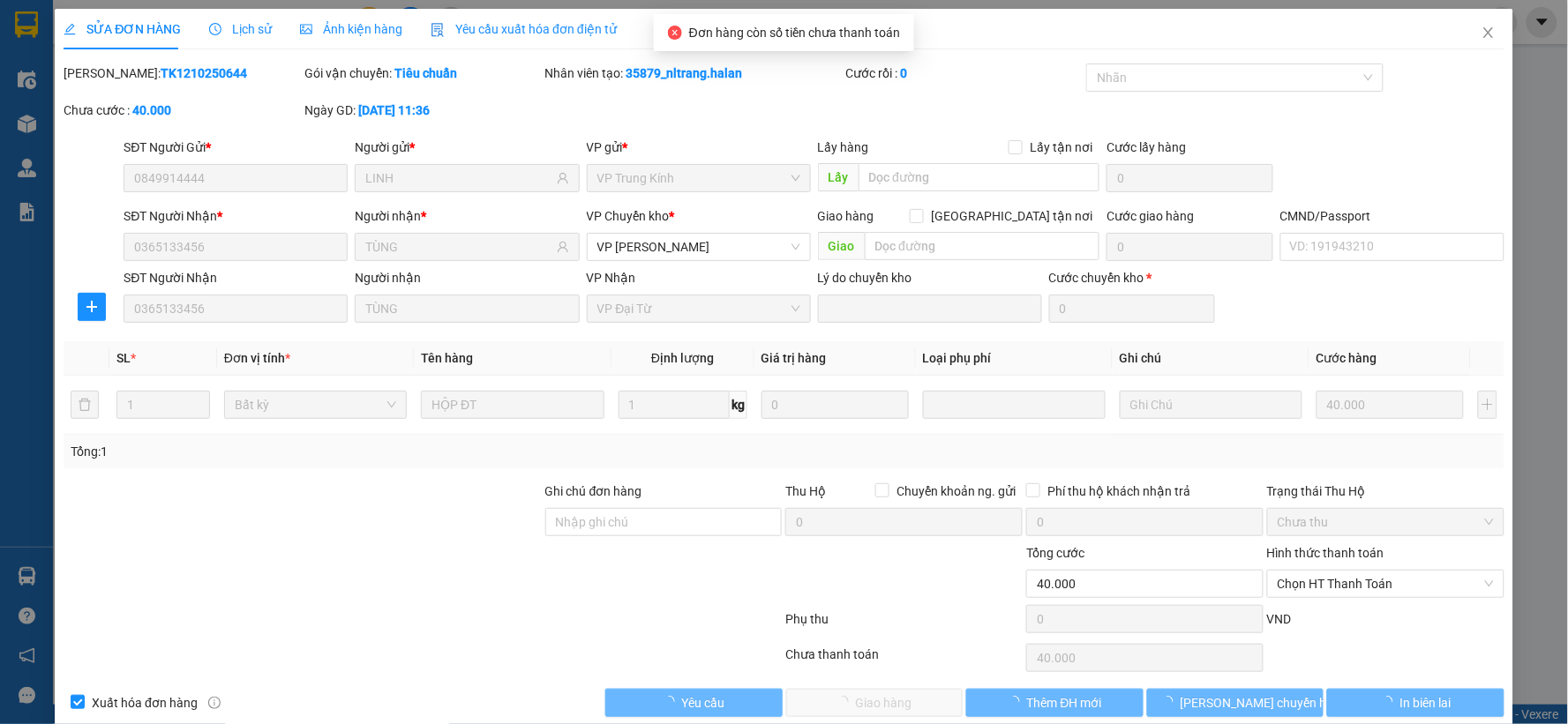
type input "0849914444"
type input "LINH"
type input "0365133456"
type input "TÙNG"
type input "0"
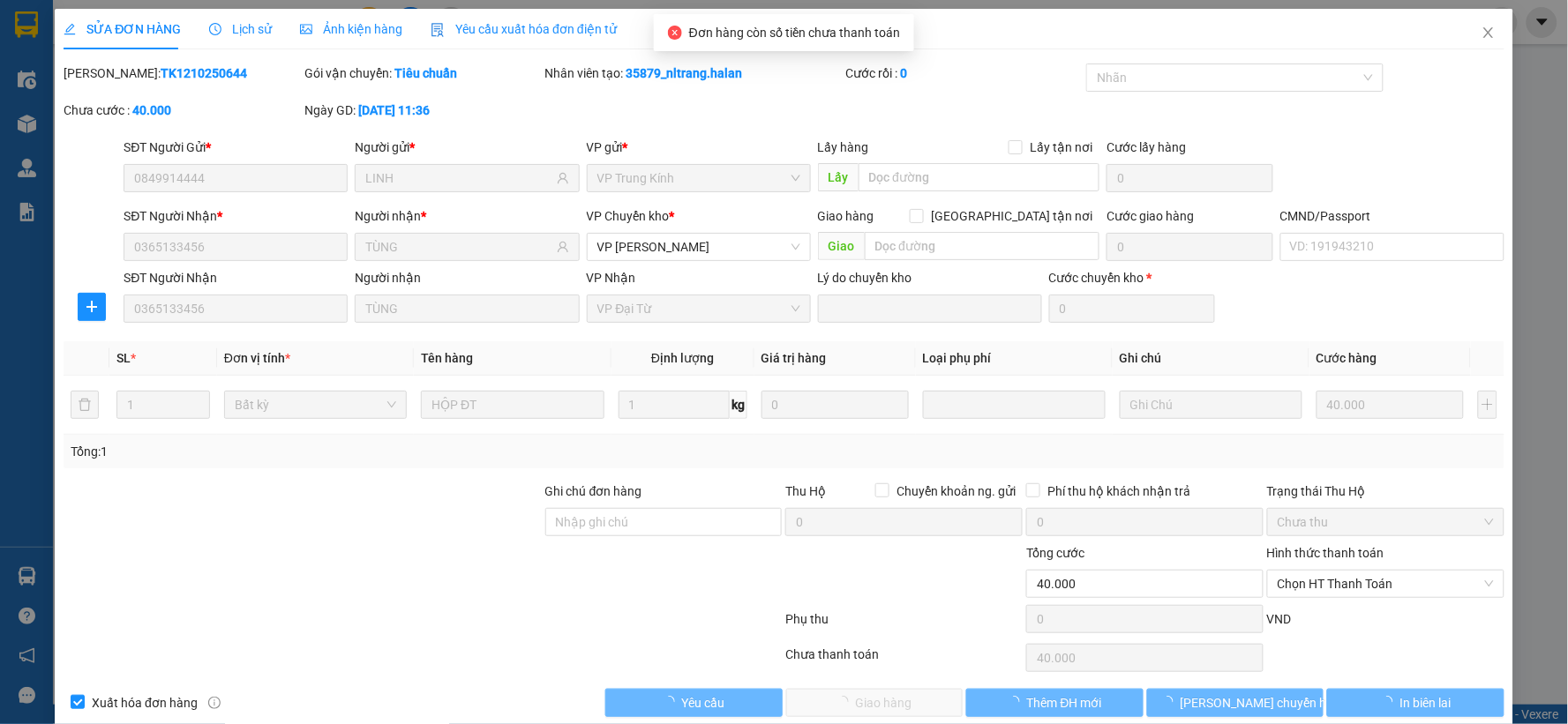
type input "40.000"
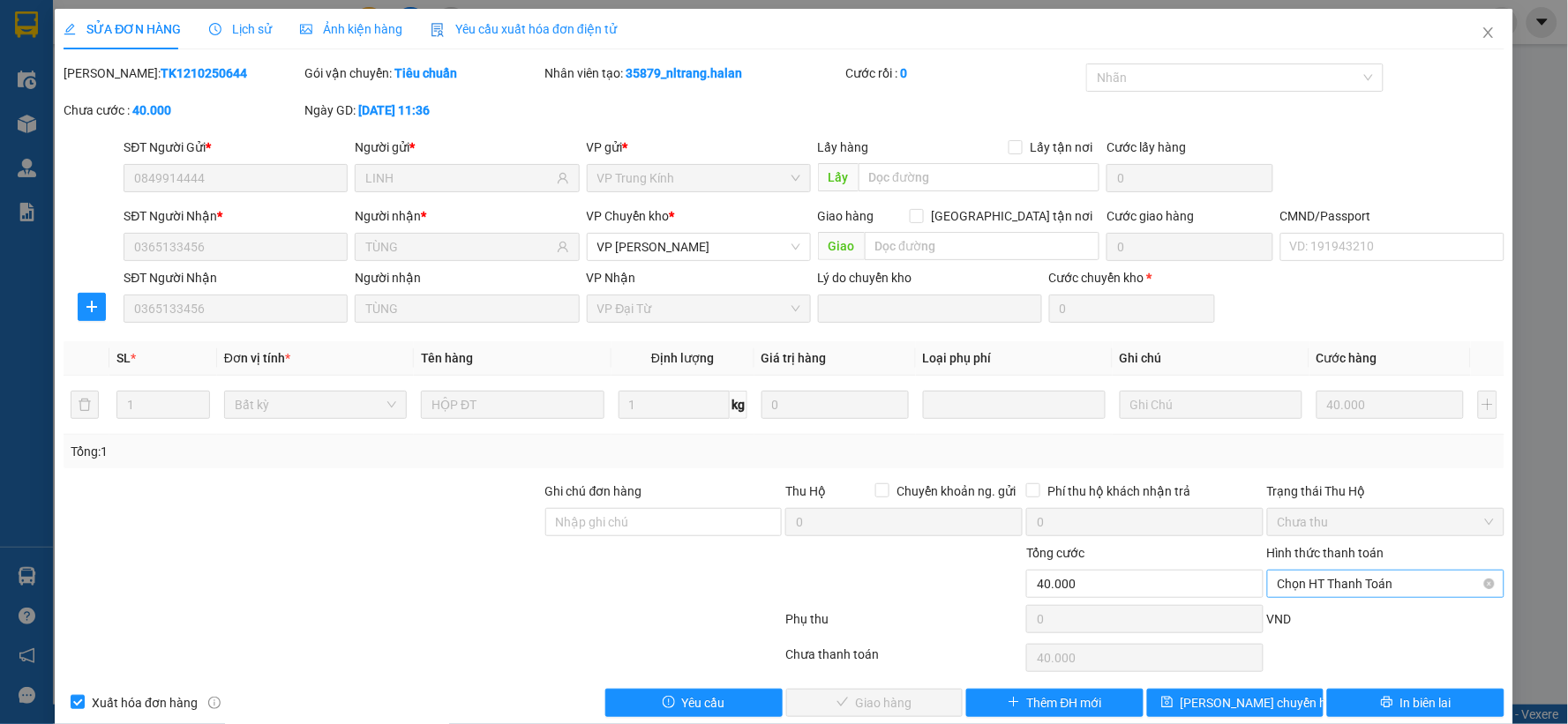
click at [1304, 575] on span "Chọn HT Thanh Toán" at bounding box center [1386, 584] width 216 height 26
drag, startPoint x: 1307, startPoint y: 443, endPoint x: 1010, endPoint y: 609, distance: 340.2
click at [1307, 442] on div "Tại văn phòng" at bounding box center [1374, 435] width 214 height 20
type input "0"
click at [902, 697] on span "Giao hàng" at bounding box center [884, 703] width 57 height 20
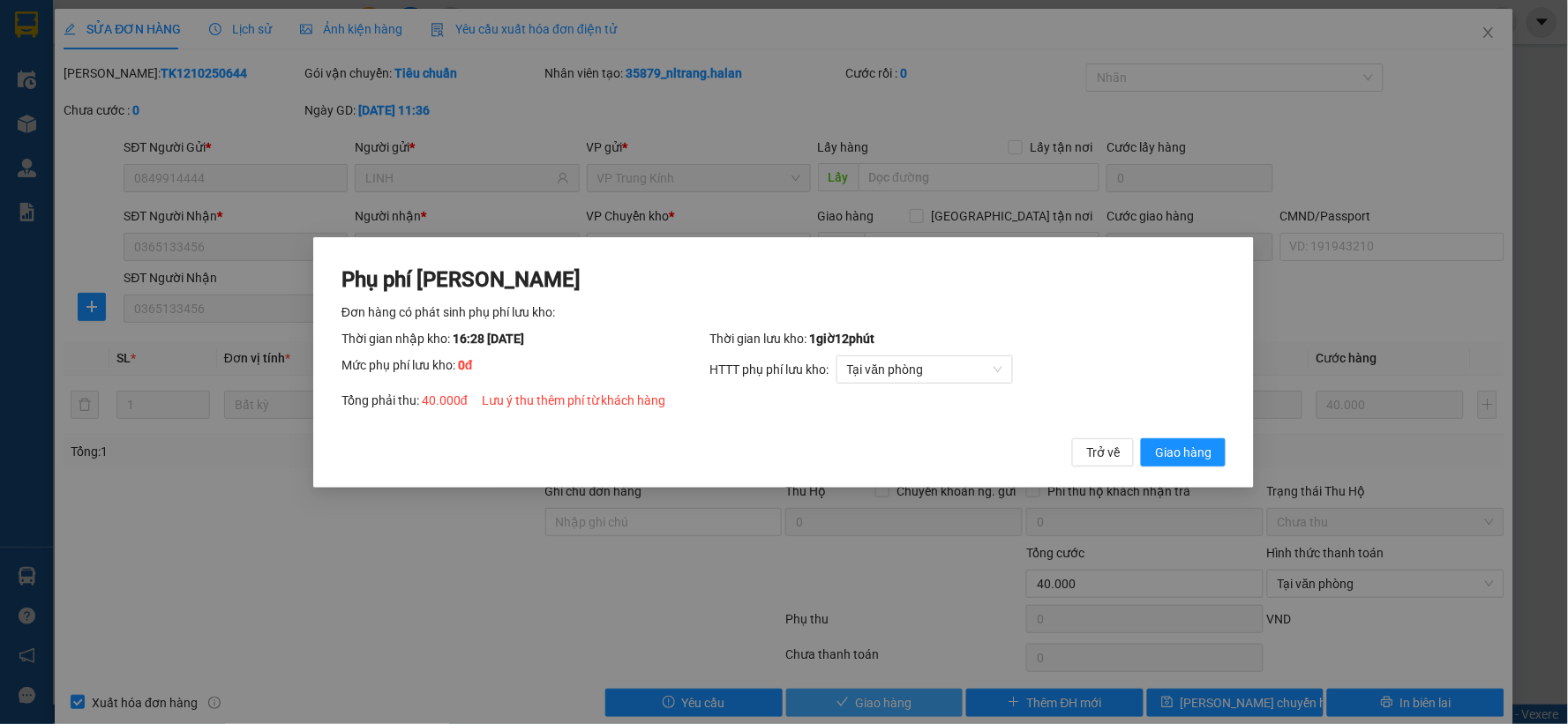
click at [1141, 437] on button "Giao hàng" at bounding box center [1183, 451] width 85 height 28
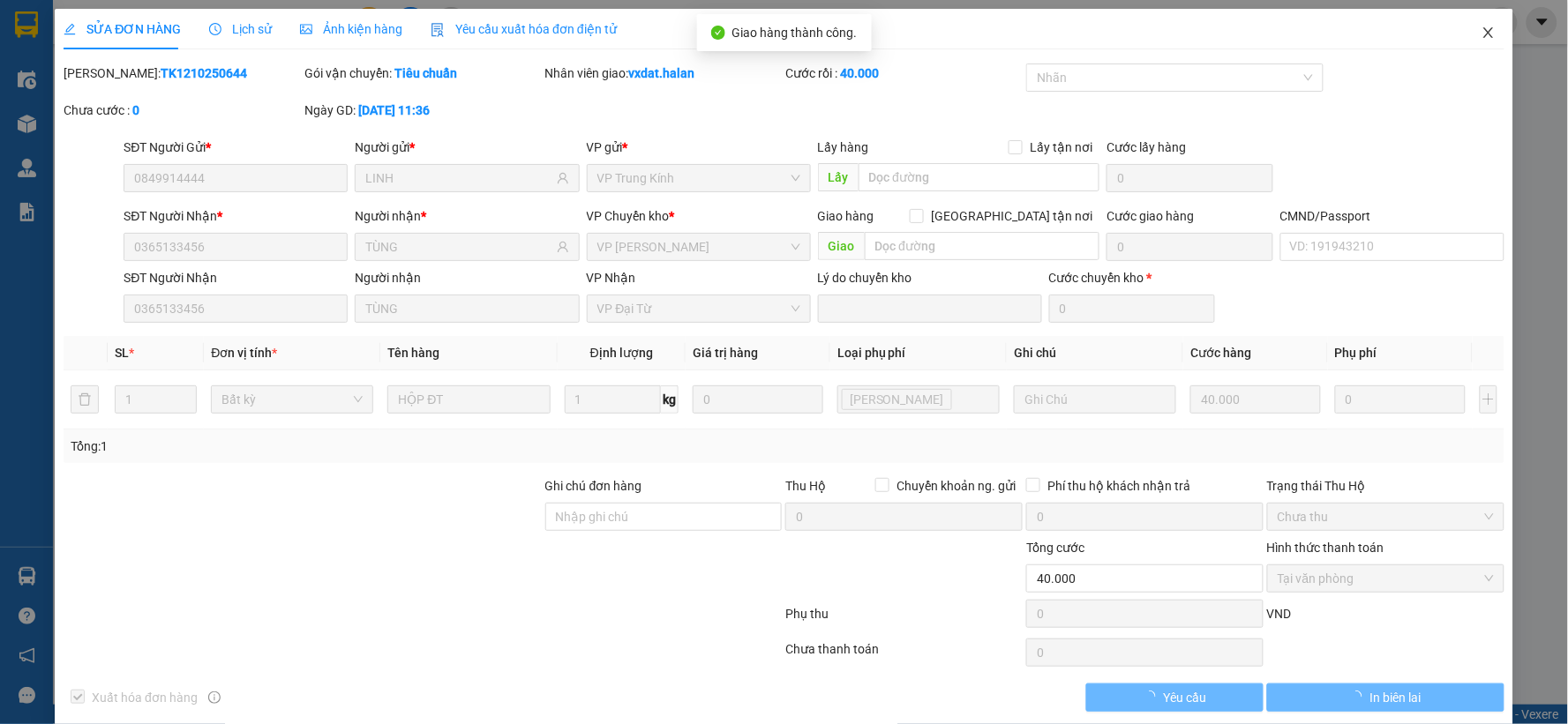
click at [1467, 40] on span "Close" at bounding box center [1488, 33] width 49 height 49
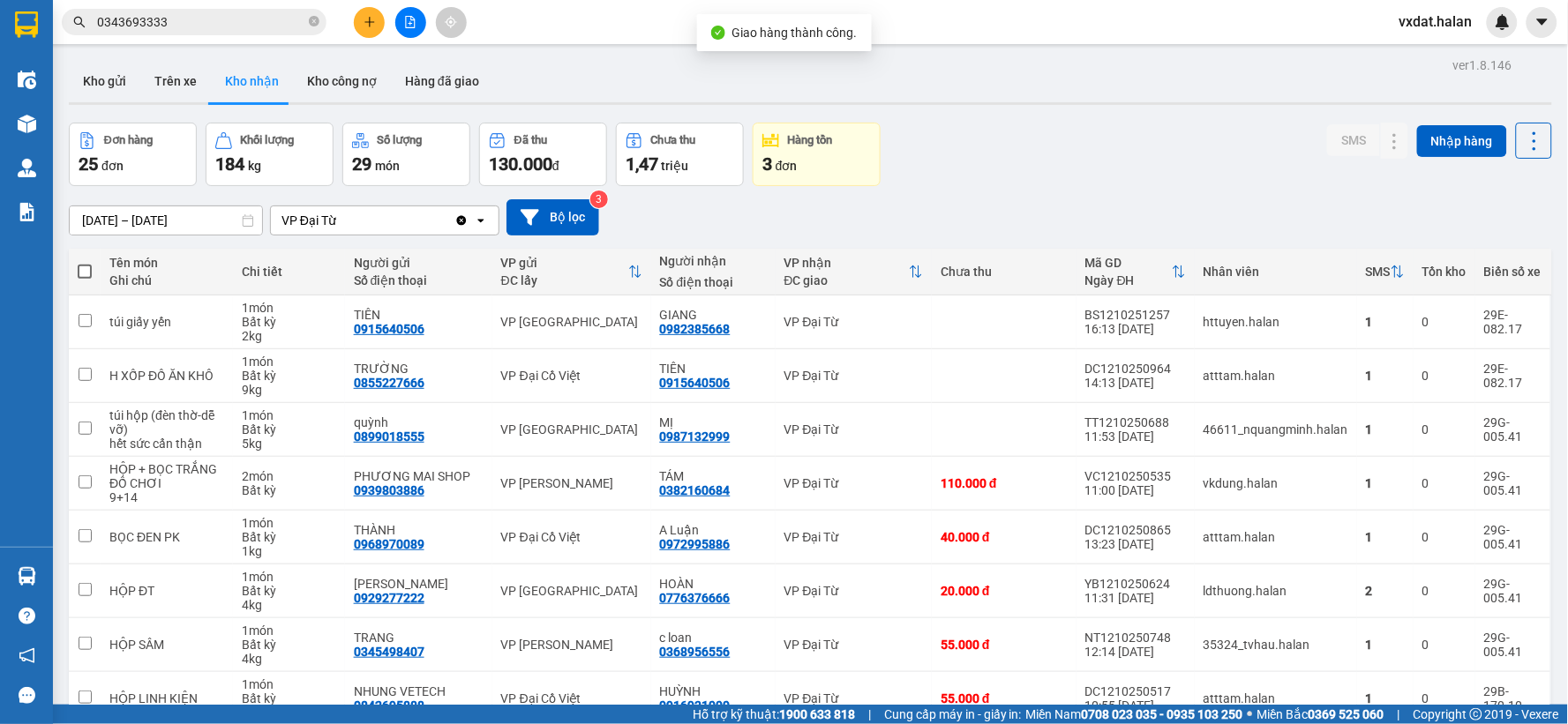
click at [1099, 180] on div "Đơn hàng 25 đơn Khối lượng 184 kg Số lượng 29 món Đã thu 130.000 đ Chưa thu 1,4…" at bounding box center [810, 154] width 1483 height 63
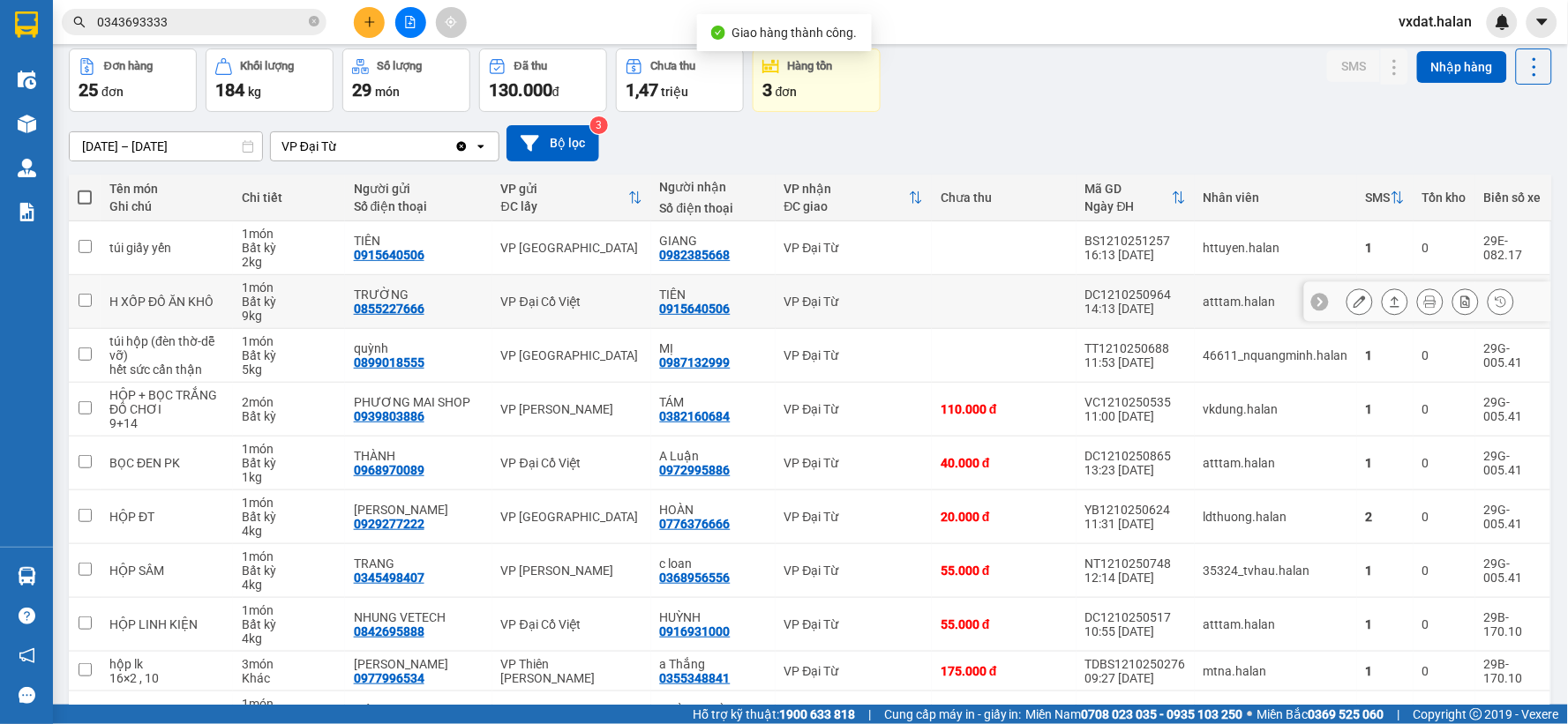
scroll to position [189, 0]
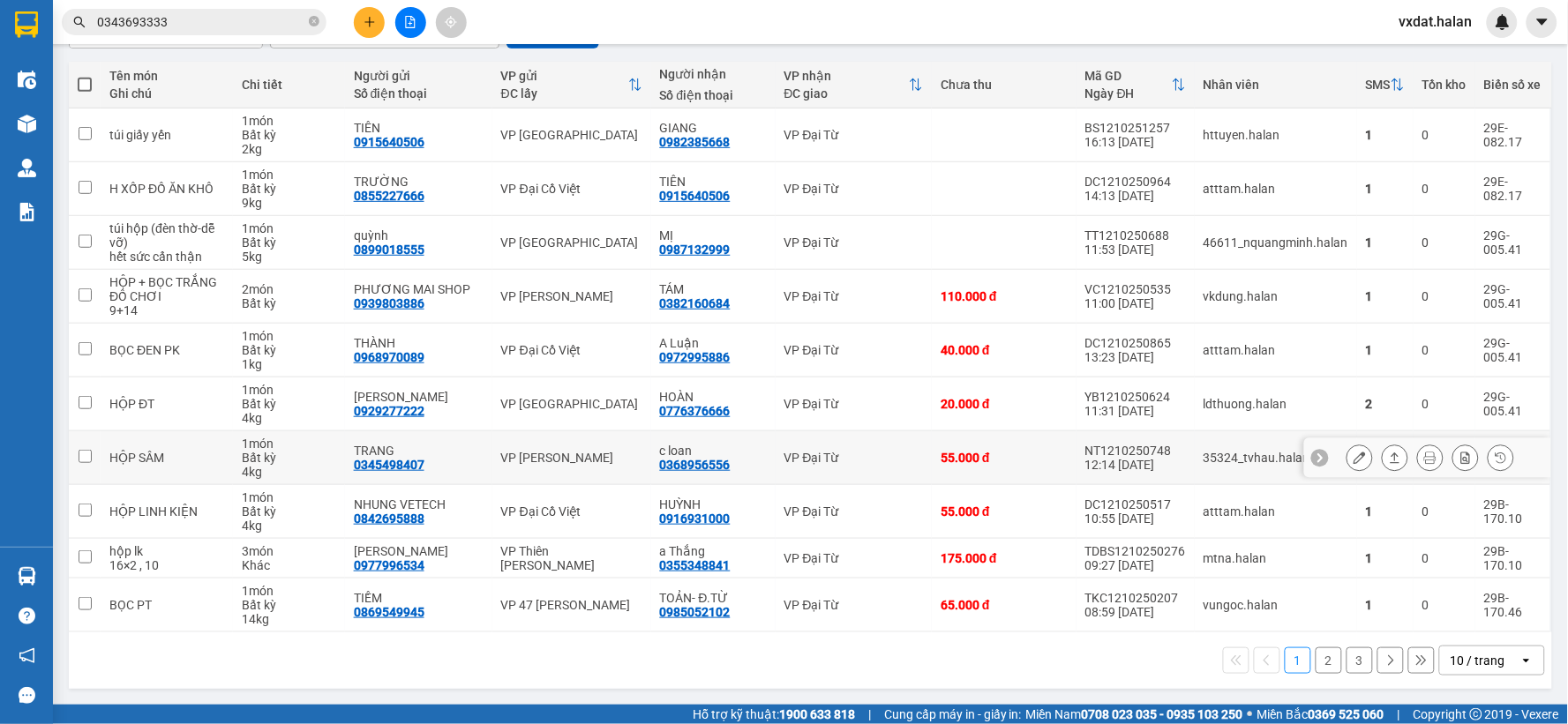
click at [1390, 461] on icon at bounding box center [1395, 457] width 9 height 10
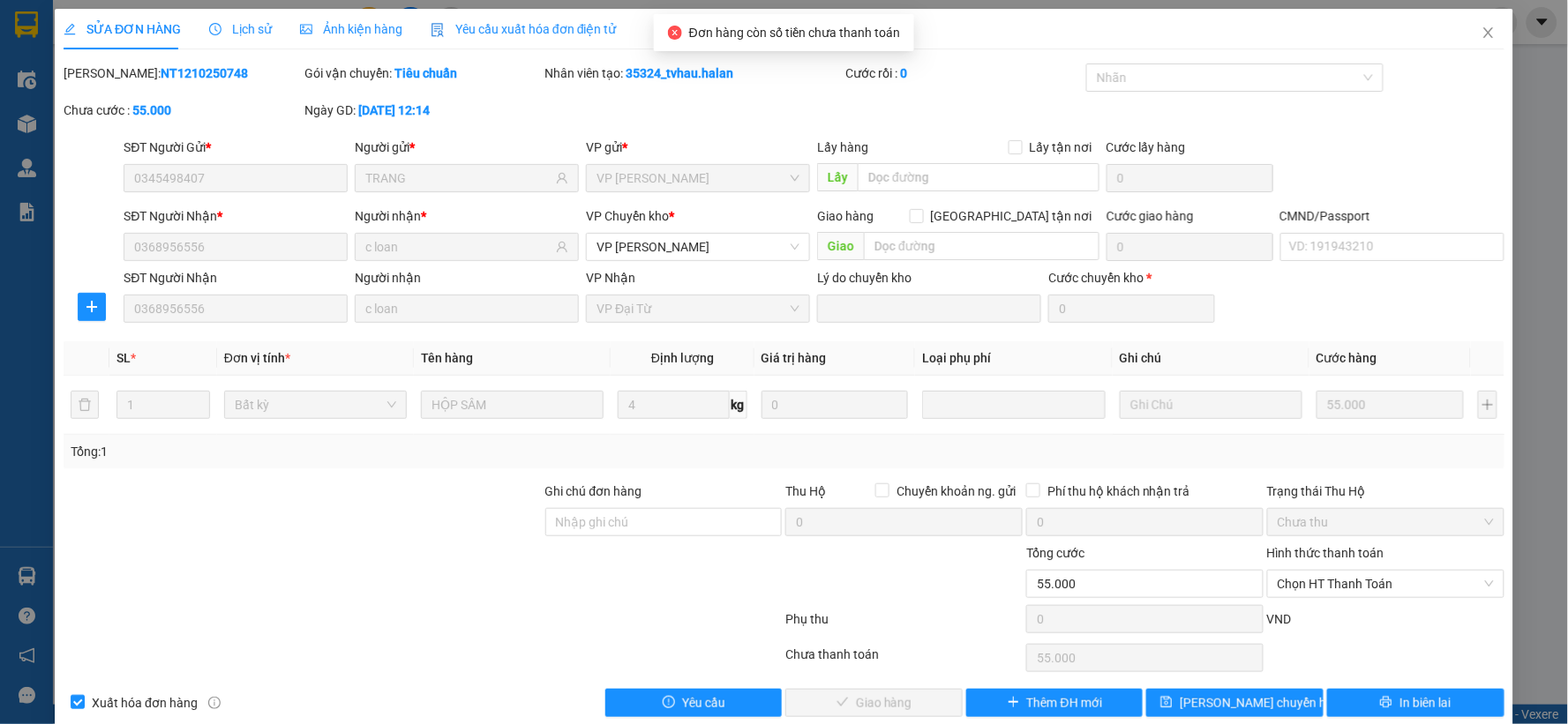
type input "0345498407"
type input "TRANG"
type input "0368956556"
type input "c loan"
type input "0"
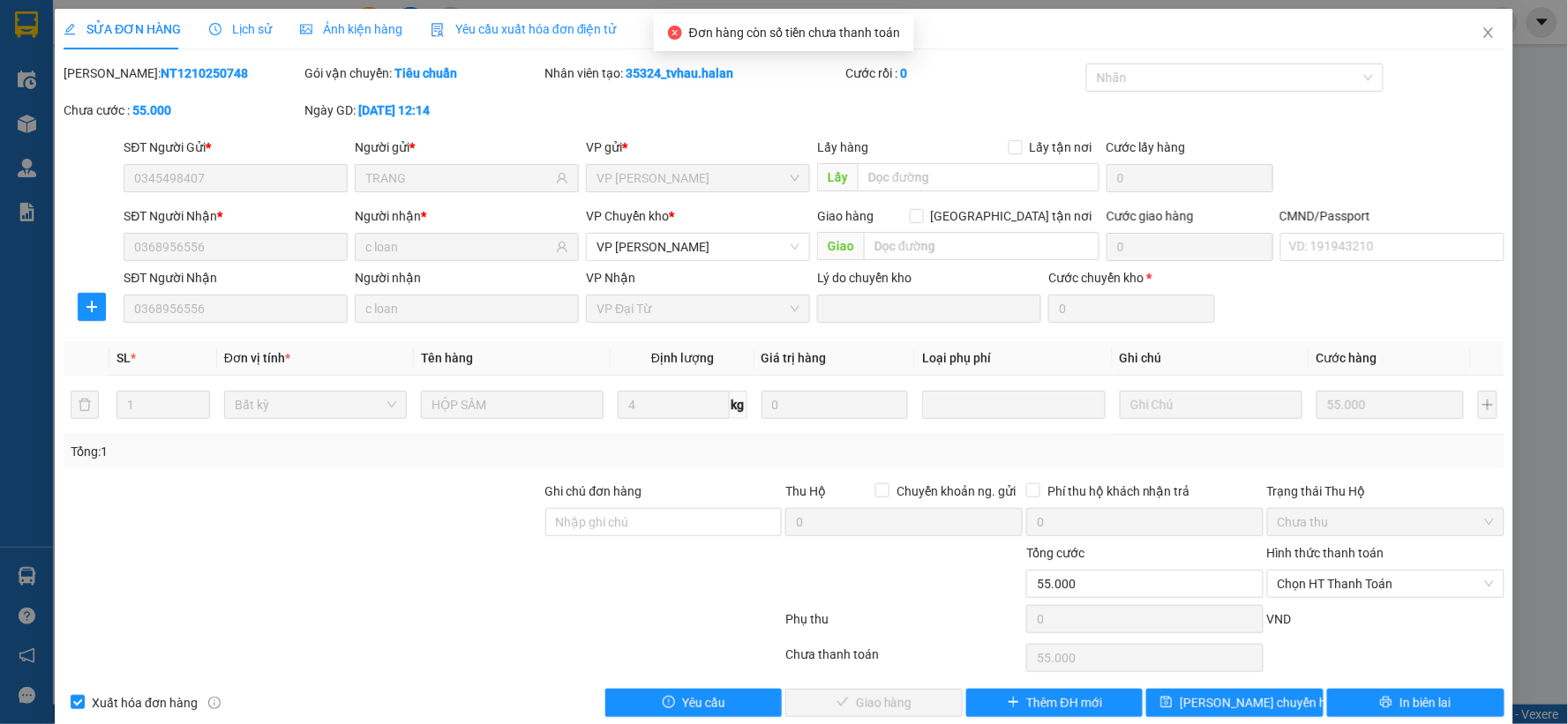
type input "55.000"
click at [1353, 583] on span "Chọn HT Thanh Toán" at bounding box center [1386, 584] width 216 height 26
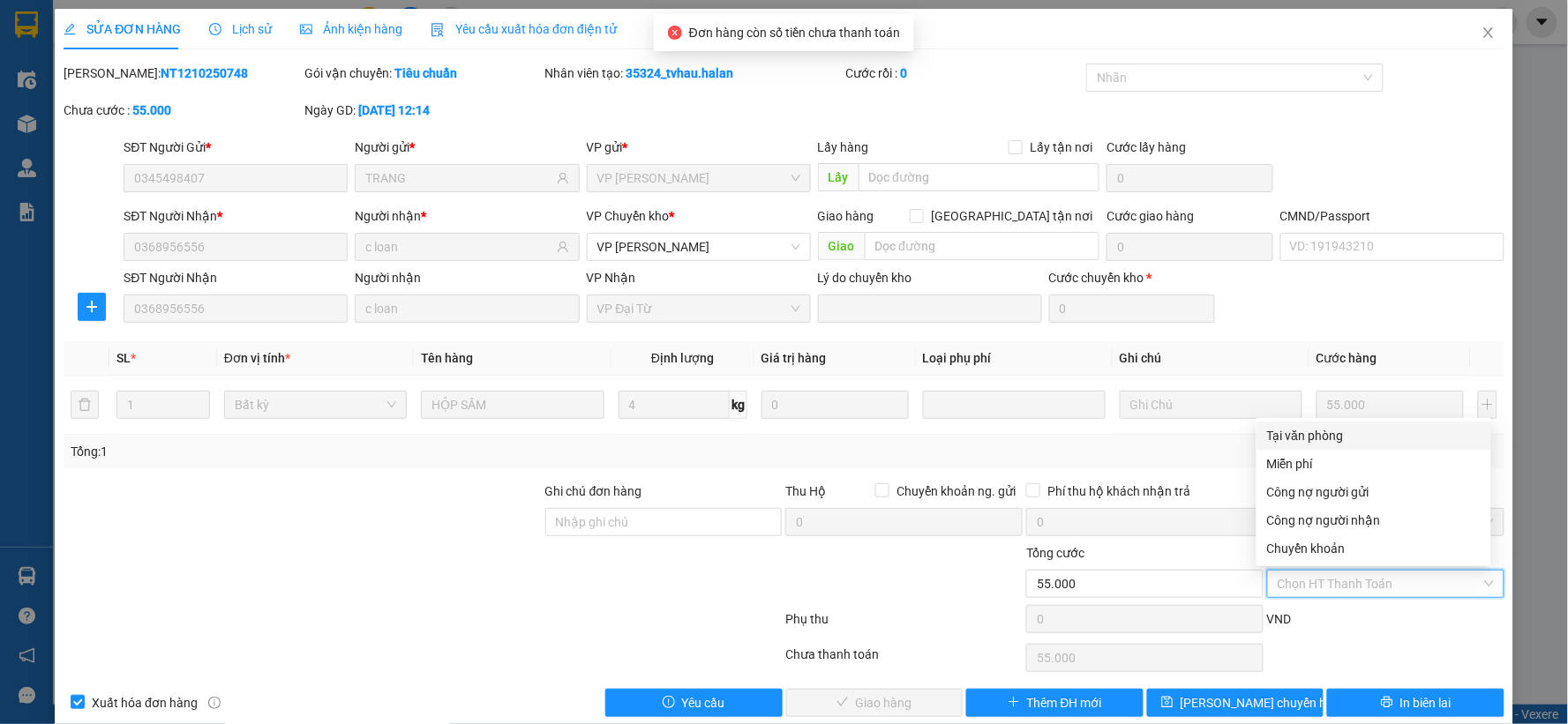
click at [1295, 427] on div "Tại văn phòng" at bounding box center [1374, 435] width 214 height 20
type input "0"
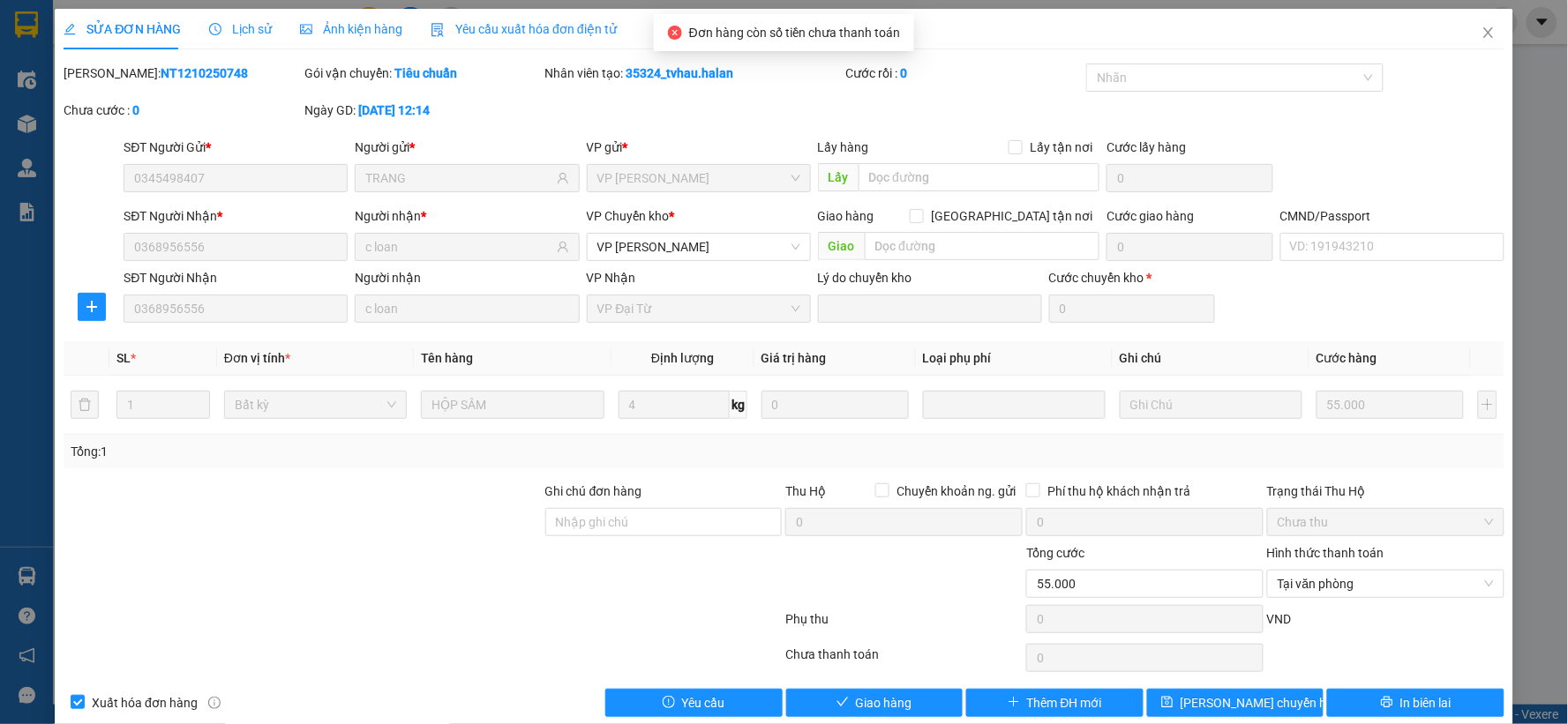
click at [881, 718] on div "SỬA ĐƠN HÀNG Lịch sử Ảnh kiện hàng Yêu cầu xuất hóa đơn điện tử Total Paid Fee …" at bounding box center [784, 369] width 1458 height 721
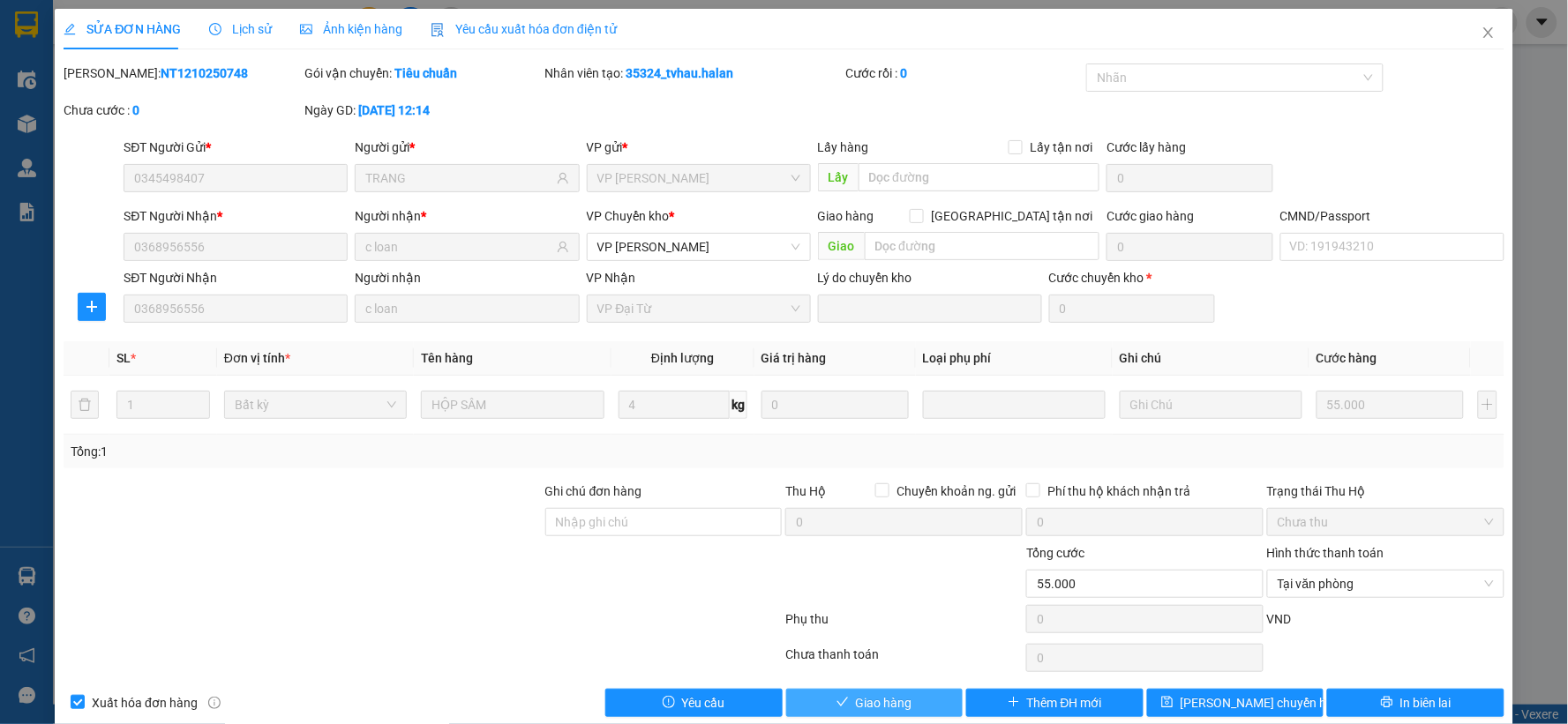
click at [884, 694] on span "Giao hàng" at bounding box center [884, 703] width 57 height 20
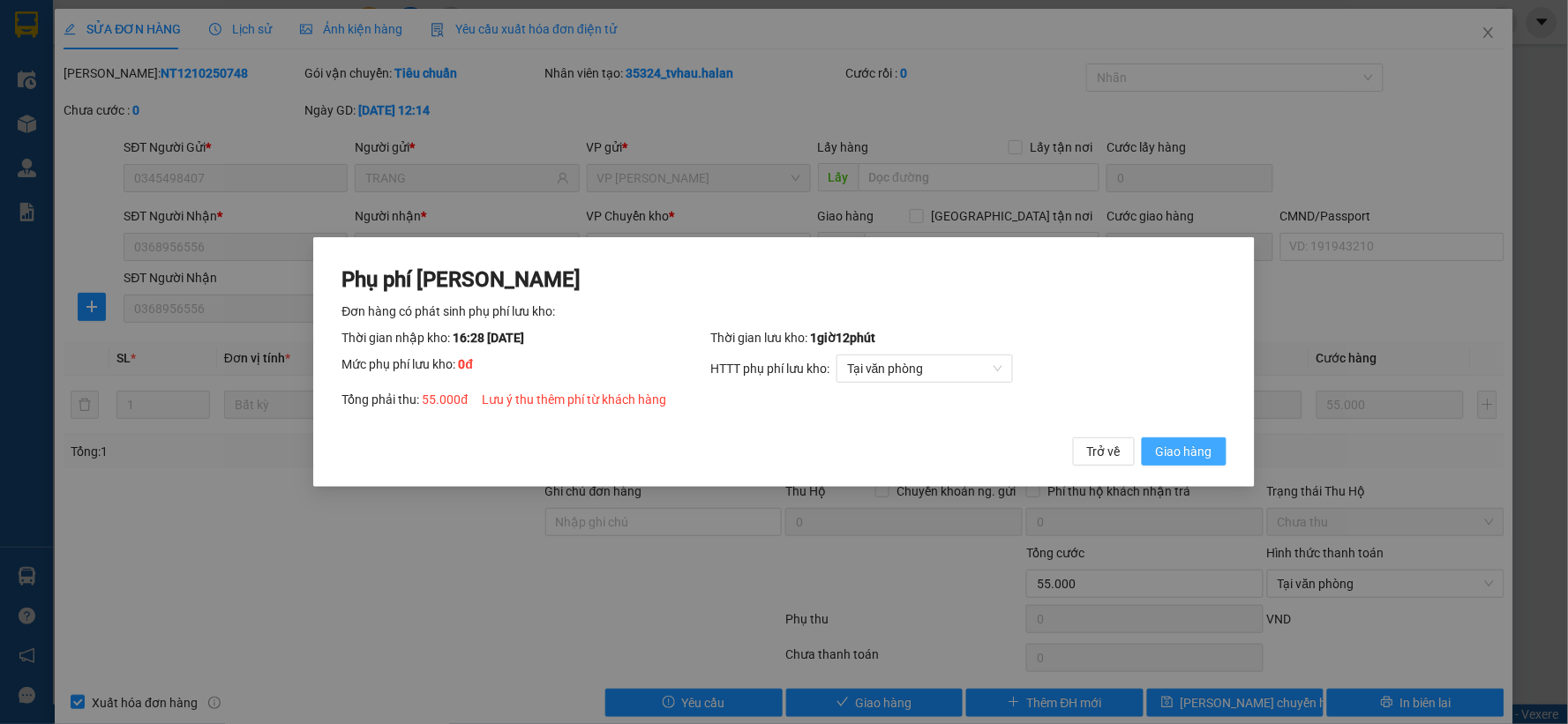
click at [1202, 439] on button "Giao hàng" at bounding box center [1183, 451] width 85 height 28
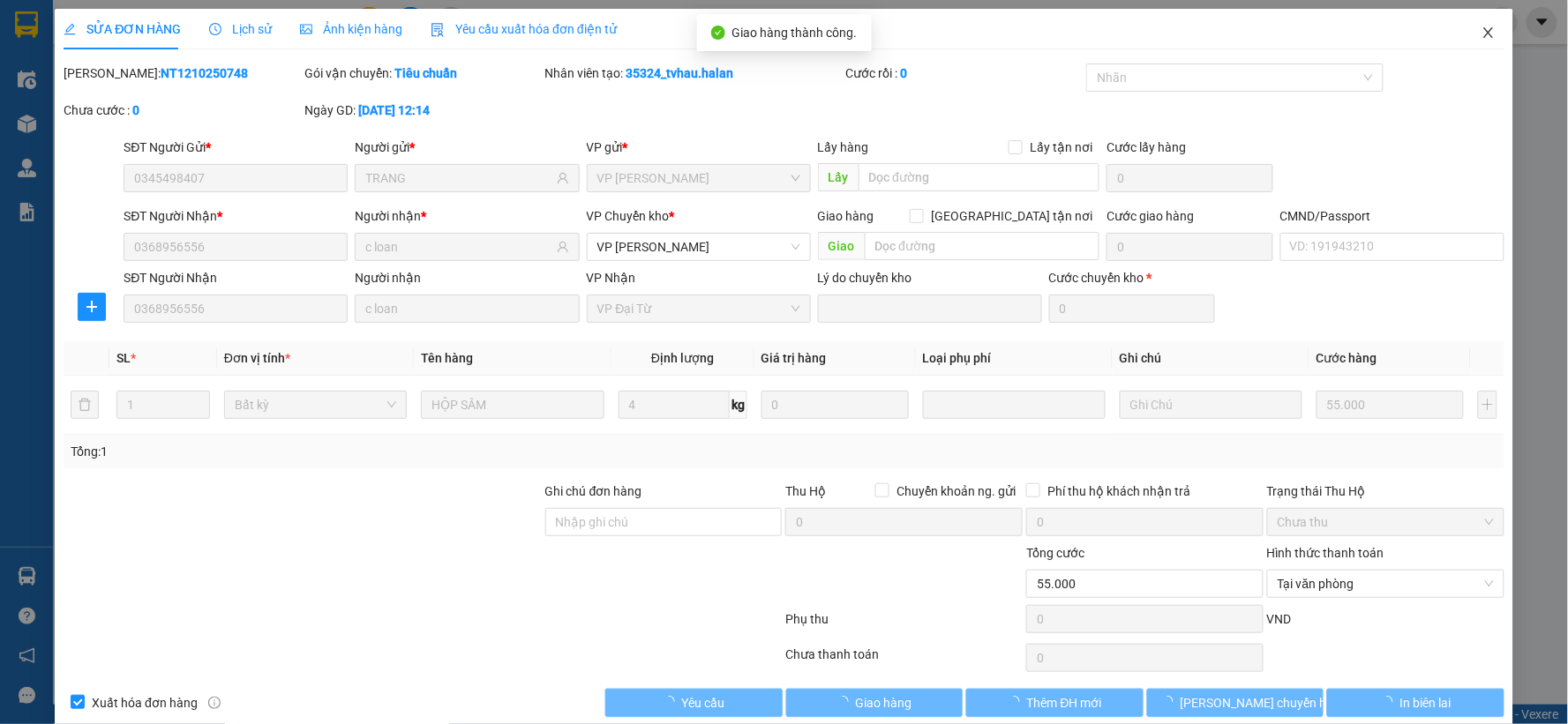
click at [1483, 32] on icon "close" at bounding box center [1488, 32] width 9 height 10
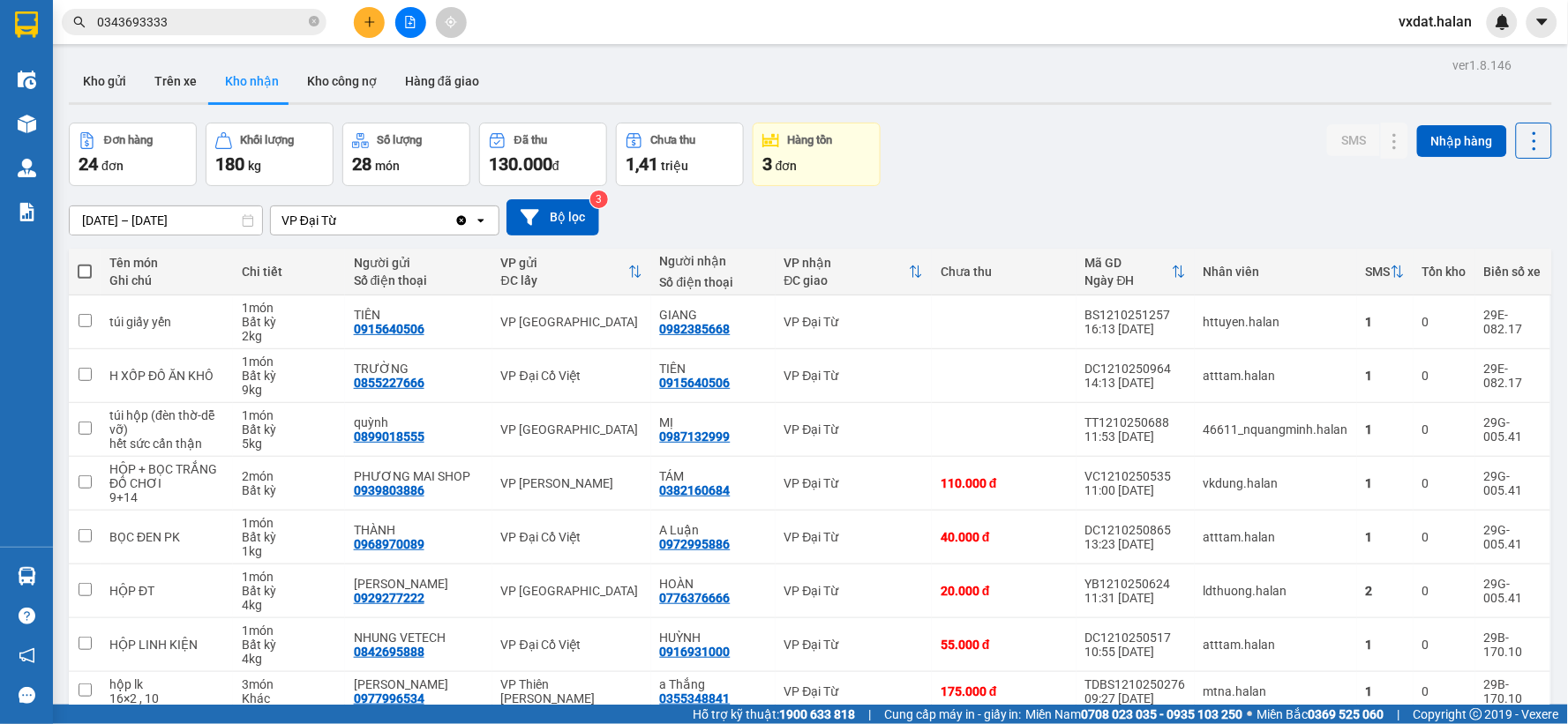
drag, startPoint x: 1086, startPoint y: 129, endPoint x: 962, endPoint y: 133, distance: 124.1
click at [1083, 132] on div "Đơn hàng 24 đơn Khối lượng 180 kg Số lượng 28 món Đã thu 130.000 đ Chưa thu 1,4…" at bounding box center [810, 154] width 1483 height 63
click at [1094, 167] on div "Đơn hàng 24 đơn Khối lượng 180 kg Số lượng 28 món Đã thu 130.000 đ Chưa thu 1,4…" at bounding box center [810, 154] width 1483 height 63
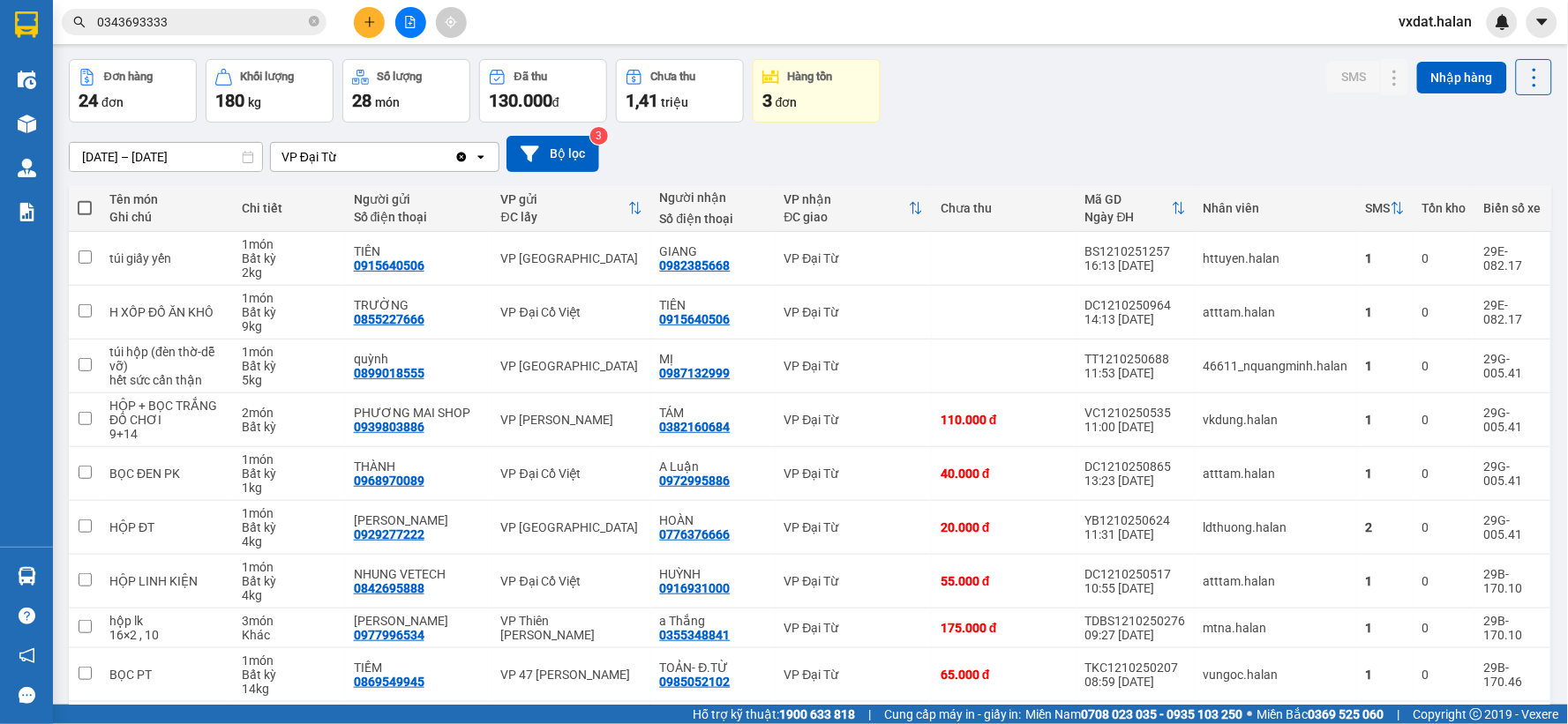
scroll to position [98, 0]
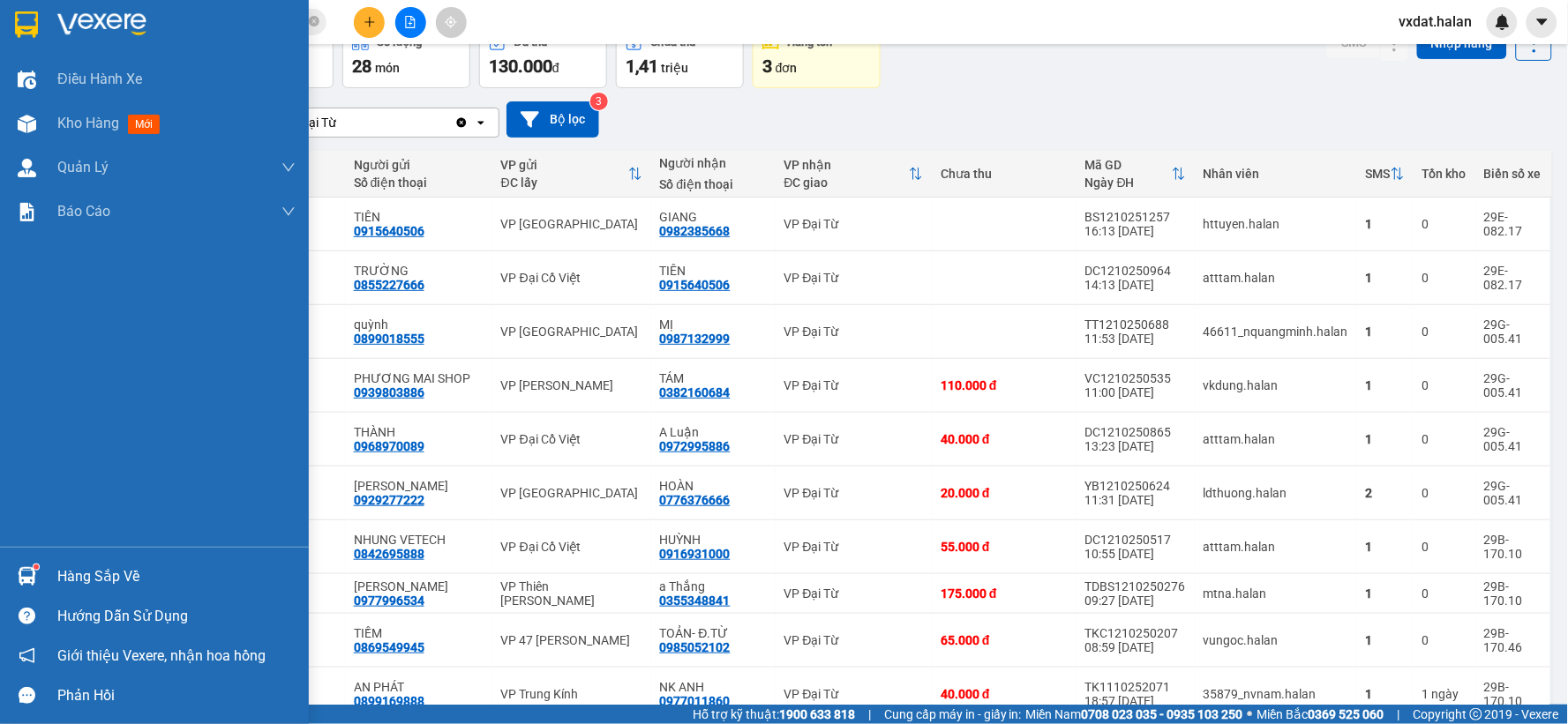
click at [33, 582] on img at bounding box center [27, 576] width 19 height 19
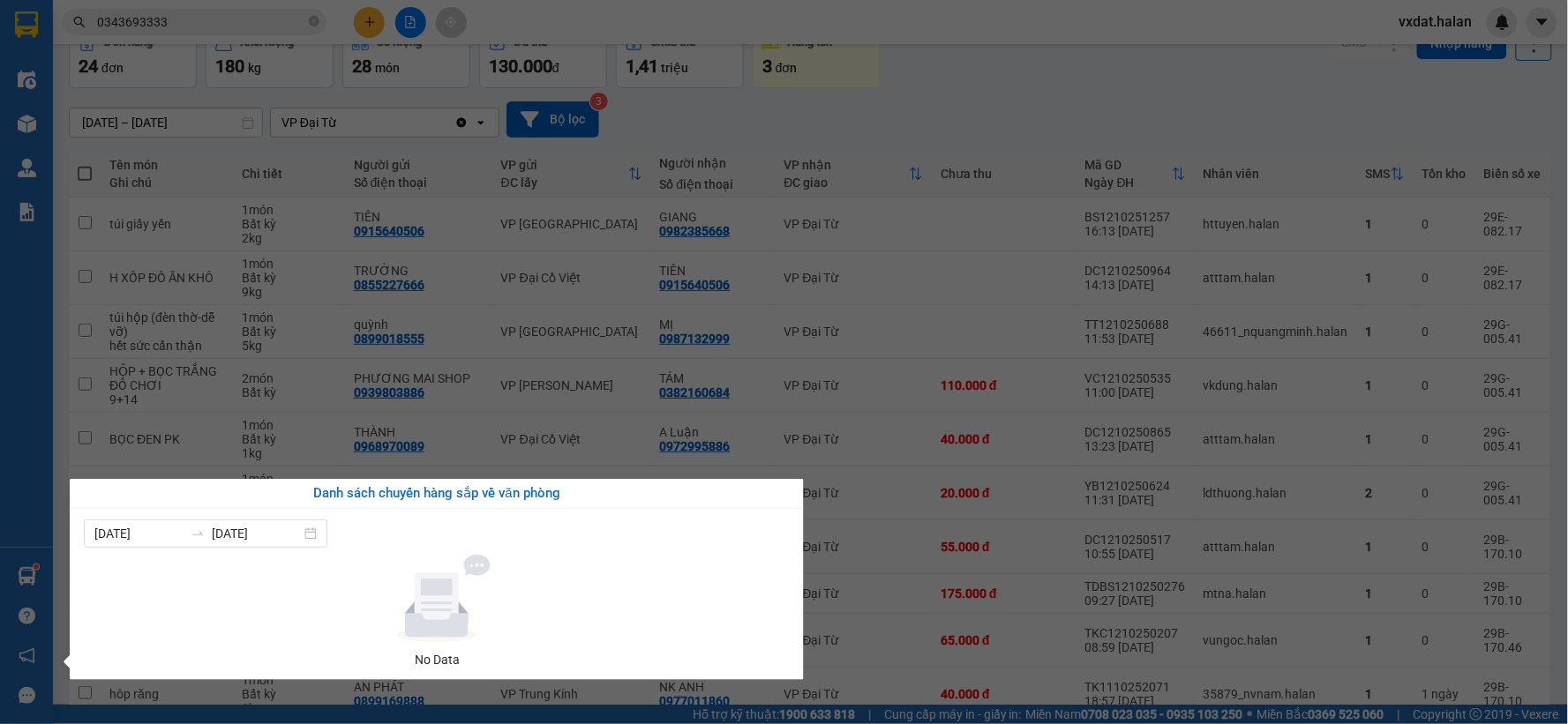
click at [1034, 117] on section "Kết quả tìm kiếm ( 10 ) Bộ lọc Mã ĐH Trạng thái Món hàng Thu hộ Tổng cước Chưa …" at bounding box center [784, 362] width 1568 height 724
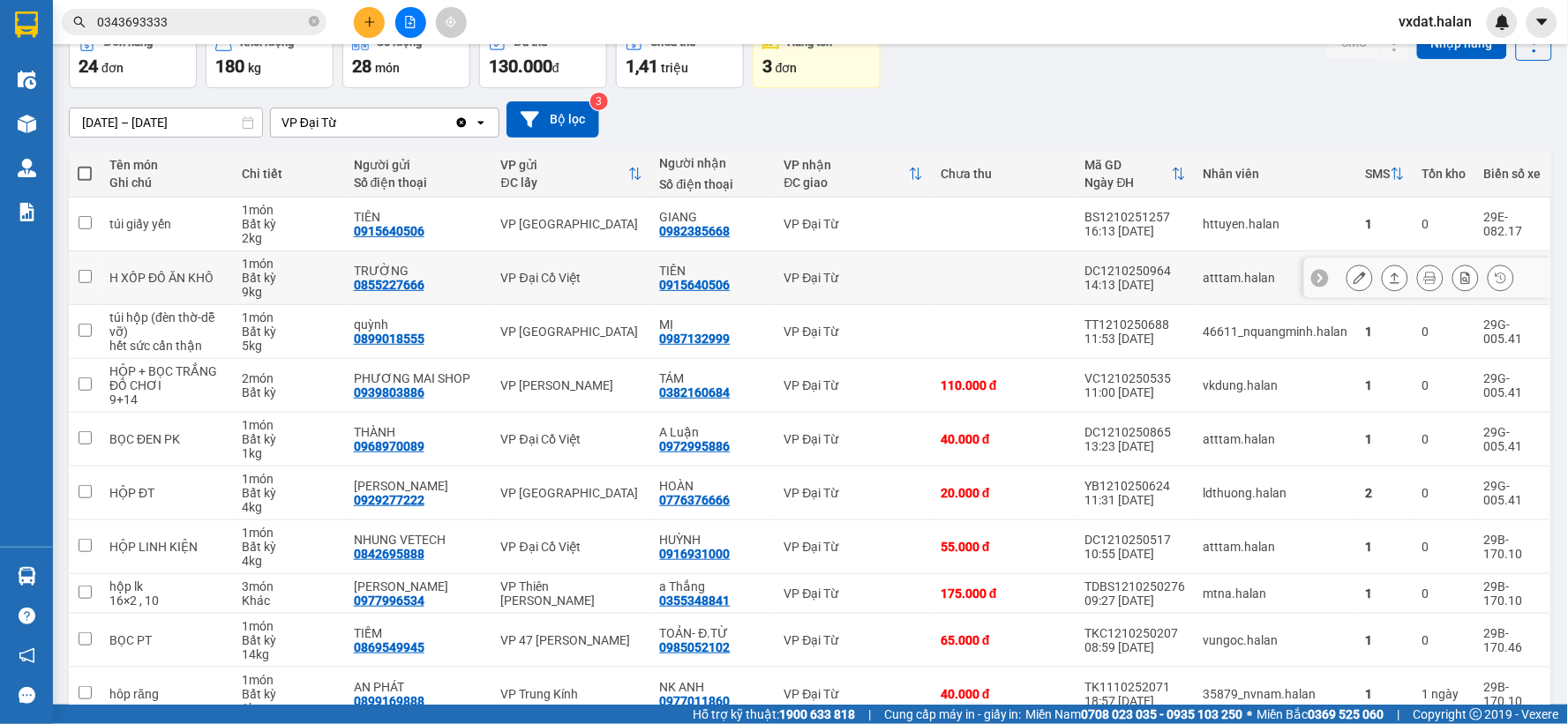
click at [1382, 276] on button at bounding box center [1394, 278] width 25 height 31
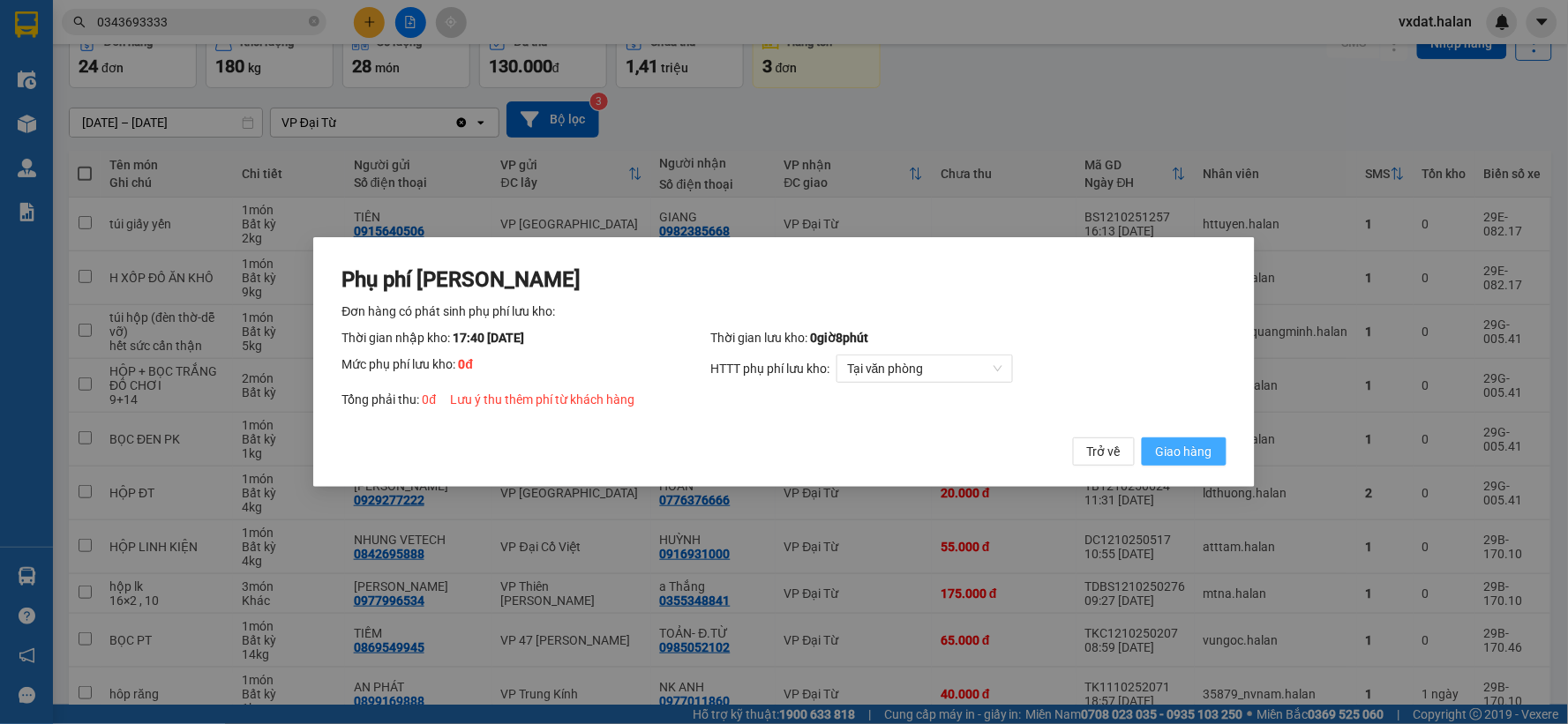
click at [1205, 441] on button "Giao hàng" at bounding box center [1183, 451] width 85 height 28
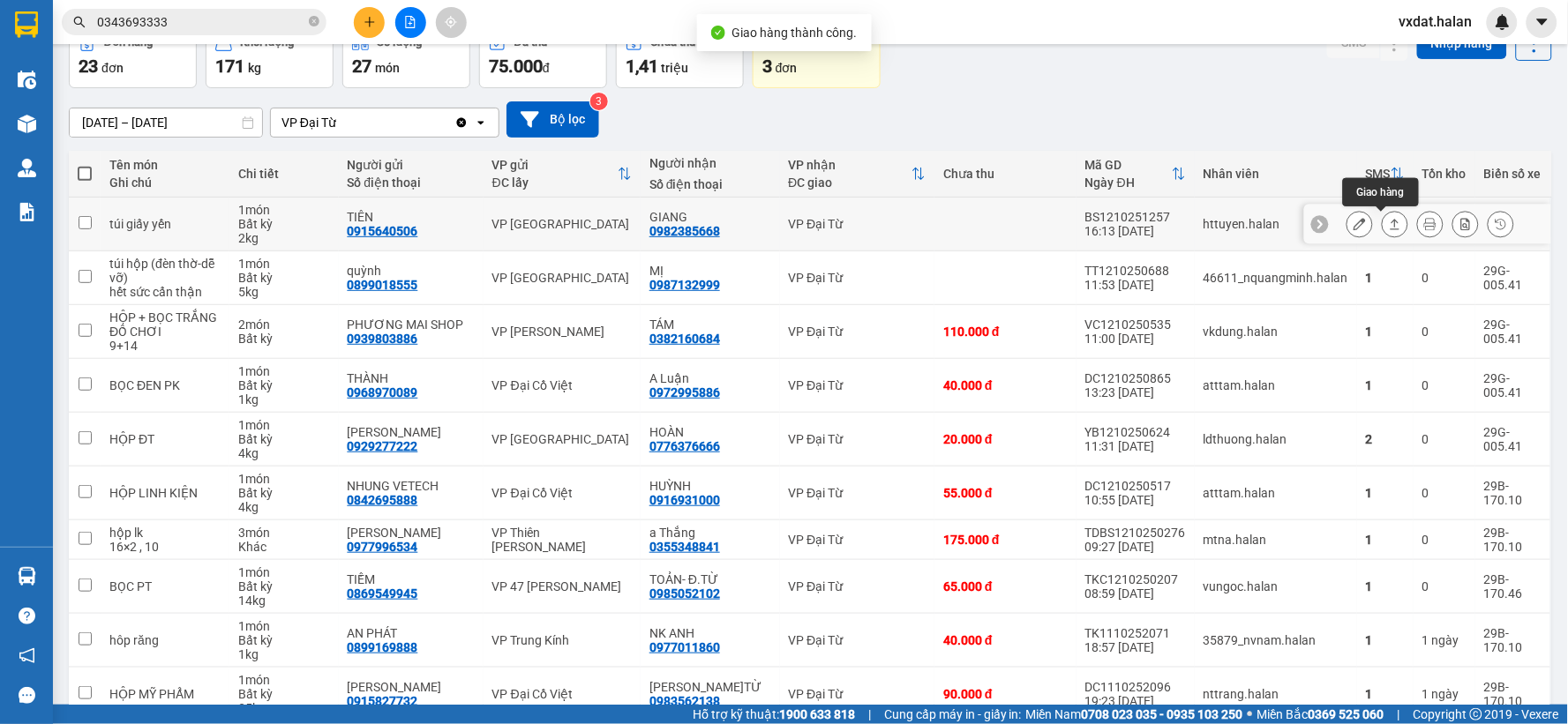
click at [1390, 220] on icon at bounding box center [1395, 223] width 9 height 10
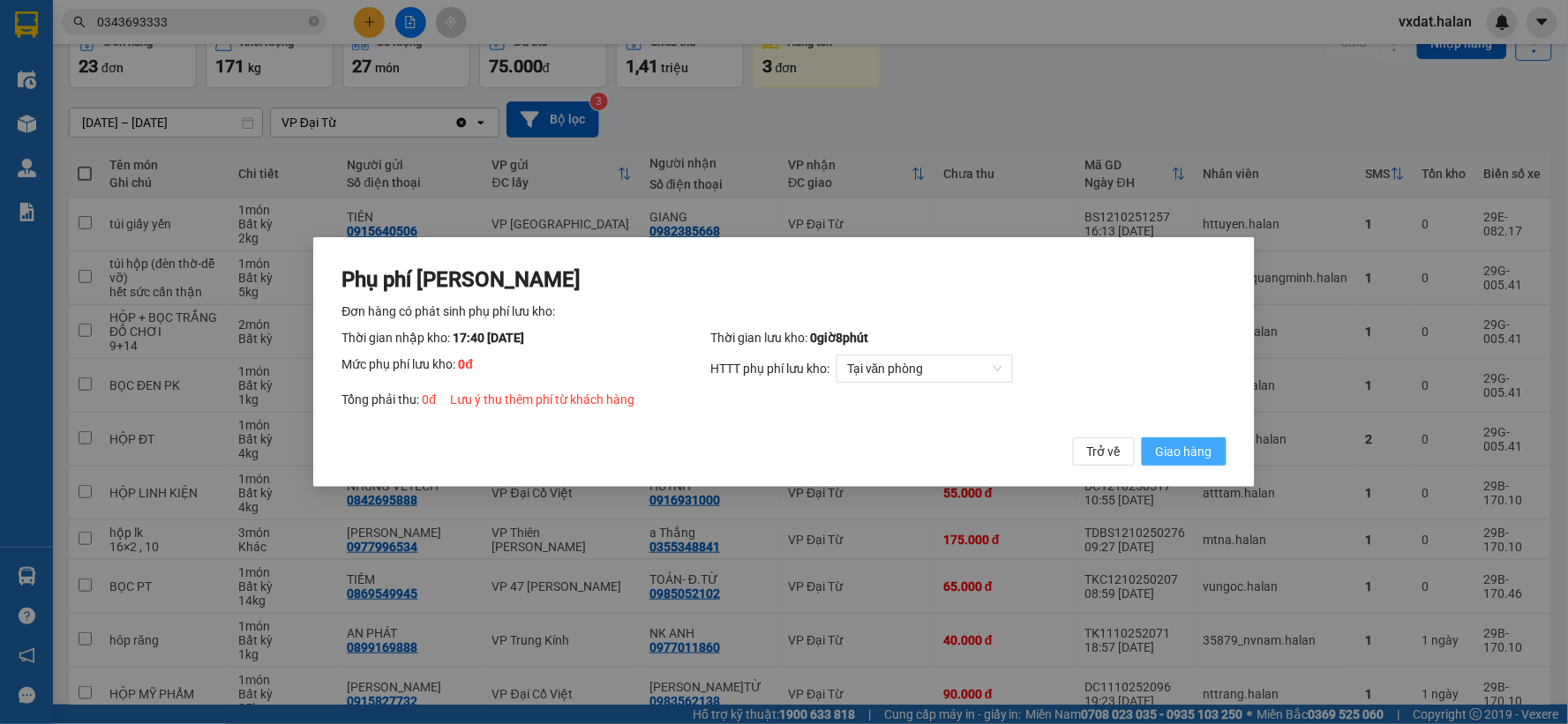
click at [1189, 441] on span "Giao hàng" at bounding box center [1184, 451] width 57 height 20
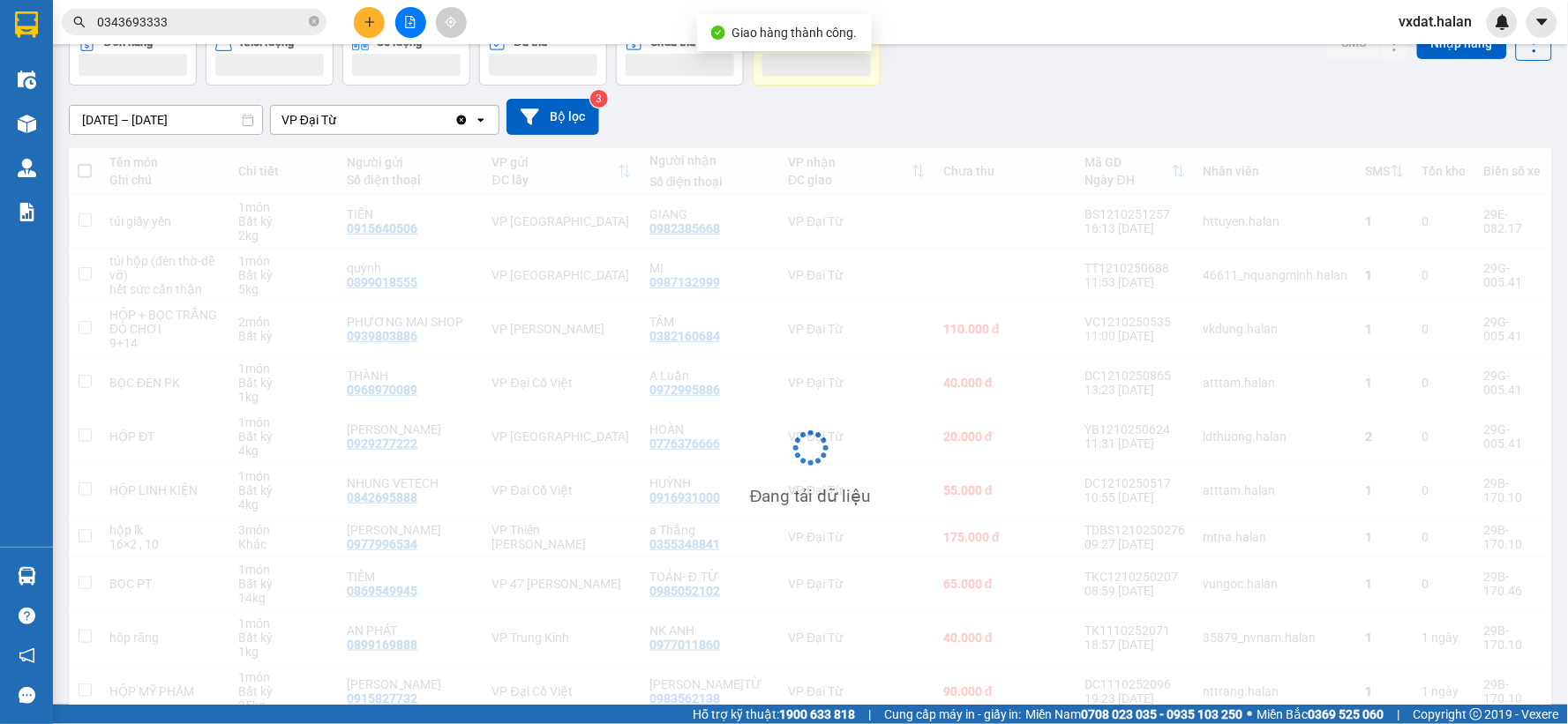
click at [1104, 120] on div "[DATE] – [DATE] Press the down arrow key to interact with the calendar and sele…" at bounding box center [810, 116] width 1483 height 36
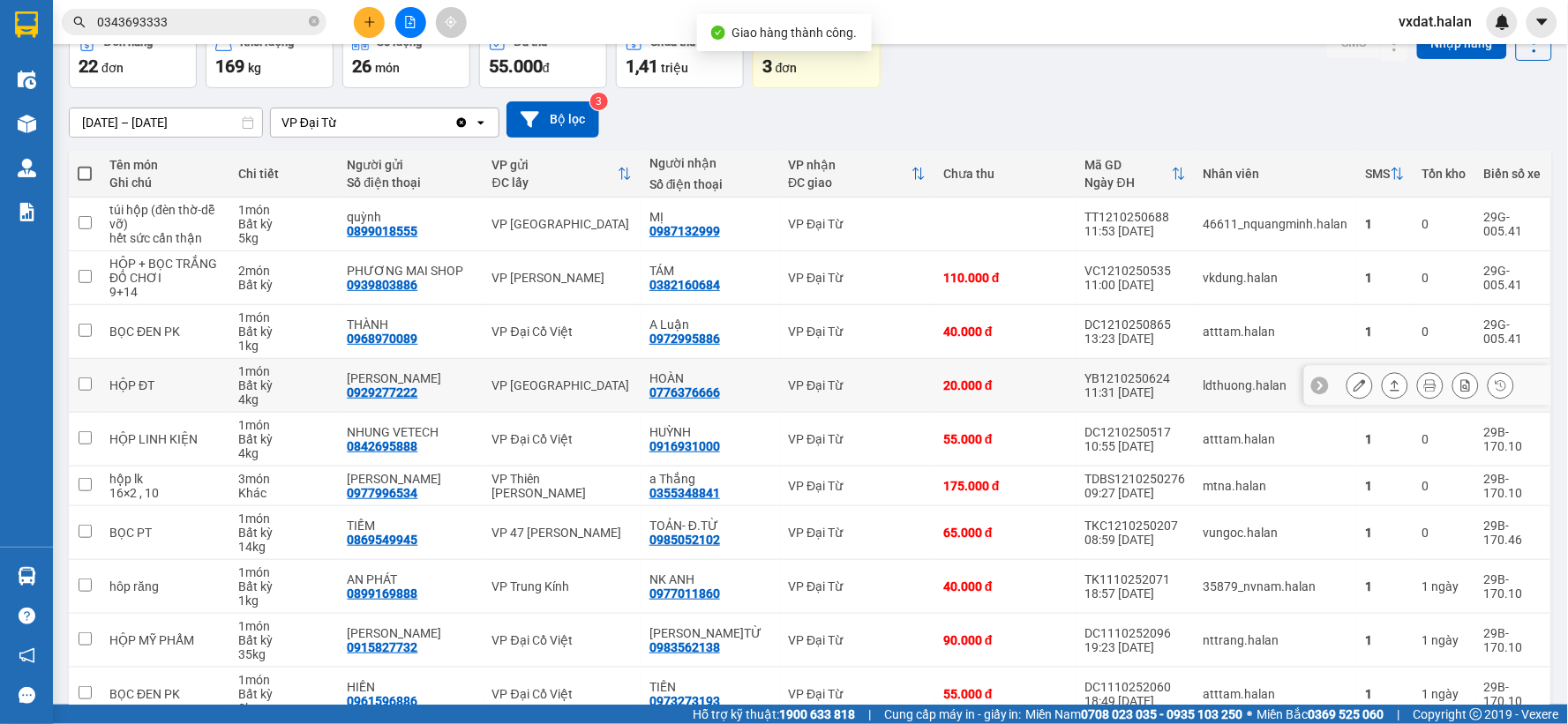
click at [1389, 384] on icon at bounding box center [1394, 385] width 12 height 12
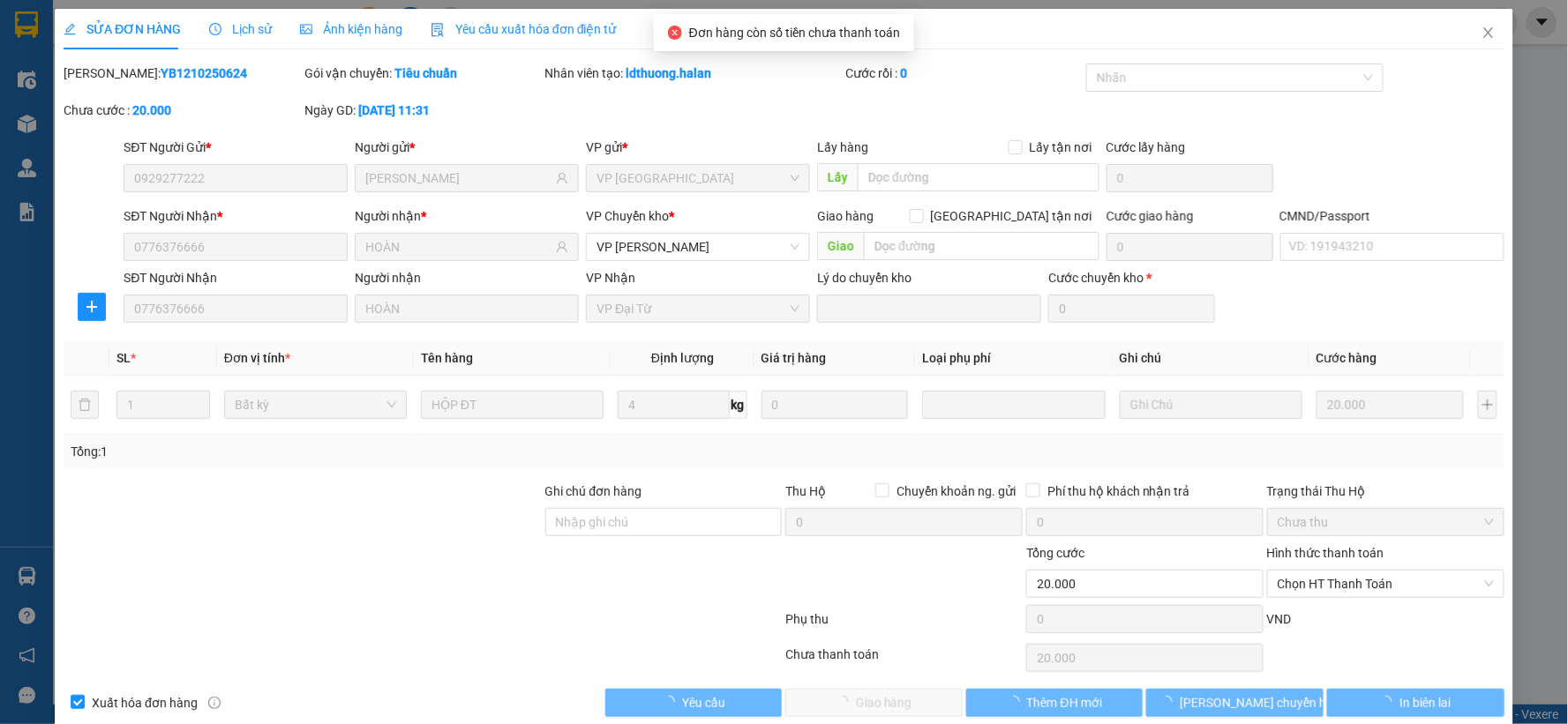
type input "0929277222"
type input "[PERSON_NAME]"
type input "0776376666"
type input "HOÀN"
type input "0"
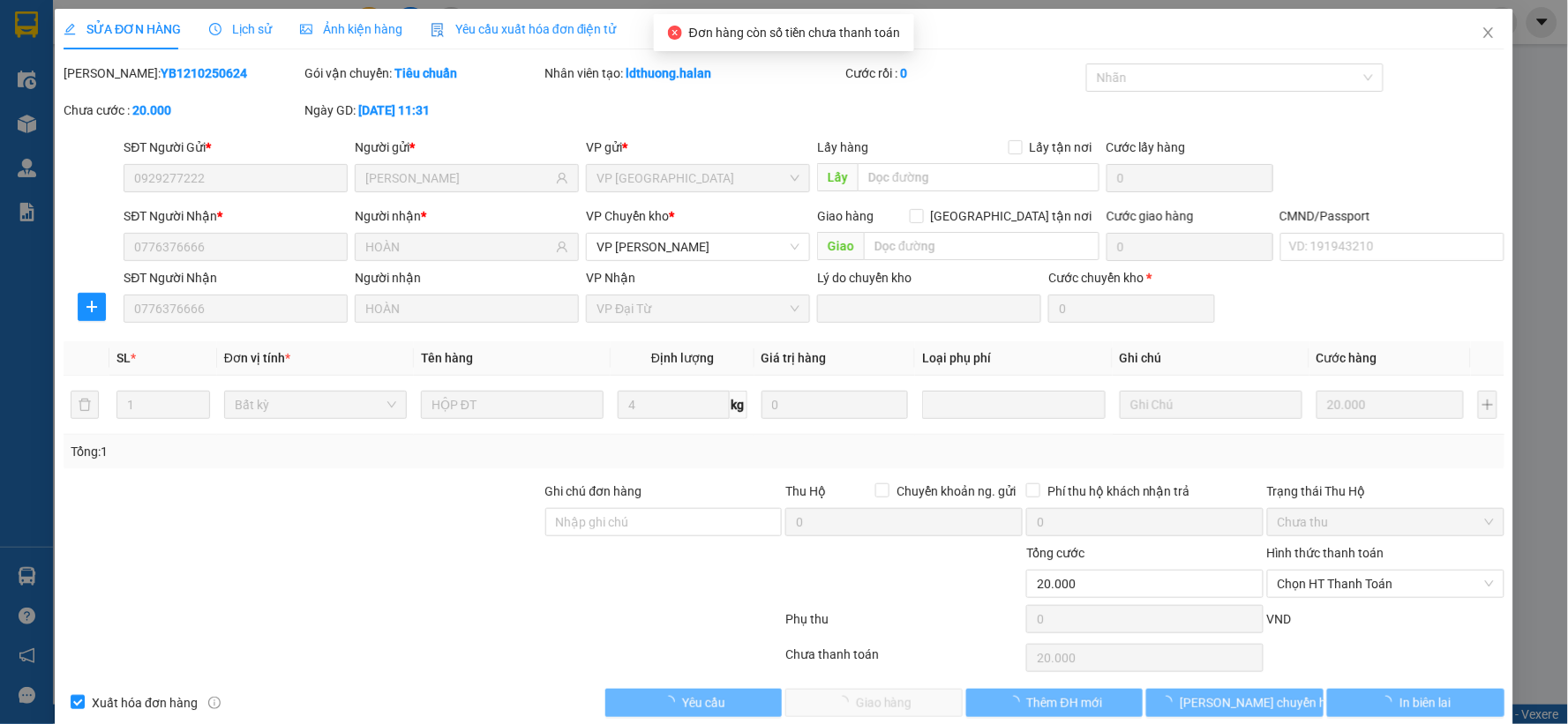
type input "20.000"
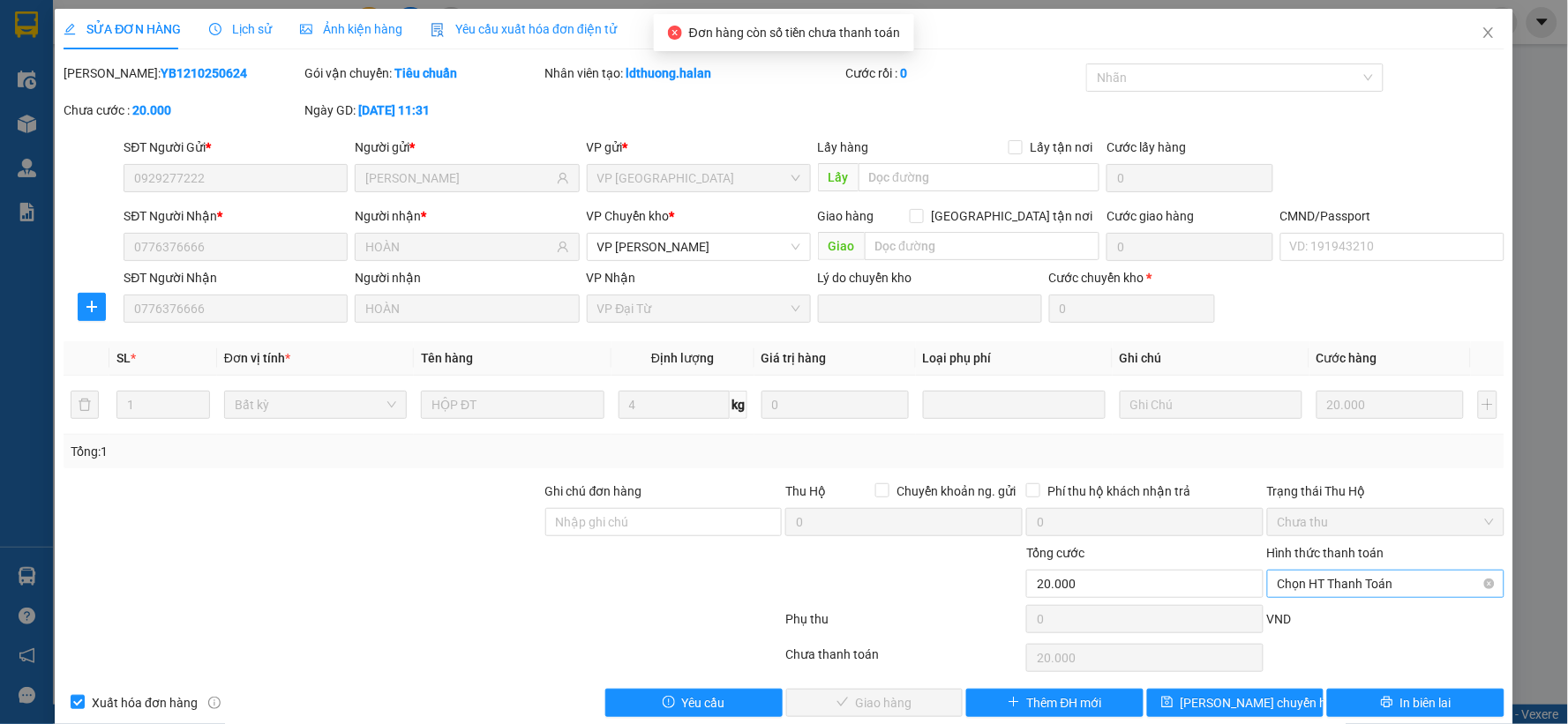
click at [1325, 574] on span "Chọn HT Thanh Toán" at bounding box center [1386, 584] width 216 height 26
click at [1307, 437] on div "Tại văn phòng" at bounding box center [1374, 435] width 214 height 20
type input "0"
drag, startPoint x: 916, startPoint y: 688, endPoint x: 911, endPoint y: 699, distance: 12.1
click at [915, 689] on div "Total Paid Fee 0 Total UnPaid Fee 20.000 Cash Collection Total Fee Mã ĐH: YB121…" at bounding box center [783, 389] width 1441 height 653
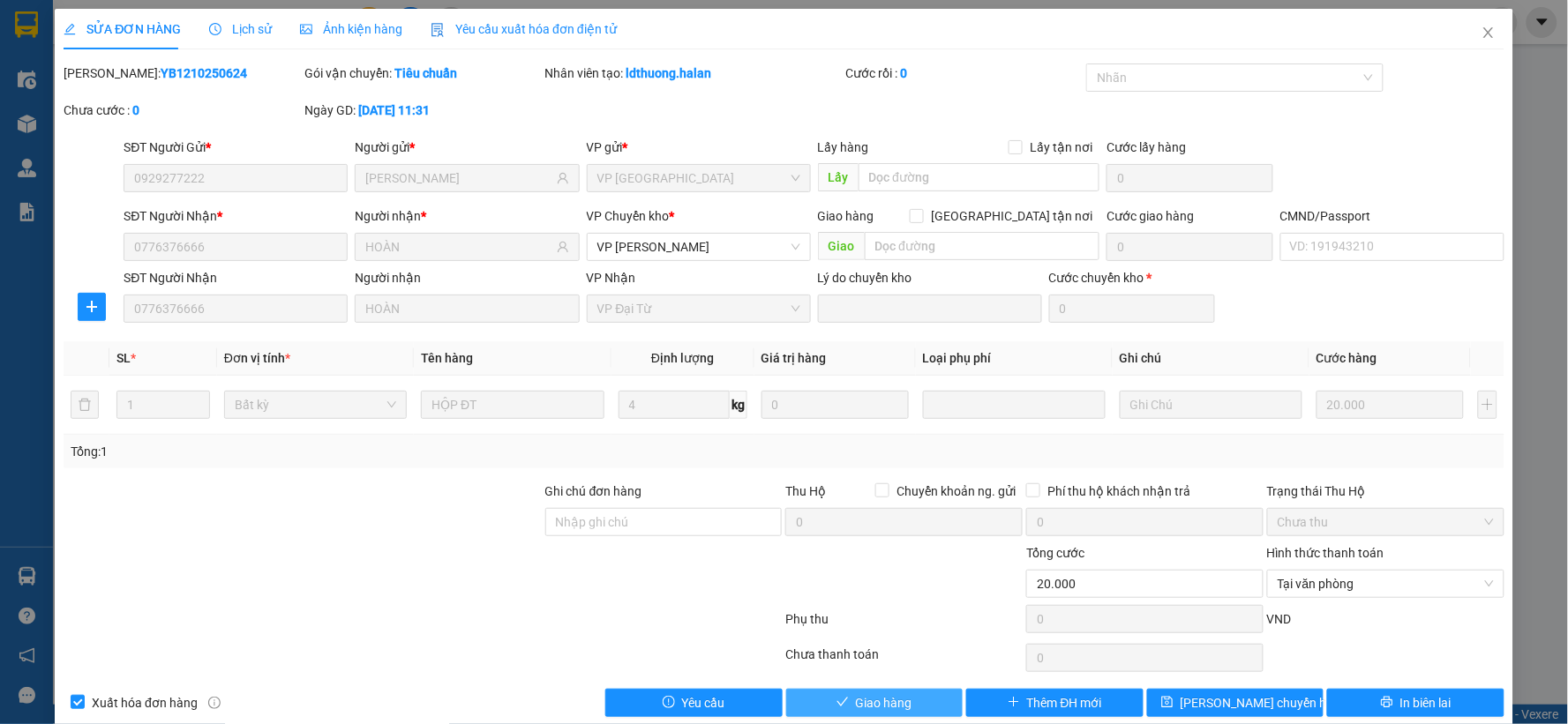
click at [911, 699] on button "Giao hàng" at bounding box center [874, 703] width 178 height 28
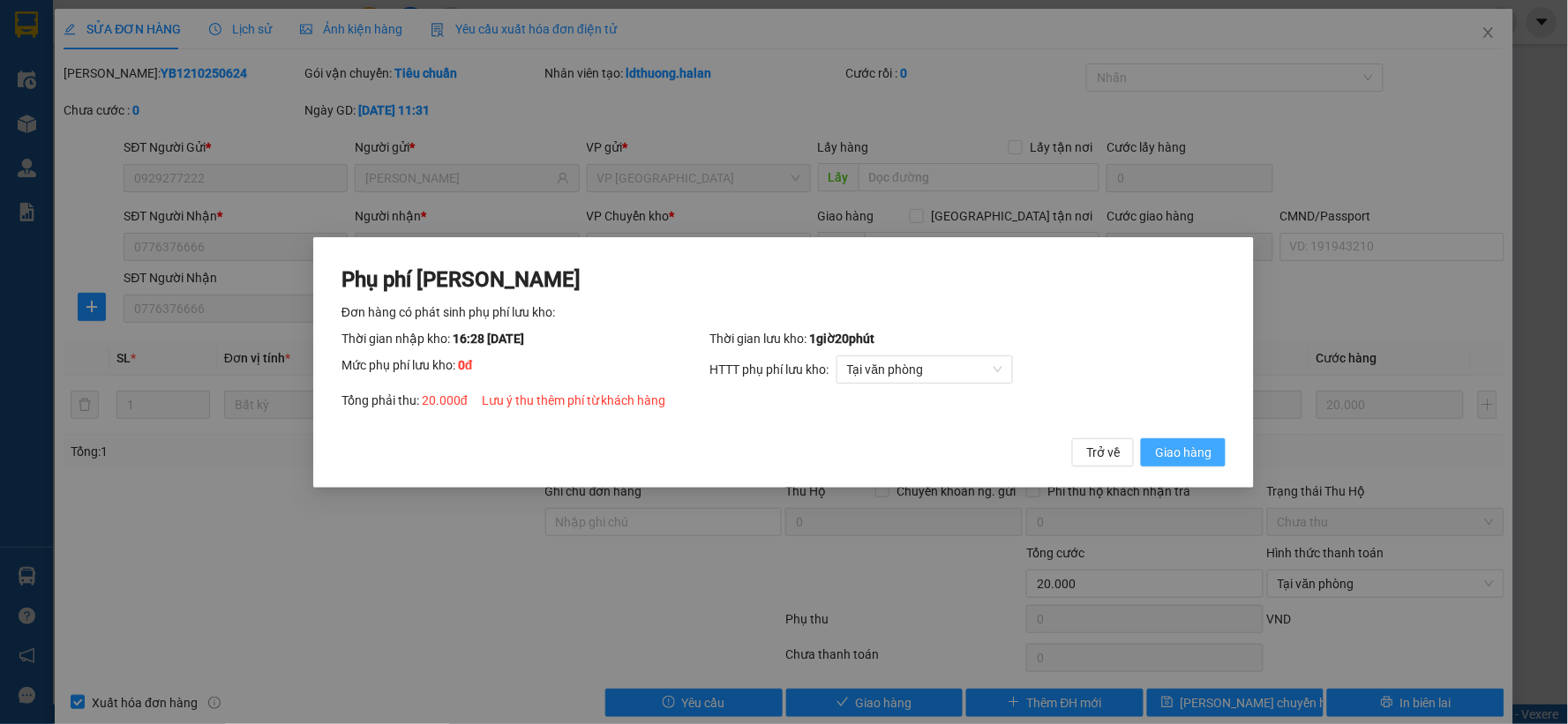
click at [1141, 437] on button "Giao hàng" at bounding box center [1183, 451] width 85 height 28
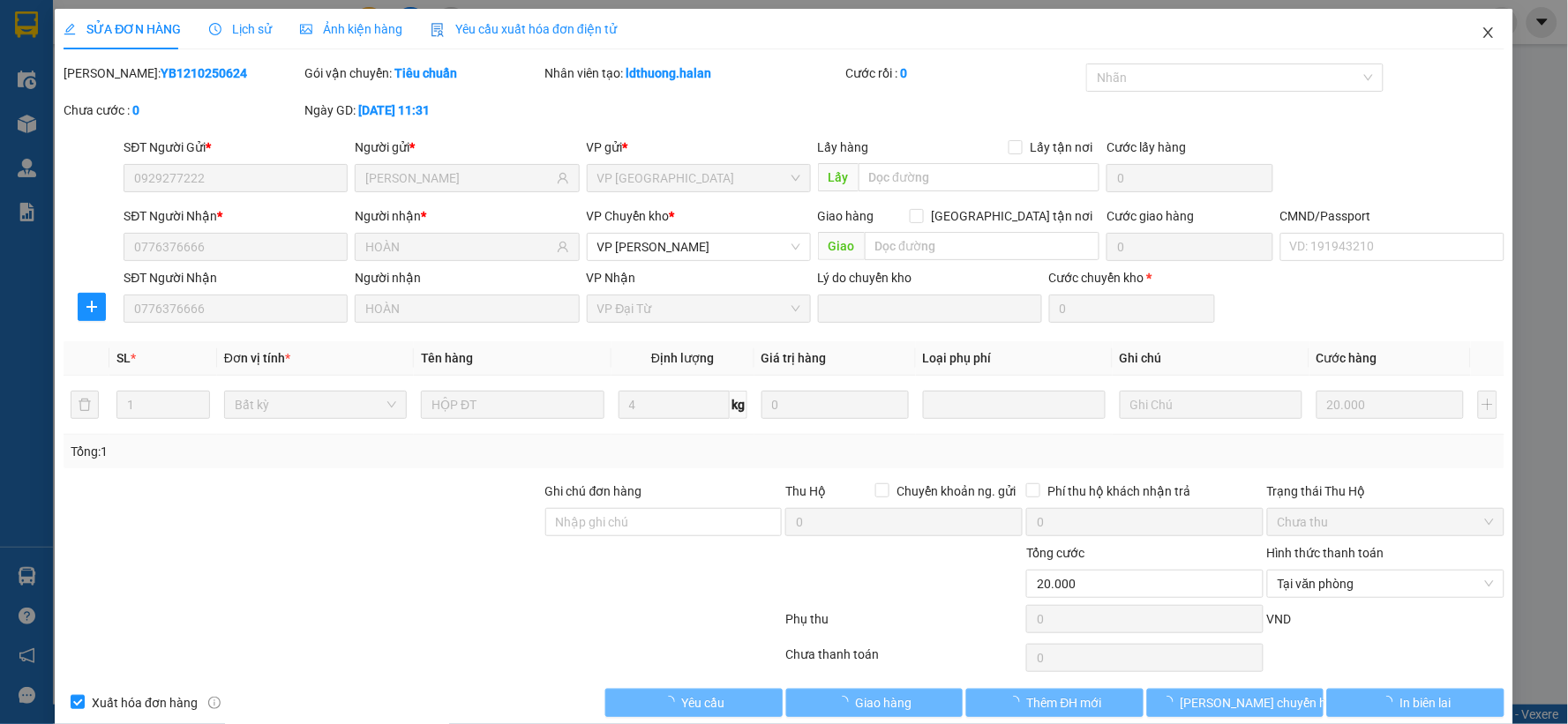
click at [1464, 40] on span "Close" at bounding box center [1488, 33] width 49 height 49
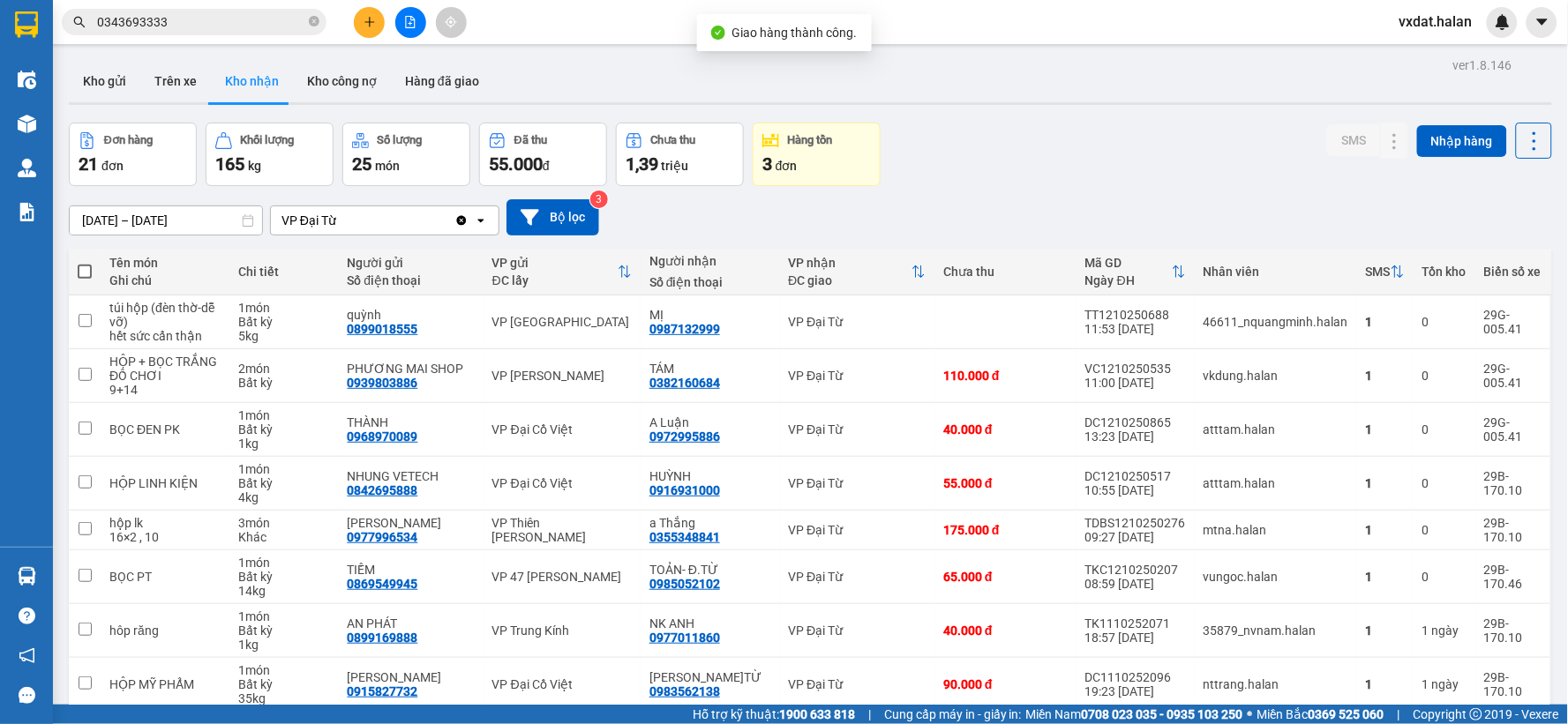
click at [1135, 151] on div "Đơn hàng 21 đơn Khối lượng 165 kg Số lượng 25 món Đã thu 55.000 đ Chưa thu 1,39…" at bounding box center [810, 154] width 1483 height 63
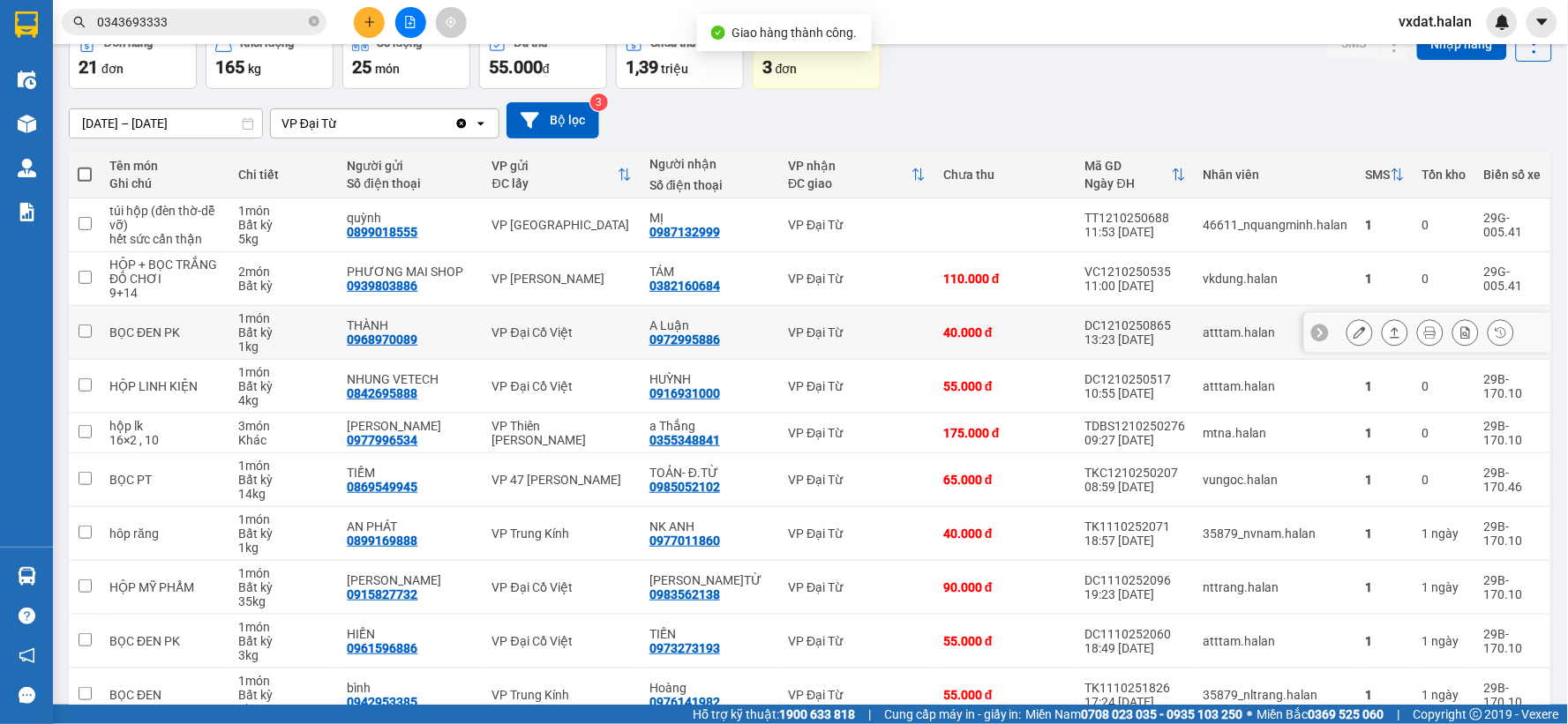
scroll to position [98, 0]
click at [1389, 331] on icon at bounding box center [1394, 331] width 12 height 12
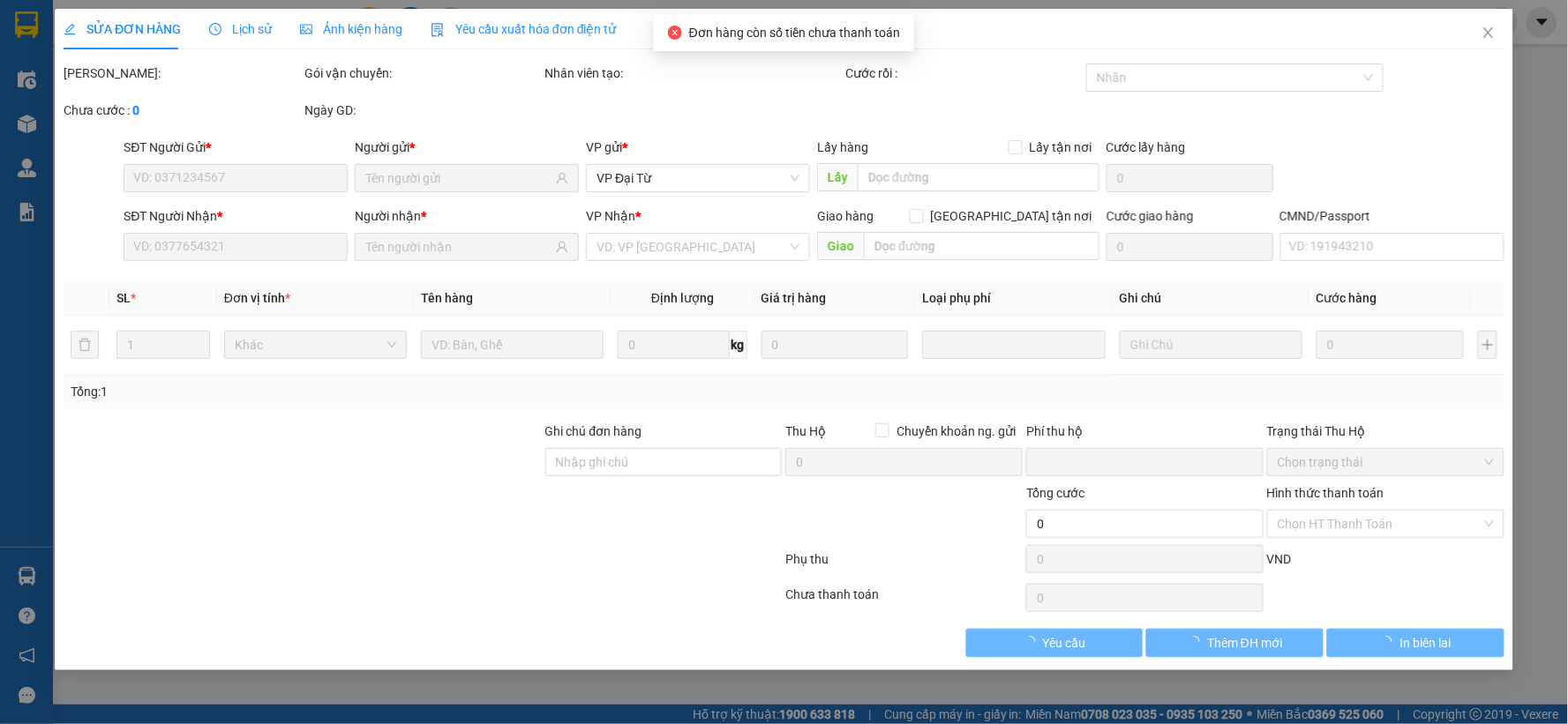
type input "0968970089"
type input "THÀNH"
type input "0972995886"
type input "A Luận"
type input "0"
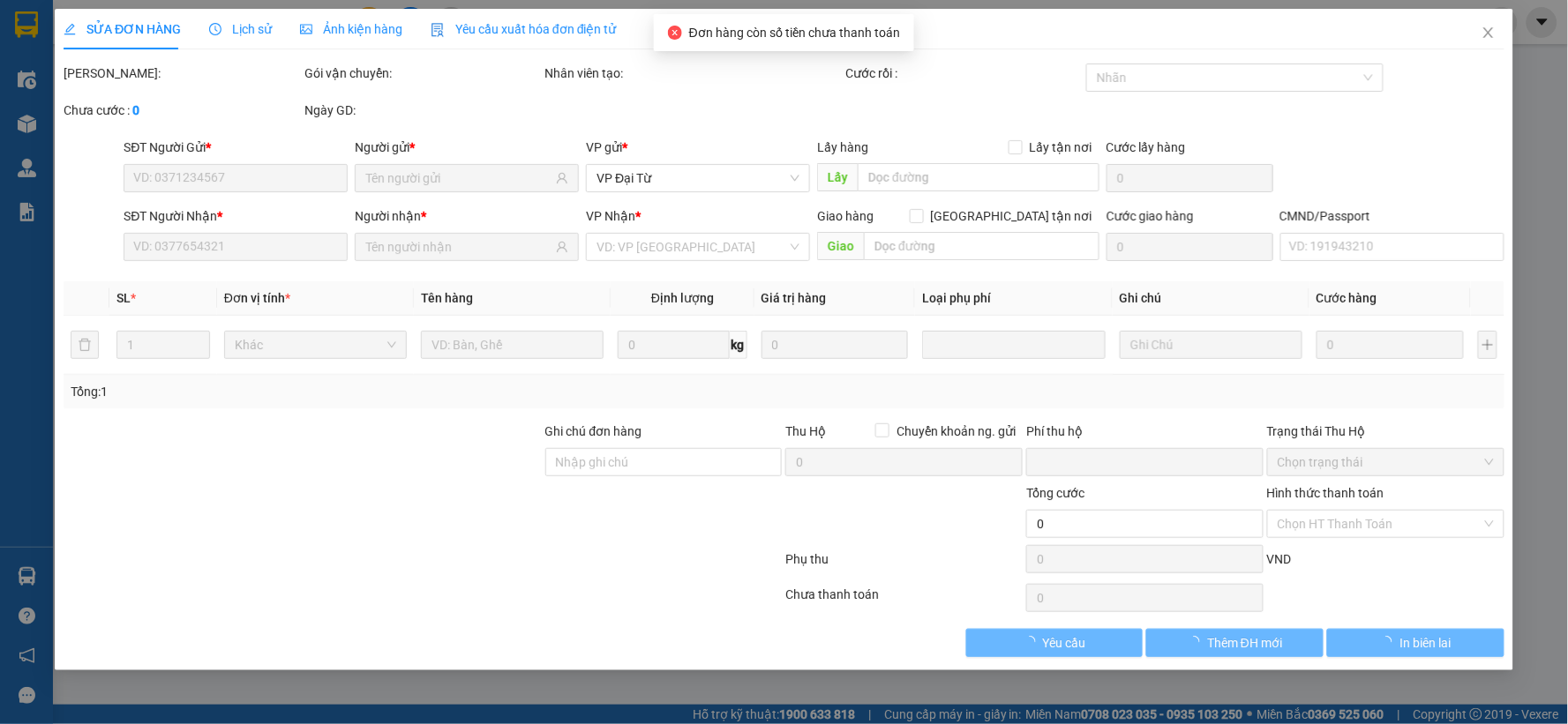
type input "40.000"
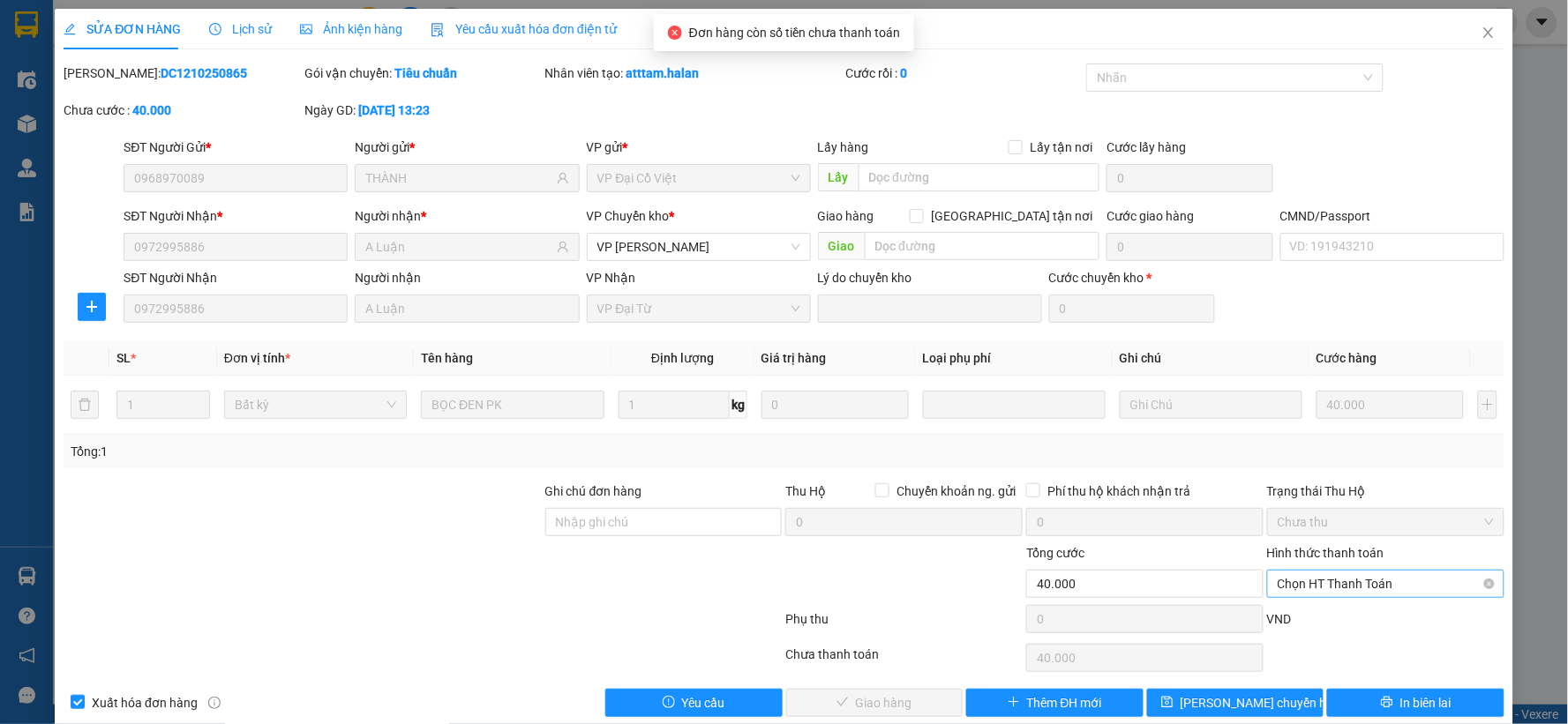
click at [1348, 580] on span "Chọn HT Thanh Toán" at bounding box center [1386, 584] width 216 height 26
click at [1286, 438] on div "Tại văn phòng" at bounding box center [1374, 435] width 214 height 20
type input "0"
click at [933, 694] on button "Giao hàng" at bounding box center [874, 703] width 178 height 28
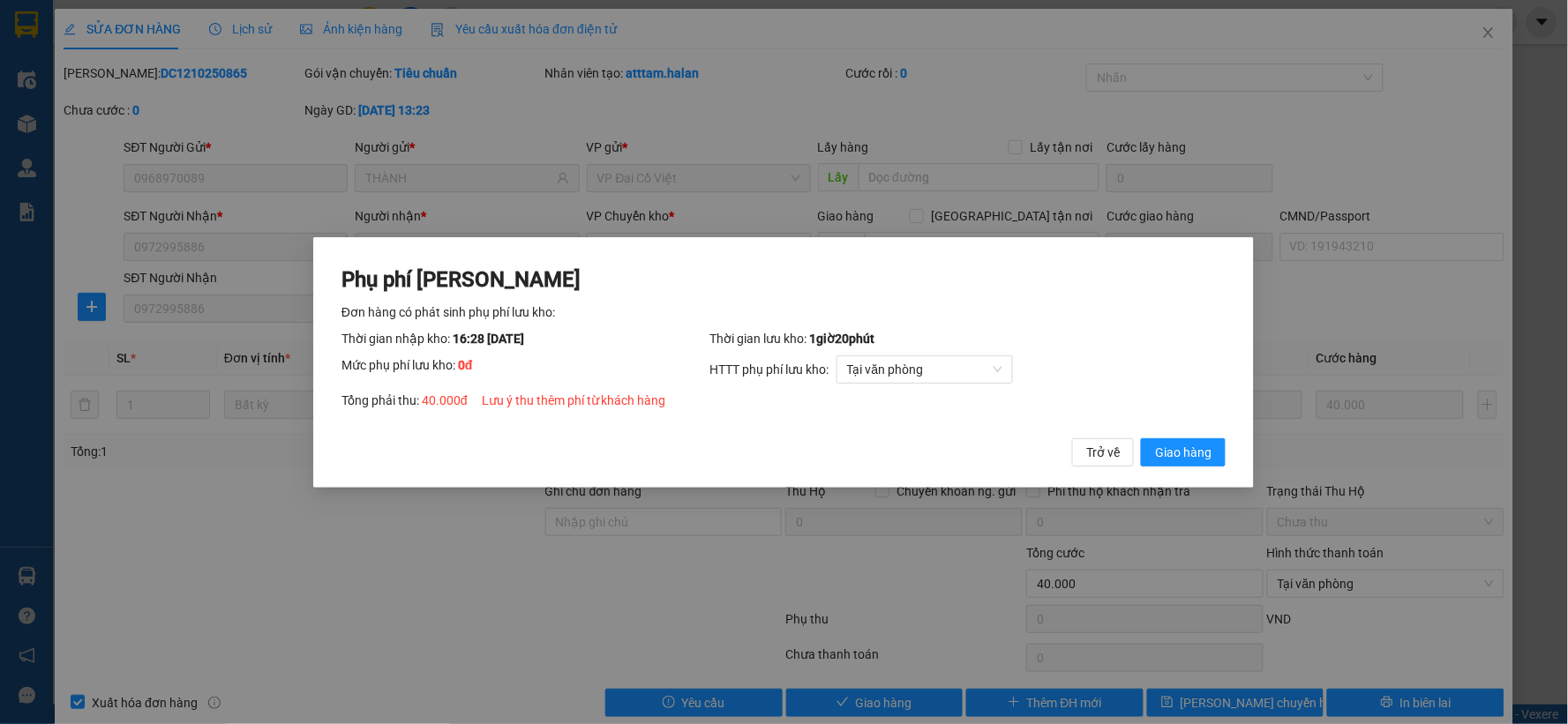
click at [1141, 437] on button "Giao hàng" at bounding box center [1183, 451] width 85 height 28
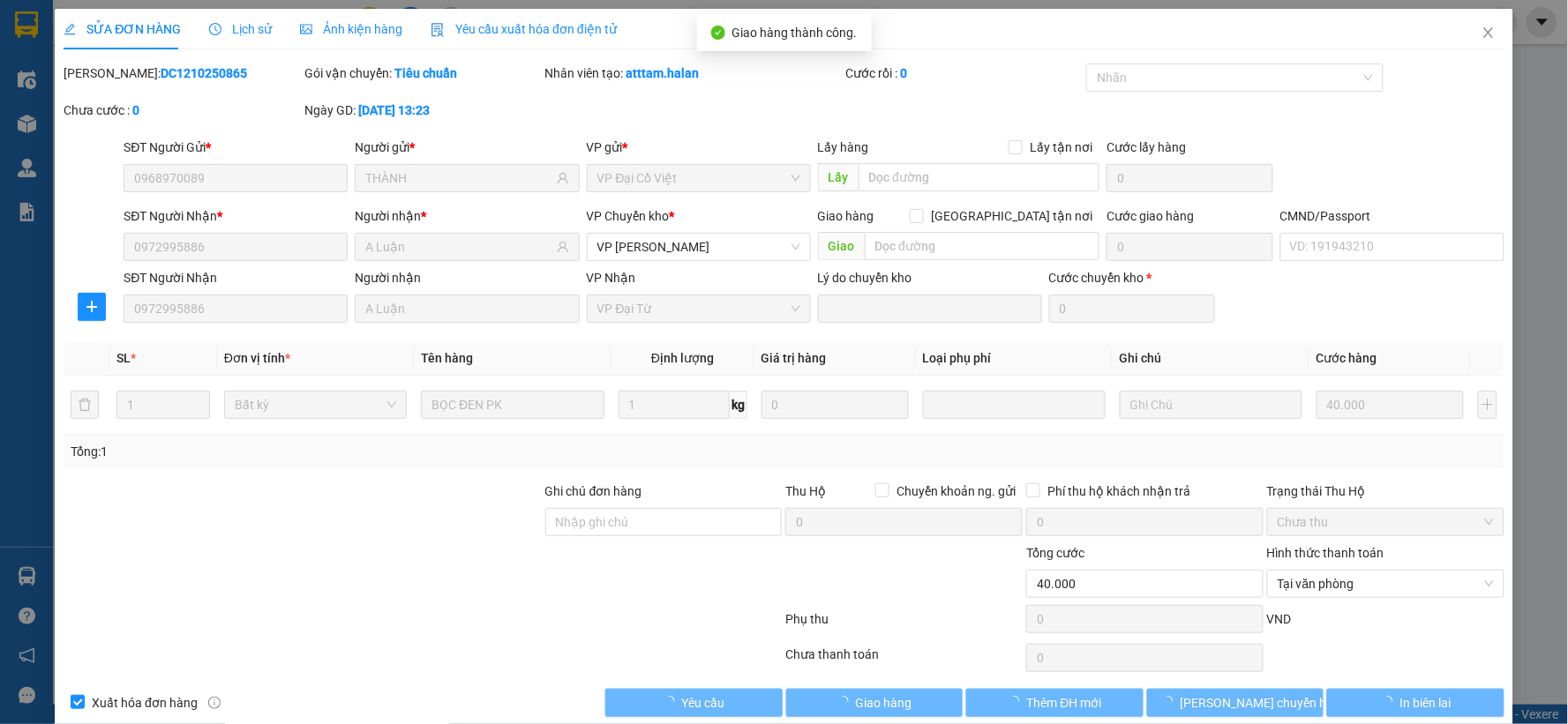
click at [1354, 180] on div "SĐT Người Gửi * 0968970089 Người gửi * THÀNH VP gửi * VP Đại Cồ Việt Lấy hàng L…" at bounding box center [813, 168] width 1387 height 61
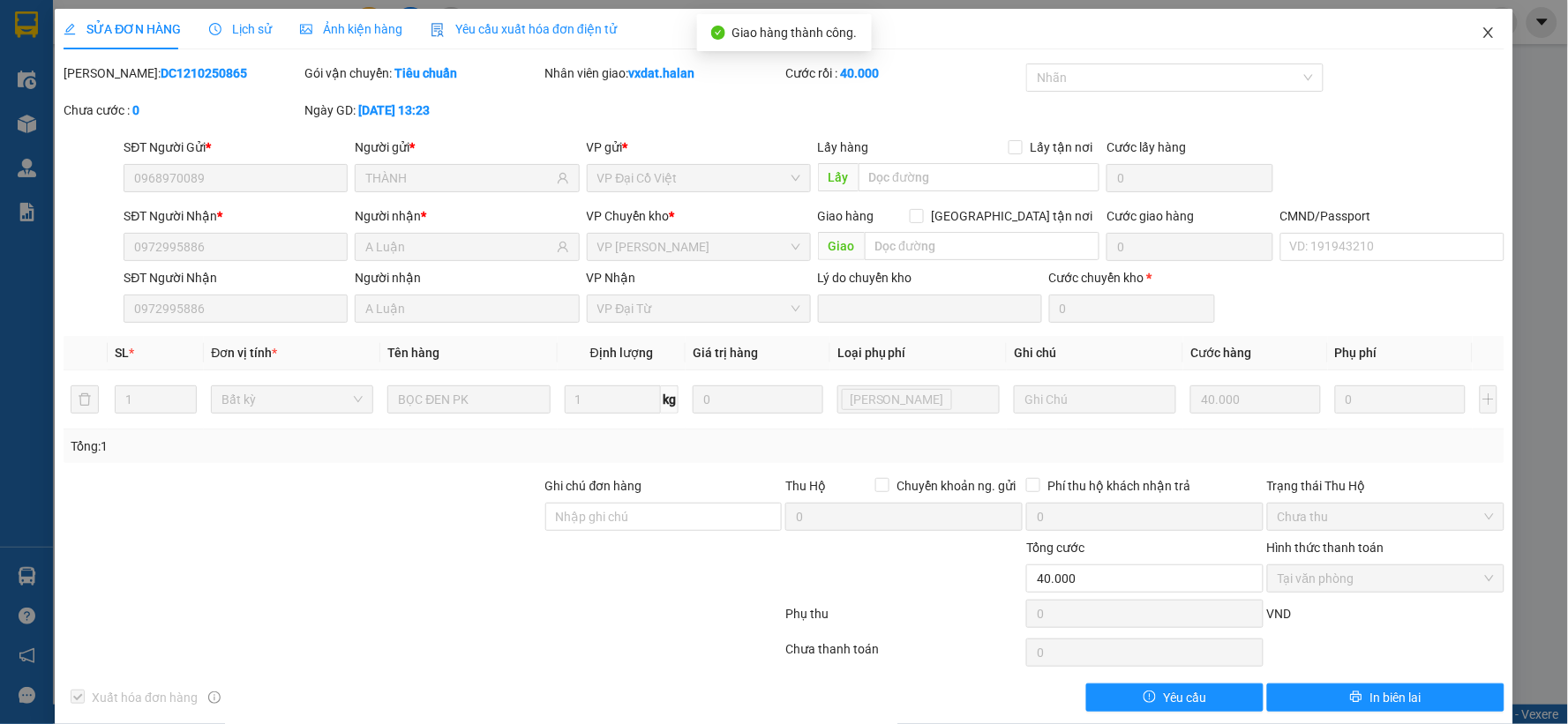
click at [1464, 45] on span "Close" at bounding box center [1488, 33] width 49 height 49
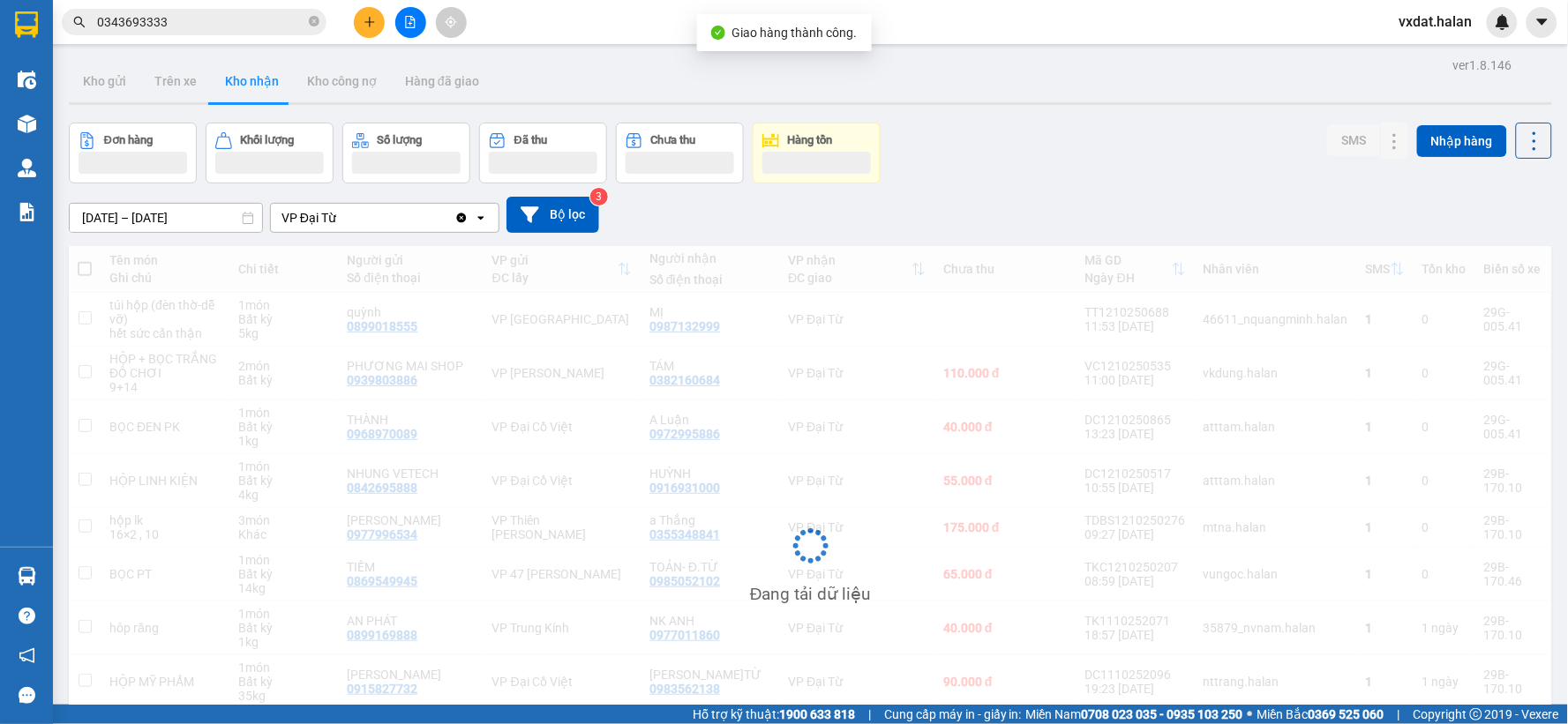
click at [1007, 197] on div "[DATE] – [DATE] Press the down arrow key to interact with the calendar and sele…" at bounding box center [810, 215] width 1483 height 36
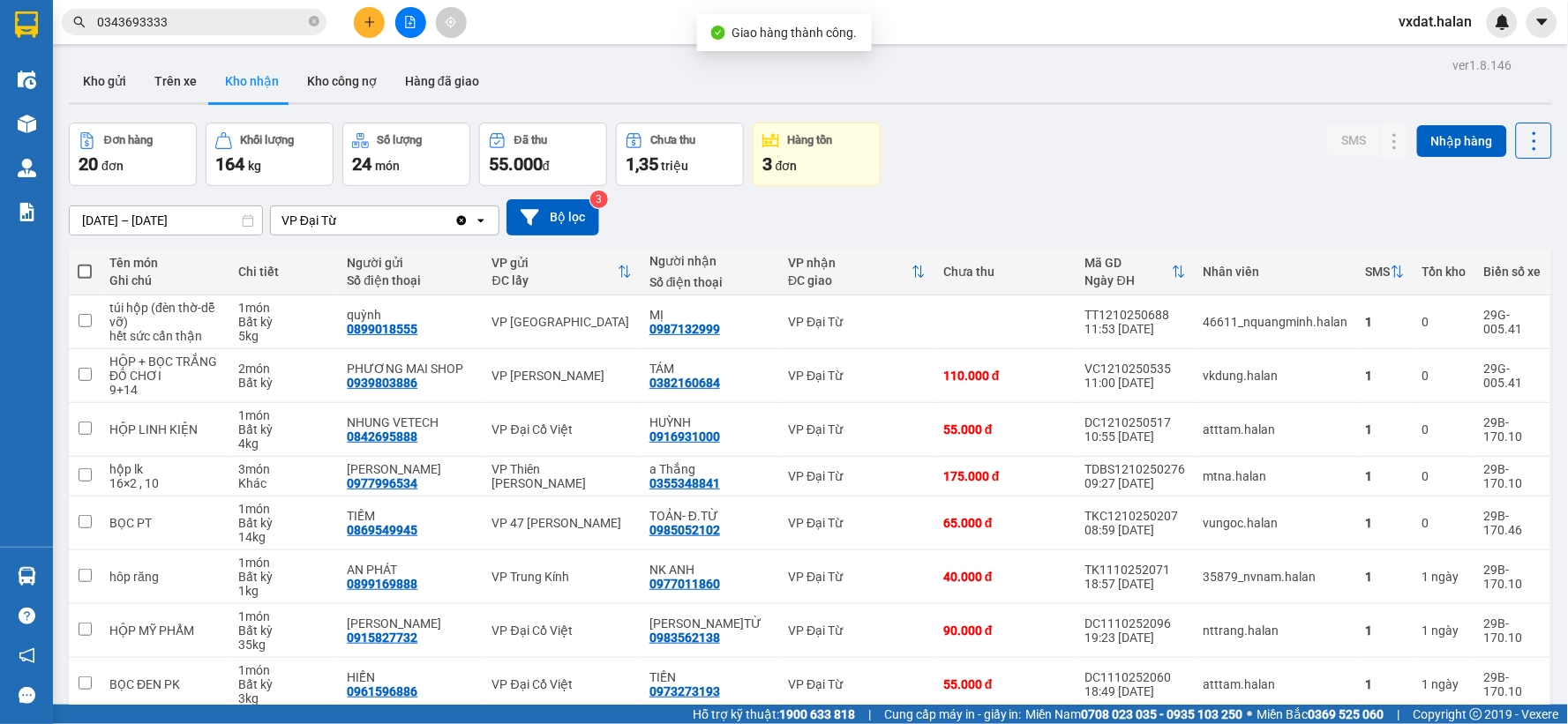
click at [1015, 180] on div "Đơn hàng 20 đơn Khối lượng 164 kg Số lượng 24 món Đã thu 55.000 đ Chưa thu 1,35…" at bounding box center [810, 154] width 1483 height 63
click at [986, 241] on div "[DATE] – [DATE] Press the down arrow key to interact with the calendar and sele…" at bounding box center [810, 217] width 1483 height 62
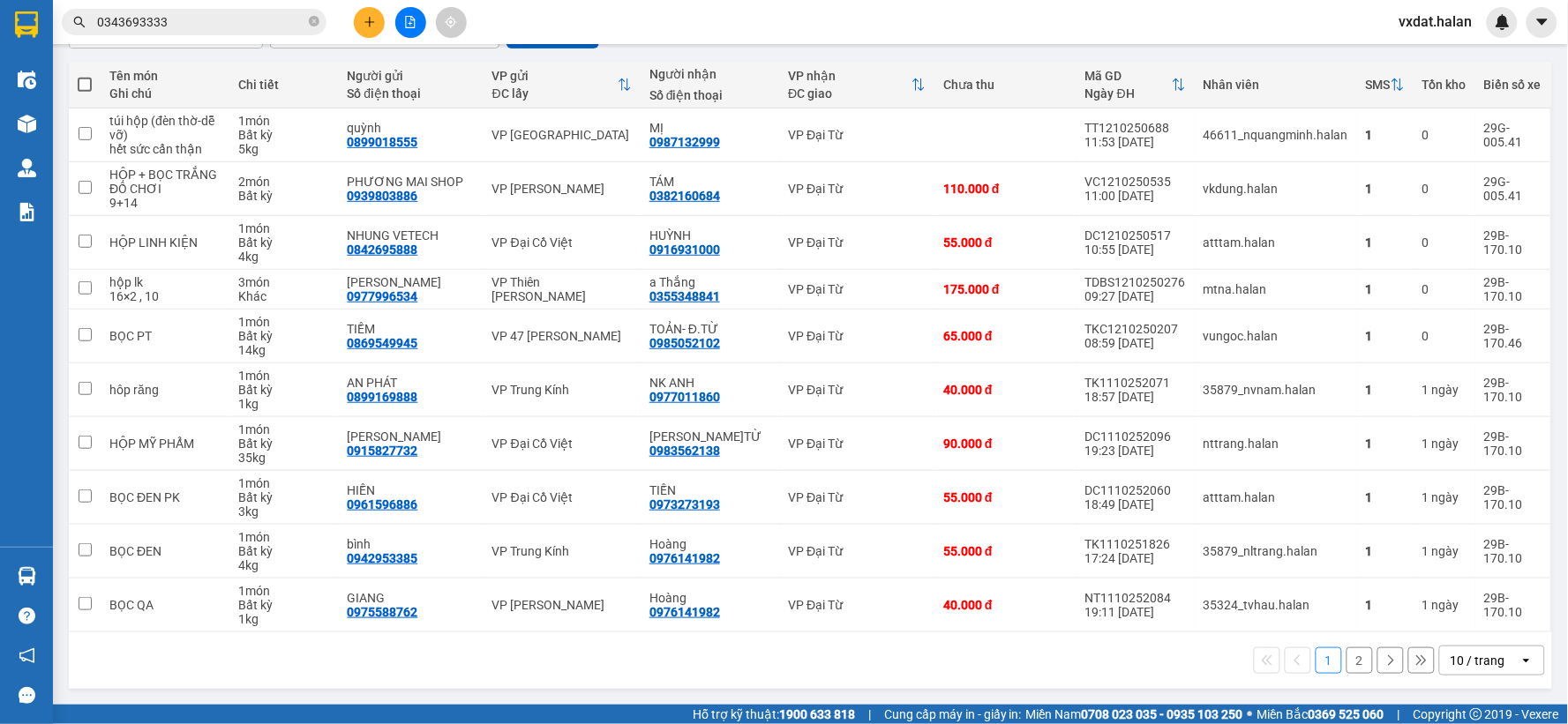
click at [764, 654] on div "1 2 10 / trang open" at bounding box center [810, 660] width 1468 height 30
click at [1389, 388] on button at bounding box center [1394, 389] width 25 height 31
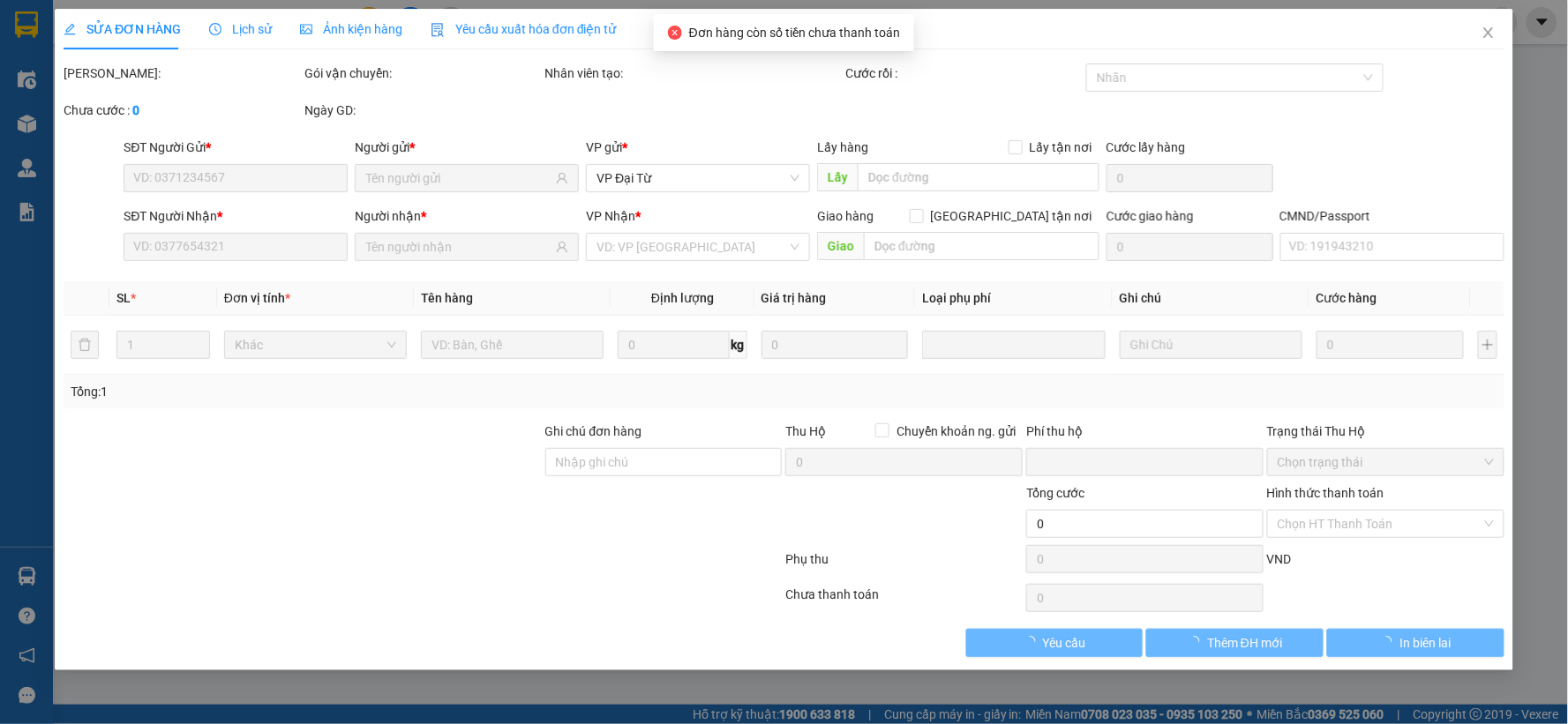
type input "0899169888"
type input "AN PHÁT"
type input "0977011860"
type input "NK ANH"
type input "0"
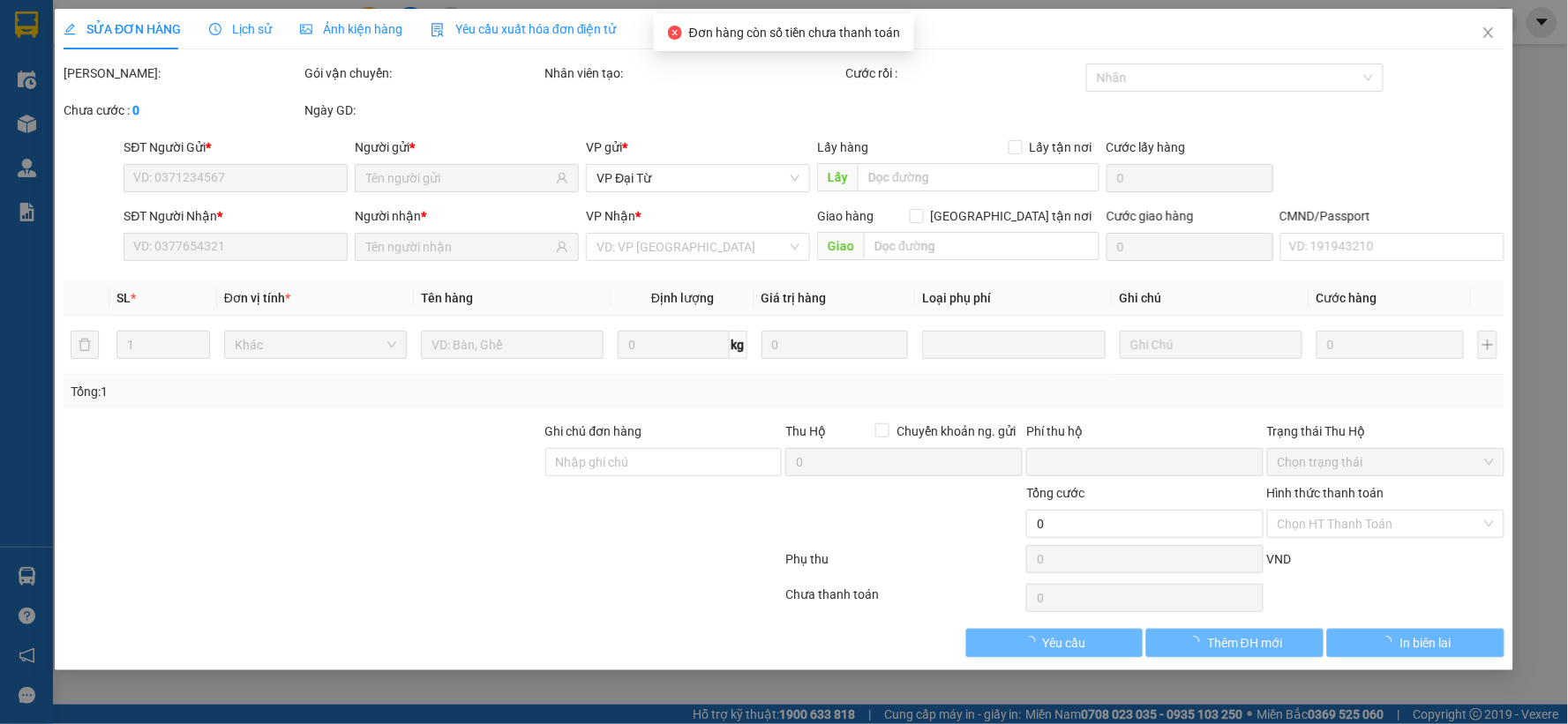
type input "40.000"
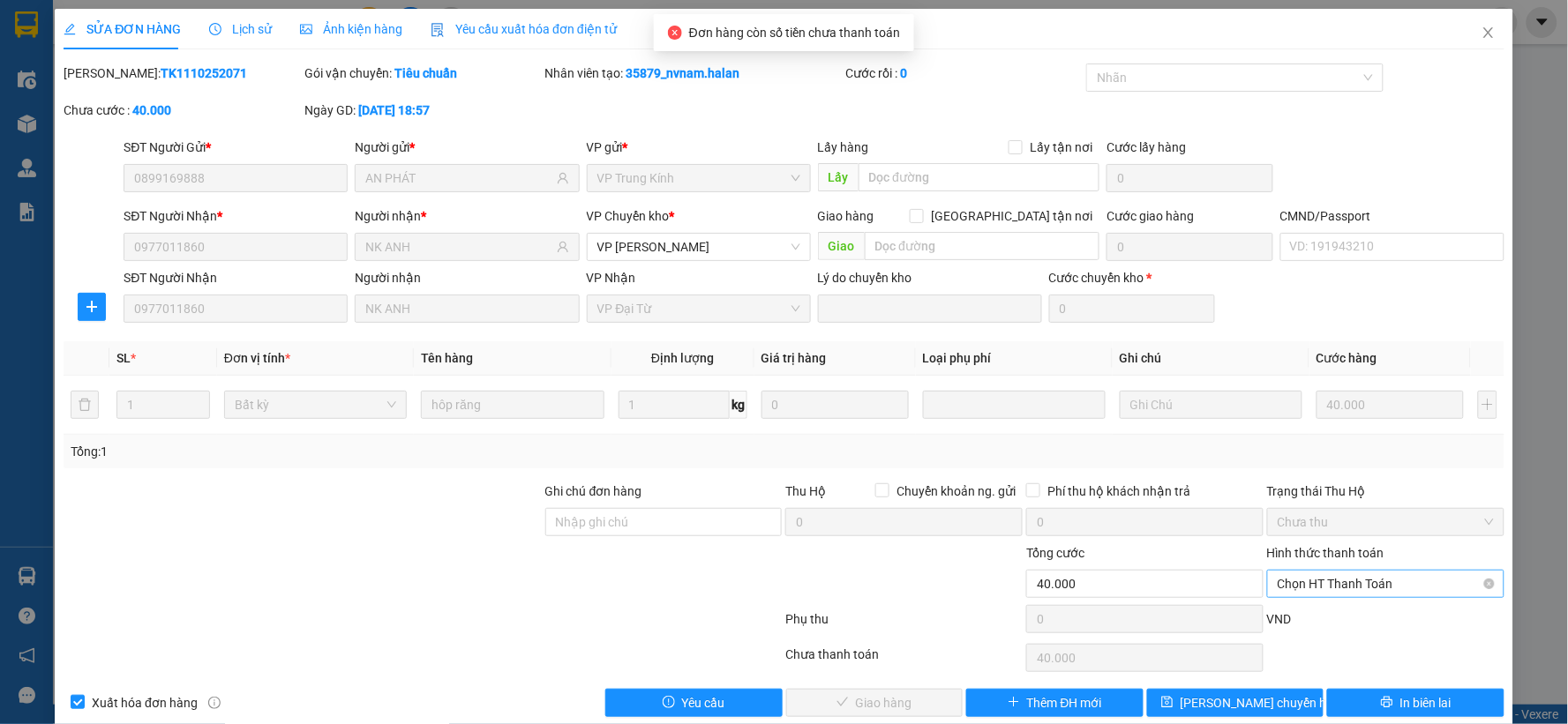
click at [1320, 593] on span "Chọn HT Thanh Toán" at bounding box center [1386, 584] width 216 height 26
click at [1282, 430] on div "Tại văn phòng" at bounding box center [1374, 435] width 214 height 20
type input "0"
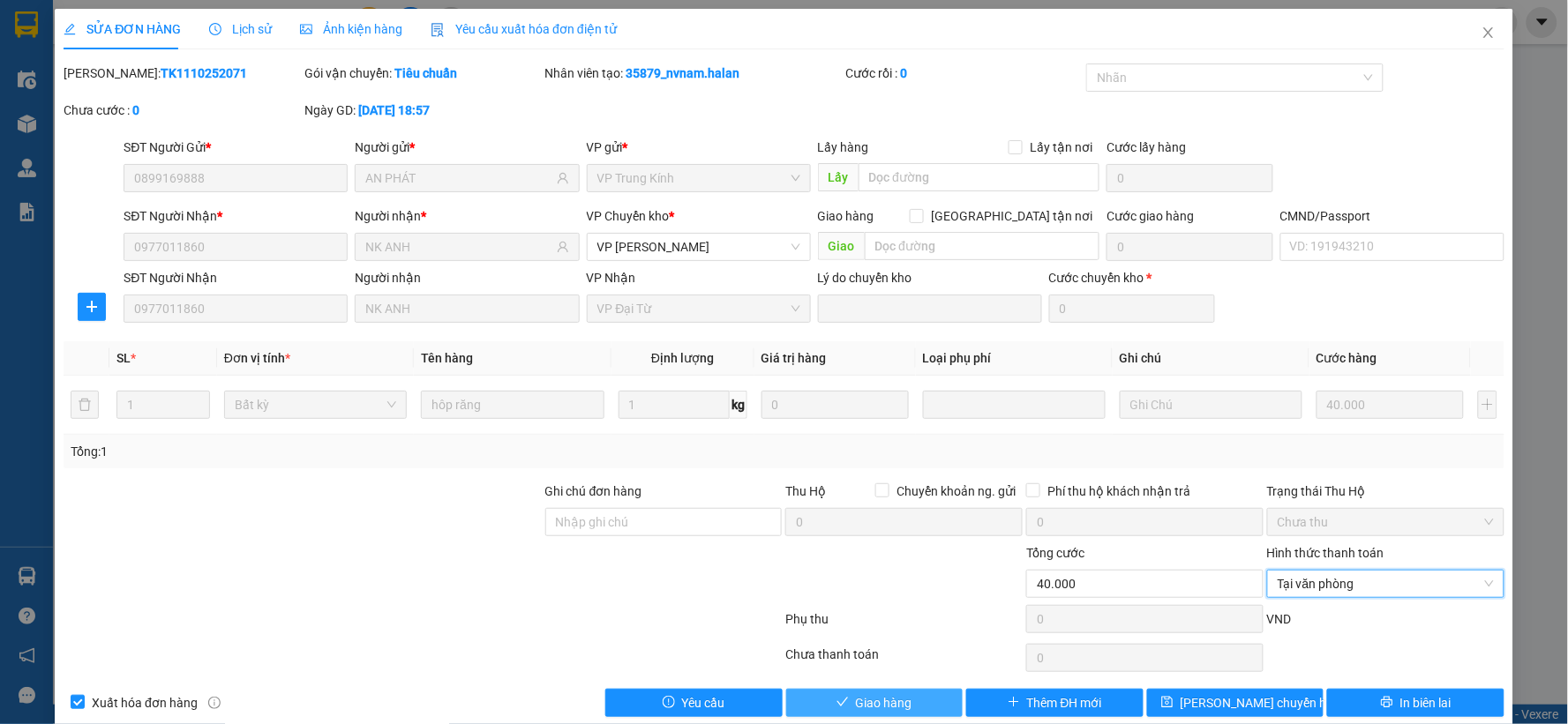
click at [907, 689] on button "Giao hàng" at bounding box center [874, 703] width 178 height 28
click at [902, 709] on div "Total Paid Fee 0 Total UnPaid Fee 40.000 Cash Collection Total Fee Mã ĐH: TK111…" at bounding box center [783, 389] width 1441 height 653
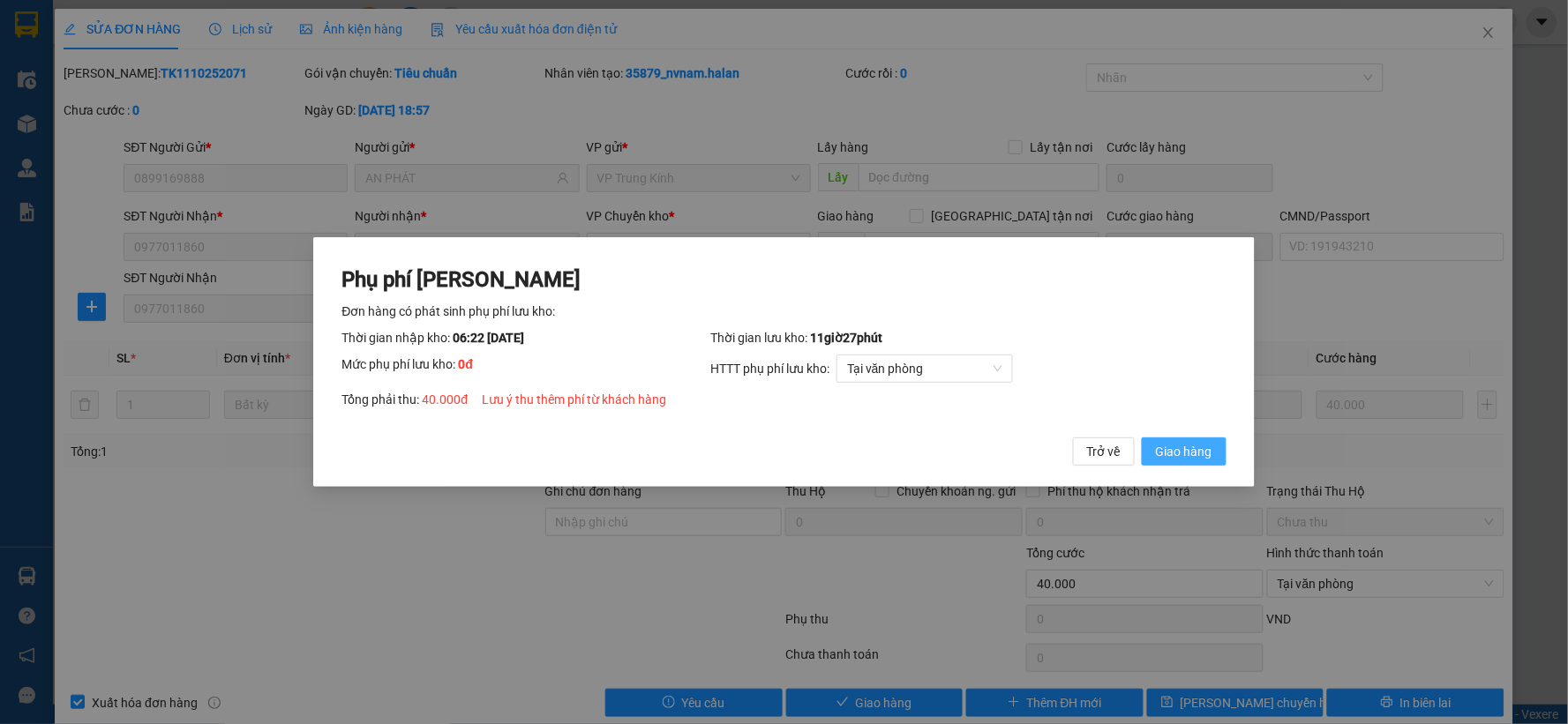
click at [1215, 454] on button "Giao hàng" at bounding box center [1183, 451] width 85 height 28
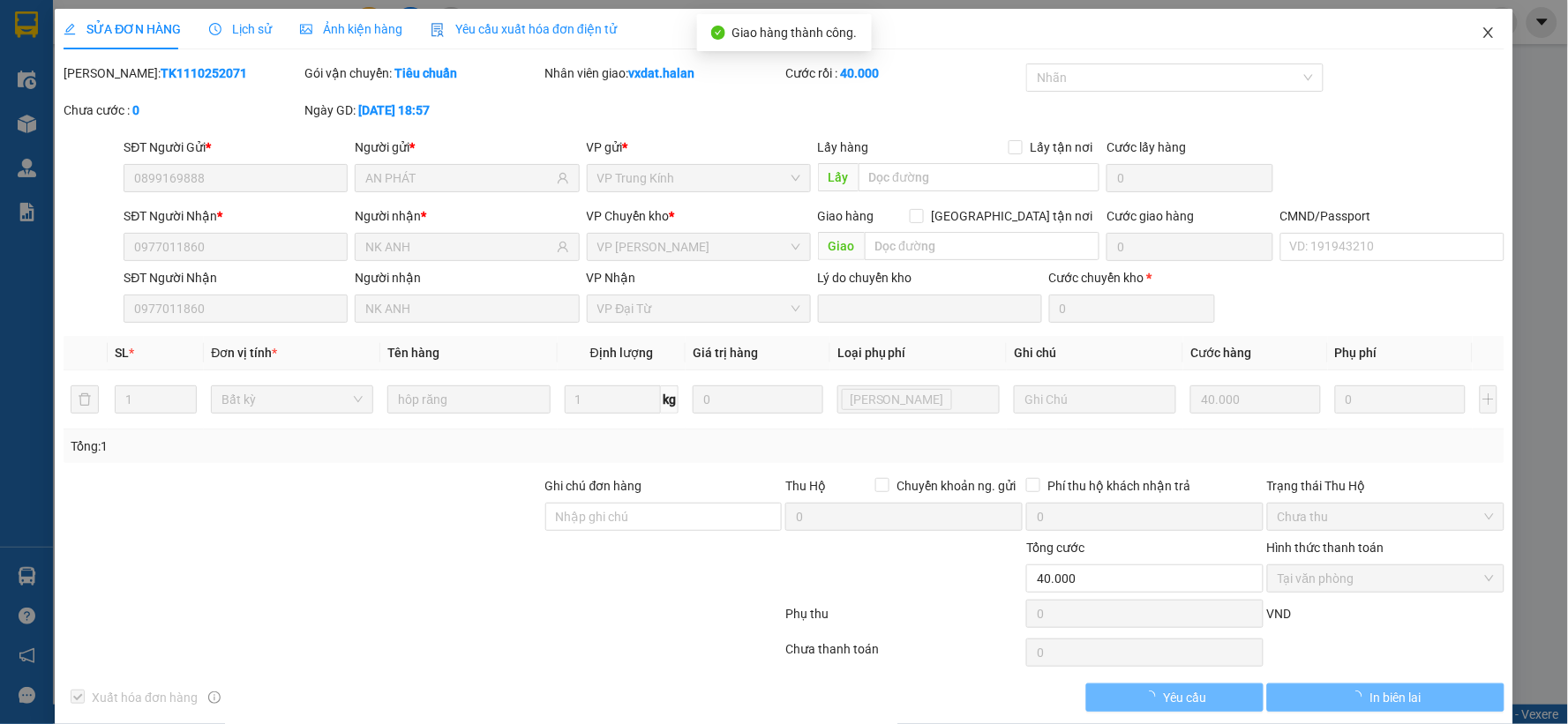
click at [1484, 29] on span "Close" at bounding box center [1488, 33] width 49 height 49
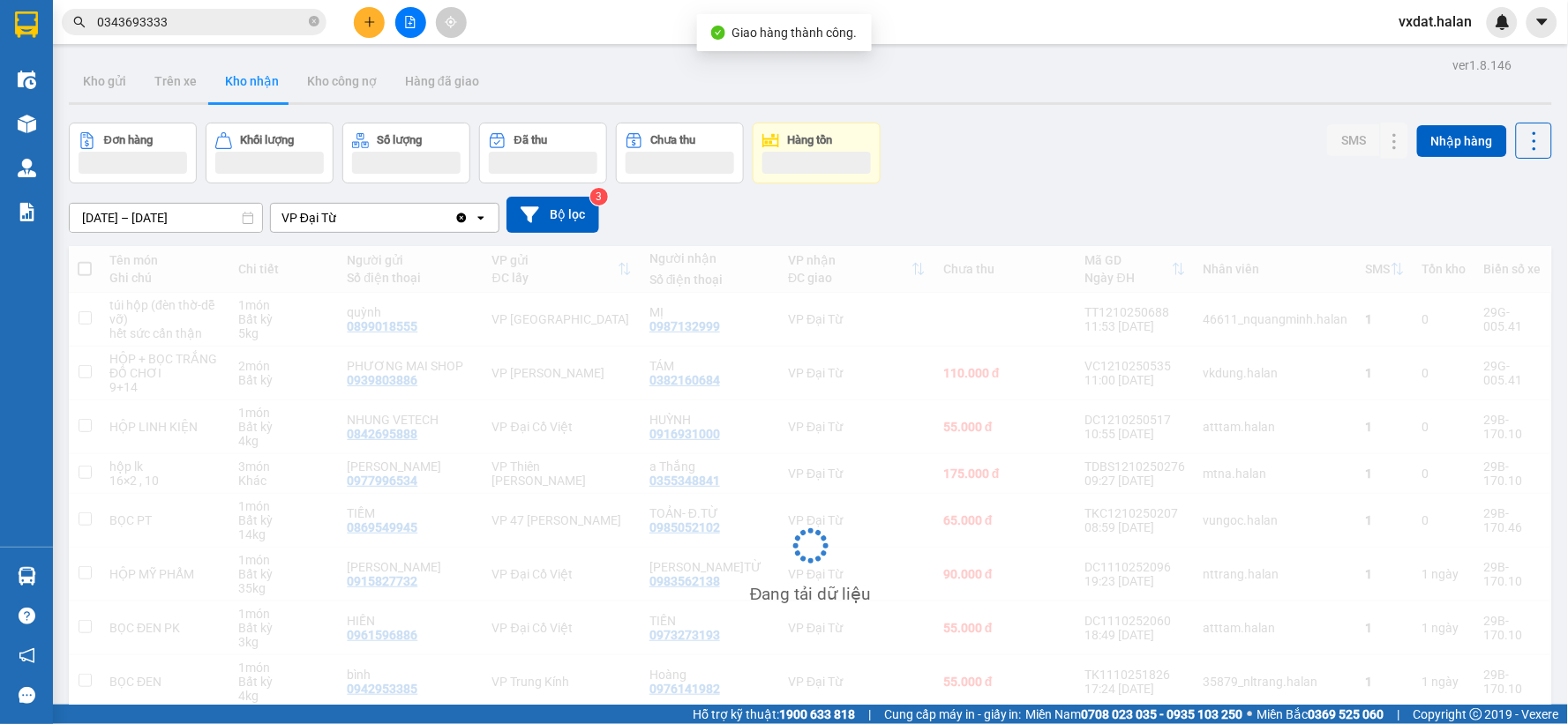
click at [1011, 162] on div "Đơn hàng Khối lượng Số lượng Đã thu Chưa thu Hàng tồn SMS Nhập hàng" at bounding box center [810, 152] width 1483 height 60
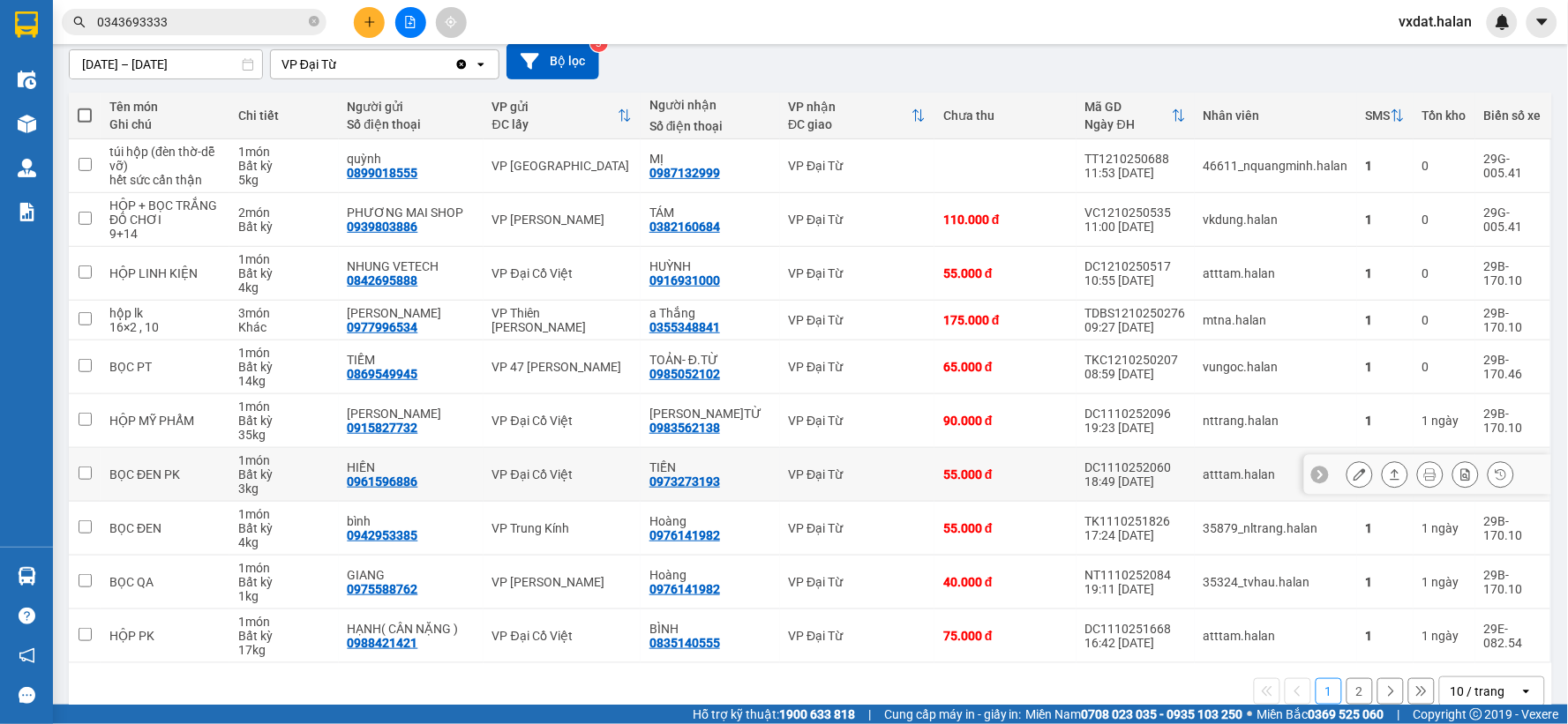
scroll to position [189, 0]
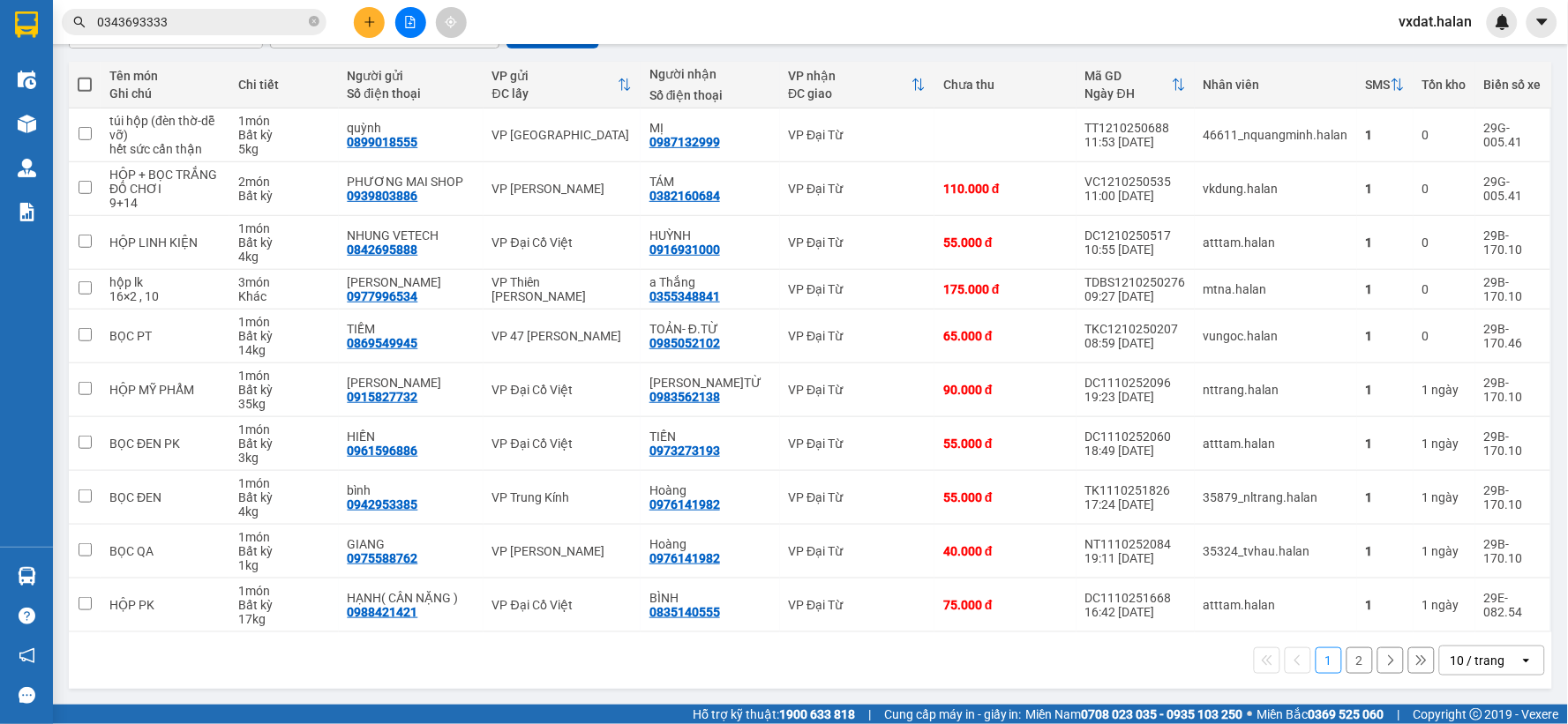
click at [1347, 659] on button "2" at bounding box center [1360, 660] width 26 height 26
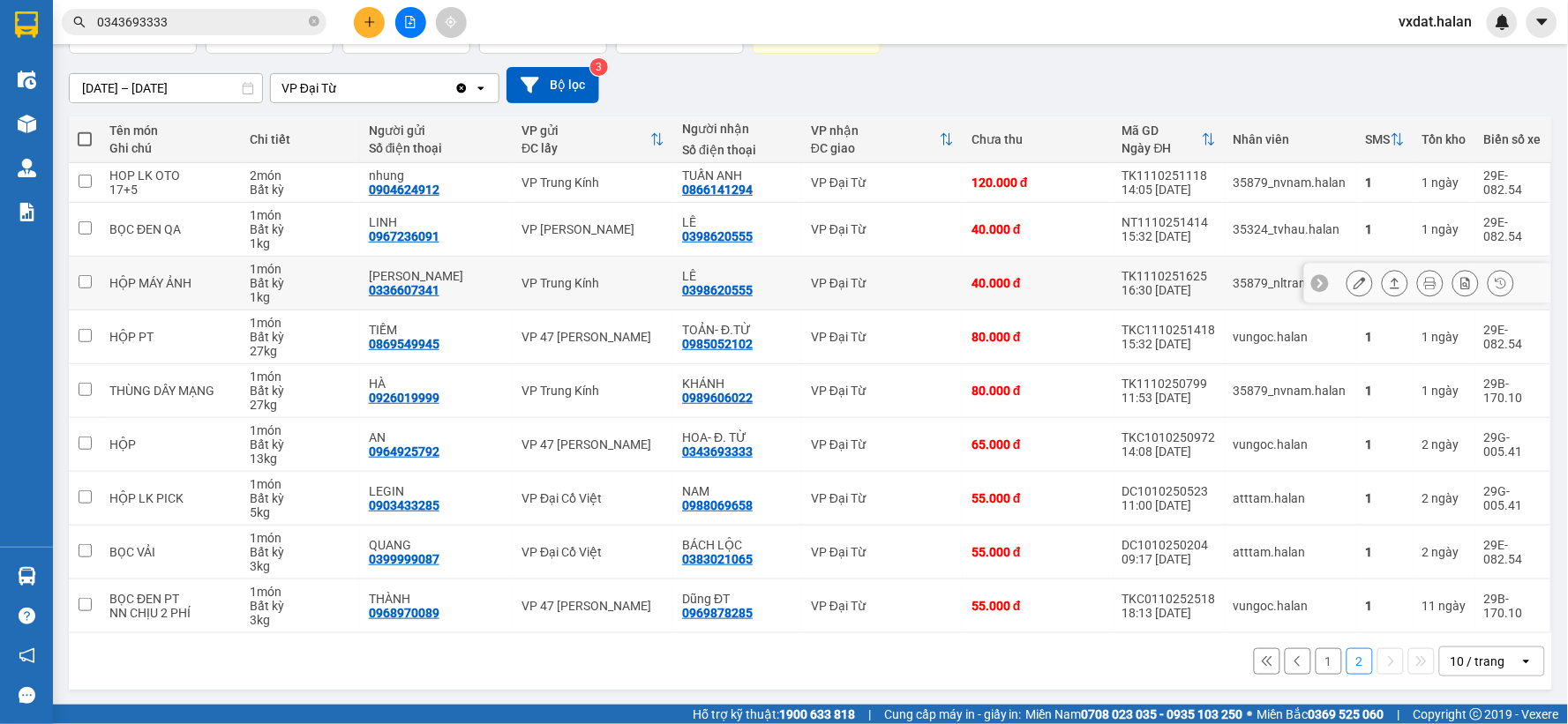
scroll to position [135, 0]
click at [831, 672] on div "1 2 10 / trang open" at bounding box center [810, 660] width 1468 height 30
click at [628, 699] on main "ver 1.8.146 Kho gửi Trên xe Kho nhận Kho công nợ Hàng đã giao Đơn hàng 19 đơn K…" at bounding box center [784, 352] width 1568 height 704
click at [606, 689] on div "ver 1.8.146 Kho gửi Trên xe Kho nhận Kho công nợ Hàng đã giao Đơn hàng 19 đơn K…" at bounding box center [810, 308] width 1497 height 776
click at [562, 680] on div "1 2 10 / trang open" at bounding box center [810, 660] width 1483 height 57
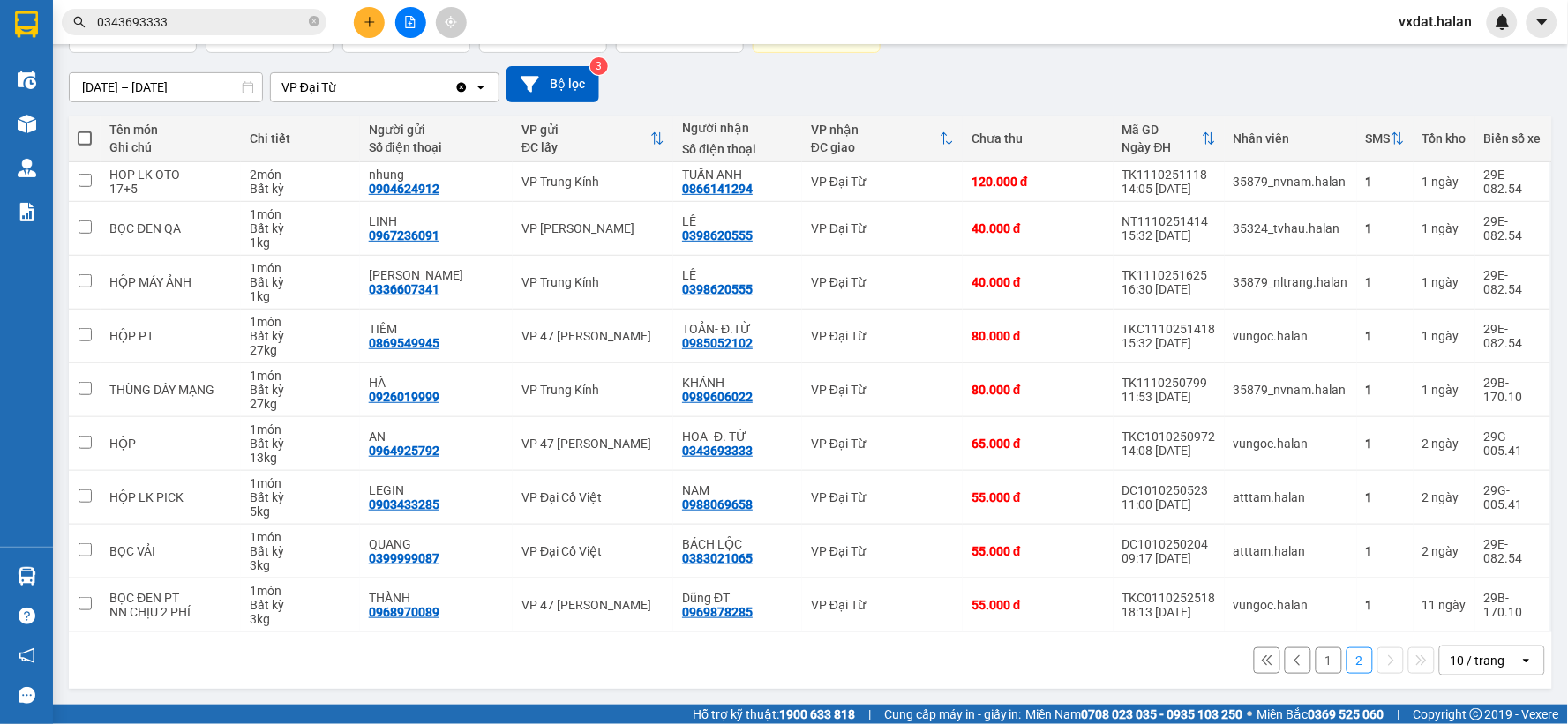
click at [1315, 661] on button "1" at bounding box center [1328, 660] width 26 height 26
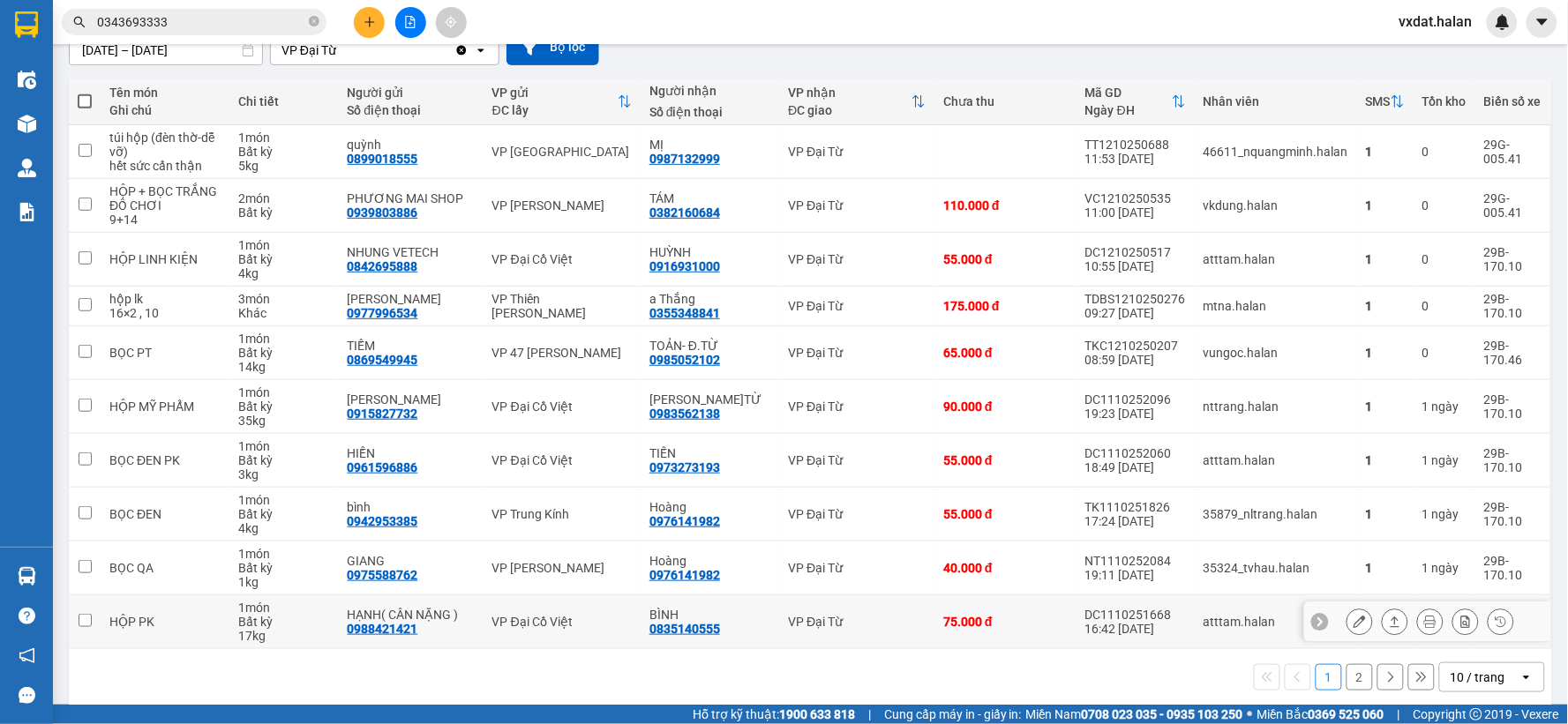
scroll to position [189, 0]
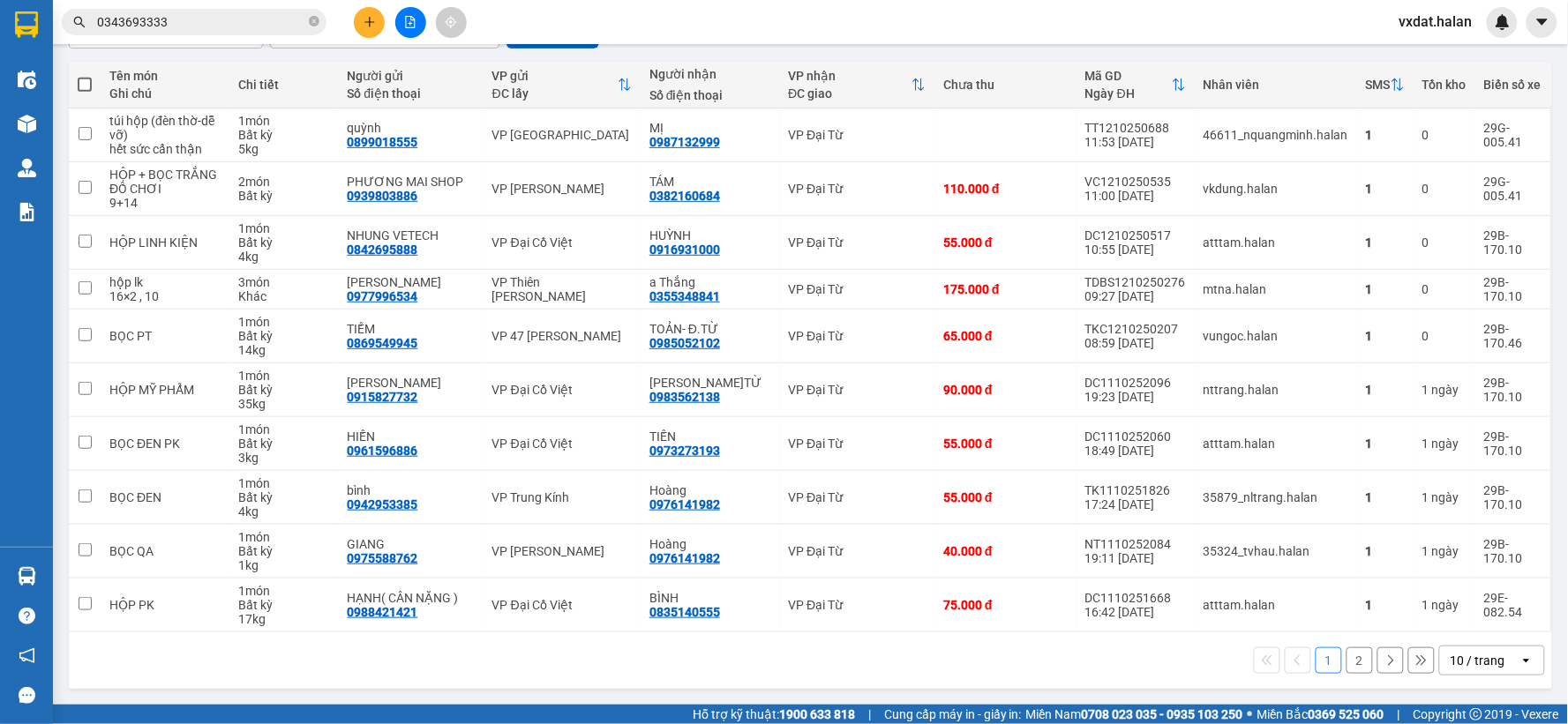
click at [780, 668] on div "1 2 10 / trang open" at bounding box center [810, 660] width 1468 height 30
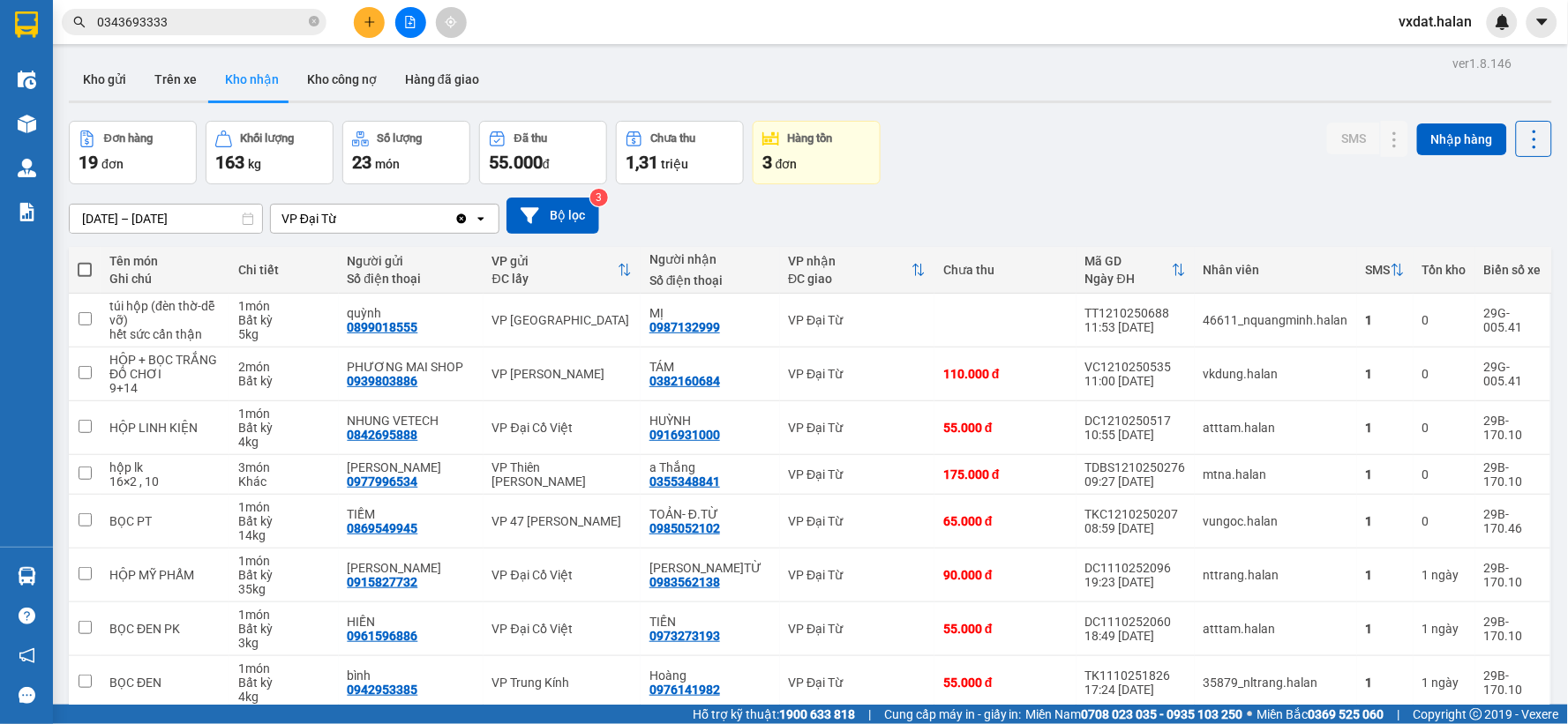
scroll to position [0, 0]
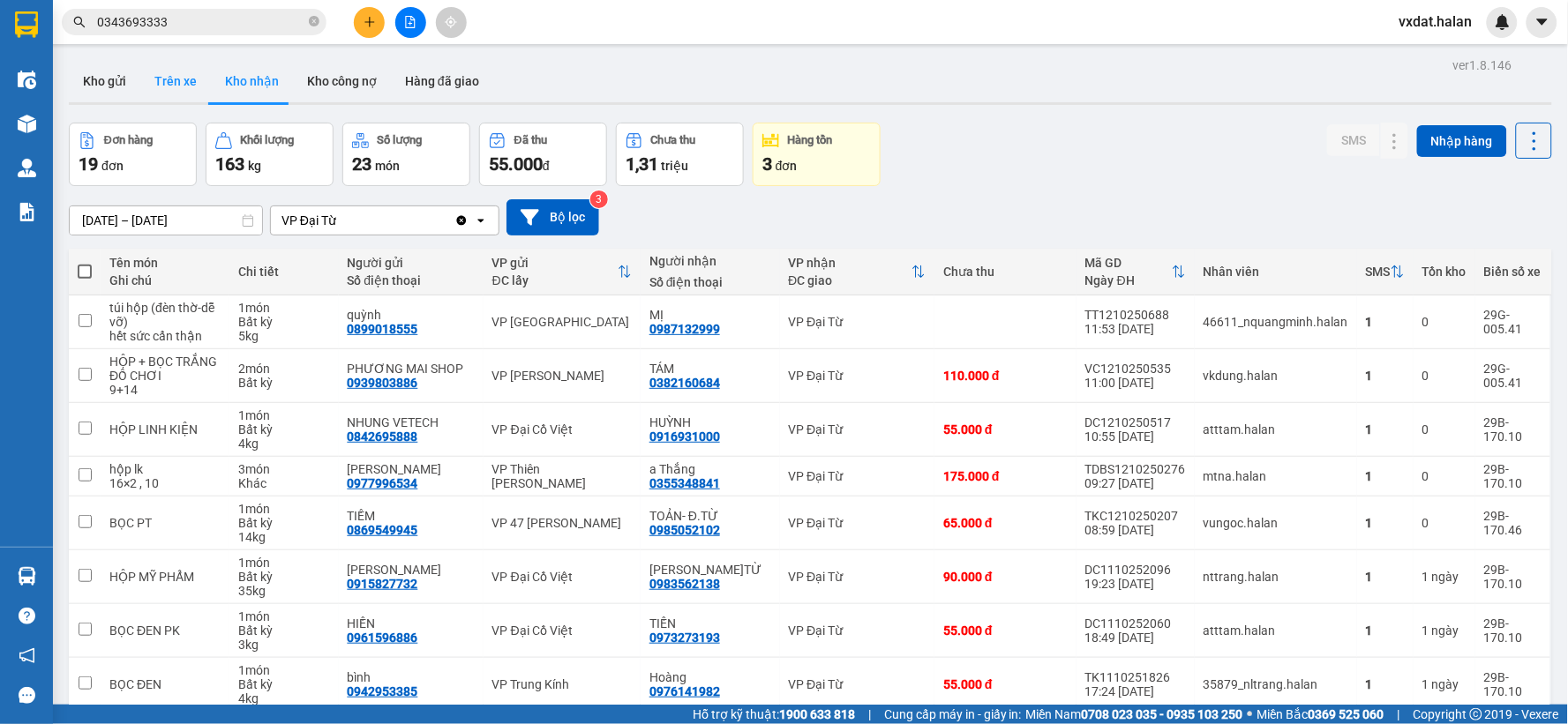
click at [197, 88] on button "Trên xe" at bounding box center [176, 82] width 71 height 43
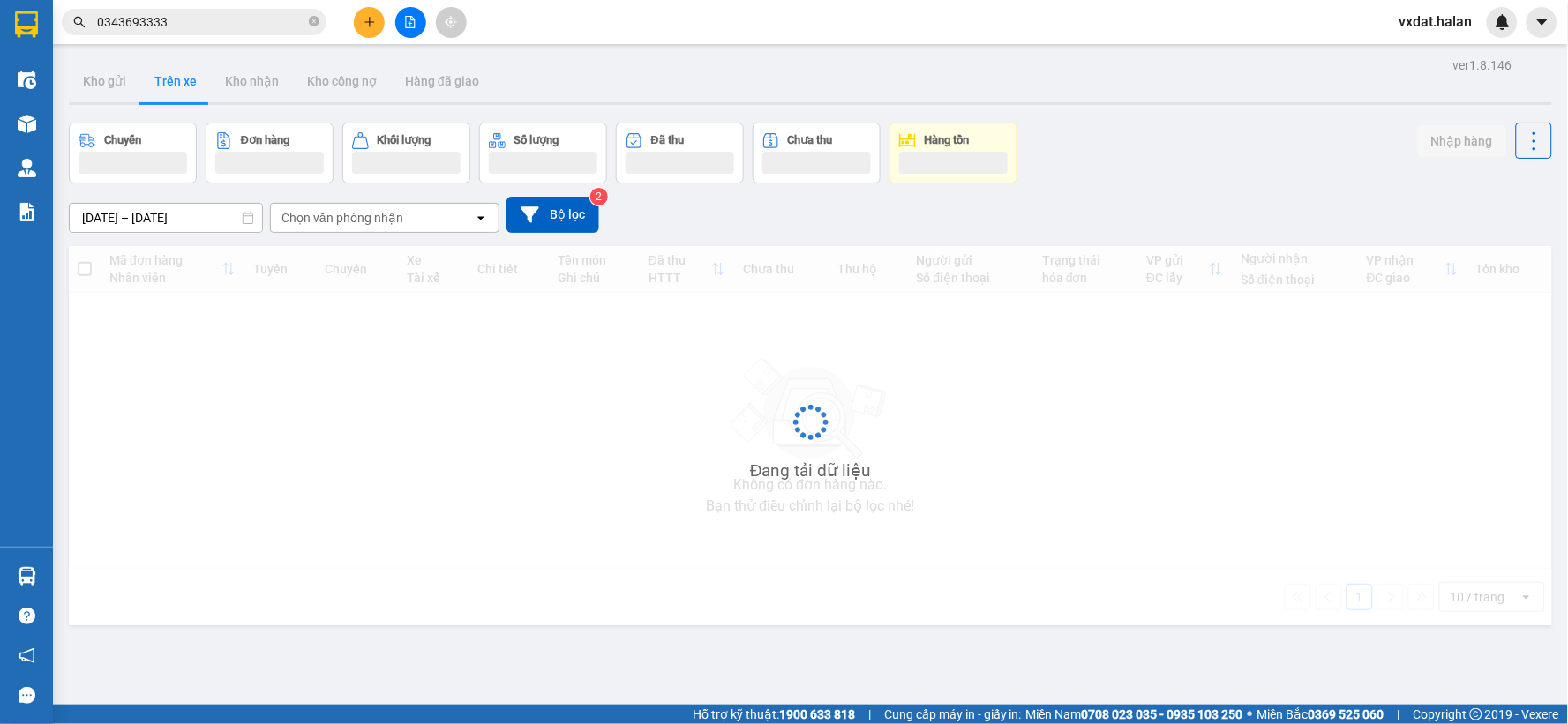
click at [1117, 147] on div "Chuyến Đơn hàng Khối lượng Số lượng Đã thu Chưa thu Hàng tồn Nhập hàng" at bounding box center [810, 152] width 1483 height 60
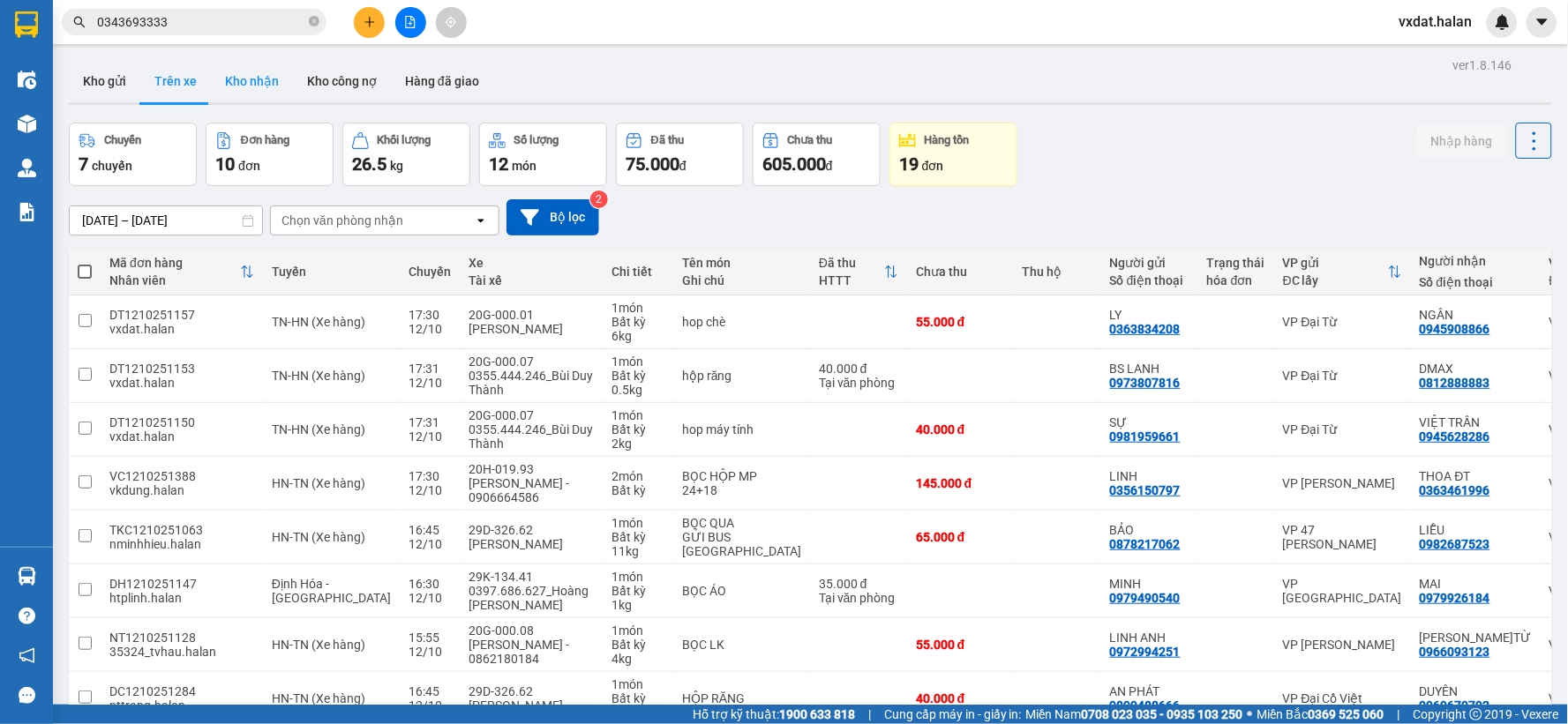
click at [218, 72] on button "Kho nhận" at bounding box center [252, 82] width 82 height 43
type input "[DATE] – [DATE]"
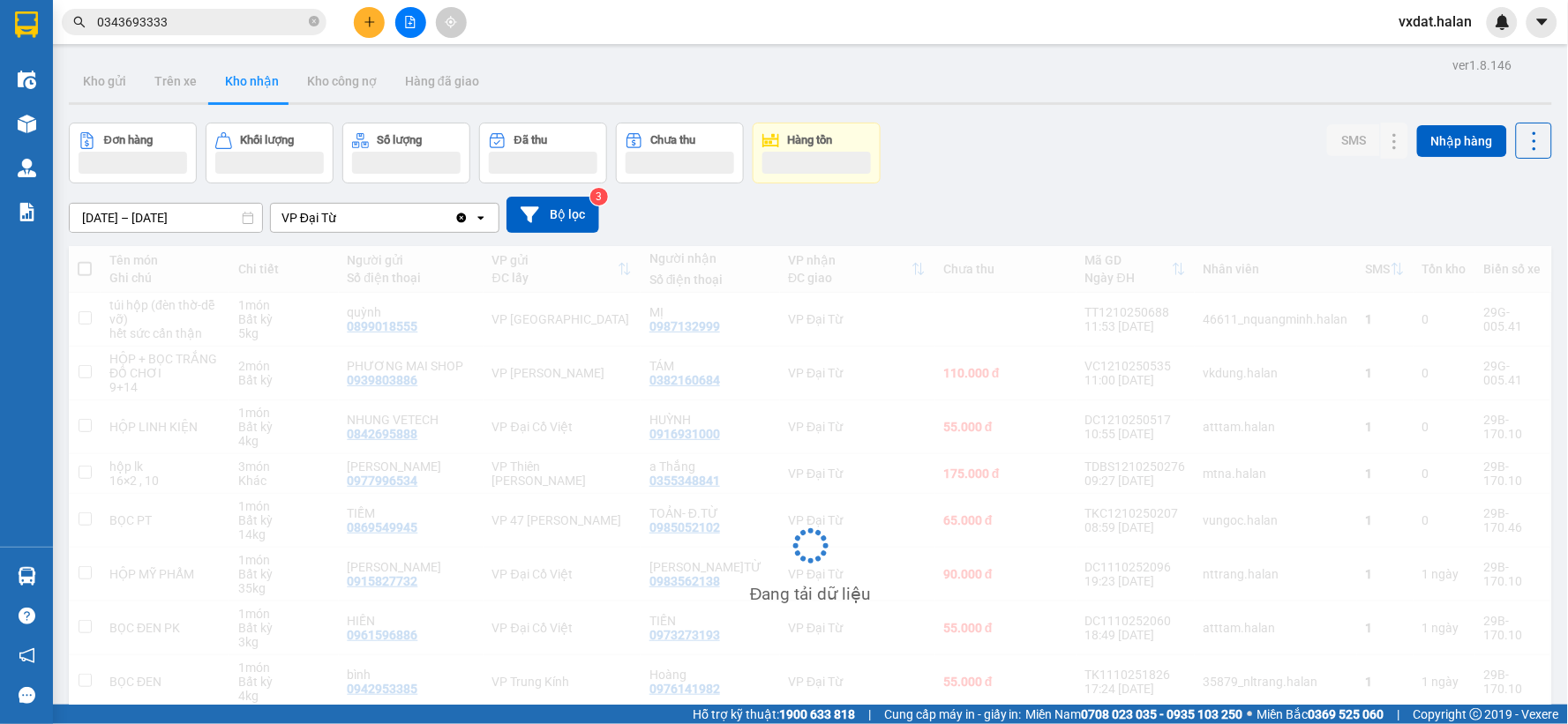
click at [1124, 181] on div "Đơn hàng Khối lượng Số lượng Đã thu Chưa thu Hàng tồn SMS Nhập hàng" at bounding box center [810, 152] width 1483 height 60
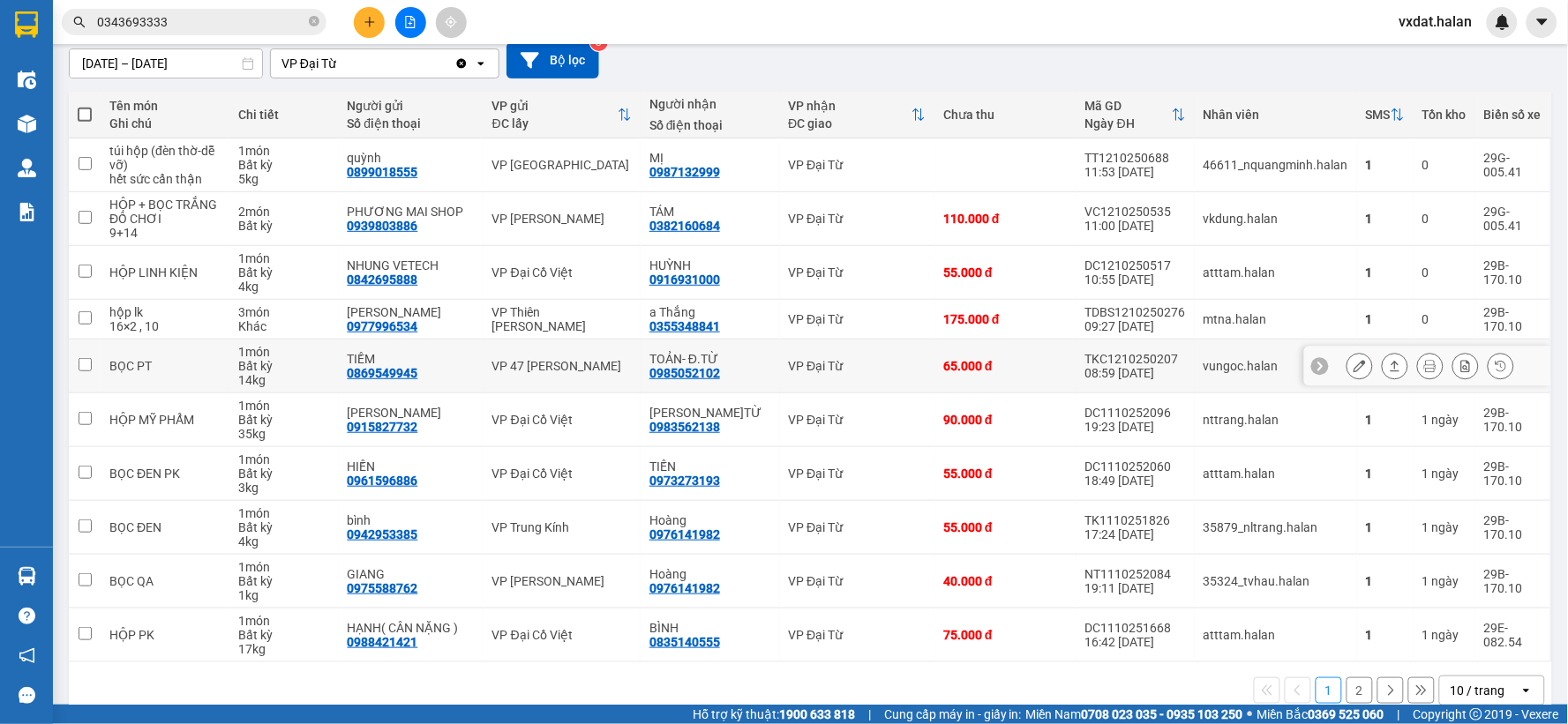
scroll to position [189, 0]
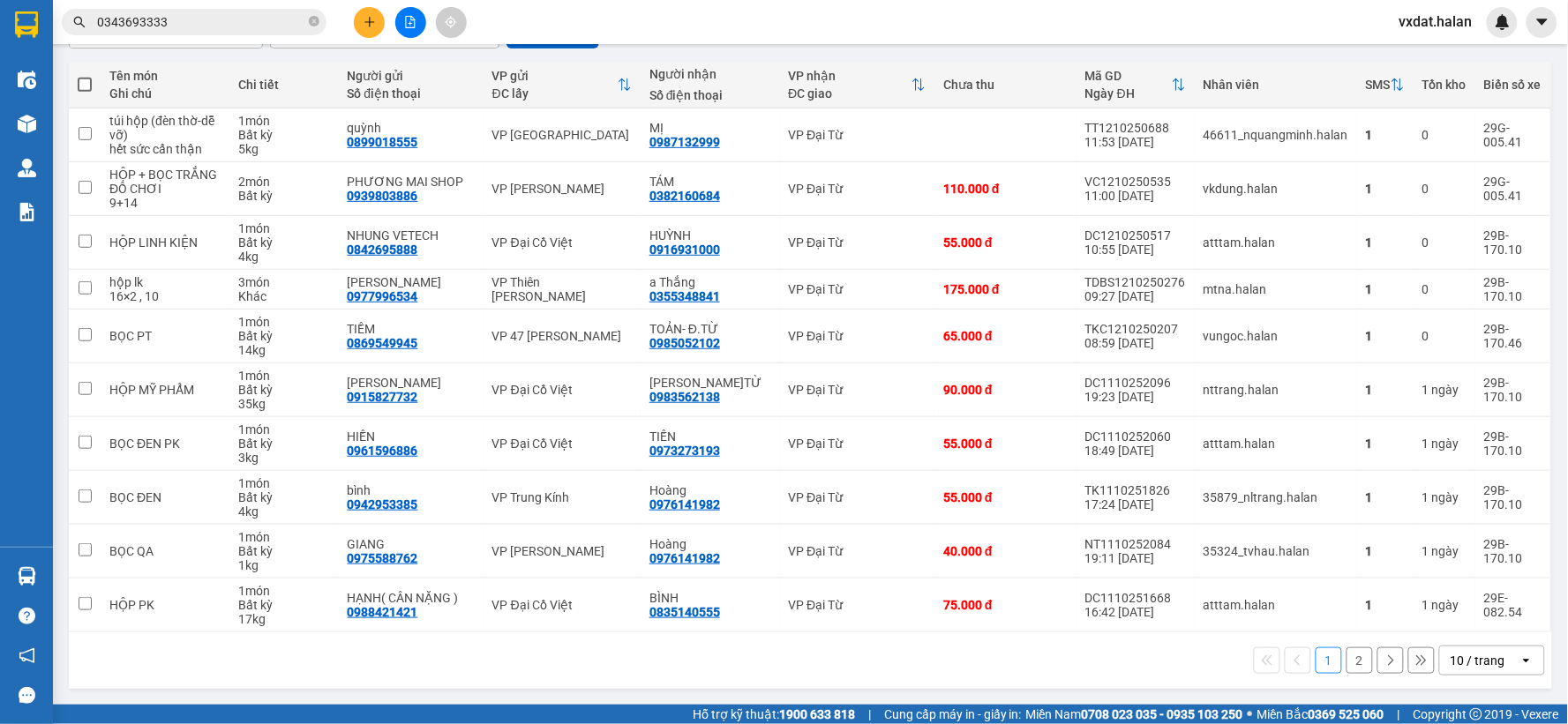
click at [1341, 675] on div "1 2 10 / trang open" at bounding box center [810, 660] width 1483 height 57
click at [1347, 667] on button "2" at bounding box center [1360, 660] width 26 height 26
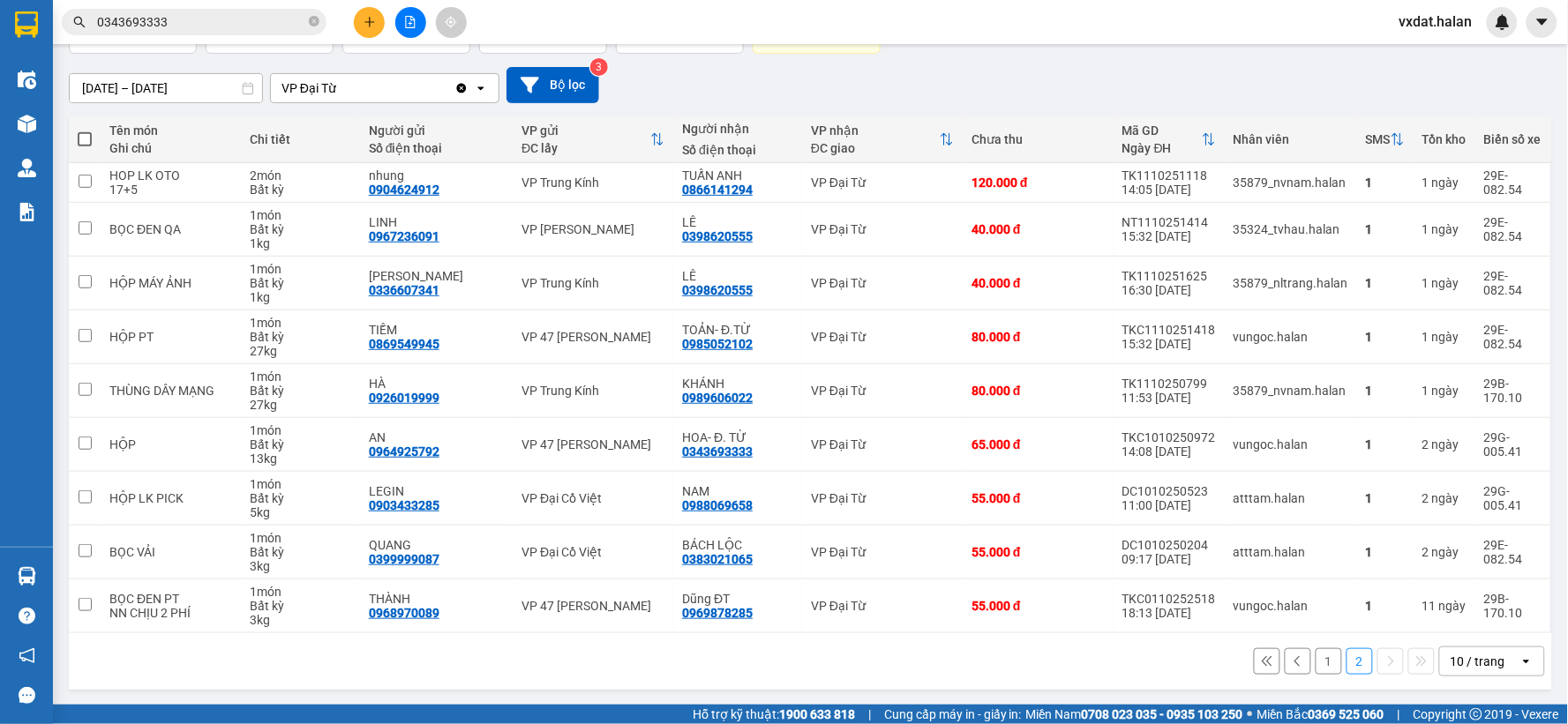
scroll to position [135, 0]
click at [977, 640] on div "1 2 10 / trang open" at bounding box center [810, 660] width 1483 height 57
click at [367, 24] on icon "plus" at bounding box center [369, 21] width 12 height 12
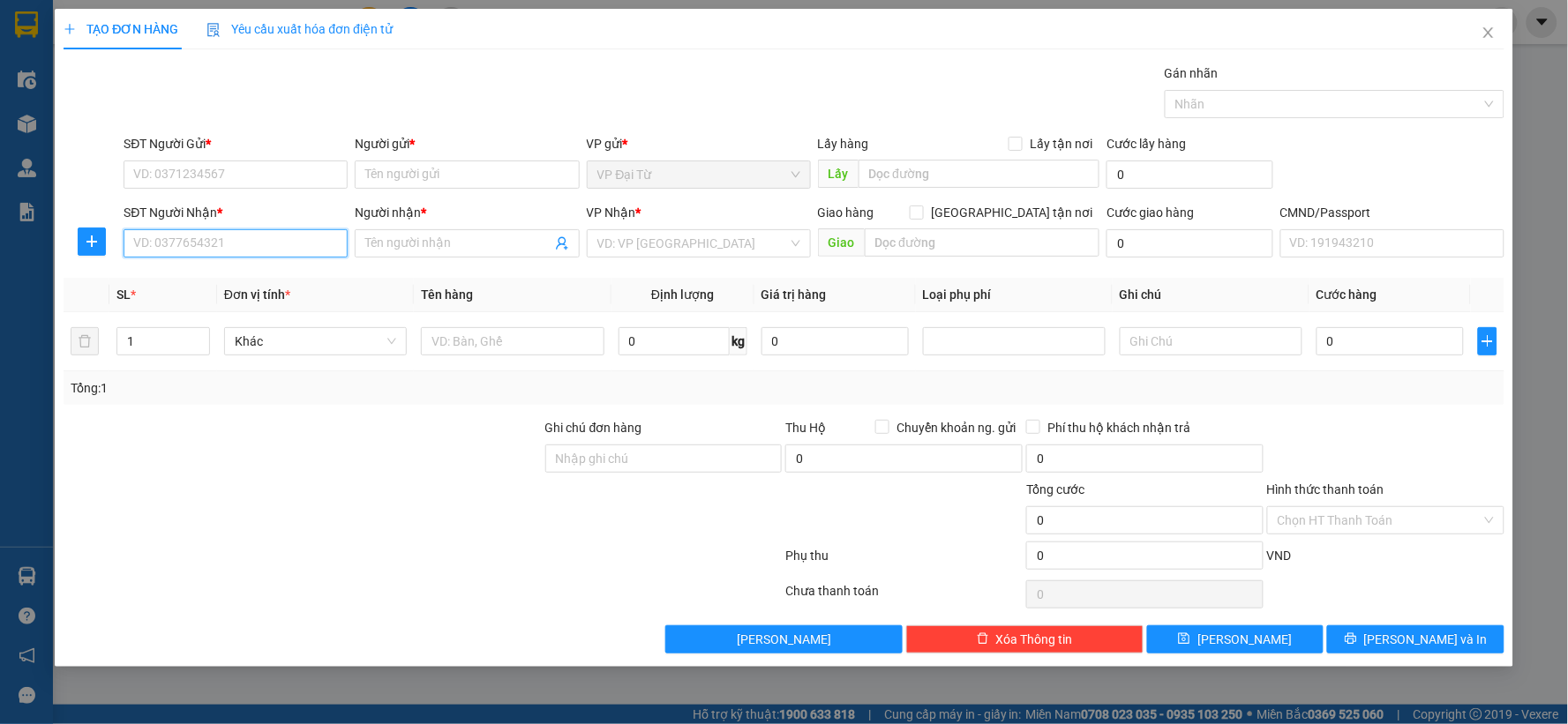
click at [309, 242] on input "SĐT Người Nhận *" at bounding box center [235, 244] width 224 height 28
